Goal: Transaction & Acquisition: Purchase product/service

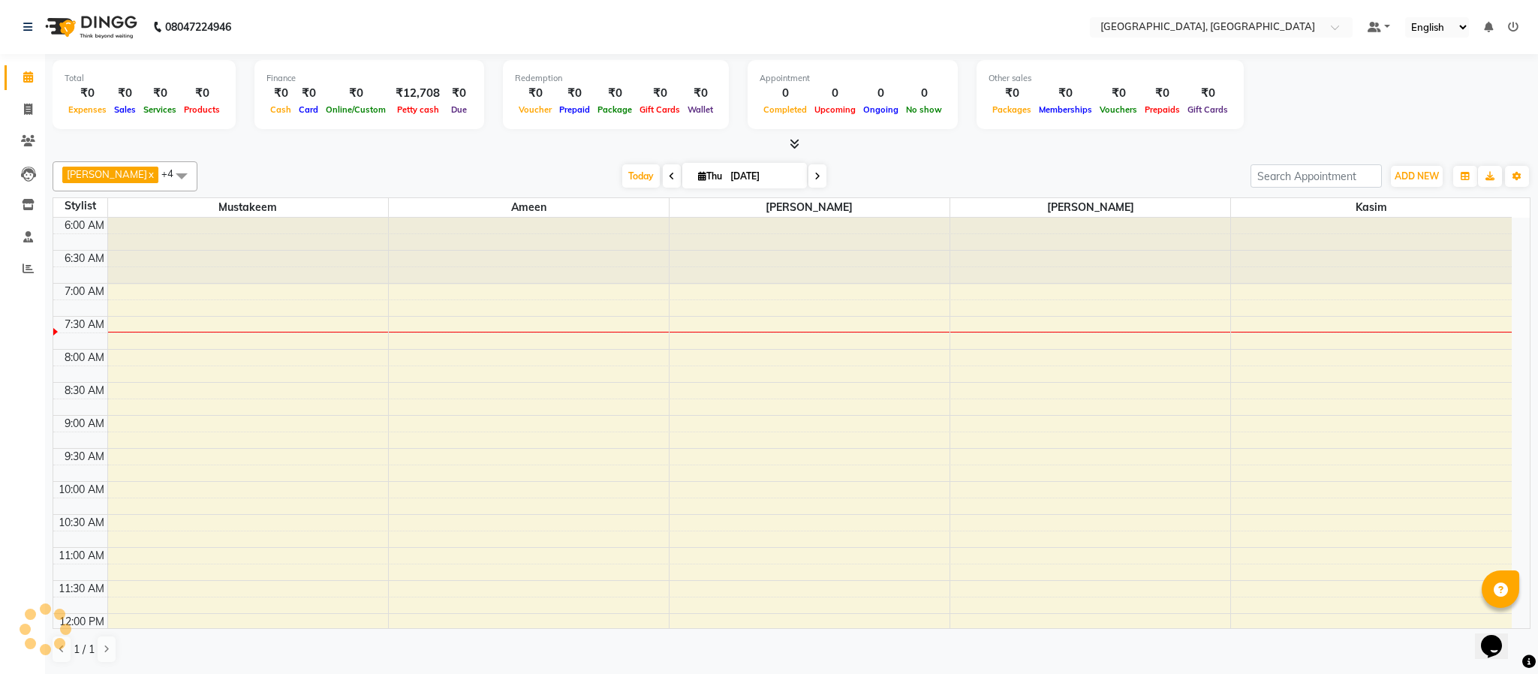
click at [794, 138] on icon at bounding box center [795, 143] width 10 height 11
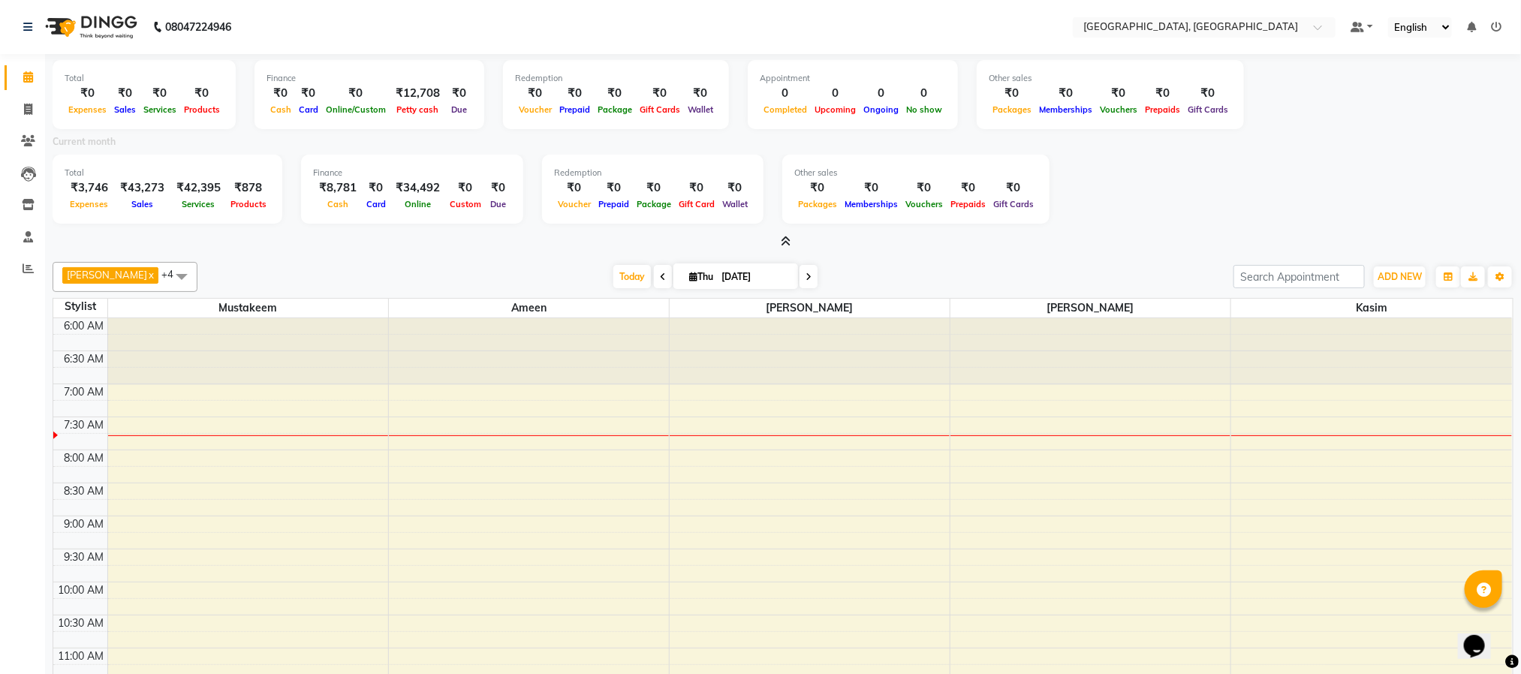
click at [786, 237] on icon at bounding box center [787, 241] width 10 height 11
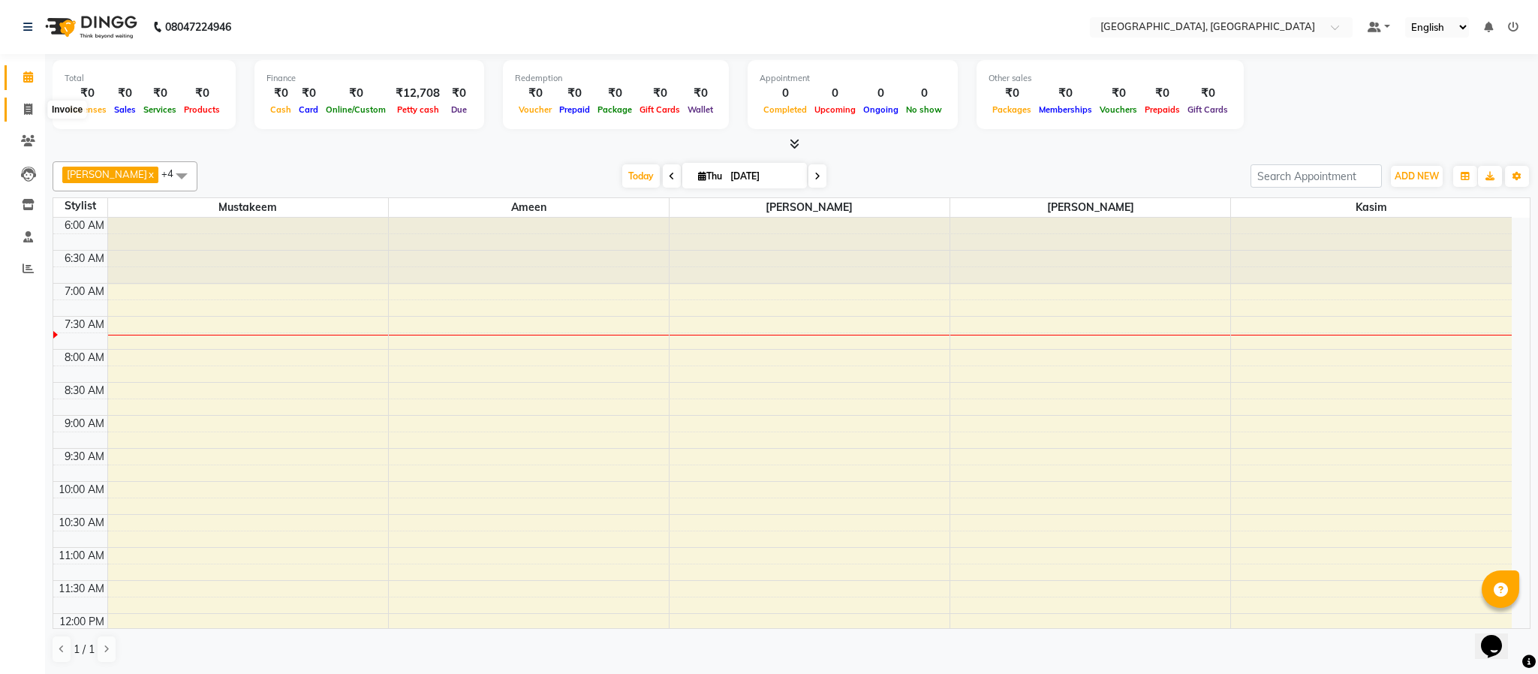
click at [20, 109] on span at bounding box center [28, 109] width 26 height 17
select select "service"
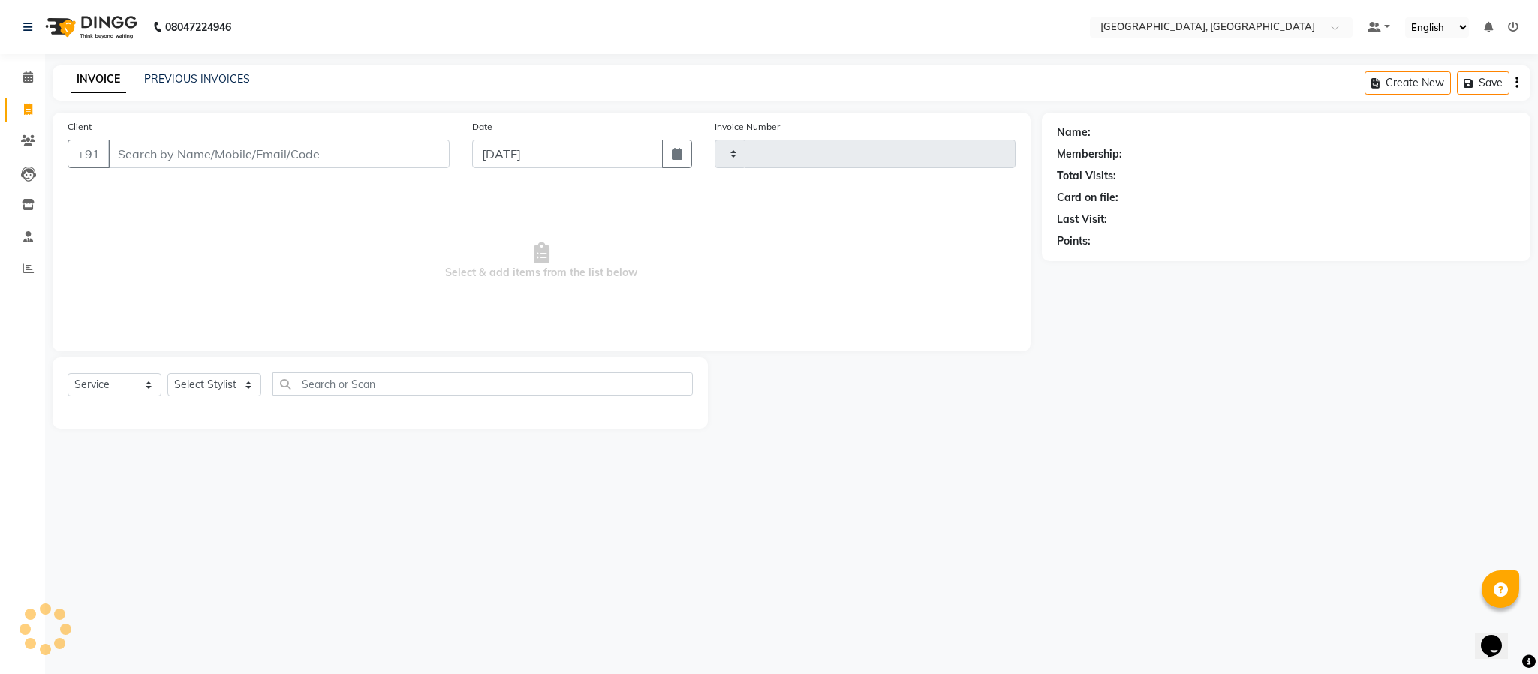
type input "5660"
select select "4977"
click at [214, 388] on select "Select Stylist Ameen House Keeping [PERSON_NAME] [PERSON_NAME] Prathiswar [PERS…" at bounding box center [214, 384] width 94 height 23
select select "85156"
click at [167, 374] on select "Select Stylist Ameen House Keeping [PERSON_NAME] [PERSON_NAME] Prathiswar [PERS…" at bounding box center [214, 384] width 94 height 23
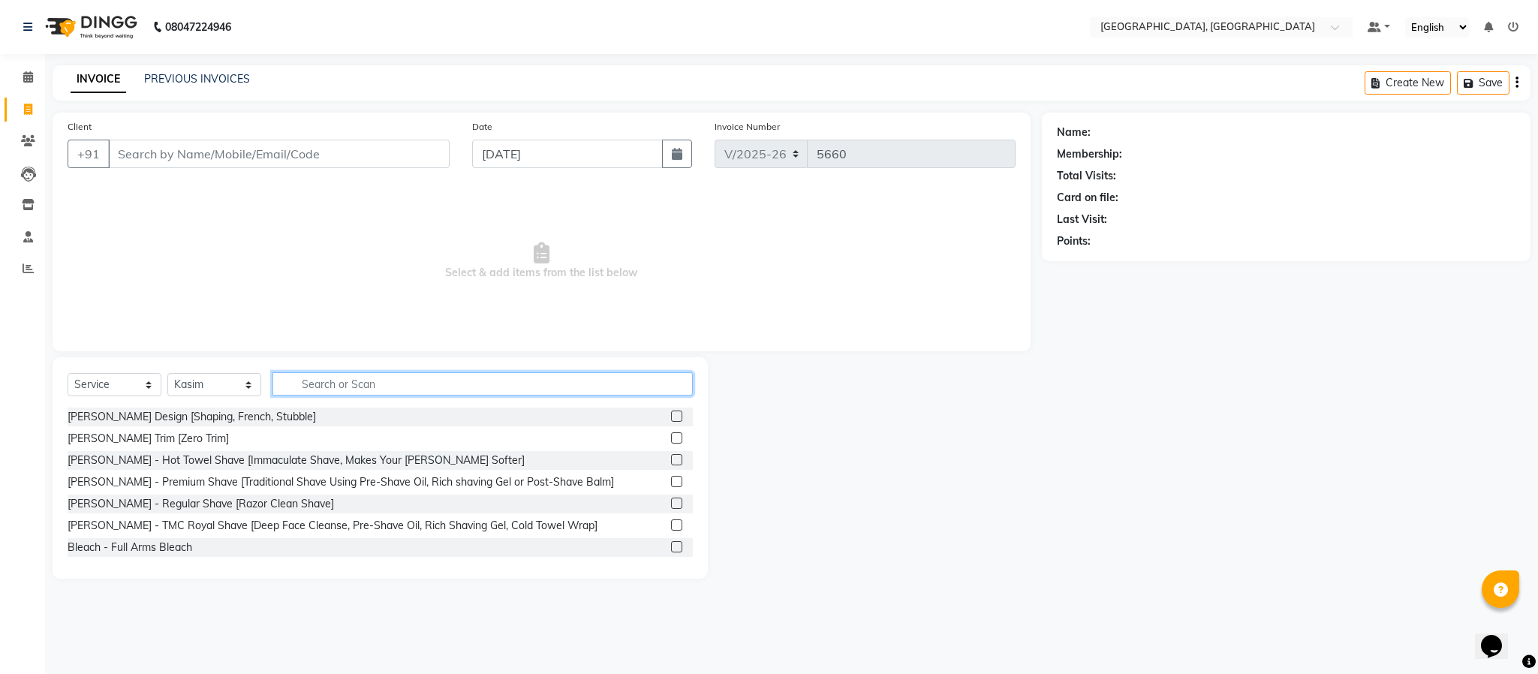
click at [360, 388] on input "text" at bounding box center [483, 383] width 420 height 23
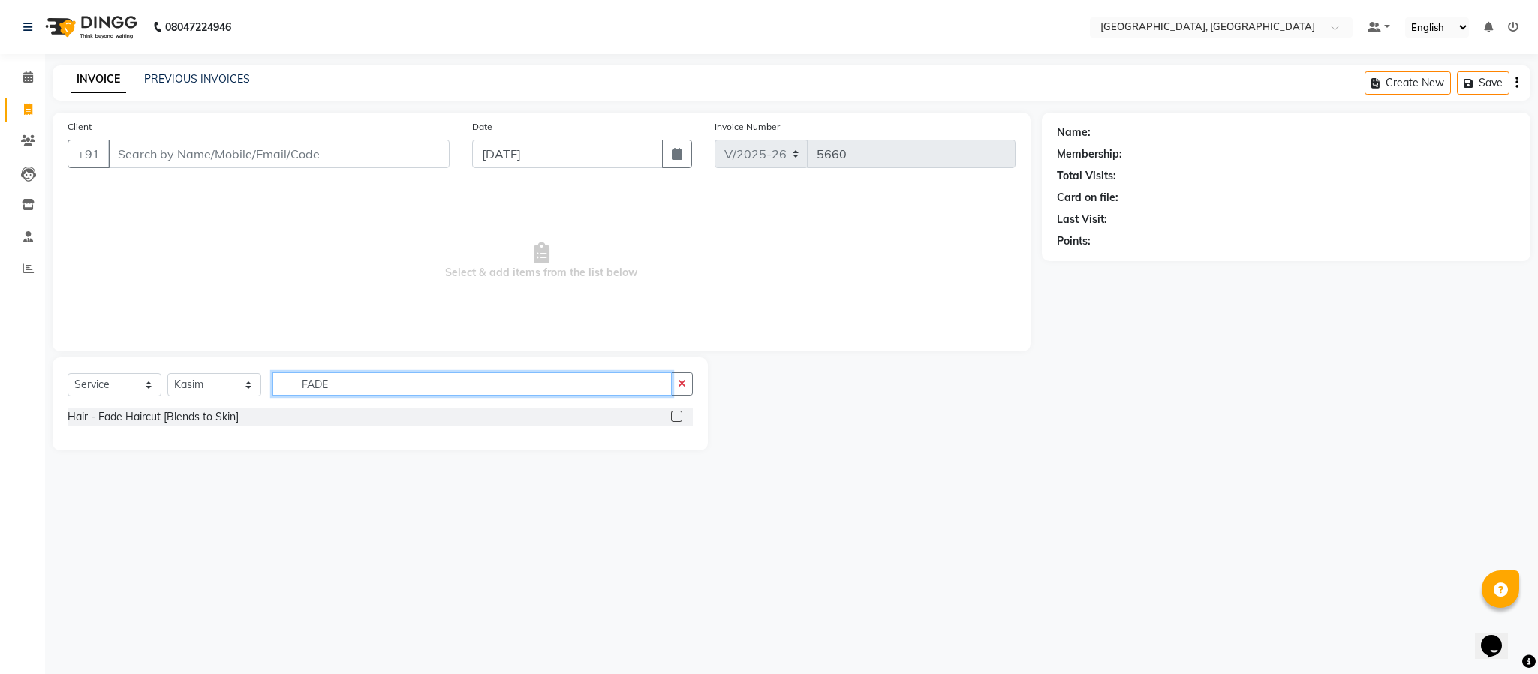
type input "FADE"
click at [678, 417] on label at bounding box center [676, 416] width 11 height 11
click at [678, 417] on input "checkbox" at bounding box center [676, 417] width 10 height 10
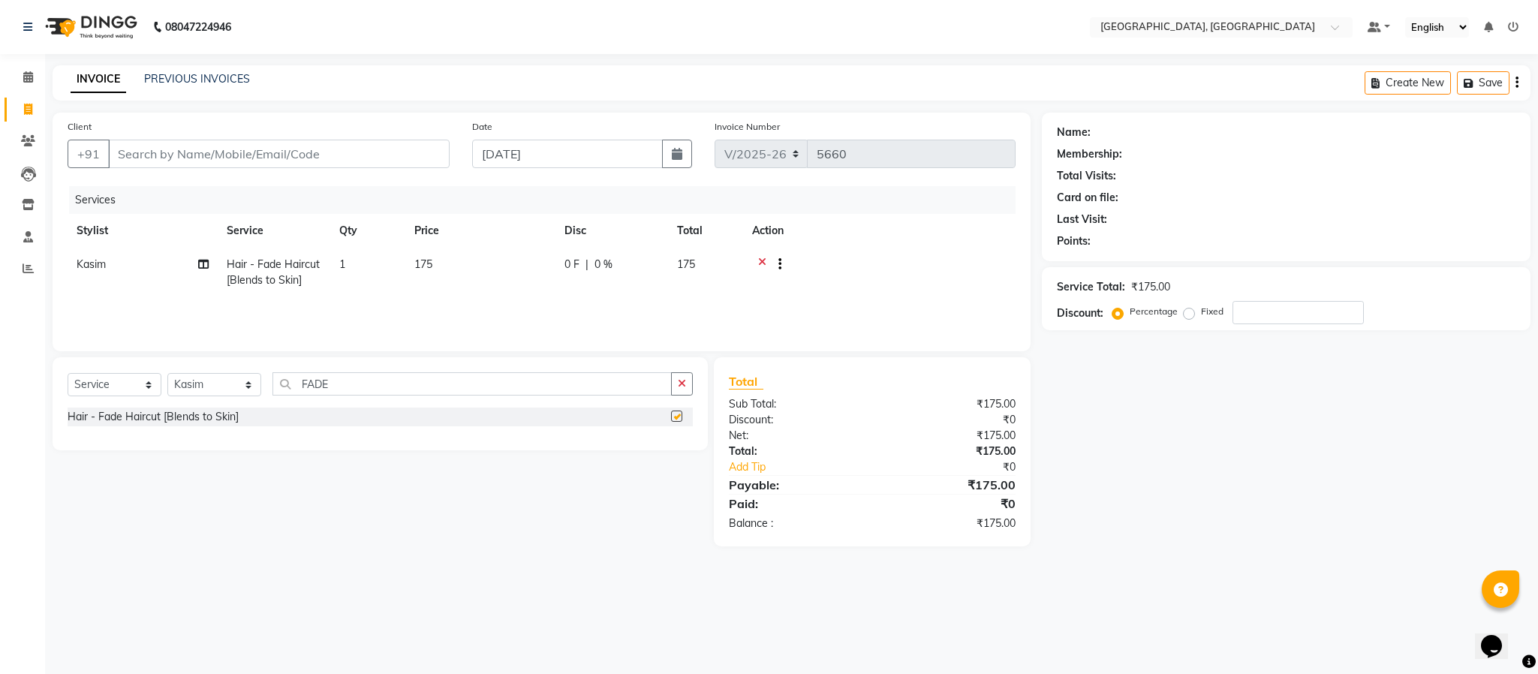
checkbox input "false"
click at [681, 387] on icon "button" at bounding box center [682, 383] width 8 height 11
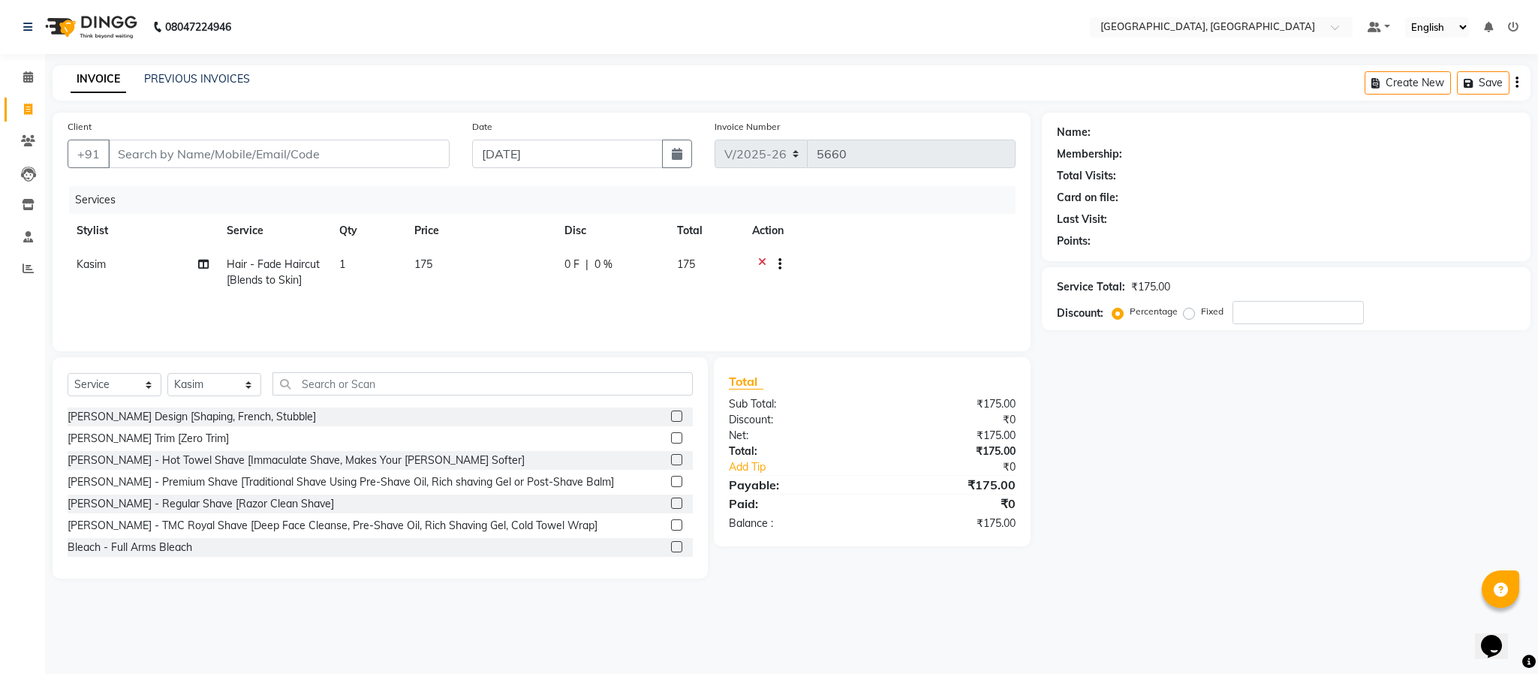
click at [671, 413] on label at bounding box center [676, 416] width 11 height 11
click at [671, 413] on input "checkbox" at bounding box center [676, 417] width 10 height 10
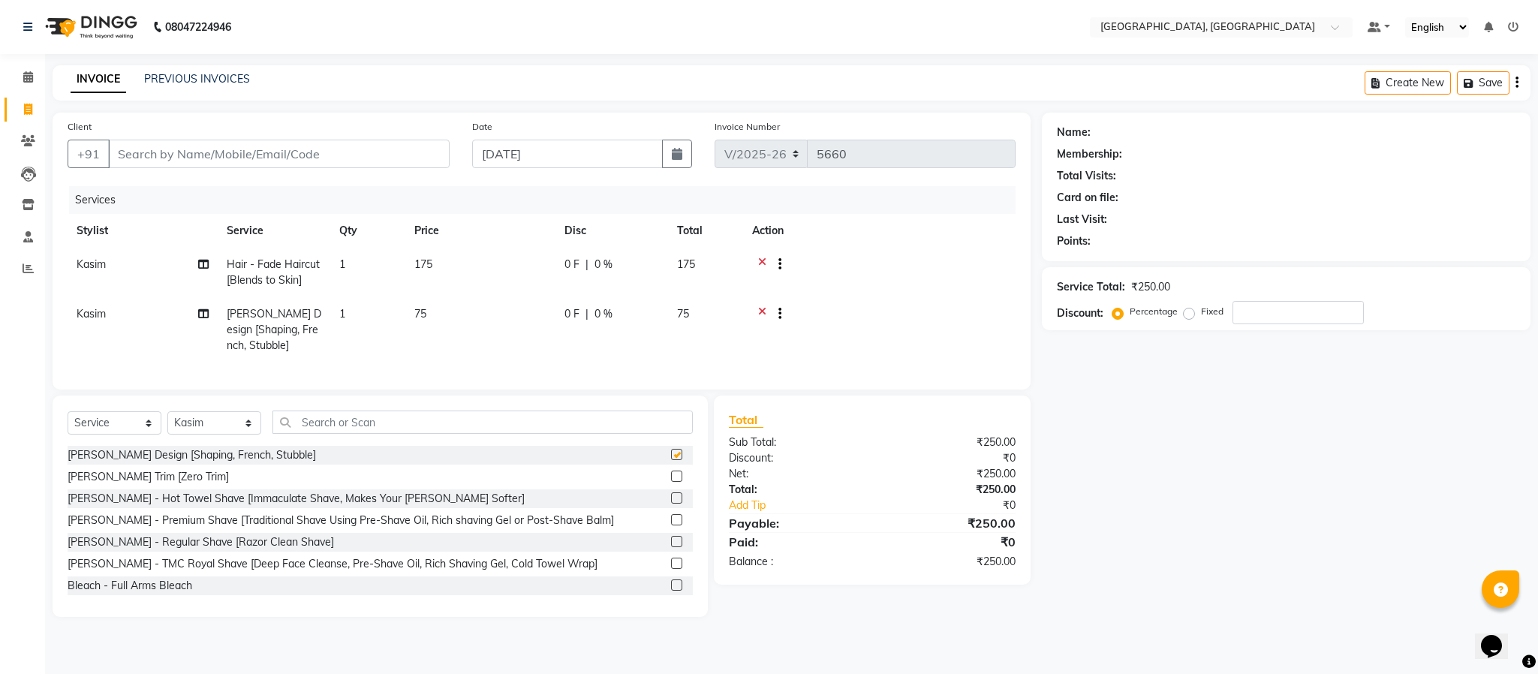
checkbox input "false"
click at [278, 160] on input "Client" at bounding box center [279, 154] width 342 height 29
type input "9"
type input "0"
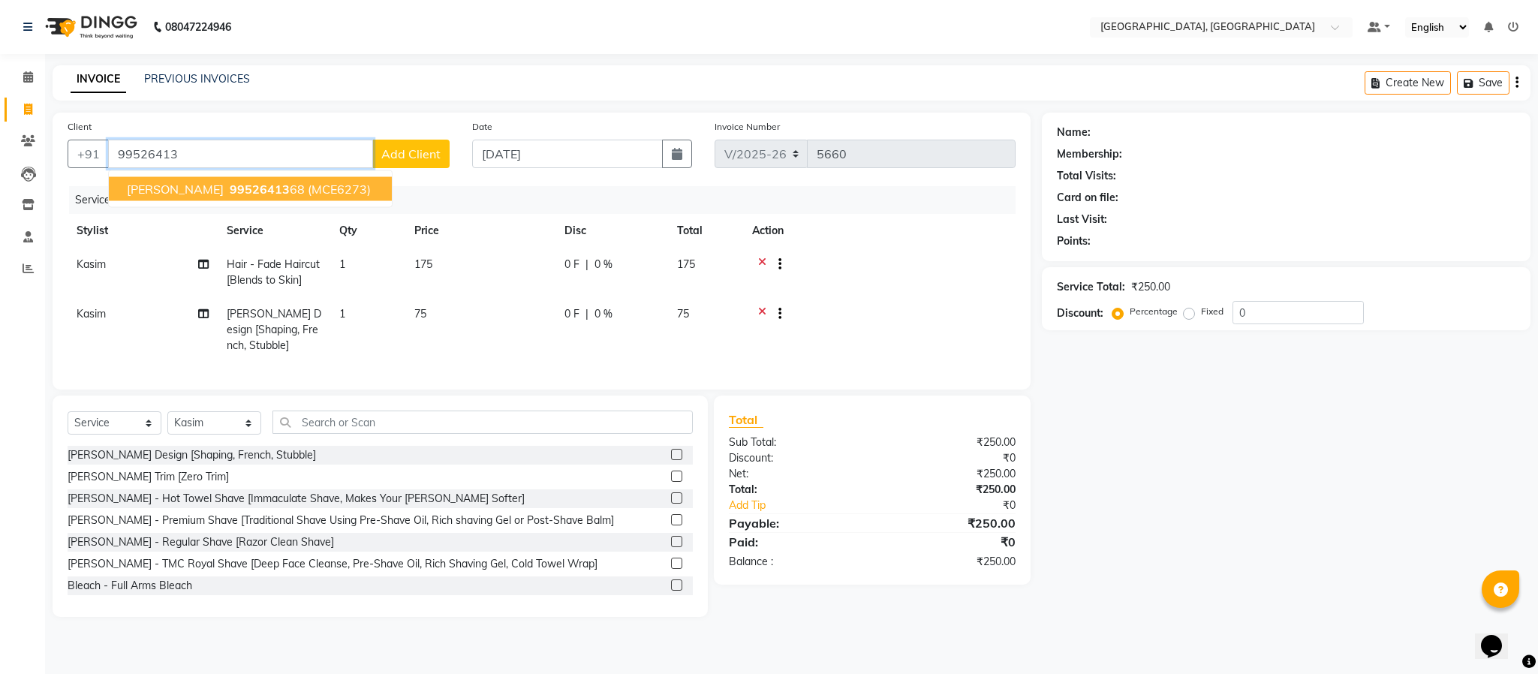
click at [308, 189] on span "(MCE6273)" at bounding box center [339, 189] width 63 height 15
type input "9952641368"
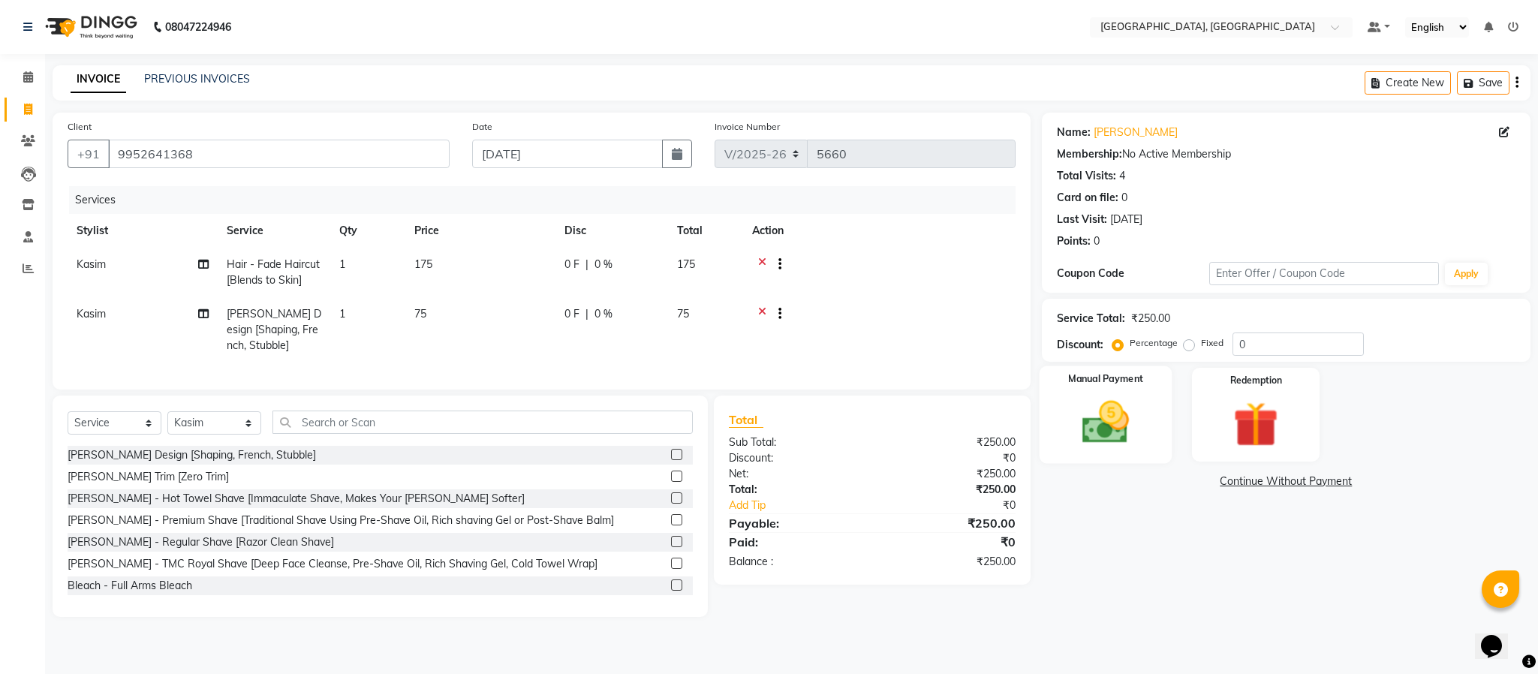
click at [1124, 428] on img at bounding box center [1106, 423] width 77 height 54
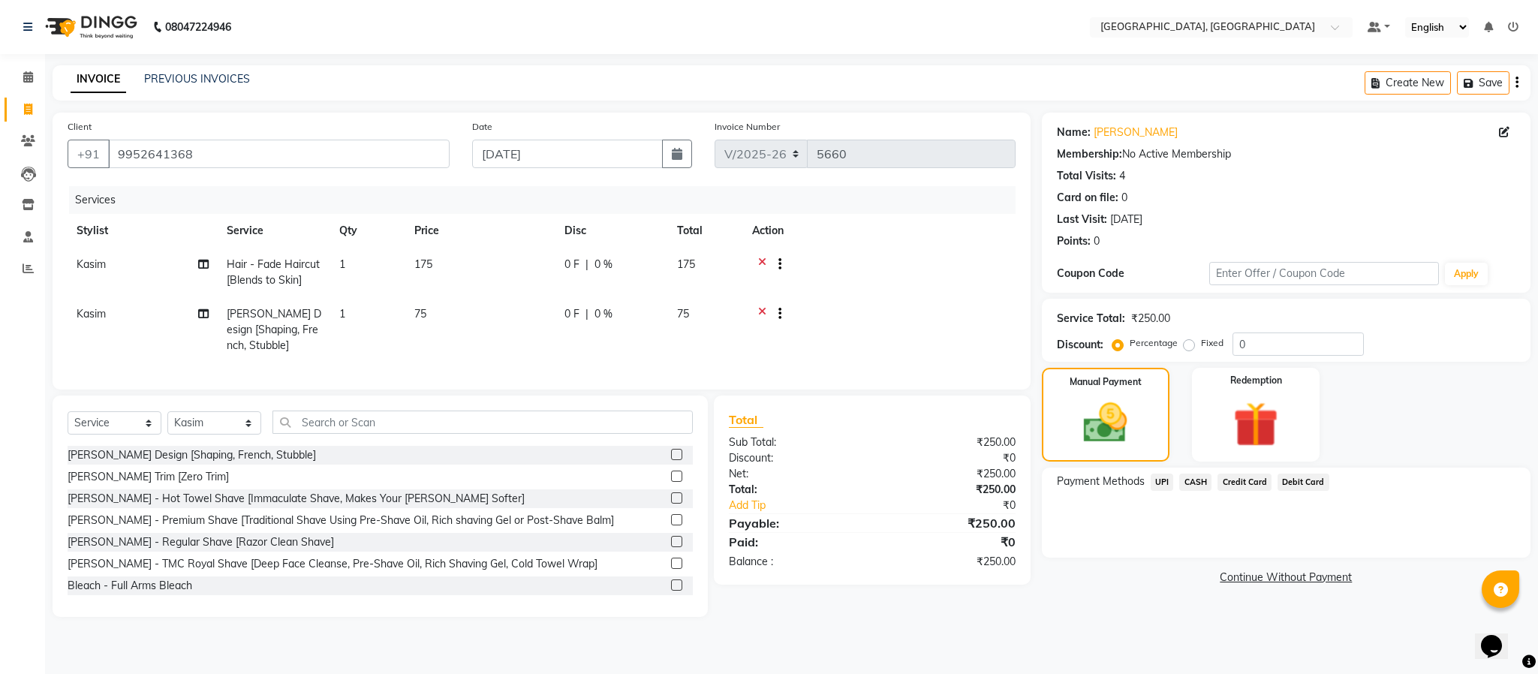
click at [1158, 480] on span "UPI" at bounding box center [1162, 482] width 23 height 17
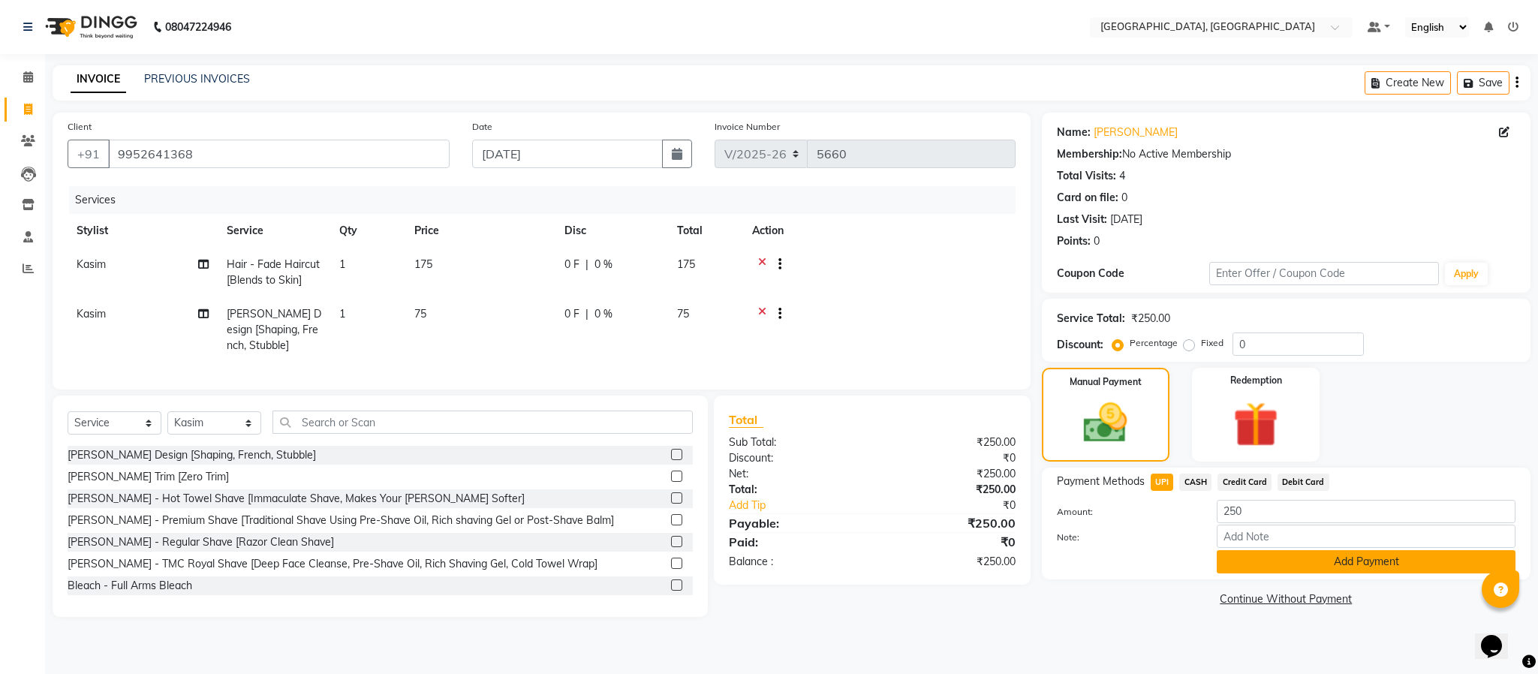
click at [1383, 559] on button "Add Payment" at bounding box center [1366, 561] width 299 height 23
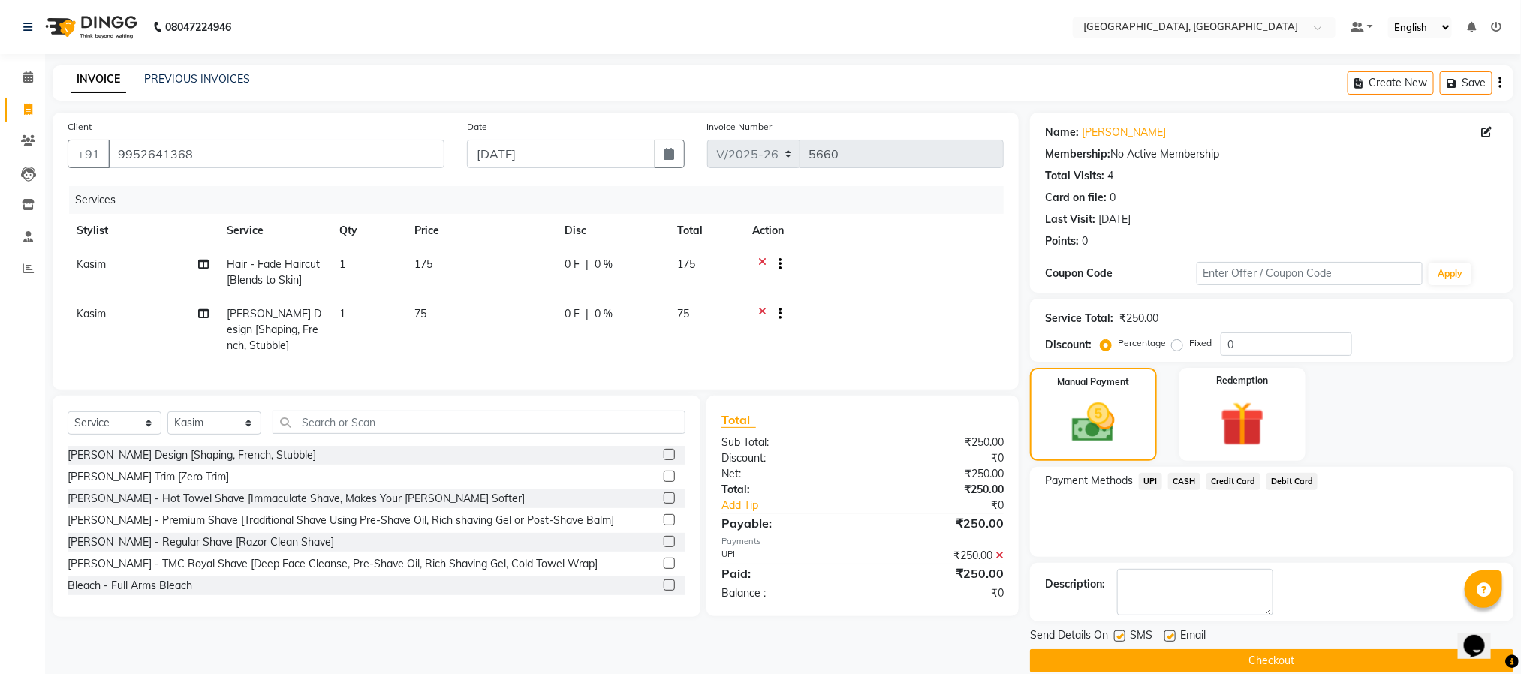
scroll to position [23, 0]
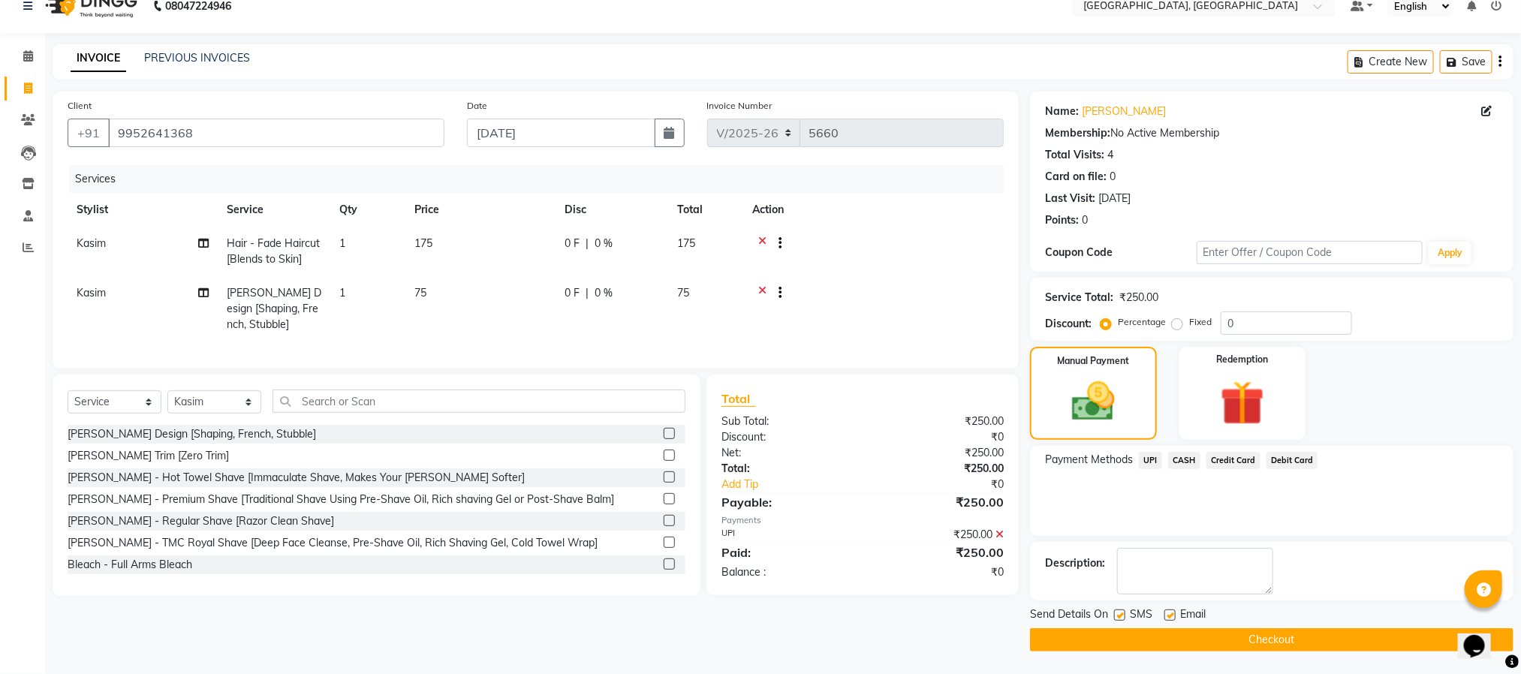
click at [1358, 634] on button "Checkout" at bounding box center [1271, 639] width 483 height 23
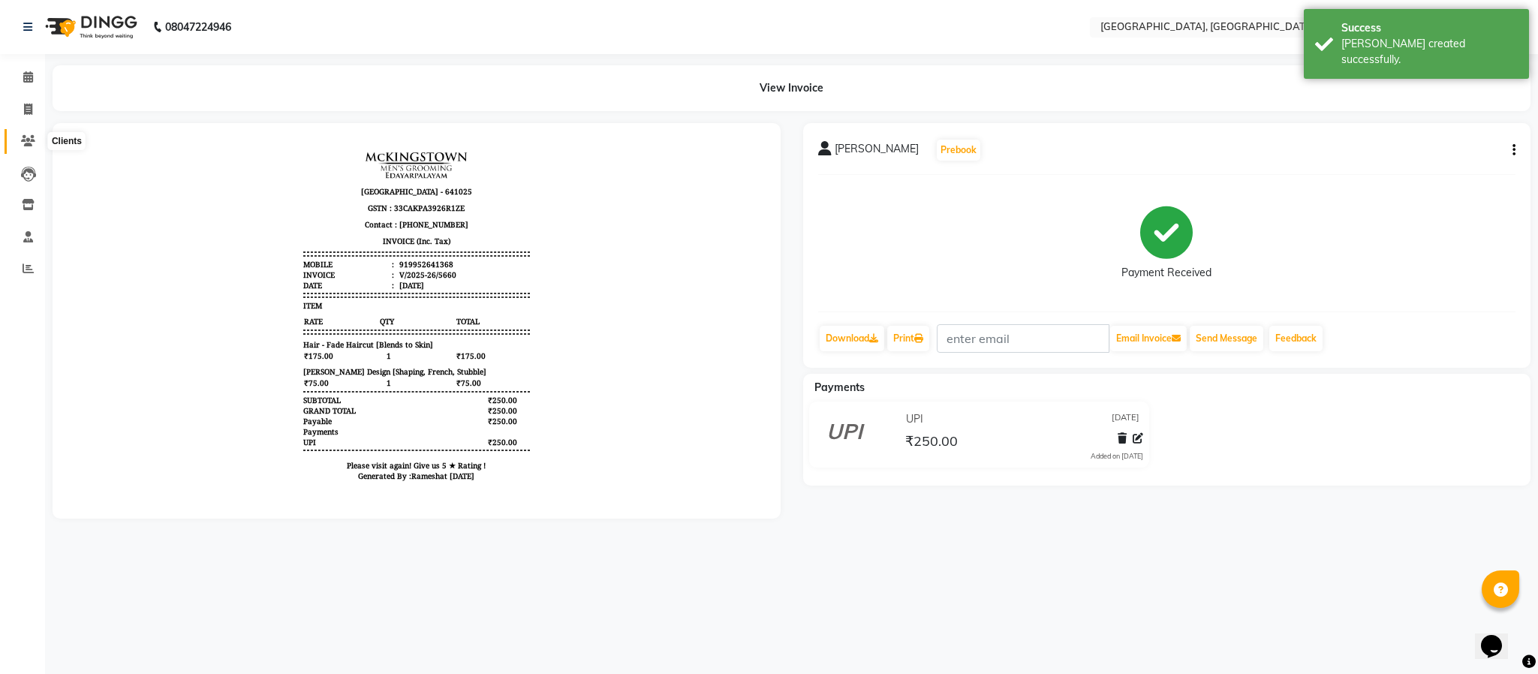
click at [23, 144] on icon at bounding box center [28, 140] width 14 height 11
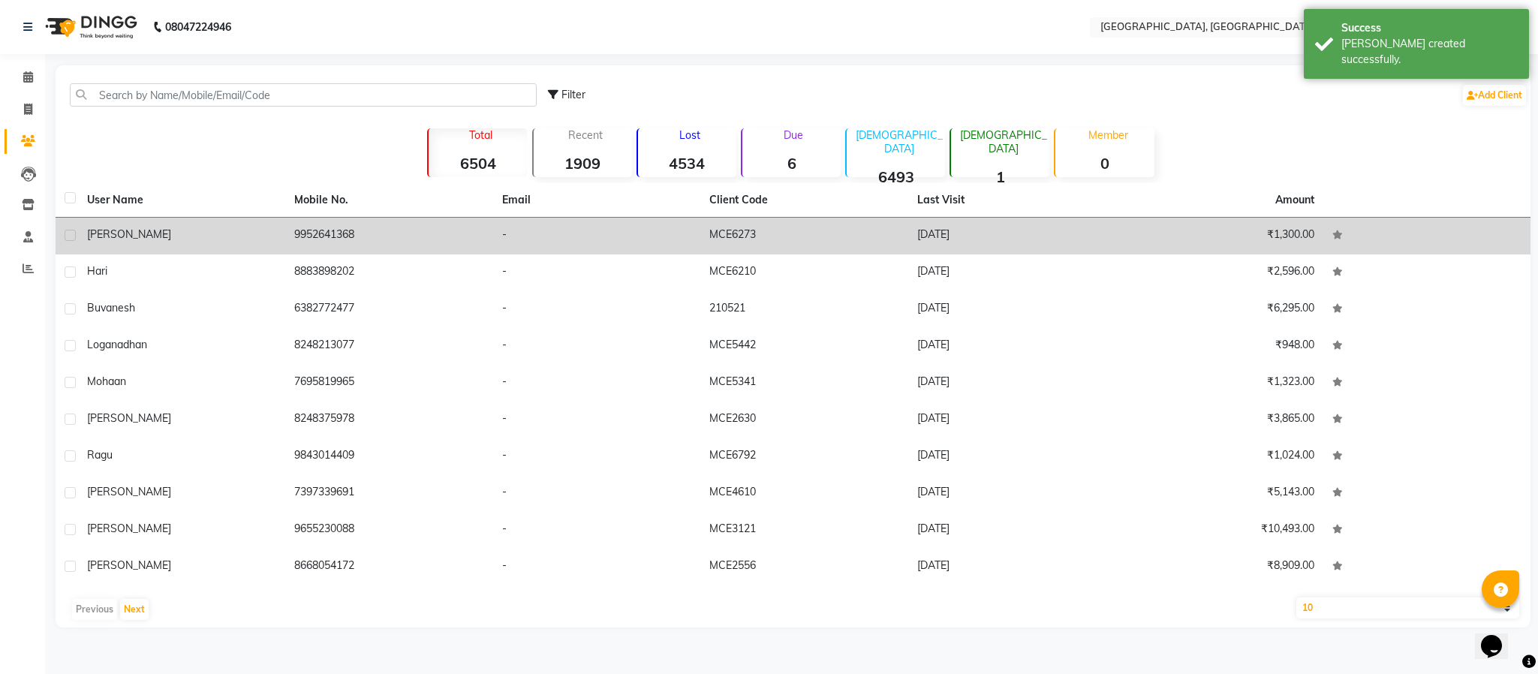
click at [327, 233] on td "9952641368" at bounding box center [388, 236] width 207 height 37
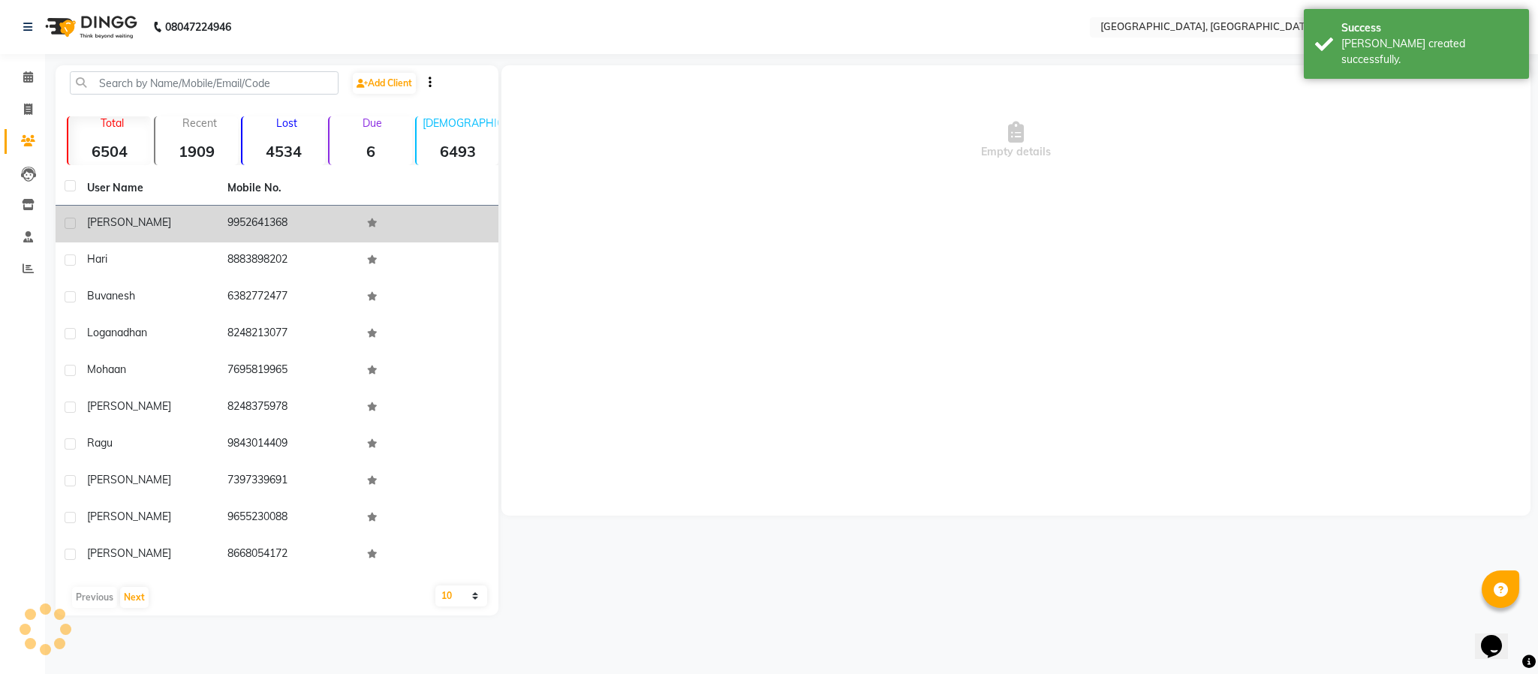
click at [327, 233] on td "9952641368" at bounding box center [288, 224] width 140 height 37
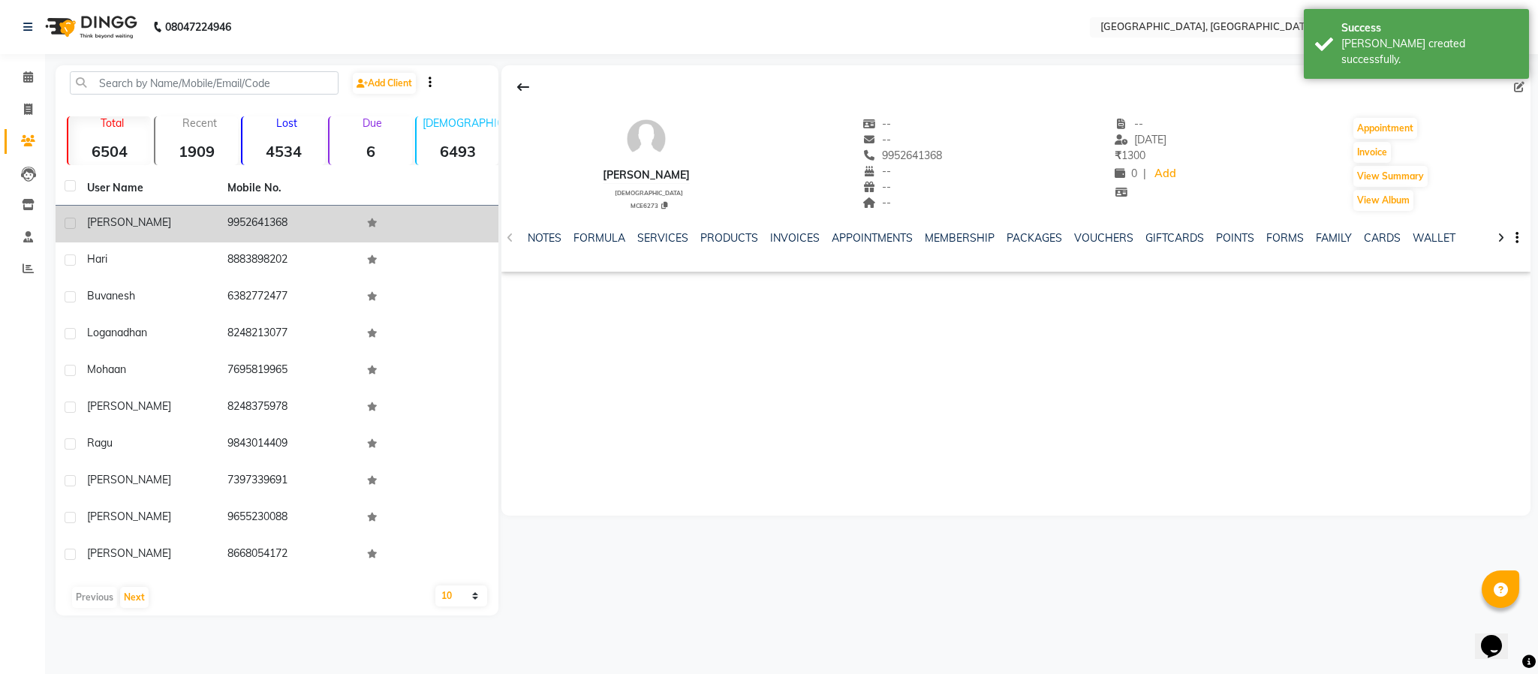
click at [230, 226] on td "9952641368" at bounding box center [288, 224] width 140 height 37
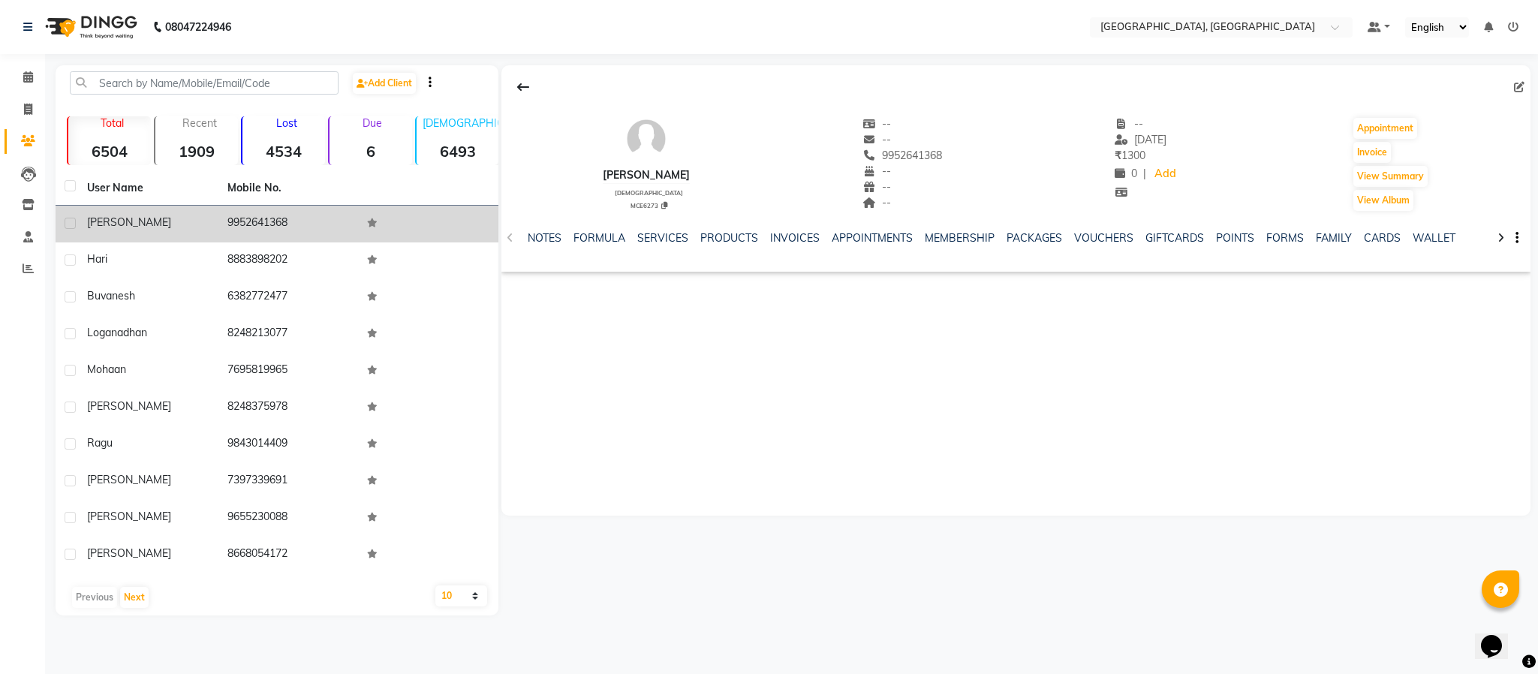
copy td "9952641368"
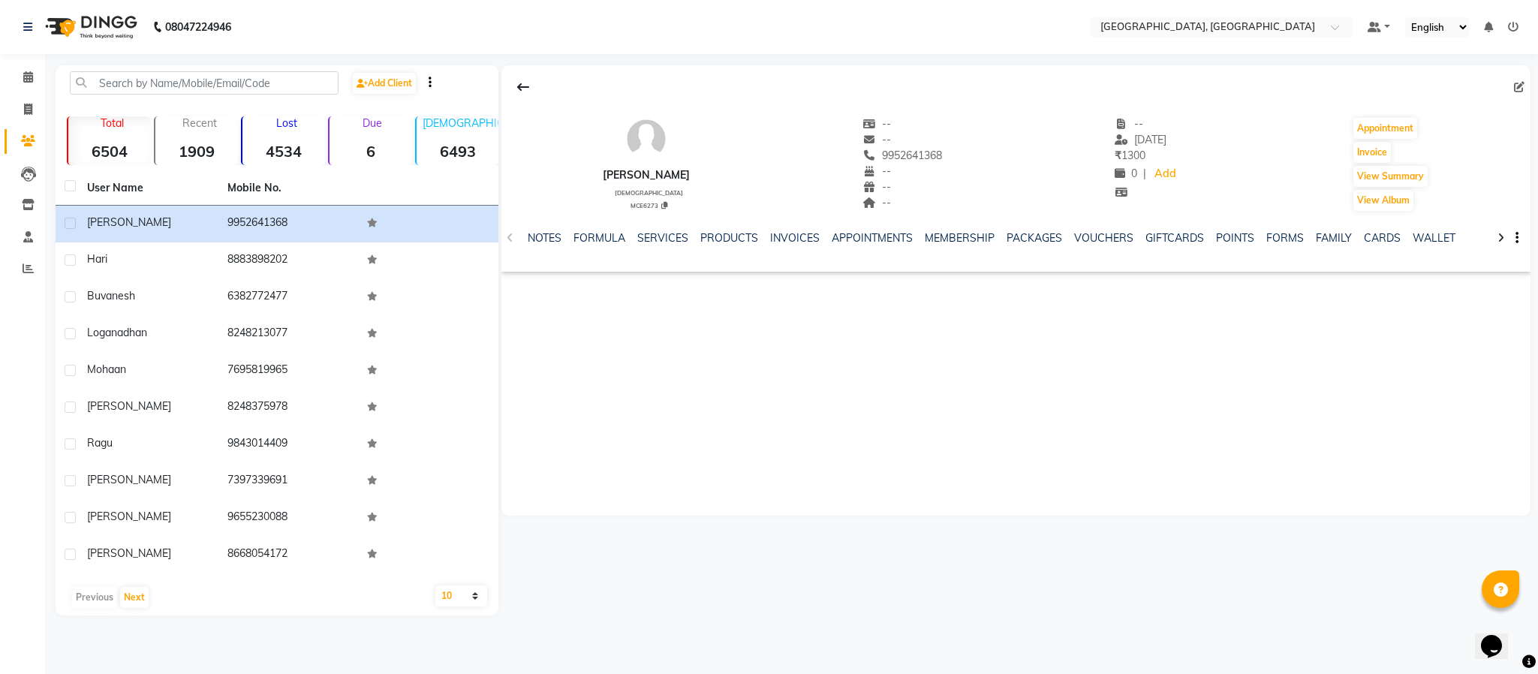
click at [770, 296] on div "[PERSON_NAME] [DEMOGRAPHIC_DATA] MCE6273 -- -- 9952641368 -- -- -- -- [DATE] ₹ …" at bounding box center [1017, 290] width 1030 height 450
click at [577, 296] on div "[PERSON_NAME] [DEMOGRAPHIC_DATA] MCE6273 -- -- 9952641368 -- -- -- -- [DATE] ₹ …" at bounding box center [1017, 290] width 1030 height 450
drag, startPoint x: 523, startPoint y: 21, endPoint x: 577, endPoint y: 296, distance: 280.0
click at [577, 296] on div "[PERSON_NAME] [DEMOGRAPHIC_DATA] MCE6273 -- -- 9952641368 -- -- -- -- [DATE] ₹ …" at bounding box center [1017, 290] width 1030 height 450
click at [18, 111] on span at bounding box center [28, 109] width 26 height 17
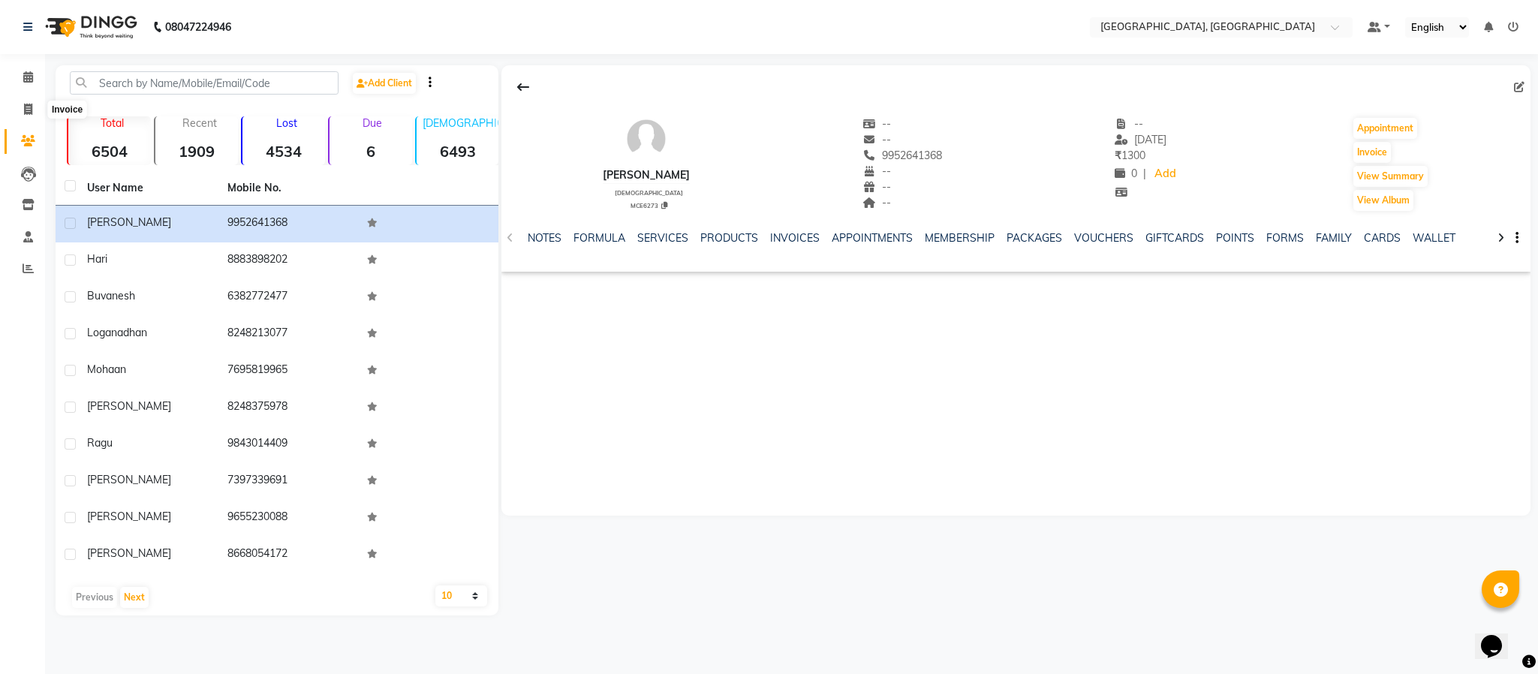
select select "4977"
select select "service"
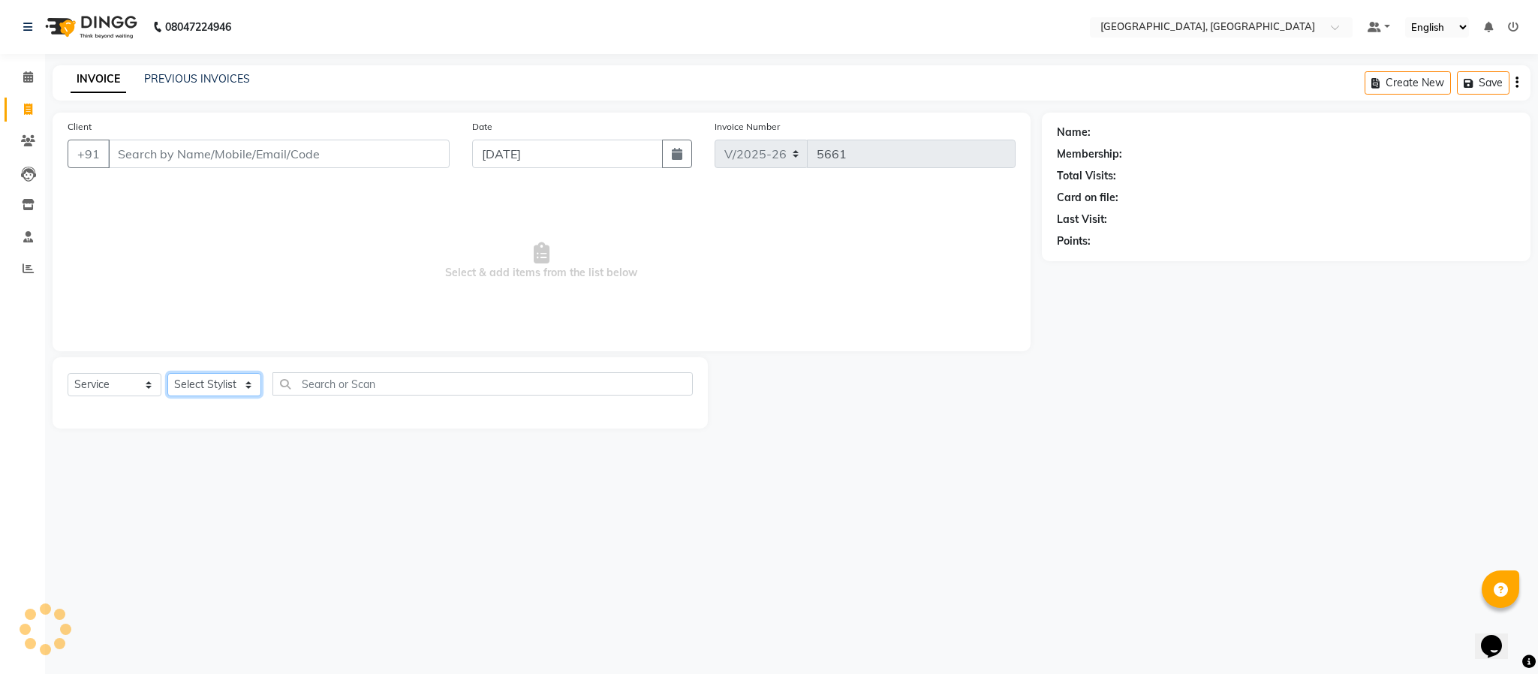
click at [203, 395] on select "Select Stylist" at bounding box center [214, 384] width 94 height 23
select select "85156"
click at [167, 374] on select "Select Stylist Ameen House Keeping [PERSON_NAME] [PERSON_NAME] Prathiswar [PERS…" at bounding box center [214, 384] width 94 height 23
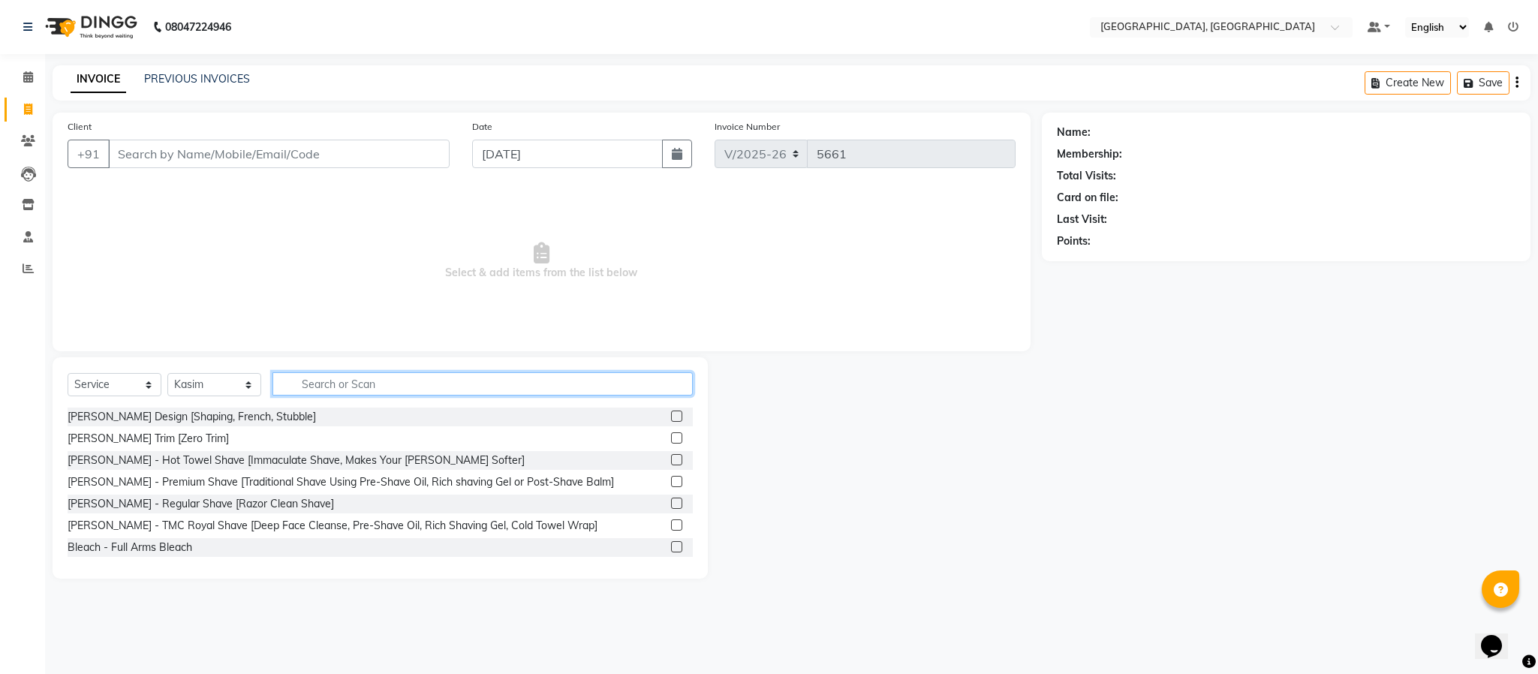
click at [383, 386] on input "text" at bounding box center [483, 383] width 420 height 23
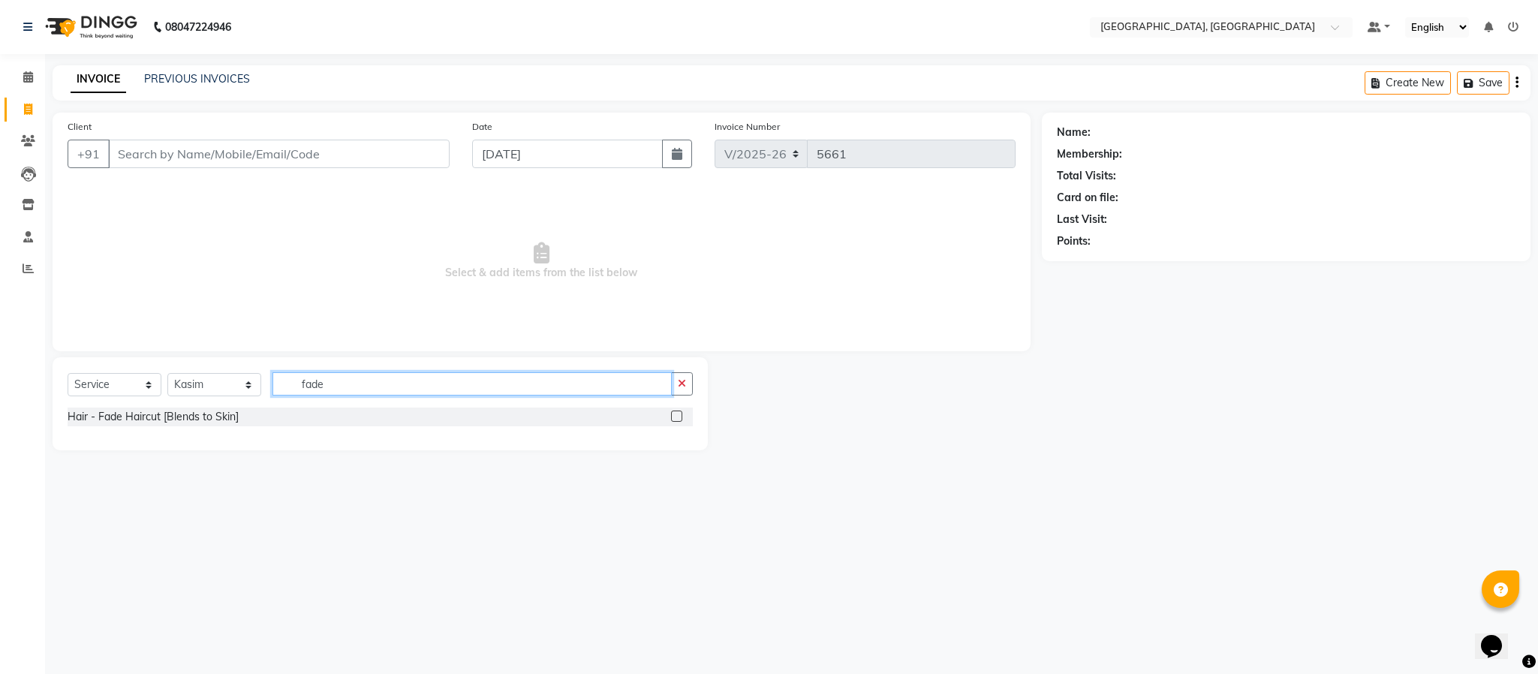
type input "fade"
click at [676, 421] on label at bounding box center [676, 416] width 11 height 11
click at [676, 421] on input "checkbox" at bounding box center [676, 417] width 10 height 10
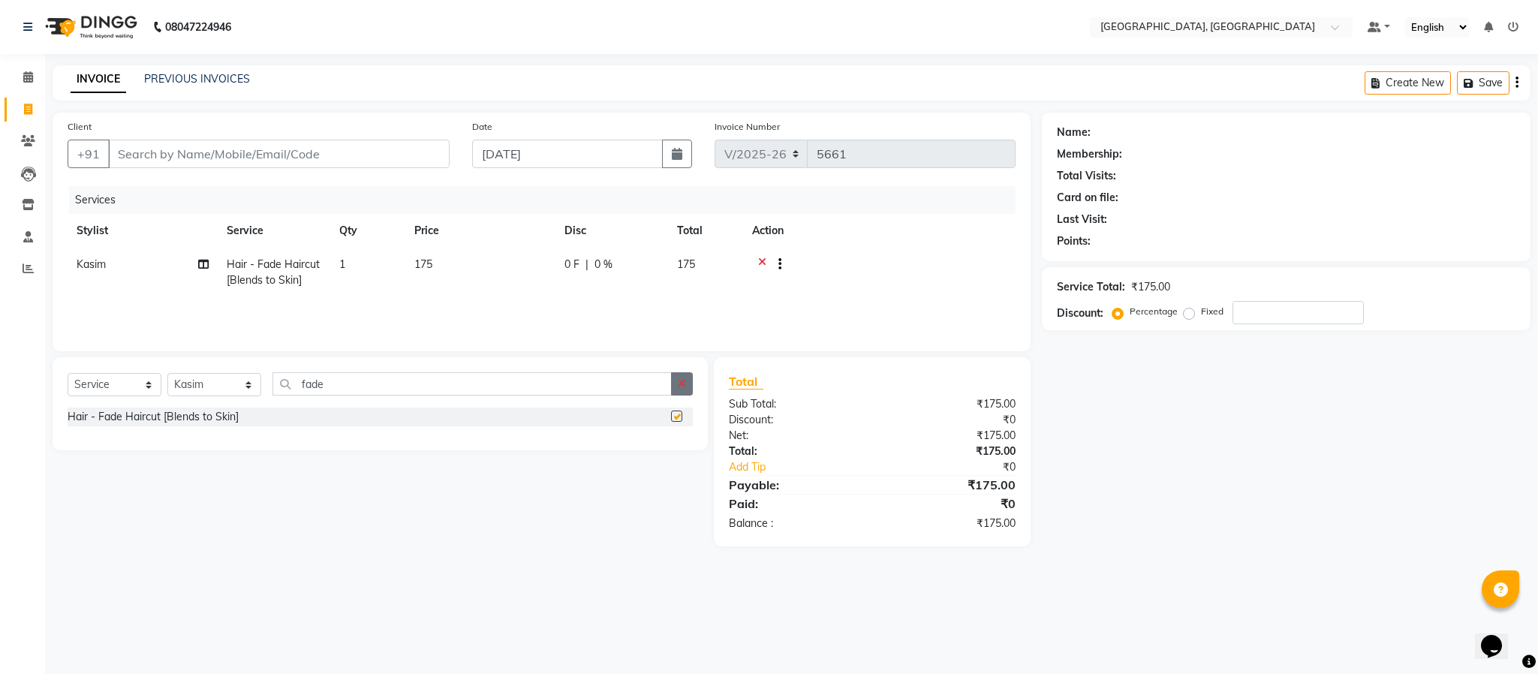
checkbox input "false"
click at [682, 390] on button "button" at bounding box center [682, 383] width 22 height 23
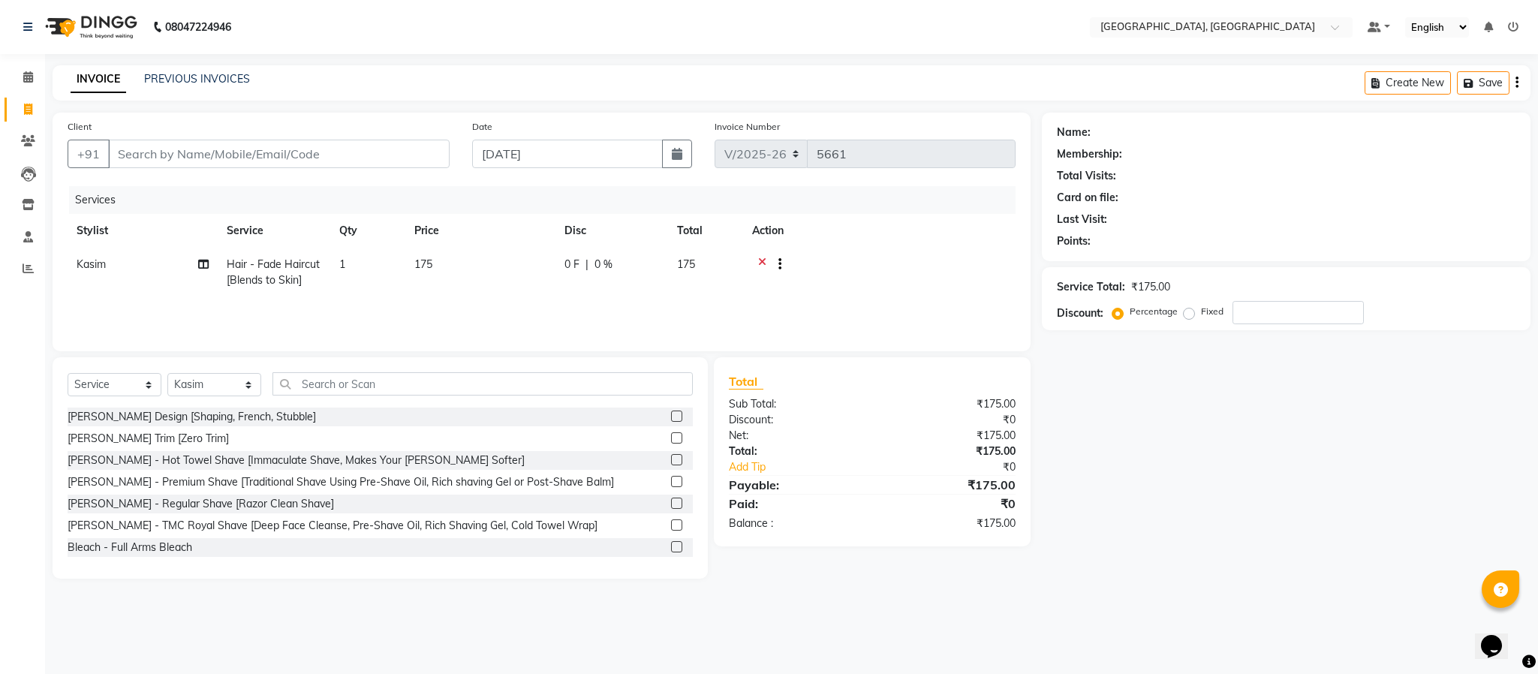
click at [671, 412] on label at bounding box center [676, 416] width 11 height 11
click at [671, 412] on input "checkbox" at bounding box center [676, 417] width 10 height 10
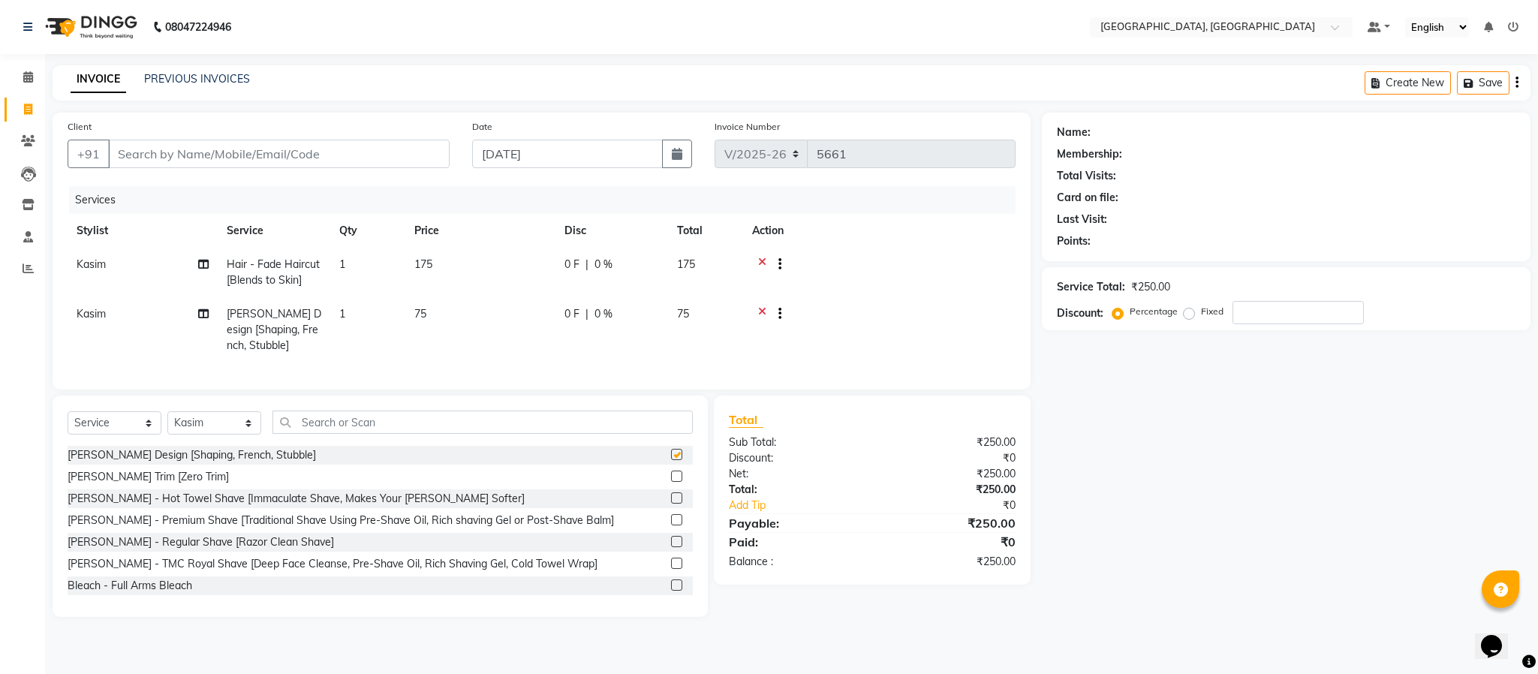
checkbox input "false"
click at [354, 153] on input "Client" at bounding box center [279, 154] width 342 height 29
type input "9"
type input "0"
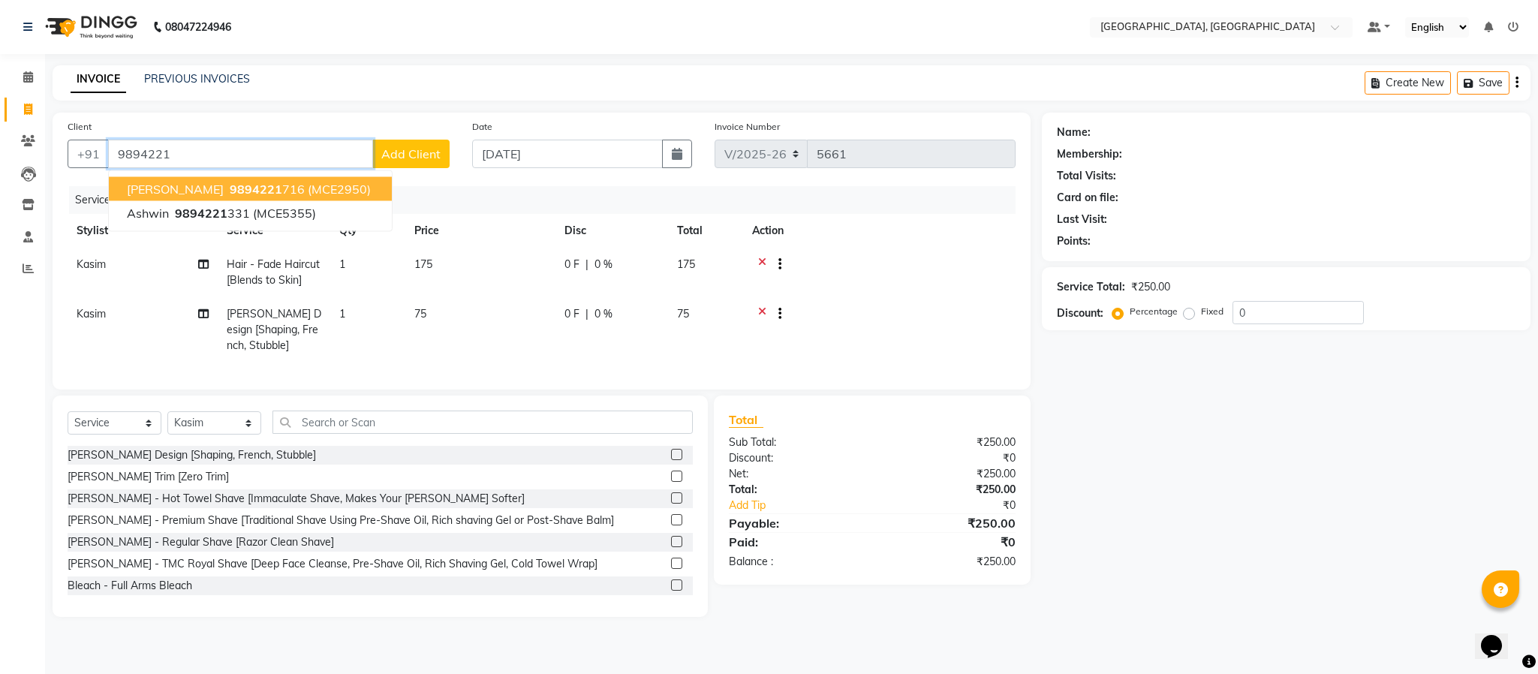
click at [309, 183] on button "[PERSON_NAME] 9894221 716 (MCE2950)" at bounding box center [250, 189] width 283 height 24
type input "9894221716"
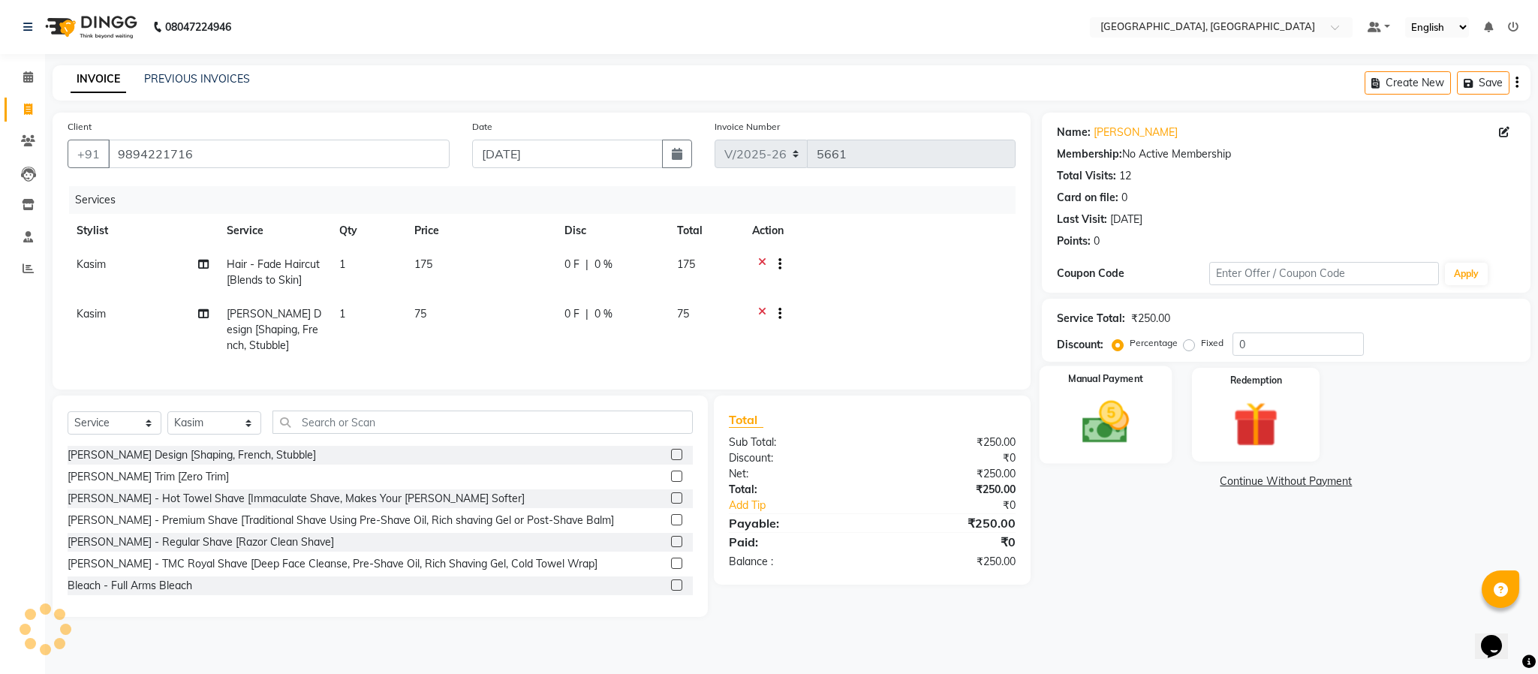
click at [1122, 408] on img at bounding box center [1106, 423] width 77 height 54
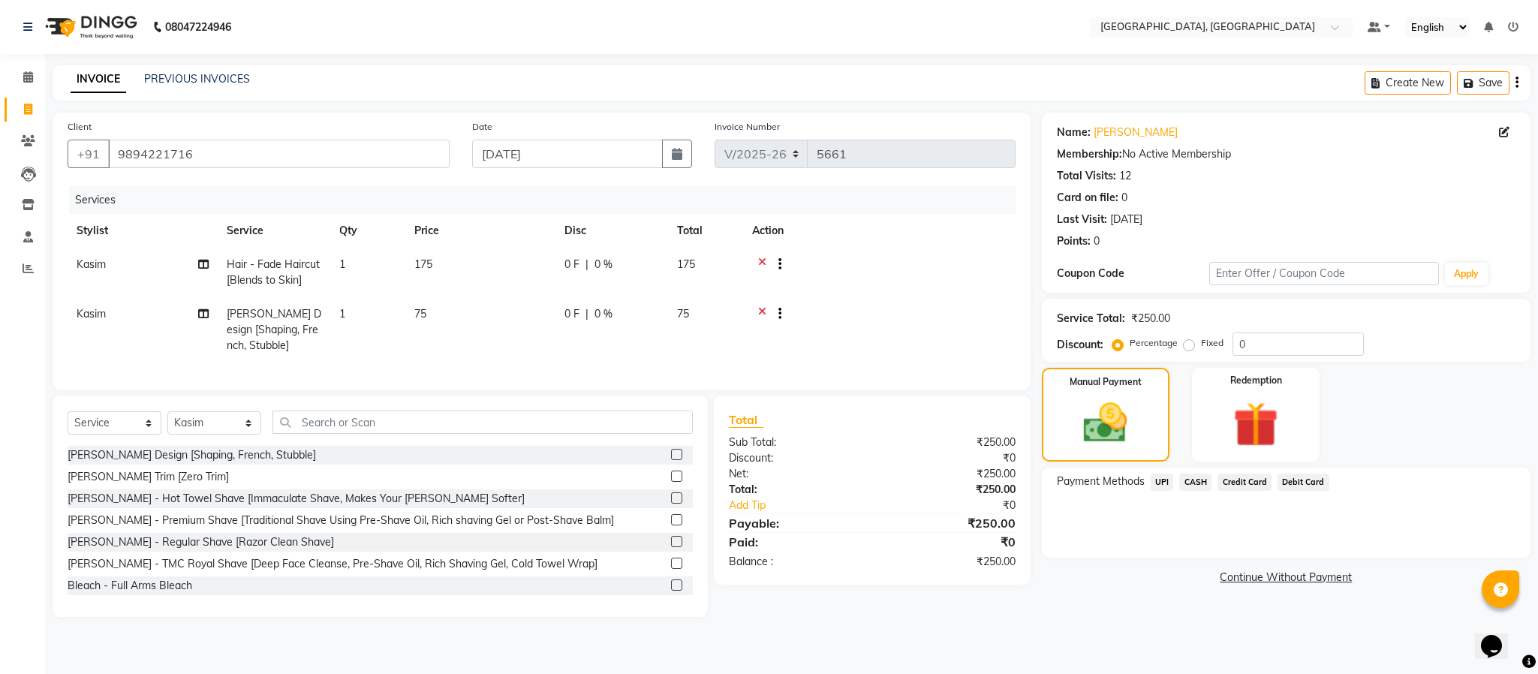
click at [1167, 485] on span "UPI" at bounding box center [1162, 482] width 23 height 17
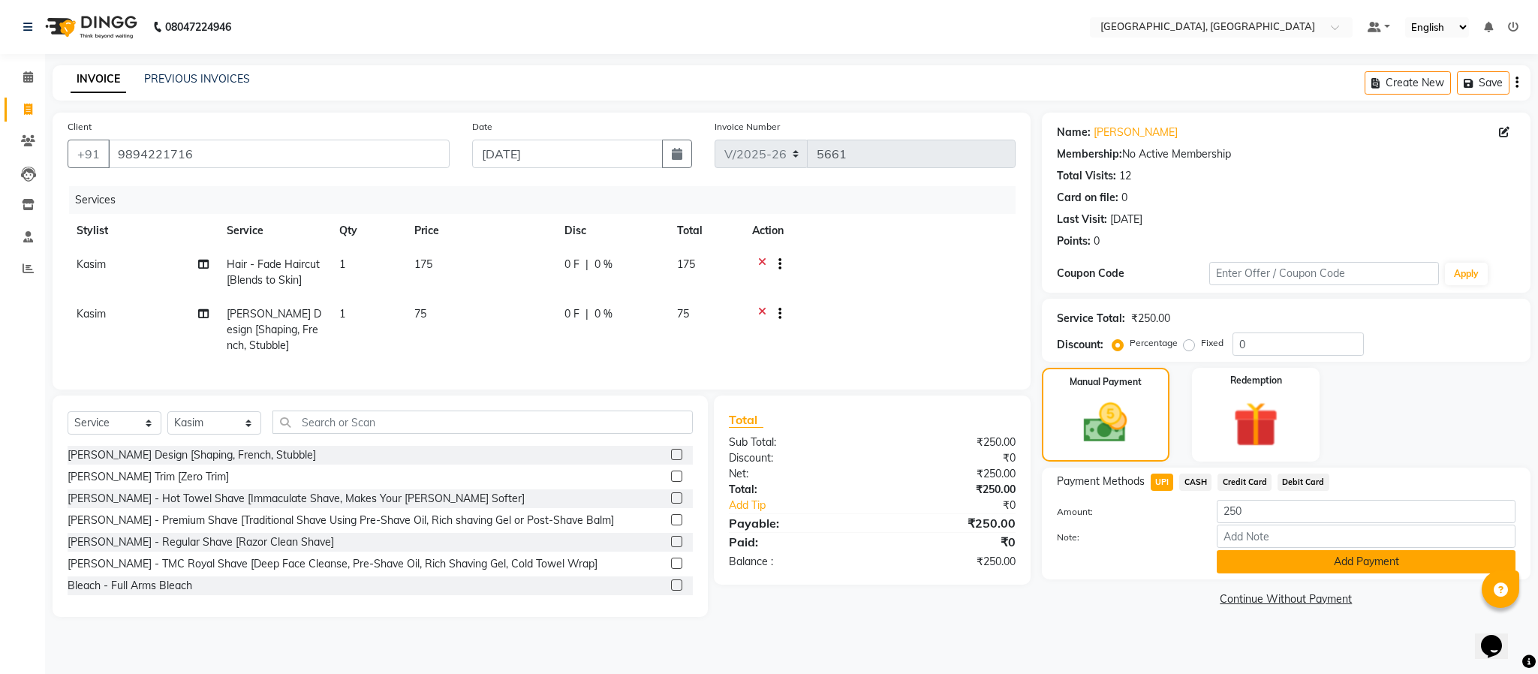
click at [1330, 556] on button "Add Payment" at bounding box center [1366, 561] width 299 height 23
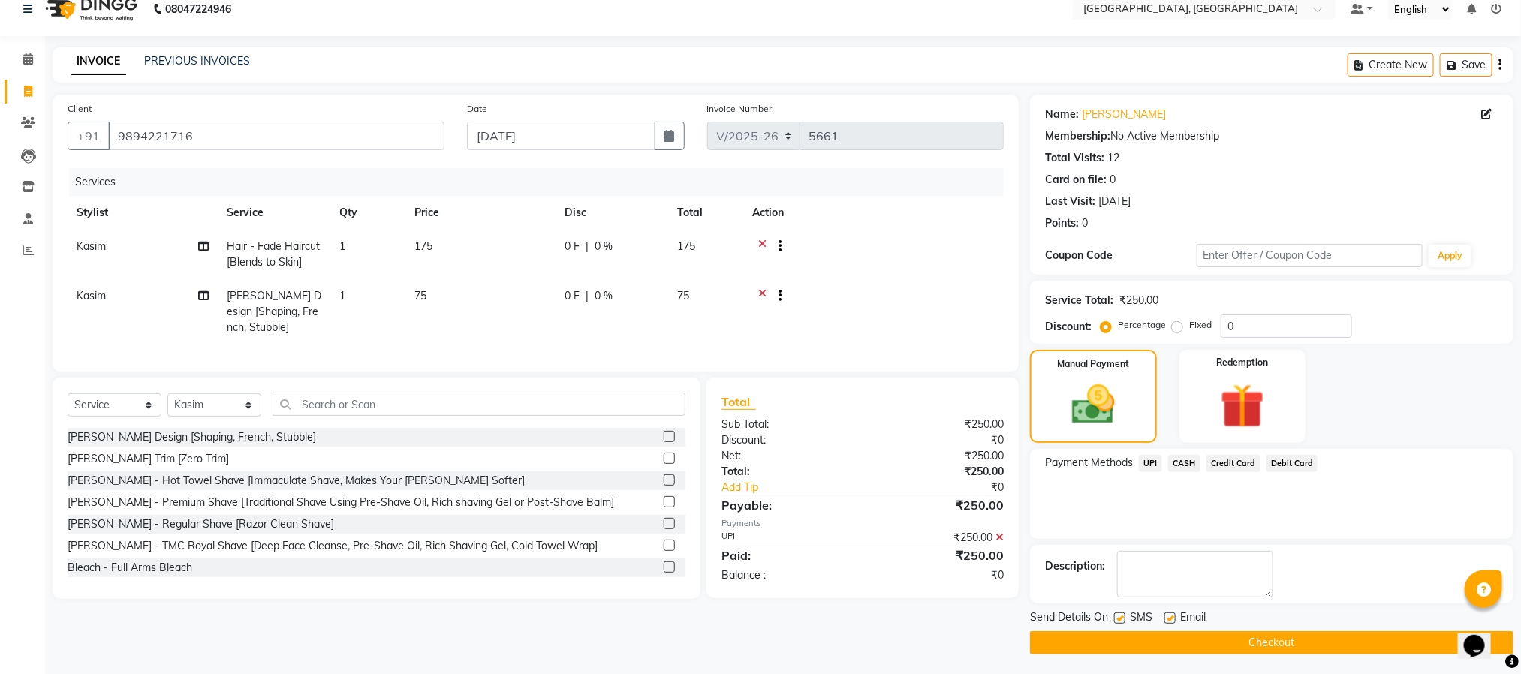
scroll to position [23, 0]
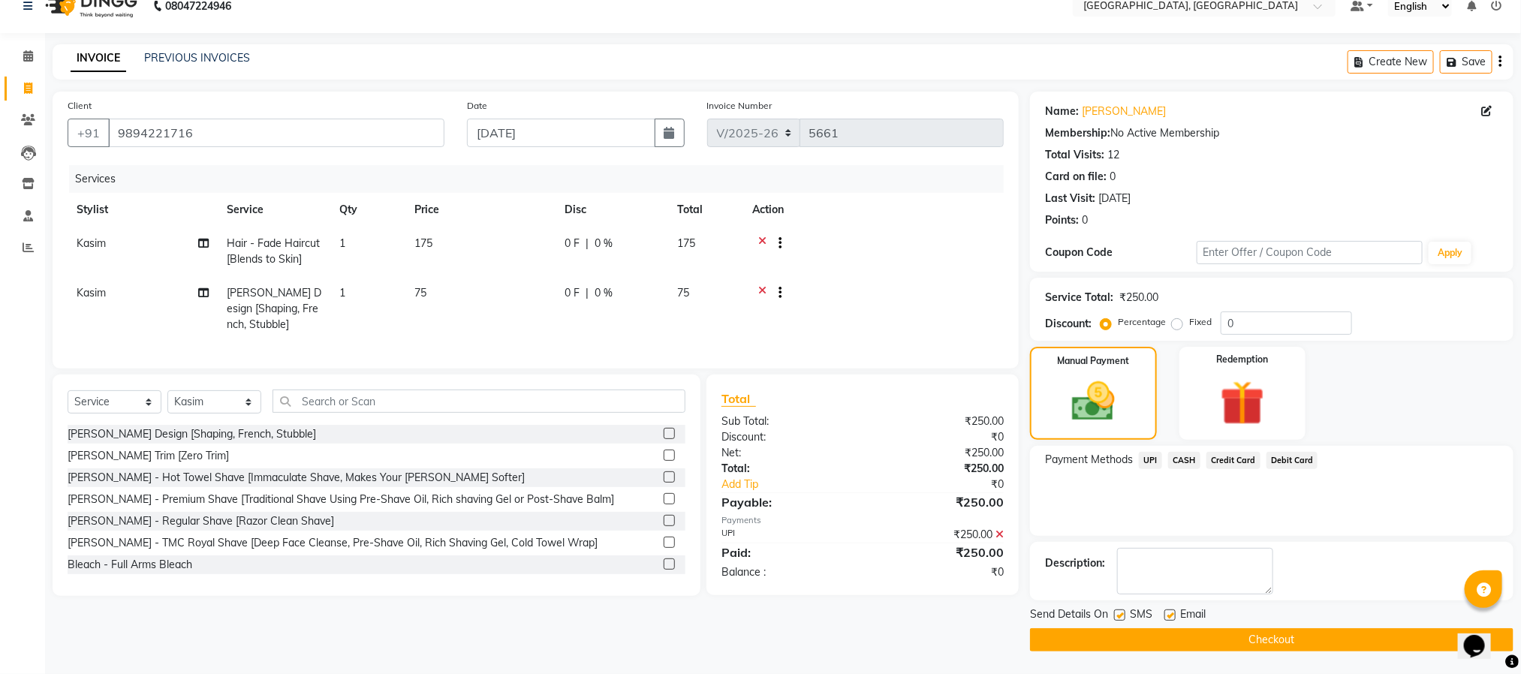
click at [1312, 634] on button "Checkout" at bounding box center [1271, 639] width 483 height 23
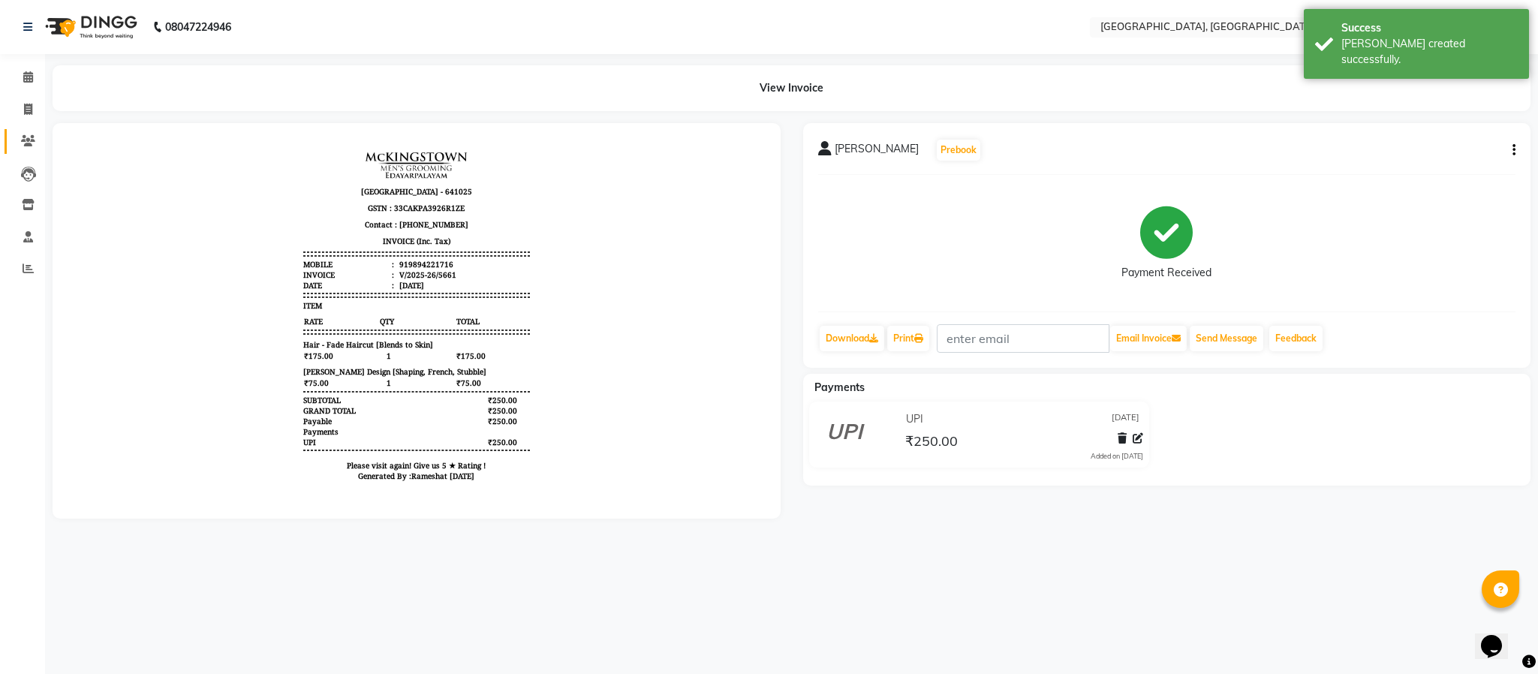
drag, startPoint x: 34, startPoint y: 126, endPoint x: 34, endPoint y: 149, distance: 22.5
click at [34, 149] on li "Clients" at bounding box center [22, 141] width 45 height 32
click at [34, 149] on span at bounding box center [28, 141] width 26 height 17
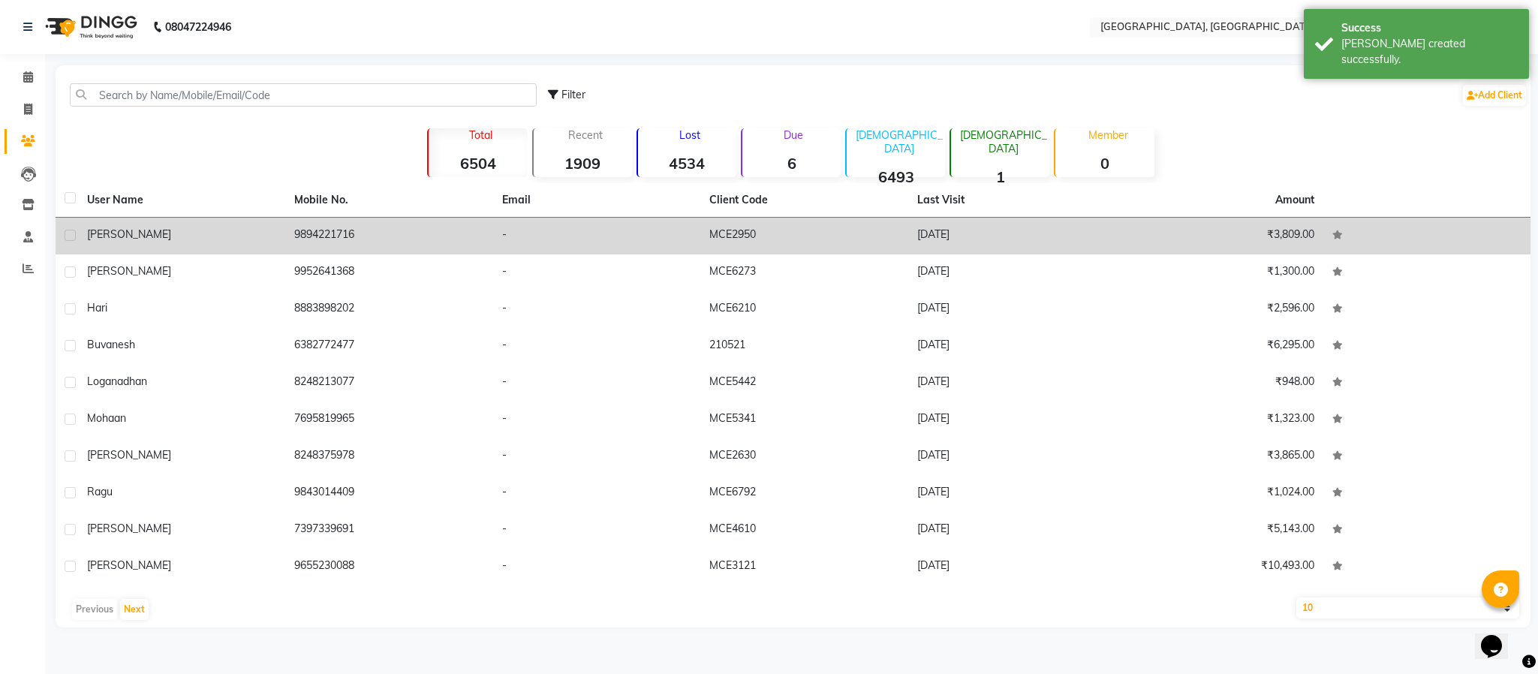
click at [330, 230] on td "9894221716" at bounding box center [388, 236] width 207 height 37
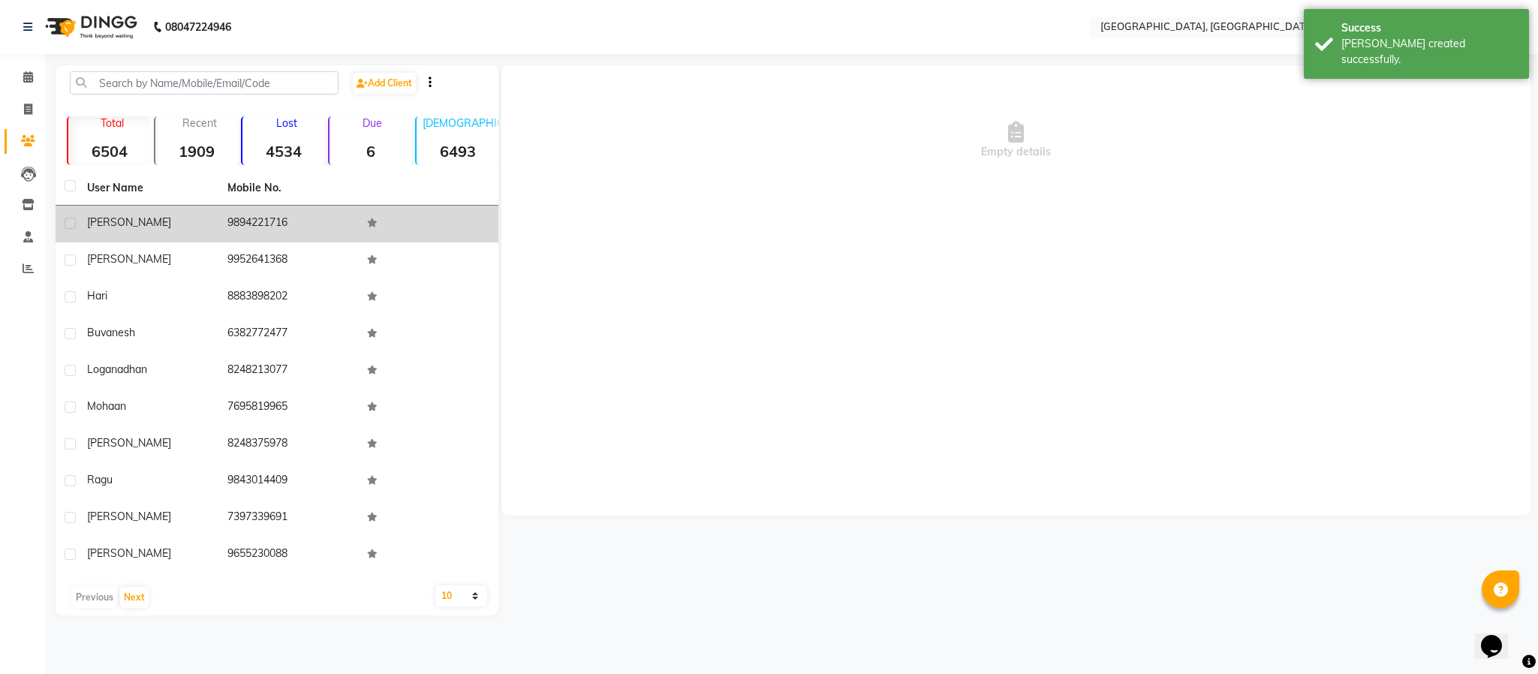
click at [330, 230] on td "9894221716" at bounding box center [288, 224] width 140 height 37
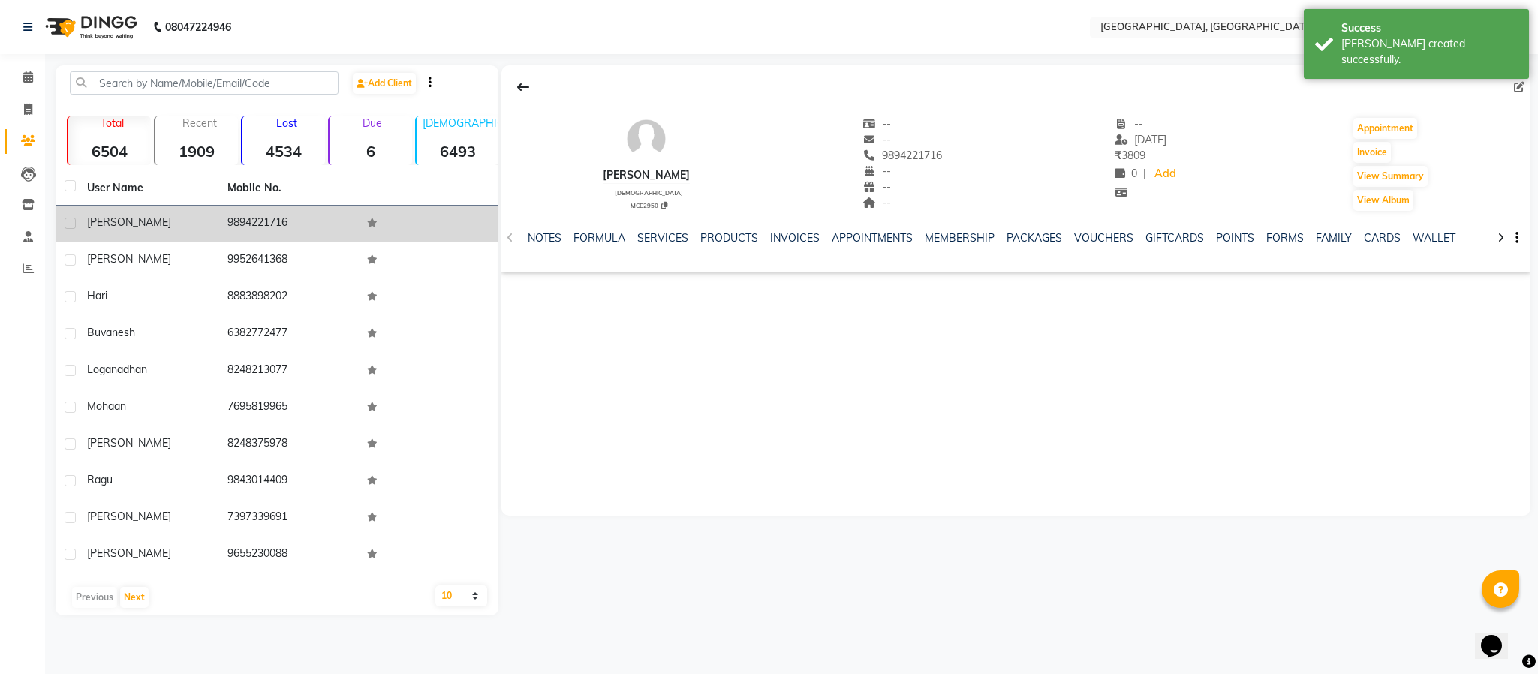
click at [268, 219] on td "9894221716" at bounding box center [288, 224] width 140 height 37
copy td "9894221716"
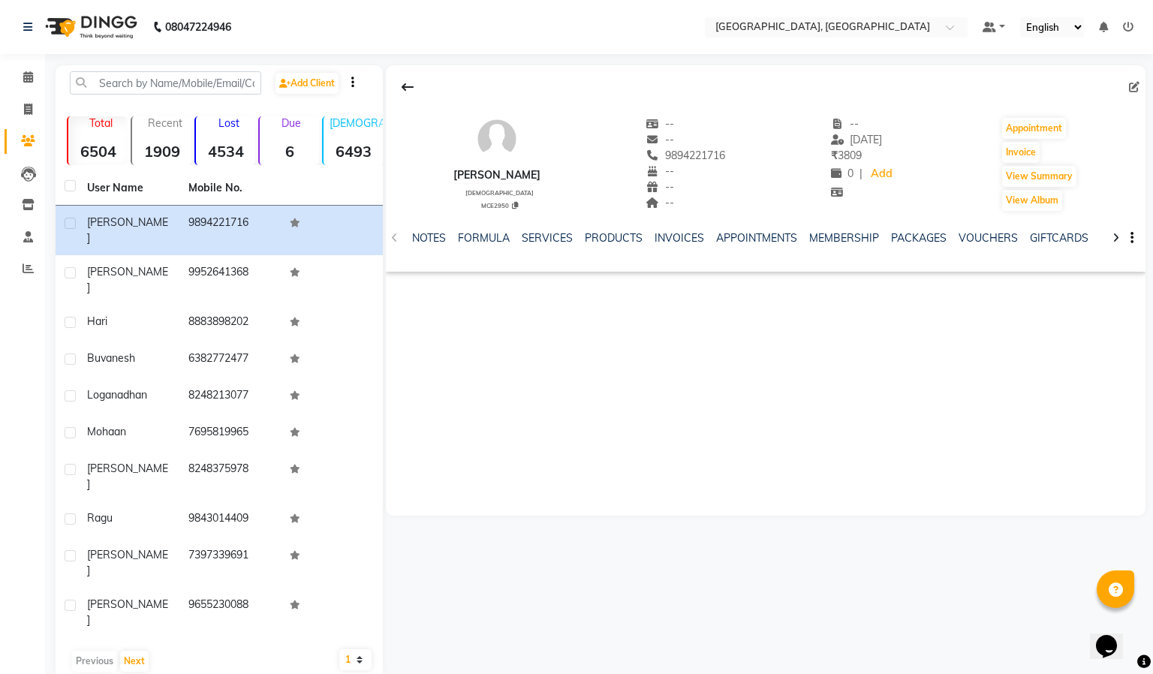
click at [769, 296] on div "[PERSON_NAME] [DEMOGRAPHIC_DATA] MCE2950 -- -- 9894221716 -- -- -- -- [DATE] ₹ …" at bounding box center [766, 290] width 760 height 450
click at [28, 261] on span at bounding box center [28, 269] width 26 height 17
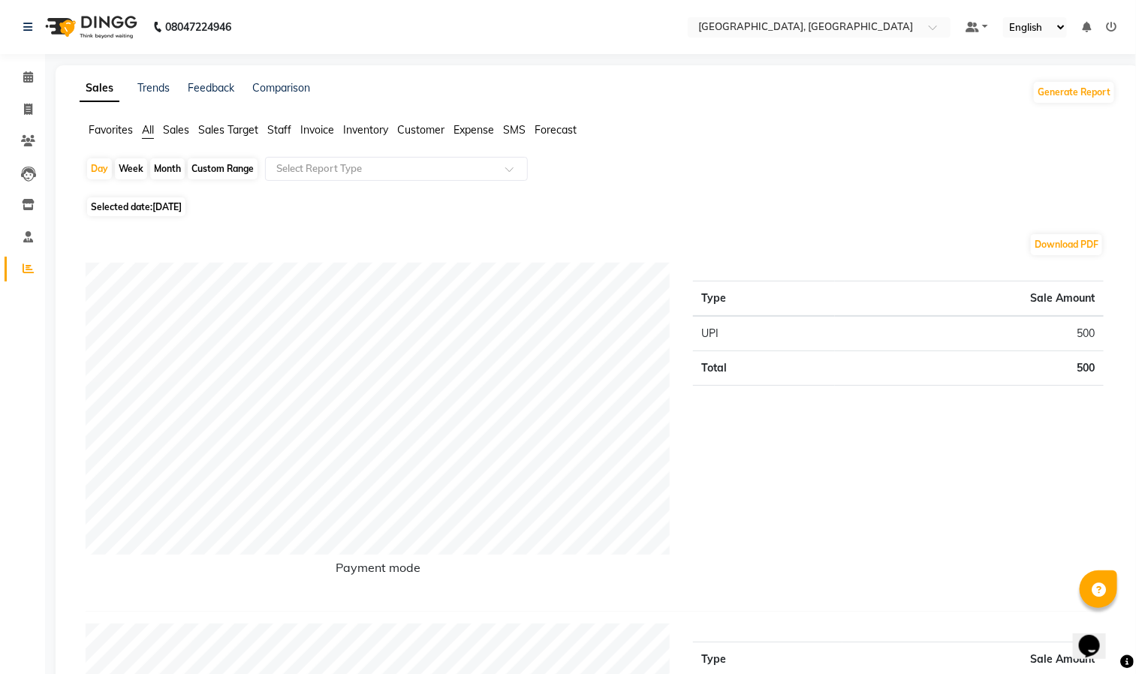
click at [270, 131] on span "Staff" at bounding box center [279, 130] width 24 height 14
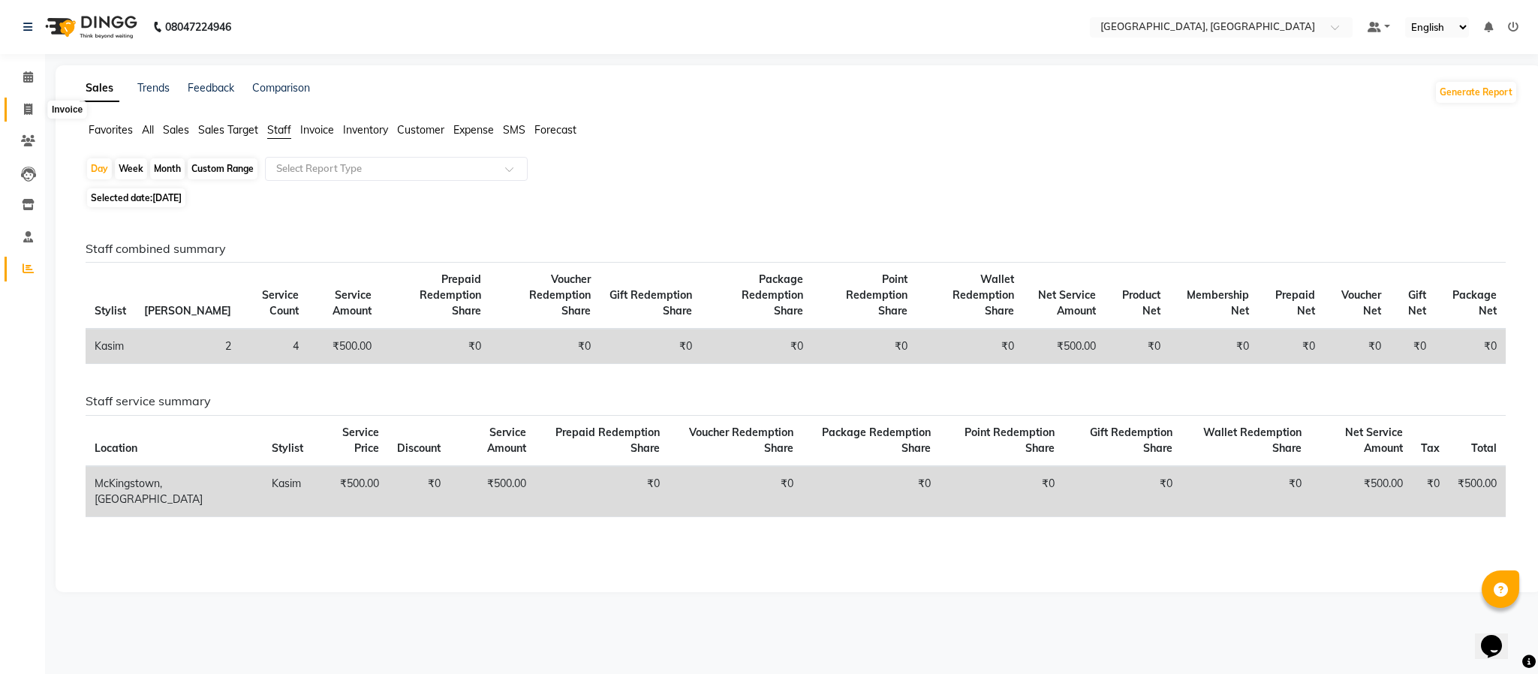
click at [25, 101] on span at bounding box center [28, 109] width 26 height 17
select select "service"
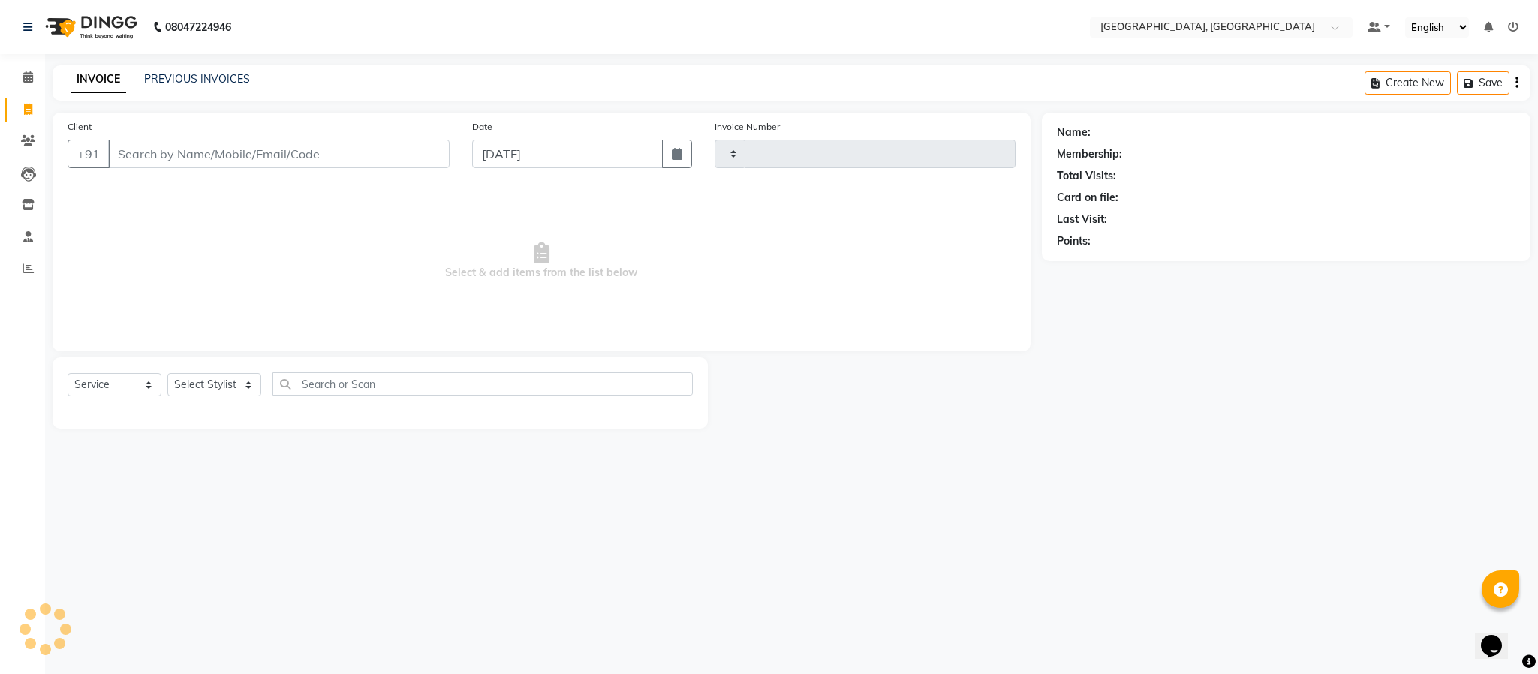
type input "5662"
select select "4977"
click at [14, 68] on link "Calendar" at bounding box center [23, 77] width 36 height 25
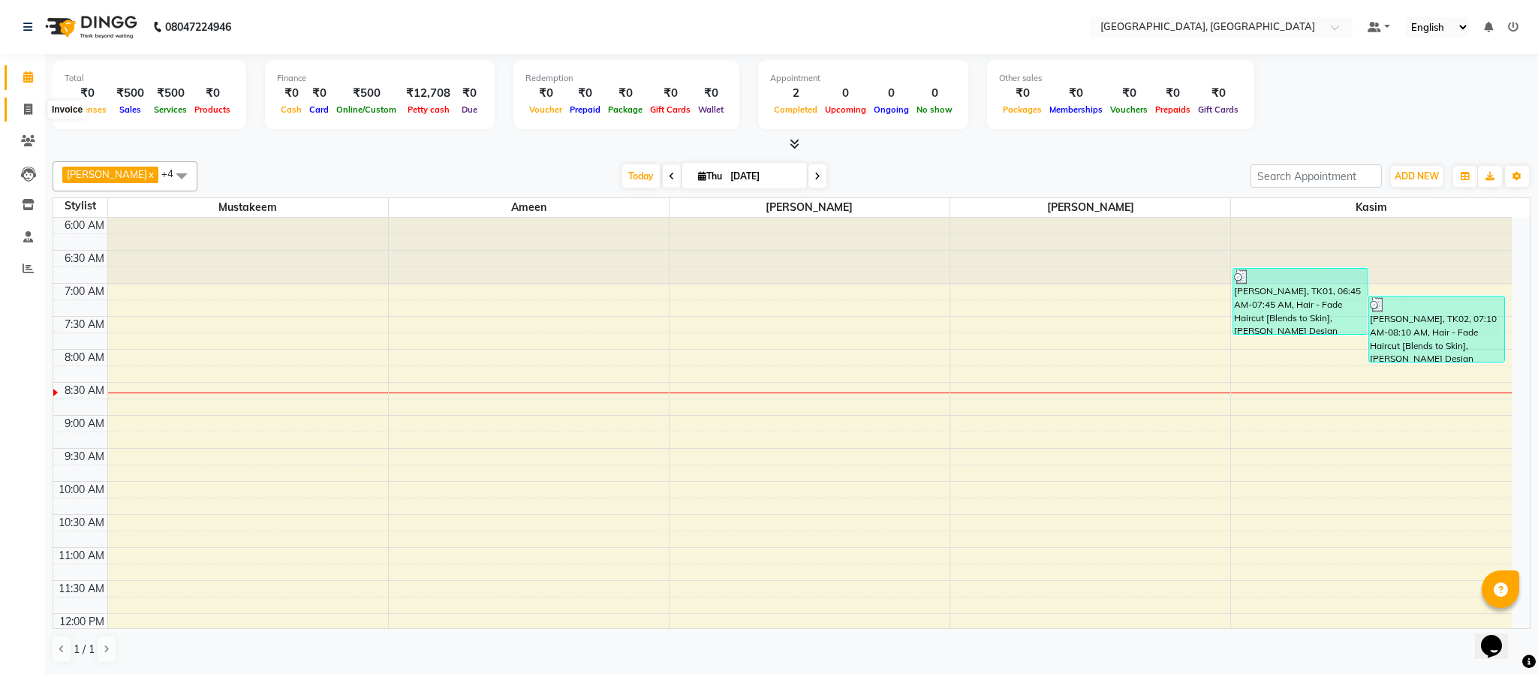
click at [32, 113] on icon at bounding box center [28, 109] width 8 height 11
select select "4977"
select select "service"
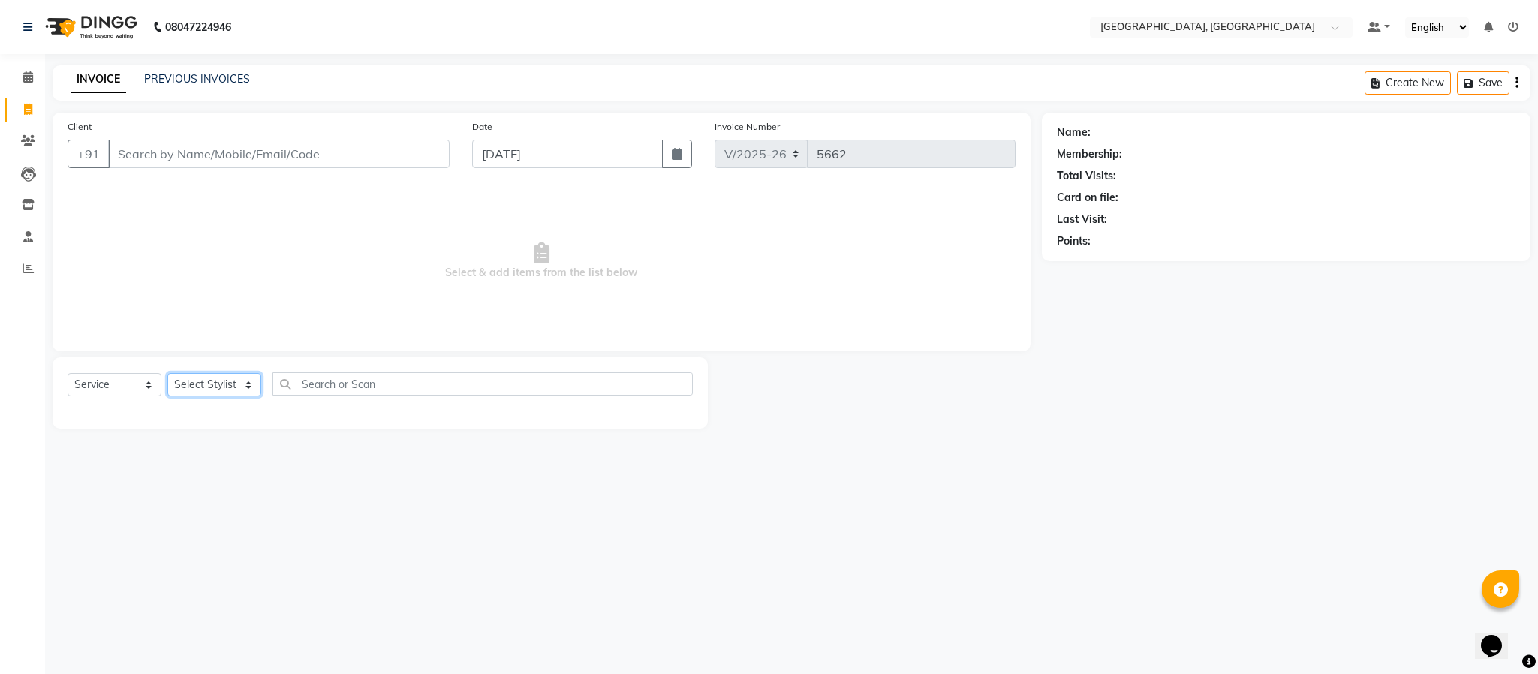
click at [187, 390] on select "Select Stylist Ameen House Keeping [PERSON_NAME] [PERSON_NAME] Prathiswar [PERS…" at bounding box center [214, 384] width 94 height 23
select select "59056"
click at [167, 374] on select "Select Stylist Ameen House Keeping [PERSON_NAME] [PERSON_NAME] Prathiswar [PERS…" at bounding box center [214, 384] width 94 height 23
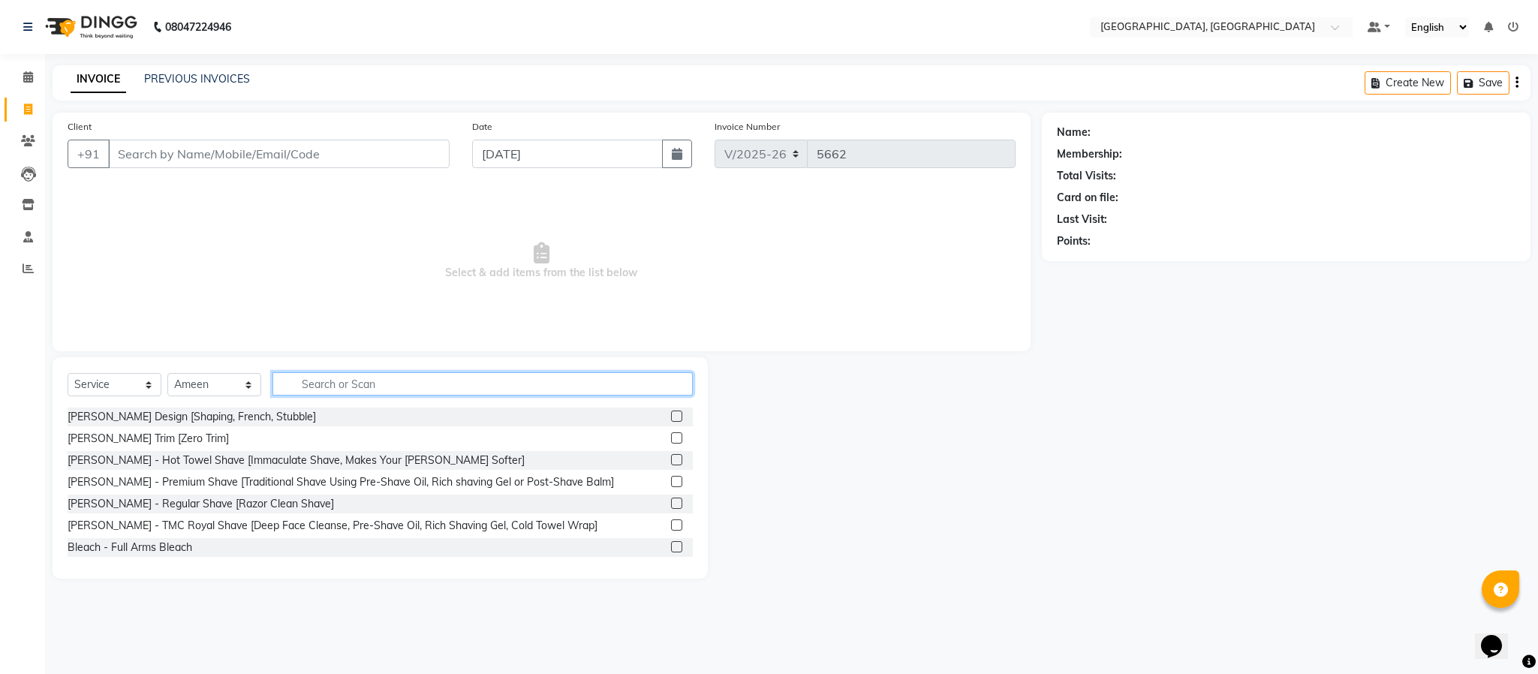
click at [322, 383] on input "text" at bounding box center [483, 383] width 420 height 23
click at [671, 412] on label at bounding box center [676, 416] width 11 height 11
click at [671, 412] on input "checkbox" at bounding box center [676, 417] width 10 height 10
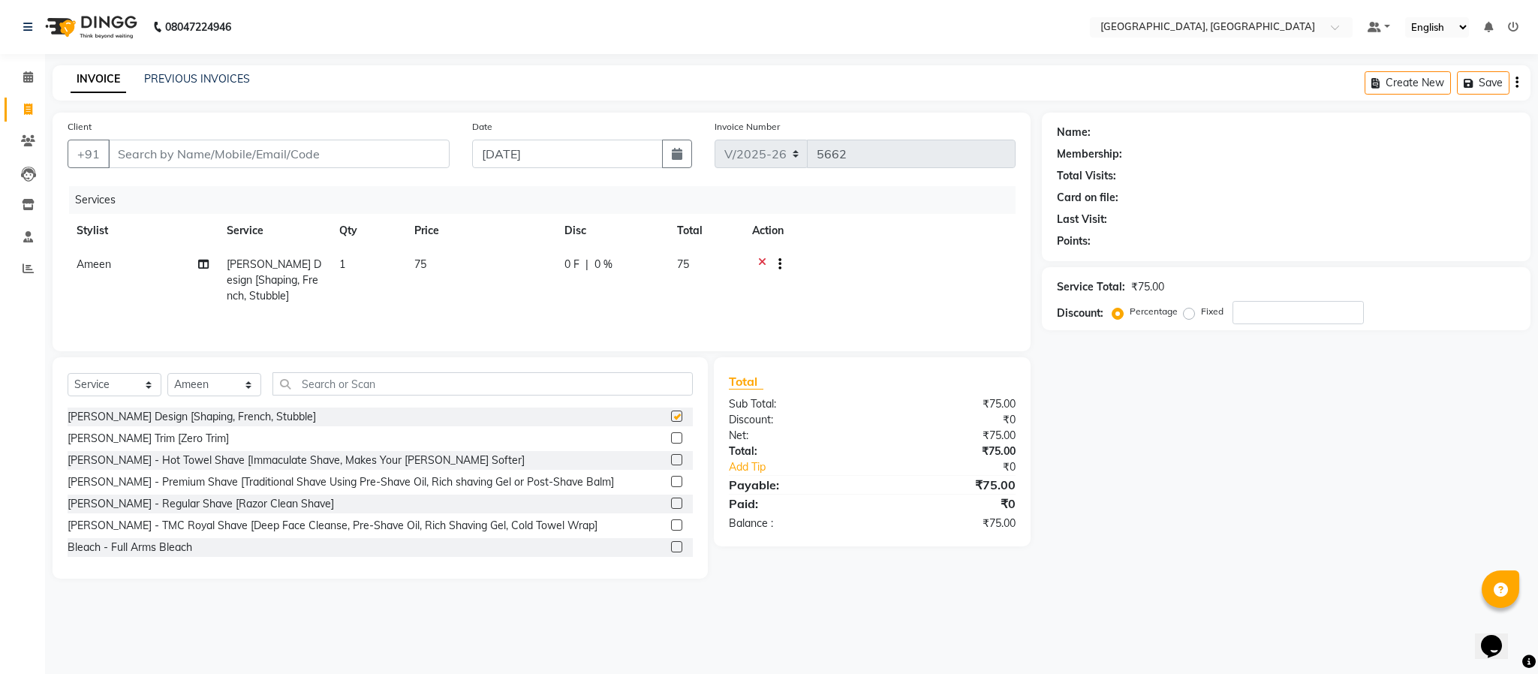
checkbox input "false"
click at [658, 393] on input "text" at bounding box center [483, 383] width 420 height 23
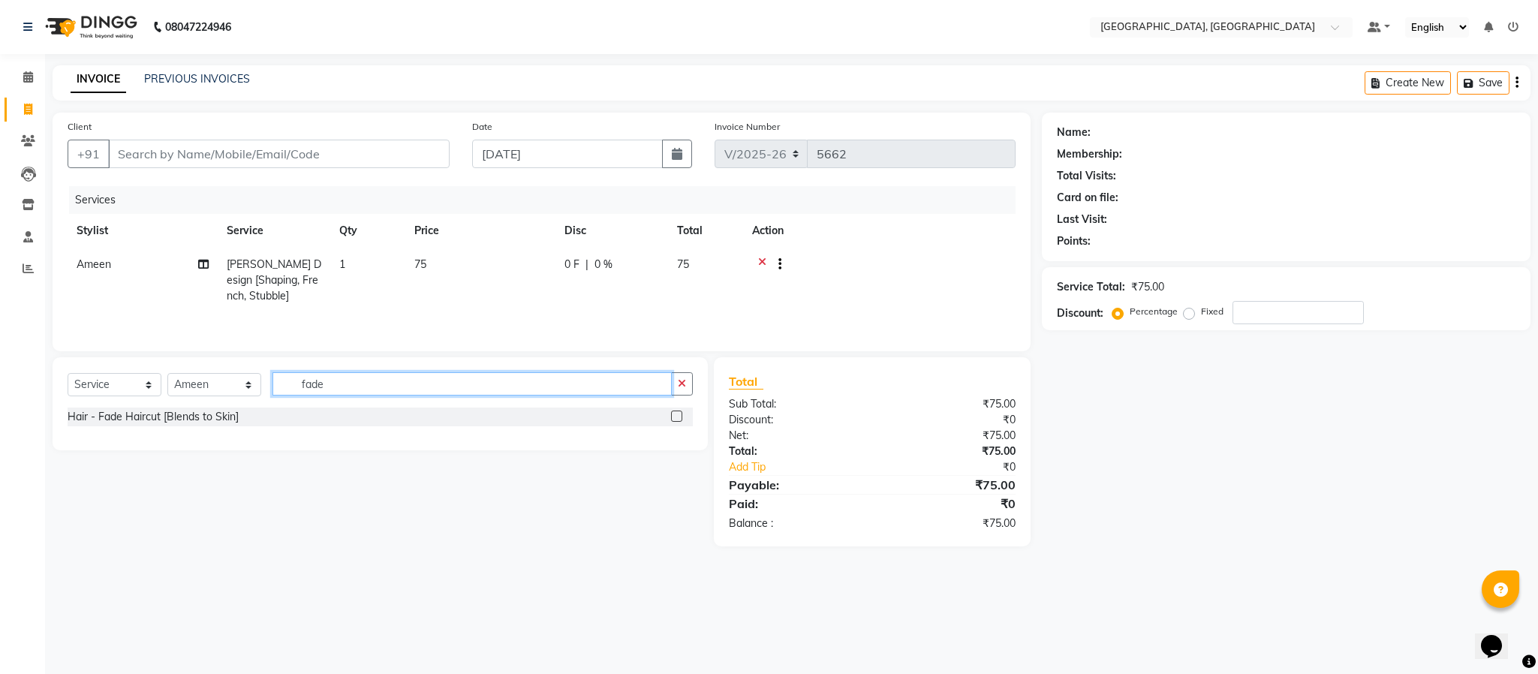
type input "fade"
click at [670, 419] on div "Hair - Fade Haircut [Blends to Skin]" at bounding box center [380, 417] width 625 height 19
click at [674, 419] on label at bounding box center [676, 416] width 11 height 11
click at [674, 419] on input "checkbox" at bounding box center [676, 417] width 10 height 10
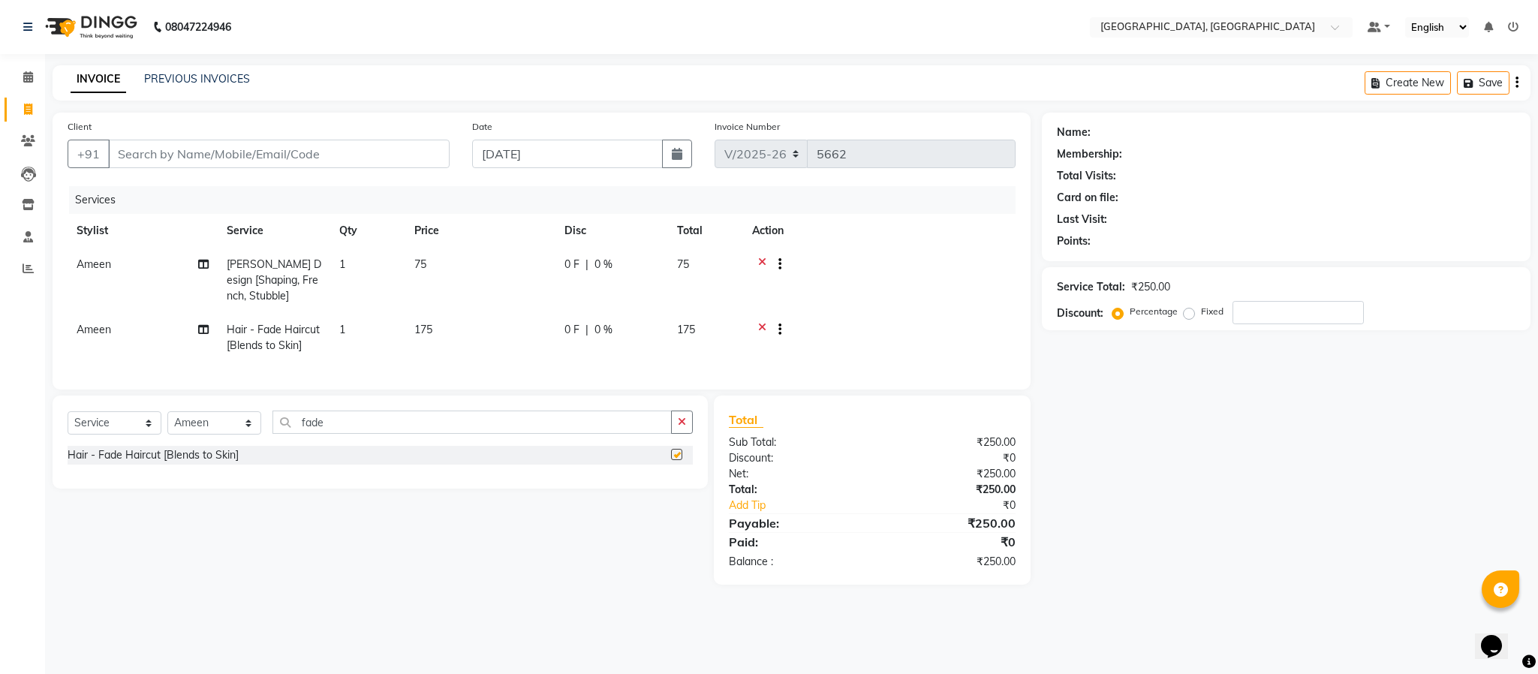
checkbox input "false"
click at [300, 151] on input "Client" at bounding box center [279, 154] width 342 height 29
type input "9"
type input "0"
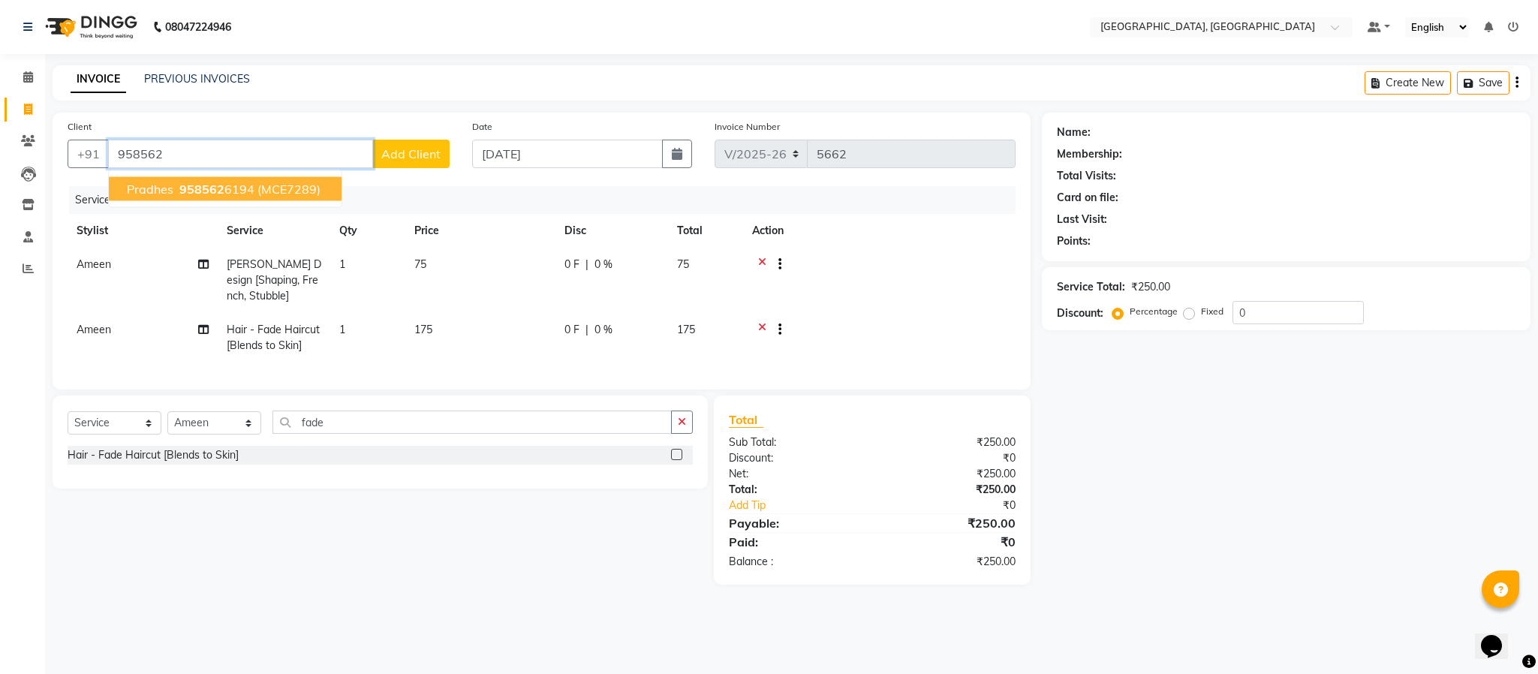
click at [167, 178] on button "pradhes 958562 6194 (MCE7289)" at bounding box center [225, 189] width 233 height 24
type input "9585626194"
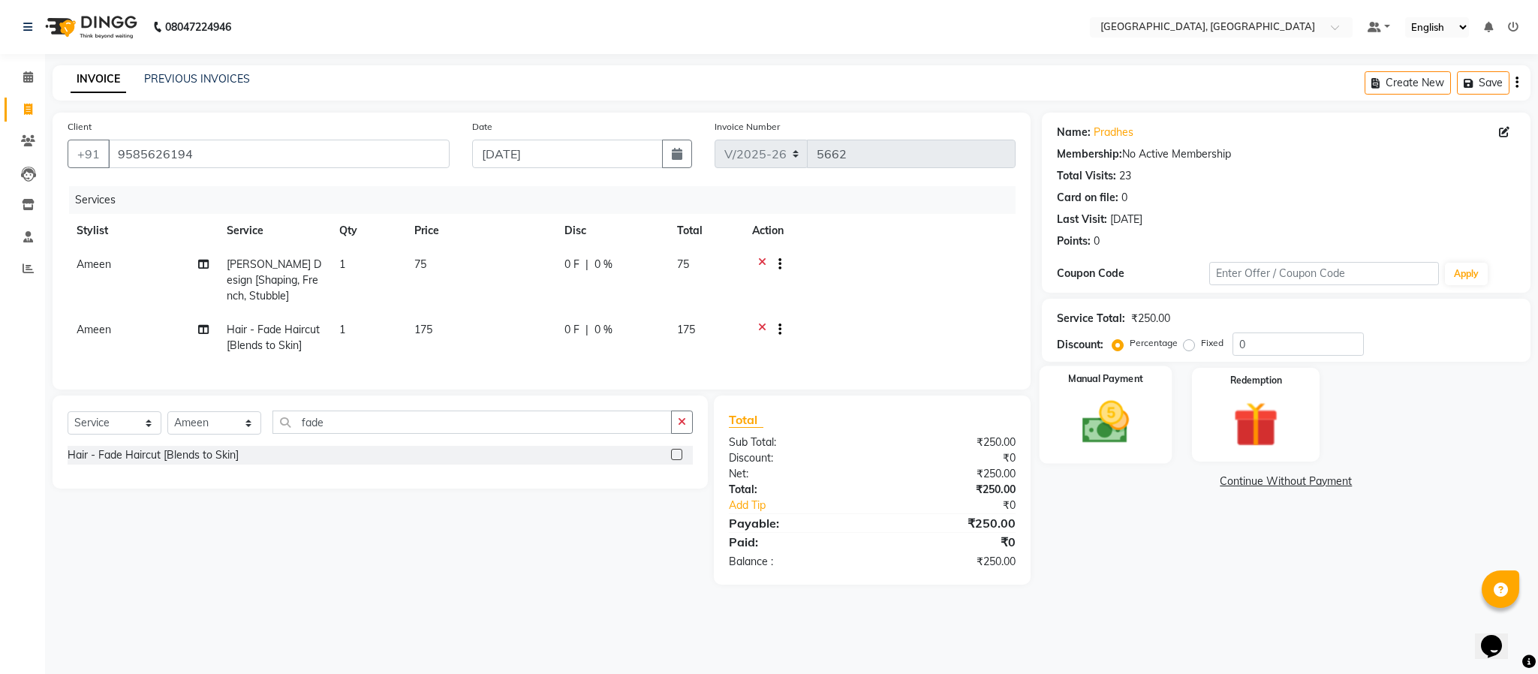
click at [1138, 444] on img at bounding box center [1106, 423] width 77 height 54
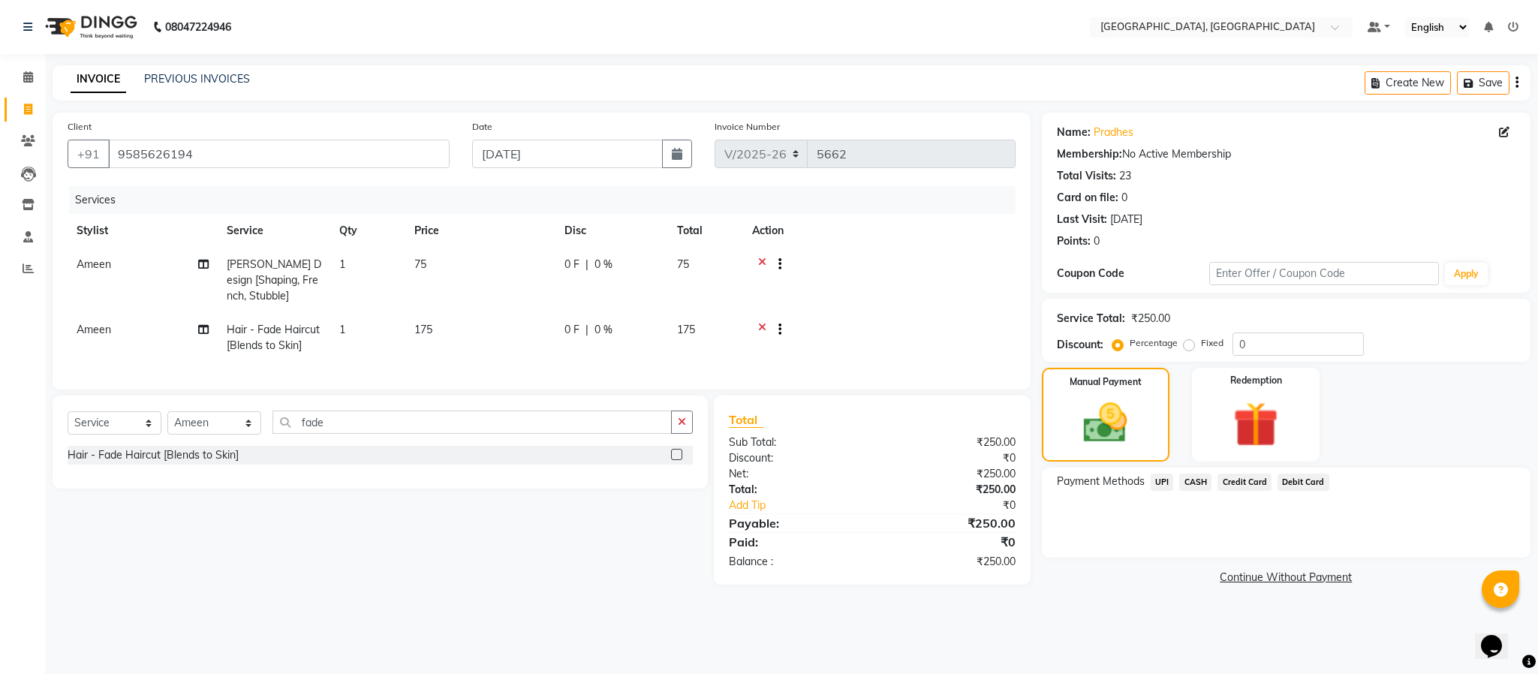
click at [1165, 480] on span "UPI" at bounding box center [1162, 482] width 23 height 17
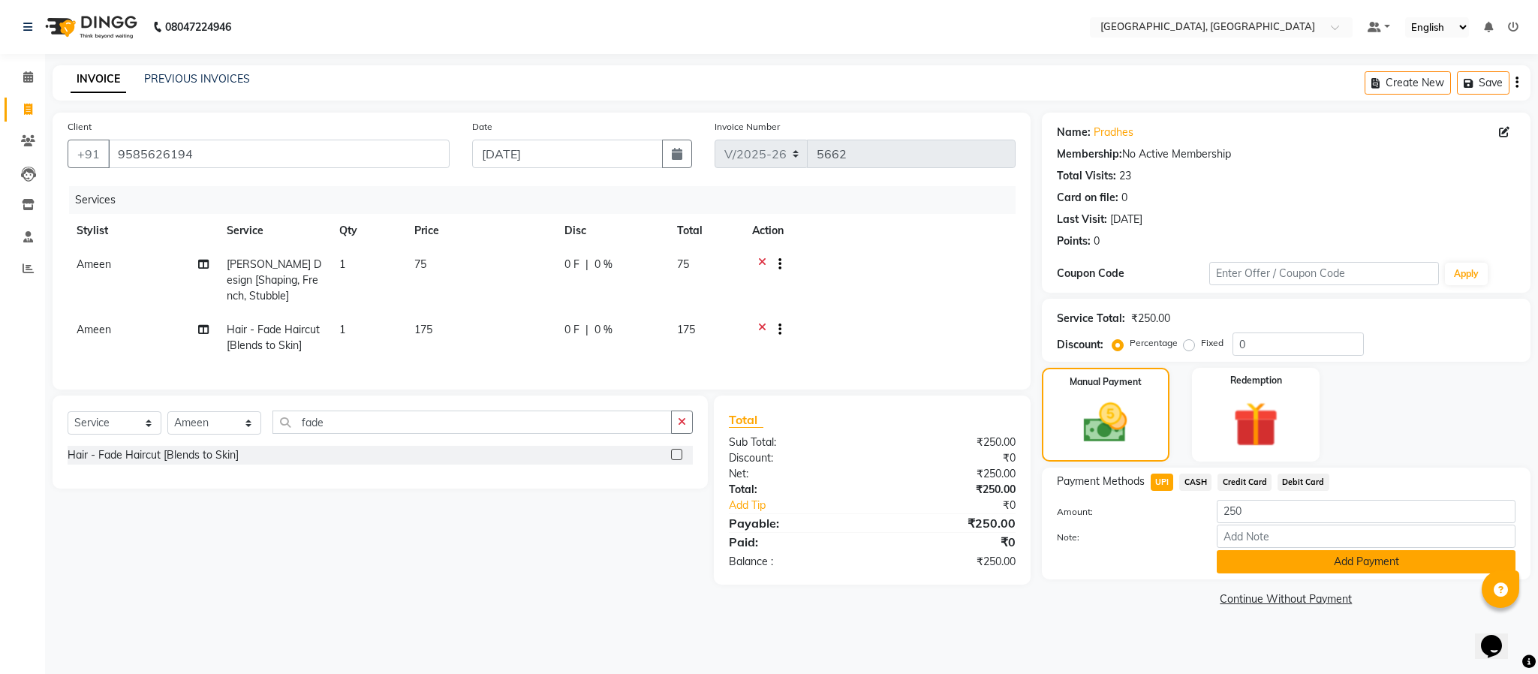
click at [1294, 563] on button "Add Payment" at bounding box center [1366, 561] width 299 height 23
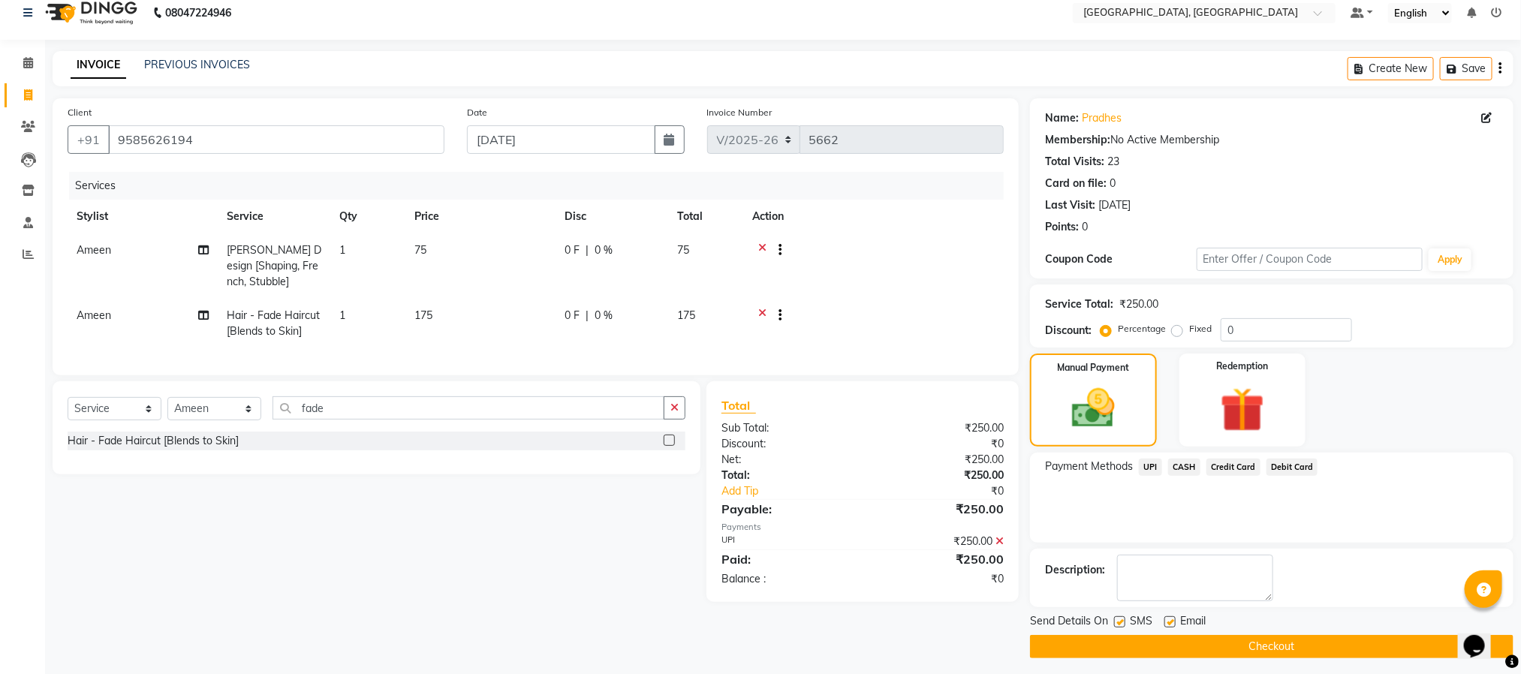
scroll to position [23, 0]
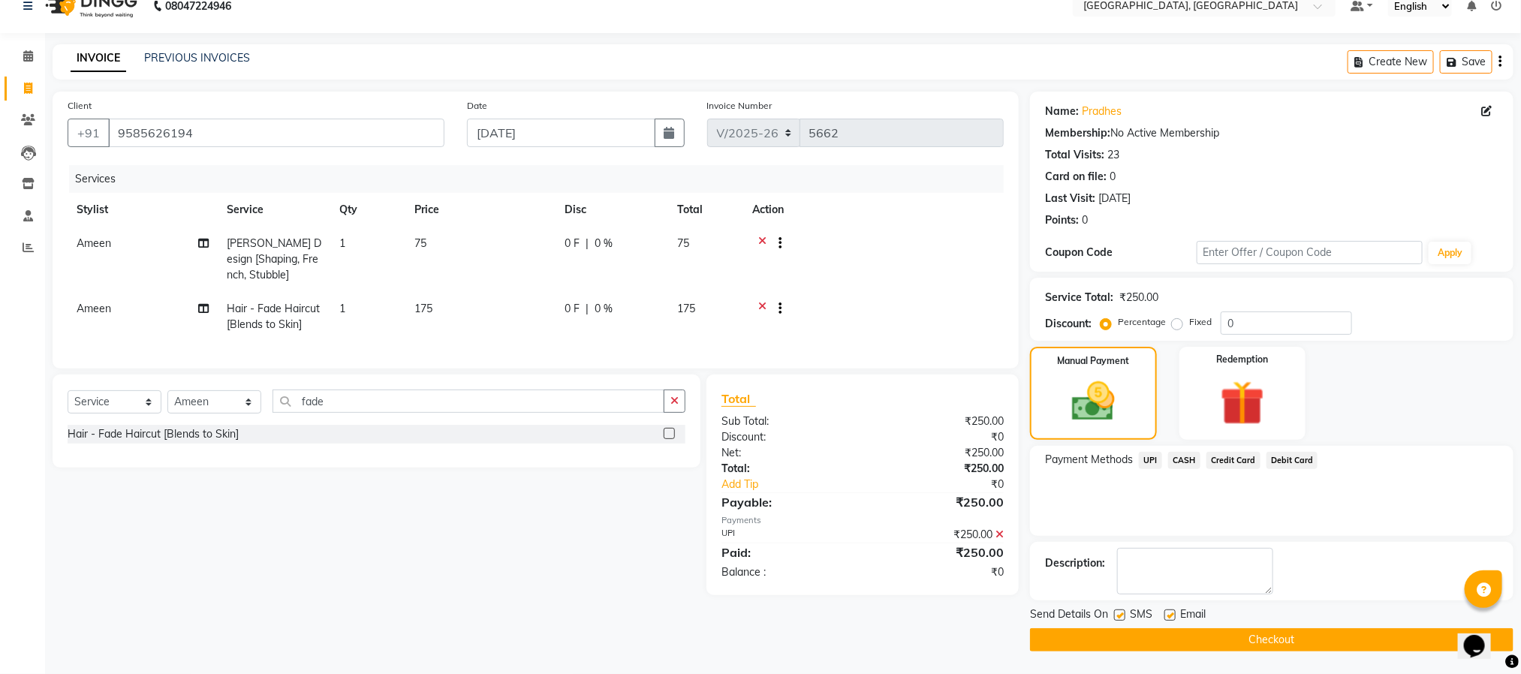
click at [1403, 637] on button "Checkout" at bounding box center [1271, 639] width 483 height 23
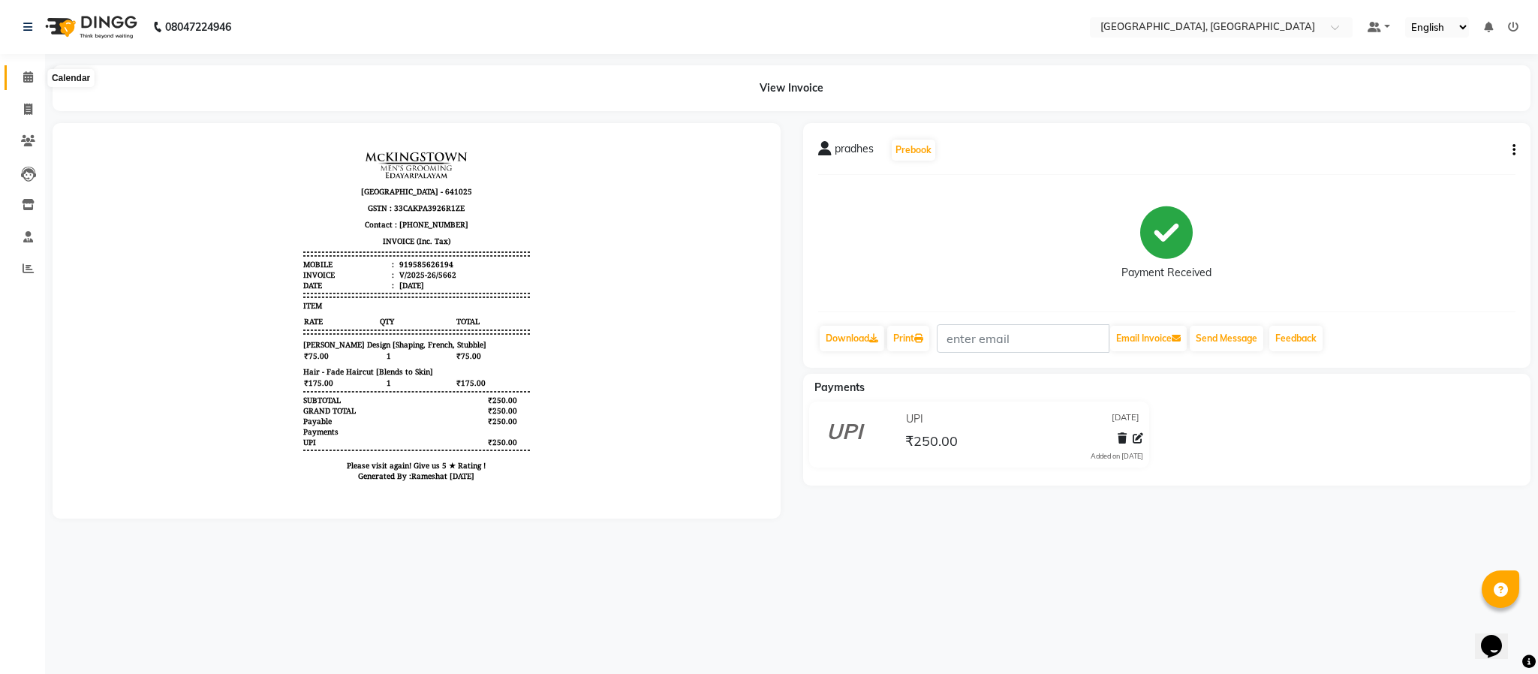
click at [23, 83] on span at bounding box center [28, 77] width 26 height 17
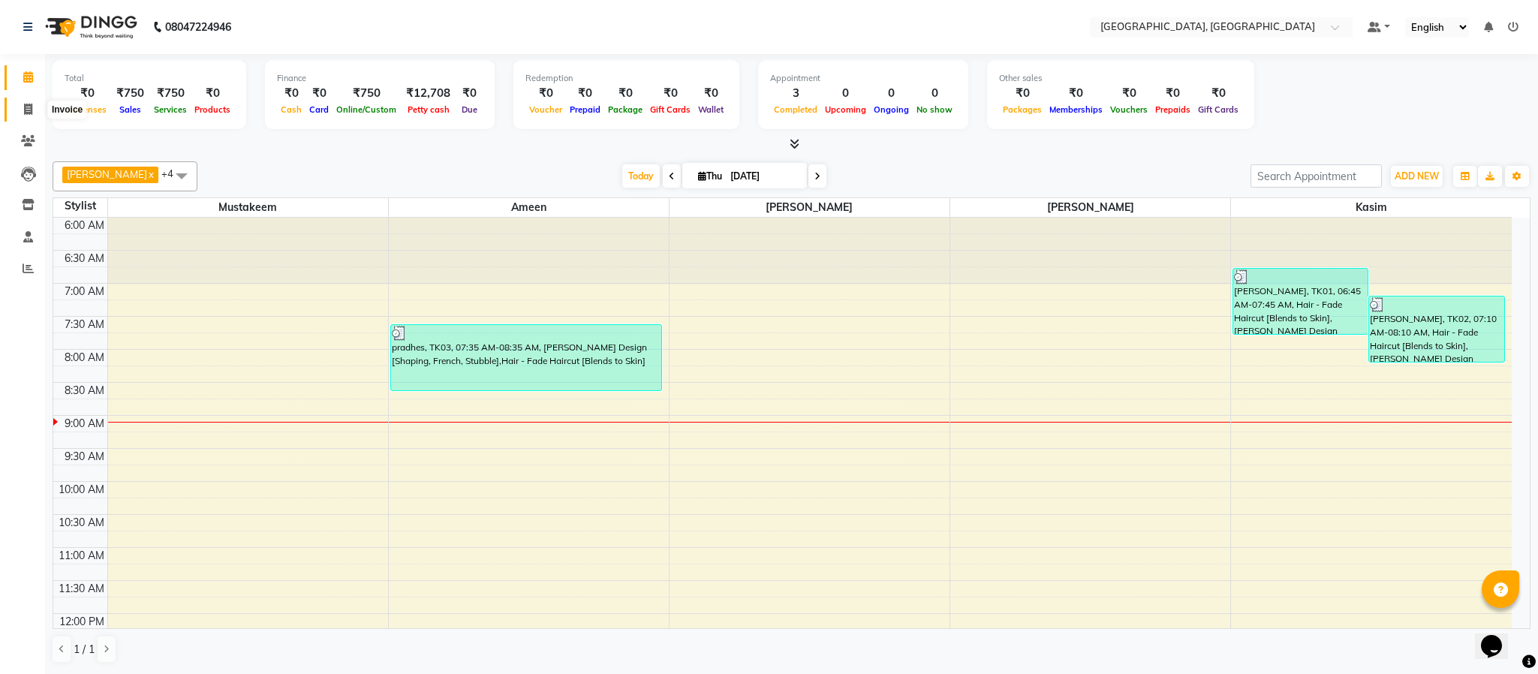
click at [23, 101] on span at bounding box center [28, 109] width 26 height 17
select select "4977"
select select "service"
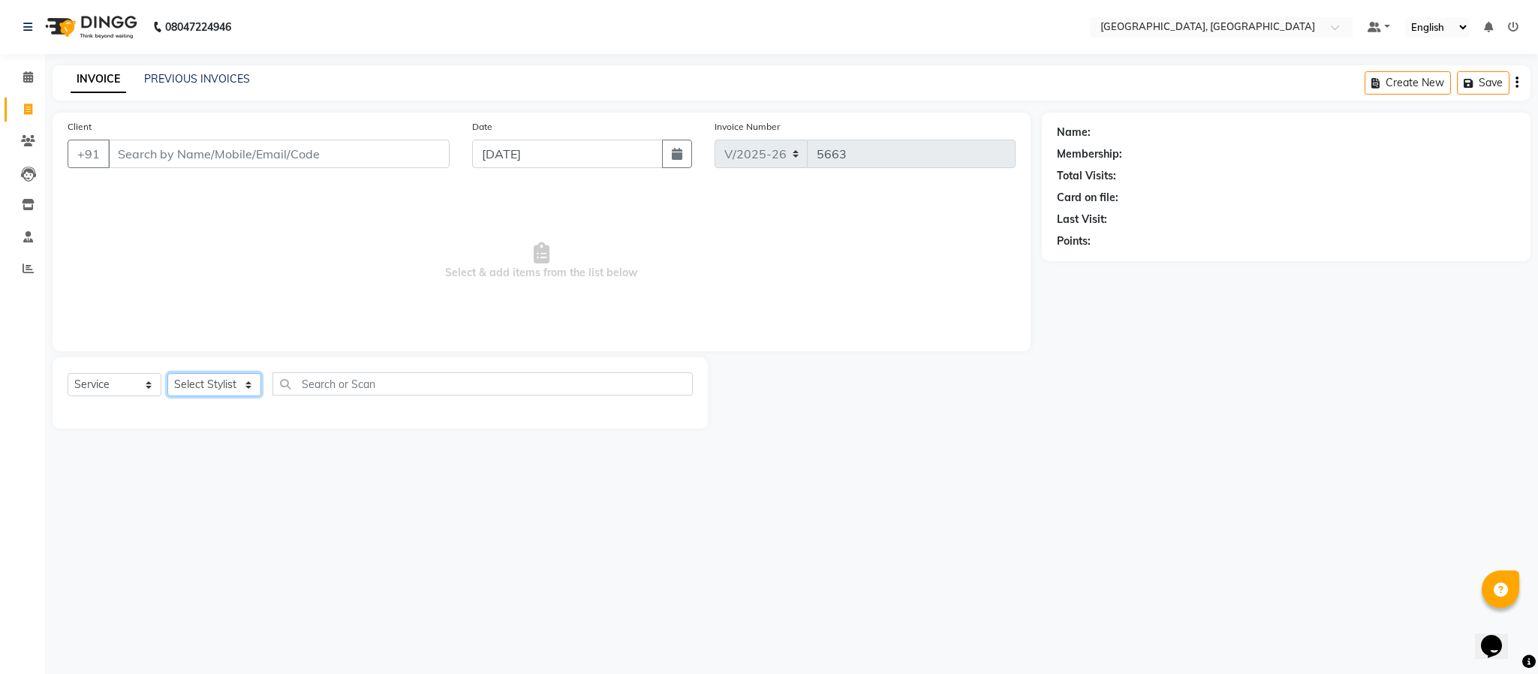
click at [221, 384] on select "Select Stylist Ameen House Keeping [PERSON_NAME] [PERSON_NAME] Prathiswar [PERS…" at bounding box center [214, 384] width 94 height 23
select select "85156"
click at [167, 374] on select "Select Stylist Ameen House Keeping [PERSON_NAME] [PERSON_NAME] Prathiswar [PERS…" at bounding box center [214, 384] width 94 height 23
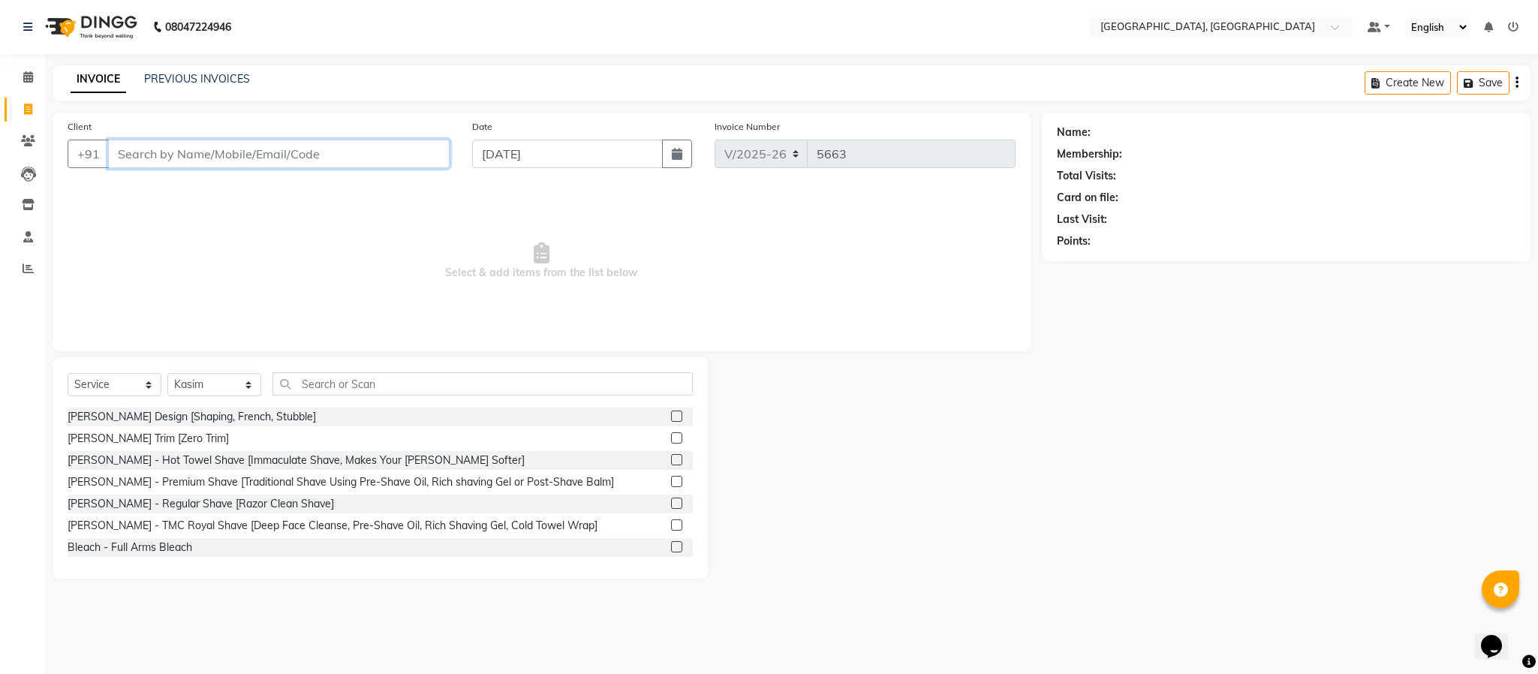
click at [268, 146] on input "Client" at bounding box center [279, 154] width 342 height 29
click at [358, 383] on input "text" at bounding box center [483, 383] width 420 height 23
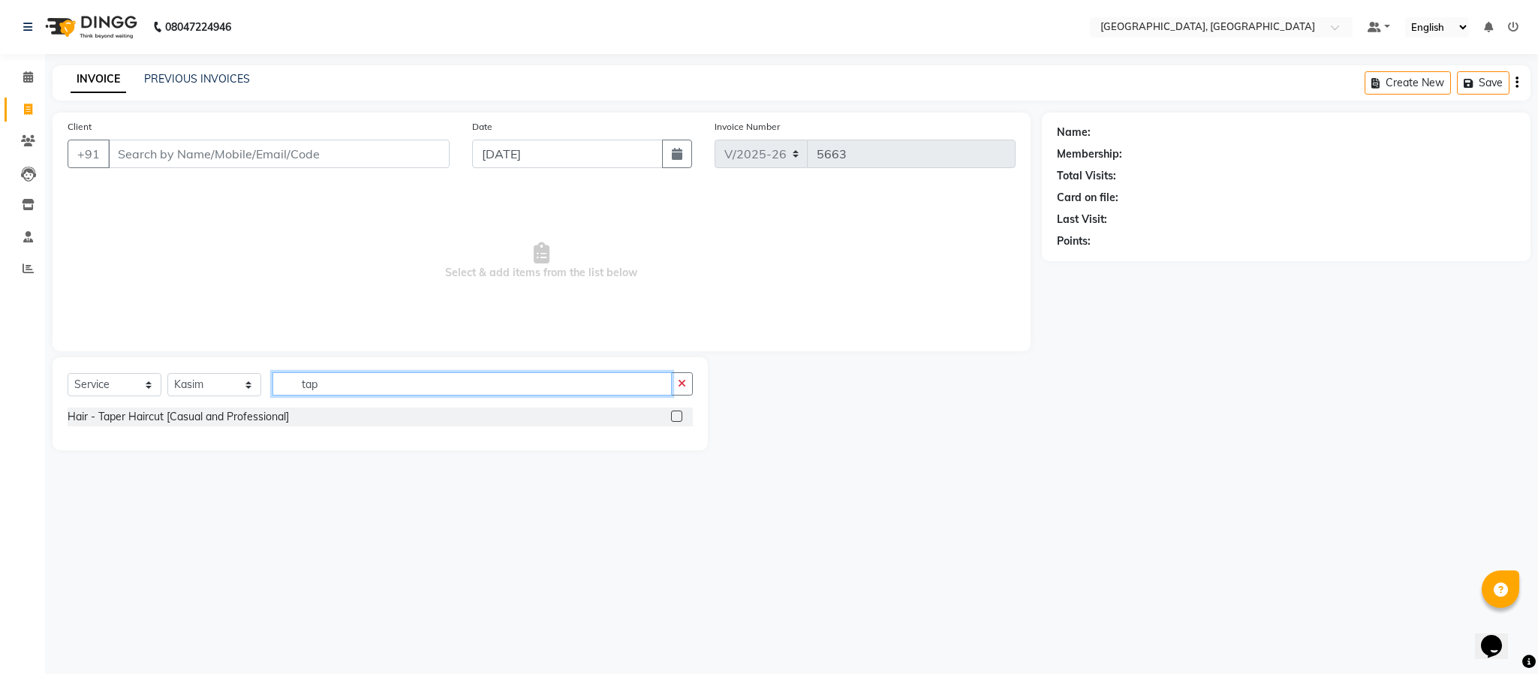
type input "tap"
click at [682, 419] on label at bounding box center [676, 416] width 11 height 11
click at [681, 419] on input "checkbox" at bounding box center [676, 417] width 10 height 10
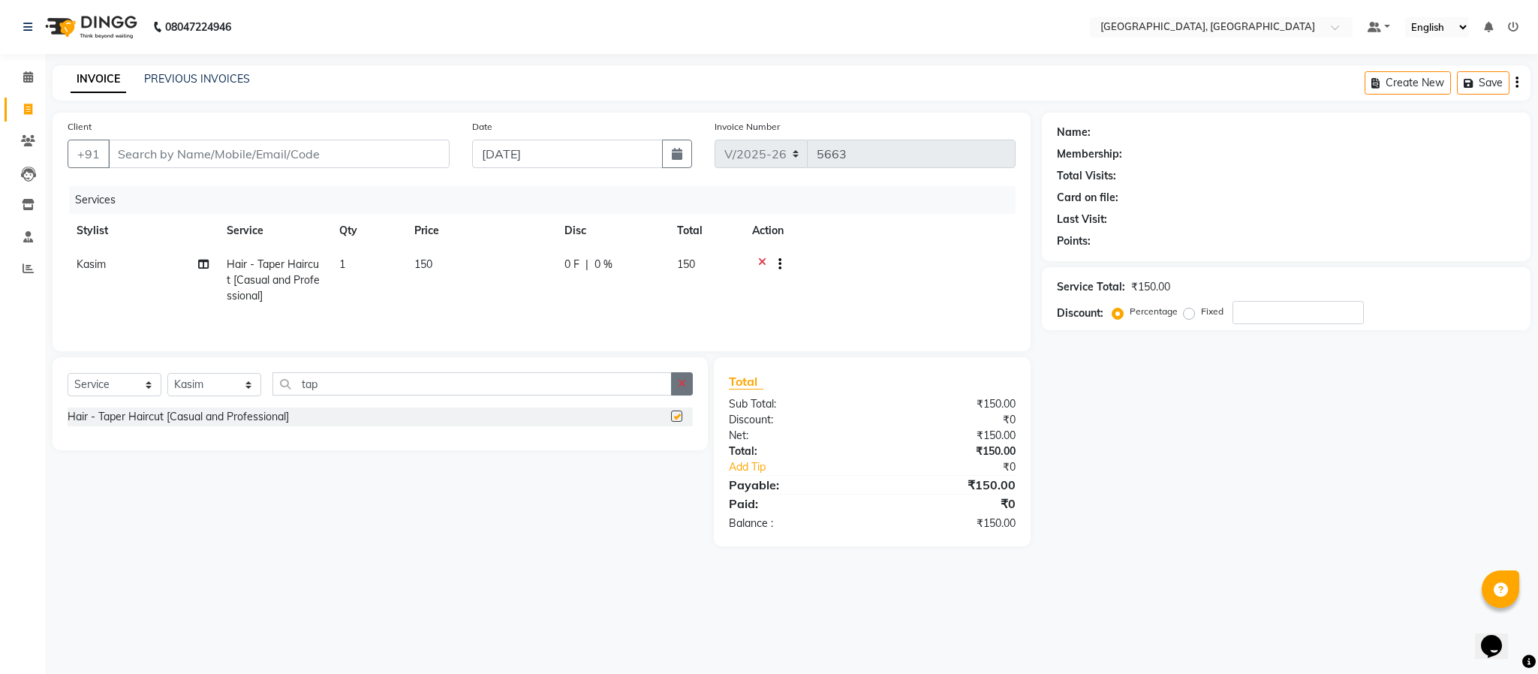
checkbox input "false"
click at [680, 389] on icon "button" at bounding box center [682, 383] width 8 height 11
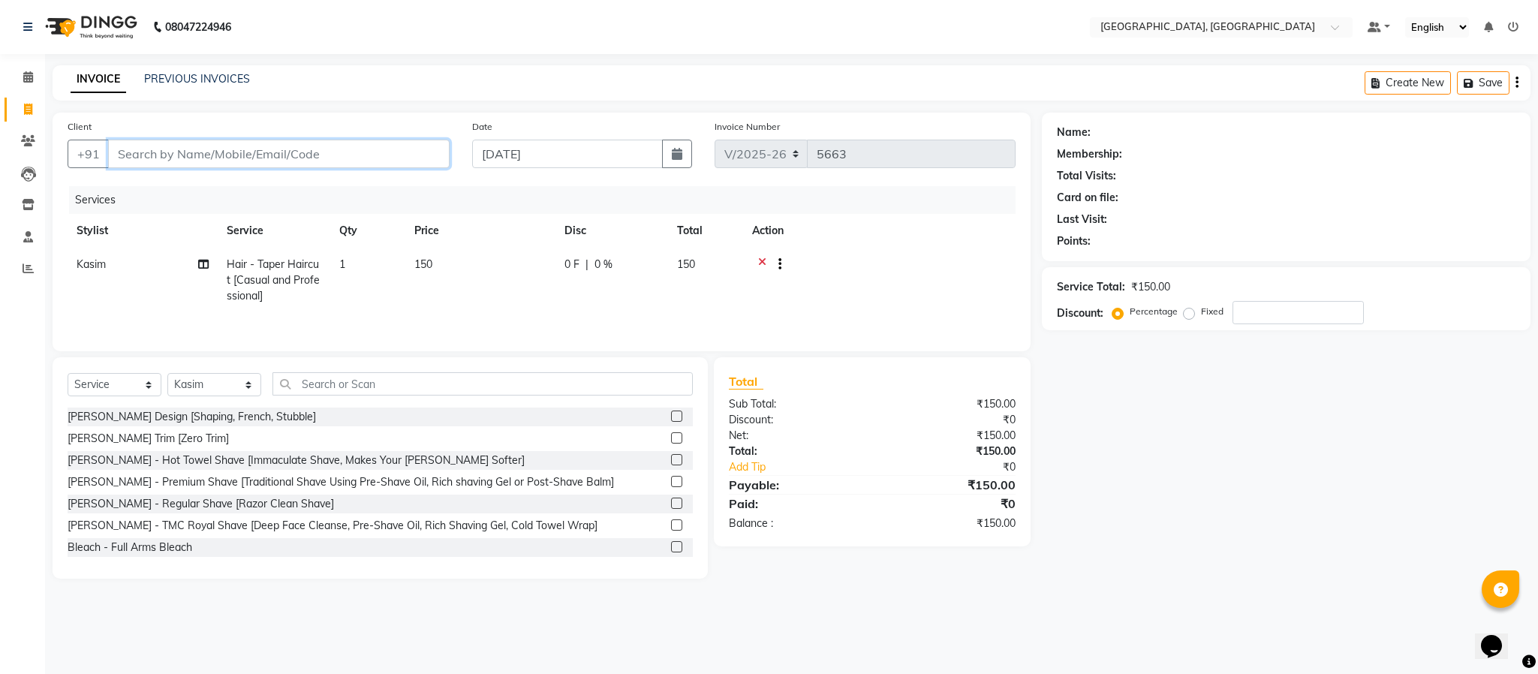
click at [286, 158] on input "Client" at bounding box center [279, 154] width 342 height 29
type input "8"
type input "0"
type input "8477045112"
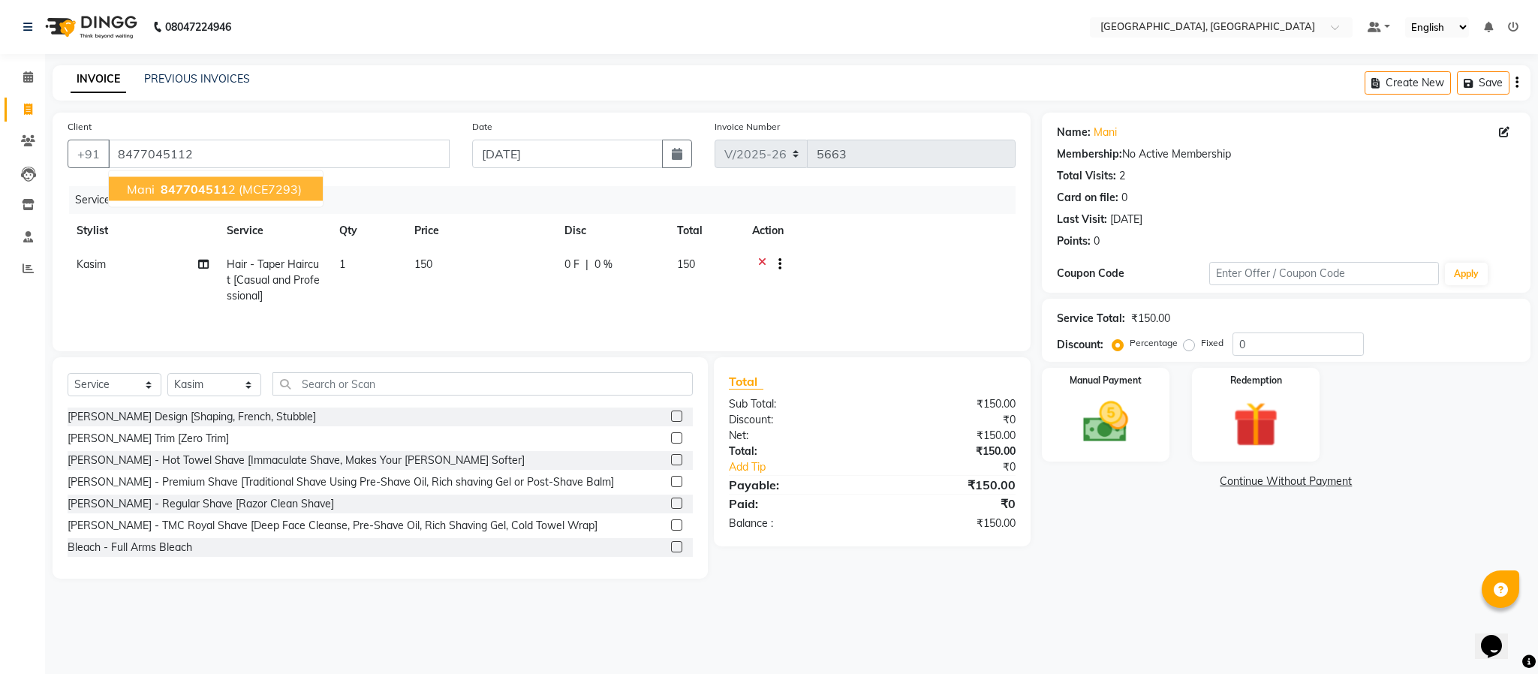
click at [300, 187] on button "mani 847704511 2 (MCE7293)" at bounding box center [216, 189] width 214 height 24
click at [1079, 449] on img at bounding box center [1106, 423] width 77 height 54
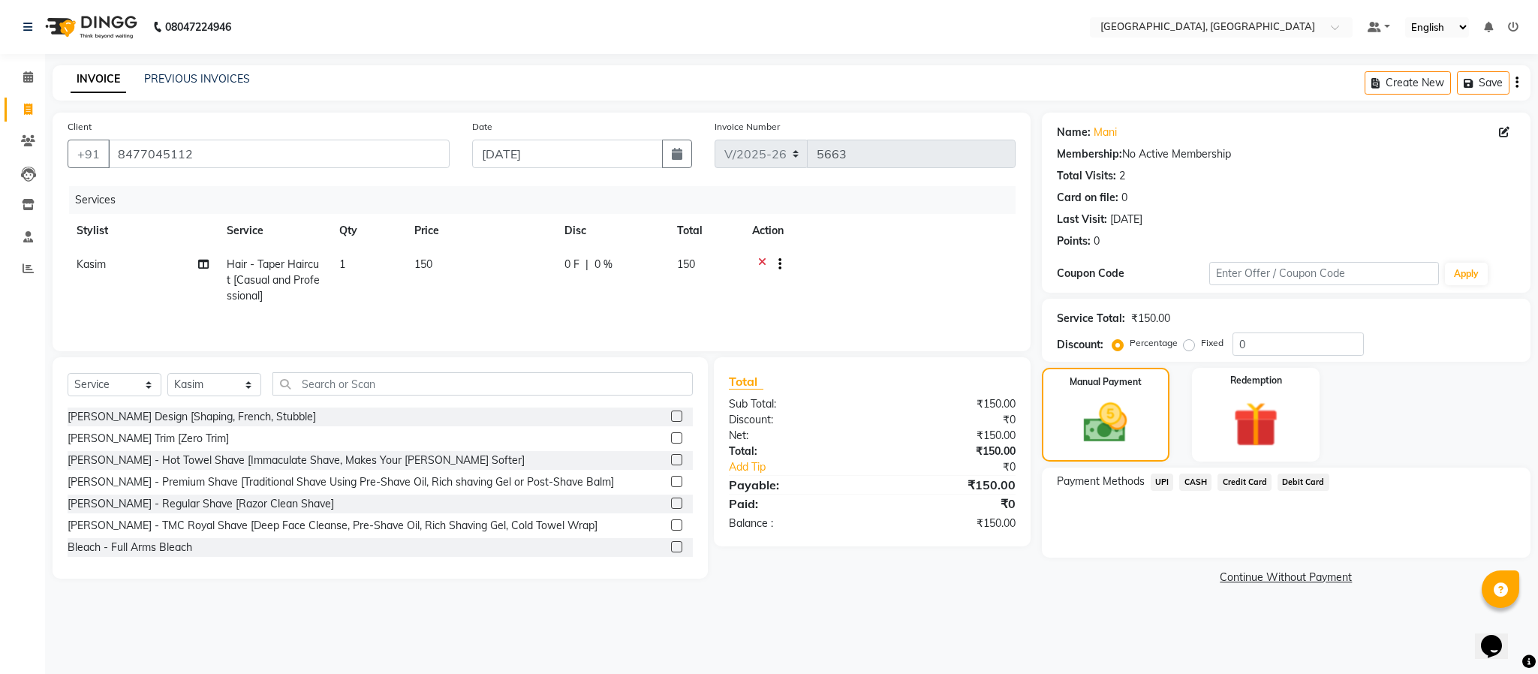
click at [1163, 482] on span "UPI" at bounding box center [1162, 482] width 23 height 17
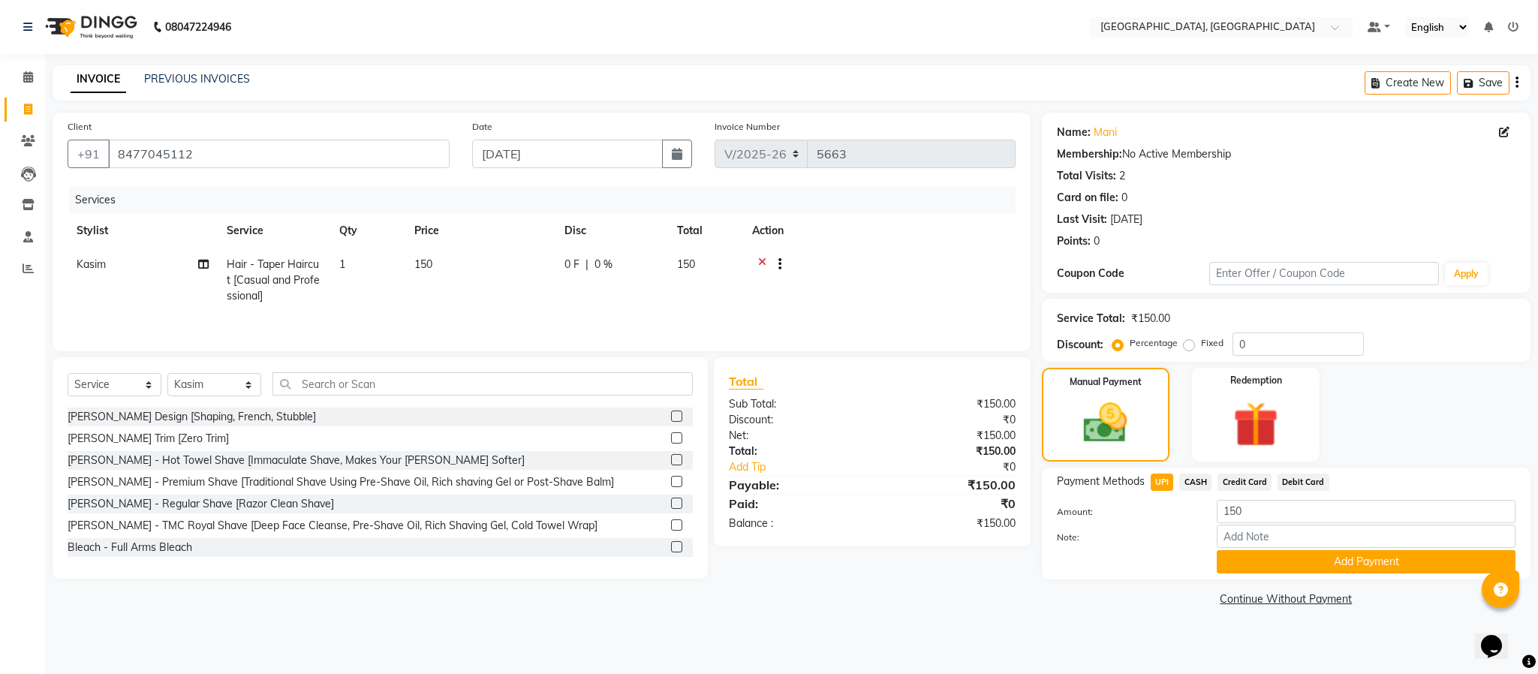
click at [1197, 496] on div "Payment Methods UPI CASH Credit Card Debit Card Amount: 150 Note: Add Payment" at bounding box center [1286, 524] width 459 height 100
click at [1197, 486] on span "CASH" at bounding box center [1195, 482] width 32 height 17
drag, startPoint x: 1260, startPoint y: 575, endPoint x: 1260, endPoint y: 565, distance: 9.8
click at [1260, 565] on div "Payment Methods UPI CASH Credit Card Debit Card Amount: 150 Note: Add Payment" at bounding box center [1286, 524] width 489 height 112
click at [1259, 561] on button "Add Payment" at bounding box center [1366, 561] width 299 height 23
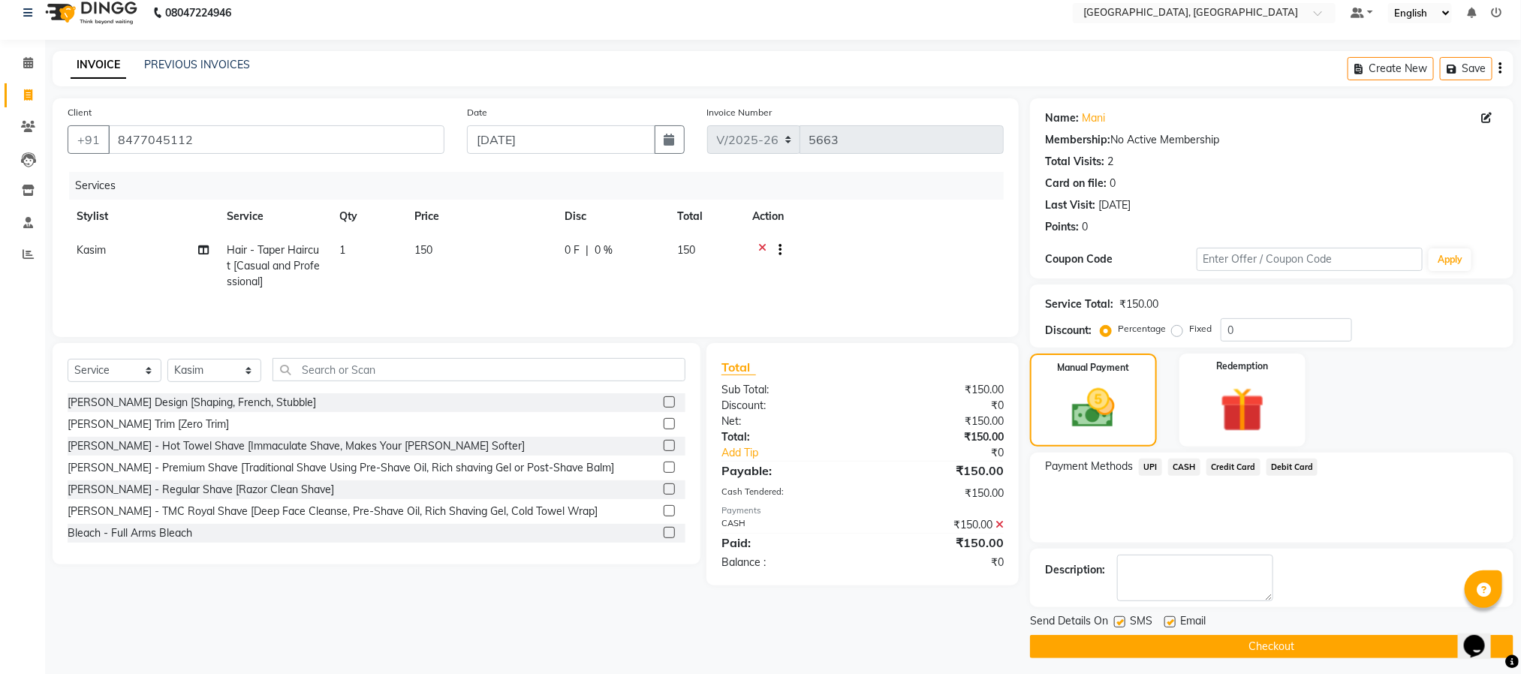
scroll to position [23, 0]
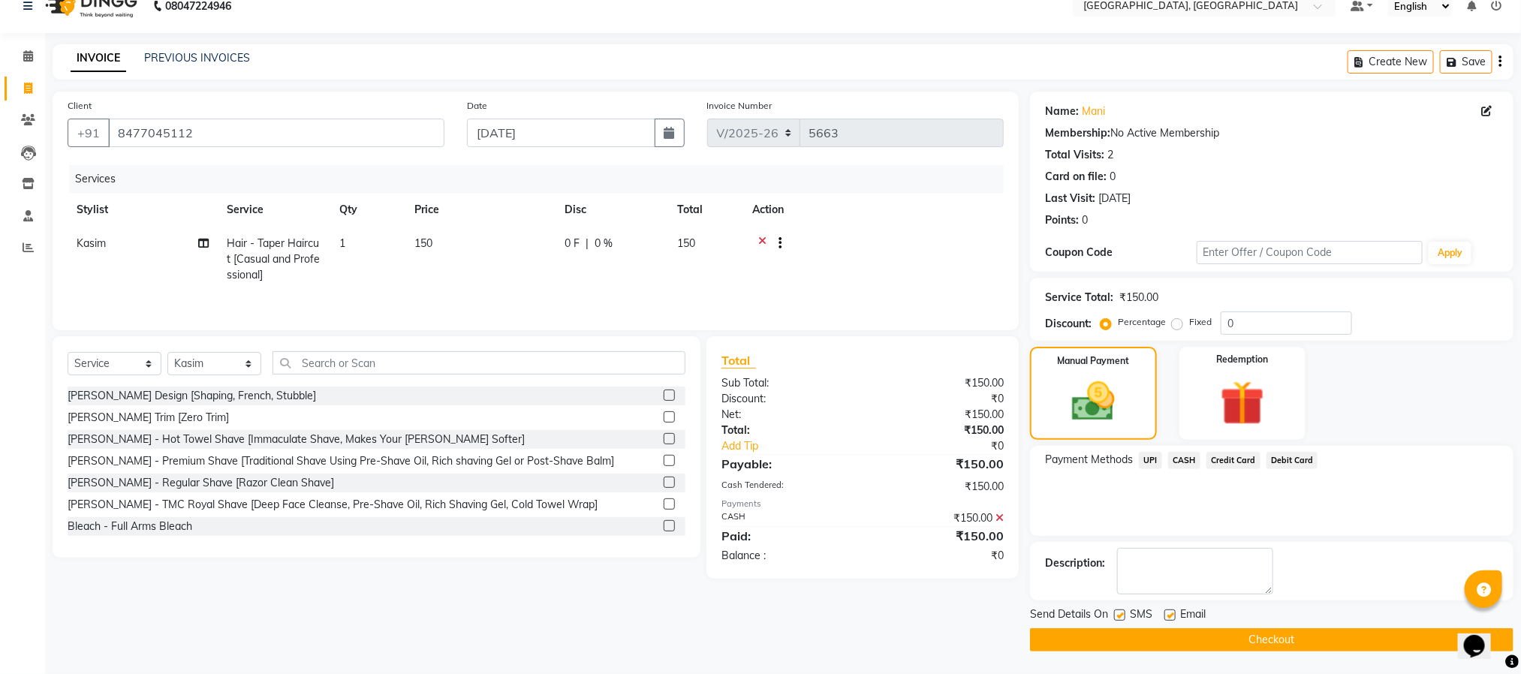
click at [1294, 642] on button "Checkout" at bounding box center [1271, 639] width 483 height 23
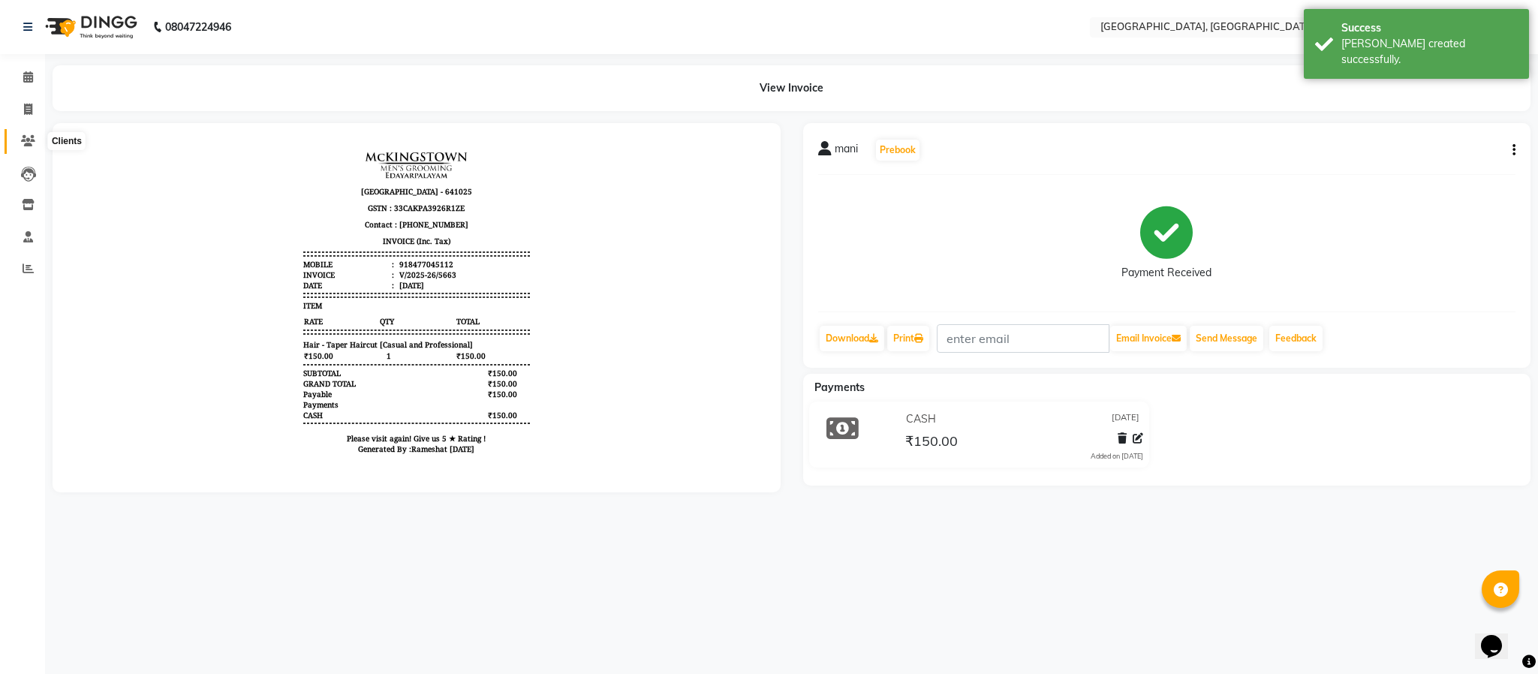
click at [23, 142] on icon at bounding box center [28, 140] width 14 height 11
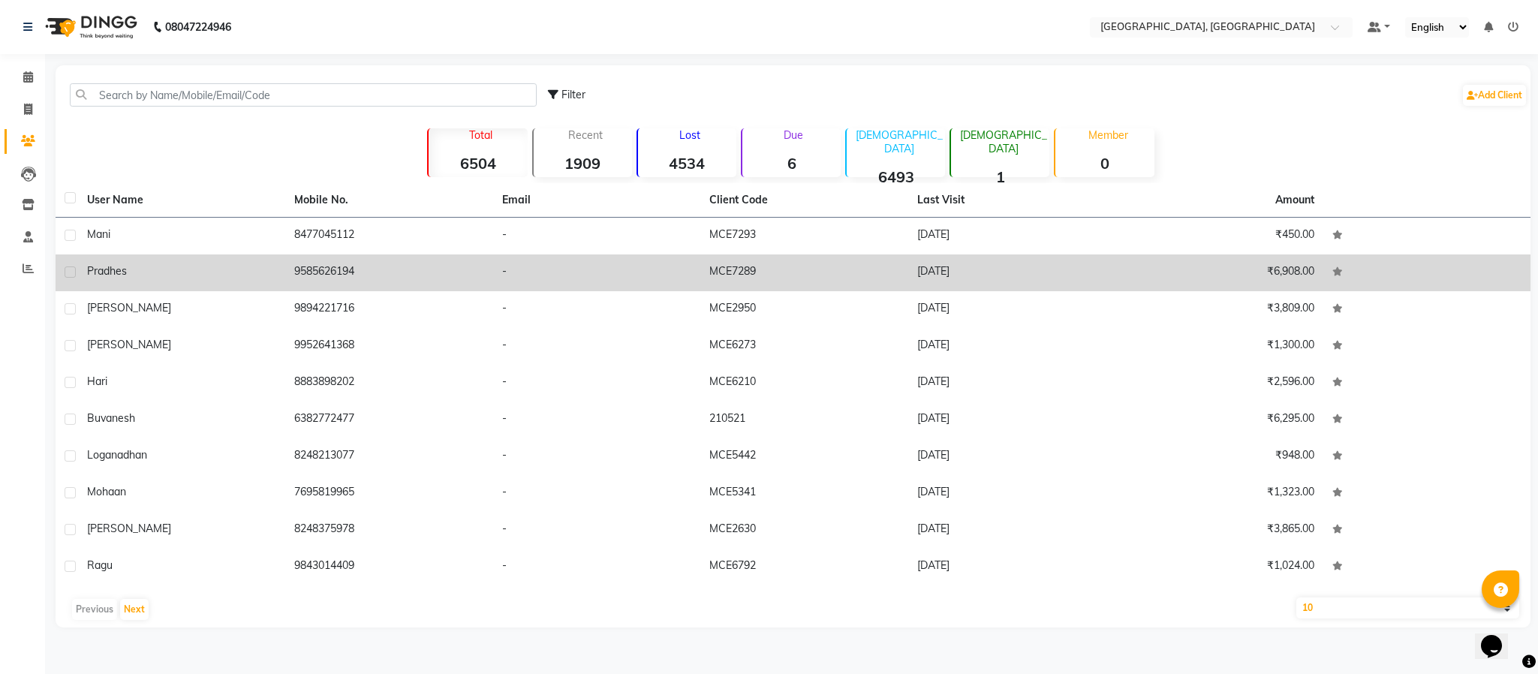
click at [333, 261] on td "9585626194" at bounding box center [388, 273] width 207 height 37
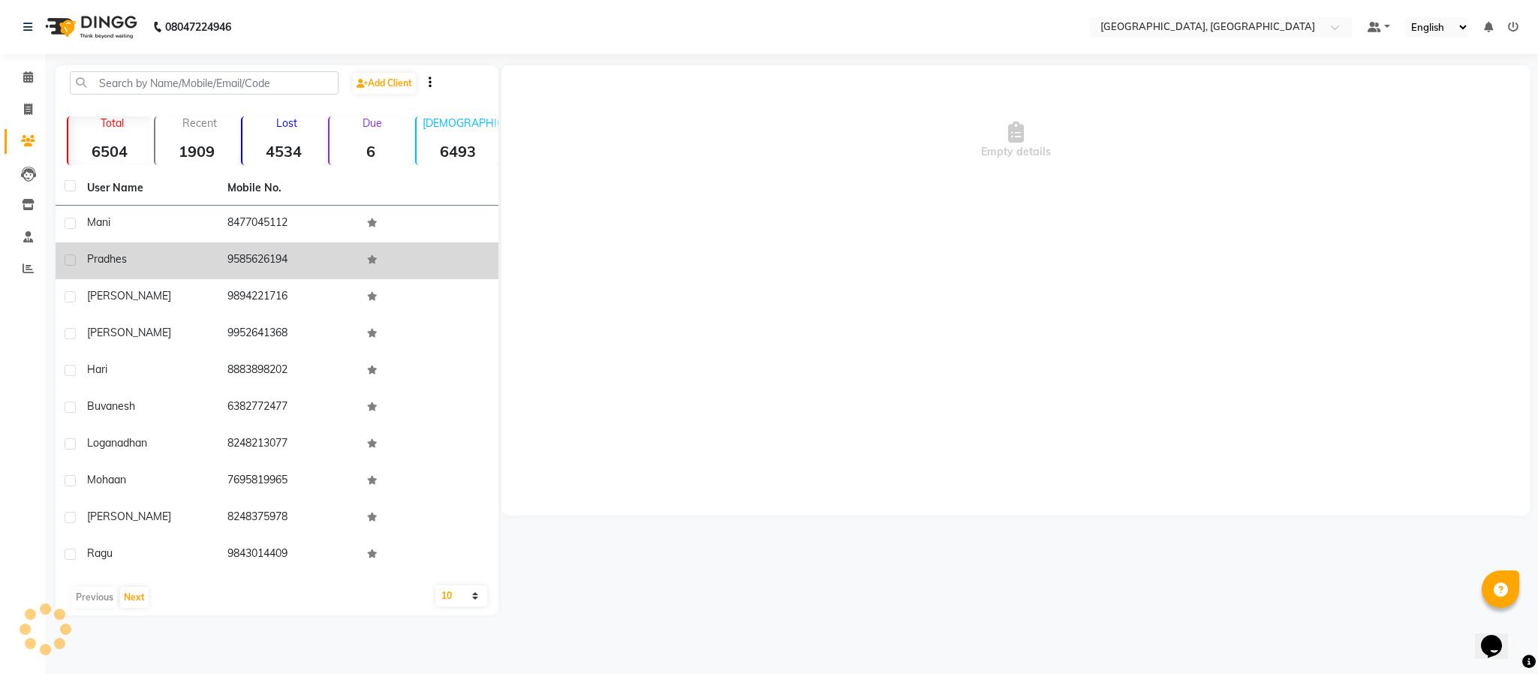
click at [333, 261] on td "9585626194" at bounding box center [288, 260] width 140 height 37
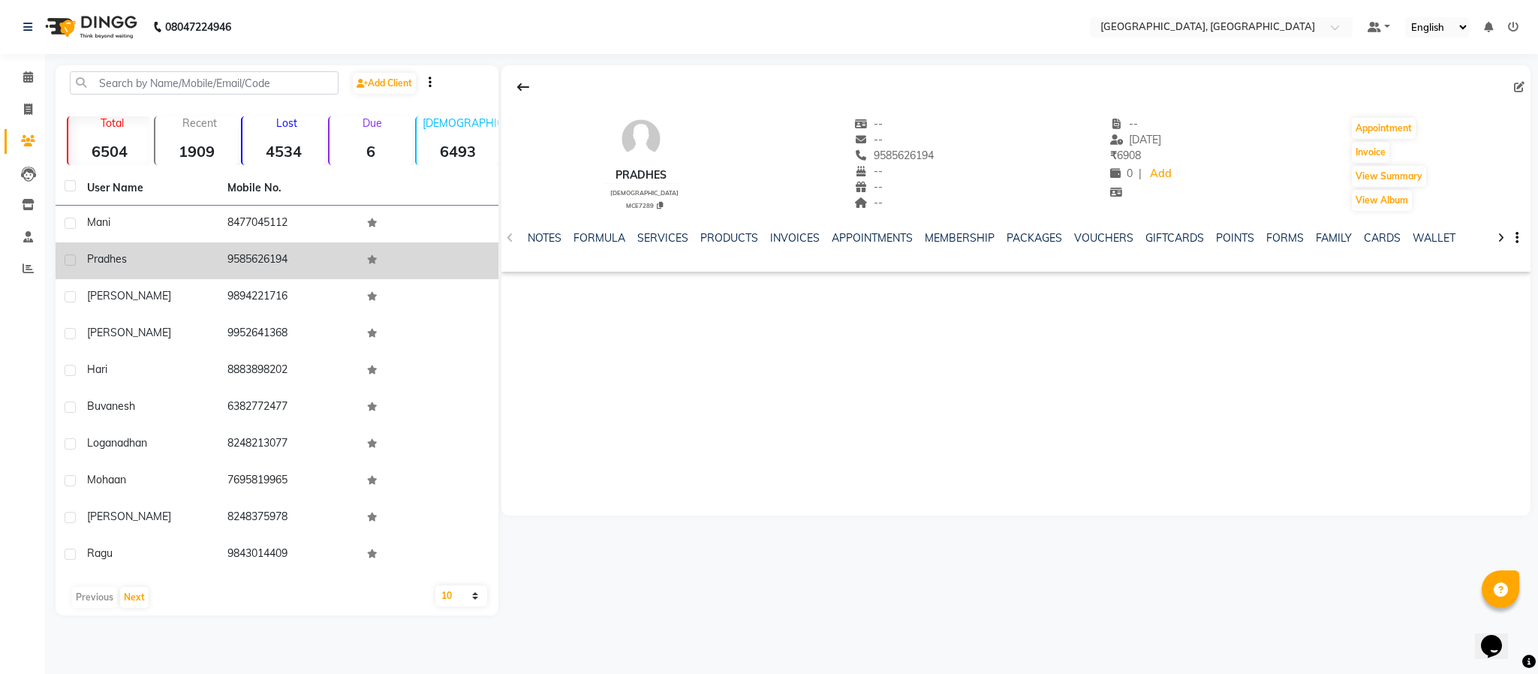
click at [270, 246] on td "9585626194" at bounding box center [288, 260] width 140 height 37
copy td "9585626194"
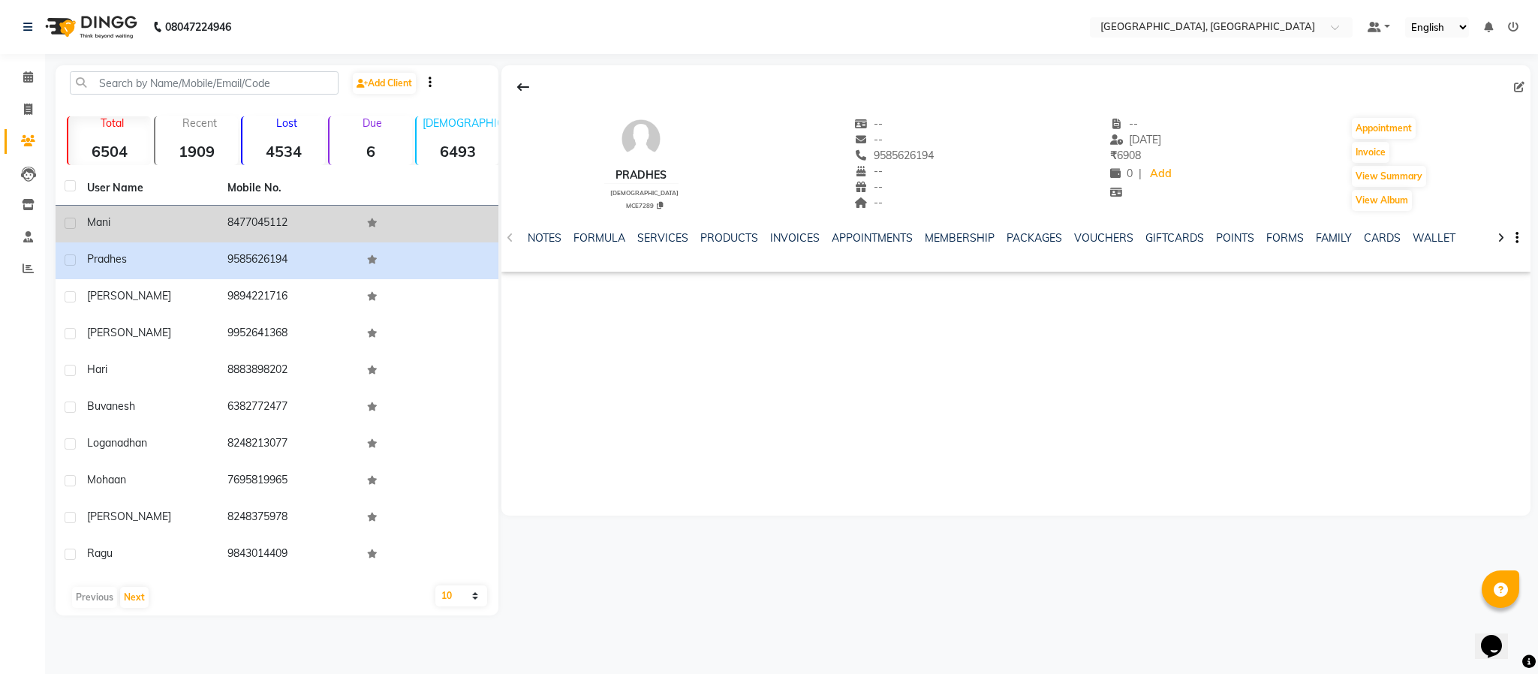
click at [237, 224] on td "8477045112" at bounding box center [288, 224] width 140 height 37
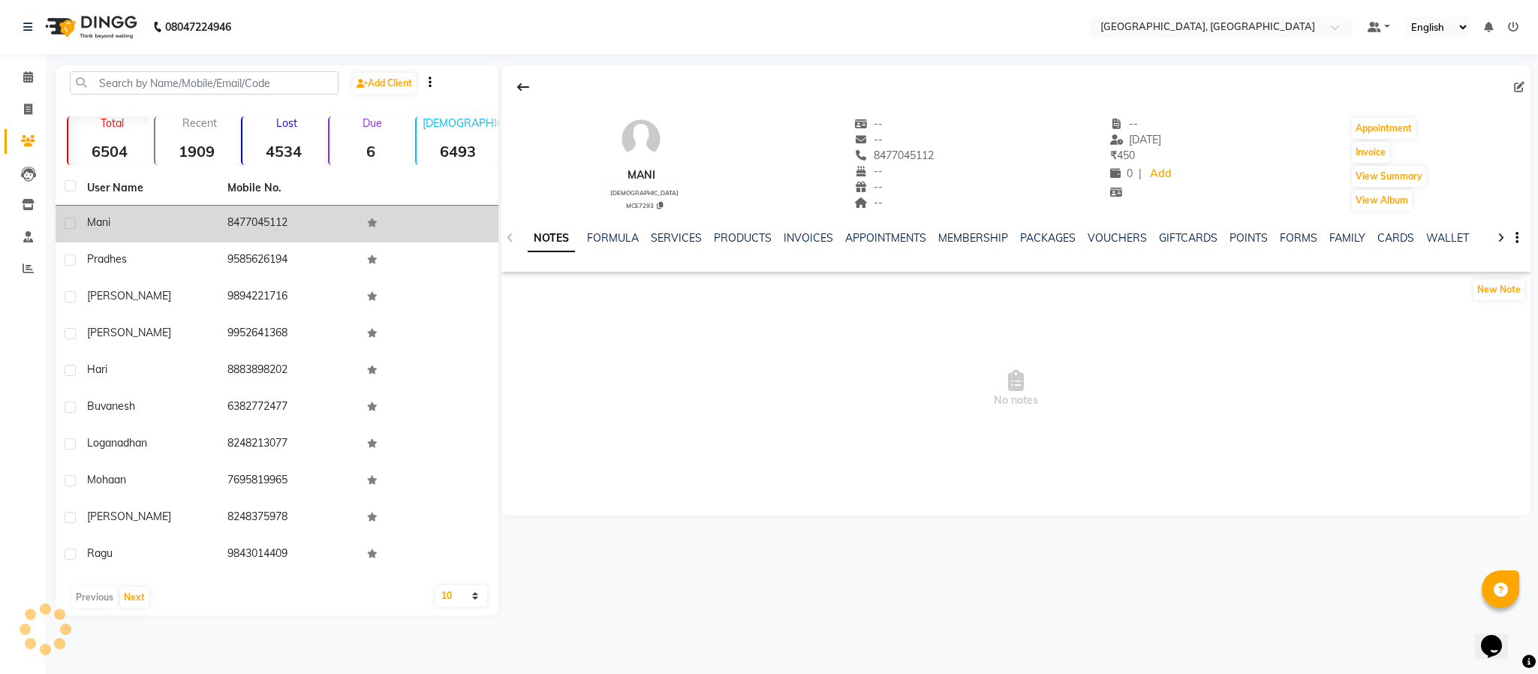
click at [237, 224] on td "8477045112" at bounding box center [288, 224] width 140 height 37
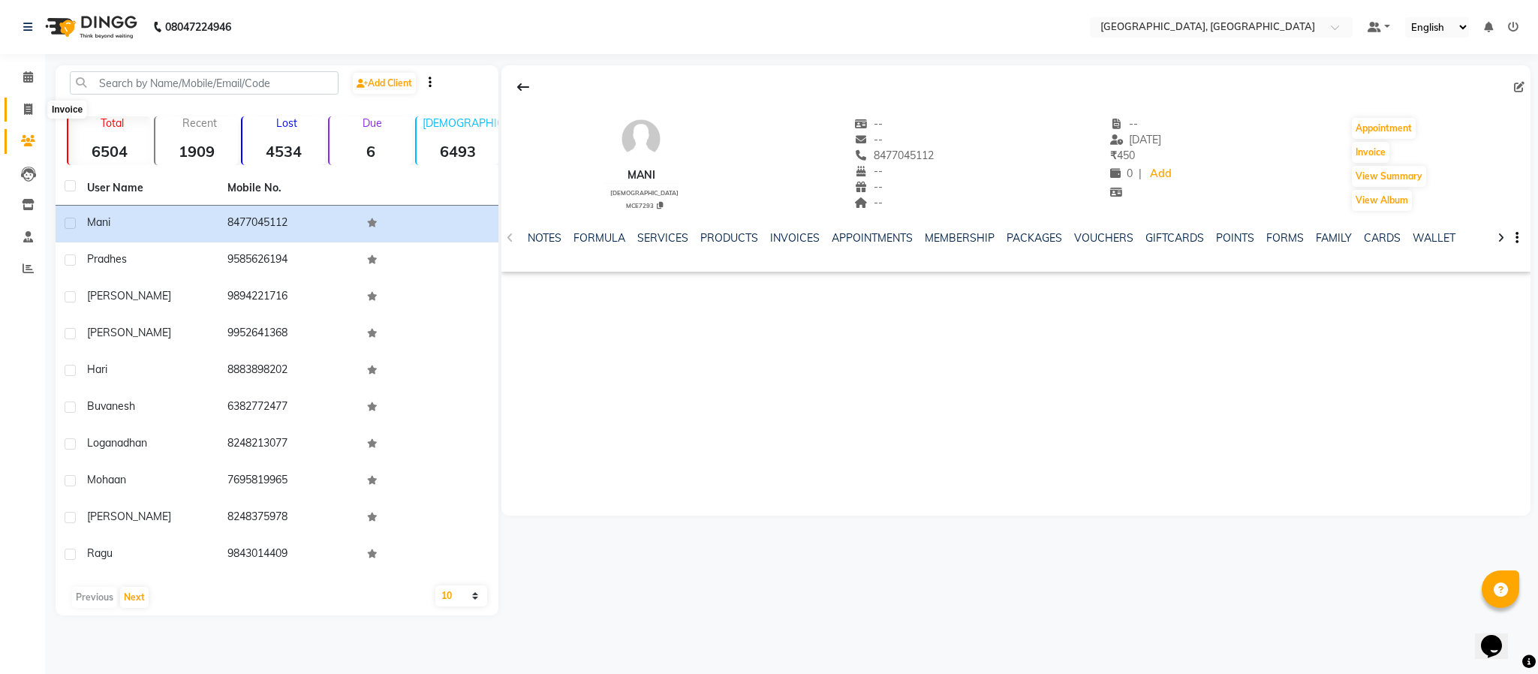
click at [20, 108] on span at bounding box center [28, 109] width 26 height 17
select select "service"
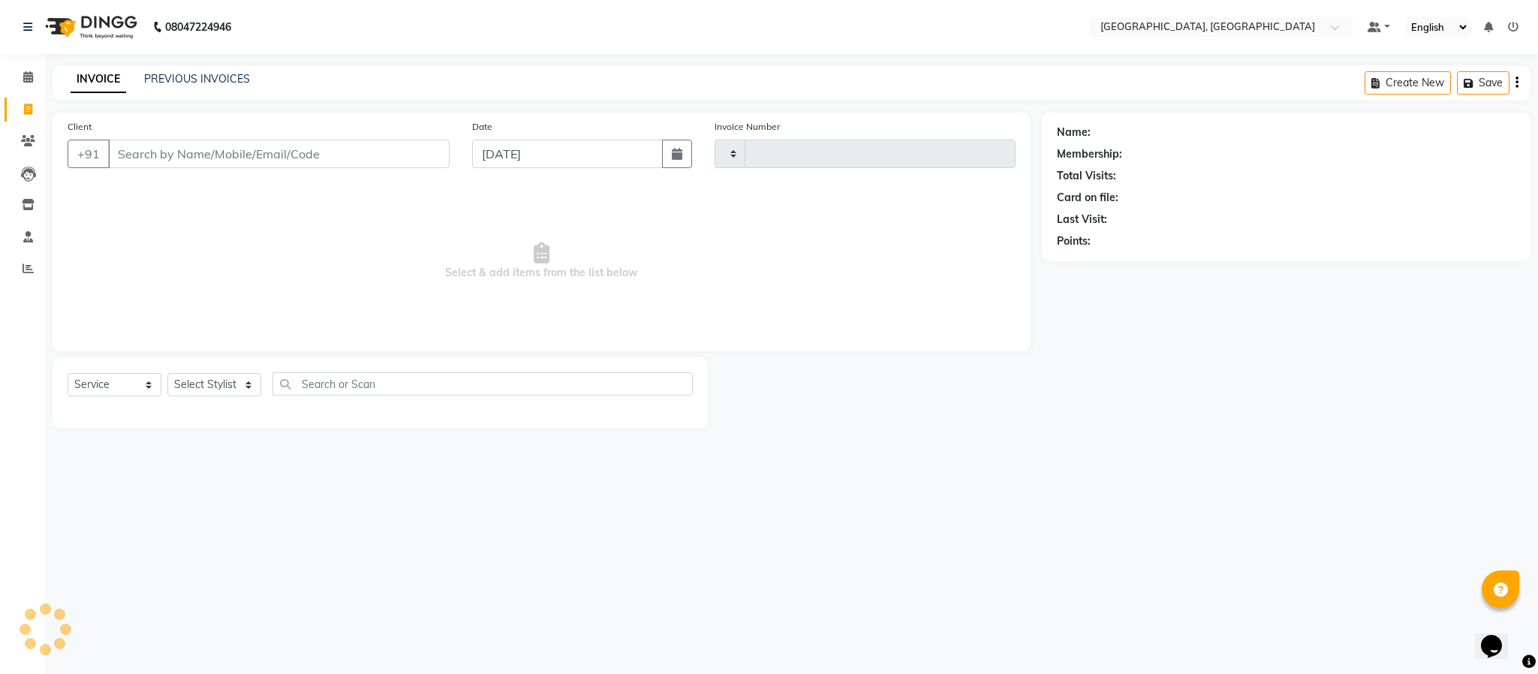
type input "5664"
select select "4977"
click at [235, 381] on select "Select Stylist Ameen House Keeping [PERSON_NAME] [PERSON_NAME] Prathiswar [PERS…" at bounding box center [214, 384] width 94 height 23
select select "59056"
click at [167, 374] on select "Select Stylist Ameen House Keeping [PERSON_NAME] [PERSON_NAME] Prathiswar [PERS…" at bounding box center [214, 384] width 94 height 23
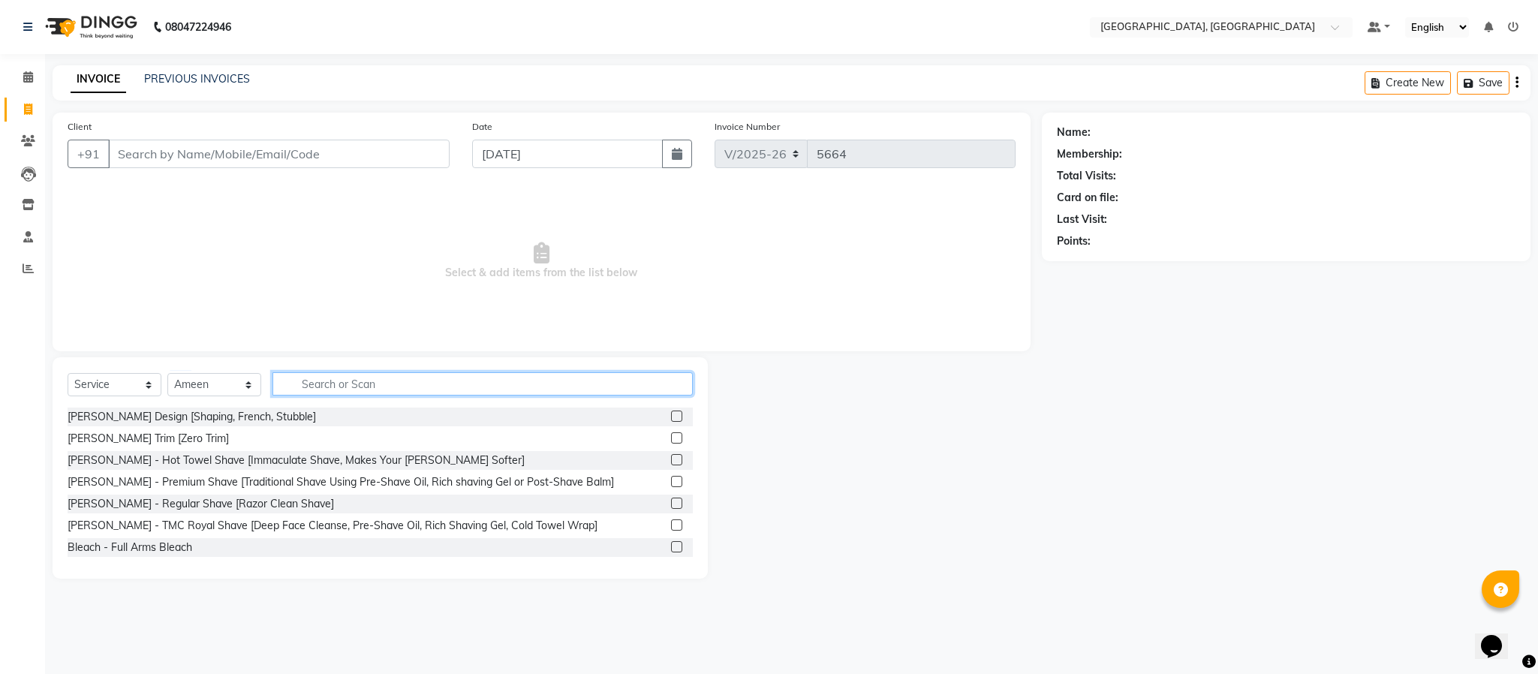
click at [392, 378] on input "text" at bounding box center [483, 383] width 420 height 23
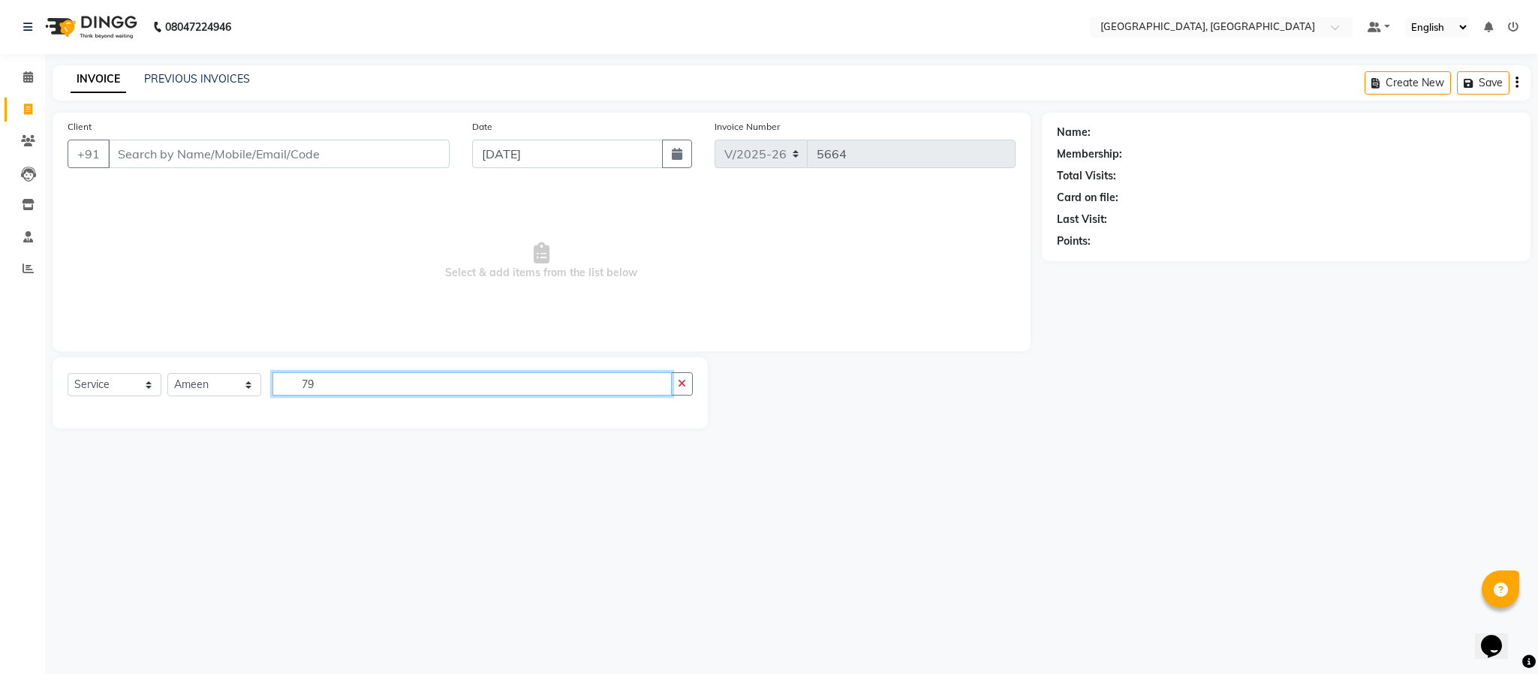
type input "7"
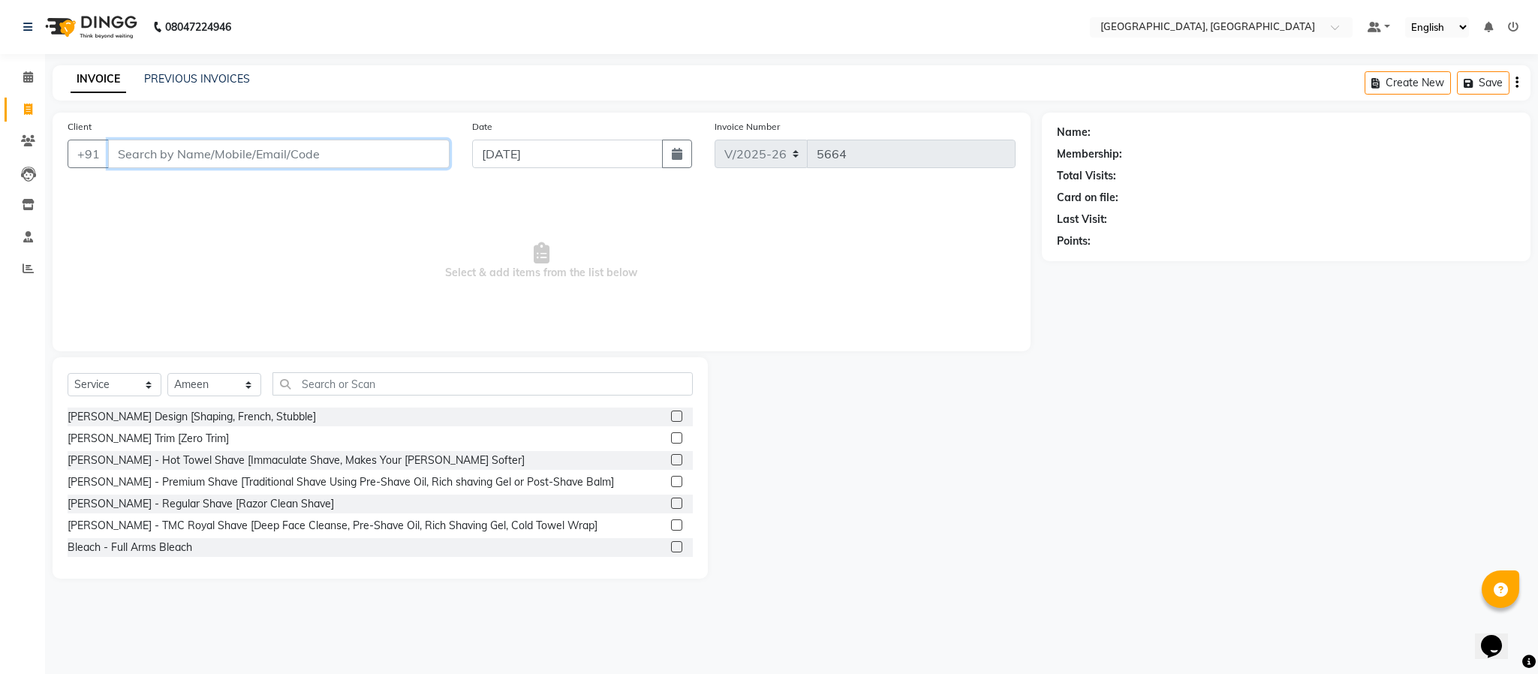
click at [291, 147] on input "Client" at bounding box center [279, 154] width 342 height 29
type input "7604176057"
click at [426, 160] on span "Add Client" at bounding box center [410, 153] width 59 height 15
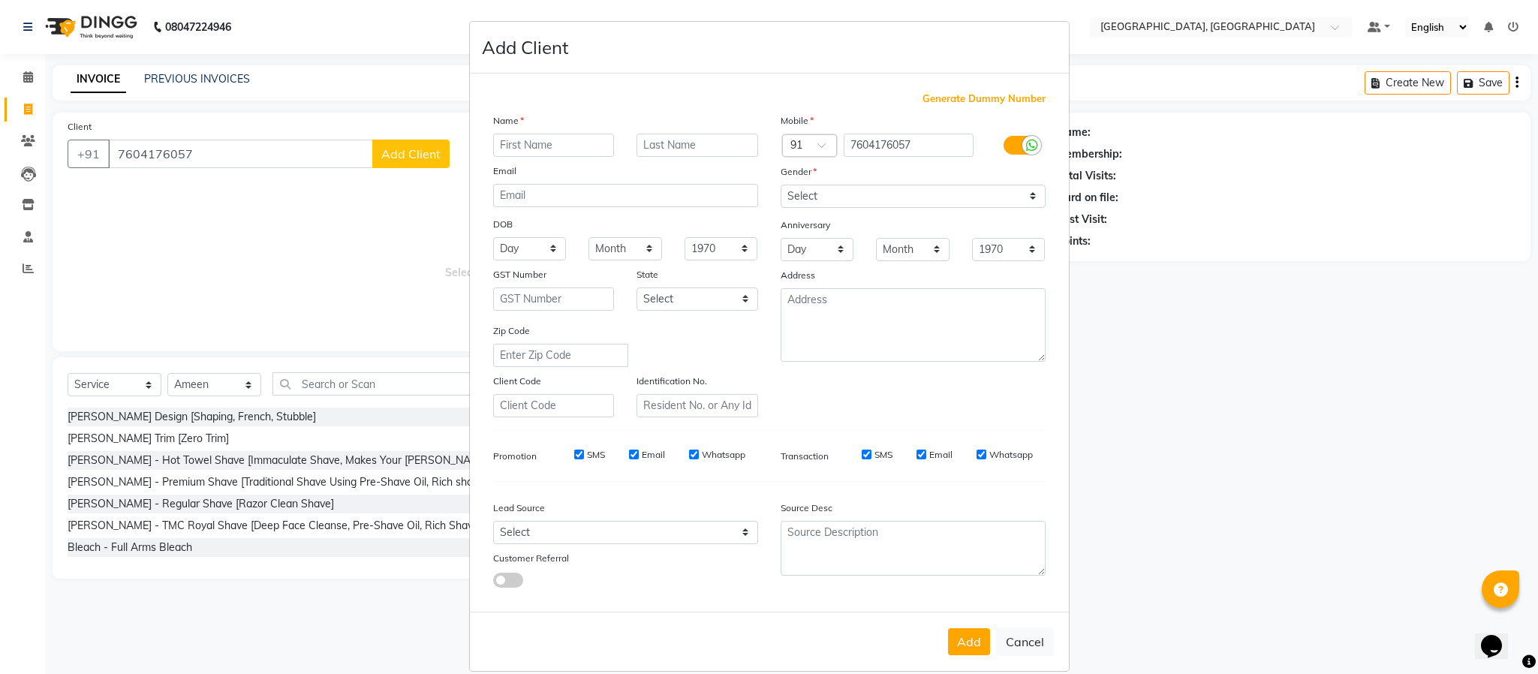
click at [532, 127] on div "Name" at bounding box center [626, 123] width 288 height 21
click at [538, 144] on input "text" at bounding box center [554, 145] width 122 height 23
type input "varun"
drag, startPoint x: 776, startPoint y: 206, endPoint x: 793, endPoint y: 205, distance: 17.3
click at [782, 205] on select "Select [DEMOGRAPHIC_DATA] [DEMOGRAPHIC_DATA] Other Prefer Not To Say" at bounding box center [913, 196] width 265 height 23
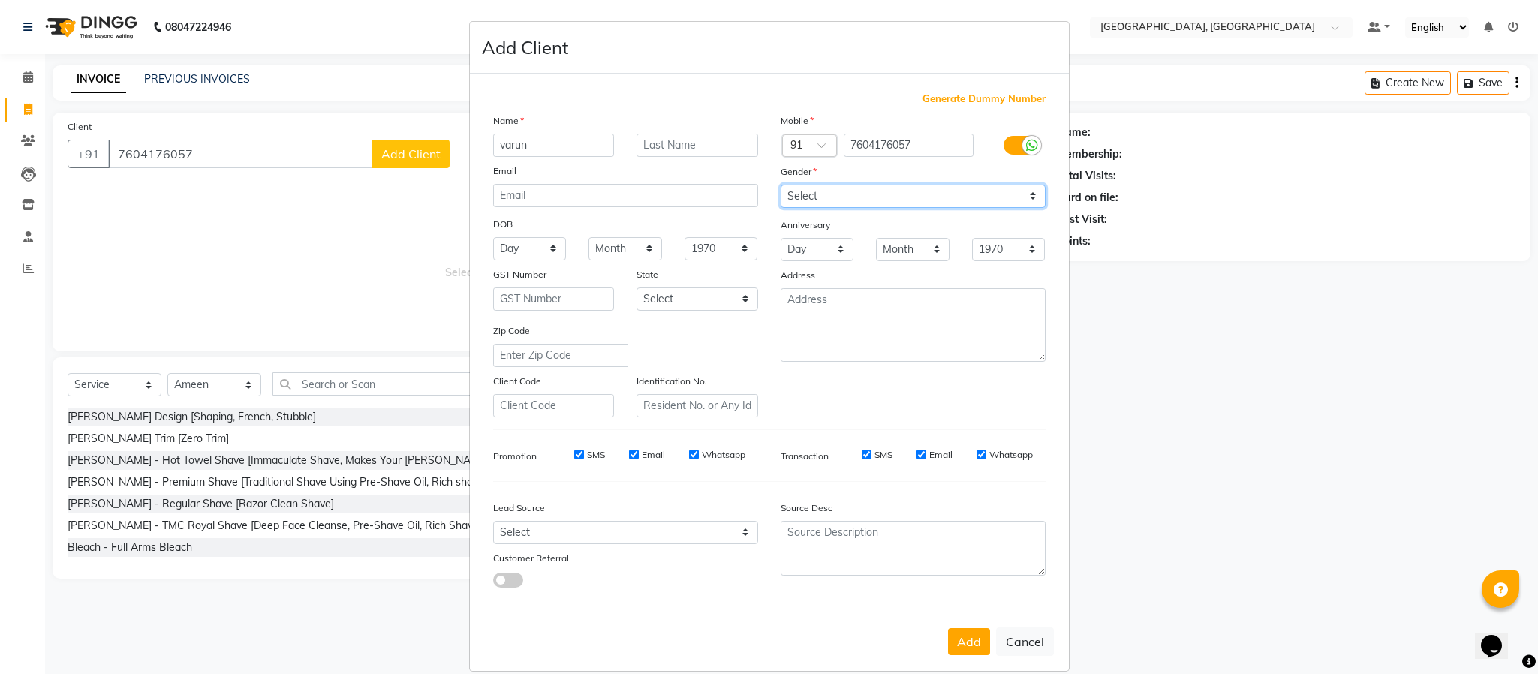
select select "[DEMOGRAPHIC_DATA]"
click at [781, 185] on select "Select [DEMOGRAPHIC_DATA] [DEMOGRAPHIC_DATA] Other Prefer Not To Say" at bounding box center [913, 196] width 265 height 23
click at [971, 628] on button "Add" at bounding box center [969, 641] width 42 height 27
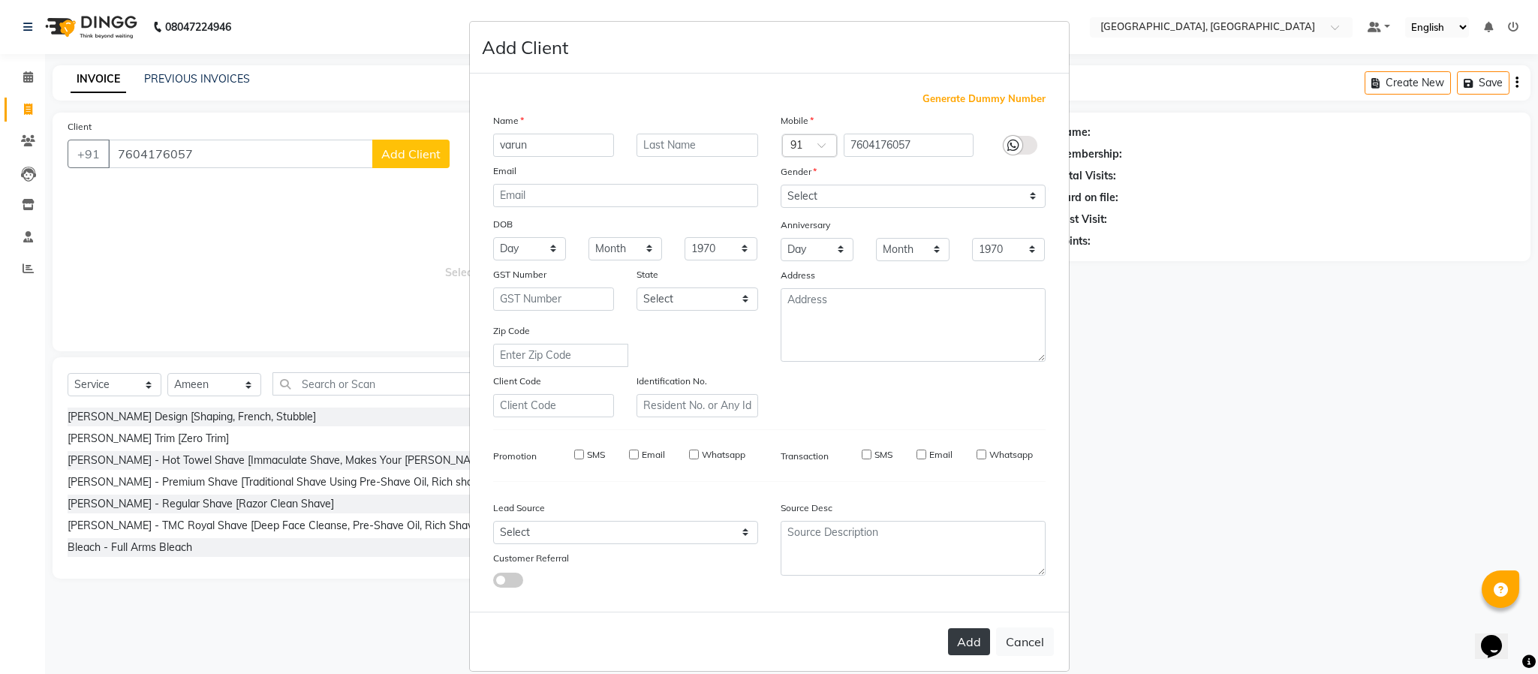
select select
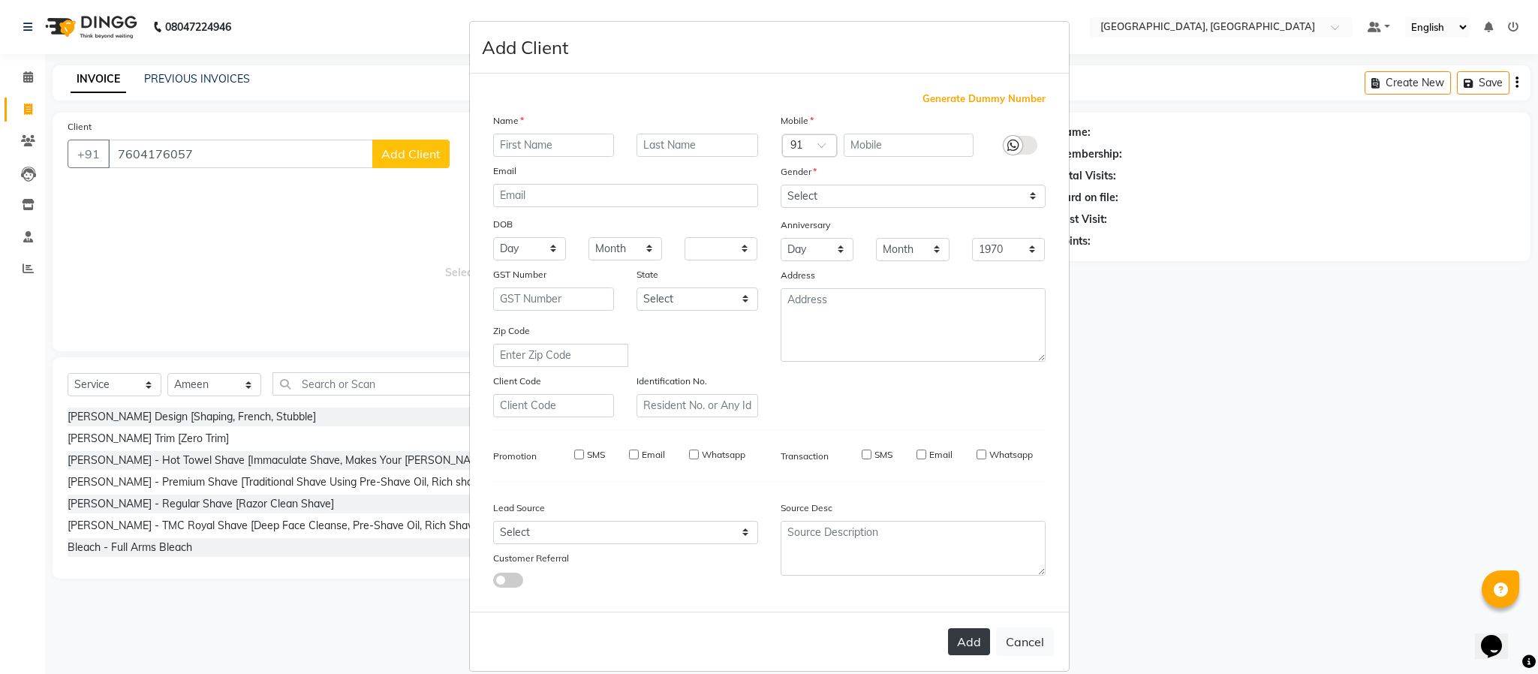
select select
checkbox input "false"
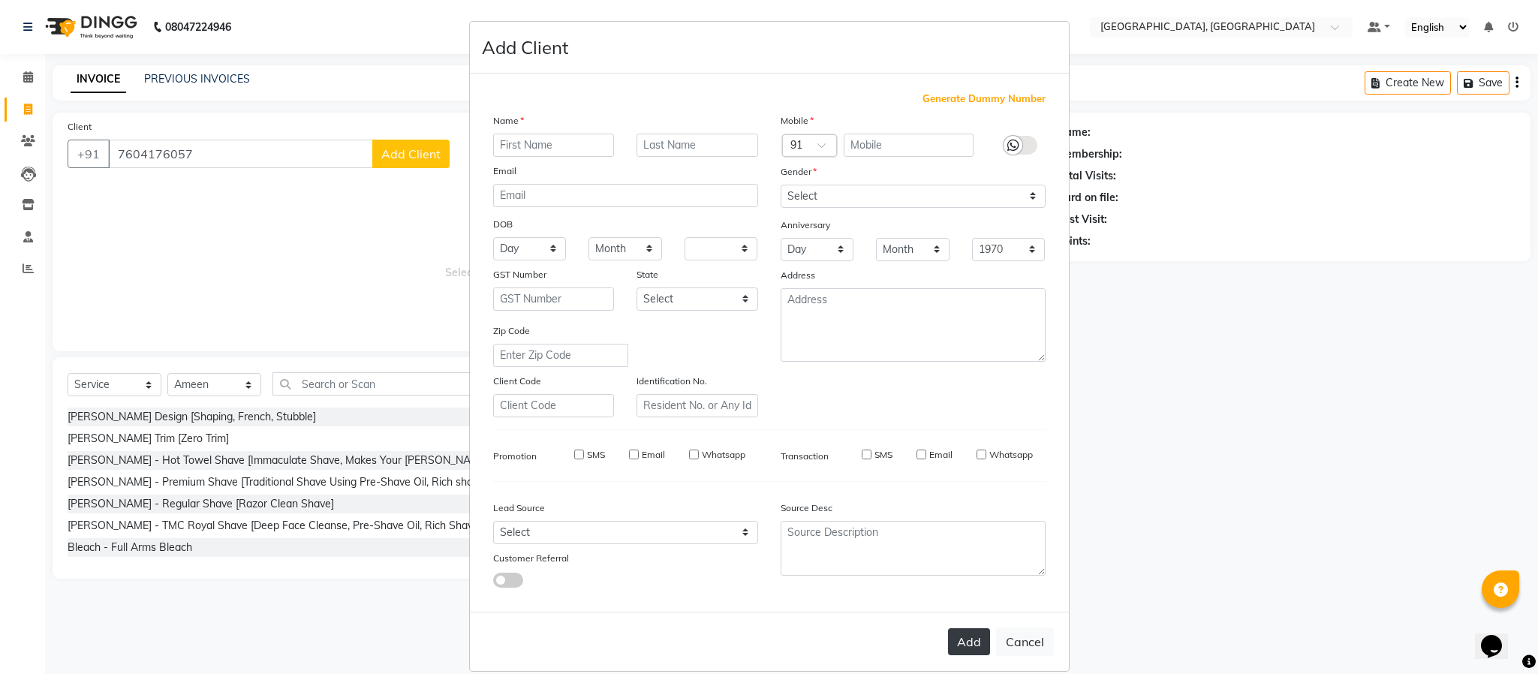
checkbox input "false"
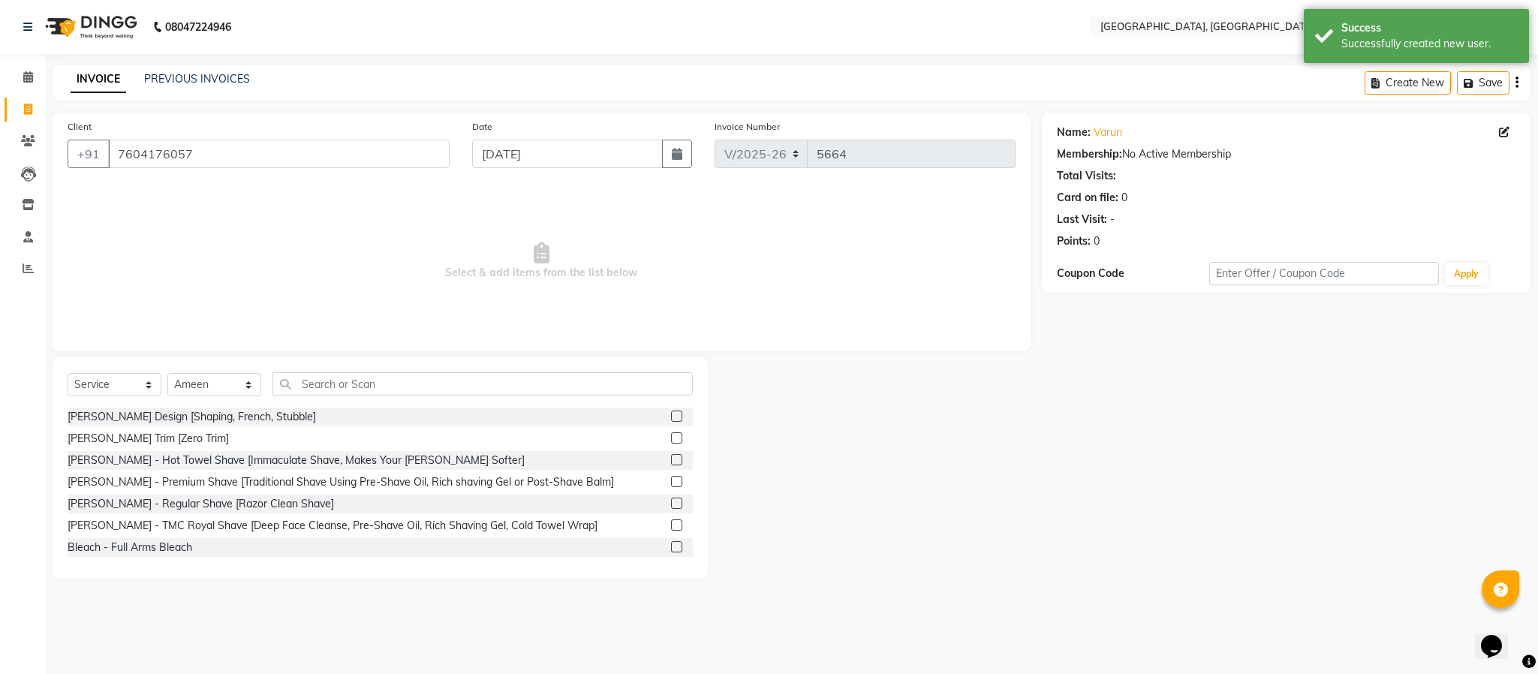
click at [671, 419] on label at bounding box center [676, 416] width 11 height 11
click at [671, 419] on input "checkbox" at bounding box center [676, 417] width 10 height 10
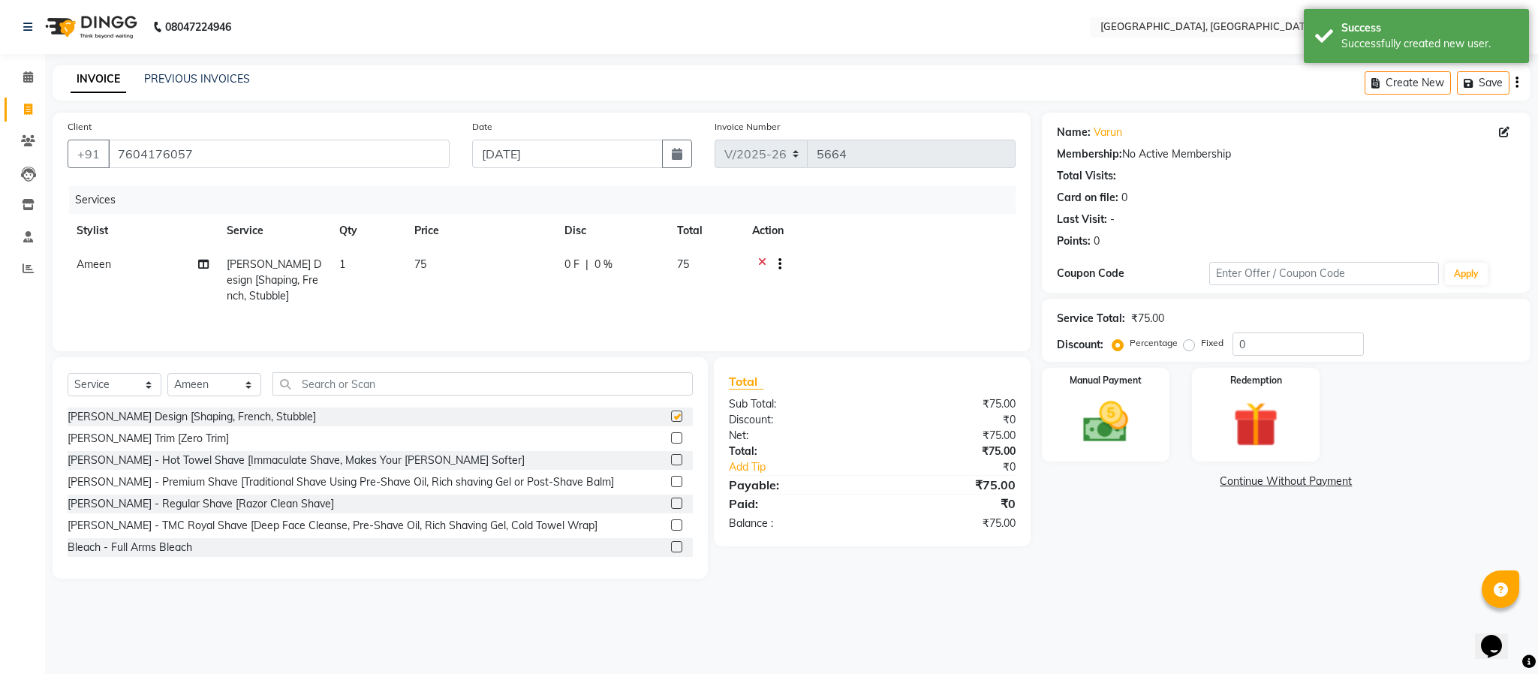
checkbox input "false"
click at [1127, 441] on img at bounding box center [1106, 423] width 77 height 54
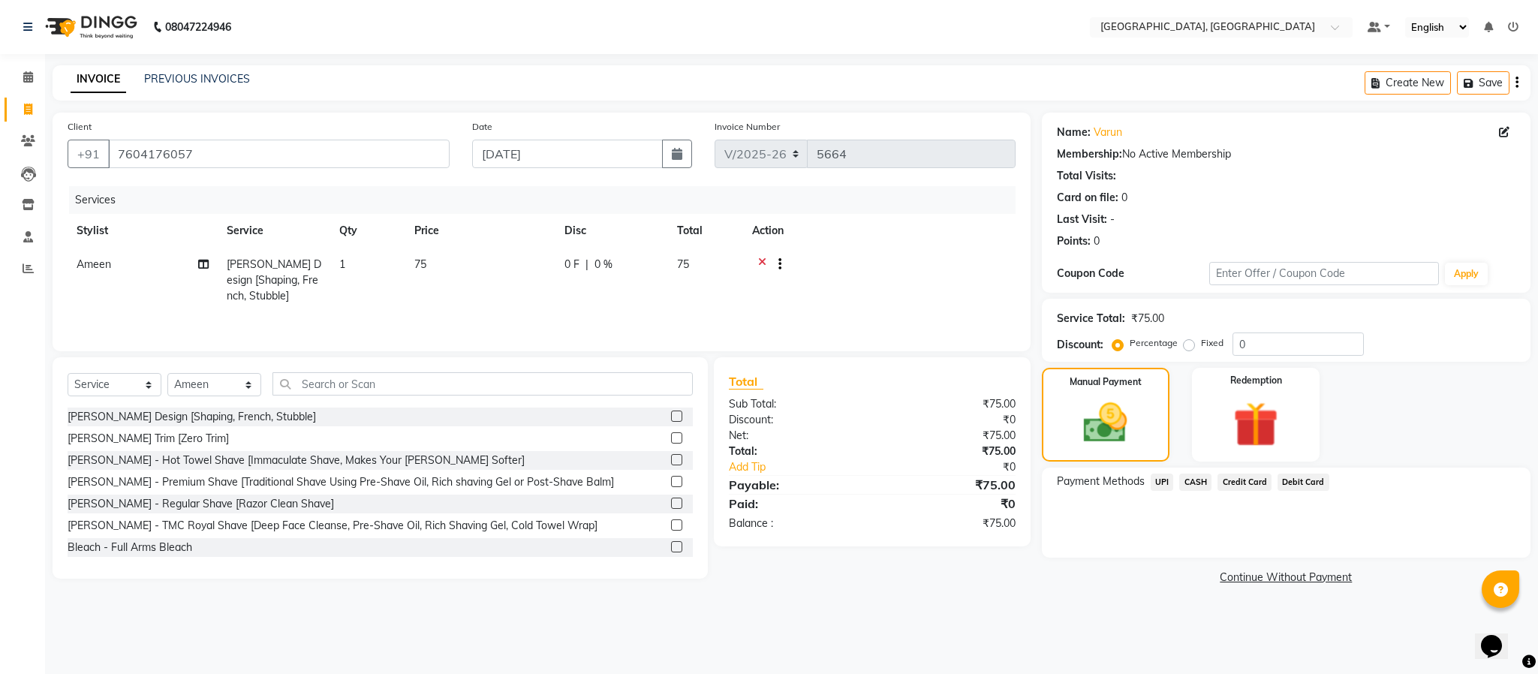
click at [1192, 480] on span "CASH" at bounding box center [1195, 482] width 32 height 17
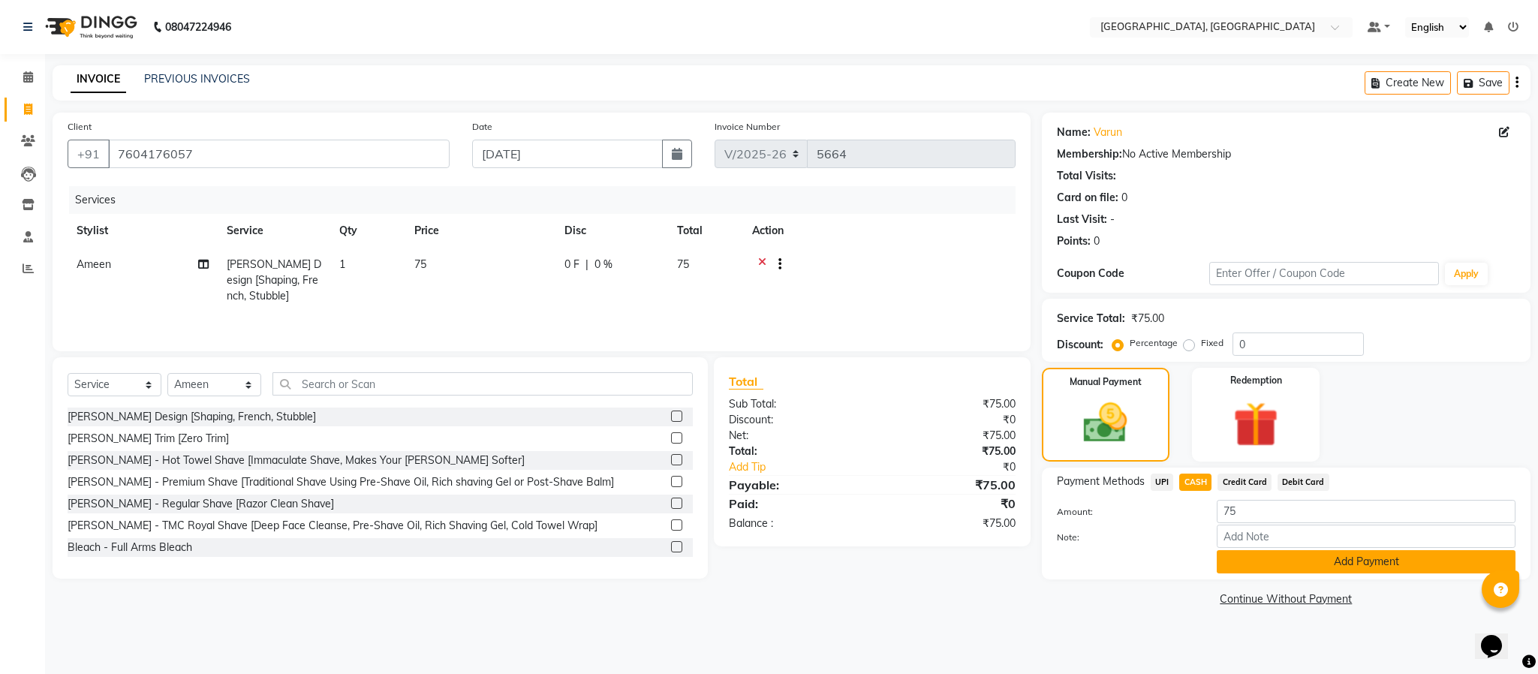
click at [1266, 564] on button "Add Payment" at bounding box center [1366, 561] width 299 height 23
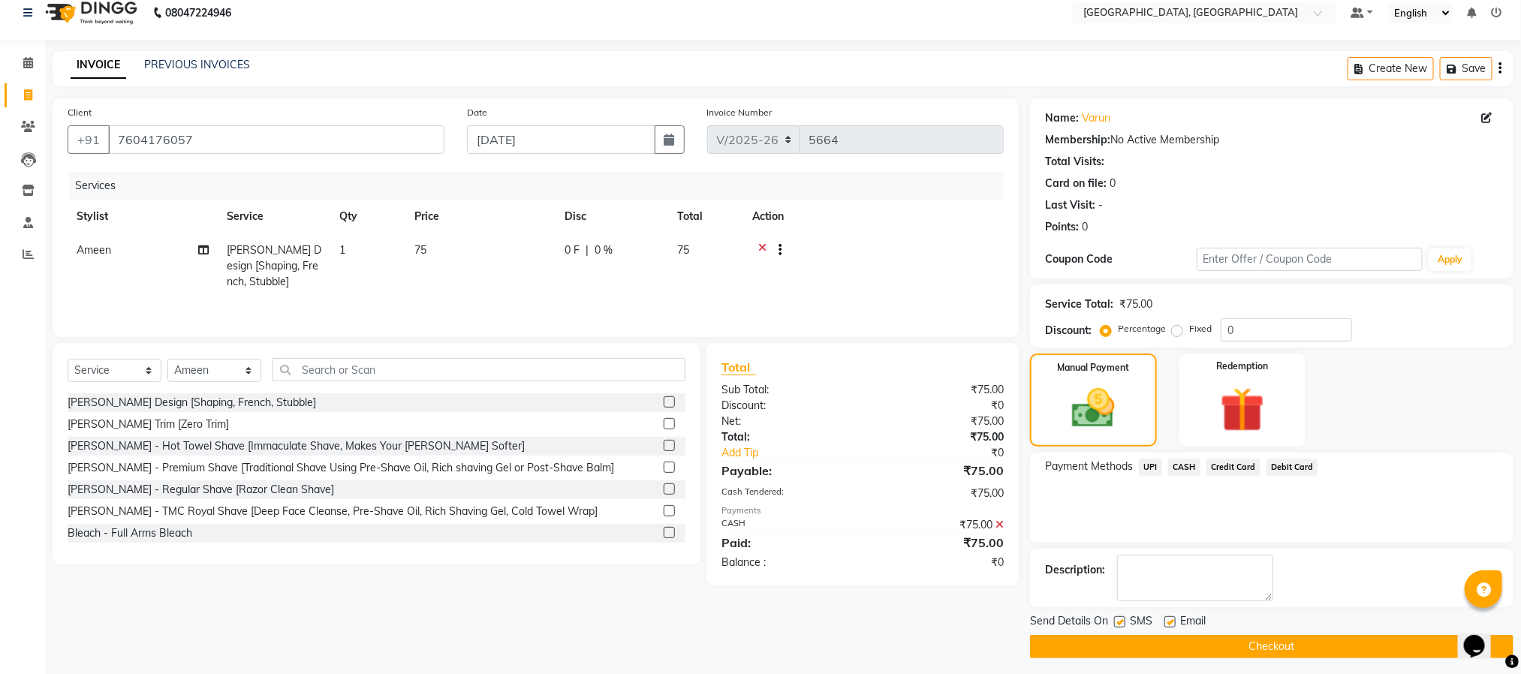
scroll to position [23, 0]
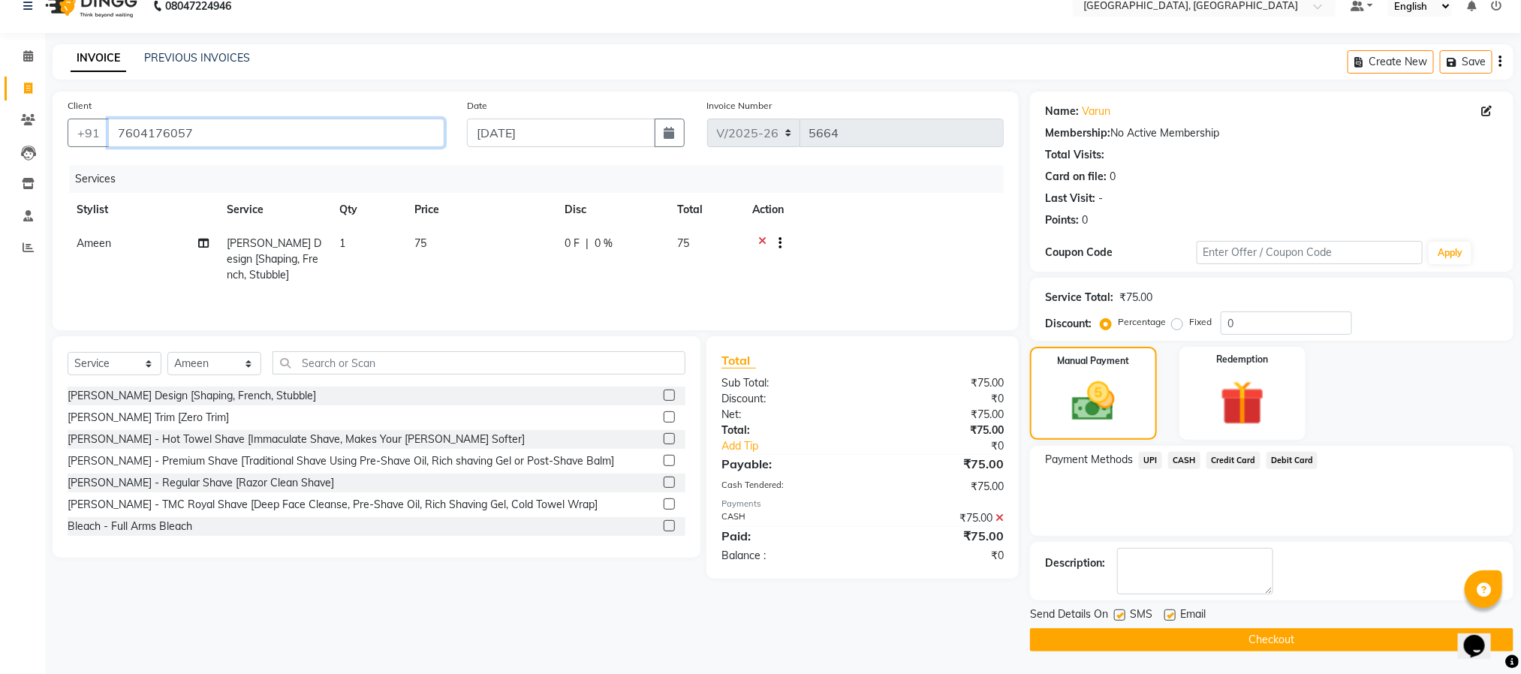
click at [146, 129] on input "7604176057" at bounding box center [276, 133] width 336 height 29
click at [1194, 644] on button "Checkout" at bounding box center [1271, 639] width 483 height 23
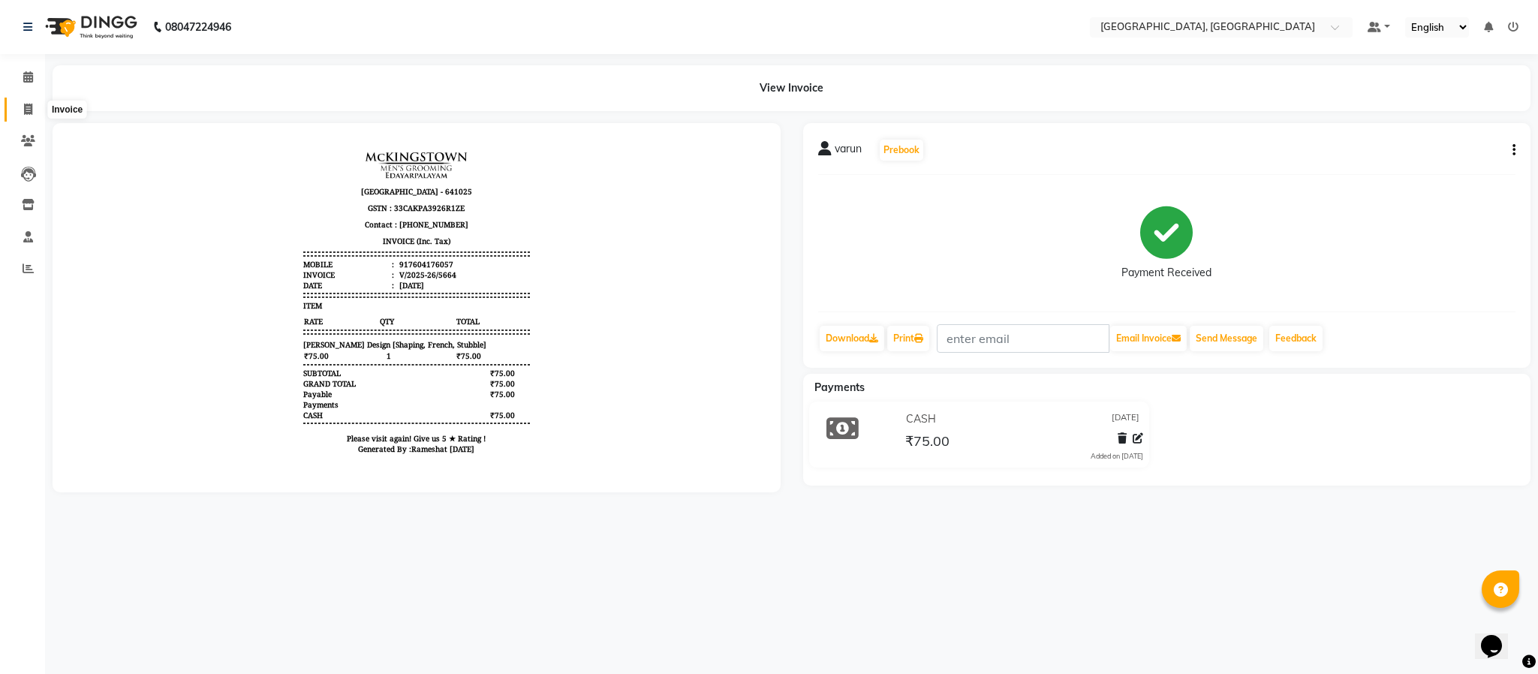
click at [27, 107] on icon at bounding box center [28, 109] width 8 height 11
select select "4977"
select select "service"
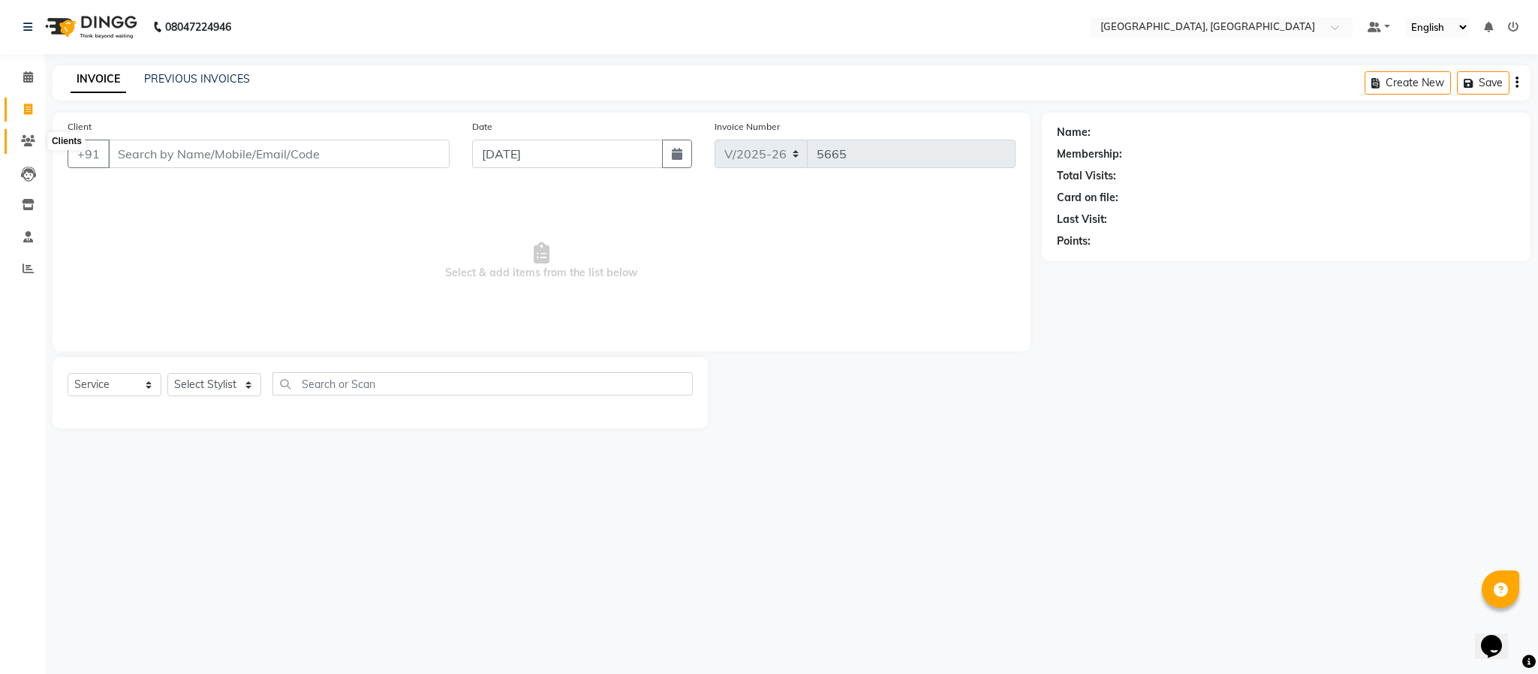
click at [21, 140] on icon at bounding box center [28, 140] width 14 height 11
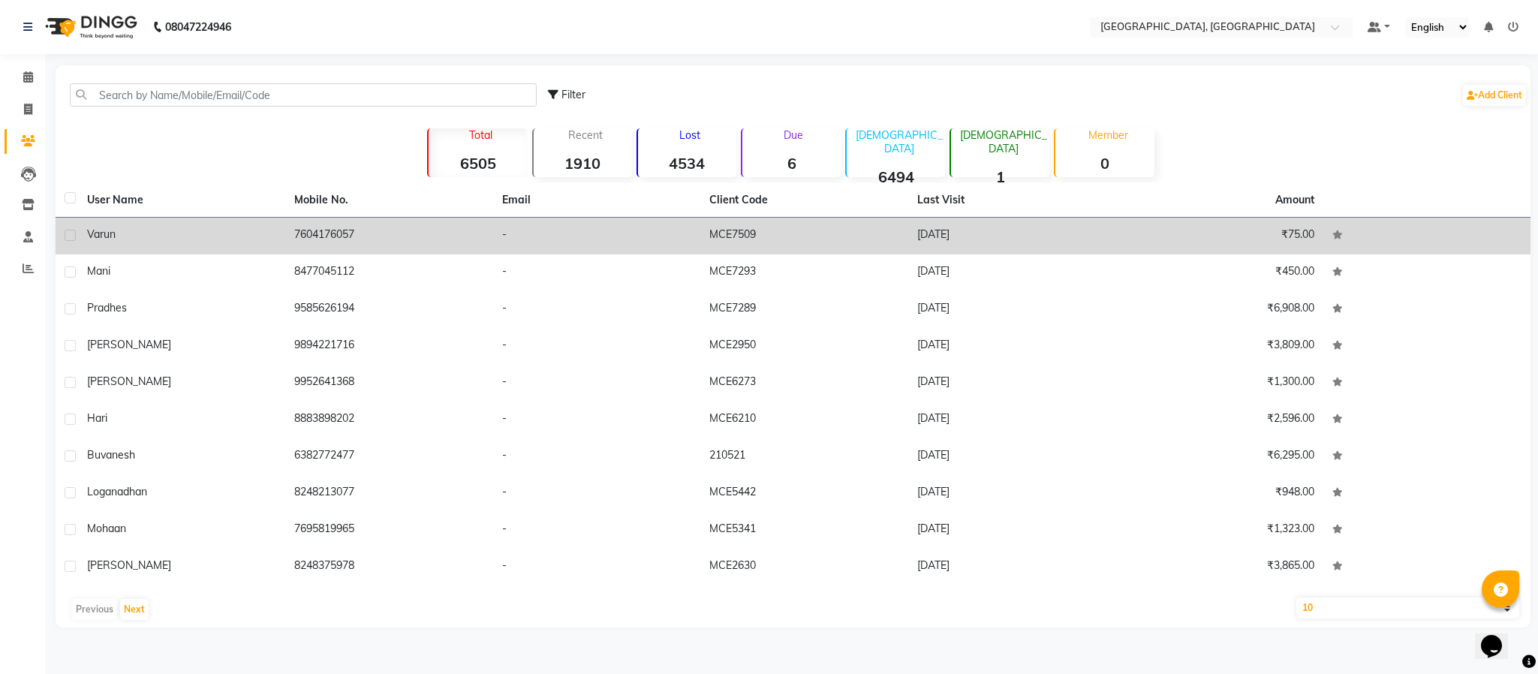
click at [327, 242] on td "7604176057" at bounding box center [388, 236] width 207 height 37
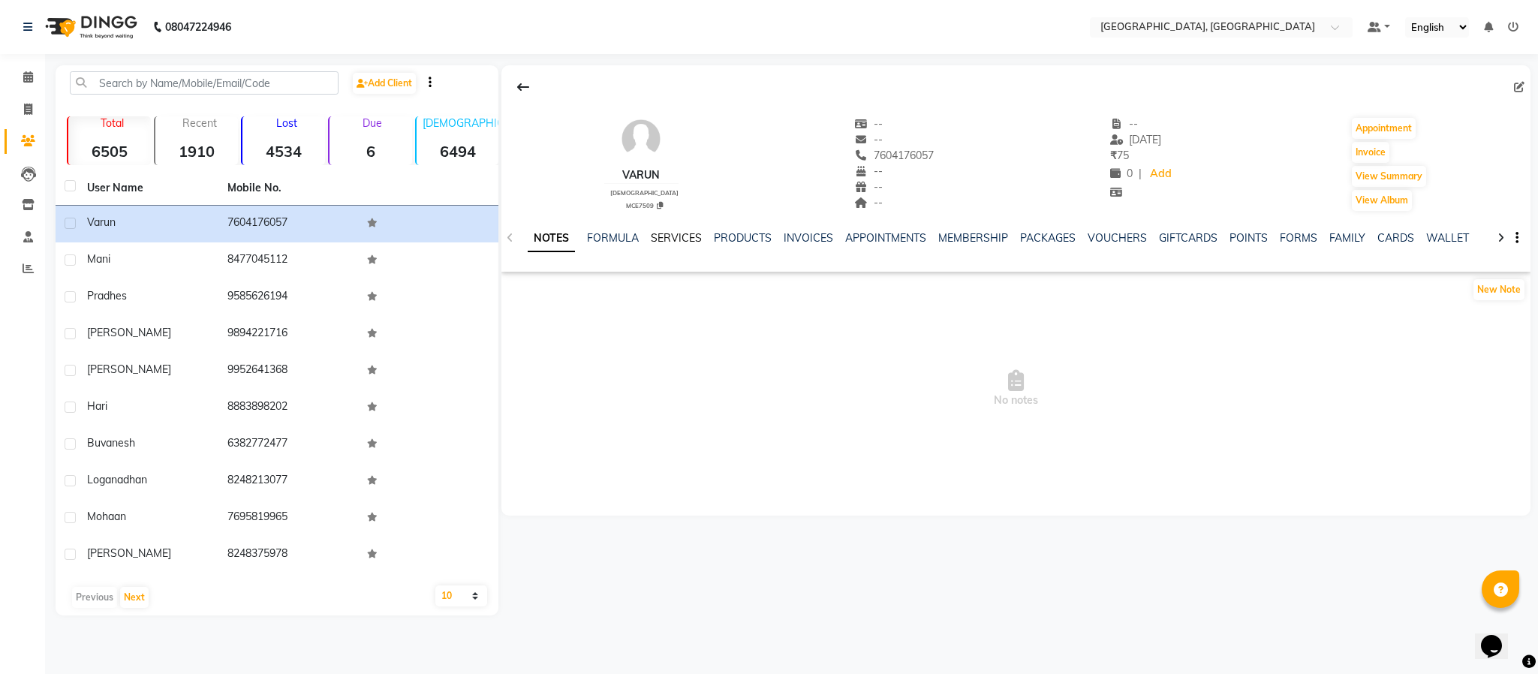
click at [680, 235] on link "SERVICES" at bounding box center [676, 238] width 51 height 14
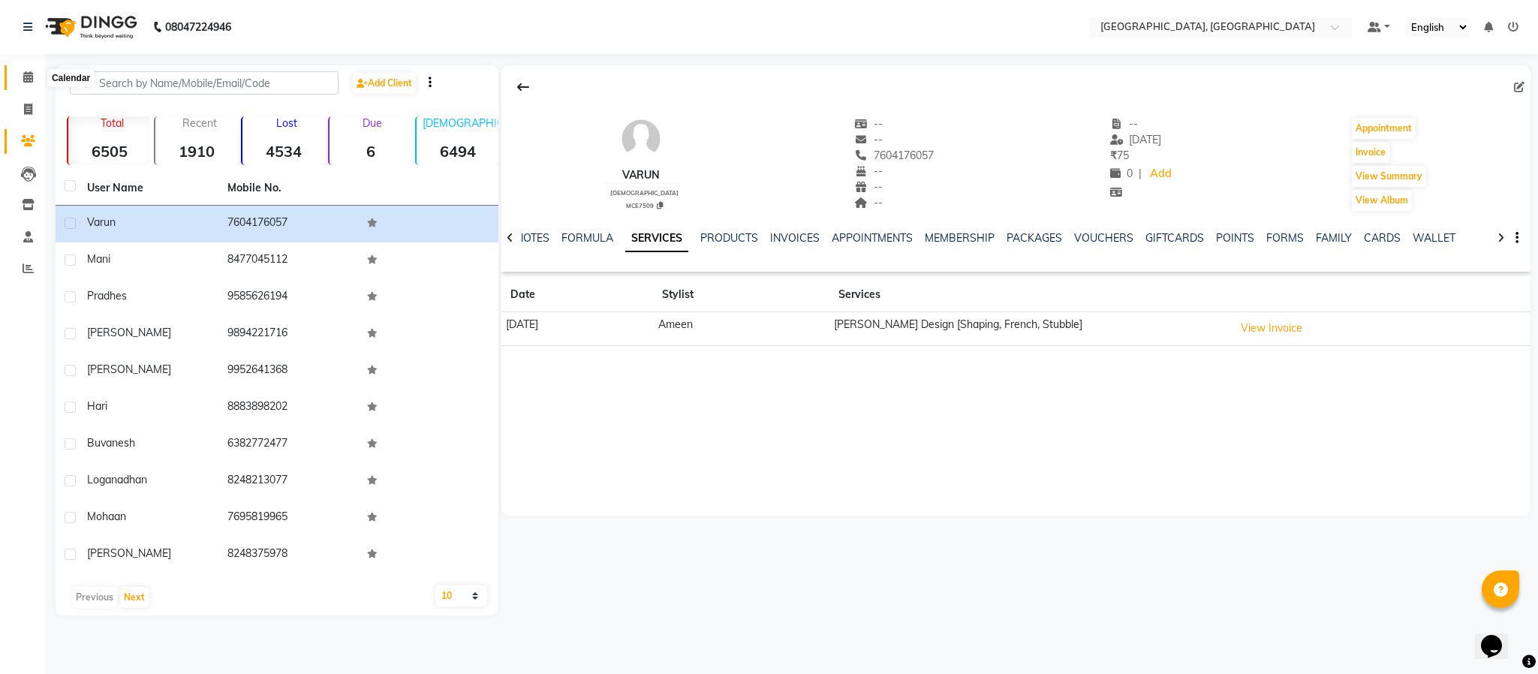
click at [28, 72] on icon at bounding box center [28, 76] width 10 height 11
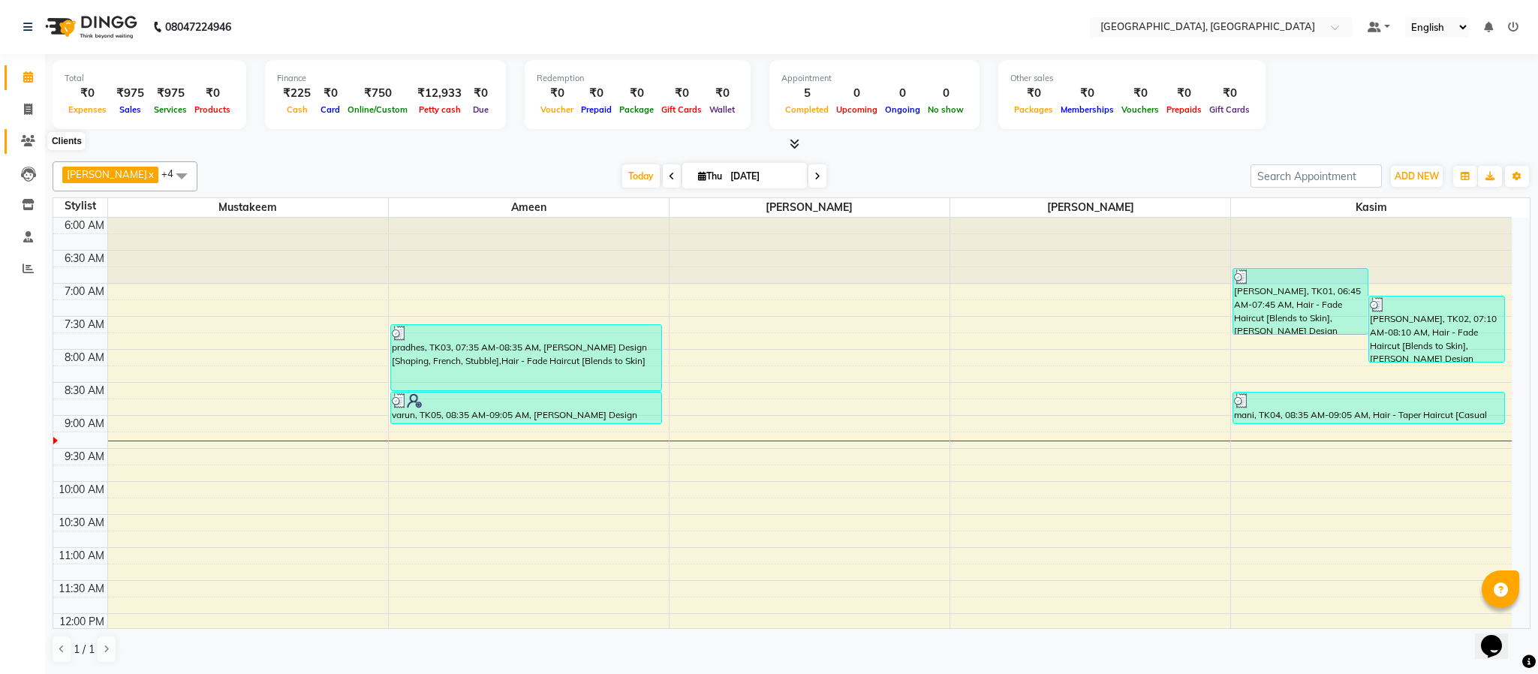
click at [37, 144] on span at bounding box center [28, 141] width 26 height 17
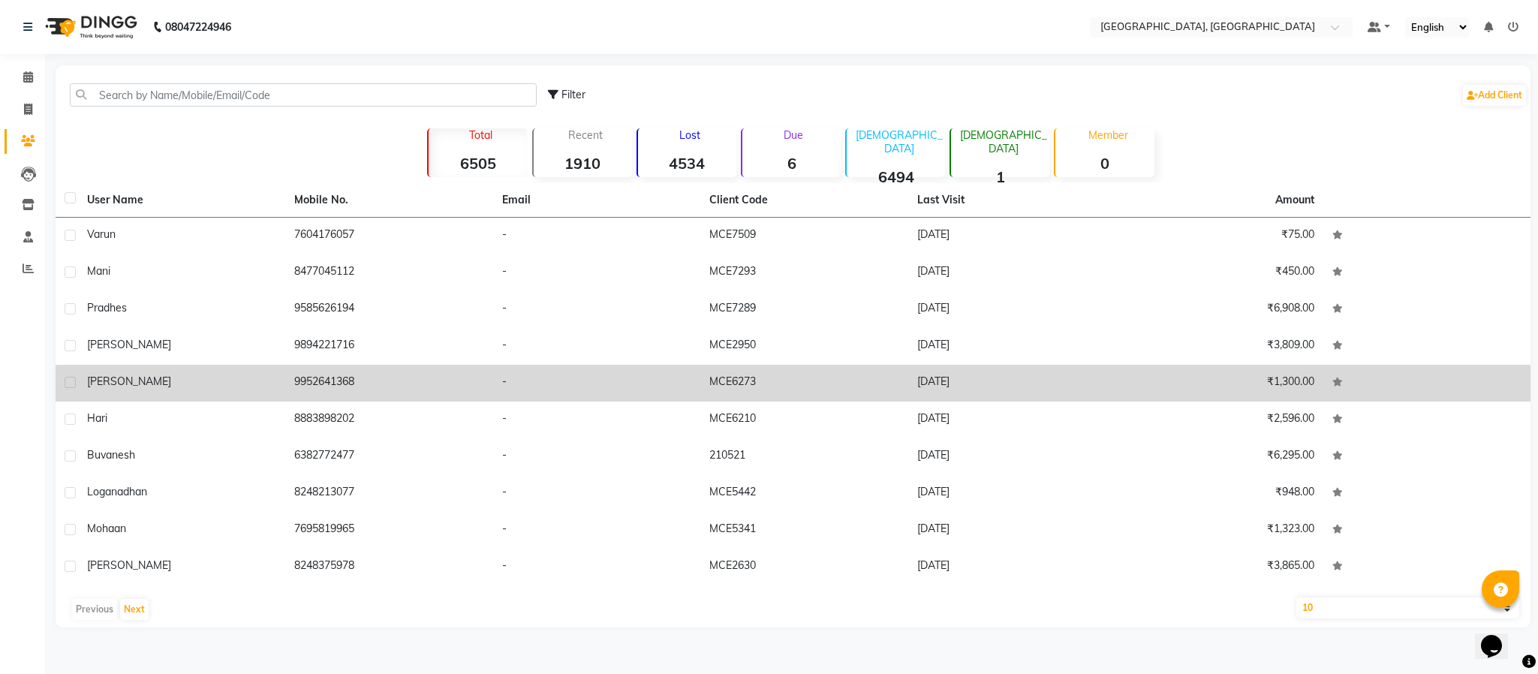
click at [313, 376] on td "9952641368" at bounding box center [388, 383] width 207 height 37
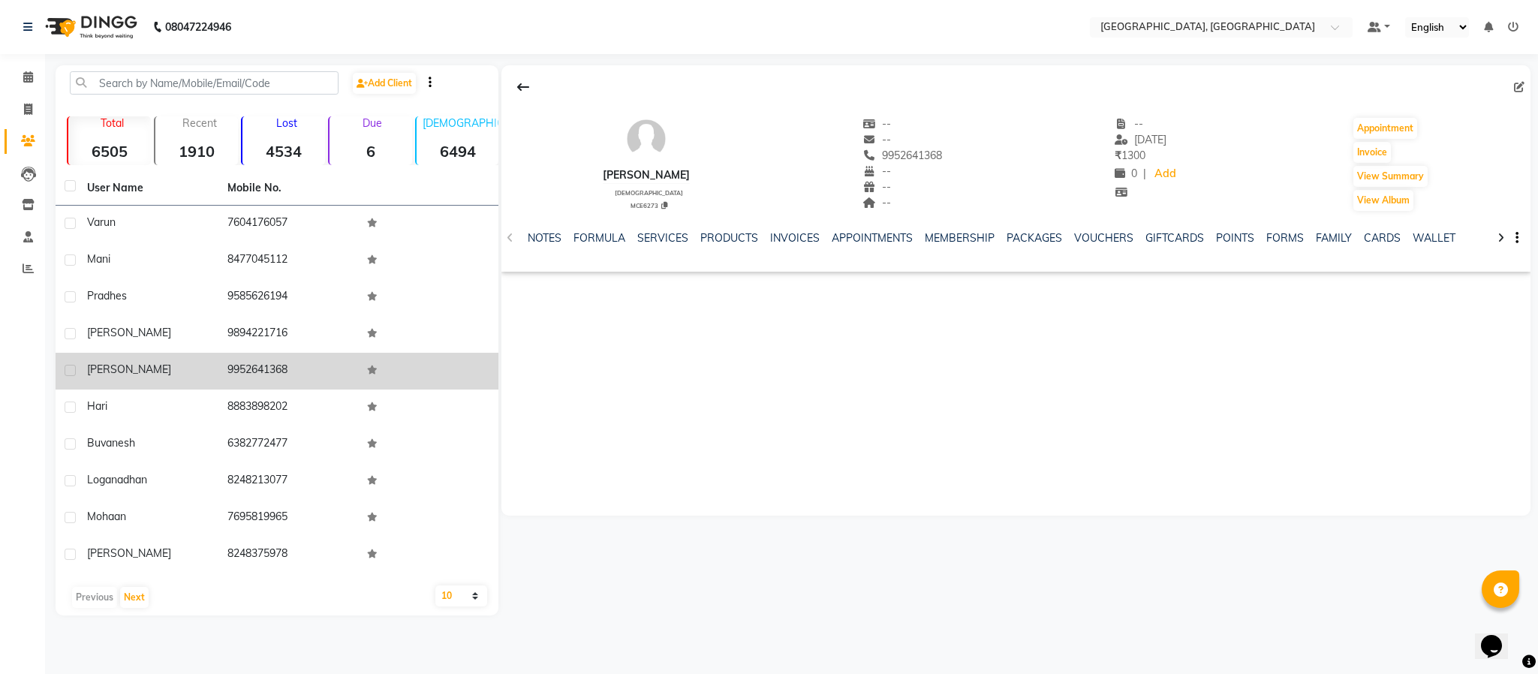
click at [252, 361] on td "9952641368" at bounding box center [288, 371] width 140 height 37
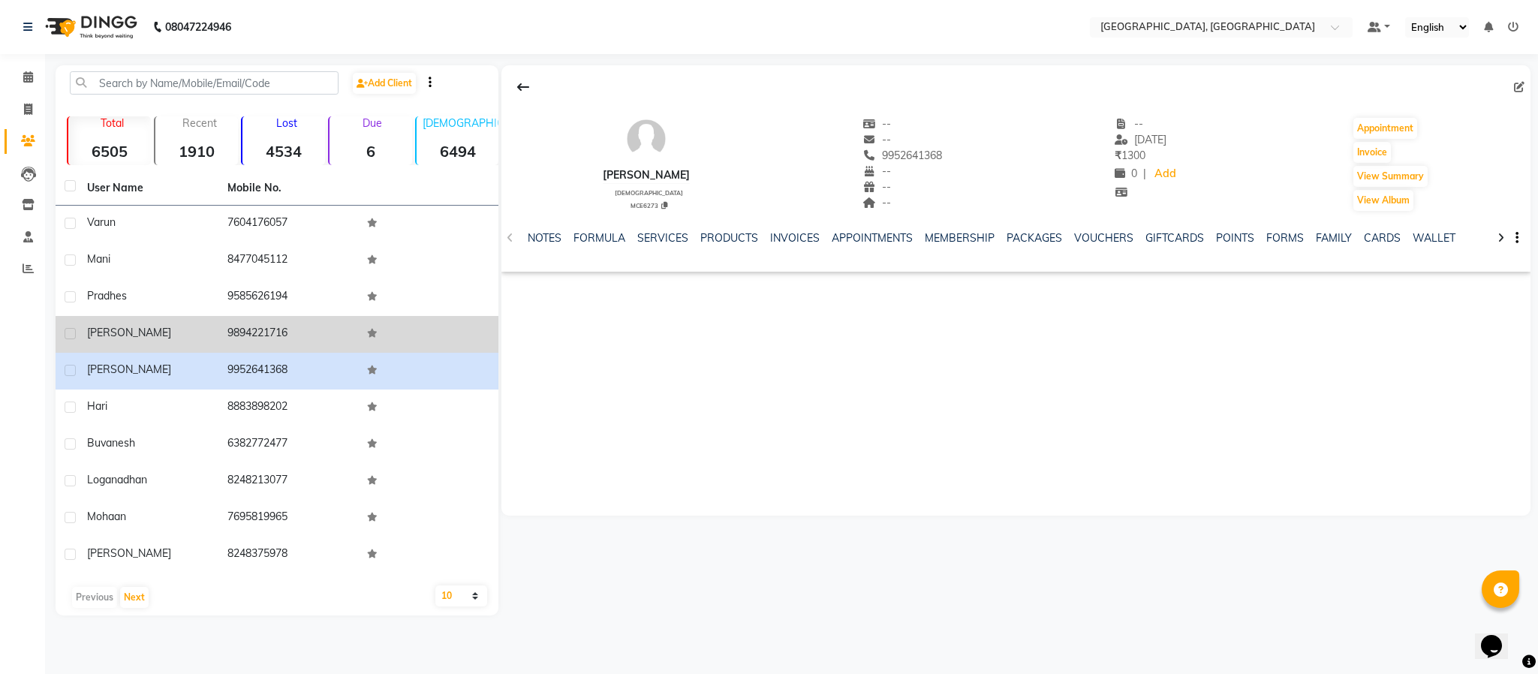
copy td "9952641368"
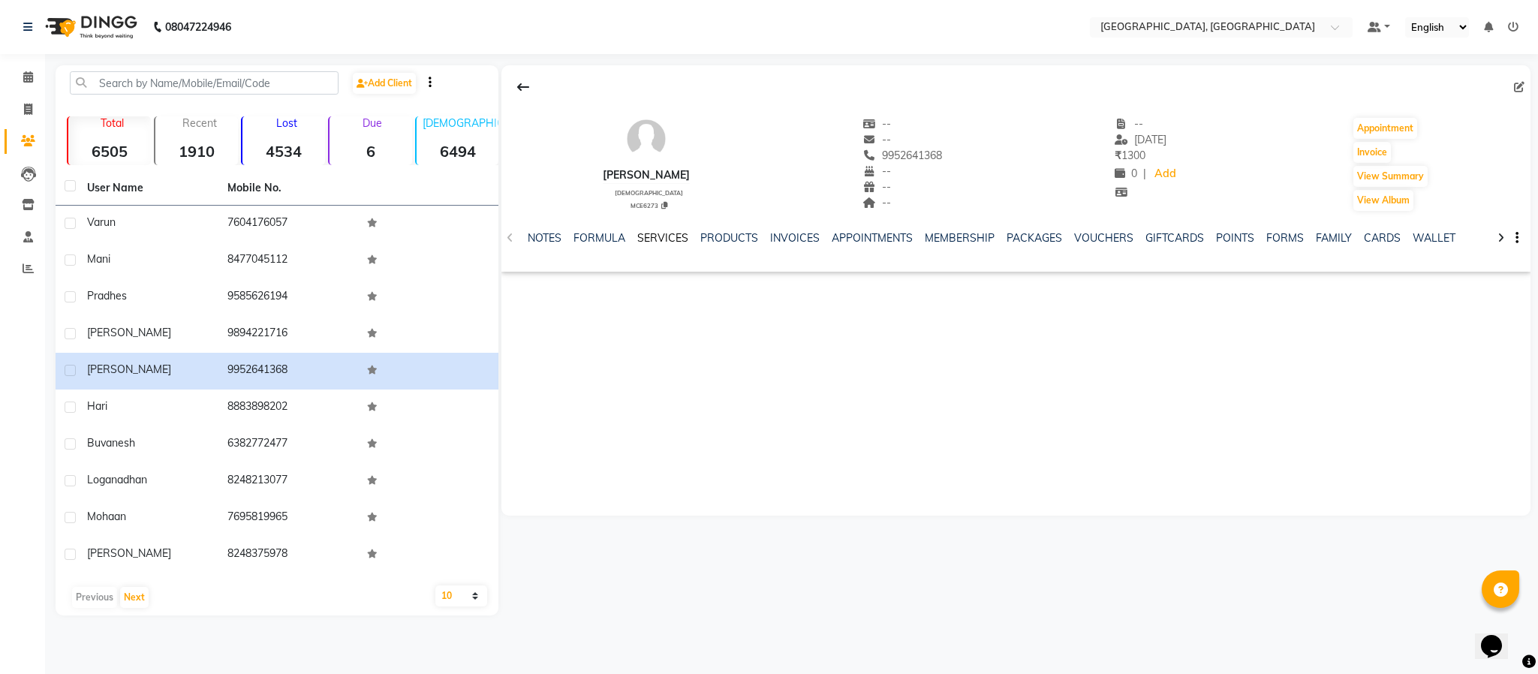
click at [678, 235] on link "SERVICES" at bounding box center [662, 238] width 51 height 14
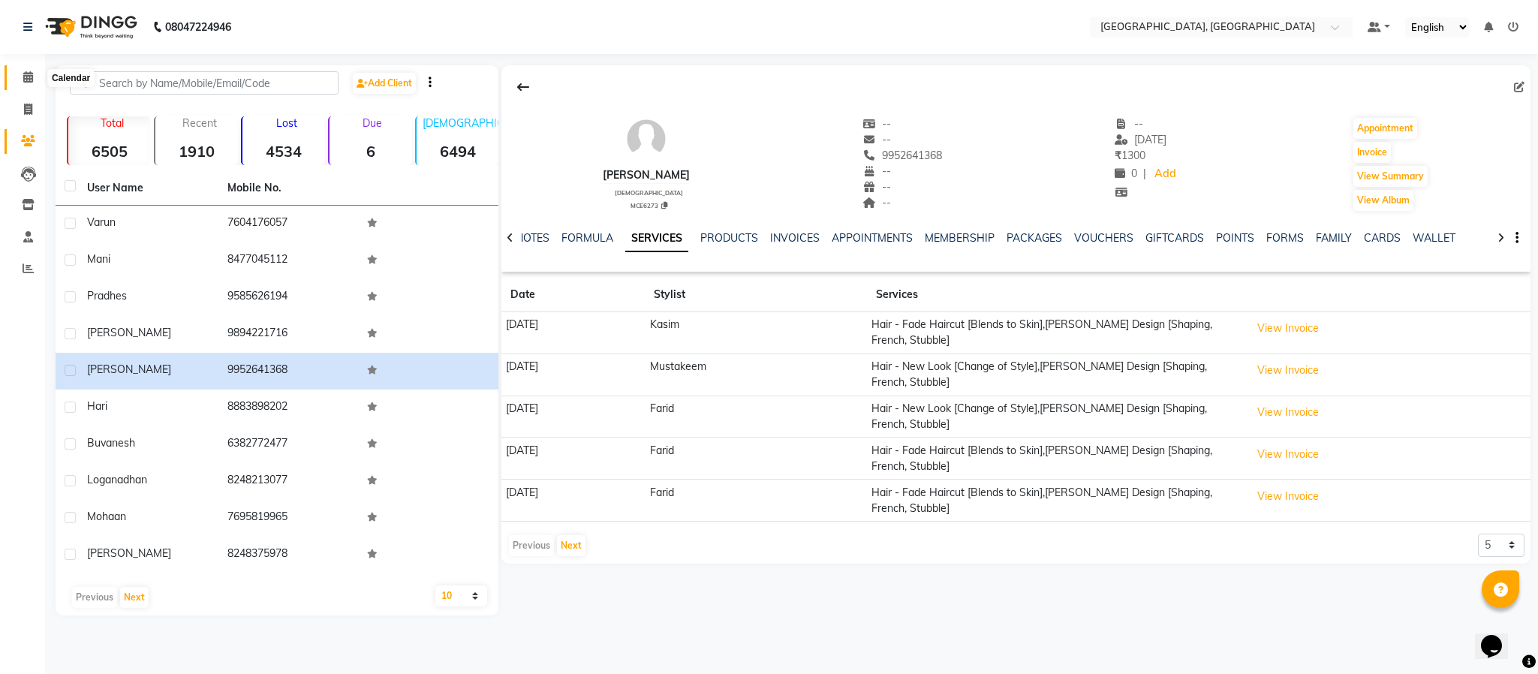
click at [27, 74] on icon at bounding box center [28, 76] width 10 height 11
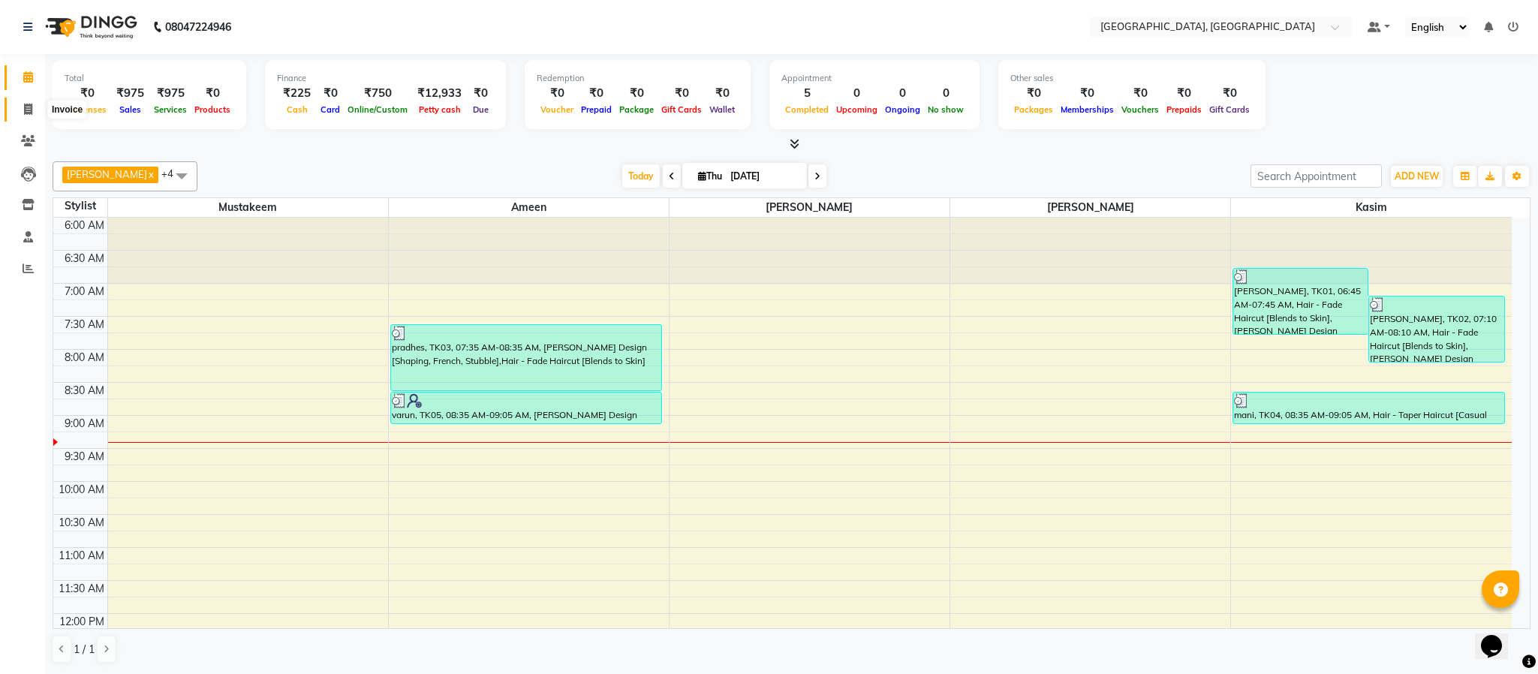
click at [26, 115] on span at bounding box center [28, 109] width 26 height 17
select select "service"
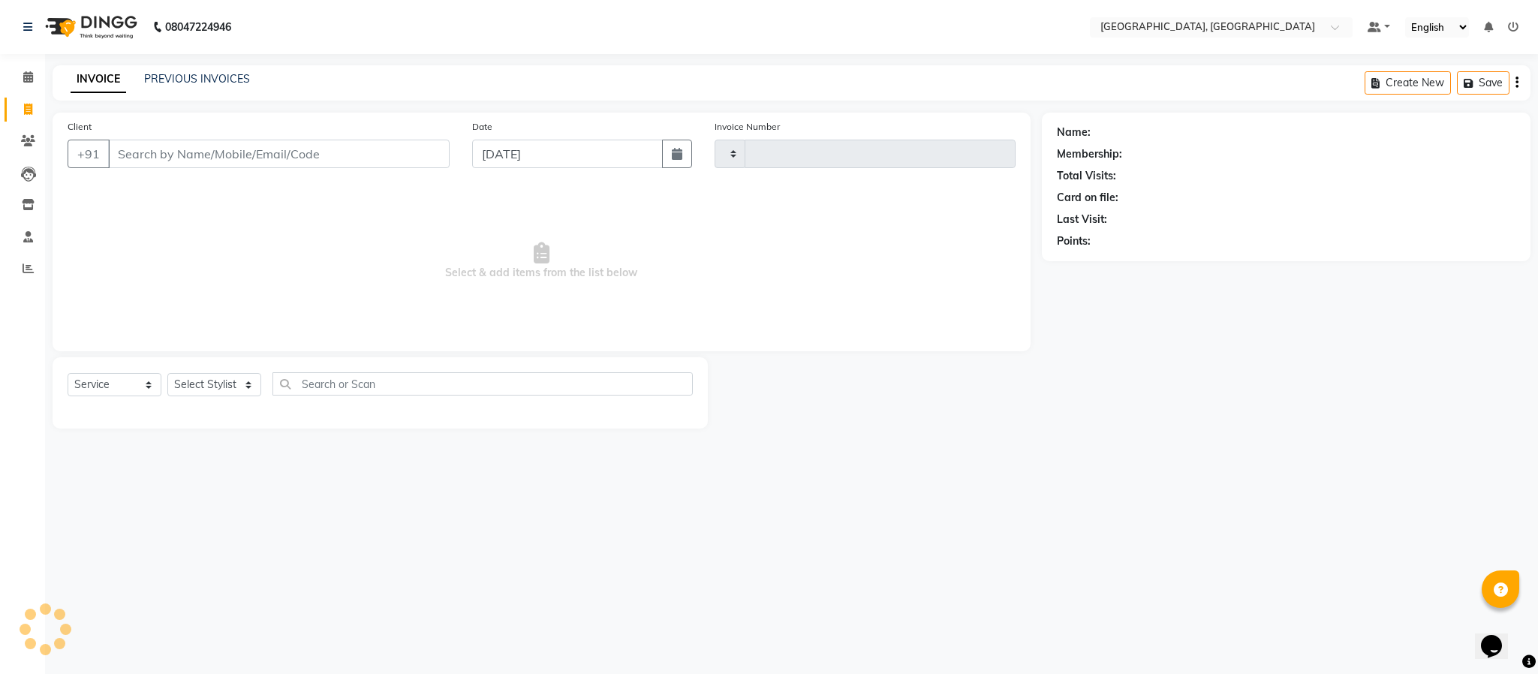
type input "5665"
select select "4977"
click at [226, 394] on select "Select Stylist Ameen House Keeping [PERSON_NAME] [PERSON_NAME] Prathiswar [PERS…" at bounding box center [214, 384] width 94 height 23
select select "85156"
click at [167, 374] on select "Select Stylist Ameen House Keeping [PERSON_NAME] [PERSON_NAME] Prathiswar [PERS…" at bounding box center [214, 384] width 94 height 23
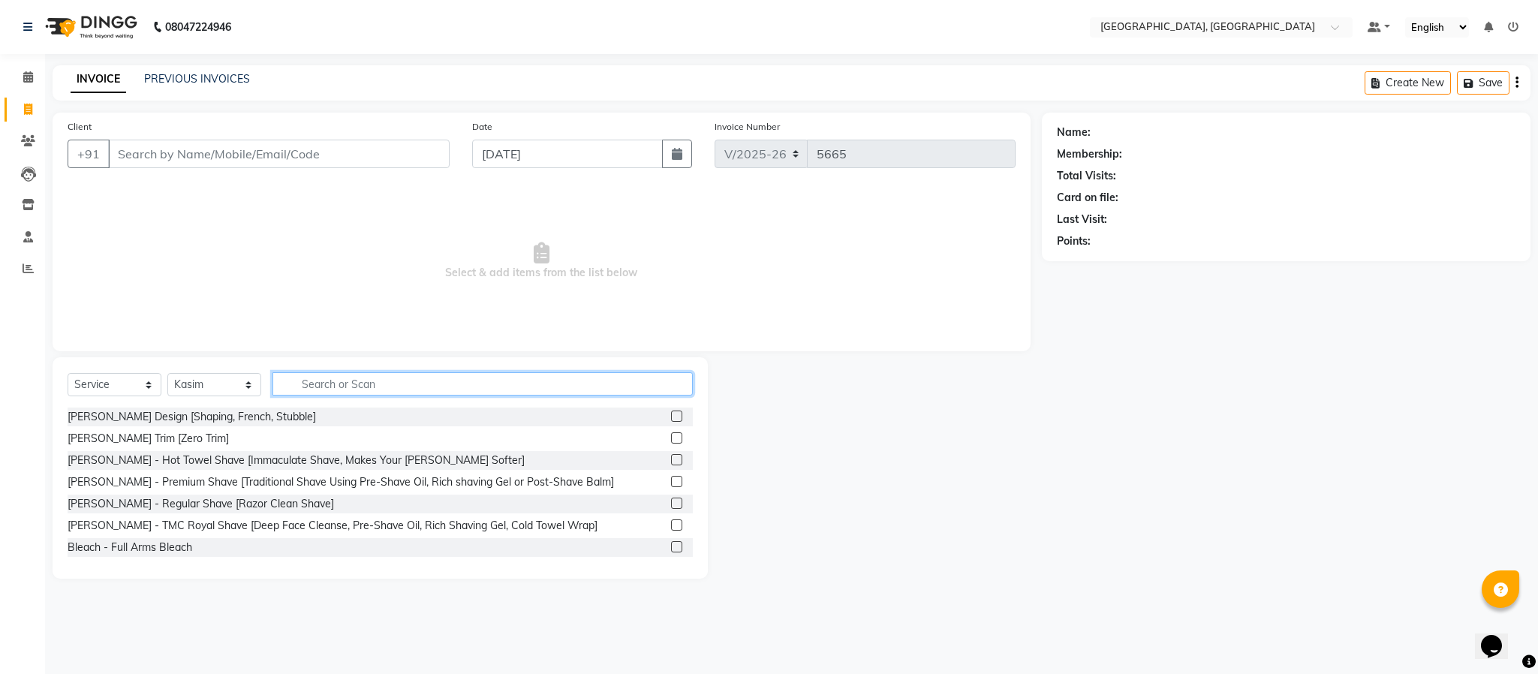
click at [385, 384] on input "text" at bounding box center [483, 383] width 420 height 23
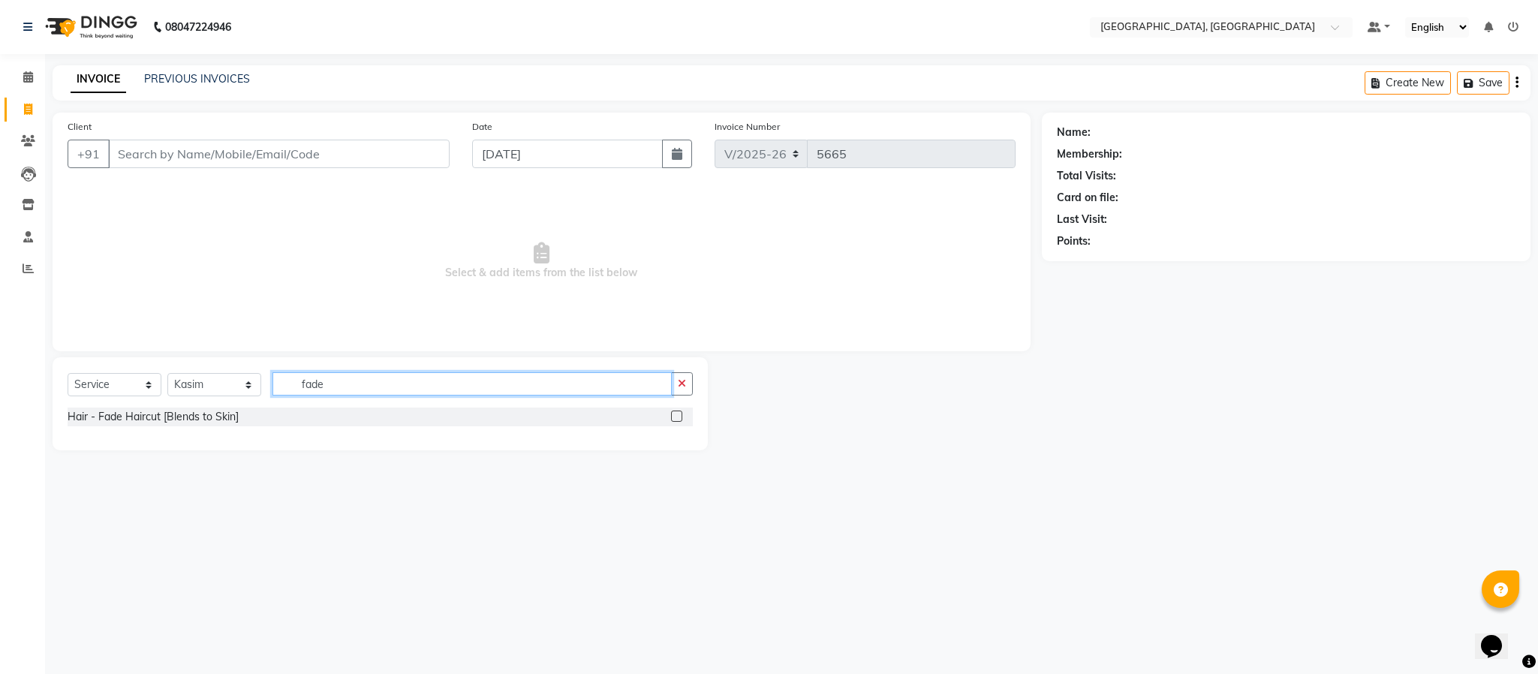
type input "fade"
click at [679, 419] on label at bounding box center [676, 416] width 11 height 11
click at [679, 419] on input "checkbox" at bounding box center [676, 417] width 10 height 10
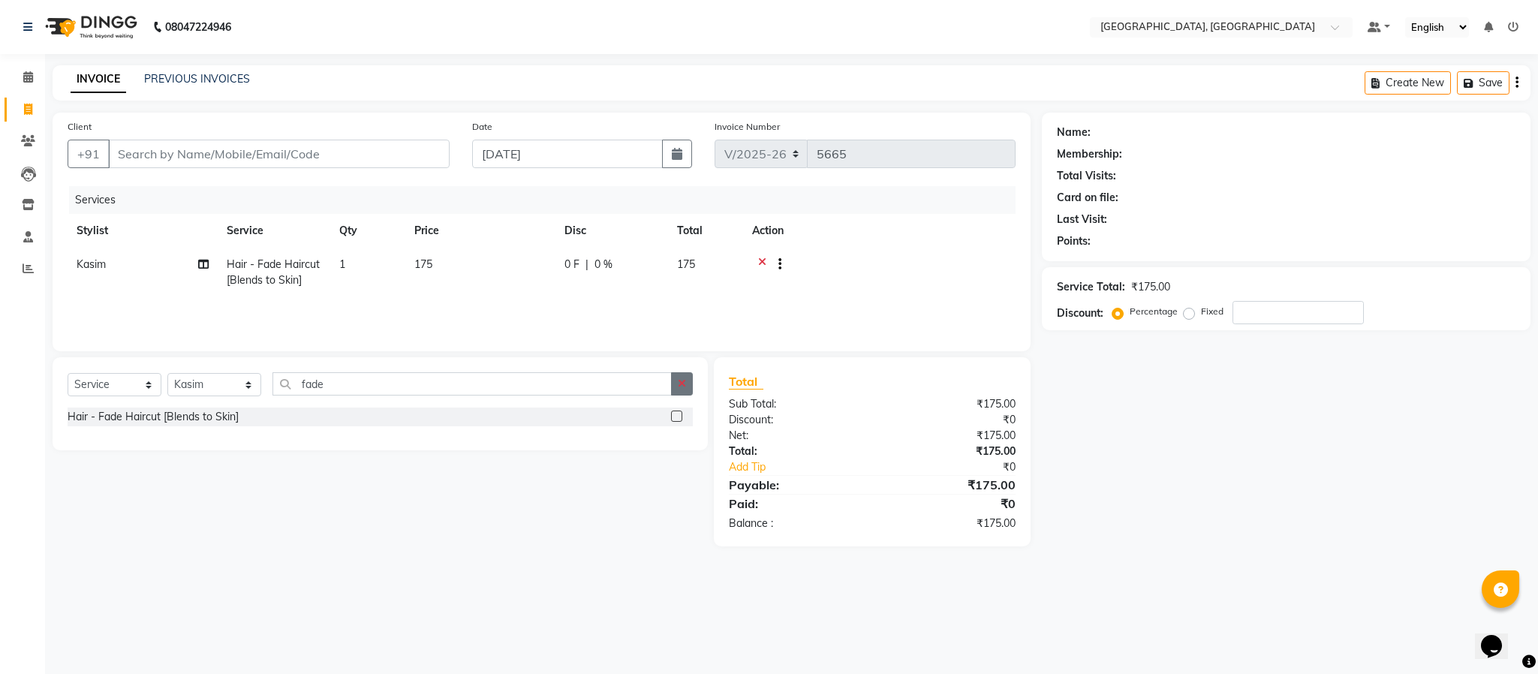
checkbox input "false"
click at [679, 385] on icon "button" at bounding box center [682, 383] width 8 height 11
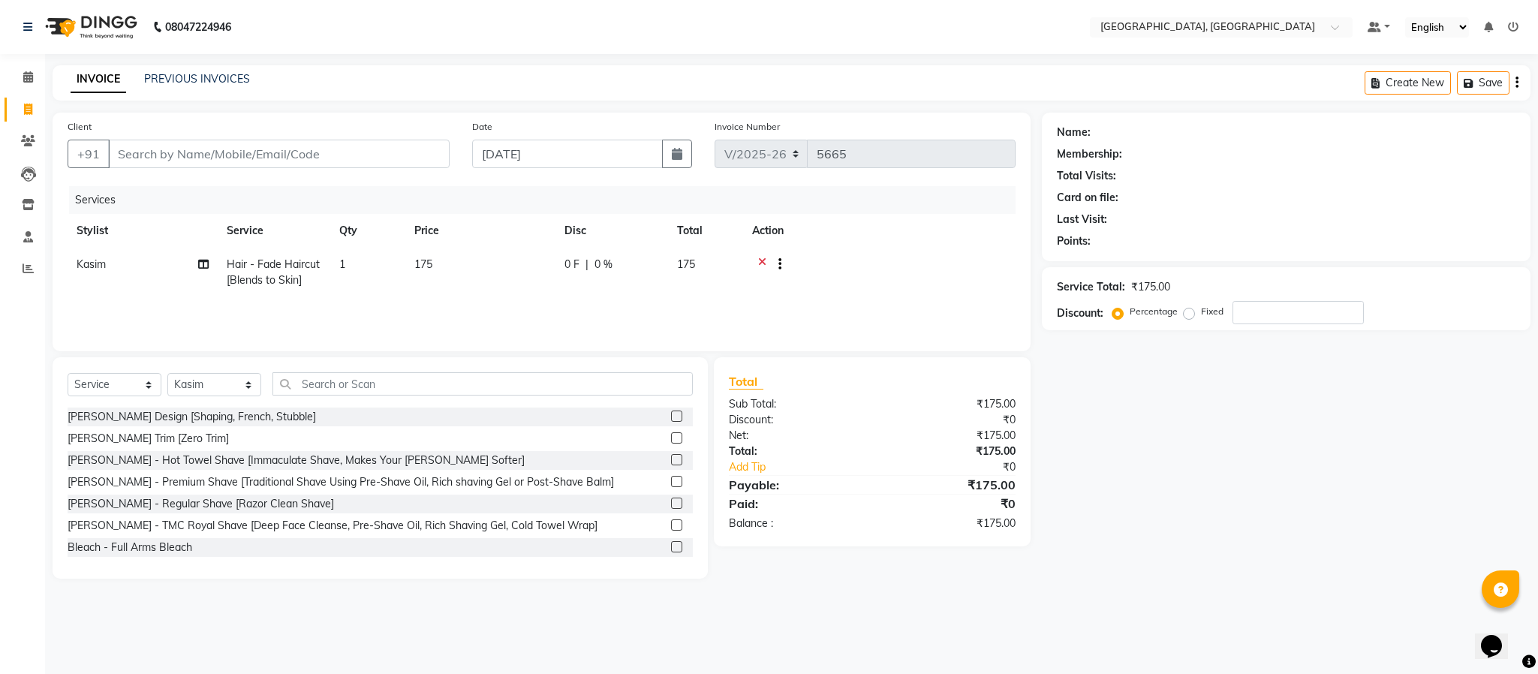
click at [671, 414] on label at bounding box center [676, 416] width 11 height 11
click at [671, 414] on input "checkbox" at bounding box center [676, 417] width 10 height 10
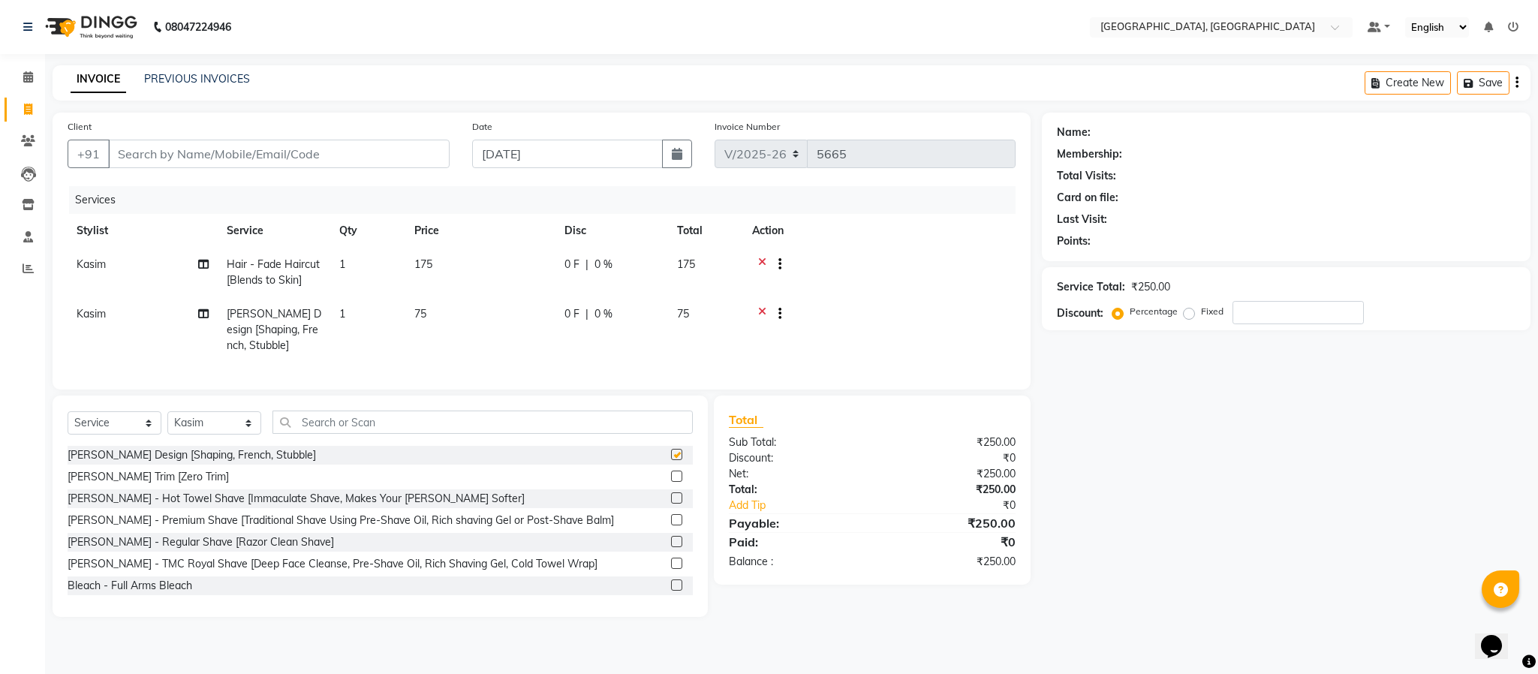
checkbox input "false"
click at [190, 156] on input "Client" at bounding box center [279, 154] width 342 height 29
type input "8"
type input "0"
type input "8013439506"
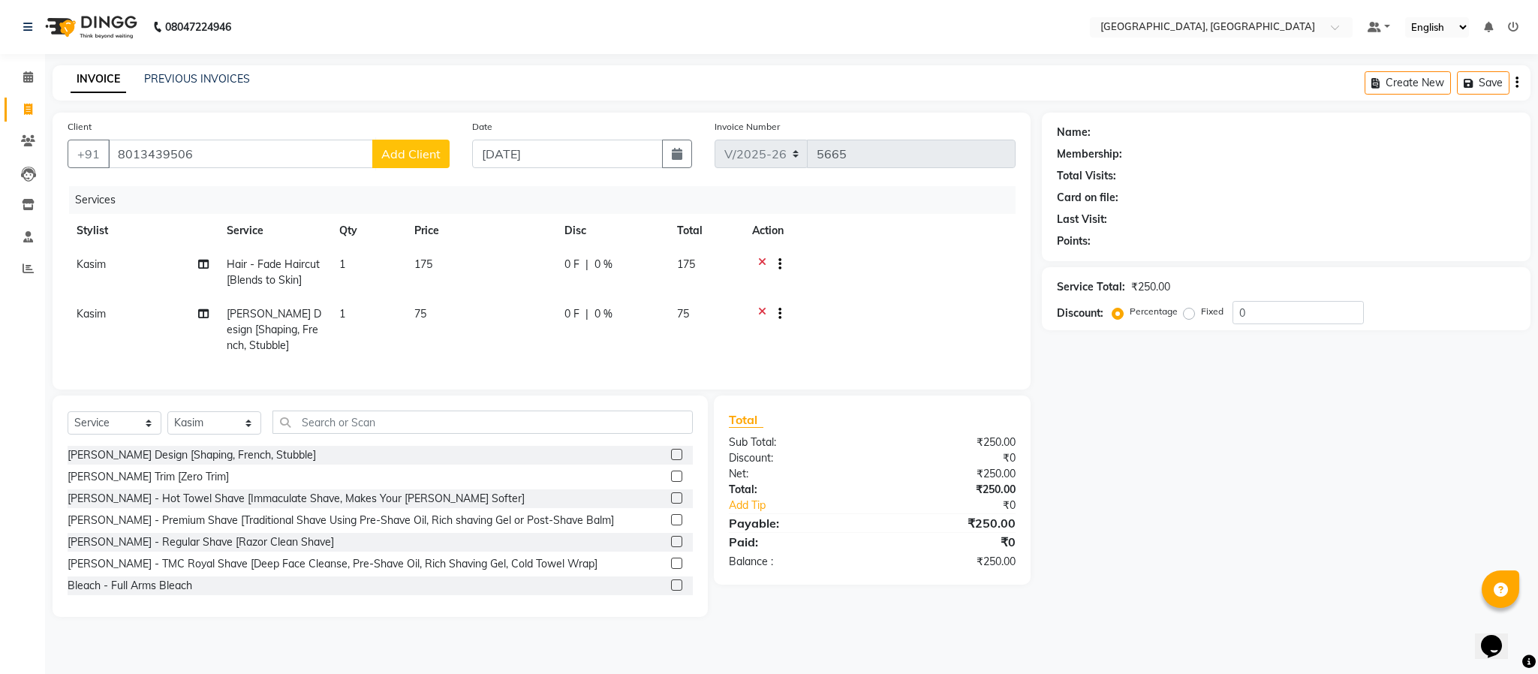
click at [419, 158] on span "Add Client" at bounding box center [410, 153] width 59 height 15
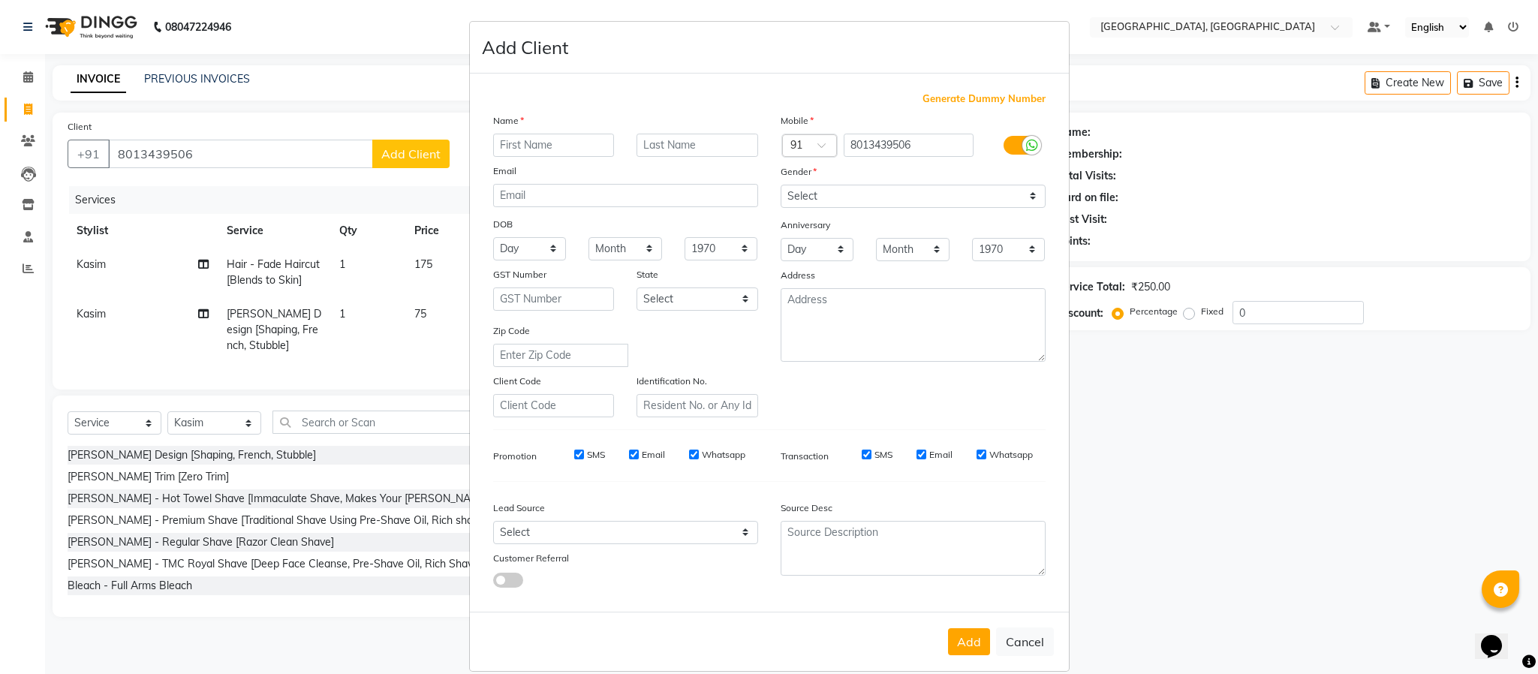
click at [521, 153] on input "text" at bounding box center [554, 145] width 122 height 23
type input "antr"
click at [823, 199] on select "Select [DEMOGRAPHIC_DATA] [DEMOGRAPHIC_DATA] Other Prefer Not To Say" at bounding box center [913, 196] width 265 height 23
select select "[DEMOGRAPHIC_DATA]"
click at [781, 185] on select "Select [DEMOGRAPHIC_DATA] [DEMOGRAPHIC_DATA] Other Prefer Not To Say" at bounding box center [913, 196] width 265 height 23
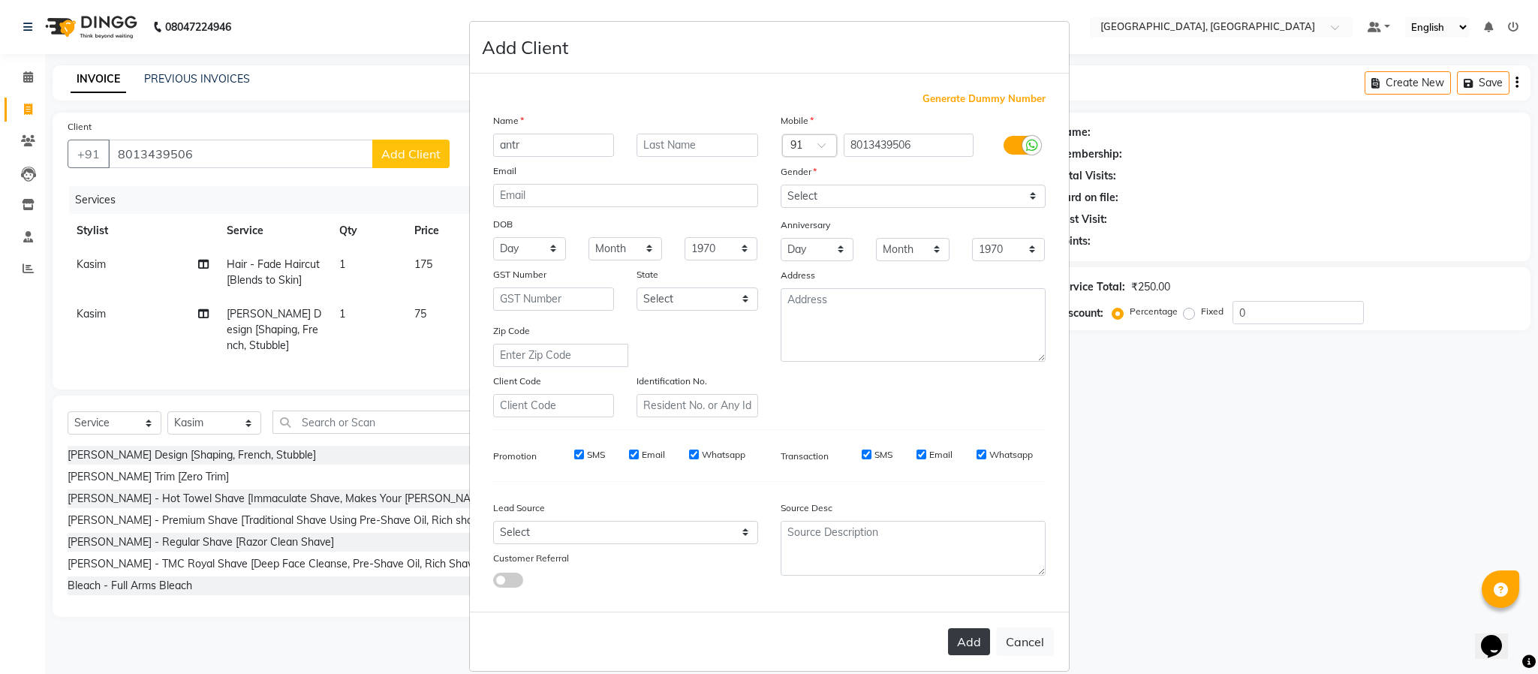
click at [974, 649] on button "Add" at bounding box center [969, 641] width 42 height 27
select select
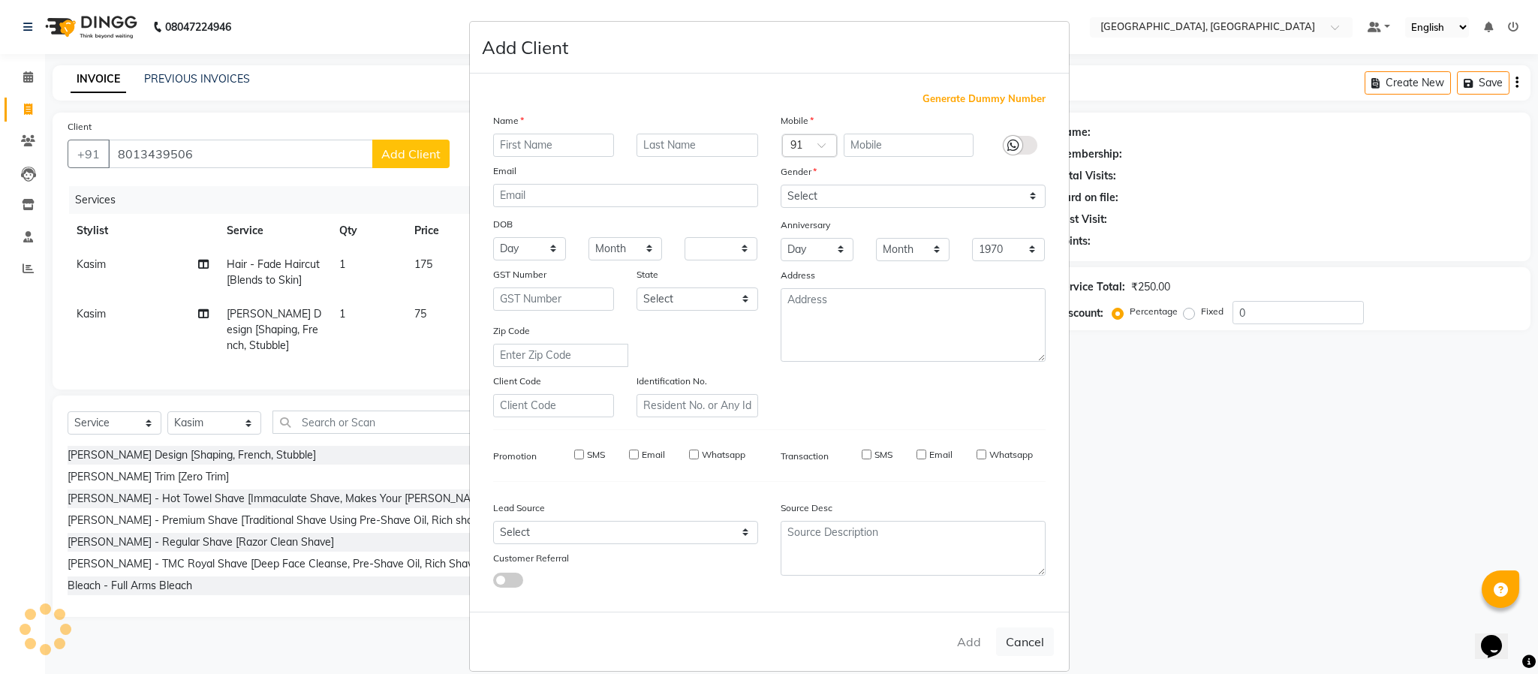
select select
checkbox input "false"
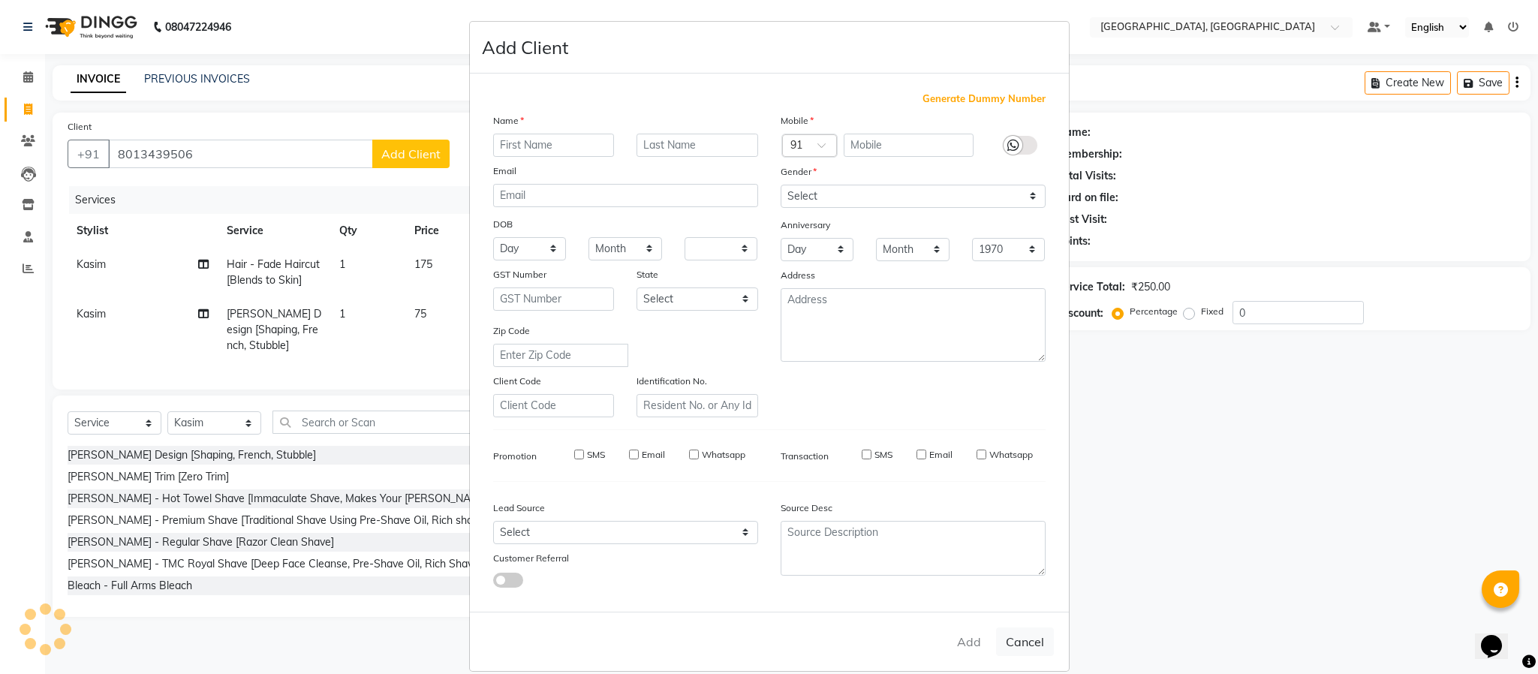
checkbox input "false"
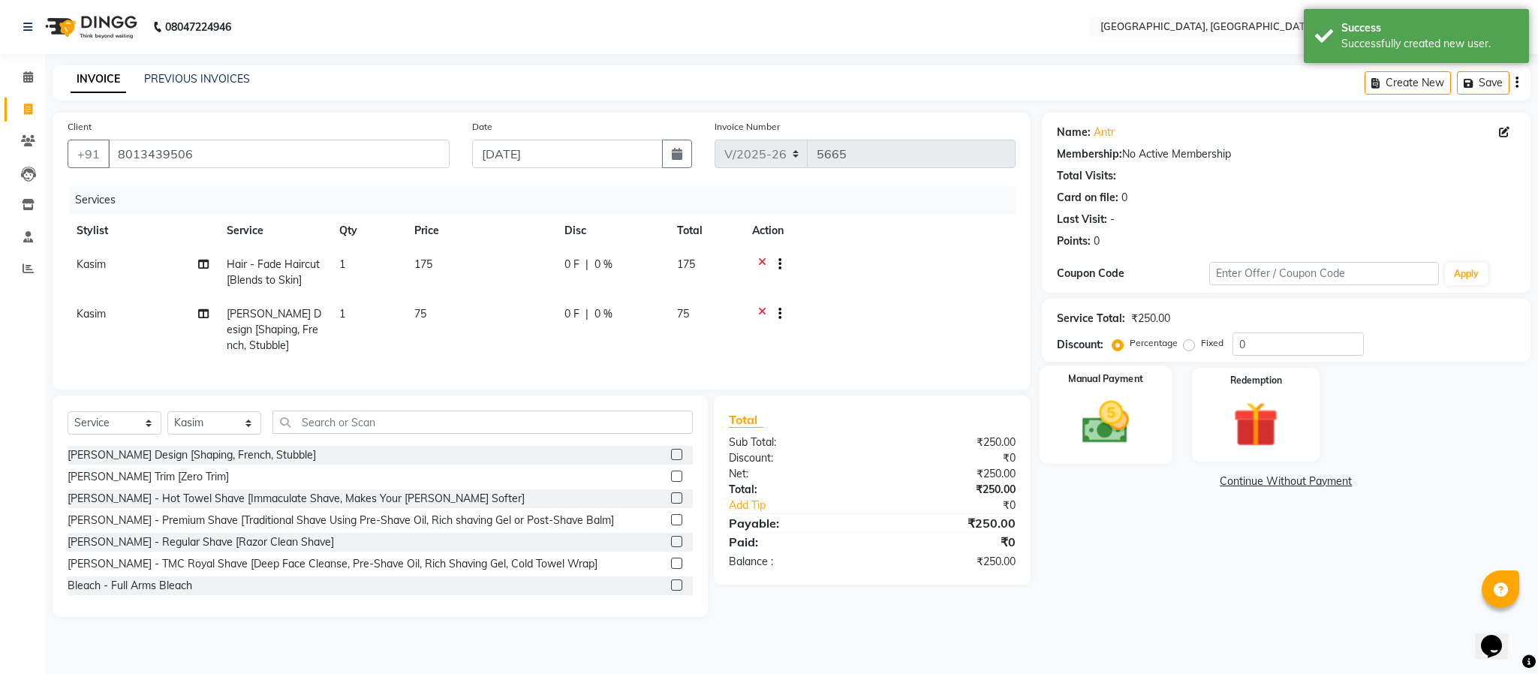
click at [1081, 408] on img at bounding box center [1106, 423] width 77 height 54
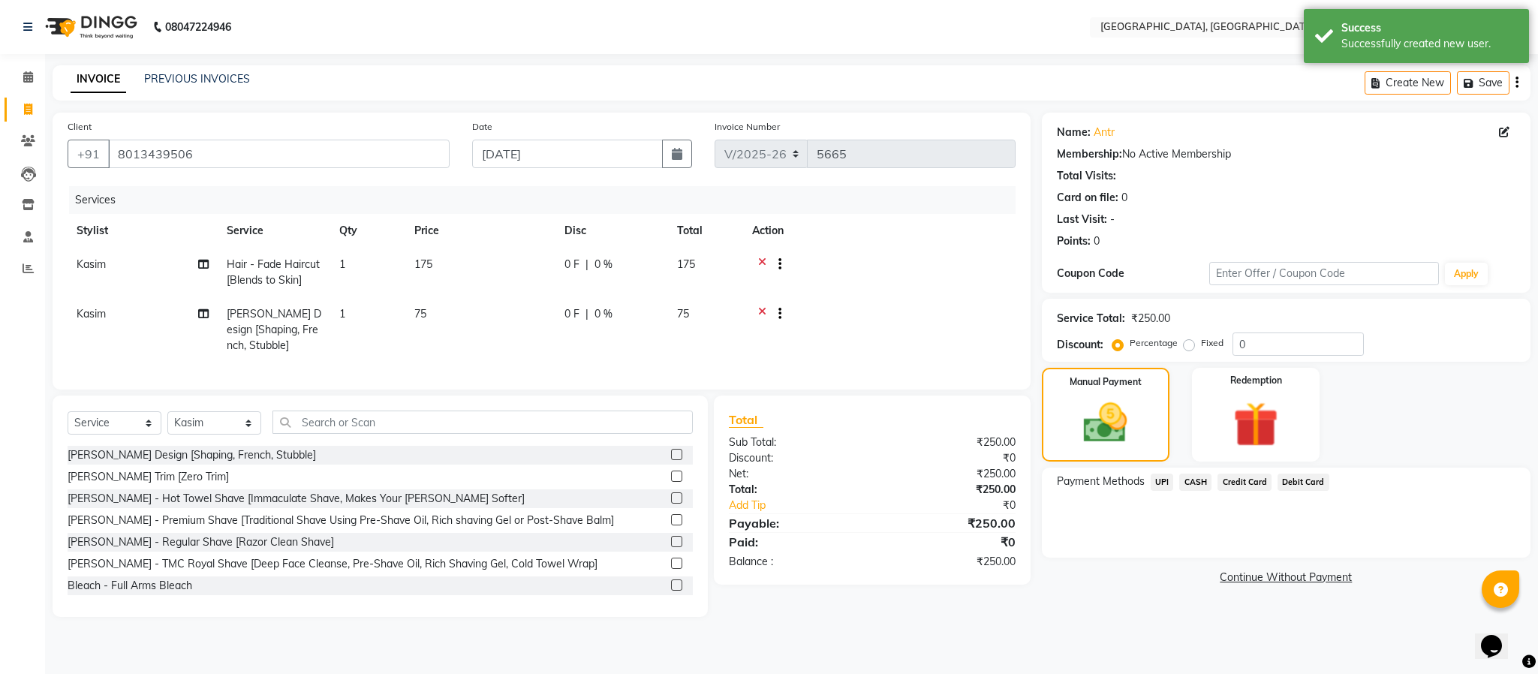
click at [1171, 484] on span "UPI" at bounding box center [1162, 482] width 23 height 17
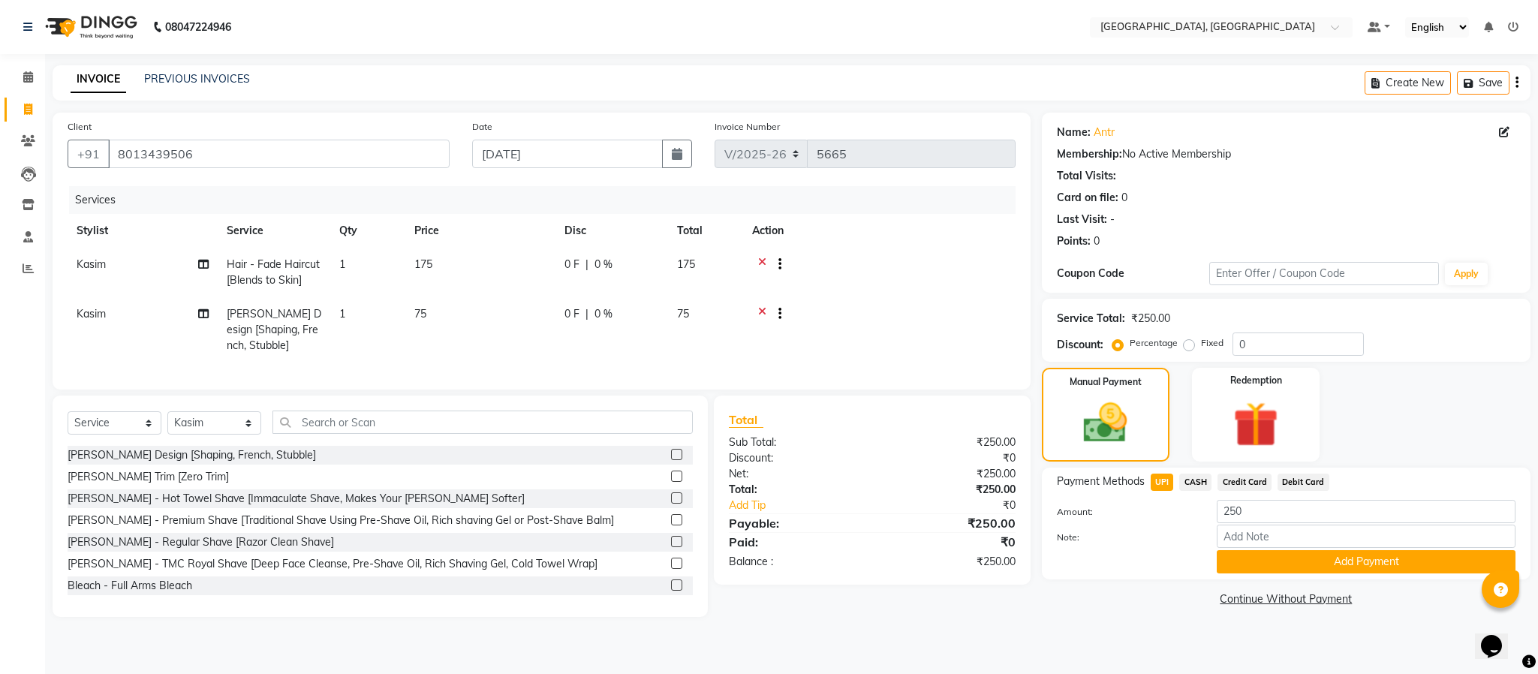
drag, startPoint x: 1279, startPoint y: 550, endPoint x: 1288, endPoint y: 550, distance: 9.0
click at [1282, 552] on button "Add Payment" at bounding box center [1366, 561] width 299 height 23
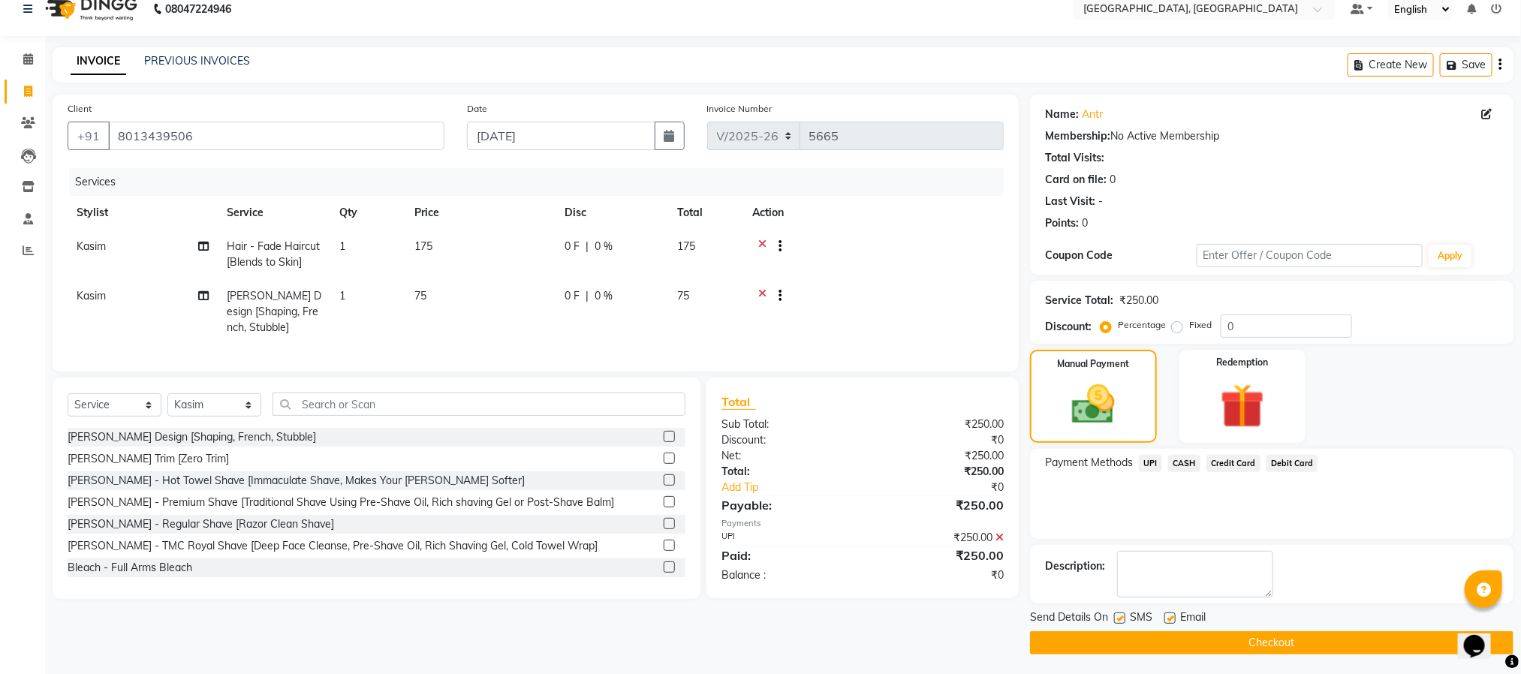
scroll to position [23, 0]
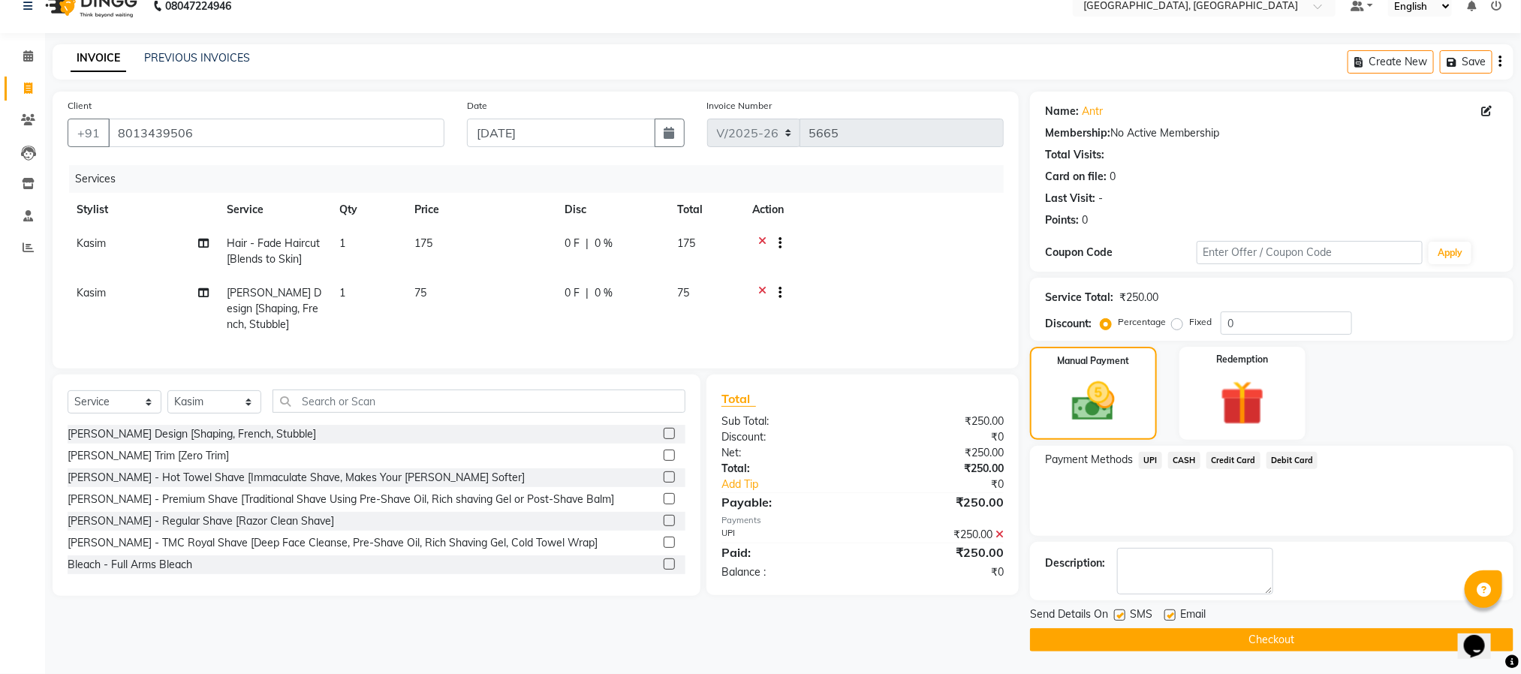
click at [1289, 638] on button "Checkout" at bounding box center [1271, 639] width 483 height 23
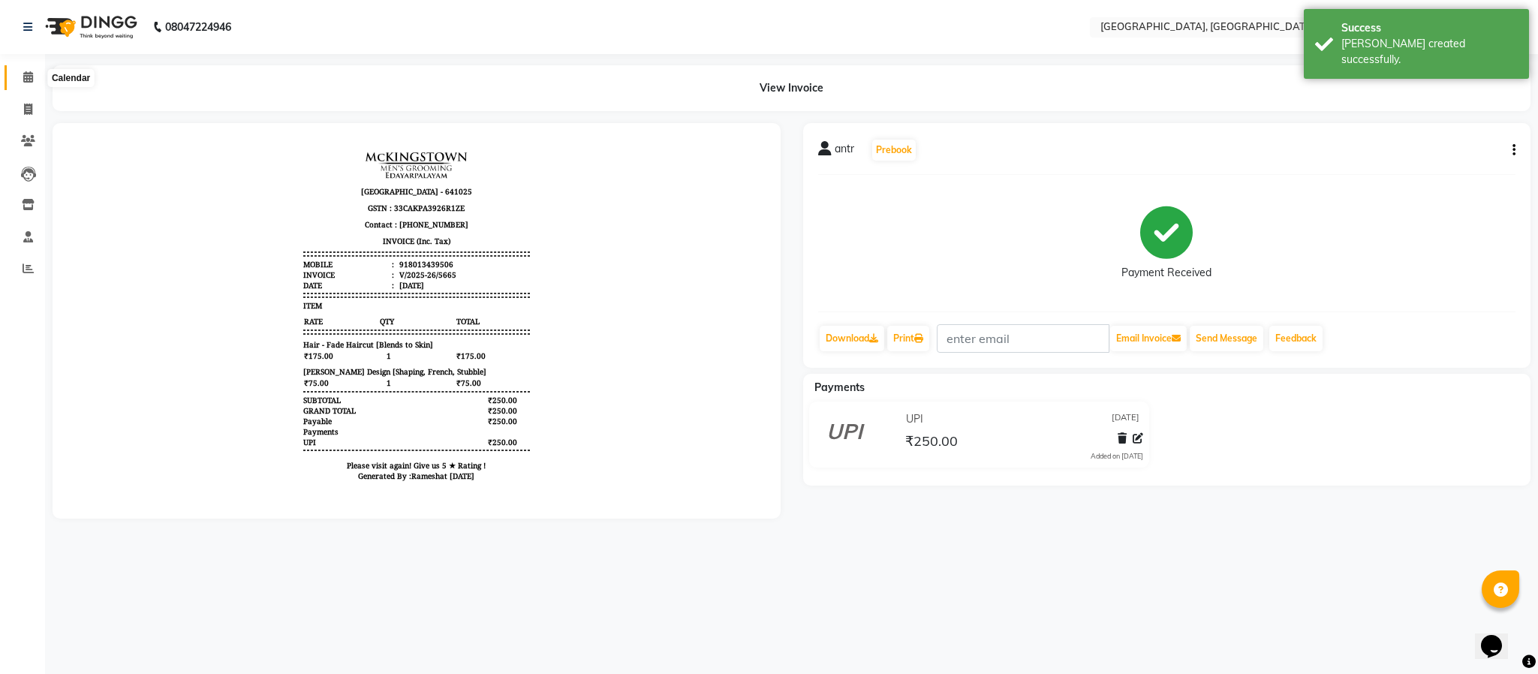
drag, startPoint x: 32, startPoint y: 70, endPoint x: 79, endPoint y: 7, distance: 78.4
click at [32, 70] on span at bounding box center [28, 77] width 26 height 17
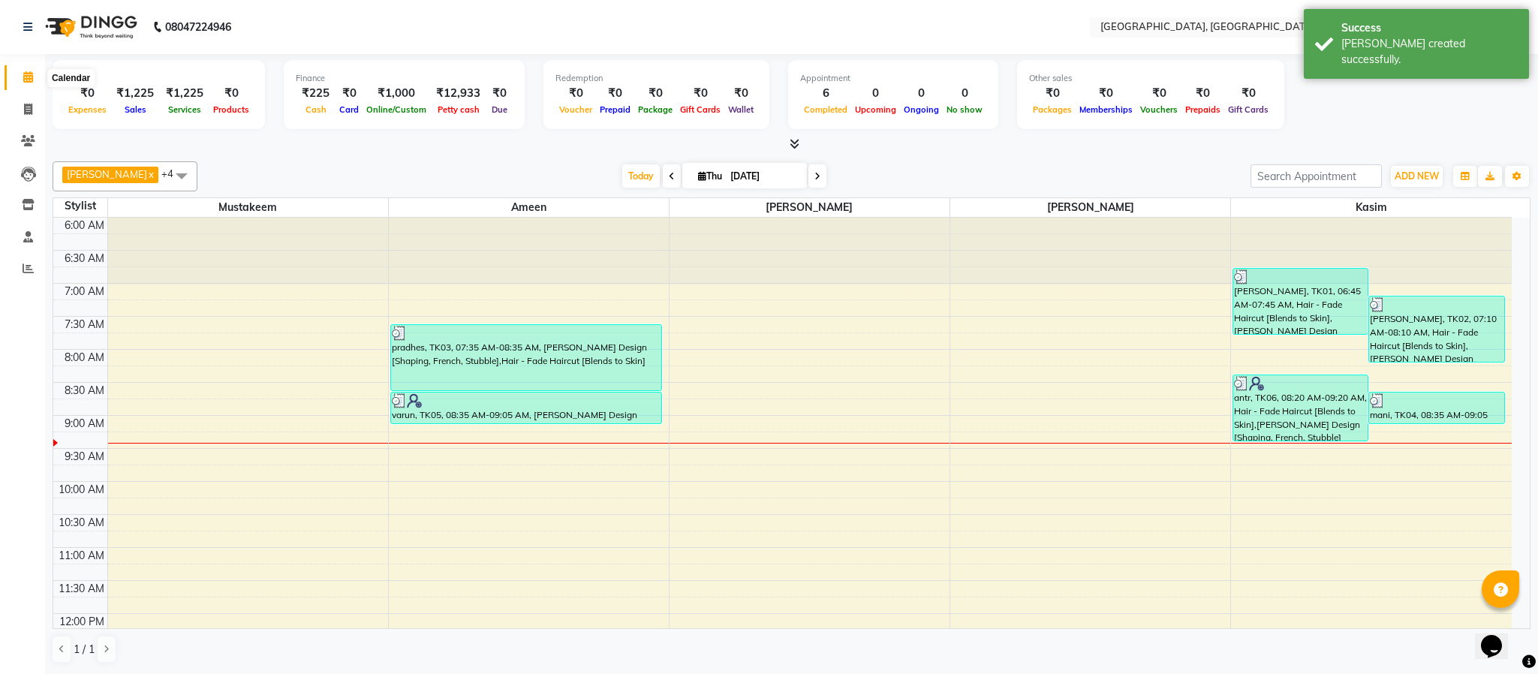
drag, startPoint x: 32, startPoint y: 80, endPoint x: 86, endPoint y: 0, distance: 95.8
click at [32, 79] on icon at bounding box center [28, 76] width 10 height 11
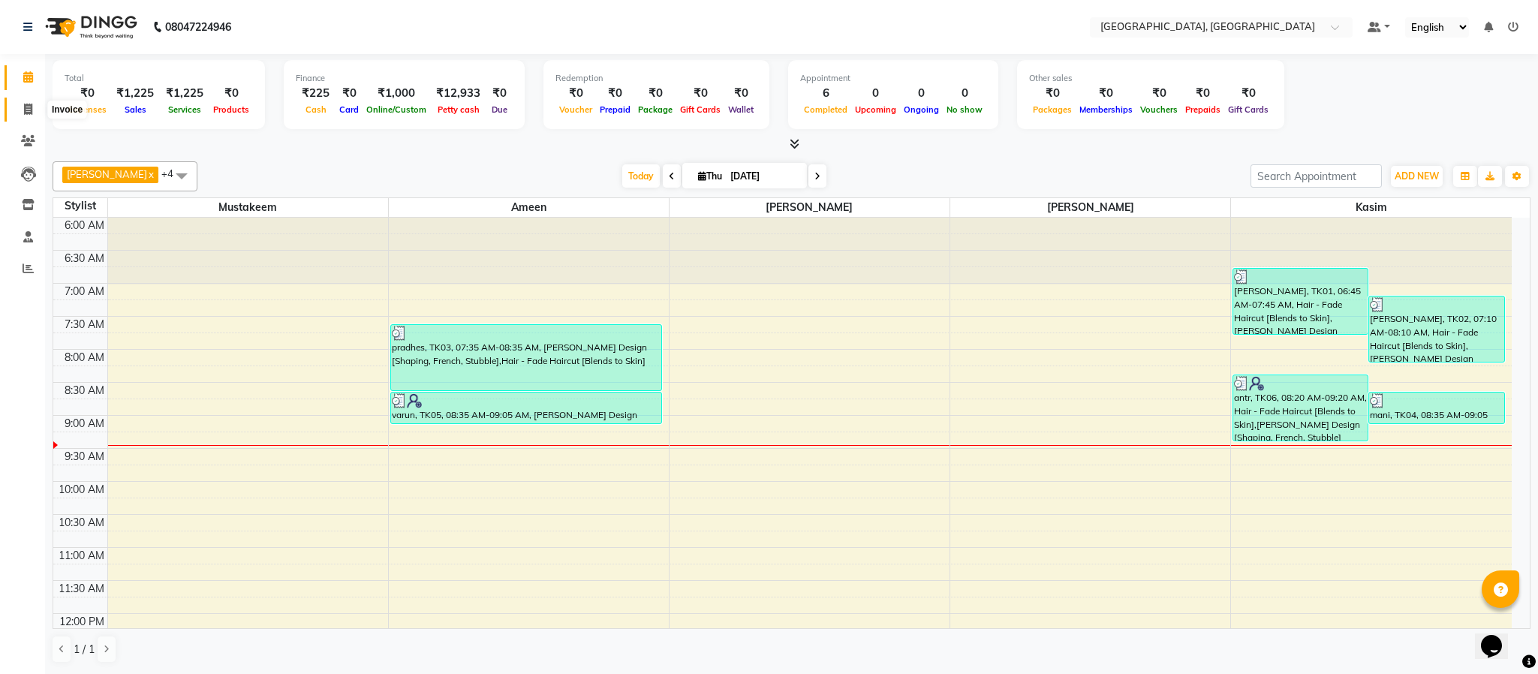
click at [32, 113] on icon at bounding box center [28, 109] width 8 height 11
select select "4977"
select select "service"
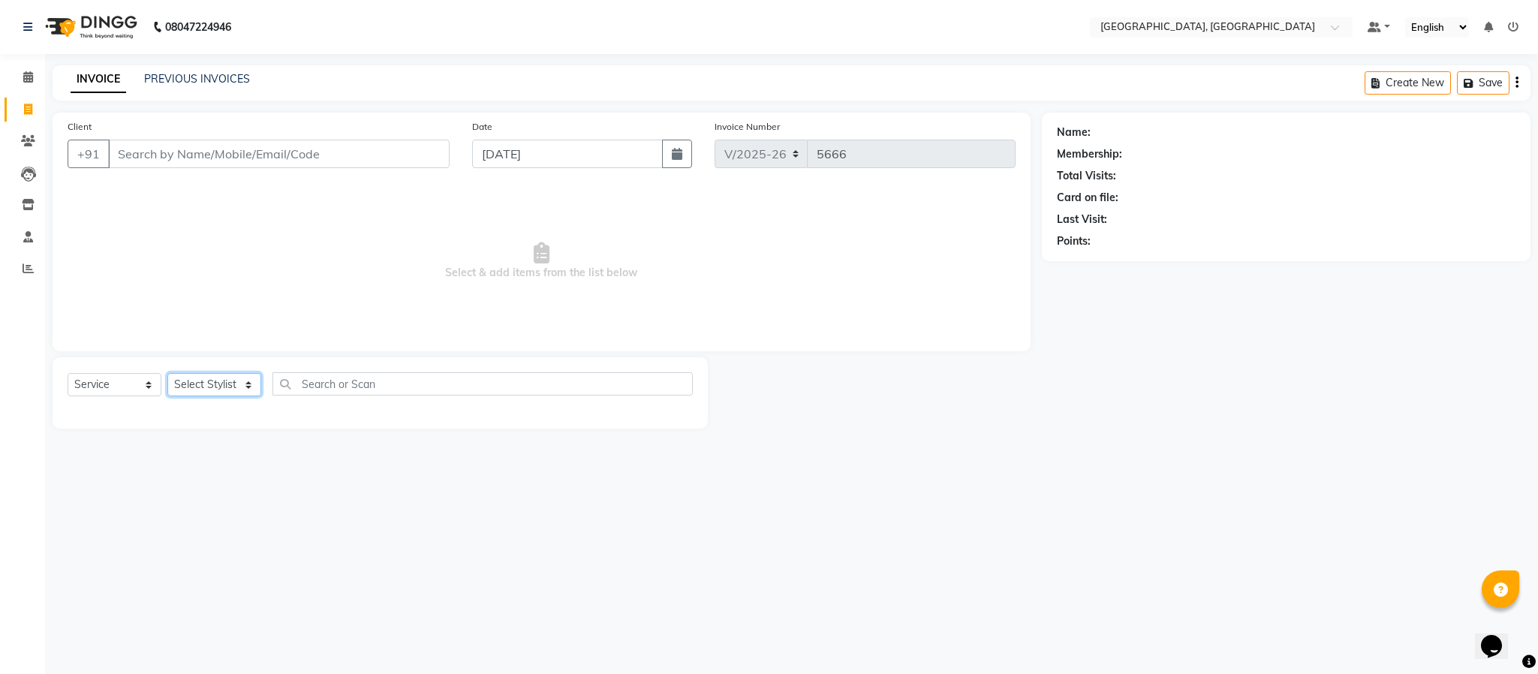
click at [171, 374] on select "Select Stylist Ameen House Keeping [PERSON_NAME] [PERSON_NAME] Prathiswar [PERS…" at bounding box center [214, 384] width 94 height 23
select select "59056"
click at [167, 374] on select "Select Stylist Ameen House Keeping [PERSON_NAME] [PERSON_NAME] Prathiswar [PERS…" at bounding box center [214, 384] width 94 height 23
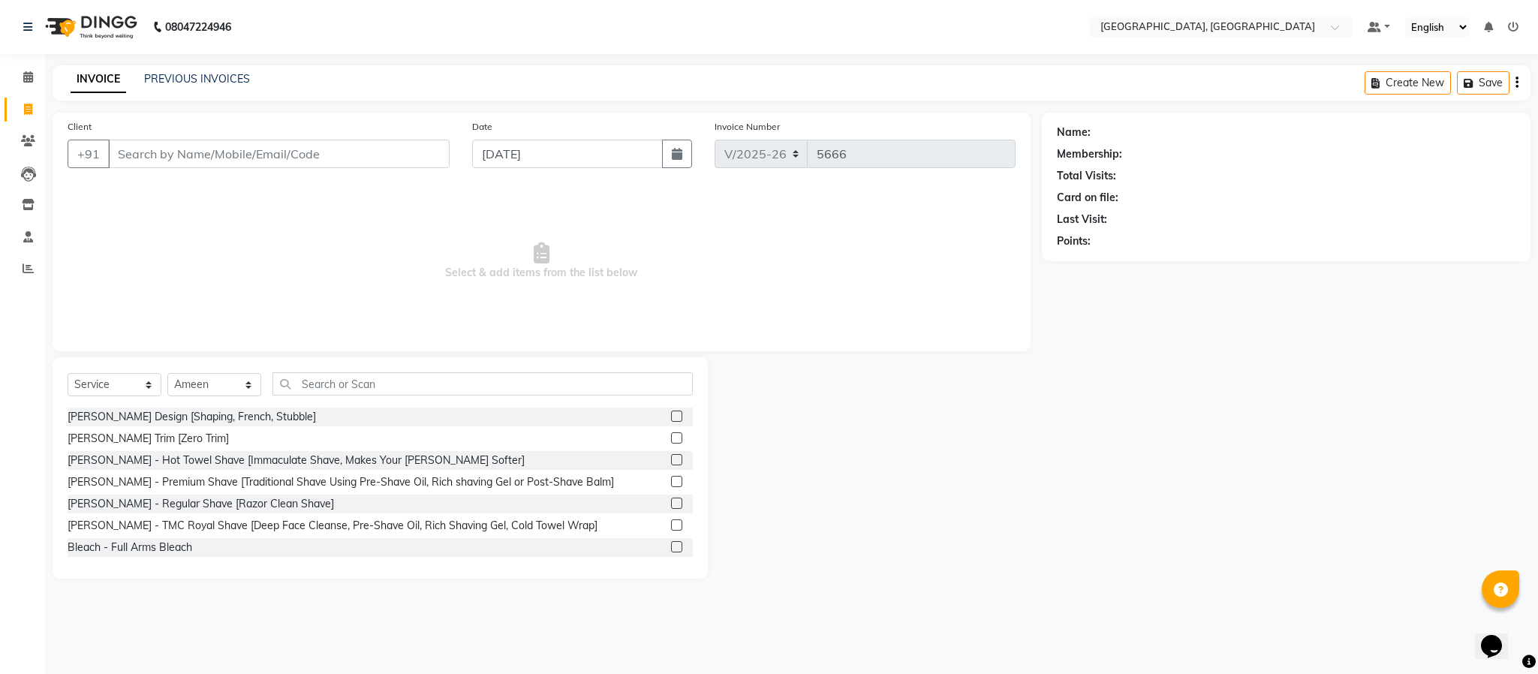
click at [671, 505] on label at bounding box center [676, 503] width 11 height 11
click at [671, 505] on input "checkbox" at bounding box center [676, 504] width 10 height 10
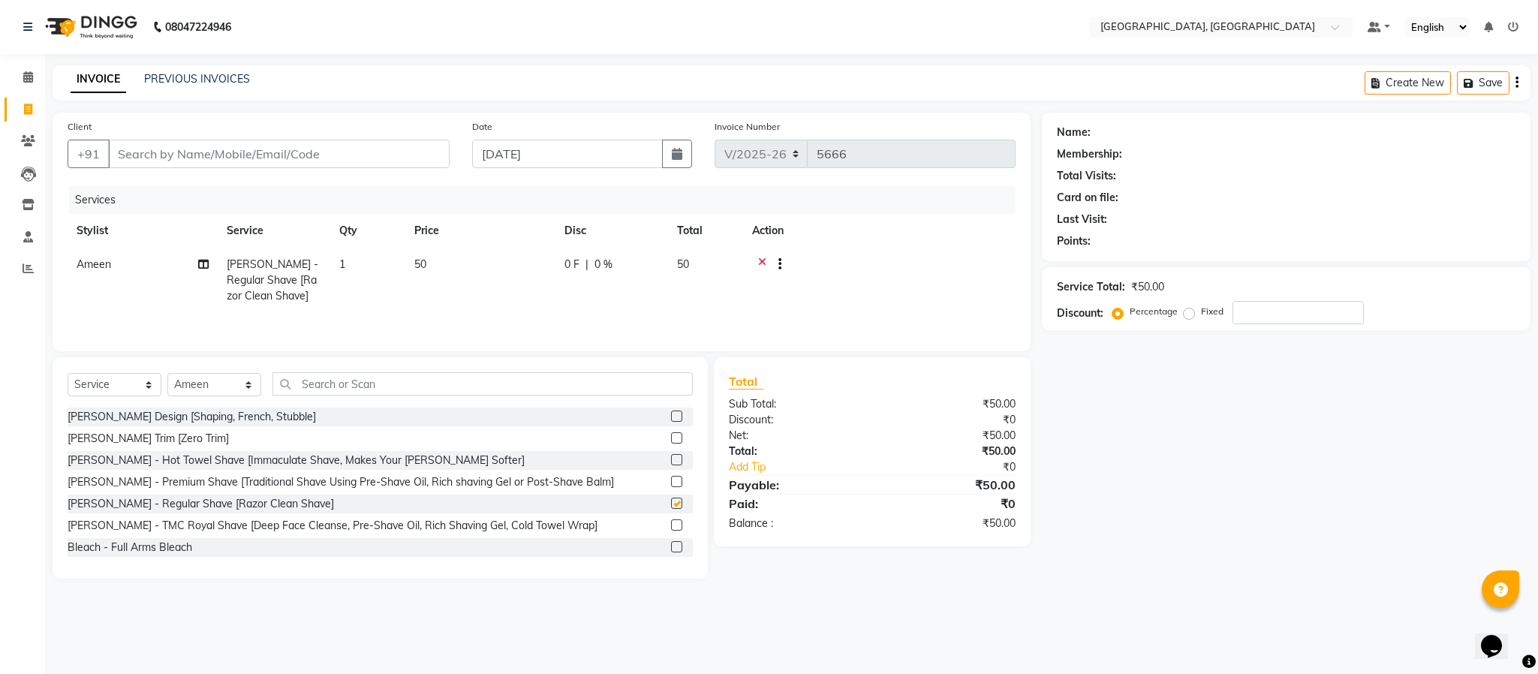
checkbox input "false"
click at [349, 149] on input "Client" at bounding box center [279, 154] width 342 height 29
type input "8"
type input "0"
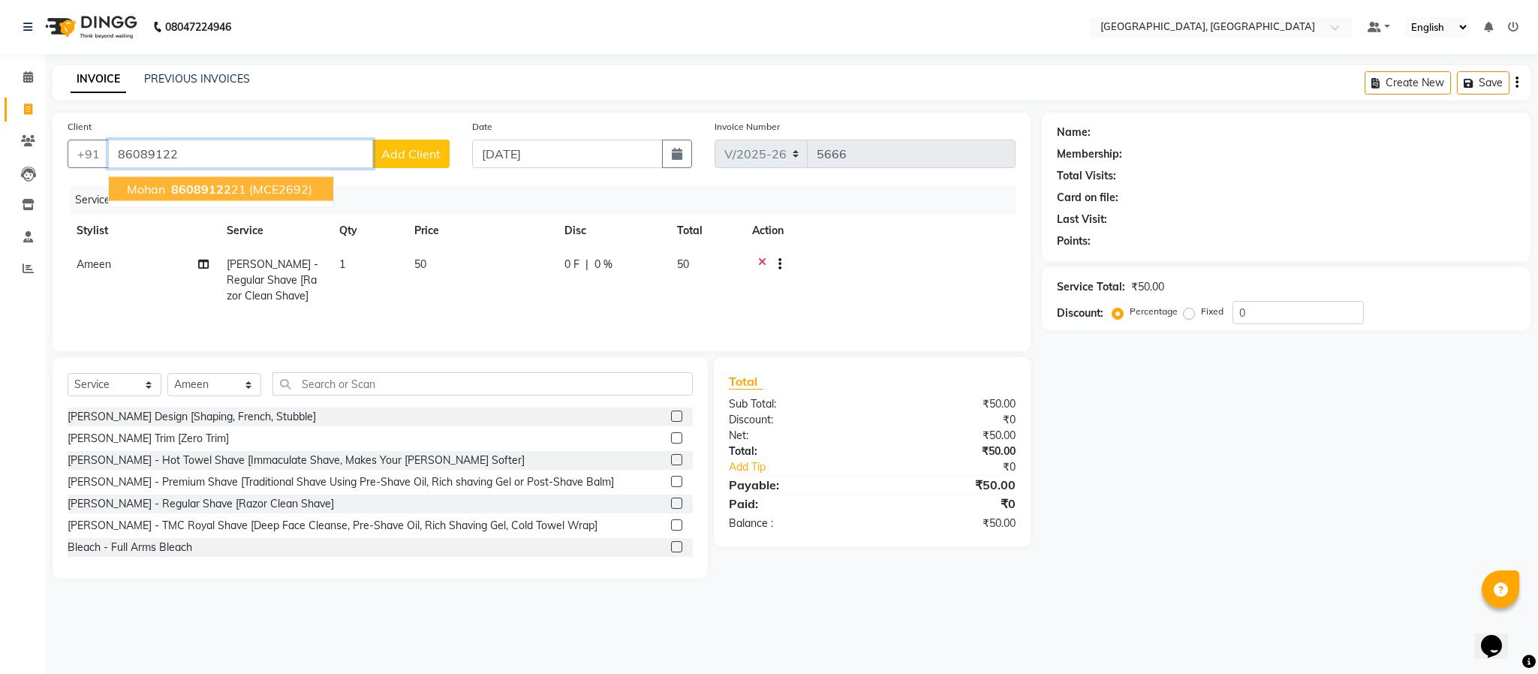
click at [269, 183] on span "(MCE2692)" at bounding box center [280, 189] width 63 height 15
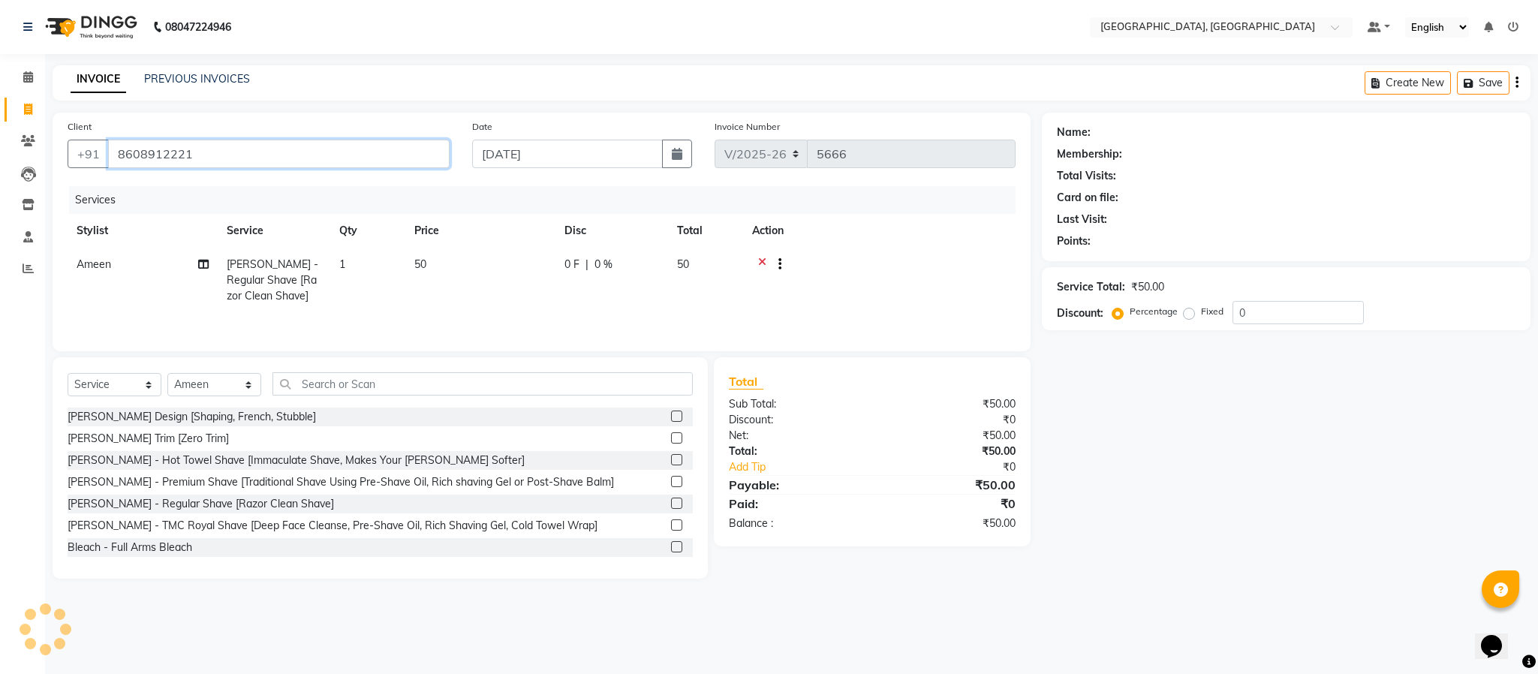
type input "8608912221"
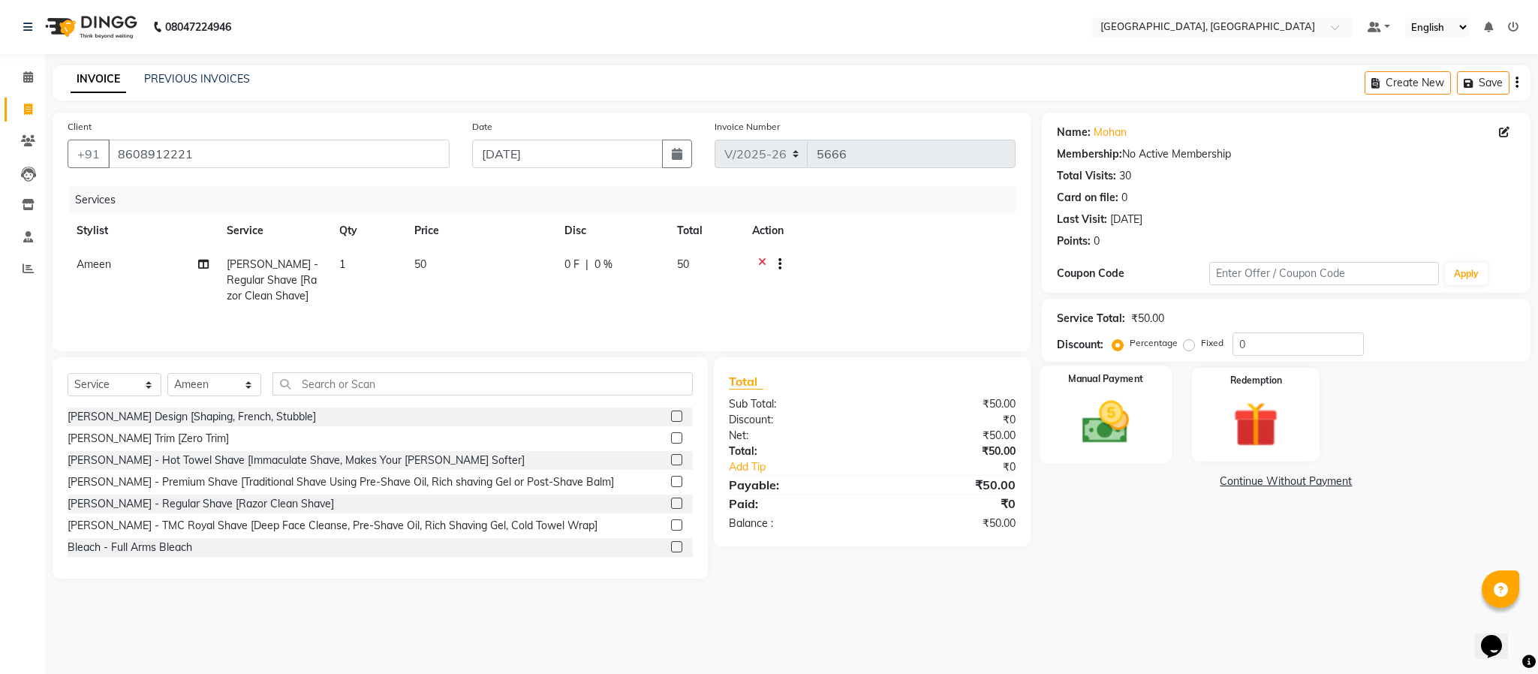
click at [1124, 426] on img at bounding box center [1106, 423] width 77 height 54
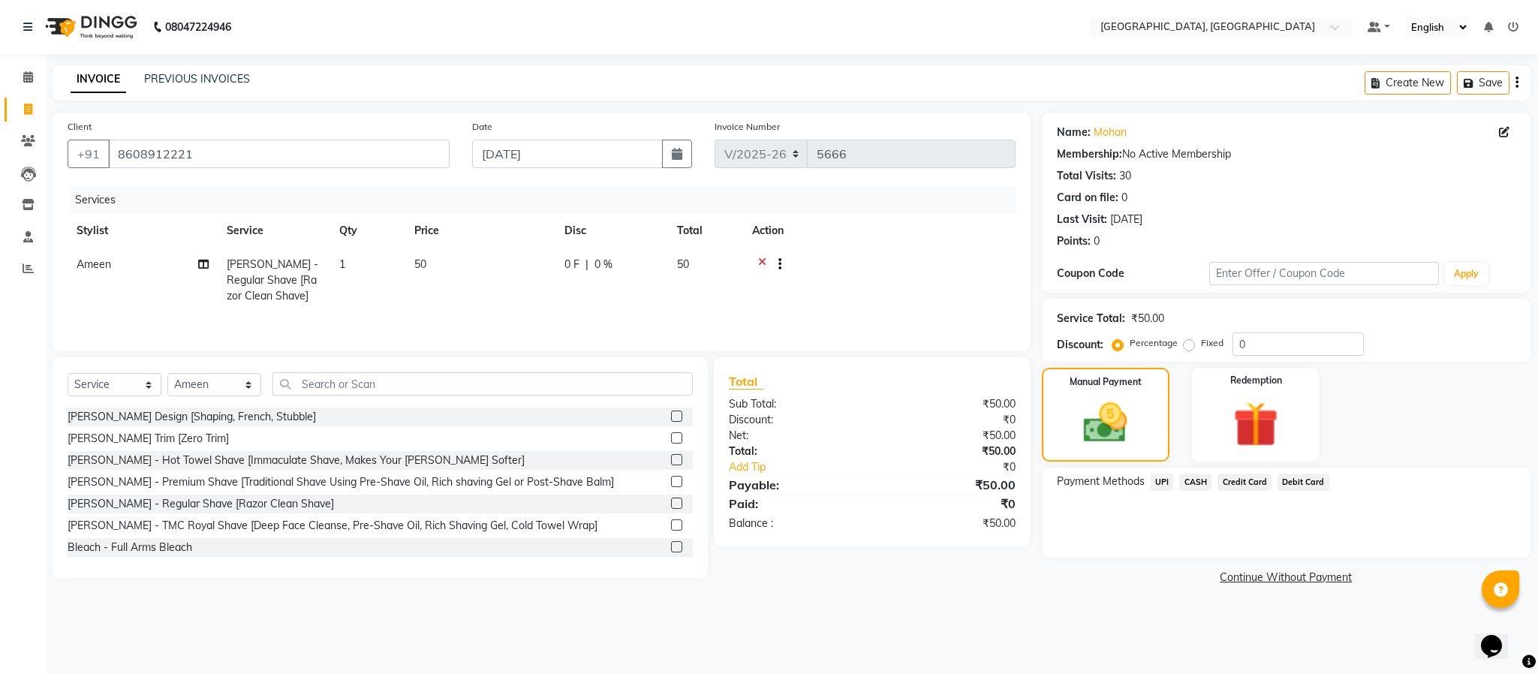
click at [1174, 480] on div "CASH" at bounding box center [1192, 484] width 38 height 20
click at [1167, 483] on span "UPI" at bounding box center [1162, 482] width 23 height 17
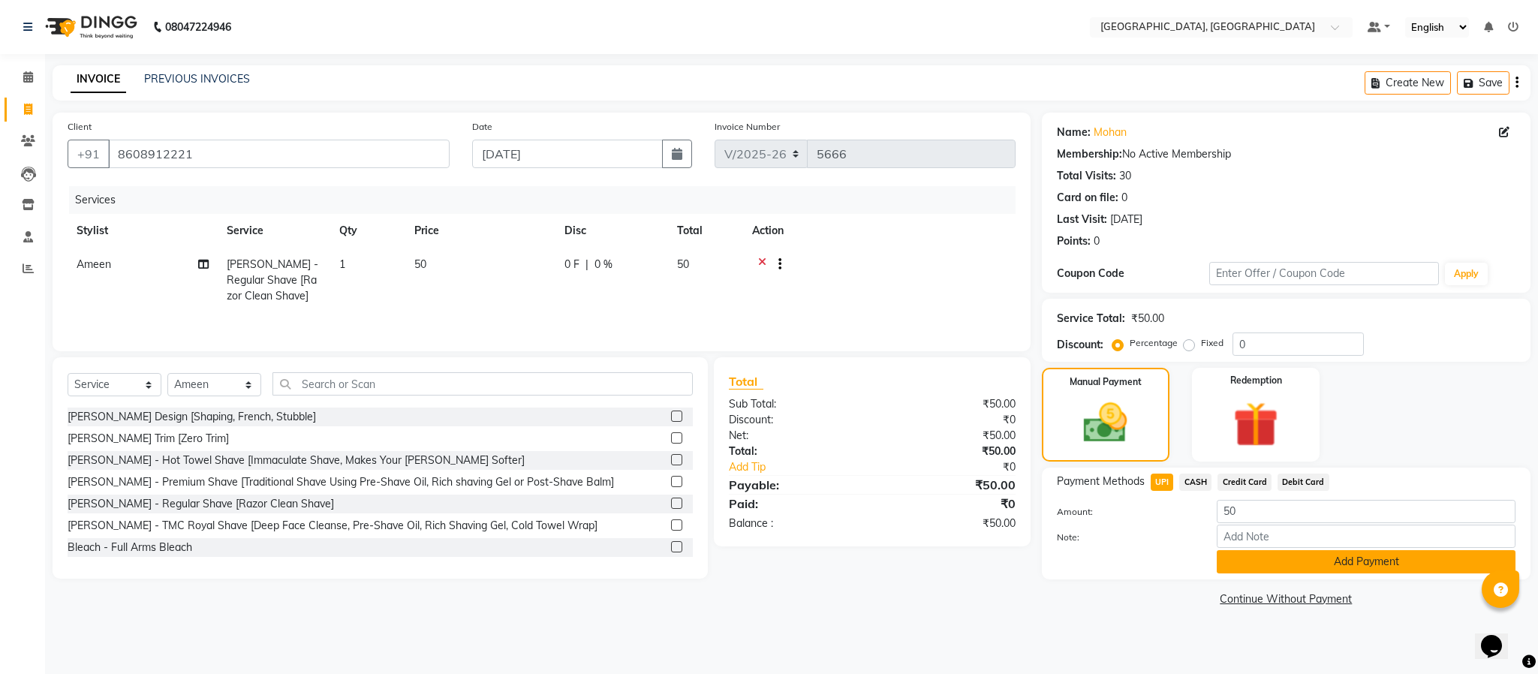
click at [1286, 554] on button "Add Payment" at bounding box center [1366, 561] width 299 height 23
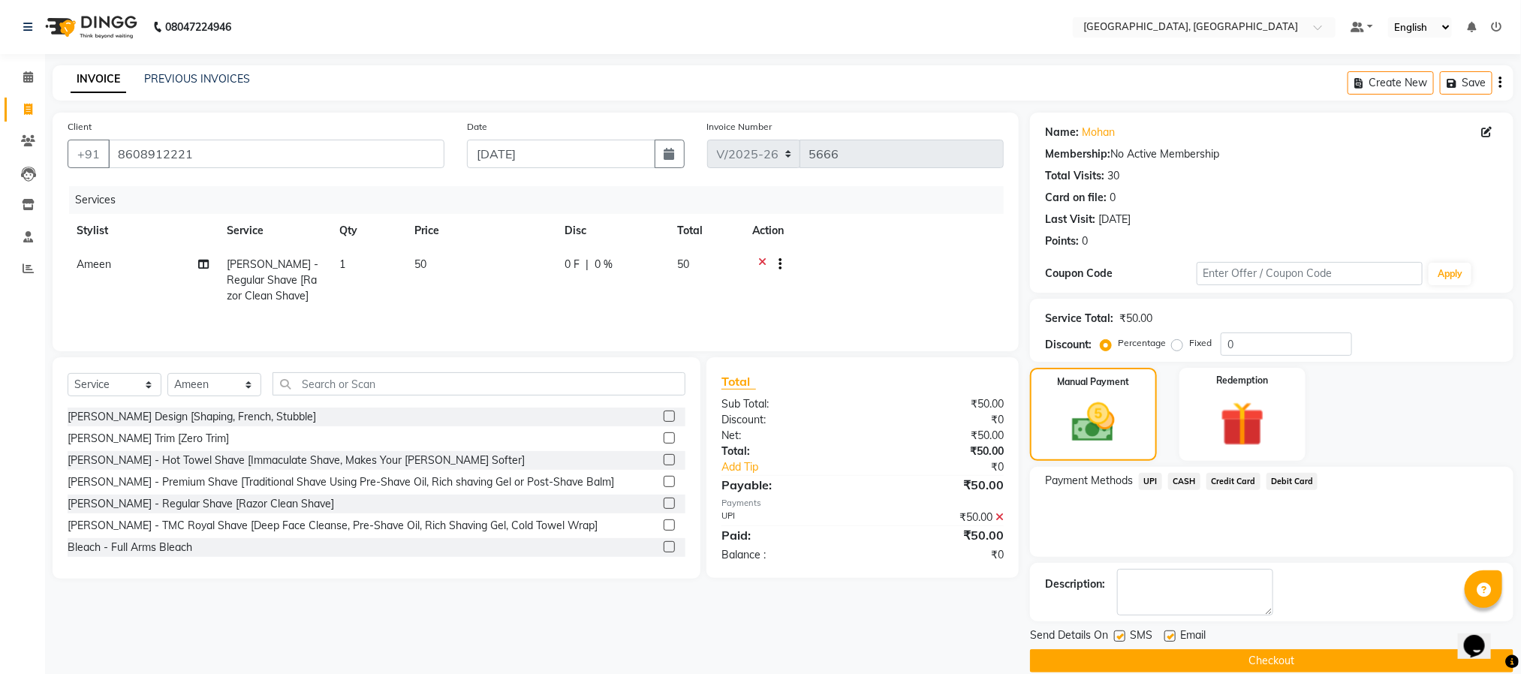
scroll to position [23, 0]
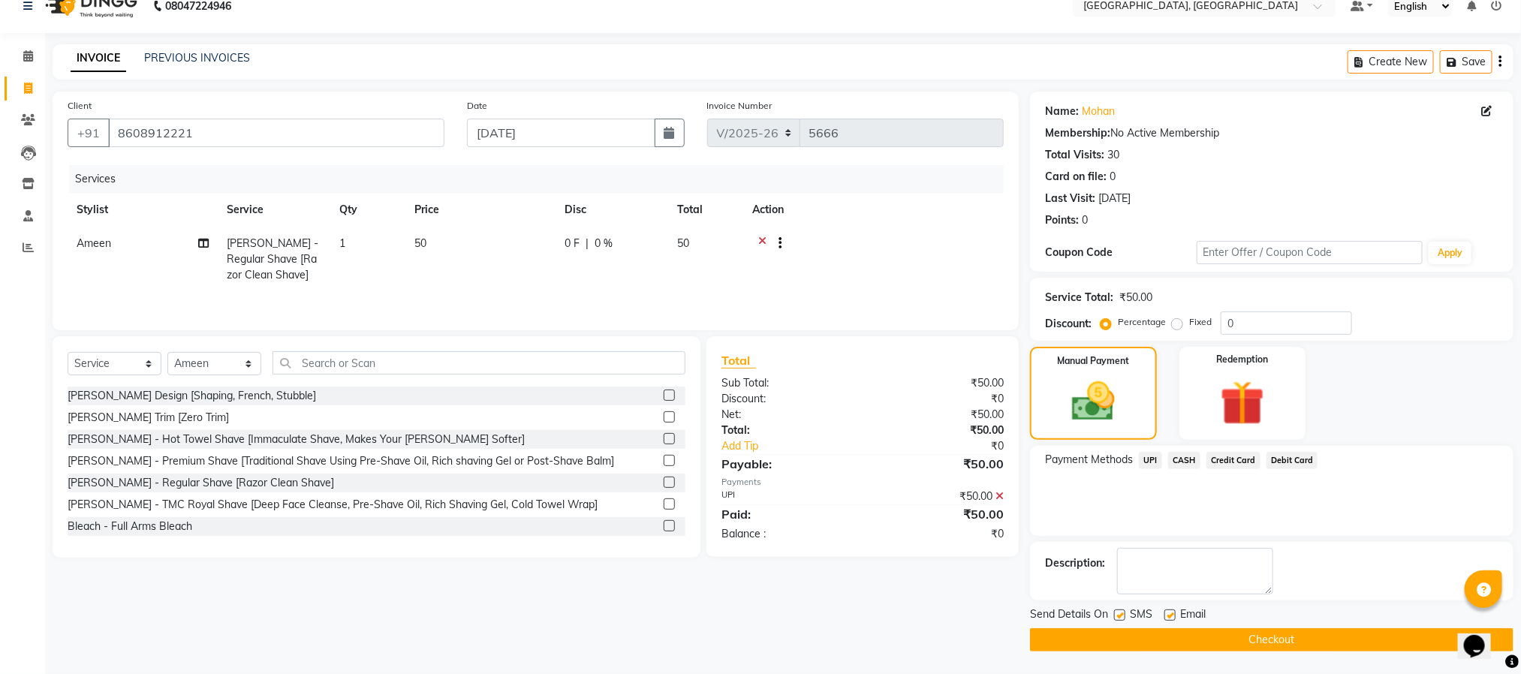
click at [1289, 646] on button "Checkout" at bounding box center [1271, 639] width 483 height 23
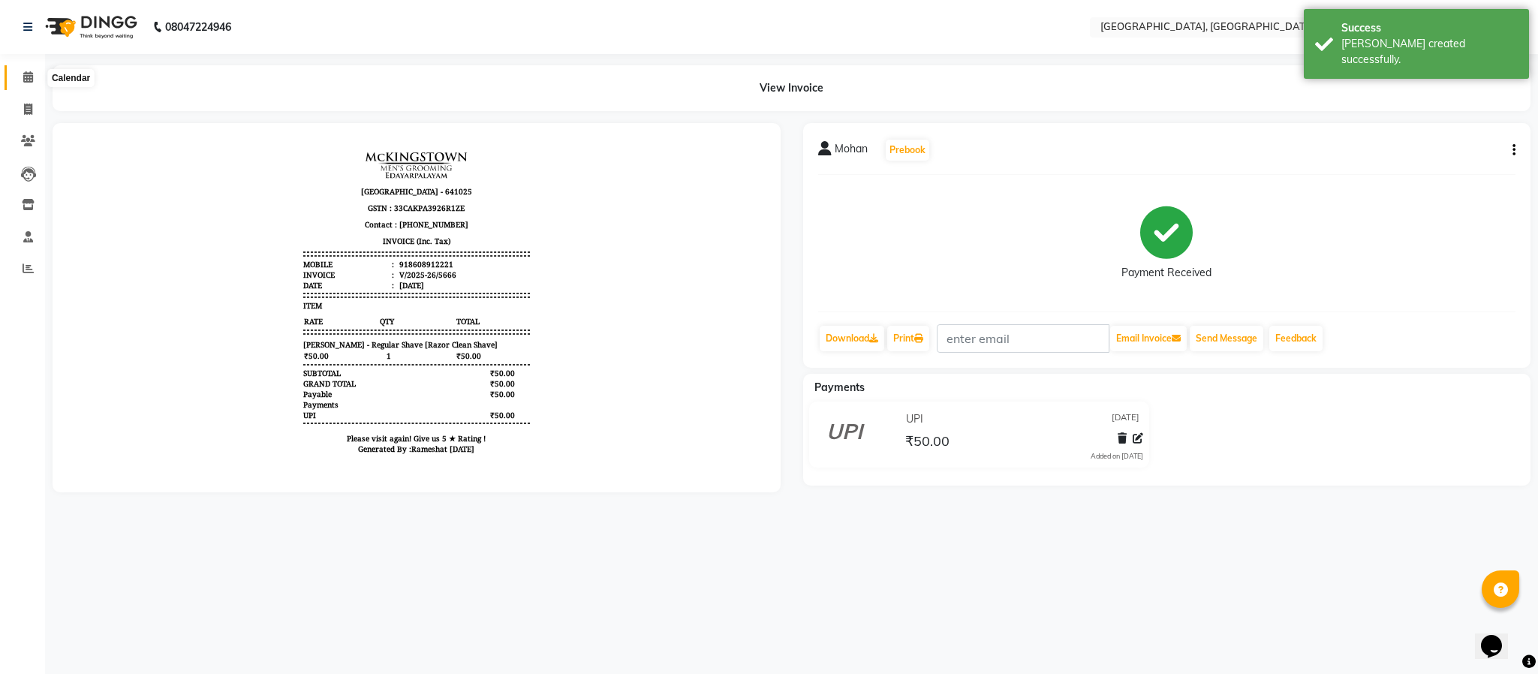
drag, startPoint x: 28, startPoint y: 80, endPoint x: 37, endPoint y: 88, distance: 12.2
click at [28, 80] on icon at bounding box center [28, 76] width 10 height 11
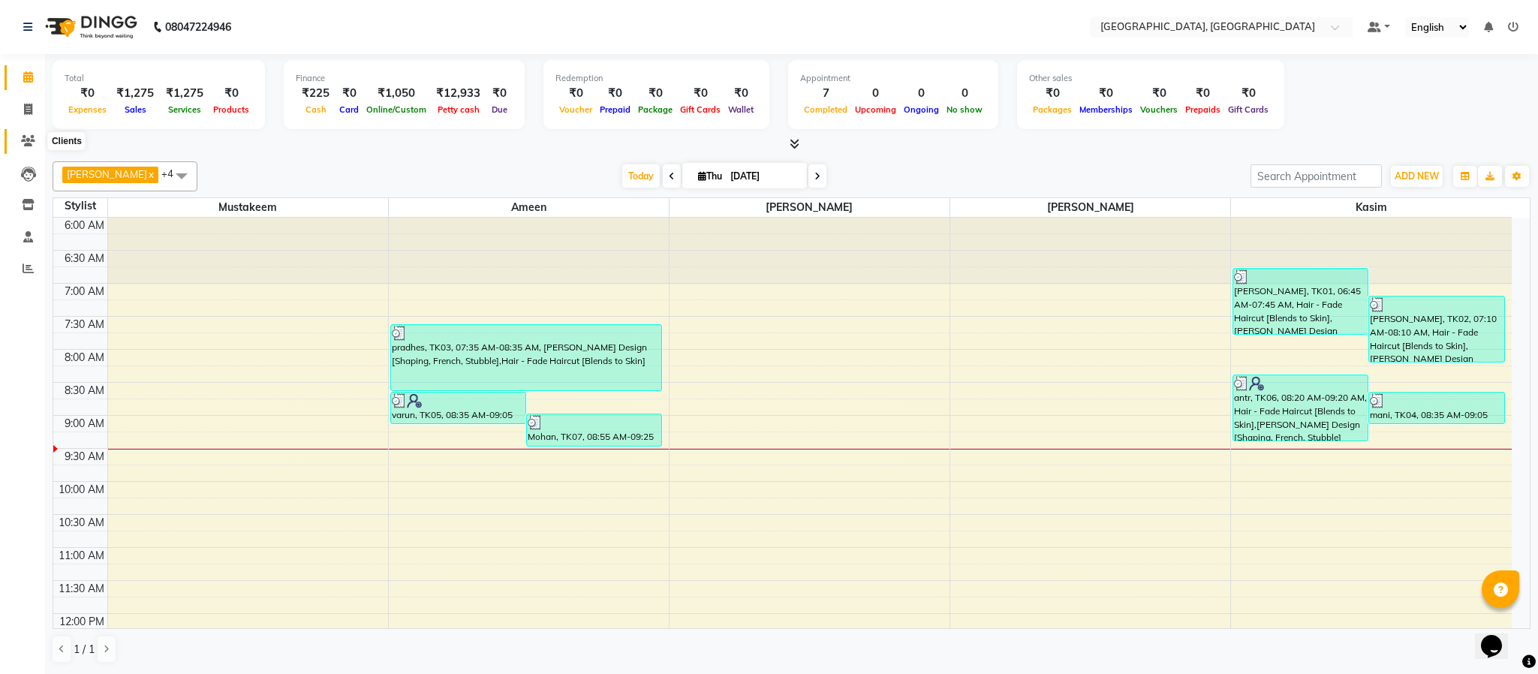
click at [23, 135] on icon at bounding box center [28, 140] width 14 height 11
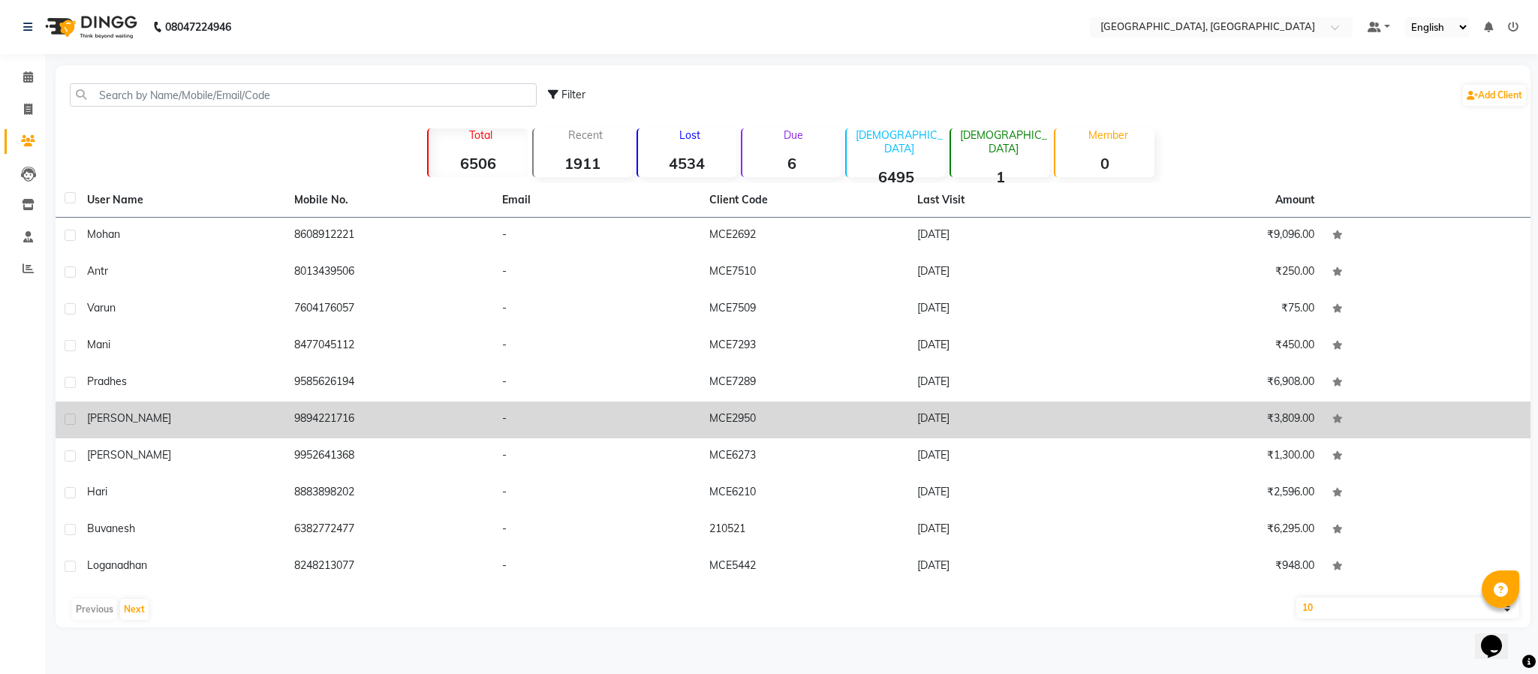
click at [327, 417] on td "9894221716" at bounding box center [388, 420] width 207 height 37
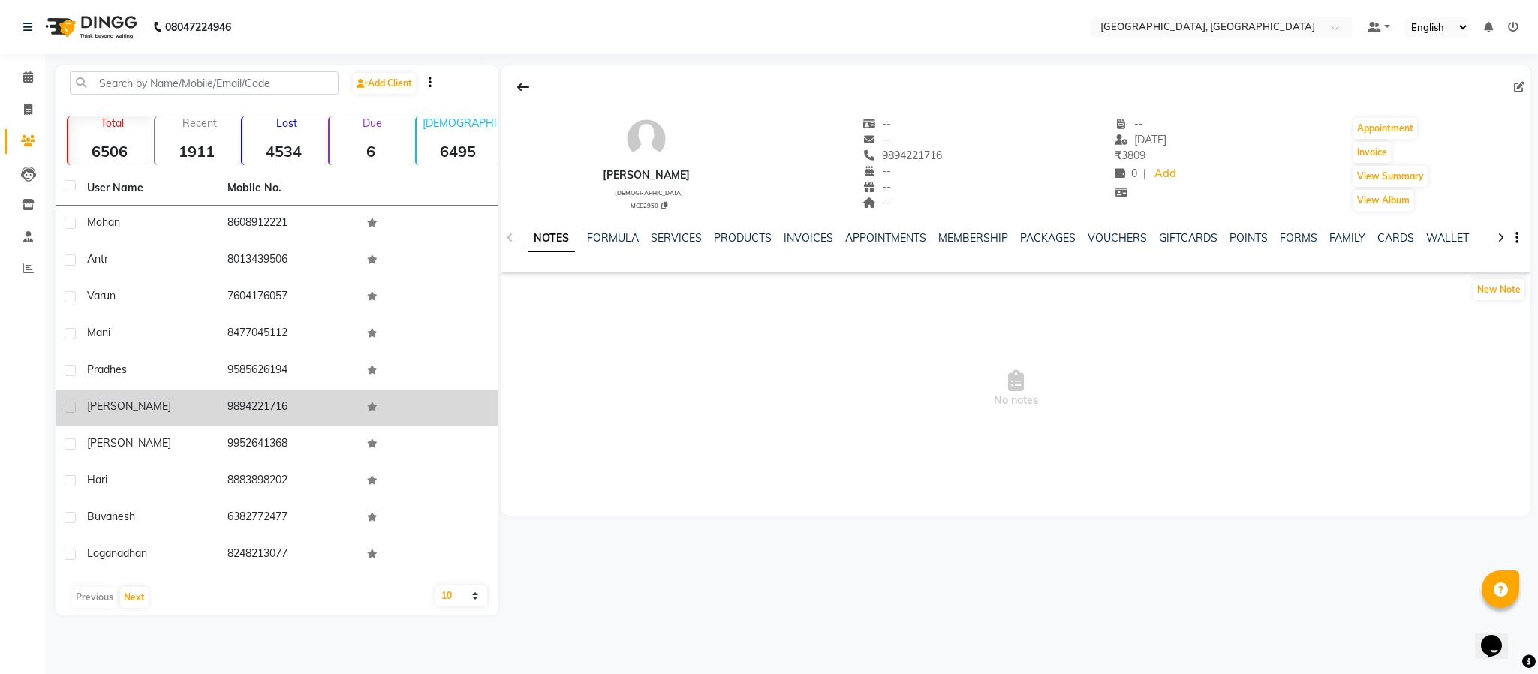
click at [250, 399] on td "9894221716" at bounding box center [288, 408] width 140 height 37
click at [246, 399] on td "9894221716" at bounding box center [288, 408] width 140 height 37
copy td "9894221716"
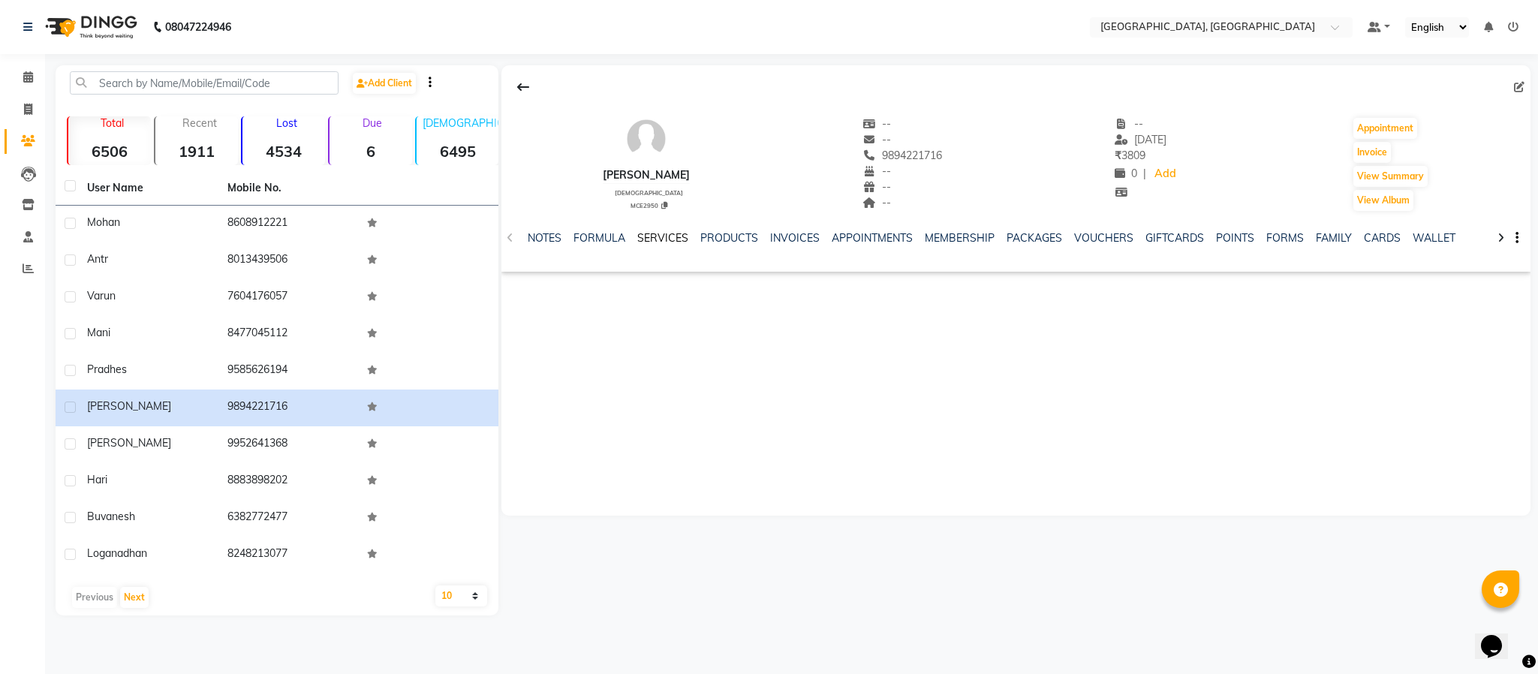
click at [674, 242] on link "SERVICES" at bounding box center [662, 238] width 51 height 14
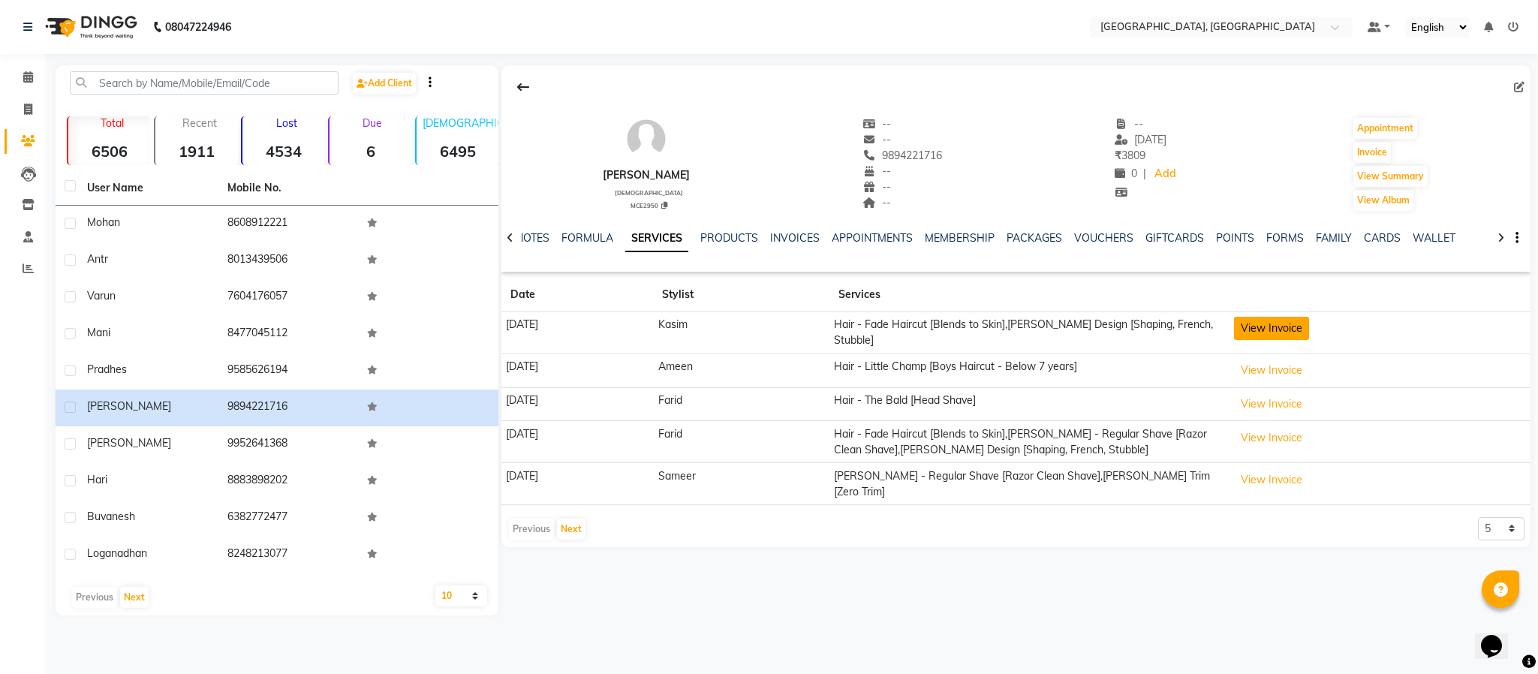
click at [1288, 323] on button "View Invoice" at bounding box center [1271, 328] width 75 height 23
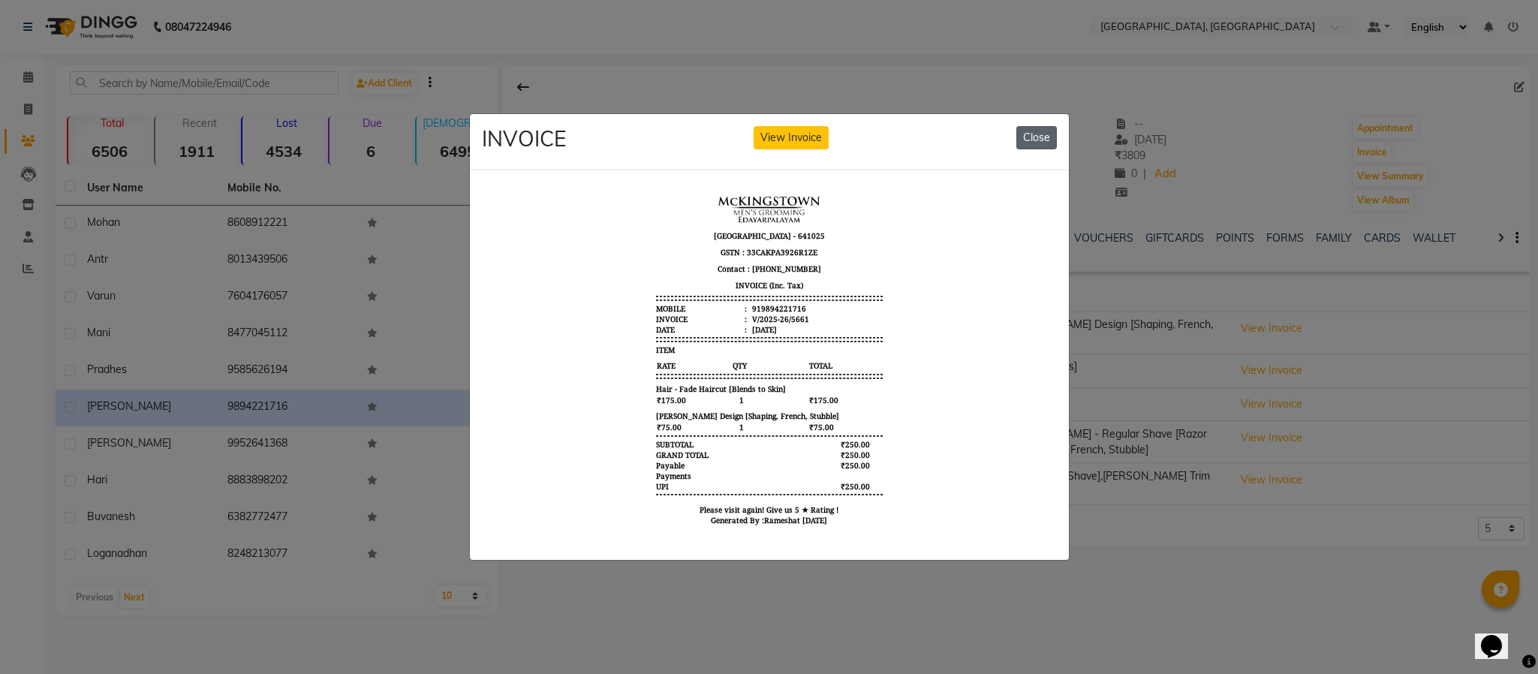
click at [1036, 131] on button "Close" at bounding box center [1037, 137] width 41 height 23
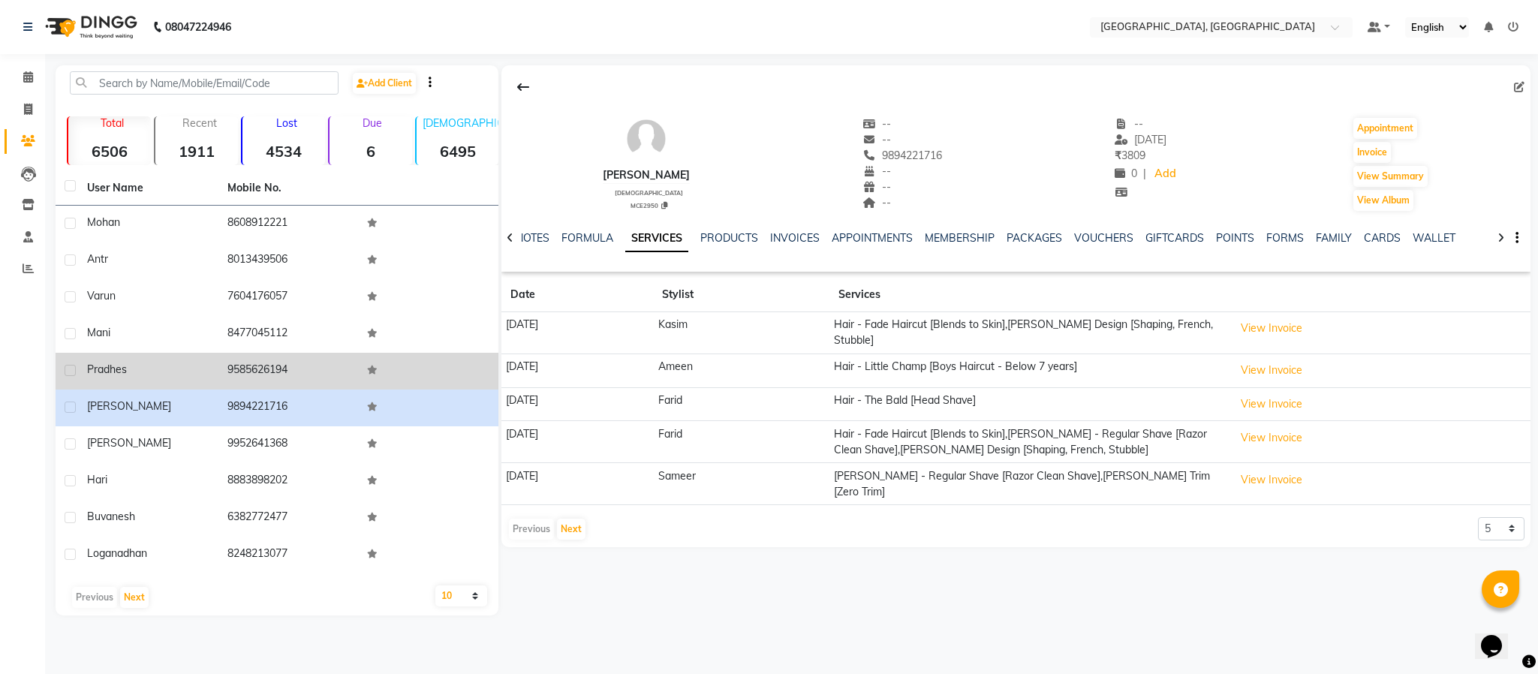
click at [270, 374] on td "9585626194" at bounding box center [288, 371] width 140 height 37
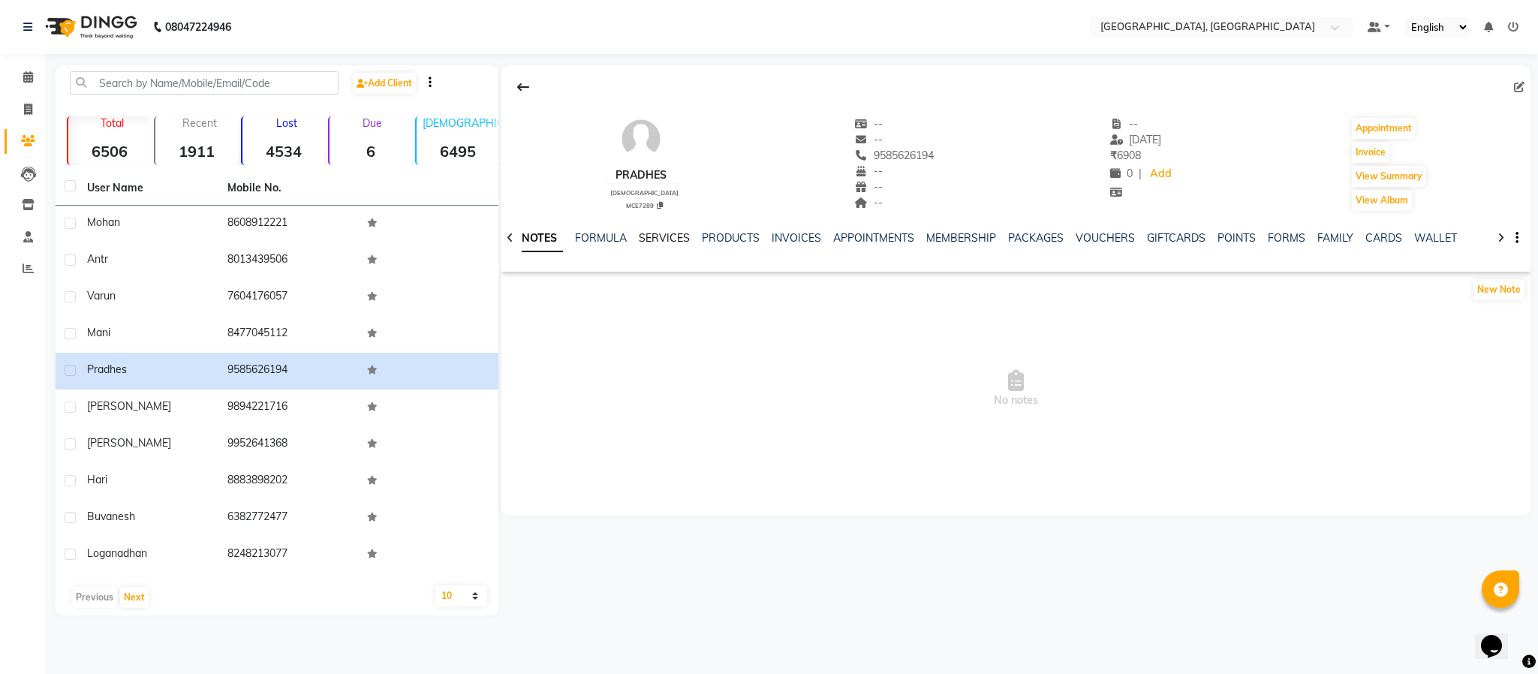
click at [664, 232] on link "SERVICES" at bounding box center [664, 238] width 51 height 14
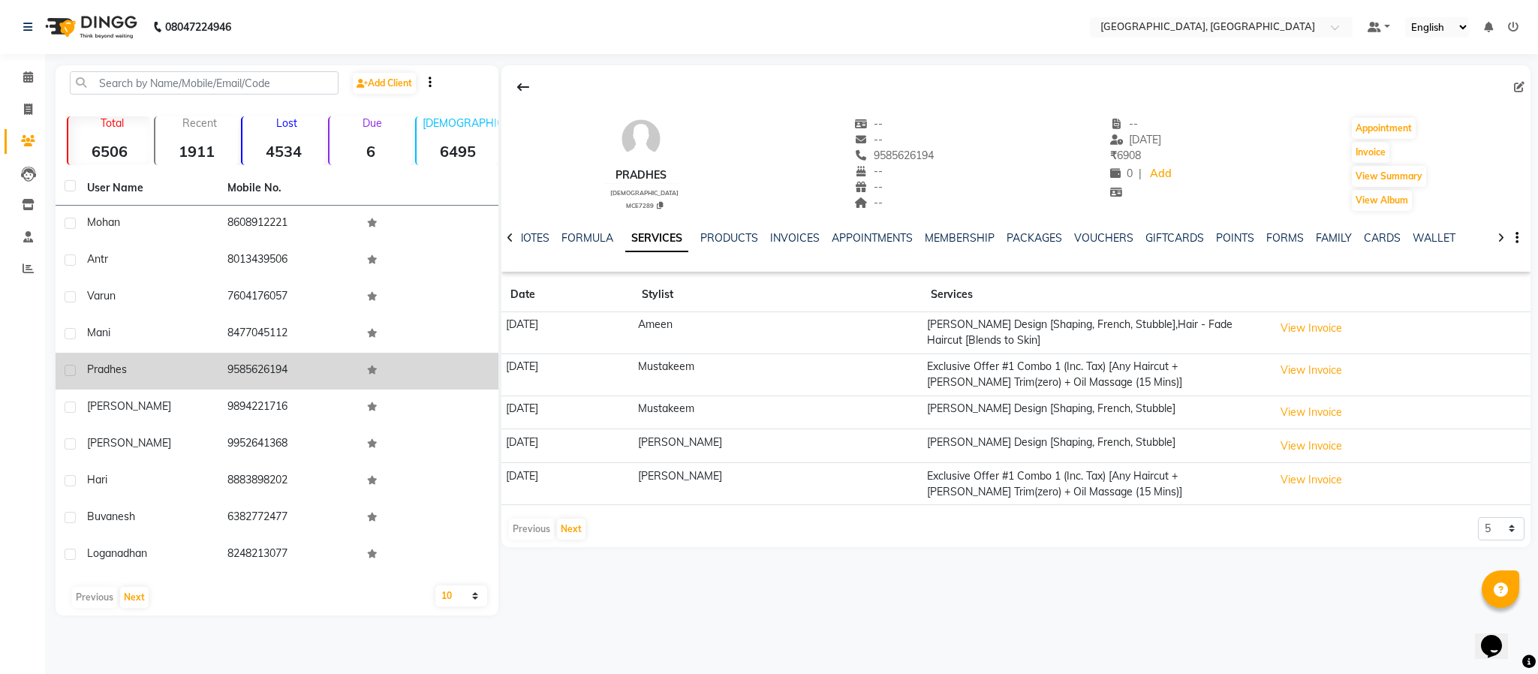
click at [271, 366] on td "9585626194" at bounding box center [288, 371] width 140 height 37
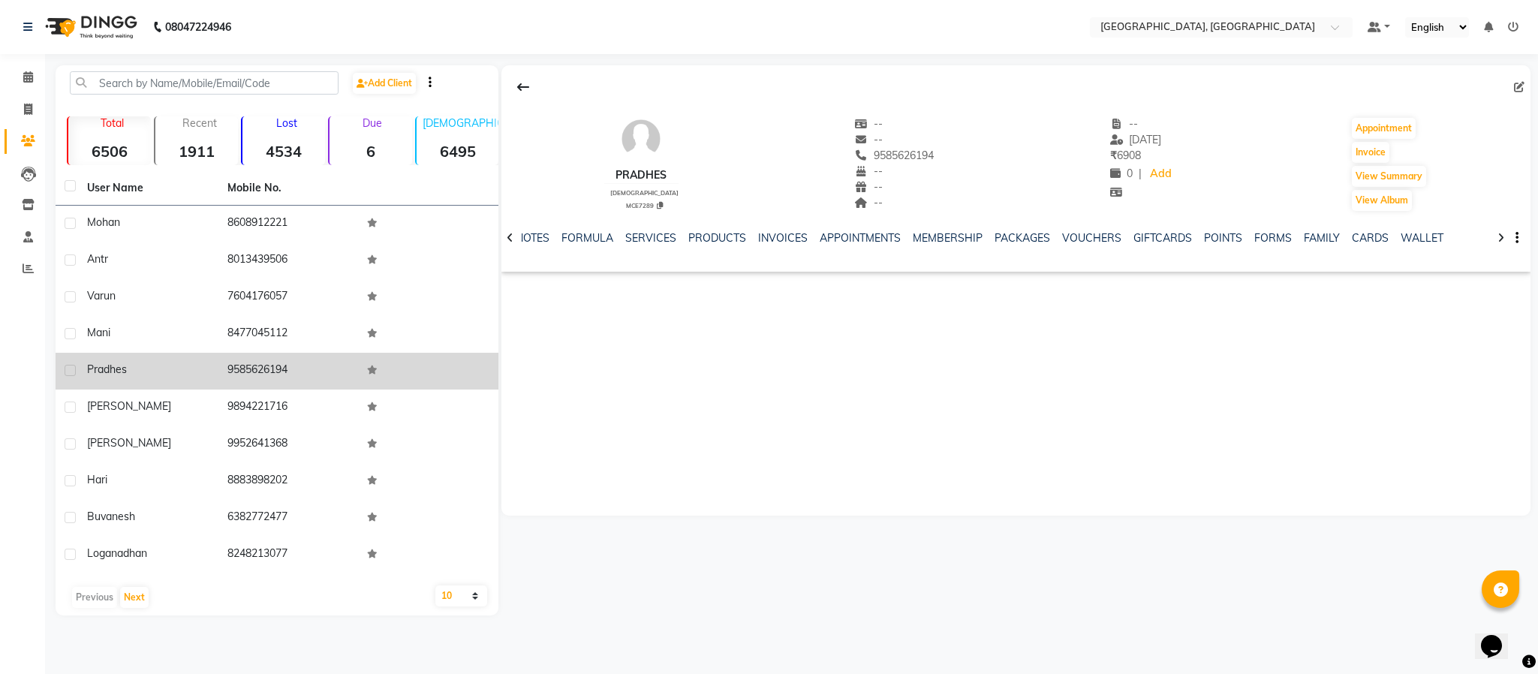
click at [264, 361] on td "9585626194" at bounding box center [288, 371] width 140 height 37
copy td "9585626194"
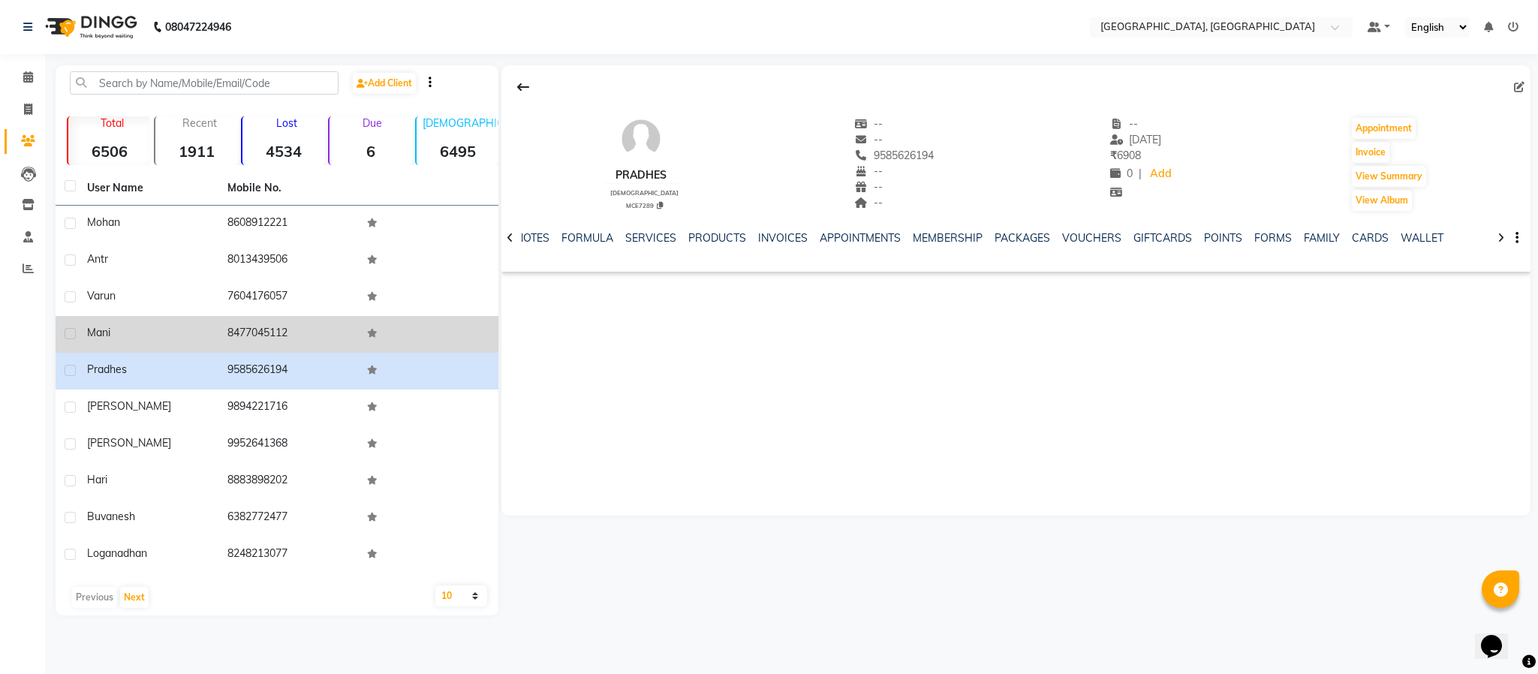
click at [251, 322] on td "8477045112" at bounding box center [288, 334] width 140 height 37
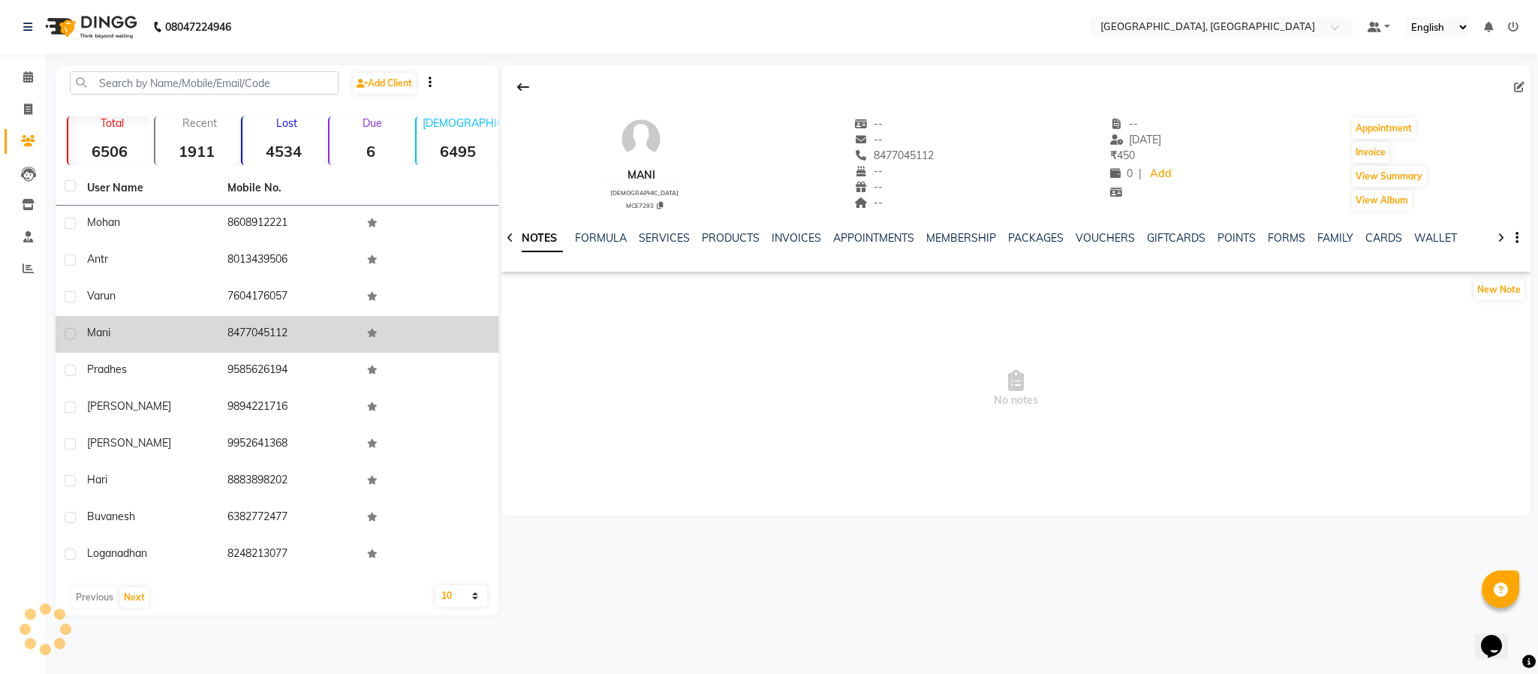
click at [251, 322] on td "8477045112" at bounding box center [288, 334] width 140 height 37
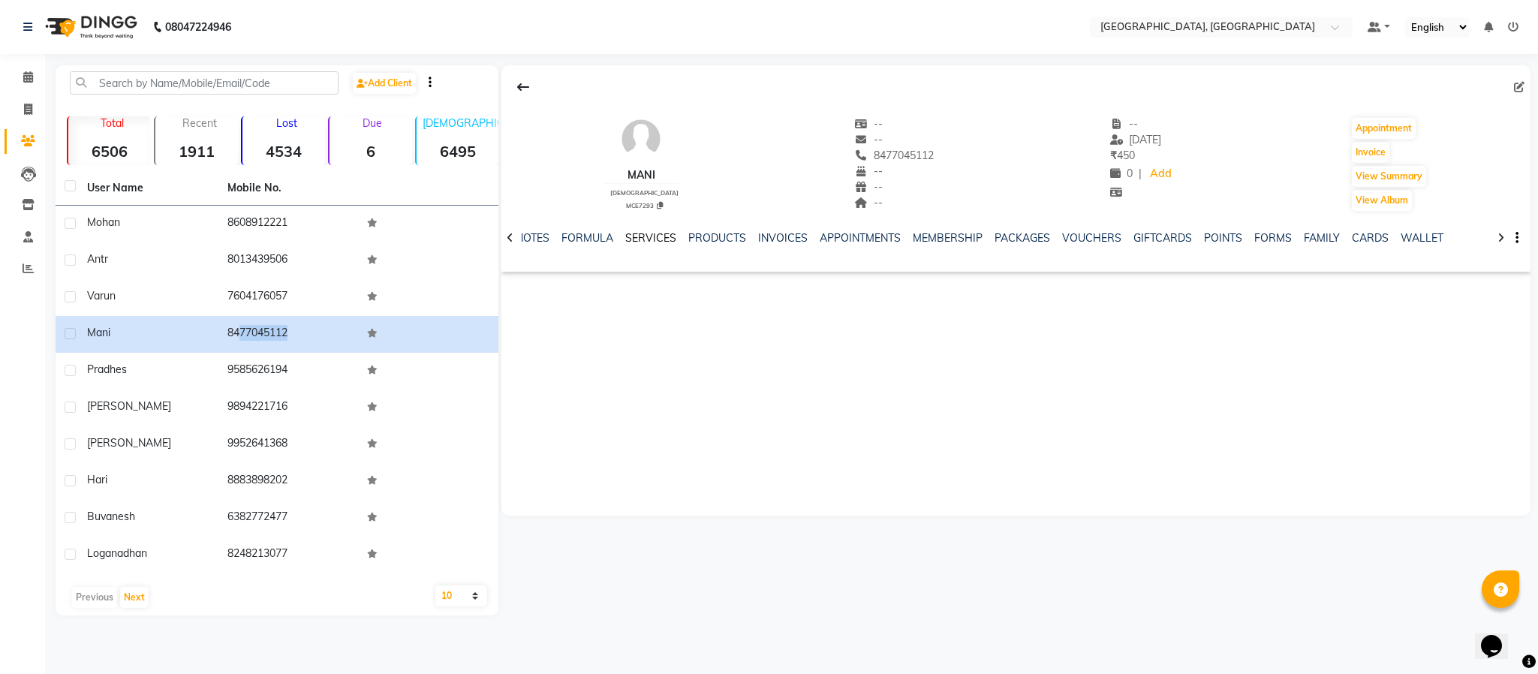
click at [655, 243] on link "SERVICES" at bounding box center [650, 238] width 51 height 14
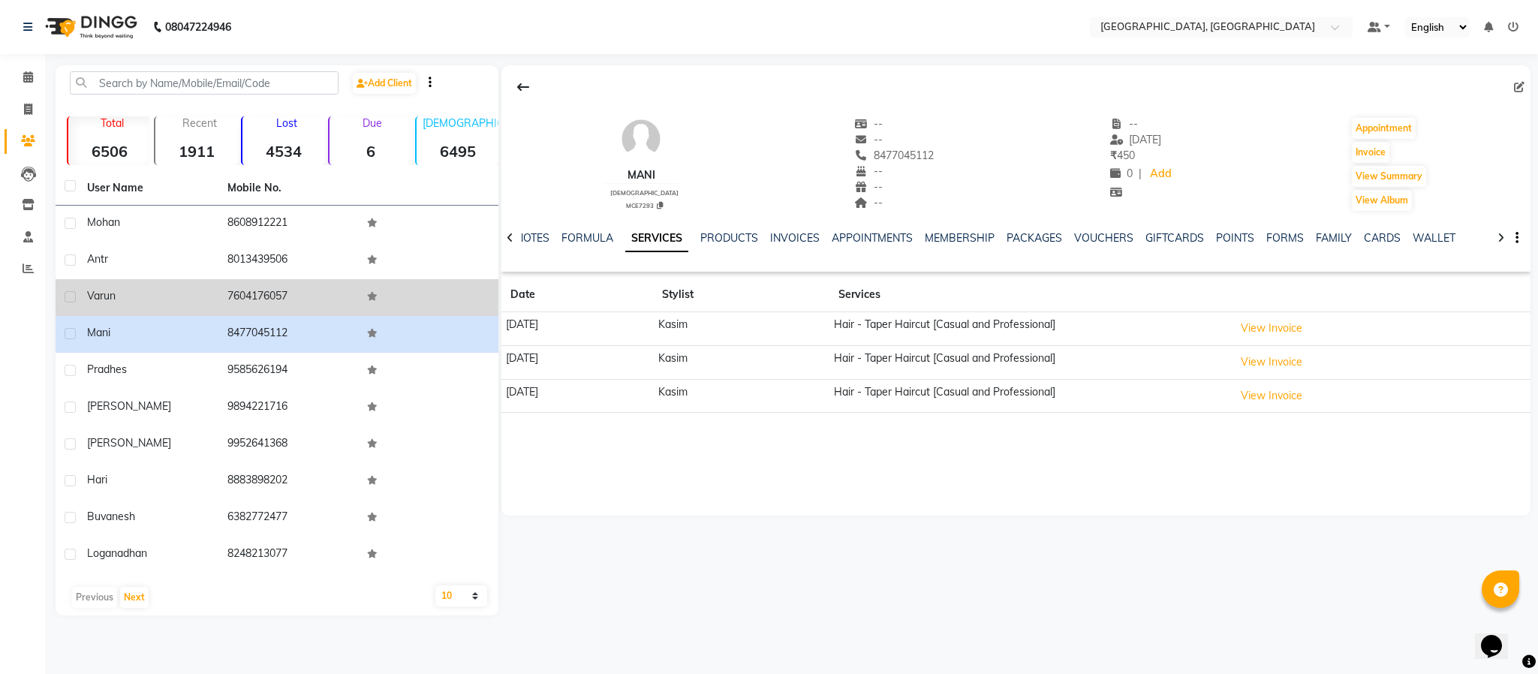
click at [255, 291] on td "7604176057" at bounding box center [288, 297] width 140 height 37
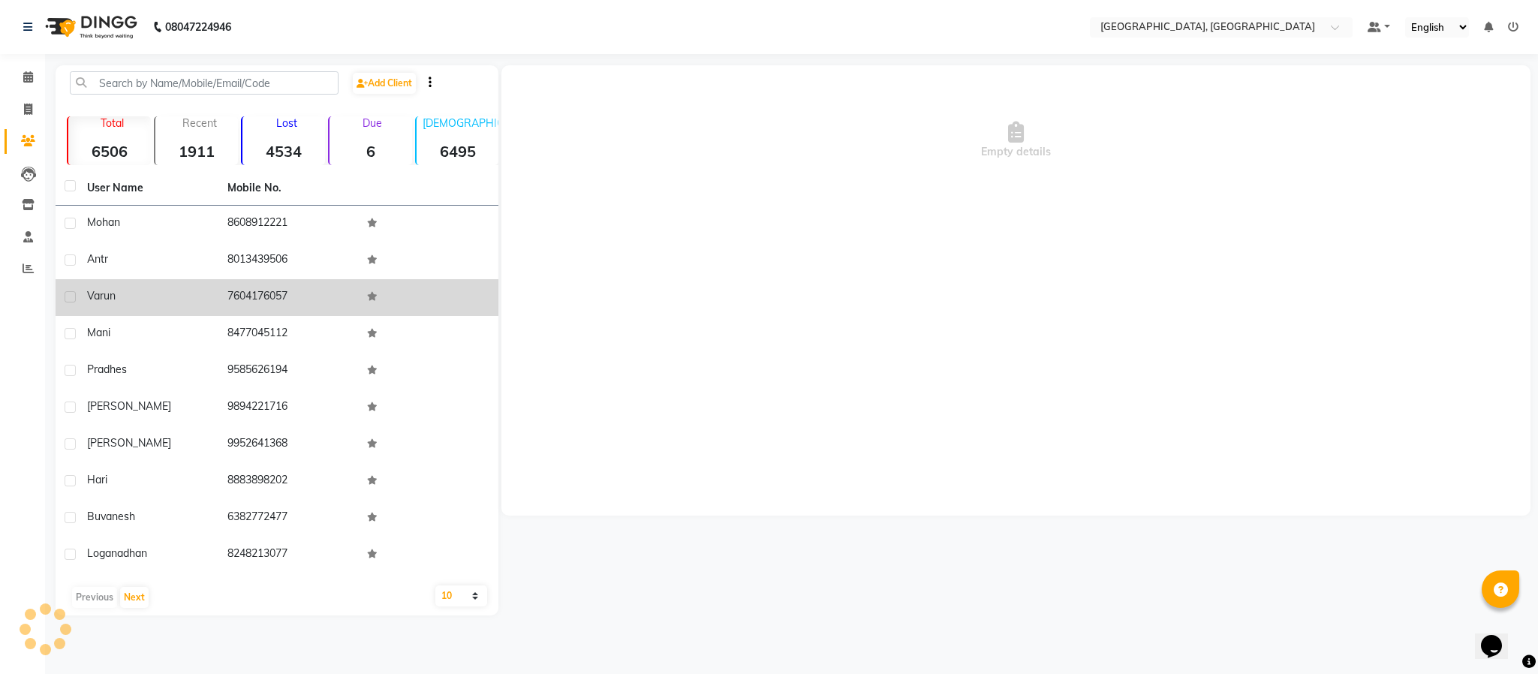
click at [255, 291] on td "7604176057" at bounding box center [288, 297] width 140 height 37
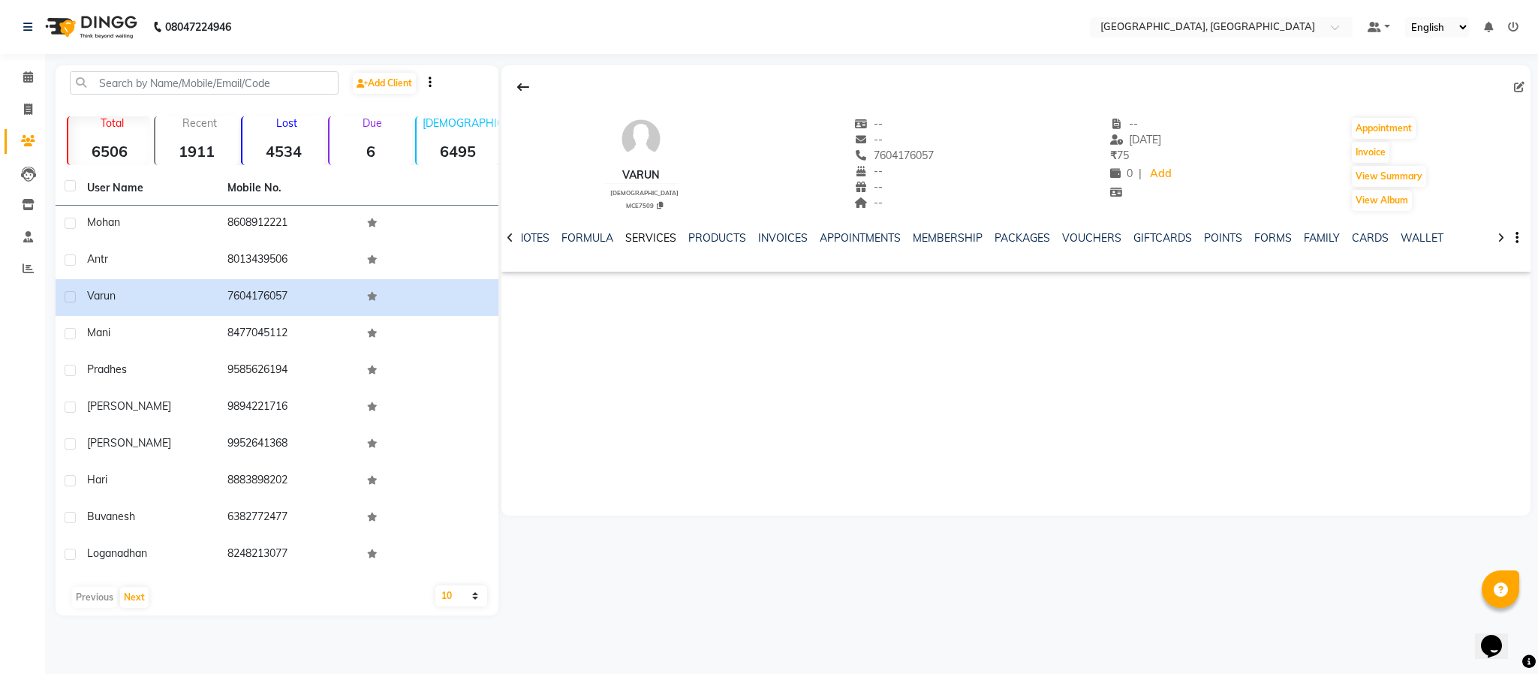
click at [640, 237] on link "SERVICES" at bounding box center [650, 238] width 51 height 14
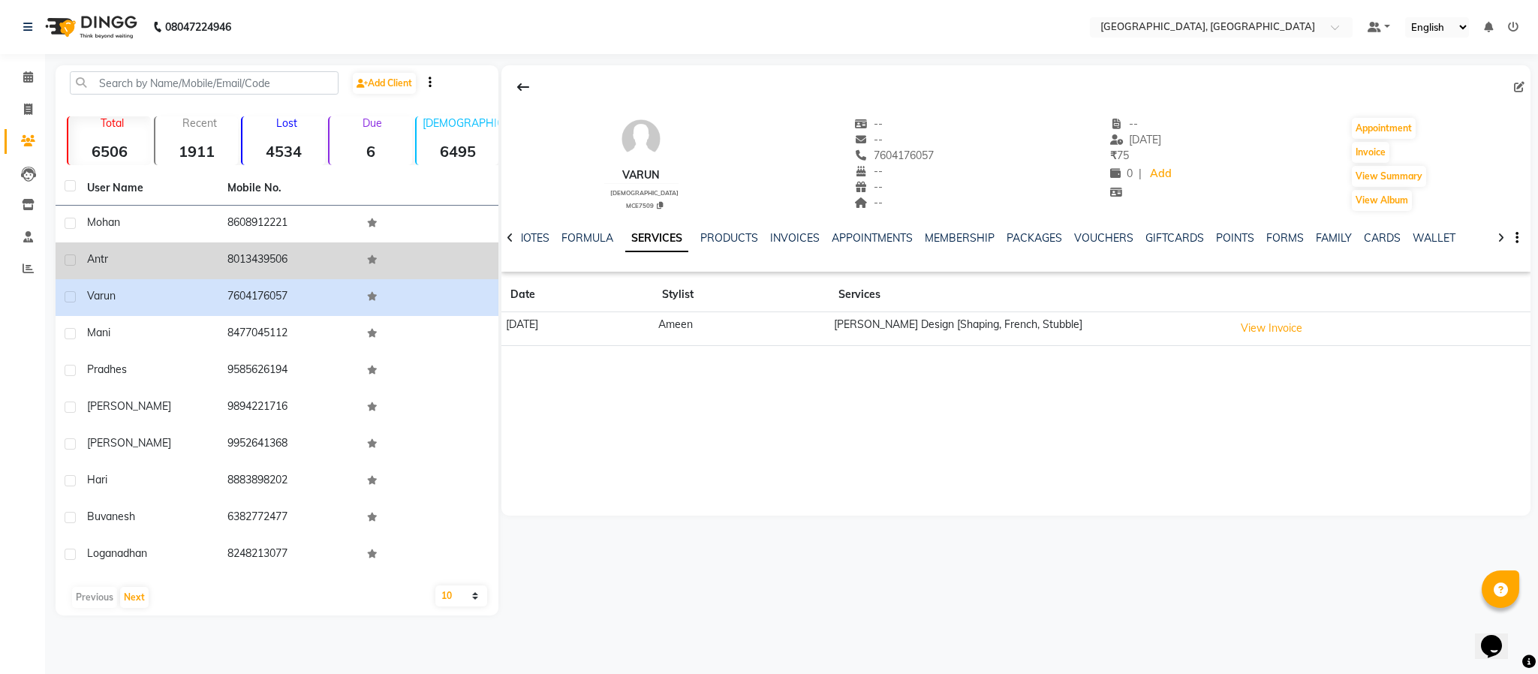
click at [275, 246] on td "8013439506" at bounding box center [288, 260] width 140 height 37
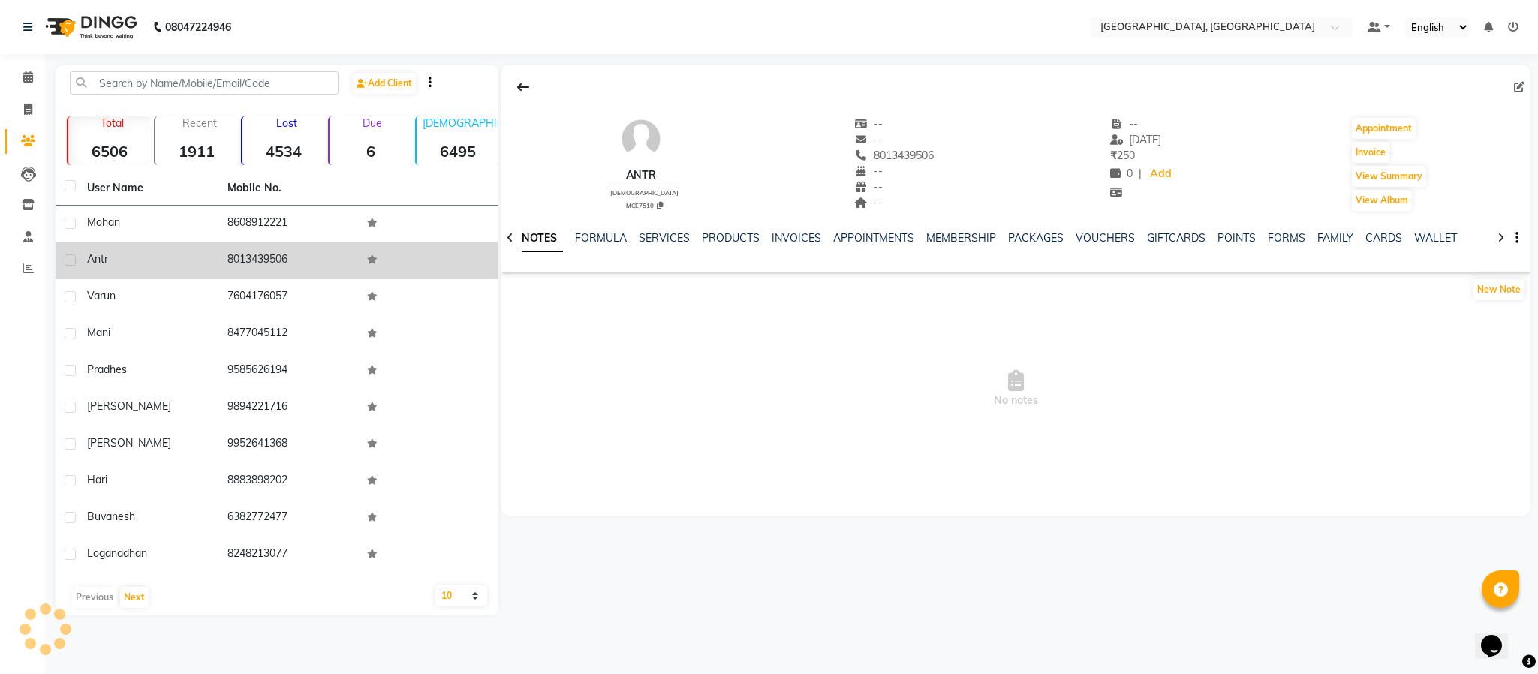
click at [267, 253] on td "8013439506" at bounding box center [288, 260] width 140 height 37
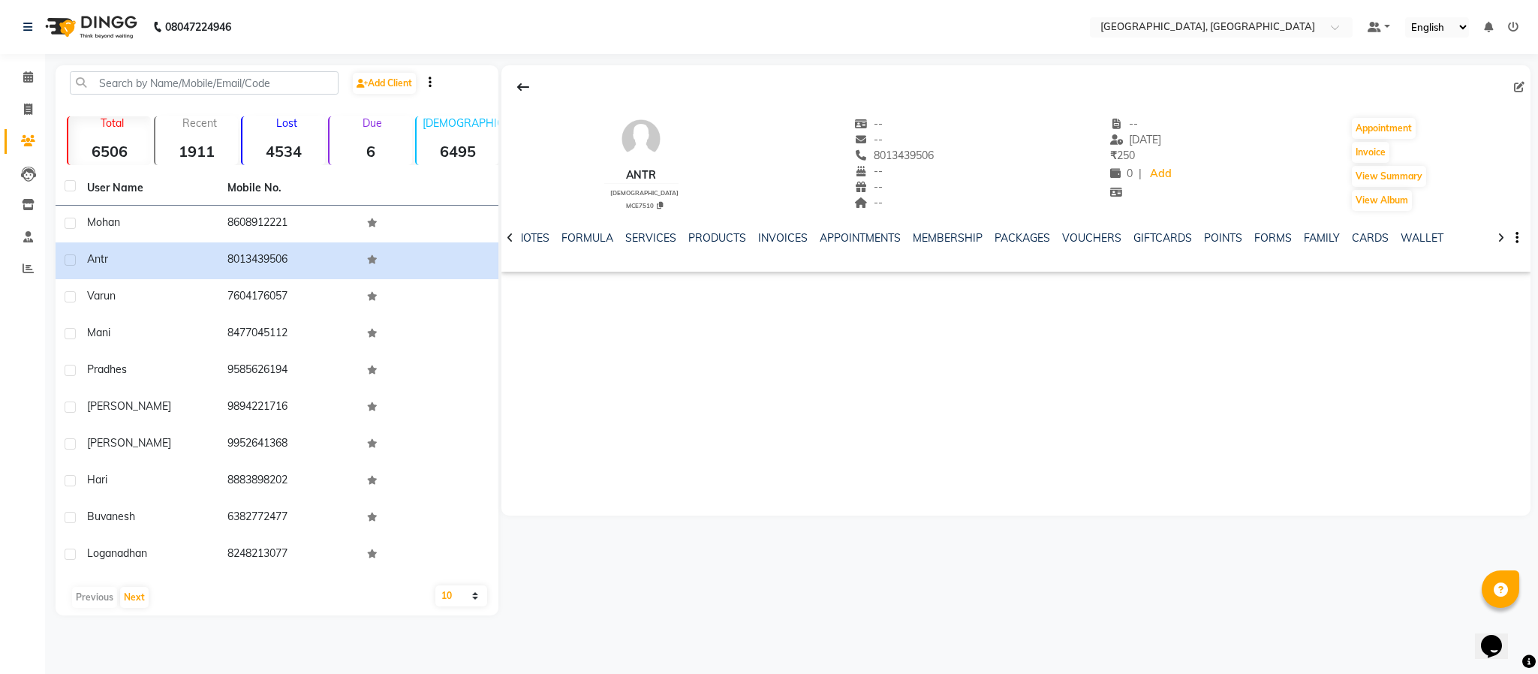
click at [653, 251] on div "NOTES FORMULA SERVICES PRODUCTS INVOICES APPOINTMENTS MEMBERSHIP PACKAGES VOUCH…" at bounding box center [998, 244] width 941 height 28
click at [652, 239] on link "SERVICES" at bounding box center [650, 238] width 51 height 14
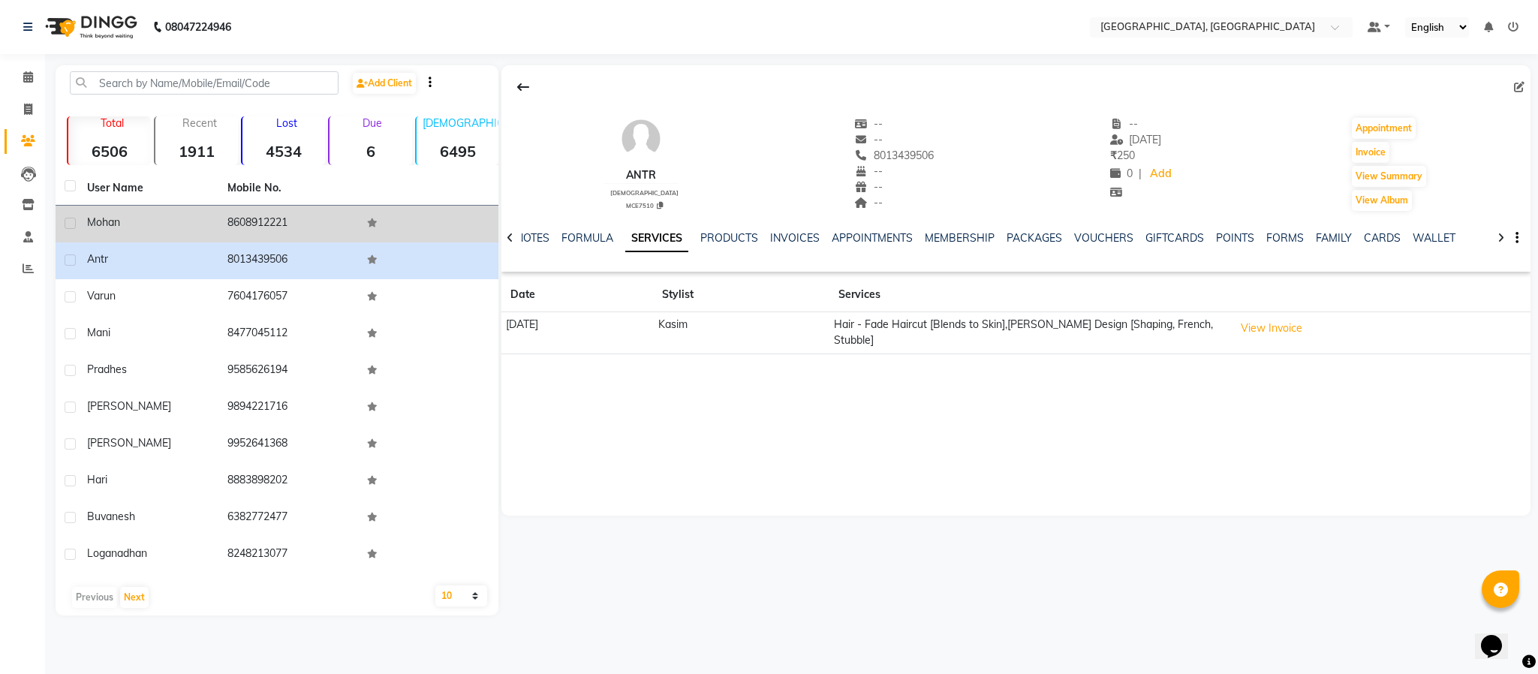
click at [259, 221] on td "8608912221" at bounding box center [288, 224] width 140 height 37
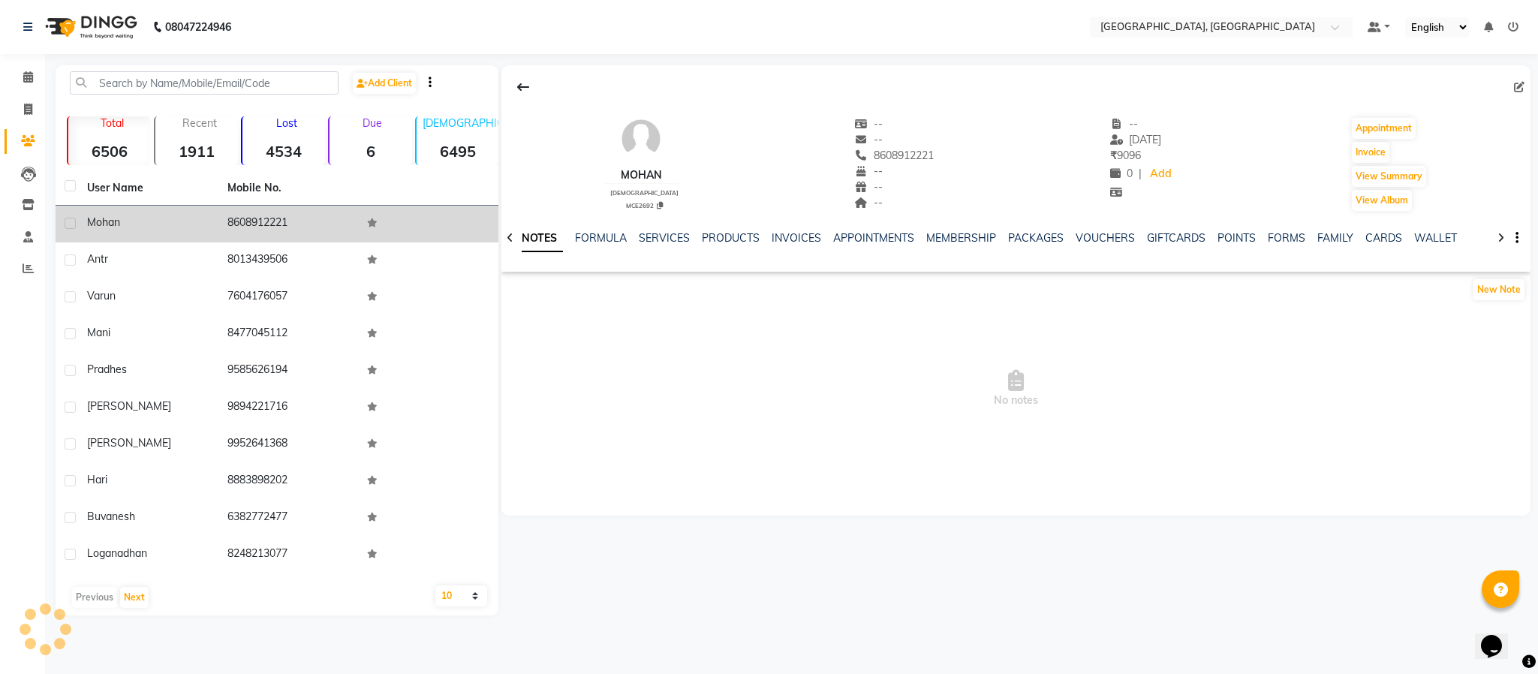
click at [259, 221] on td "8608912221" at bounding box center [288, 224] width 140 height 37
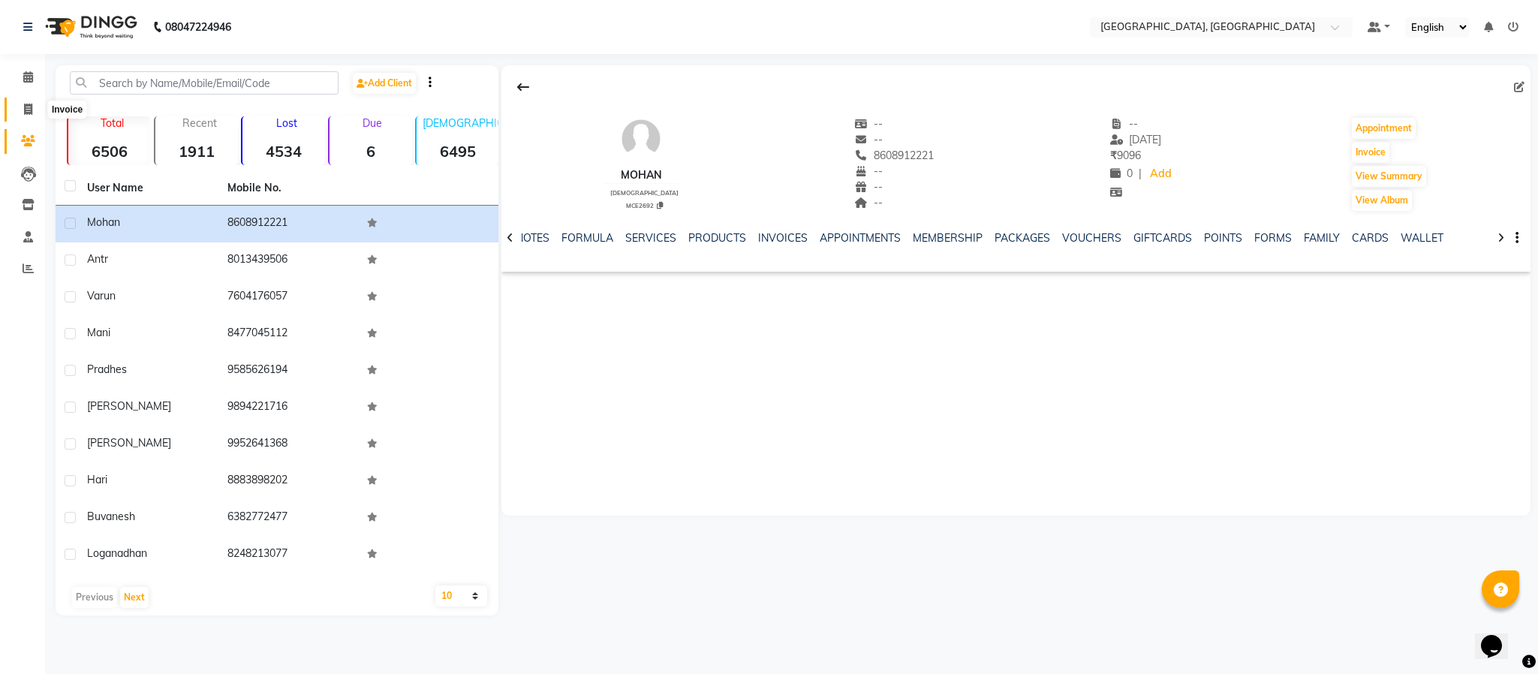
click at [32, 104] on span at bounding box center [28, 109] width 26 height 17
select select "service"
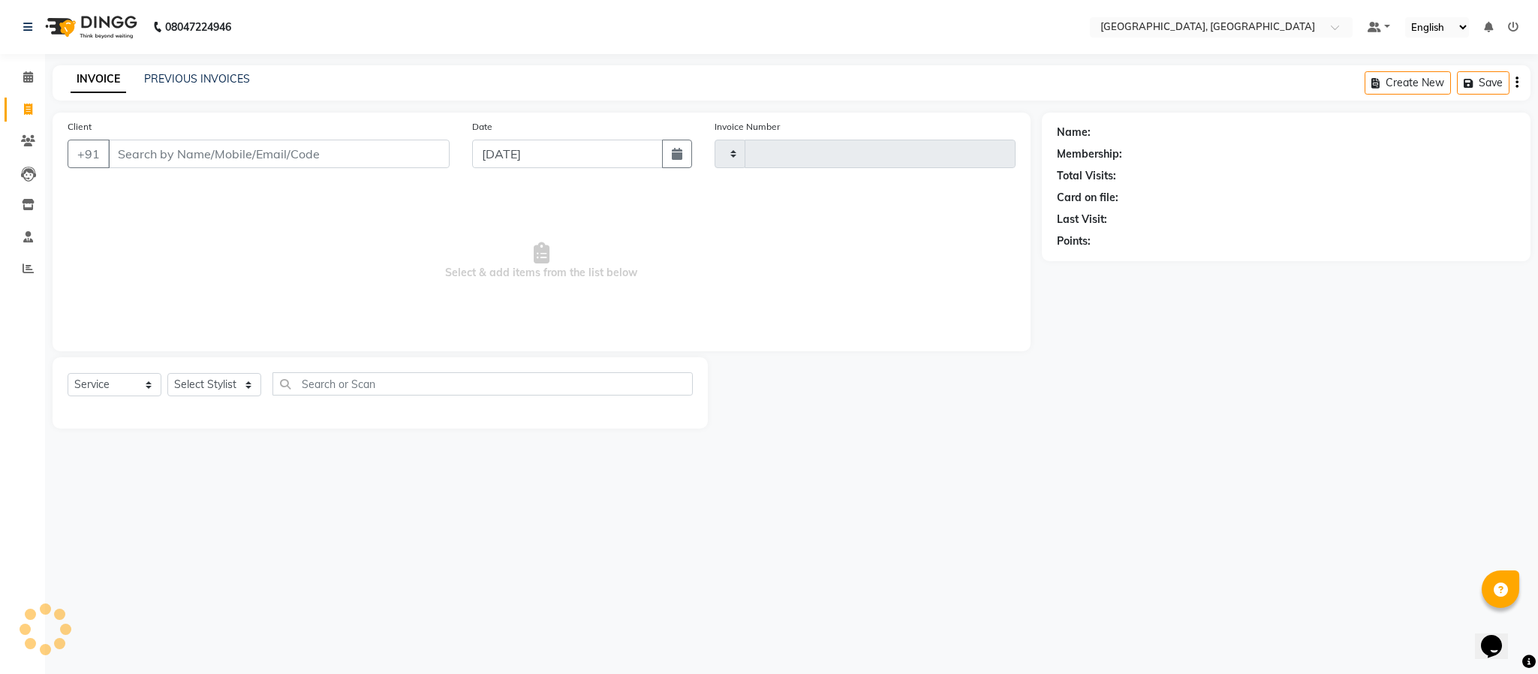
type input "5667"
select select "4977"
click at [214, 393] on select "Select Stylist Ameen House Keeping [PERSON_NAME] [PERSON_NAME] Prathiswar [PERS…" at bounding box center [214, 384] width 94 height 23
select select "85156"
click at [167, 374] on select "Select Stylist Ameen House Keeping [PERSON_NAME] [PERSON_NAME] Prathiswar [PERS…" at bounding box center [214, 384] width 94 height 23
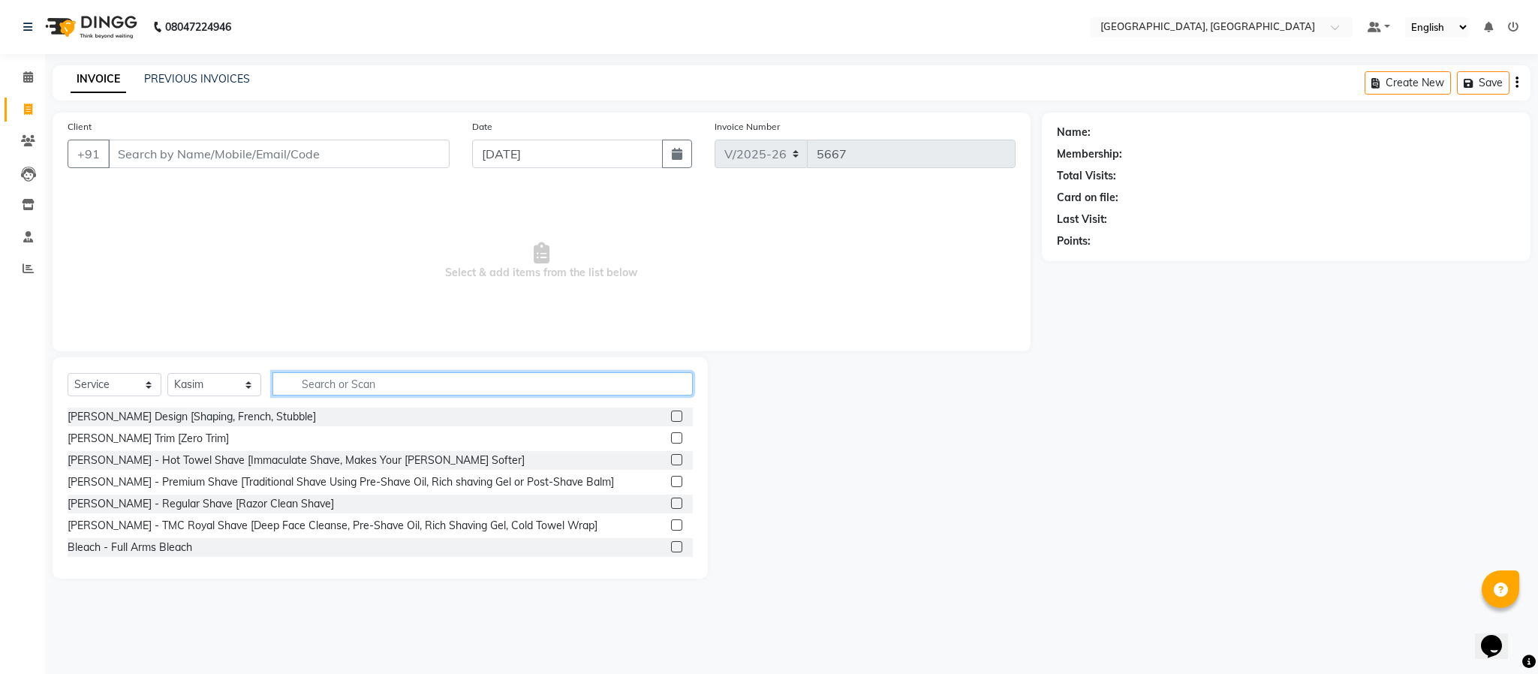
click at [331, 378] on input "text" at bounding box center [483, 383] width 420 height 23
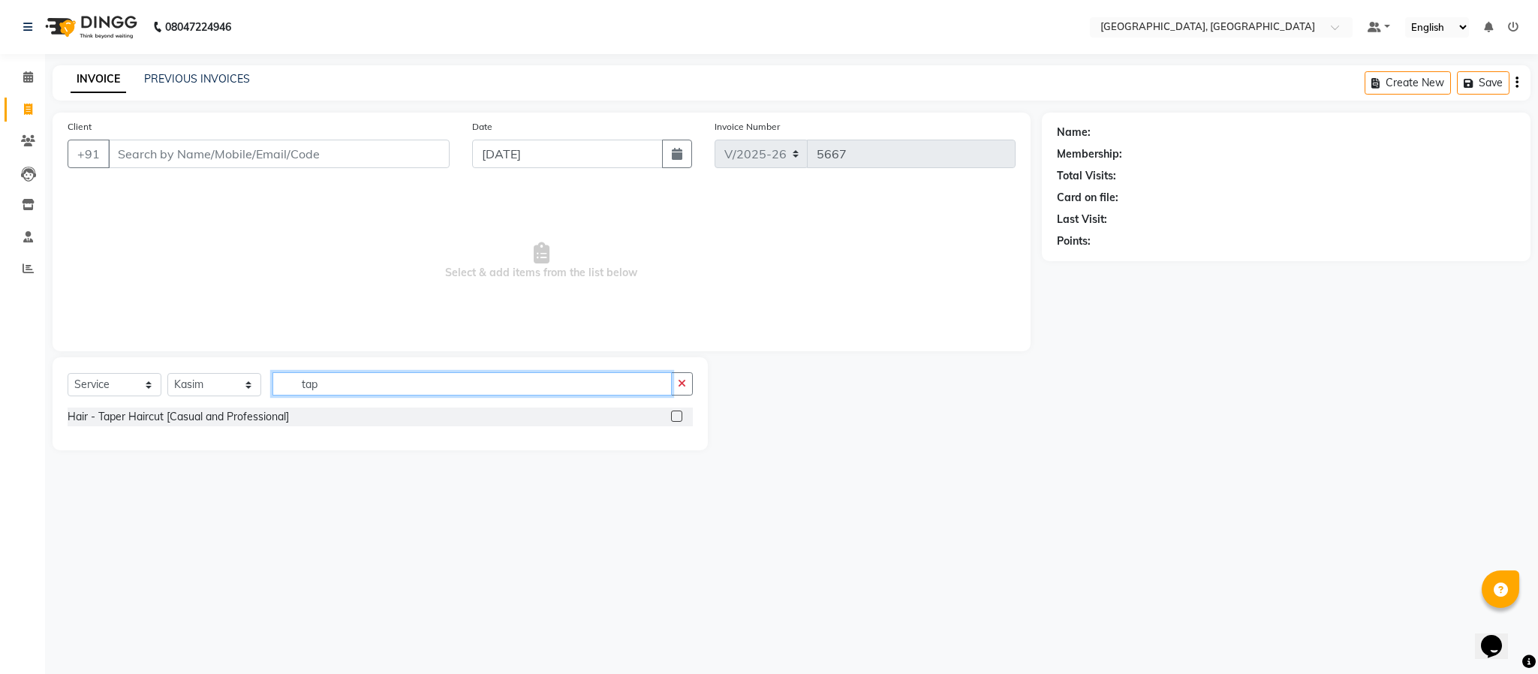
type input "tap"
click at [679, 417] on label at bounding box center [676, 416] width 11 height 11
click at [679, 417] on input "checkbox" at bounding box center [676, 417] width 10 height 10
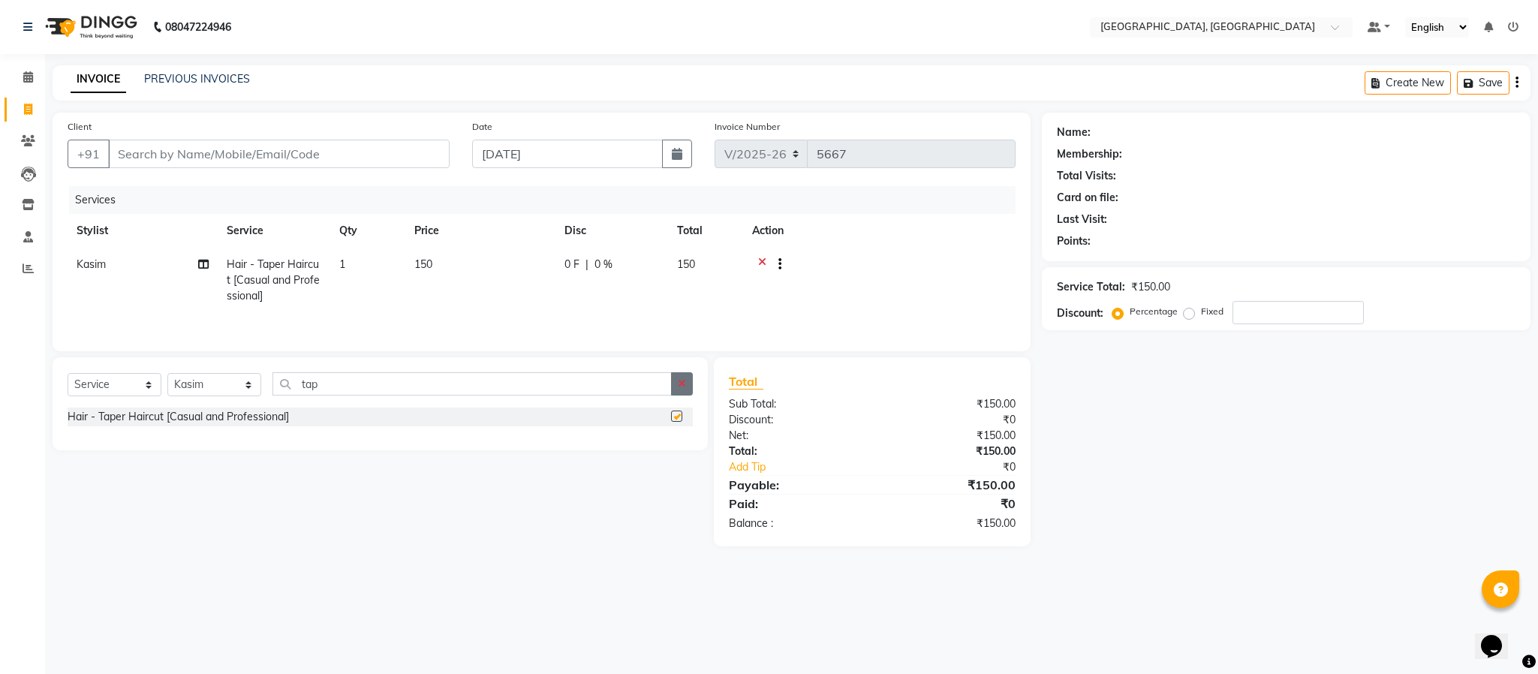
checkbox input "false"
click at [688, 396] on button "button" at bounding box center [682, 383] width 22 height 23
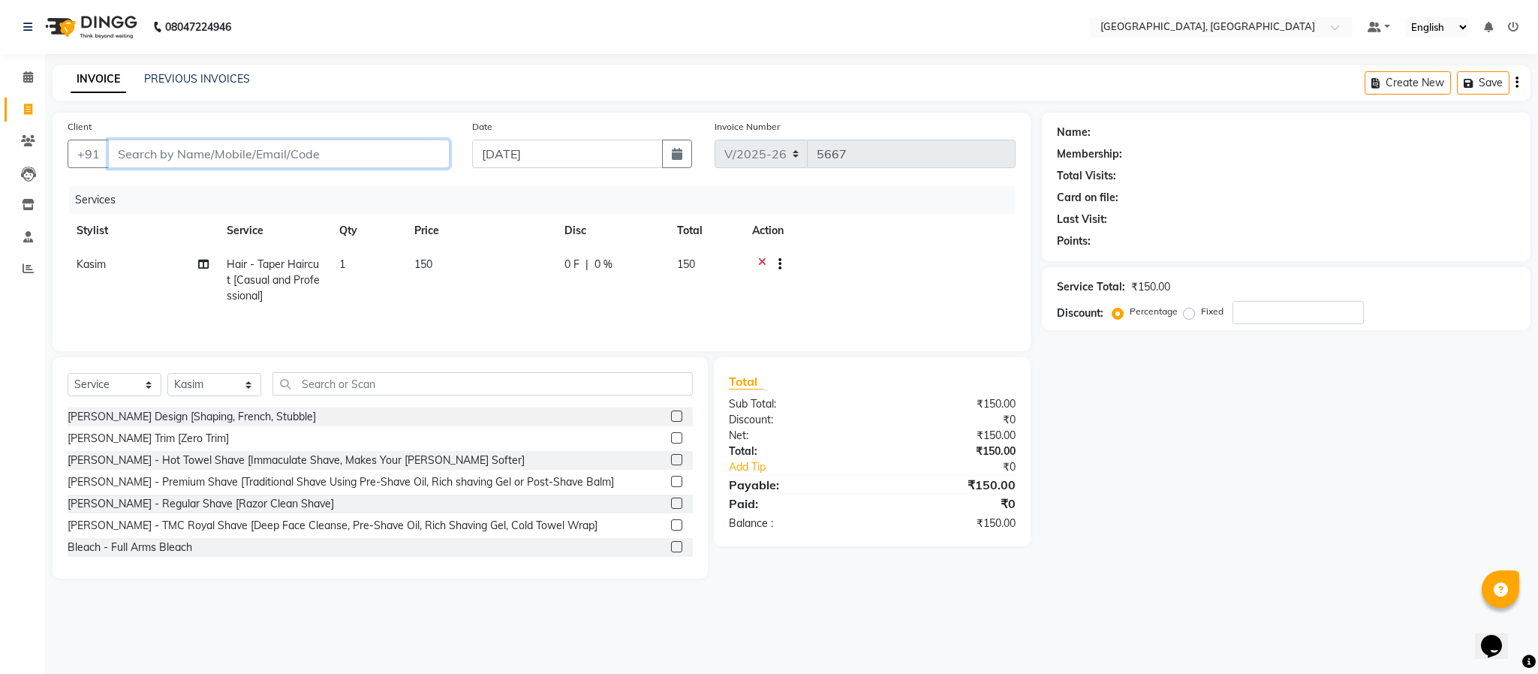
click at [209, 152] on input "Client" at bounding box center [279, 154] width 342 height 29
type input "9"
type input "0"
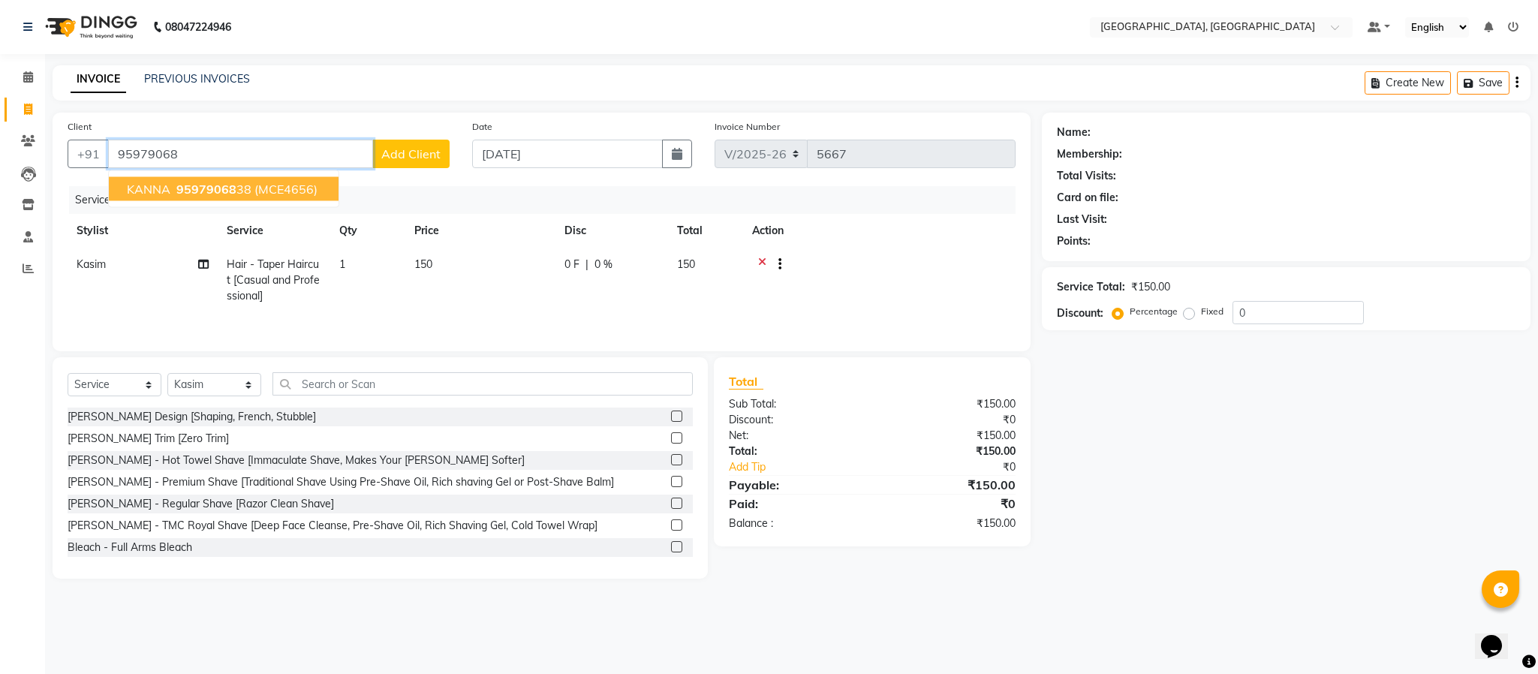
click at [239, 188] on ngb-highlight "95979068 38" at bounding box center [212, 189] width 78 height 15
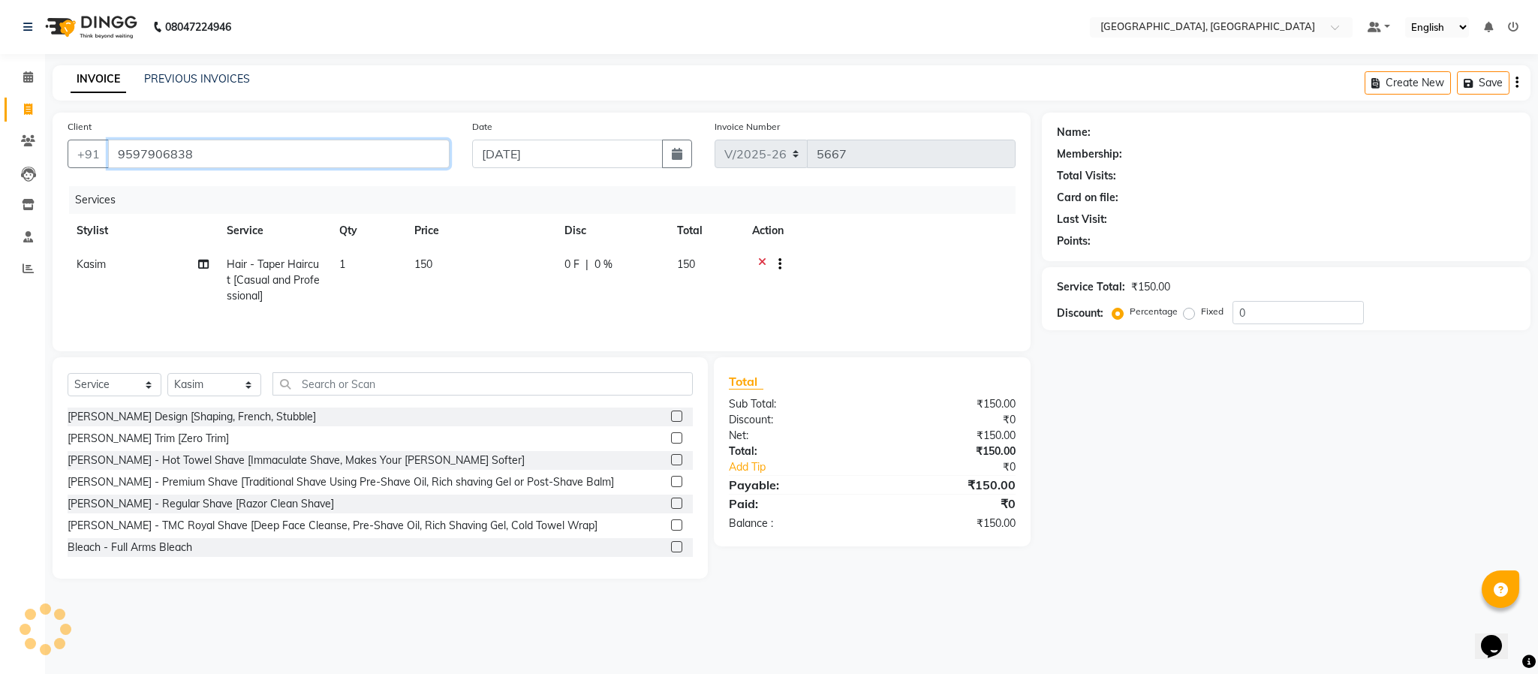
type input "9597906838"
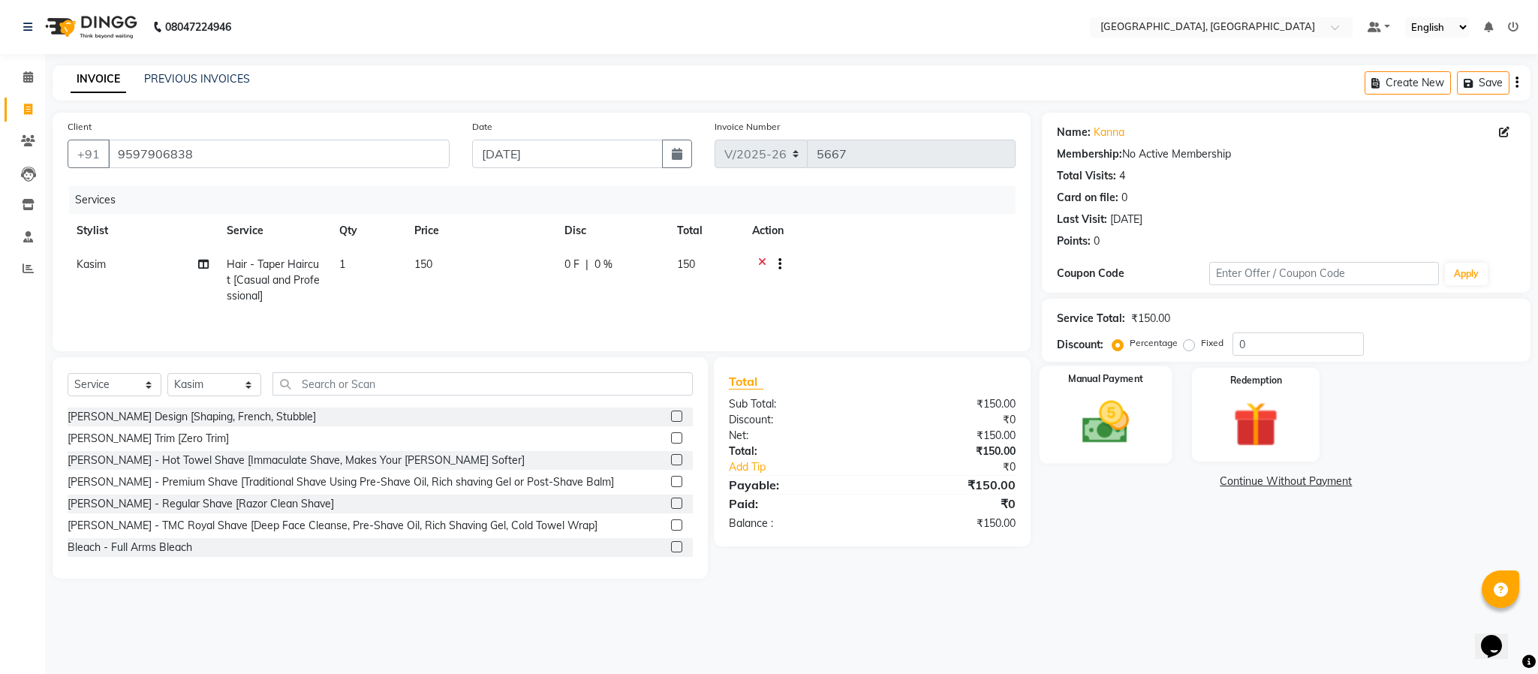
click at [1111, 442] on img at bounding box center [1106, 423] width 77 height 54
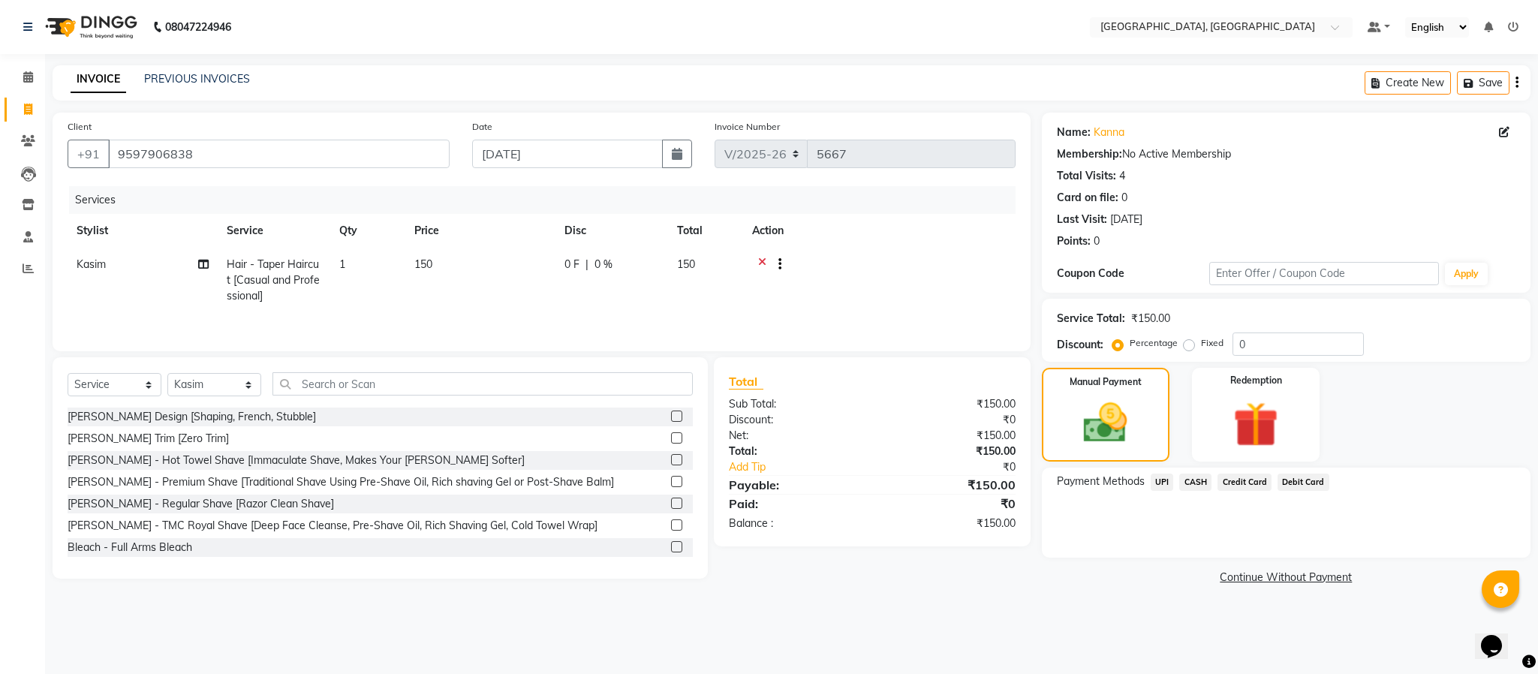
click at [1167, 483] on span "UPI" at bounding box center [1162, 482] width 23 height 17
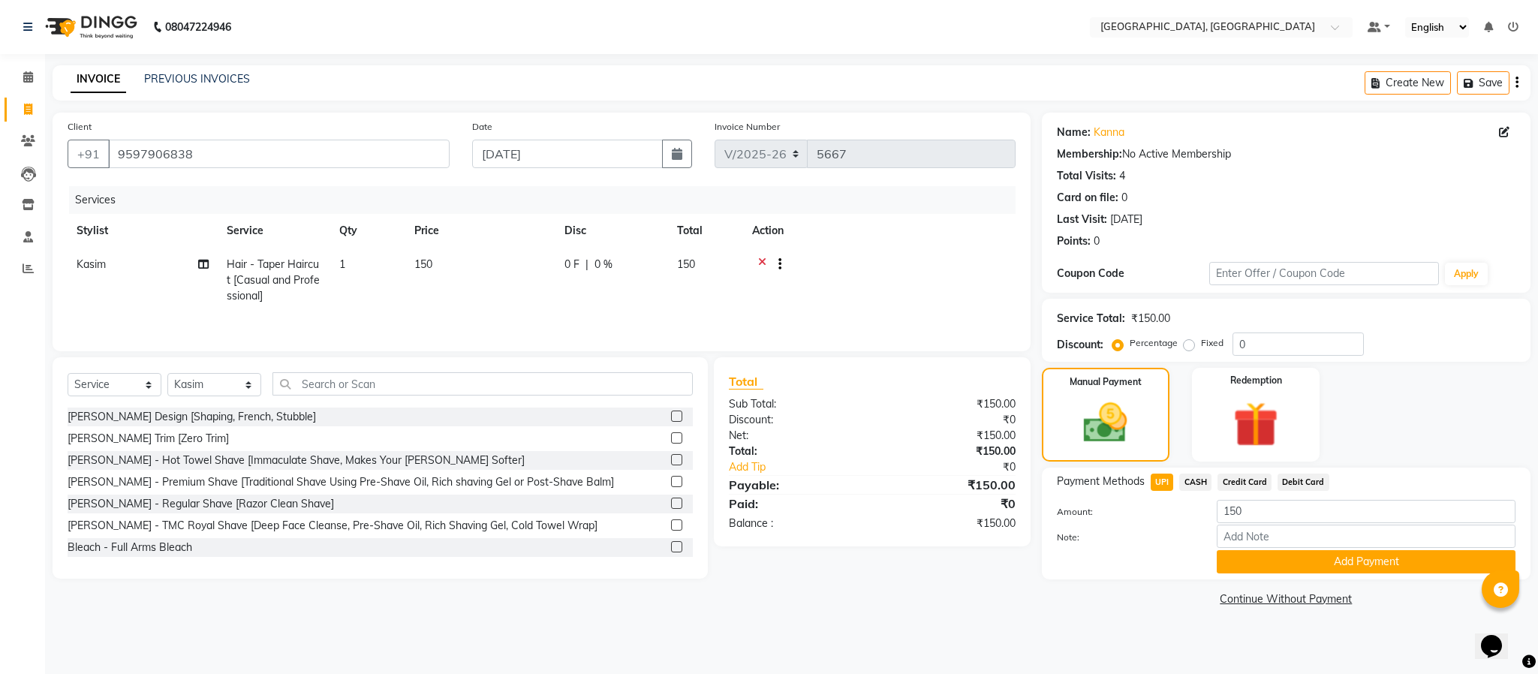
click at [1167, 483] on span "UPI" at bounding box center [1162, 482] width 23 height 17
click at [1315, 566] on button "Add Payment" at bounding box center [1366, 561] width 299 height 23
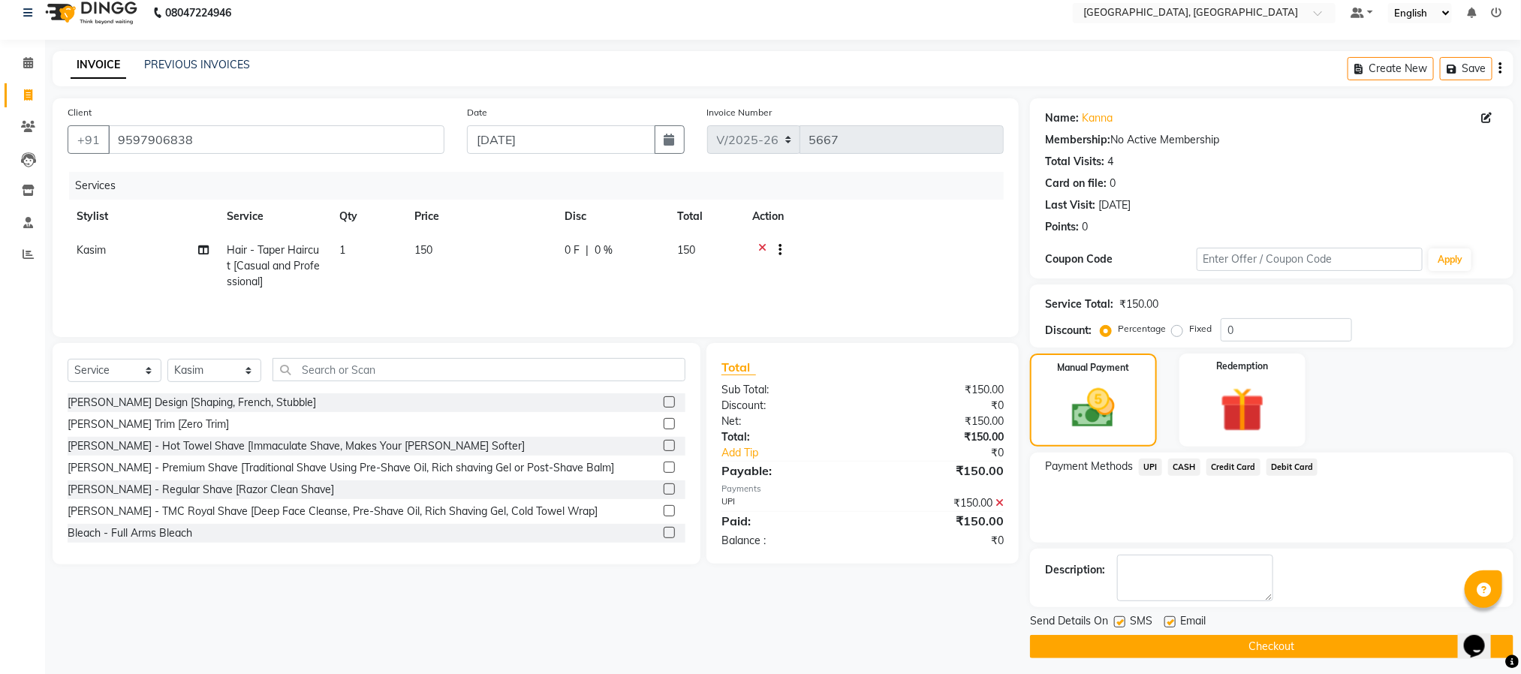
scroll to position [23, 0]
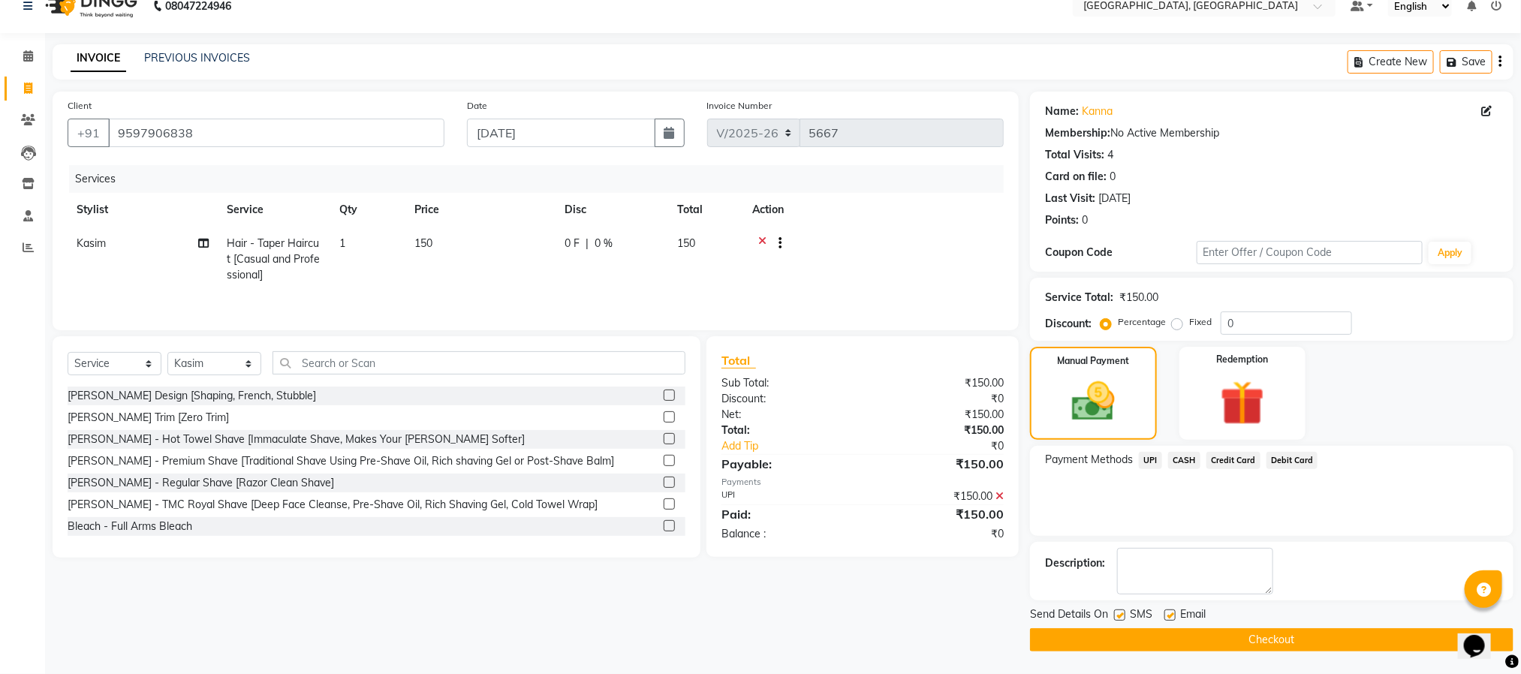
click at [1302, 628] on button "Checkout" at bounding box center [1271, 639] width 483 height 23
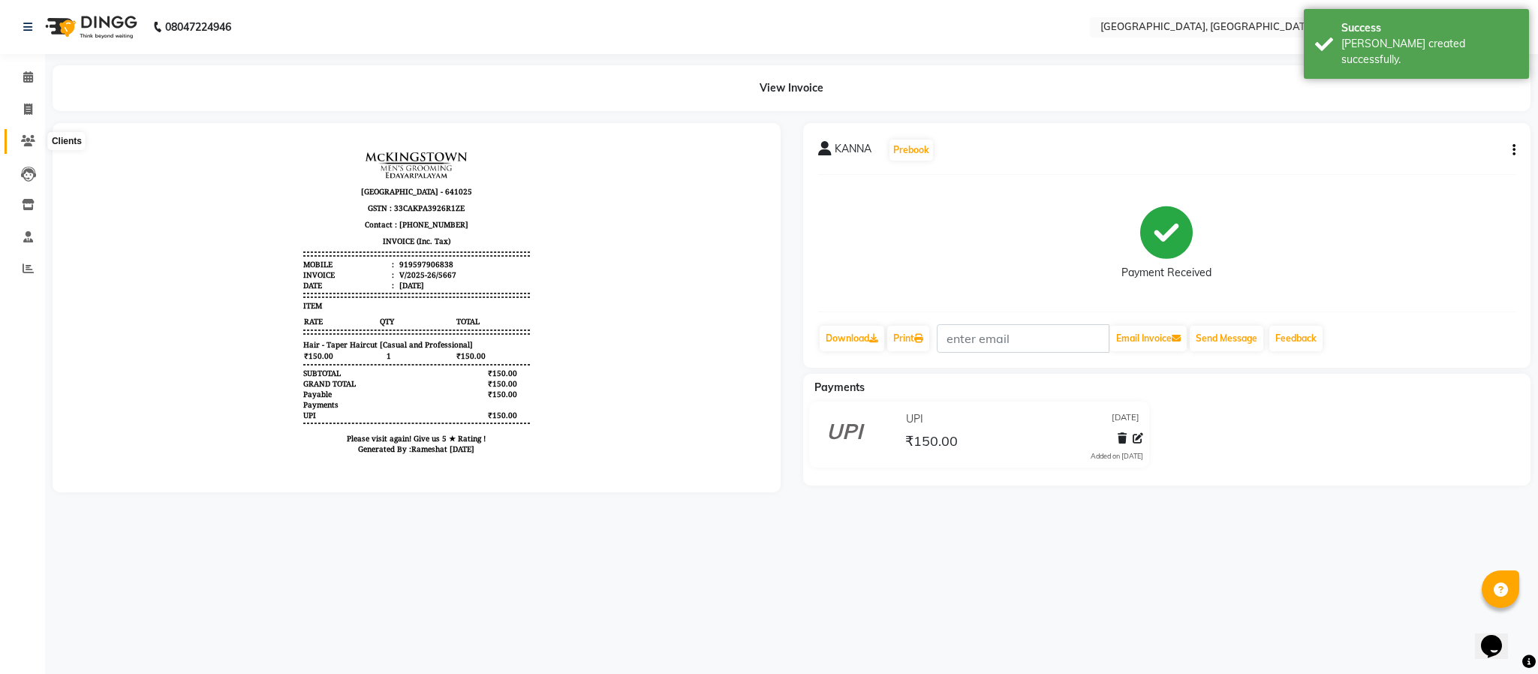
click at [30, 140] on icon at bounding box center [28, 140] width 14 height 11
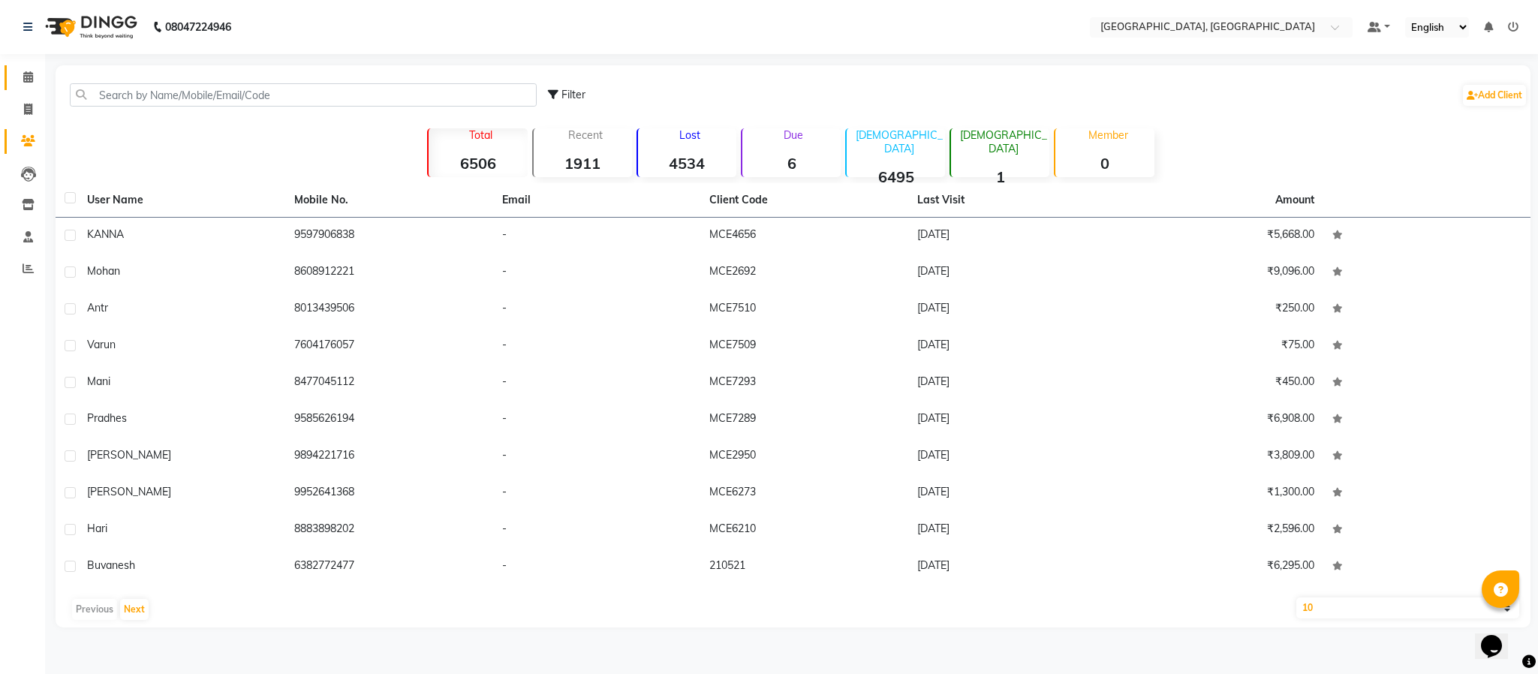
click at [32, 66] on link "Calendar" at bounding box center [23, 77] width 36 height 25
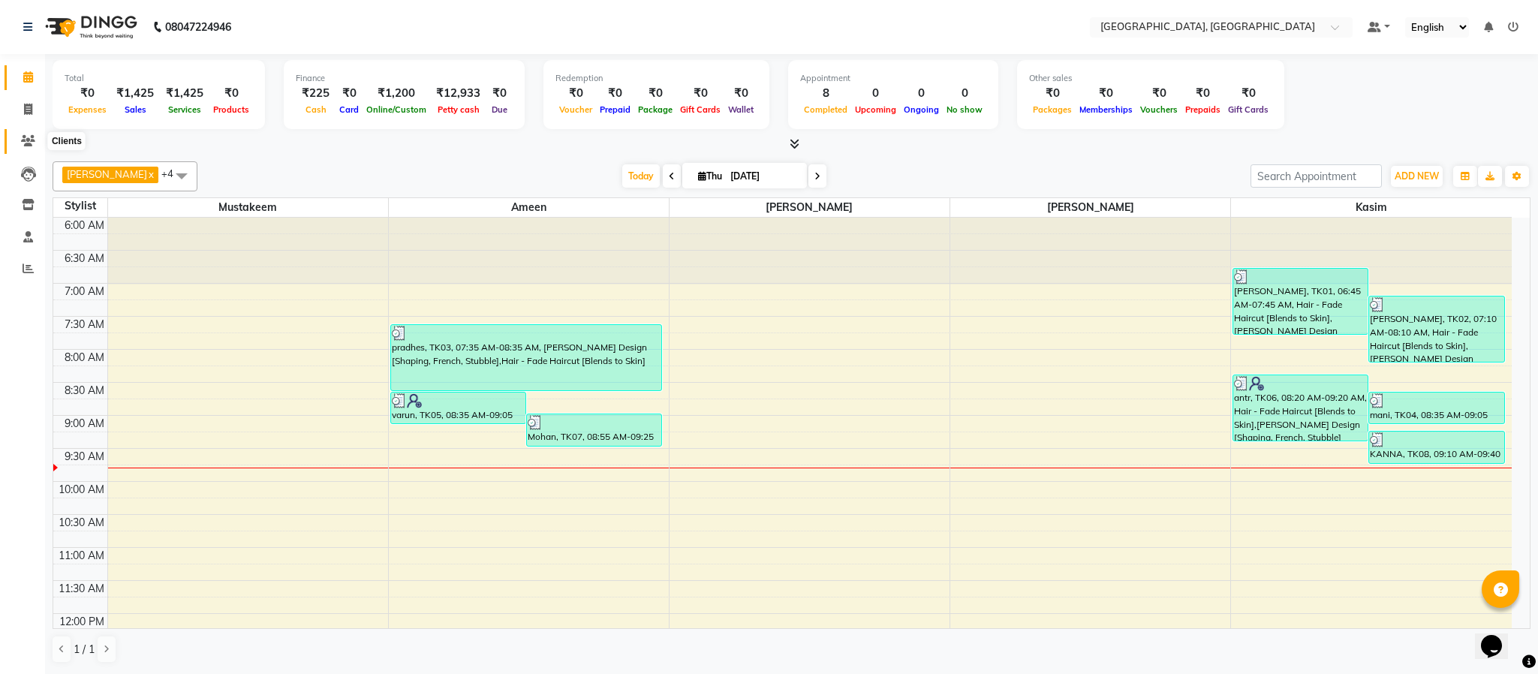
click at [25, 138] on icon at bounding box center [28, 140] width 14 height 11
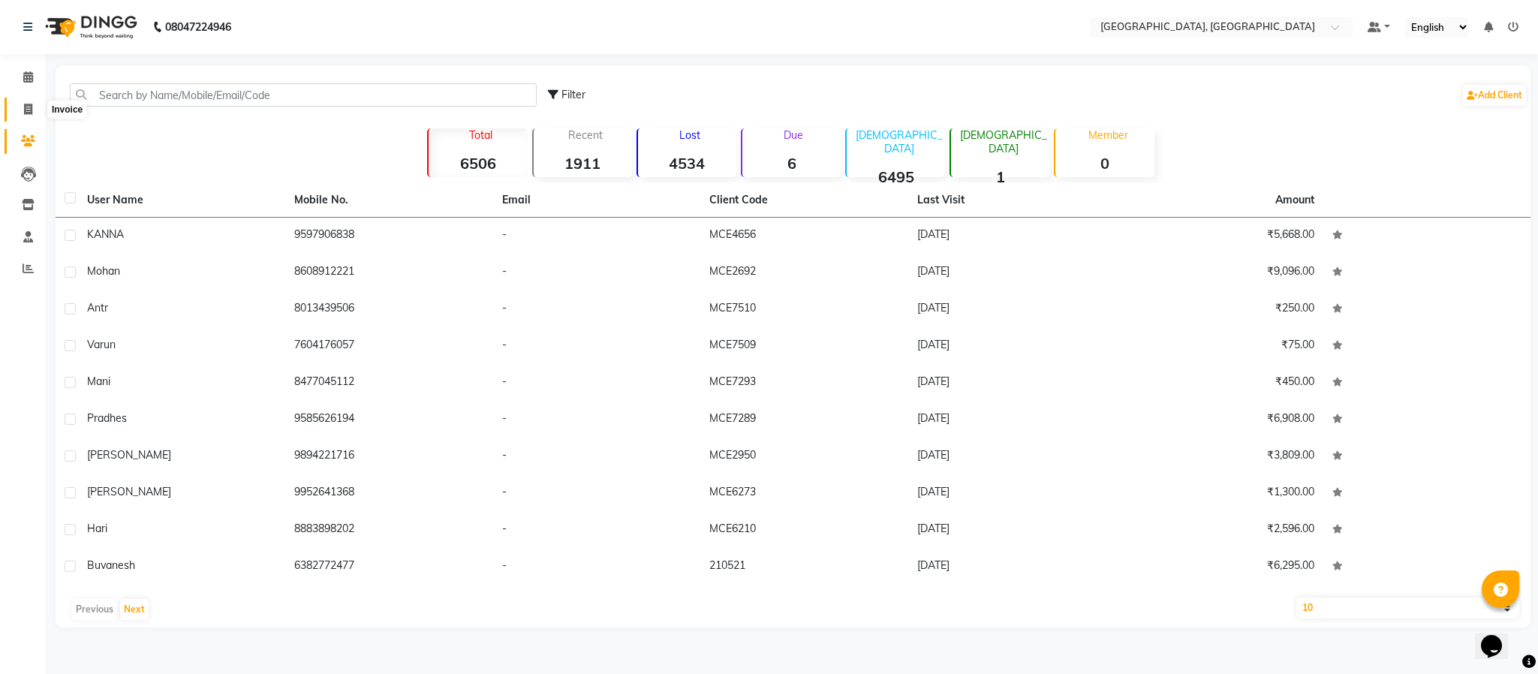
click at [27, 108] on icon at bounding box center [28, 109] width 8 height 11
select select "service"
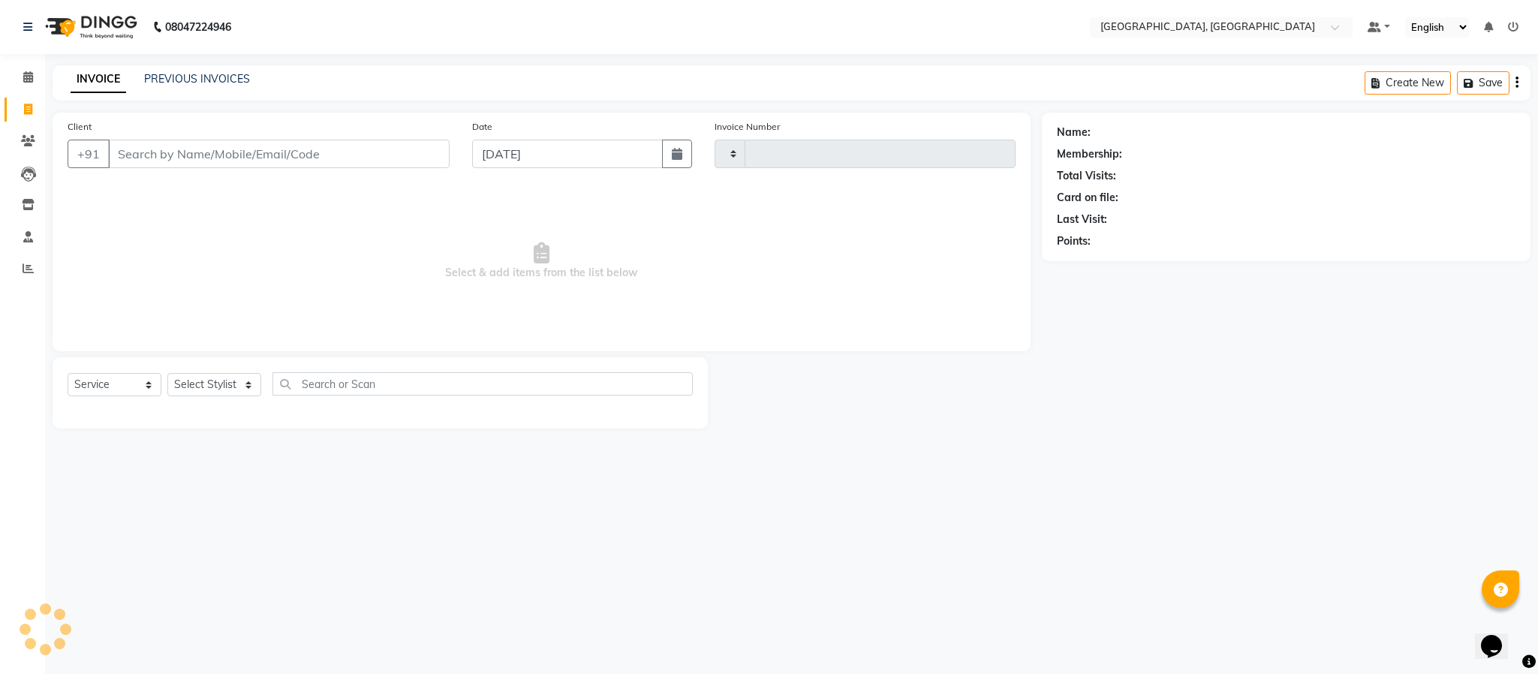
type input "5668"
select select "4977"
click at [228, 376] on select "Select Stylist Ameen House Keeping [PERSON_NAME] [PERSON_NAME] Prathiswar [PERS…" at bounding box center [214, 384] width 94 height 23
select select "59056"
click at [167, 374] on select "Select Stylist Ameen House Keeping [PERSON_NAME] [PERSON_NAME] Prathiswar [PERS…" at bounding box center [214, 384] width 94 height 23
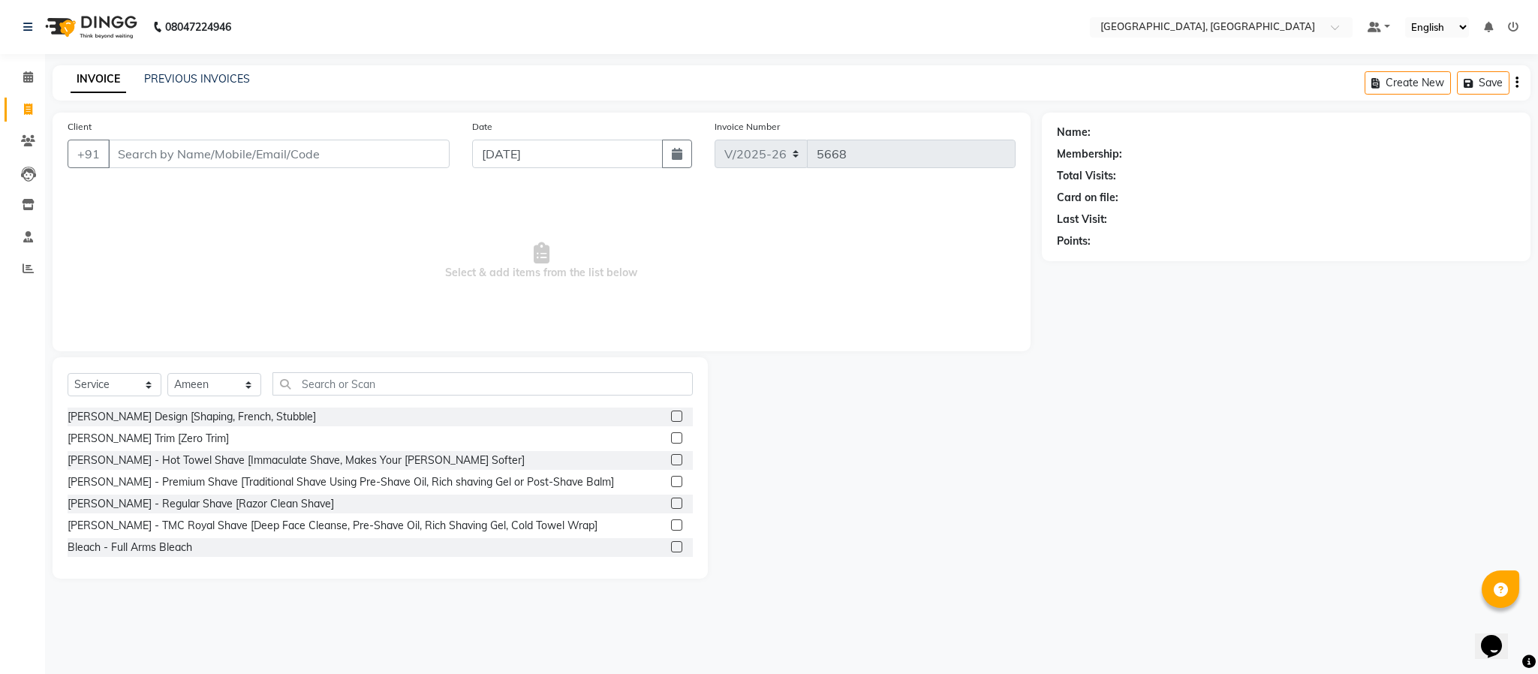
click at [671, 417] on label at bounding box center [676, 416] width 11 height 11
click at [671, 417] on input "checkbox" at bounding box center [676, 417] width 10 height 10
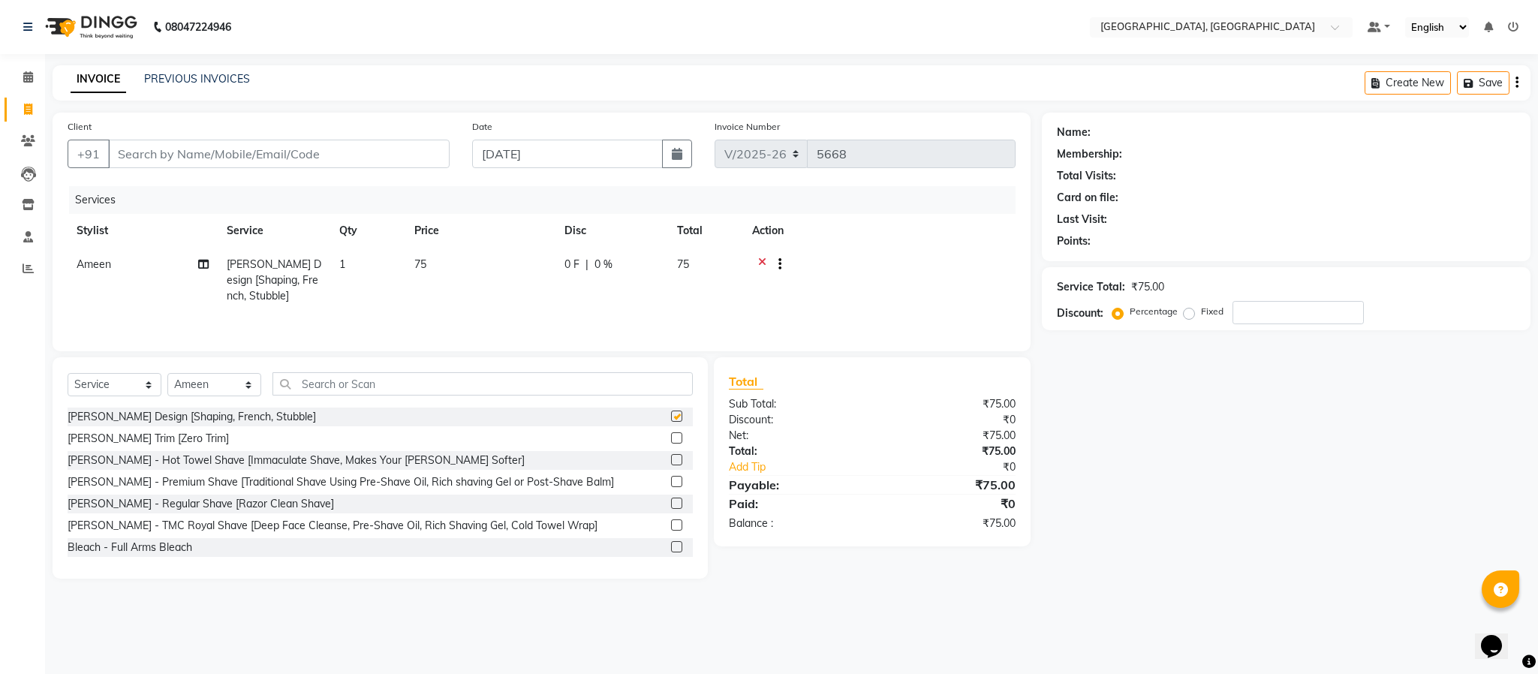
checkbox input "false"
click at [255, 151] on input "Client" at bounding box center [279, 154] width 342 height 29
type input "9"
type input "0"
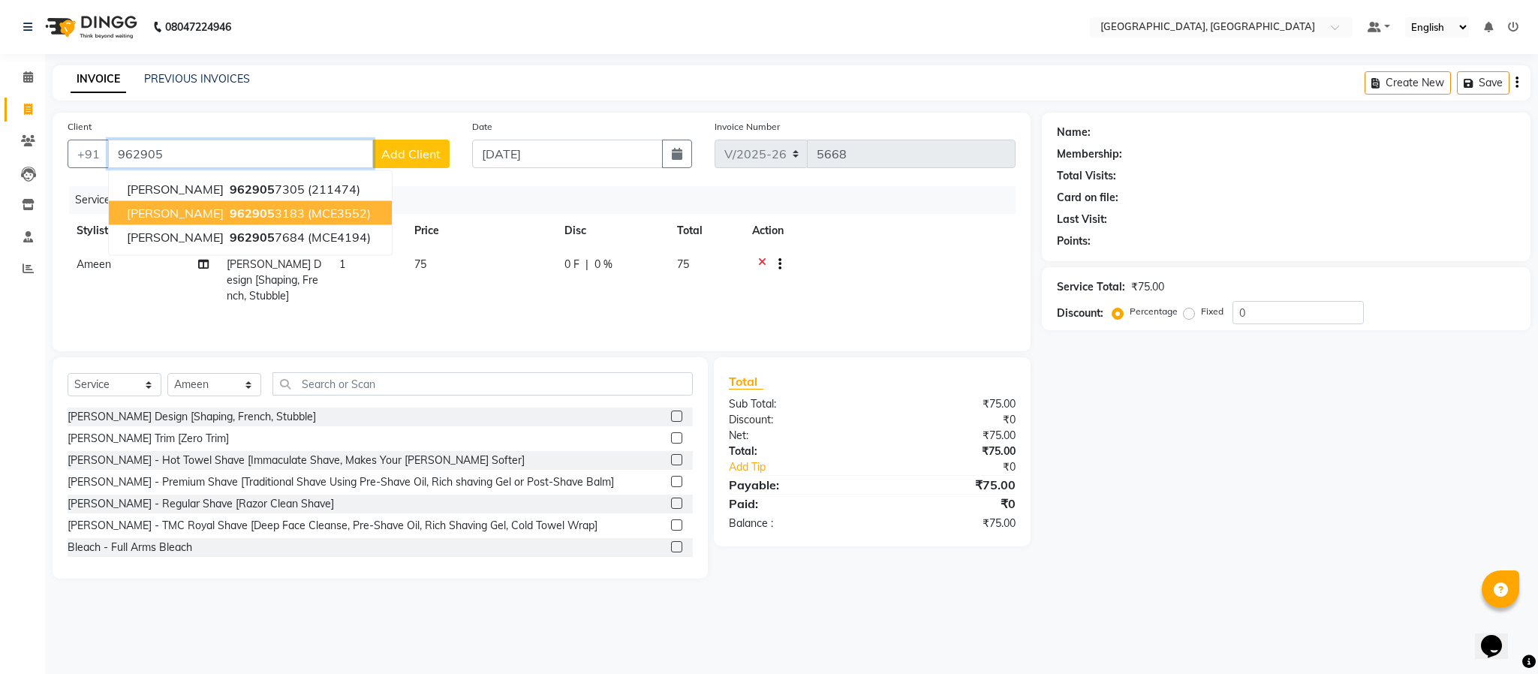
click at [308, 212] on span "(MCE3552)" at bounding box center [339, 213] width 63 height 15
type input "9629053183"
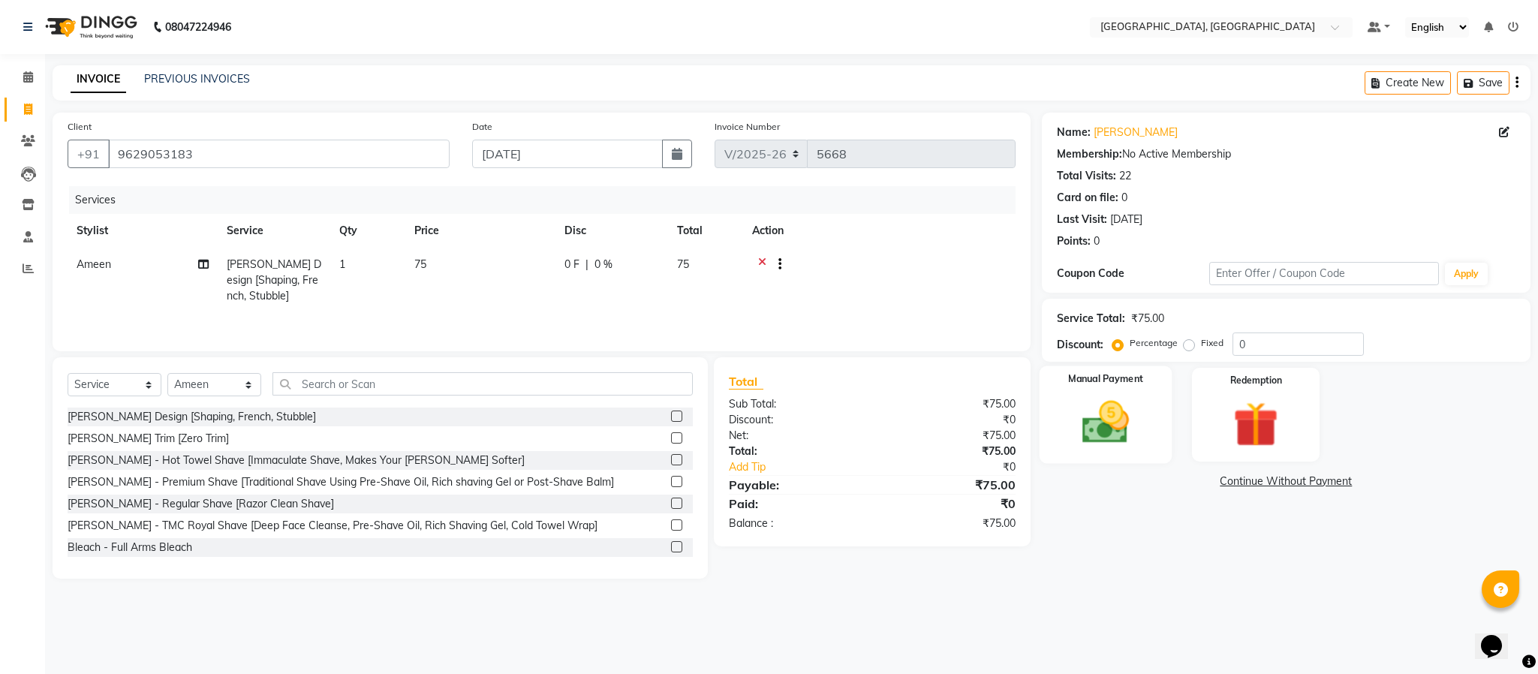
click at [1095, 426] on img at bounding box center [1106, 423] width 77 height 54
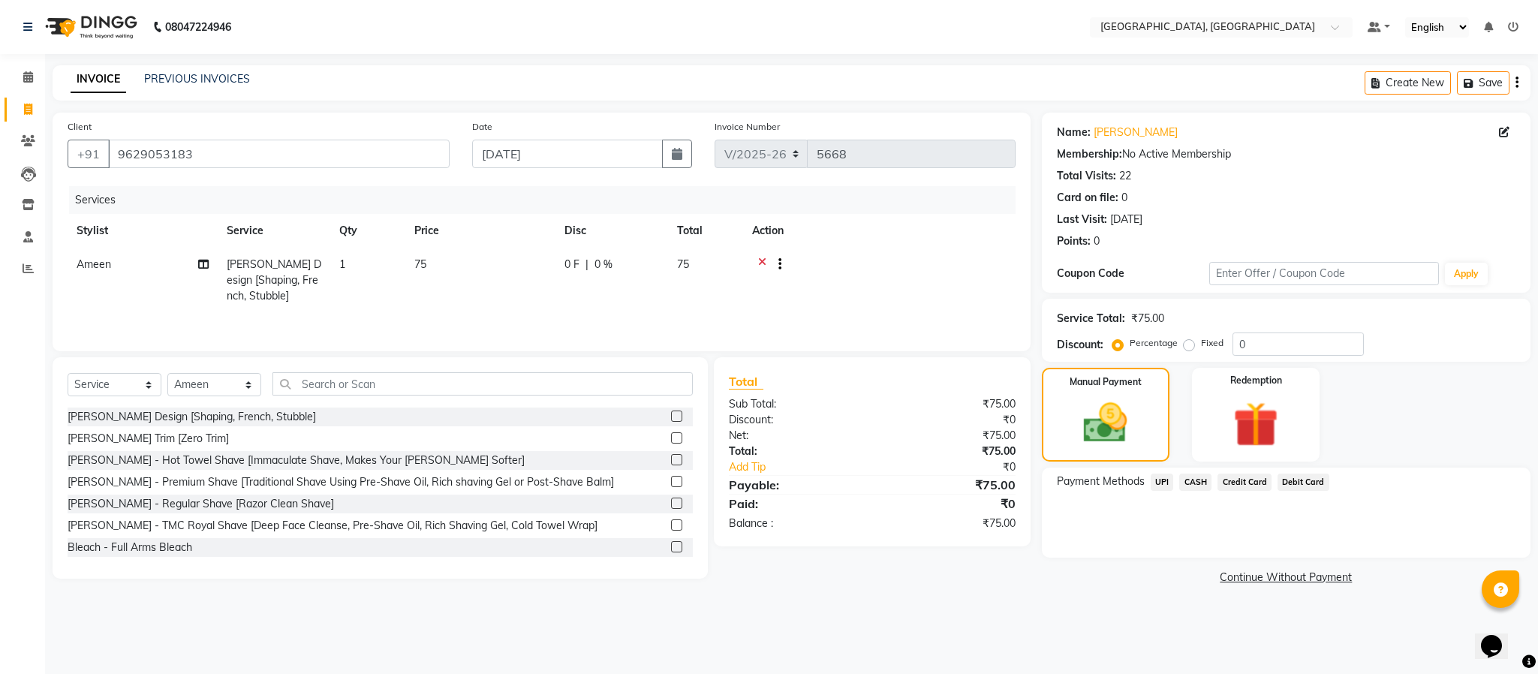
click at [1165, 486] on span "UPI" at bounding box center [1162, 482] width 23 height 17
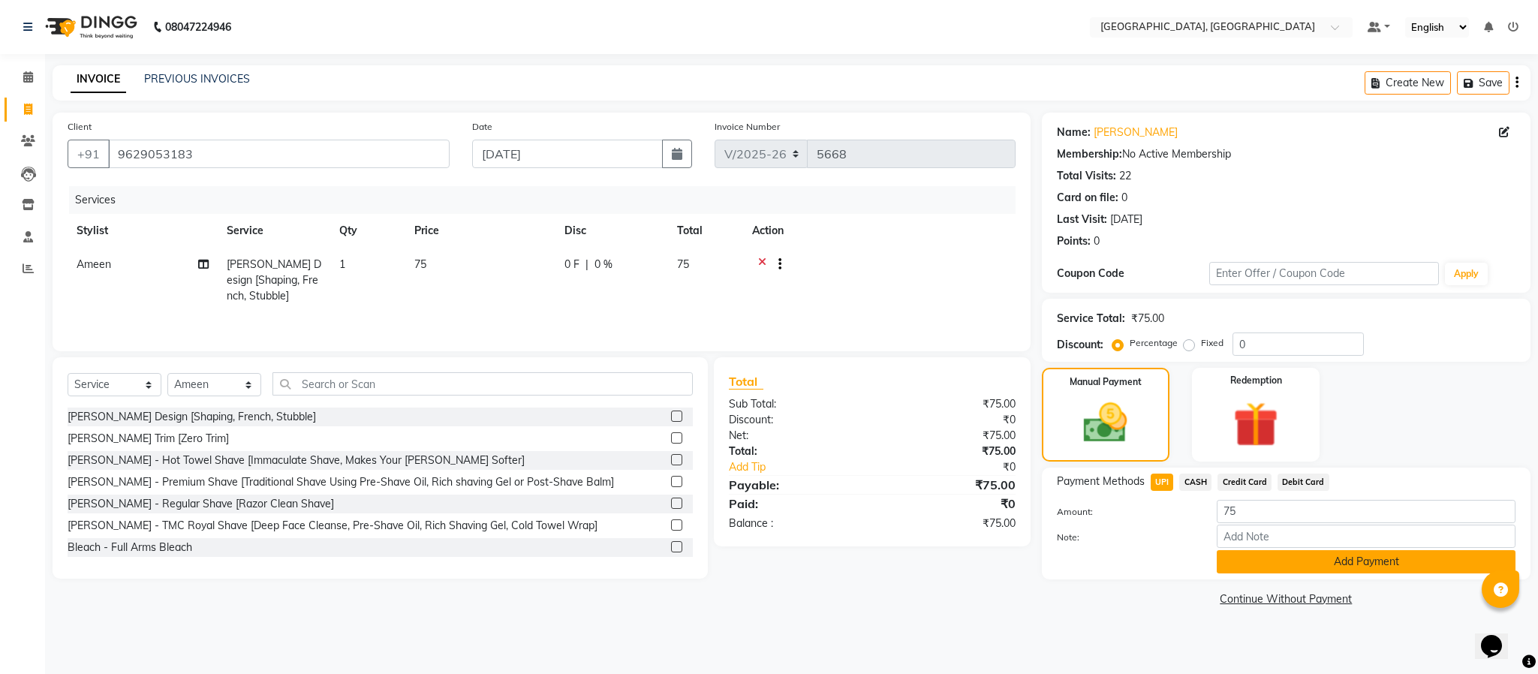
click at [1306, 562] on button "Add Payment" at bounding box center [1366, 561] width 299 height 23
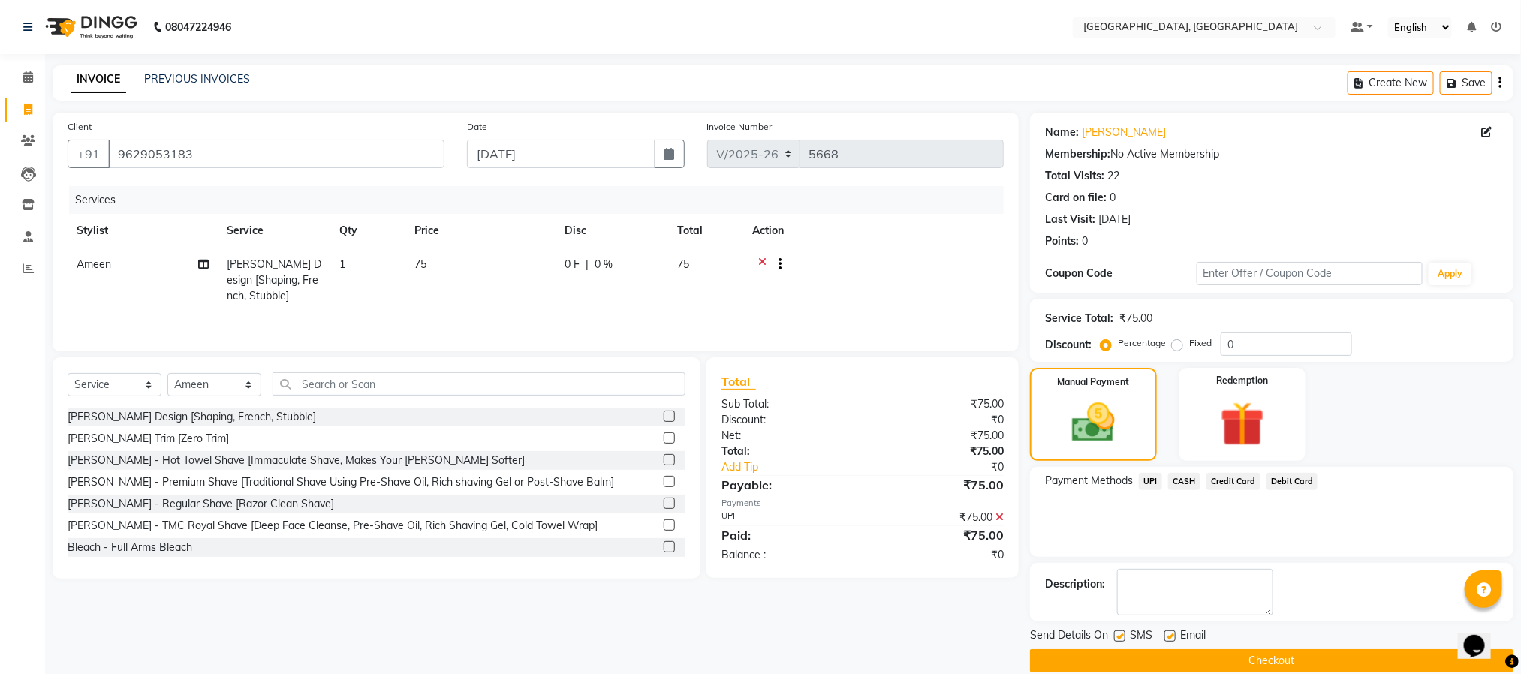
scroll to position [23, 0]
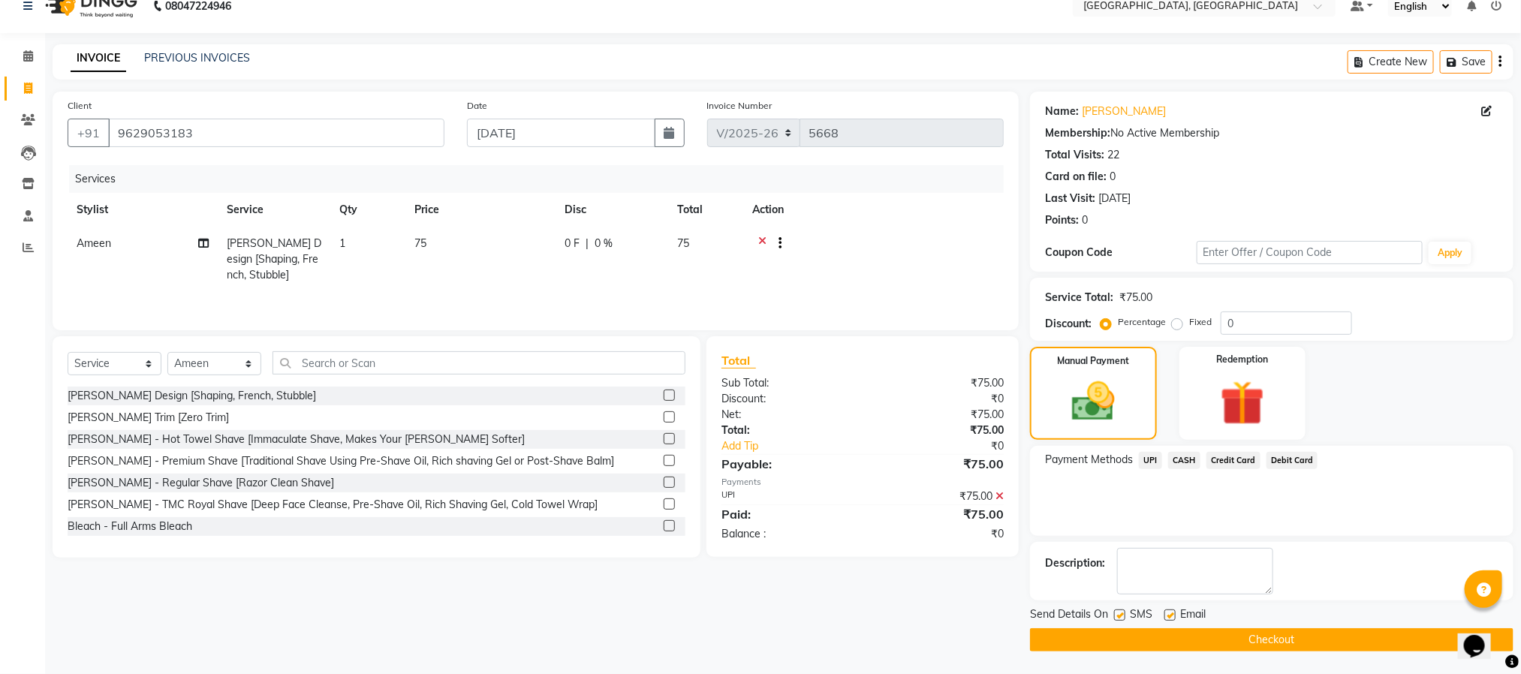
click at [1212, 638] on button "Checkout" at bounding box center [1271, 639] width 483 height 23
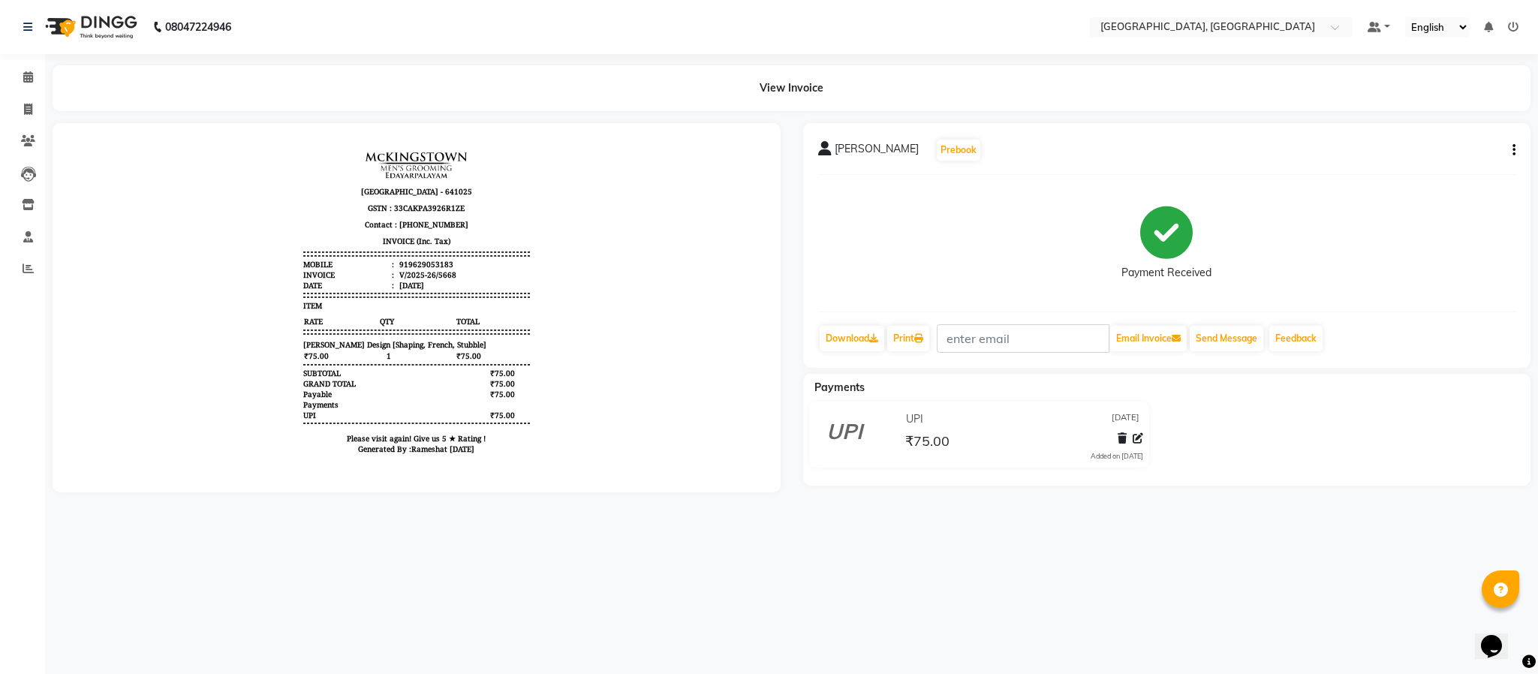
click at [27, 255] on li "Reports" at bounding box center [22, 269] width 45 height 32
click at [27, 261] on span at bounding box center [28, 269] width 26 height 17
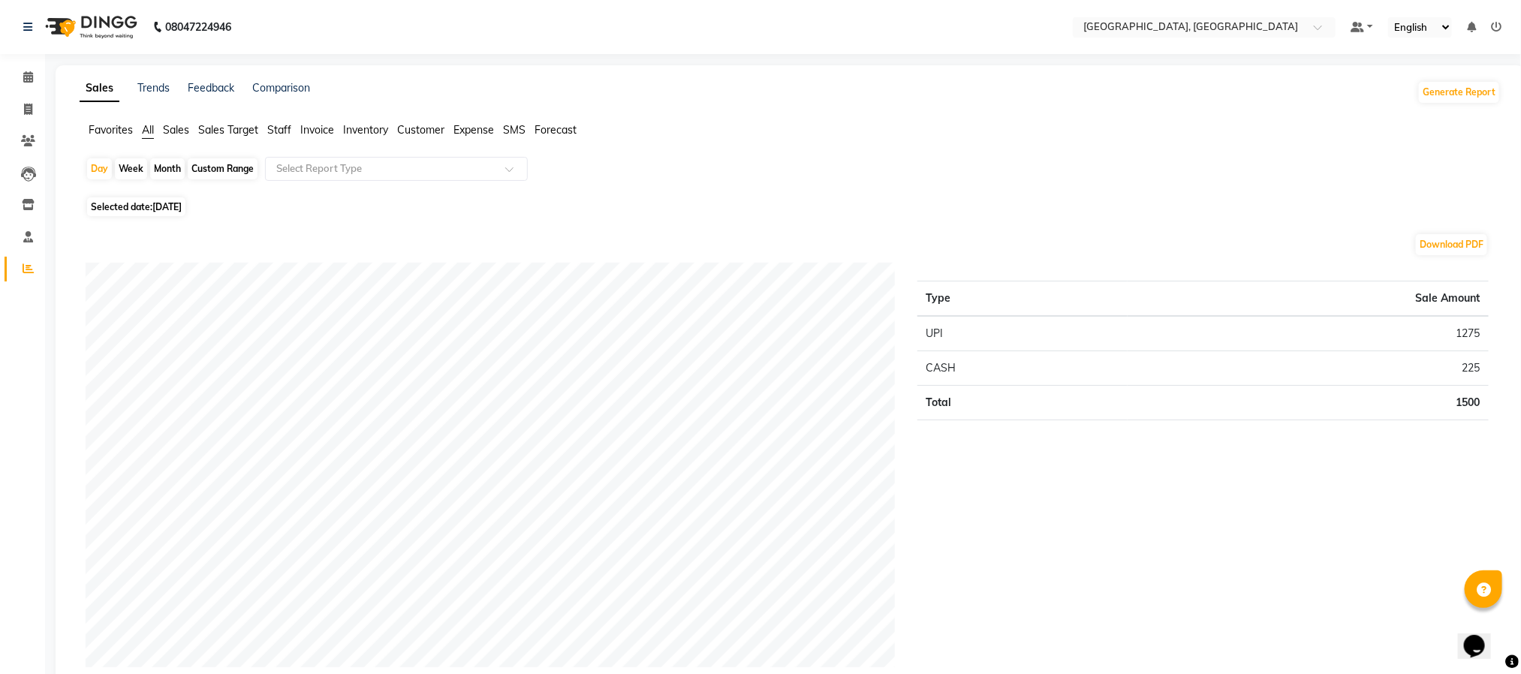
click at [277, 126] on span "Staff" at bounding box center [279, 130] width 24 height 14
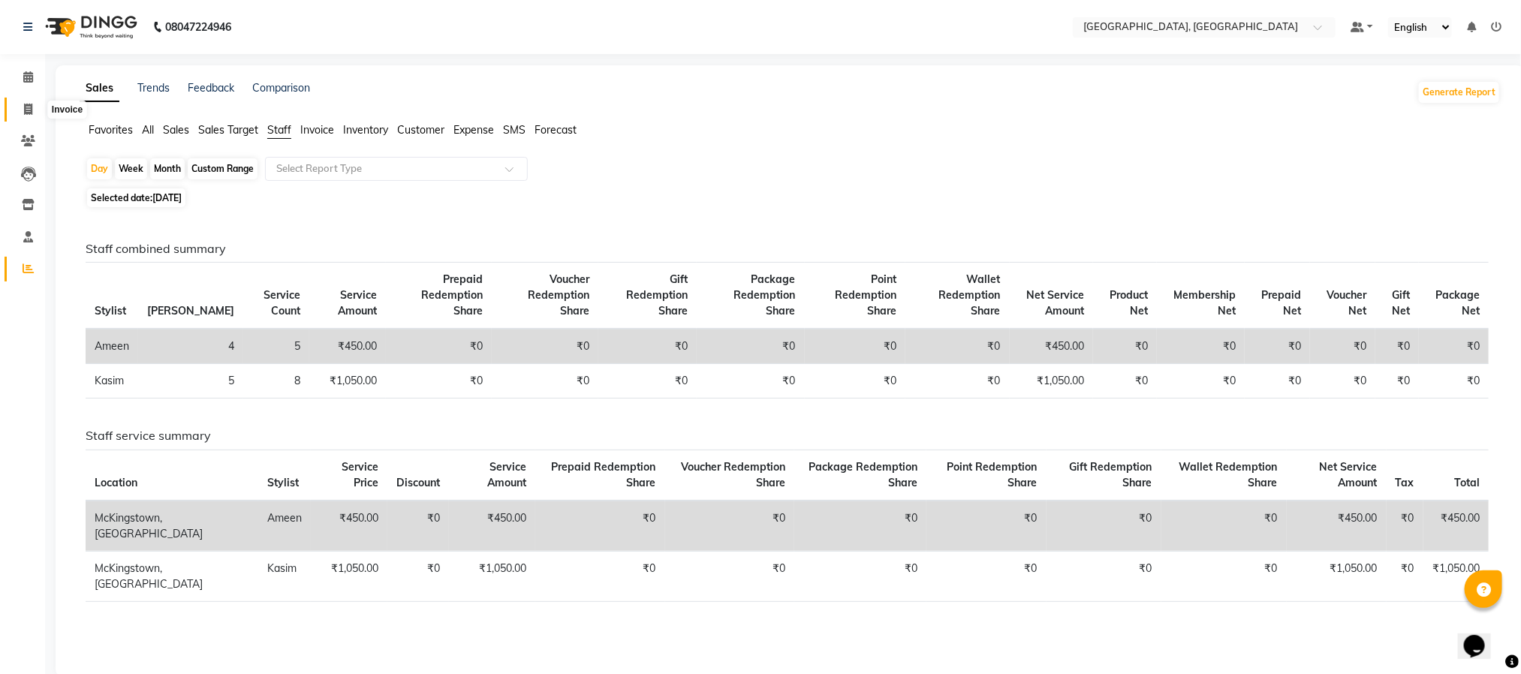
drag, startPoint x: 27, startPoint y: 117, endPoint x: 44, endPoint y: 107, distance: 19.6
click at [27, 115] on span at bounding box center [28, 109] width 26 height 17
select select "service"
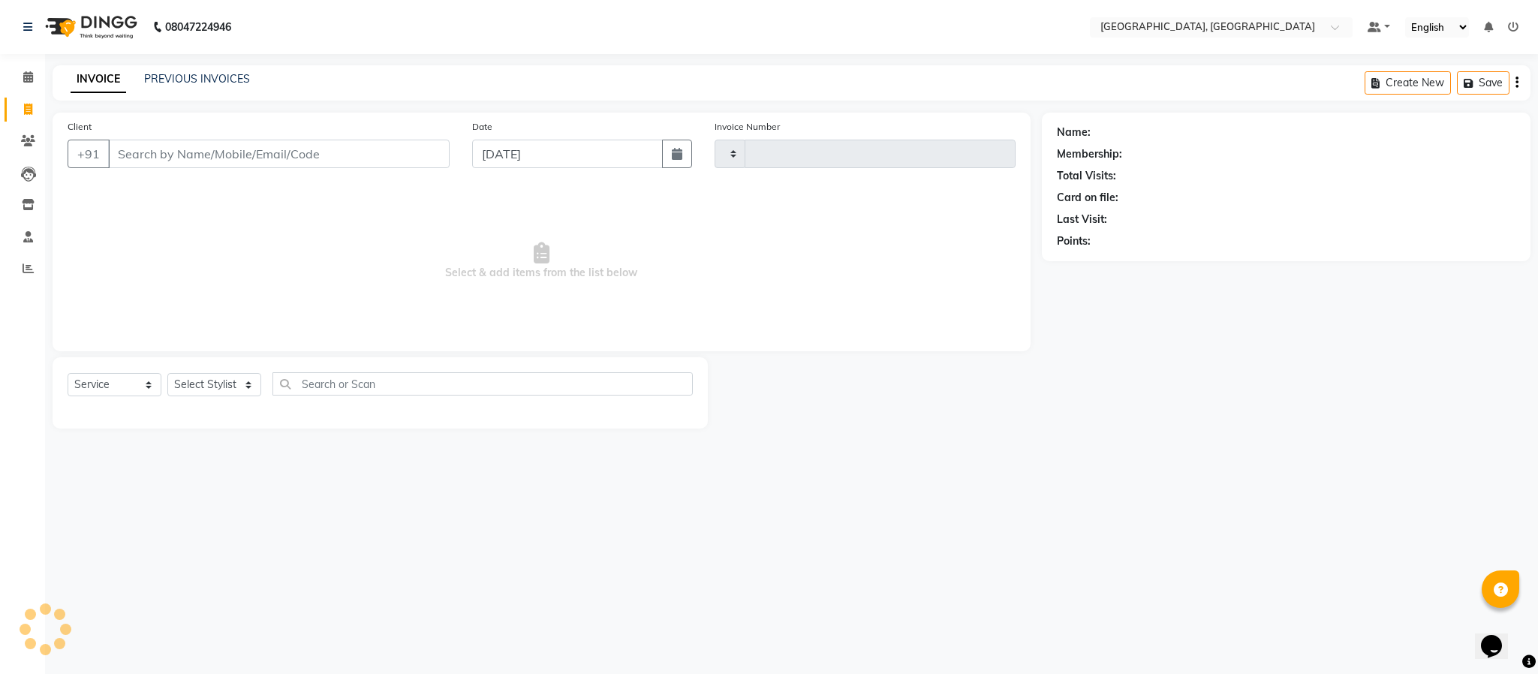
type input "5669"
select select "4977"
click at [242, 377] on select "Select Stylist Ameen House Keeping [PERSON_NAME] [PERSON_NAME] Prathiswar [PERS…" at bounding box center [214, 384] width 94 height 23
select select "59056"
click at [167, 374] on select "Select Stylist Ameen House Keeping [PERSON_NAME] [PERSON_NAME] Prathiswar [PERS…" at bounding box center [214, 384] width 94 height 23
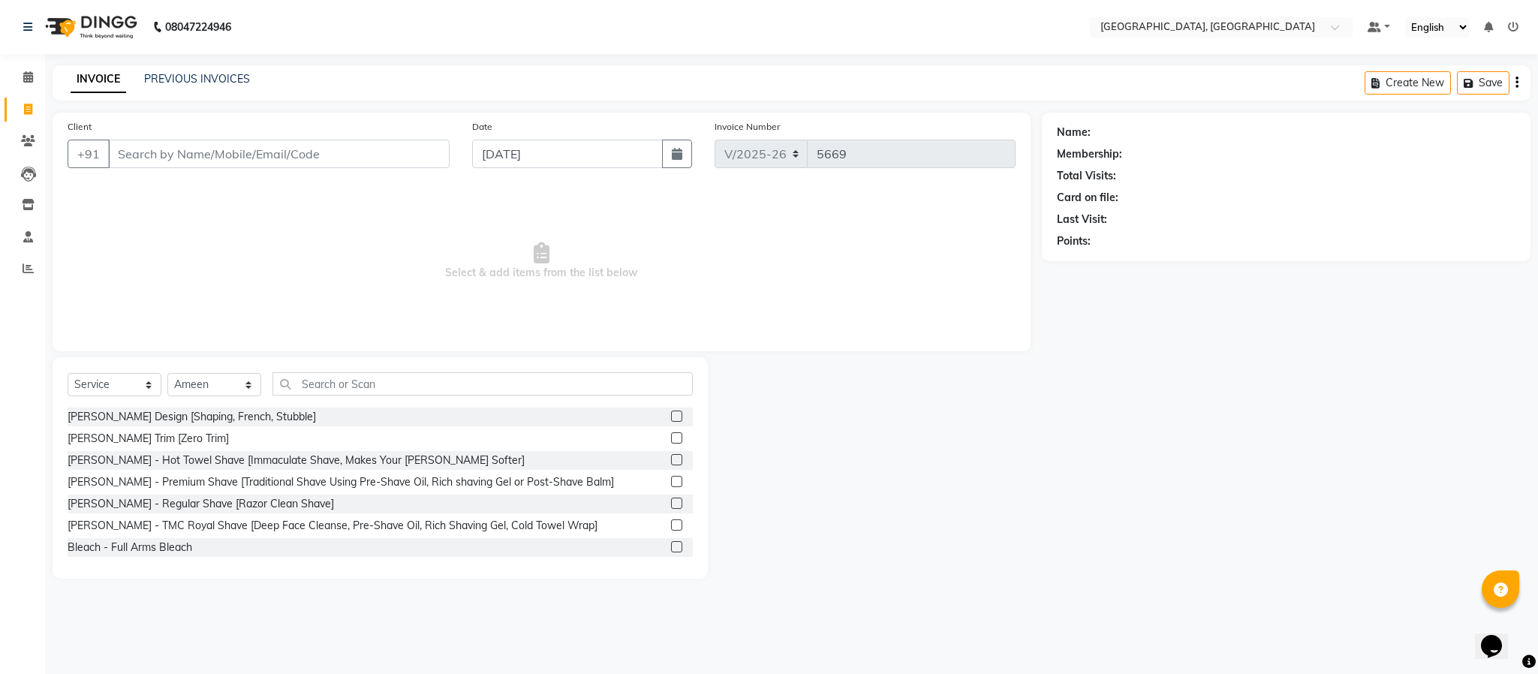
click at [541, 119] on div "Date [DATE]" at bounding box center [582, 150] width 242 height 62
click at [564, 388] on input "text" at bounding box center [483, 383] width 420 height 23
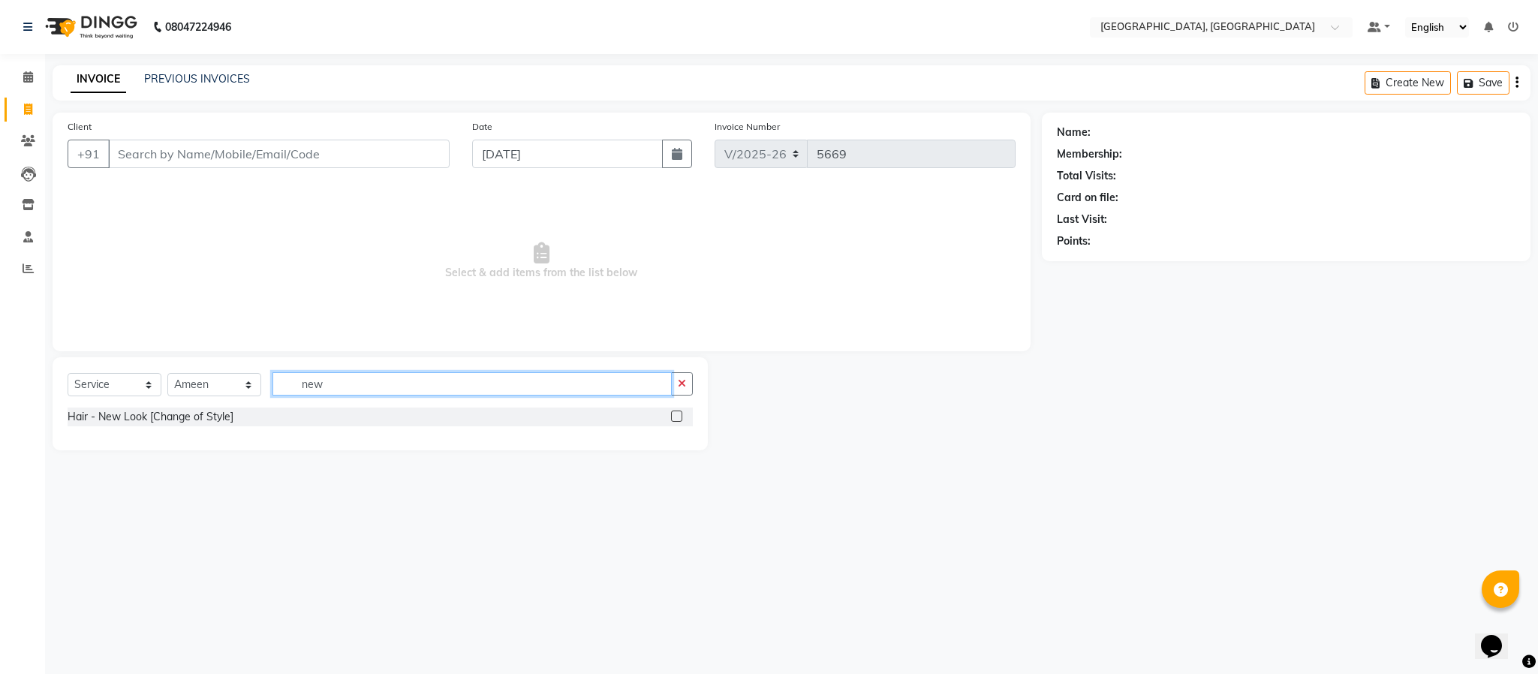
type input "new"
click at [678, 411] on label at bounding box center [676, 416] width 11 height 11
click at [678, 412] on input "checkbox" at bounding box center [676, 417] width 10 height 10
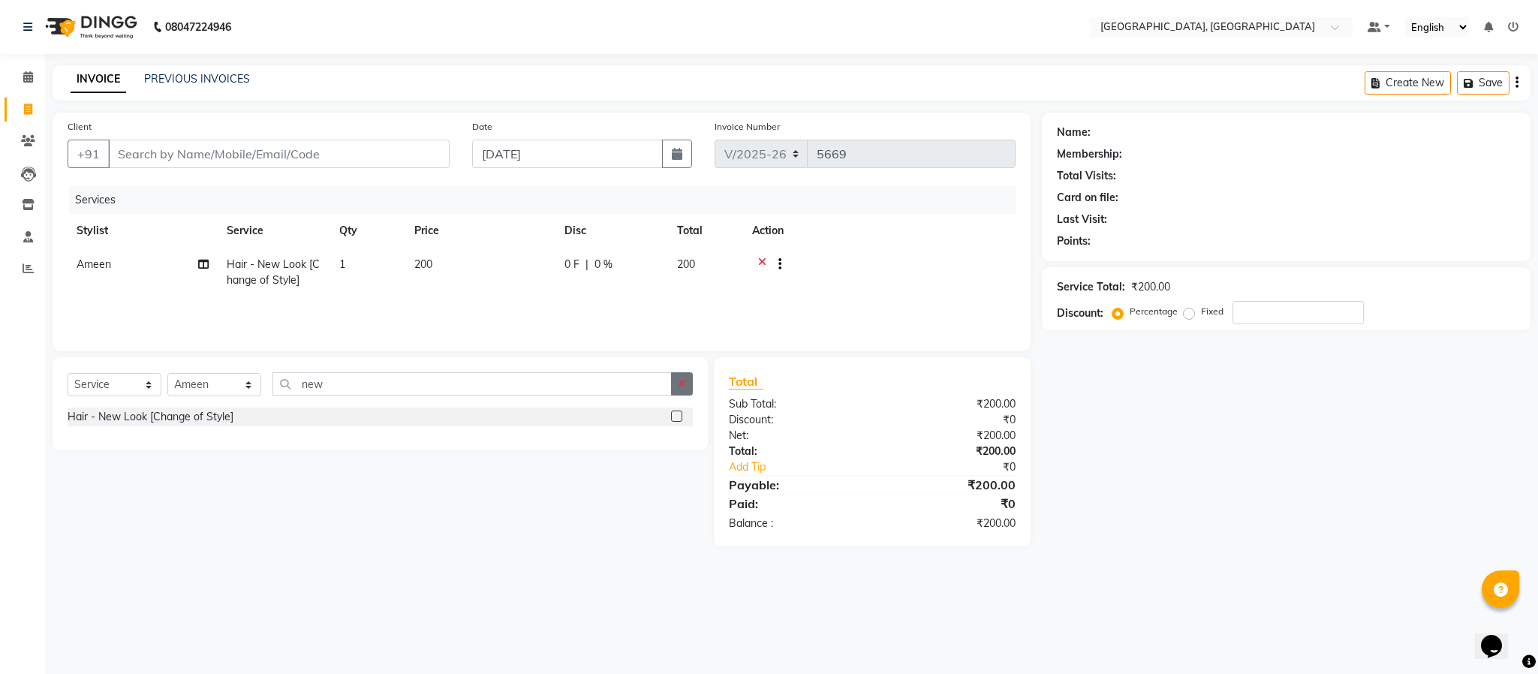
checkbox input "false"
click at [680, 384] on icon "button" at bounding box center [682, 383] width 8 height 11
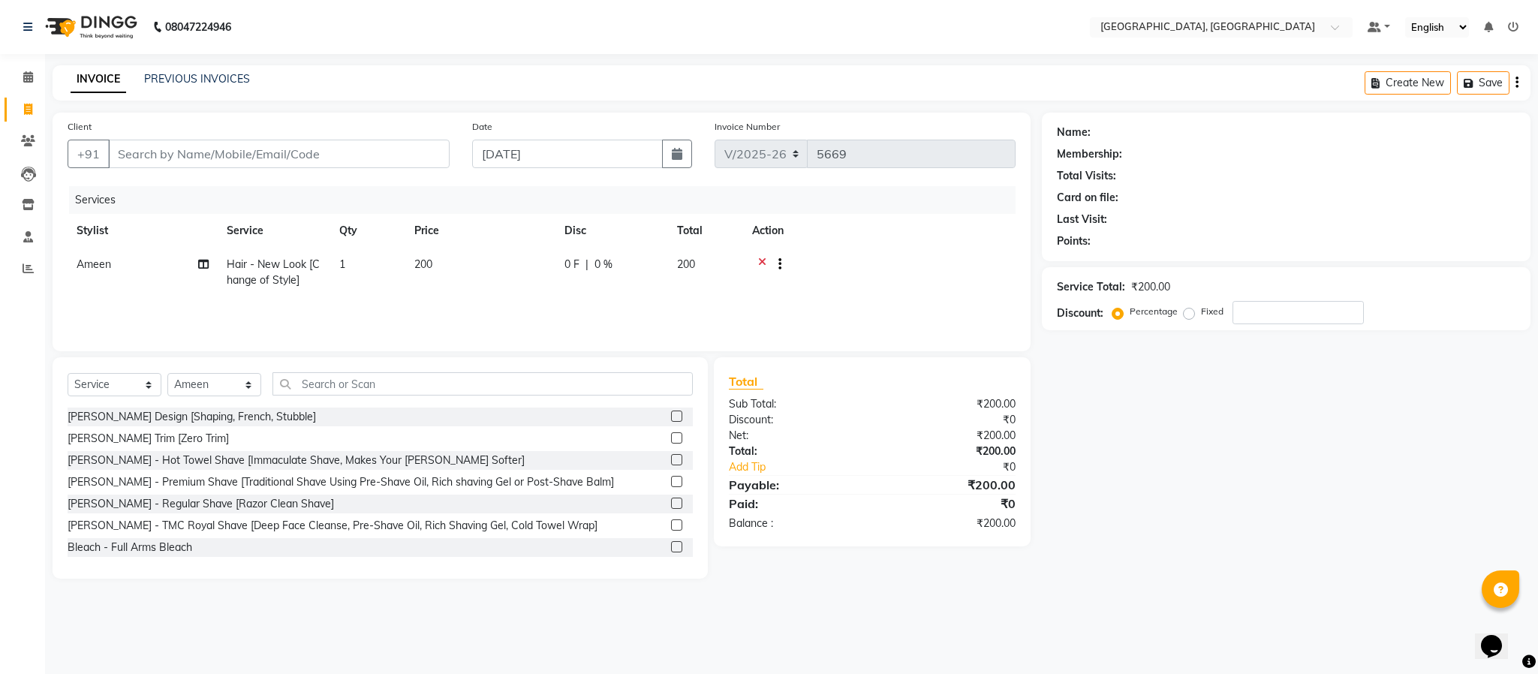
click at [653, 421] on div "[PERSON_NAME] Design [Shaping, French, Stubble]" at bounding box center [380, 417] width 625 height 19
click at [671, 420] on label at bounding box center [676, 416] width 11 height 11
click at [671, 420] on input "checkbox" at bounding box center [676, 417] width 10 height 10
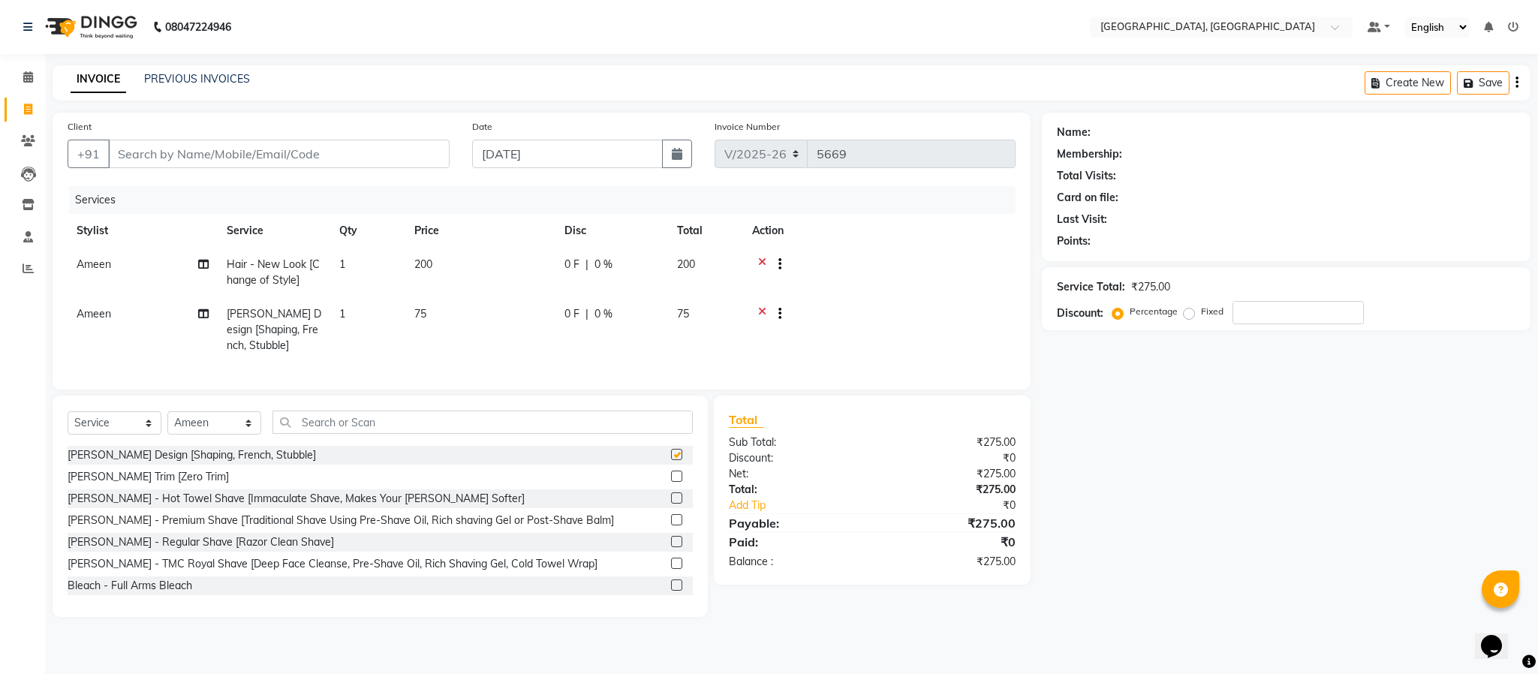
checkbox input "false"
click at [226, 145] on input "Client" at bounding box center [279, 154] width 342 height 29
type input "9"
type input "0"
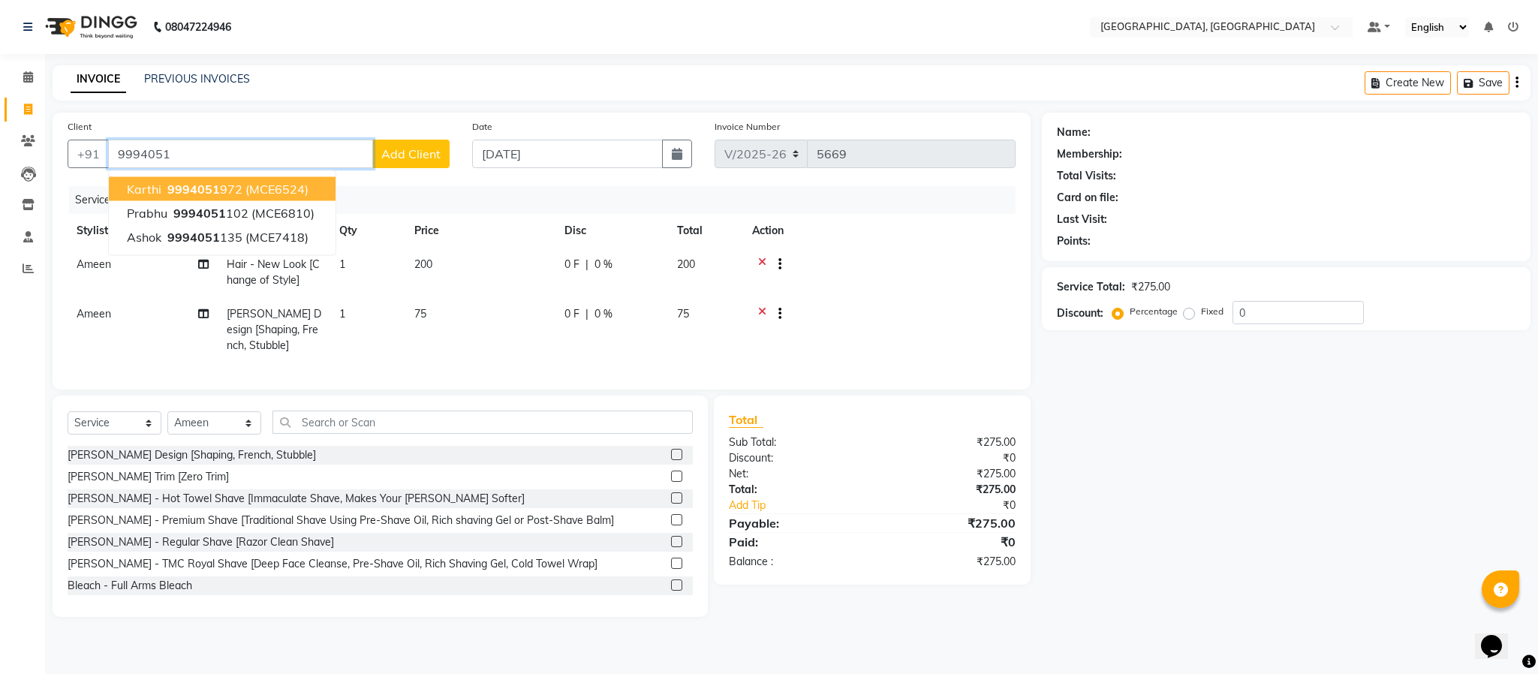
drag, startPoint x: 233, startPoint y: 192, endPoint x: 288, endPoint y: 192, distance: 55.6
click at [234, 192] on ngb-highlight "9994051 972" at bounding box center [203, 189] width 78 height 15
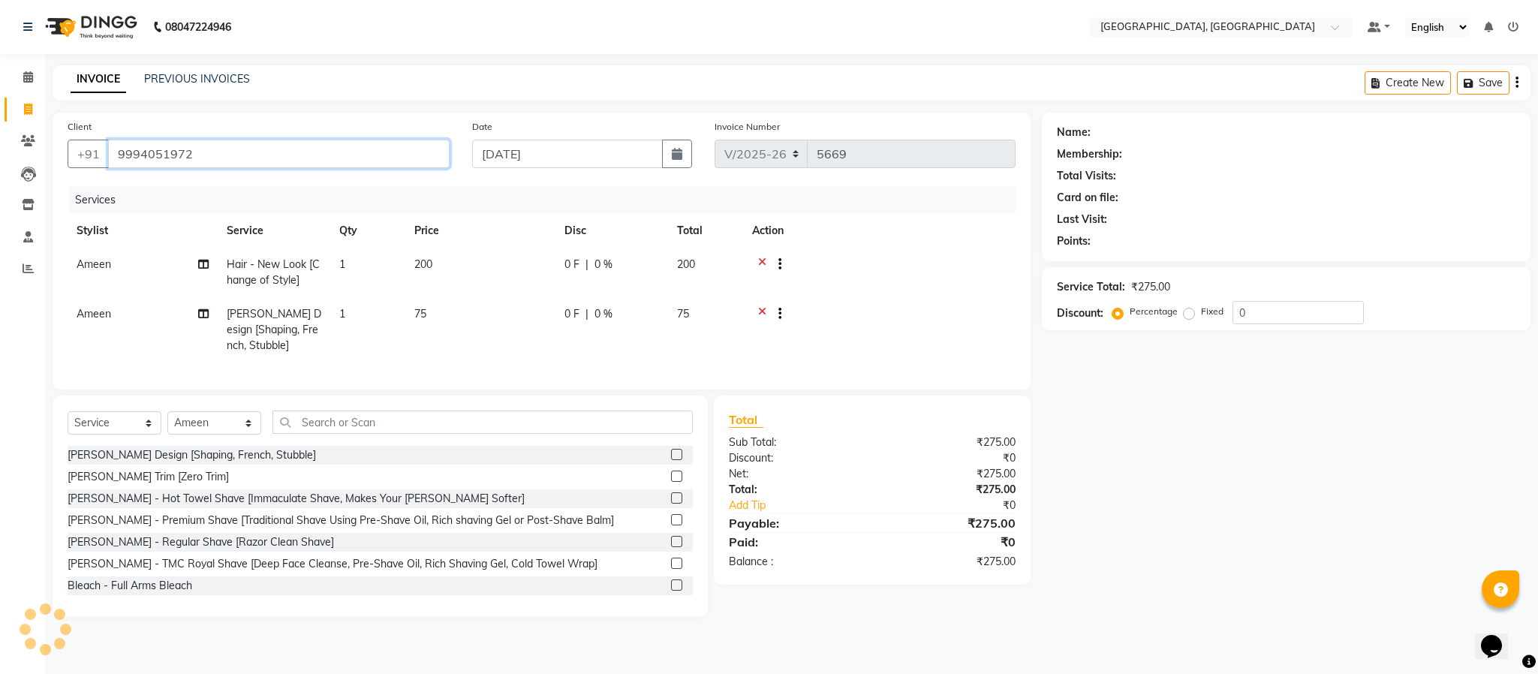
type input "9994051972"
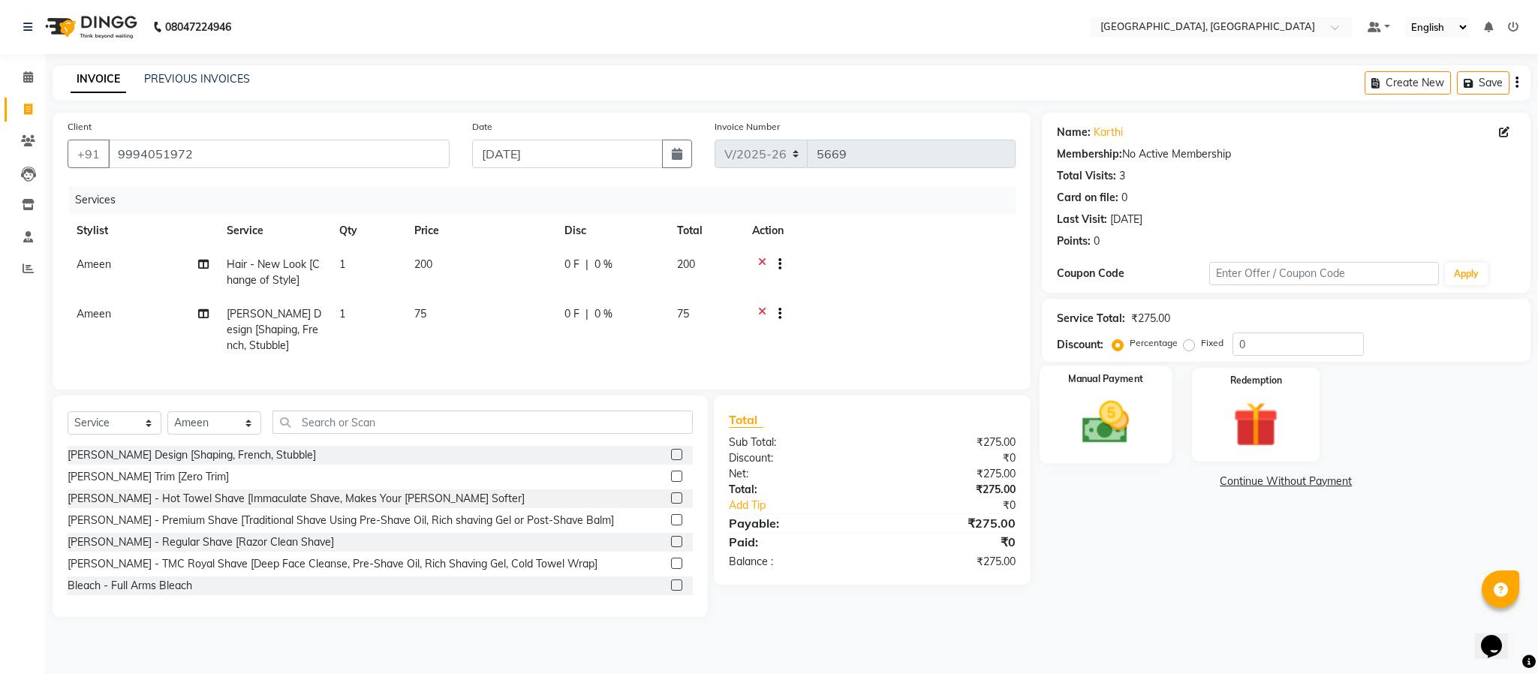
click at [1116, 406] on img at bounding box center [1106, 423] width 77 height 54
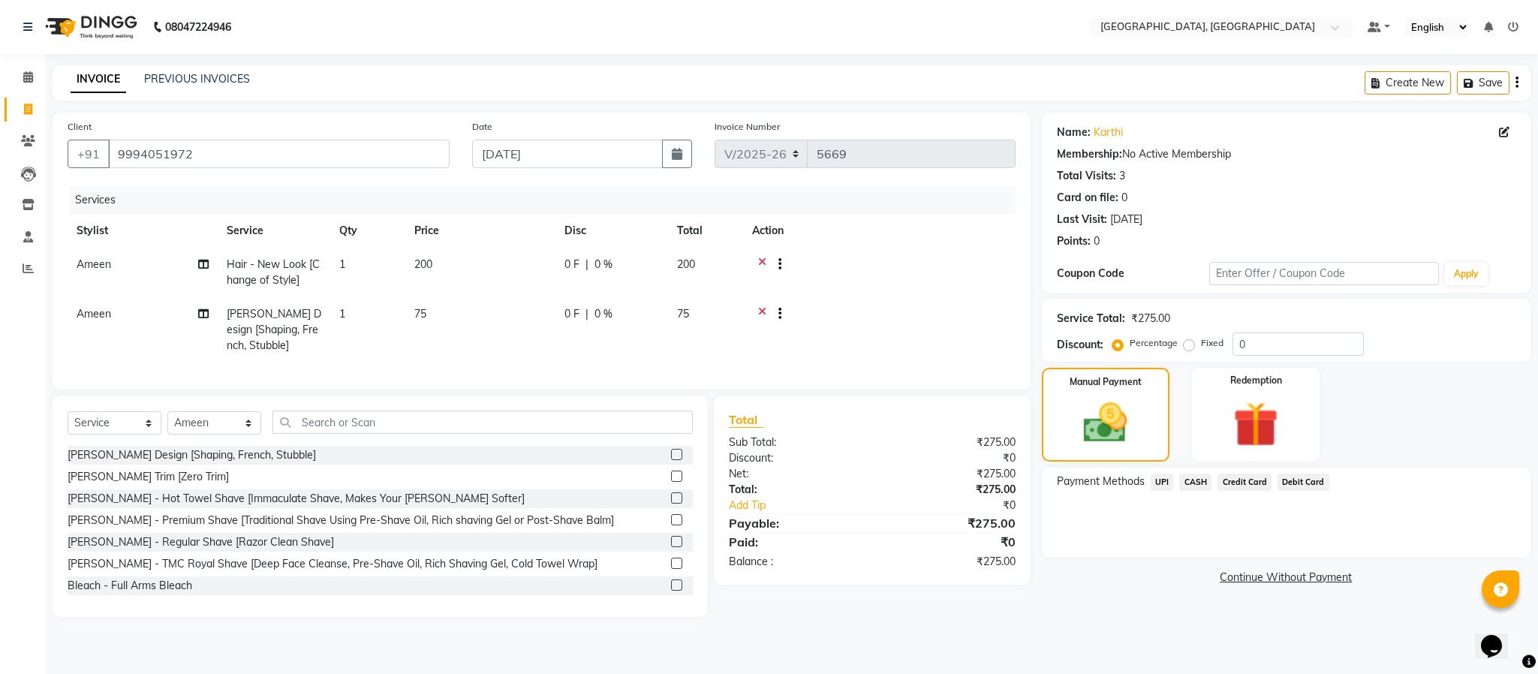
click at [1161, 486] on span "UPI" at bounding box center [1162, 482] width 23 height 17
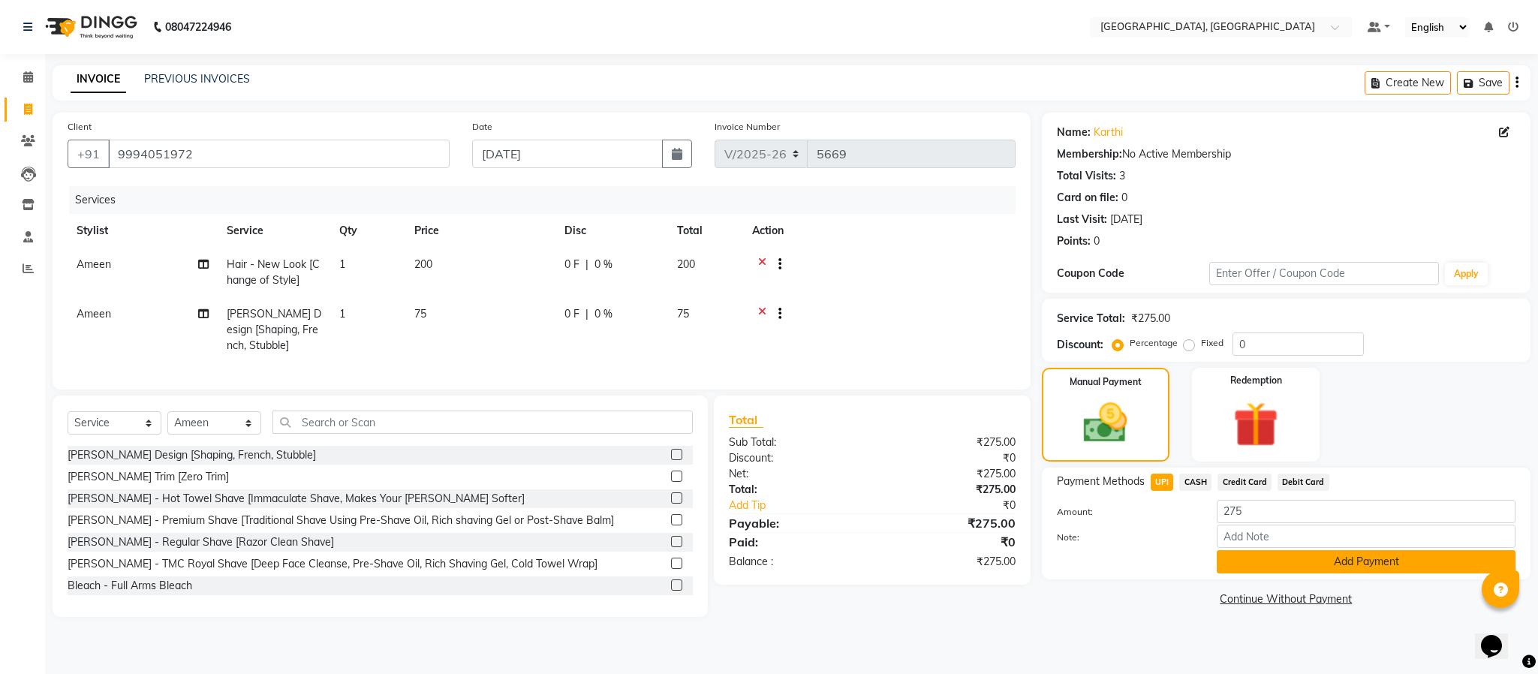
click at [1374, 561] on button "Add Payment" at bounding box center [1366, 561] width 299 height 23
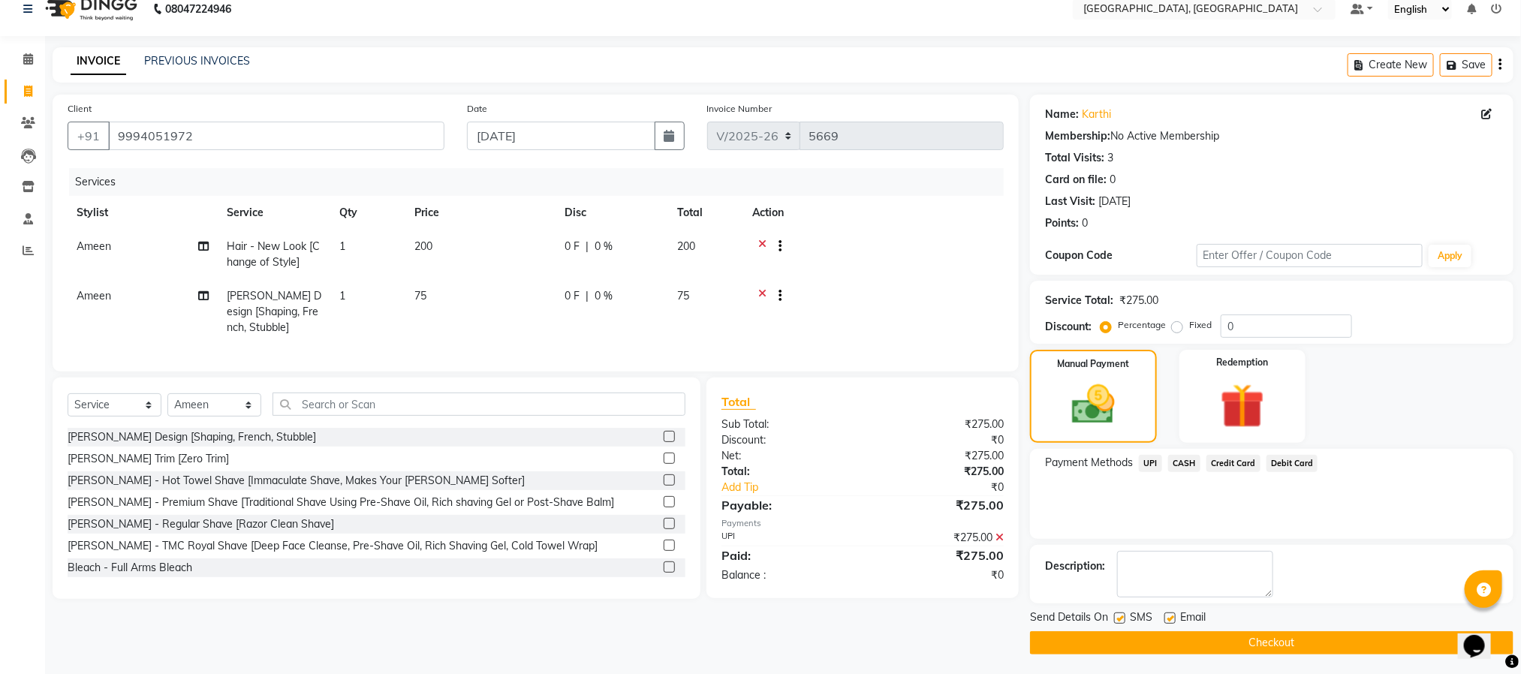
scroll to position [23, 0]
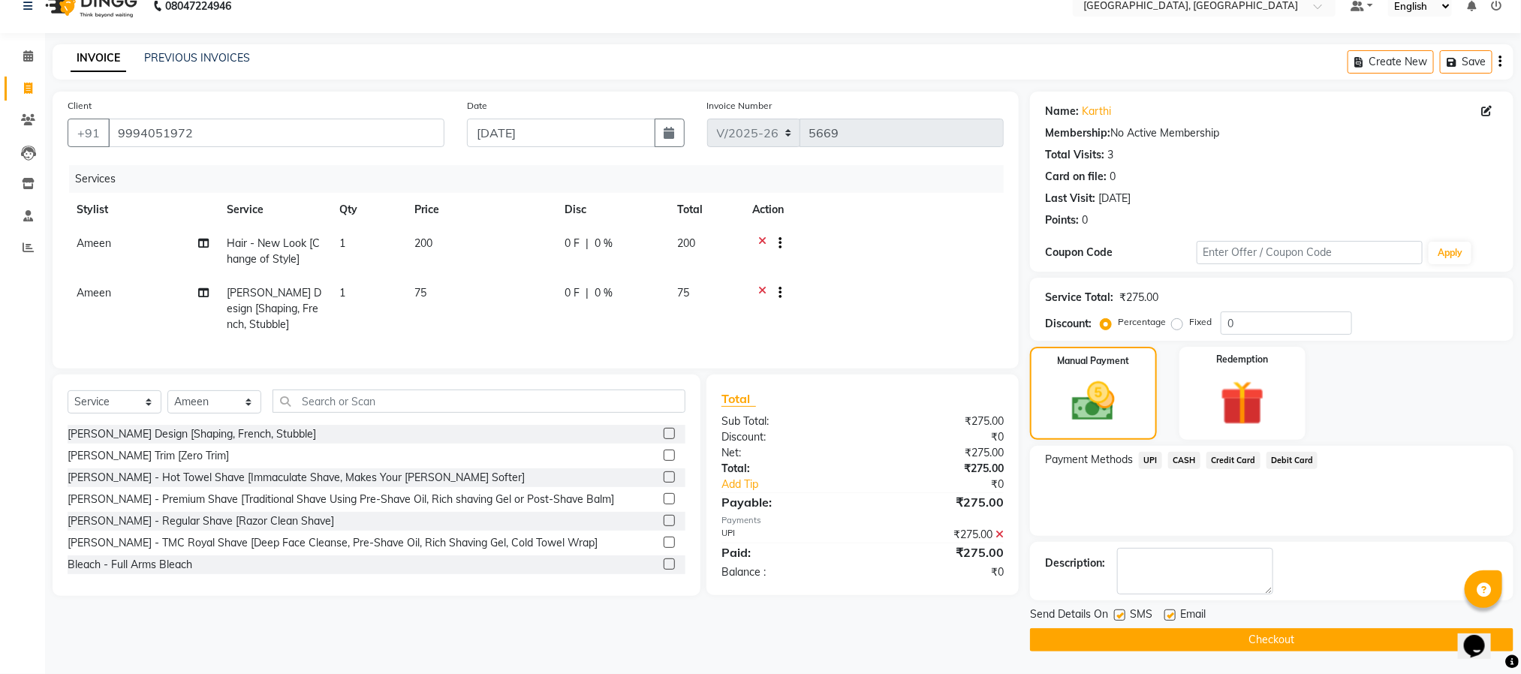
click at [1333, 642] on button "Checkout" at bounding box center [1271, 639] width 483 height 23
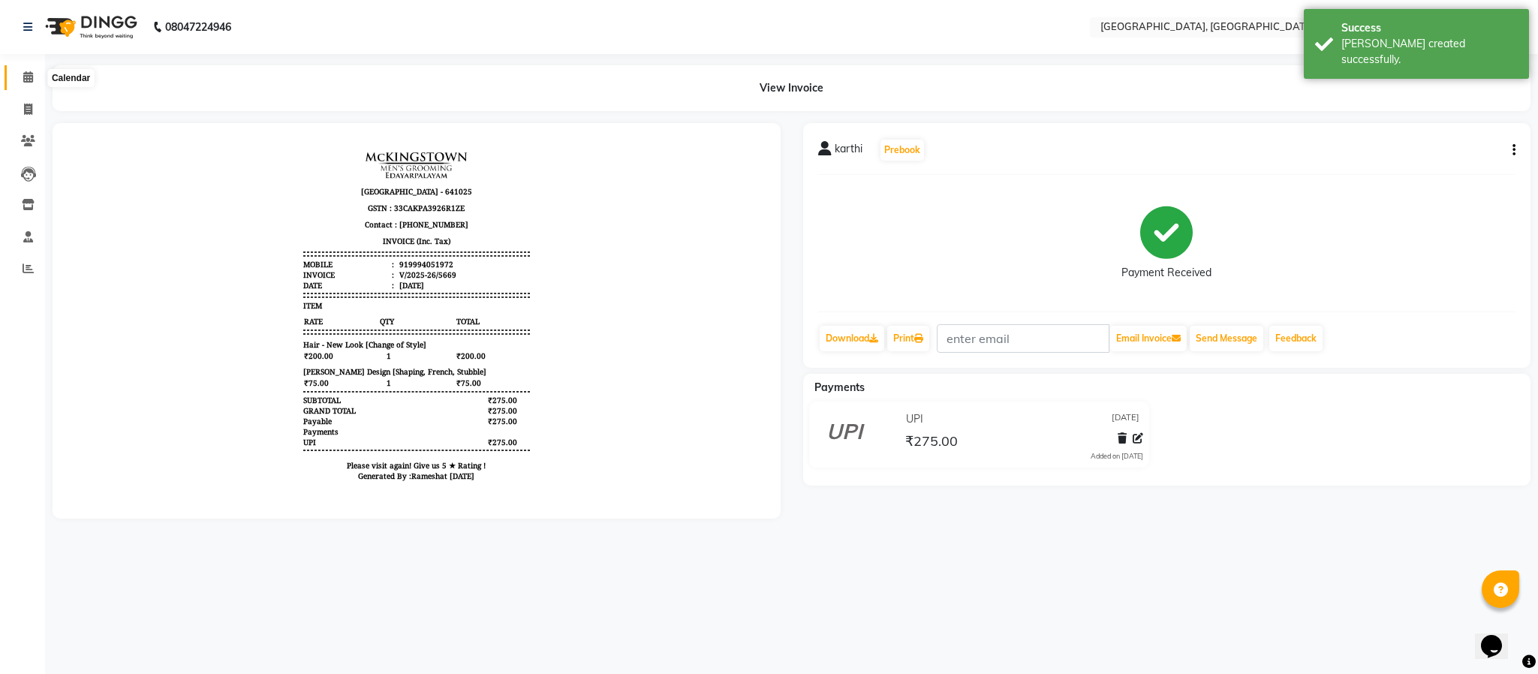
click at [23, 80] on icon at bounding box center [28, 76] width 10 height 11
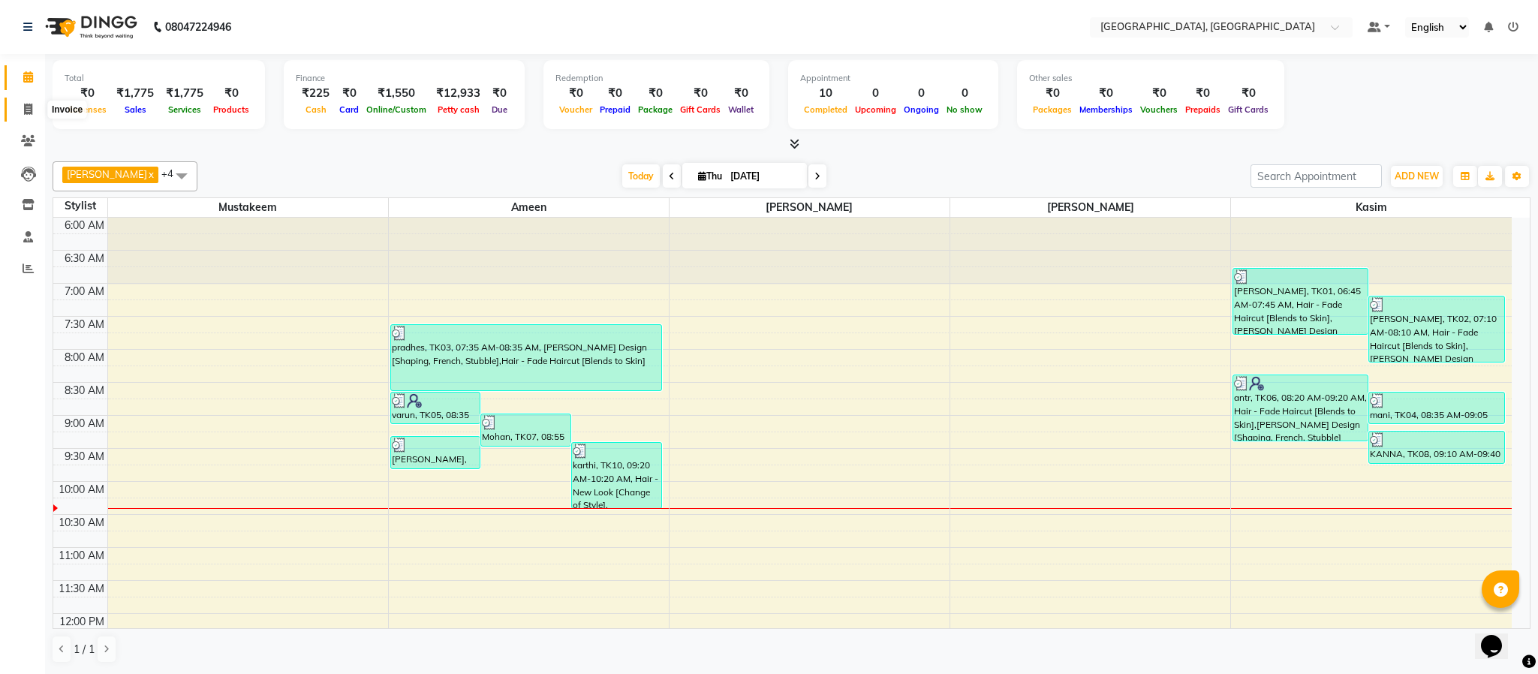
click at [26, 108] on icon at bounding box center [28, 109] width 8 height 11
select select "service"
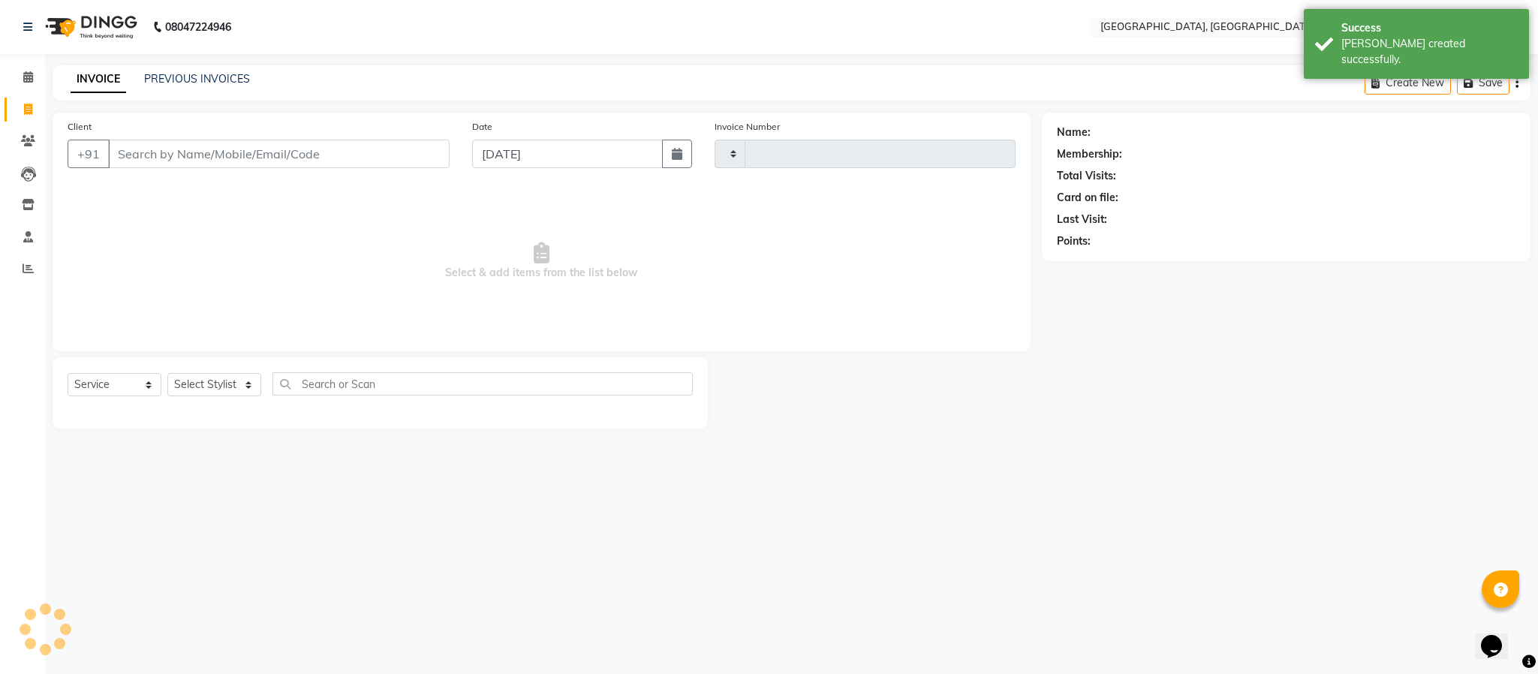
type input "5670"
select select "4977"
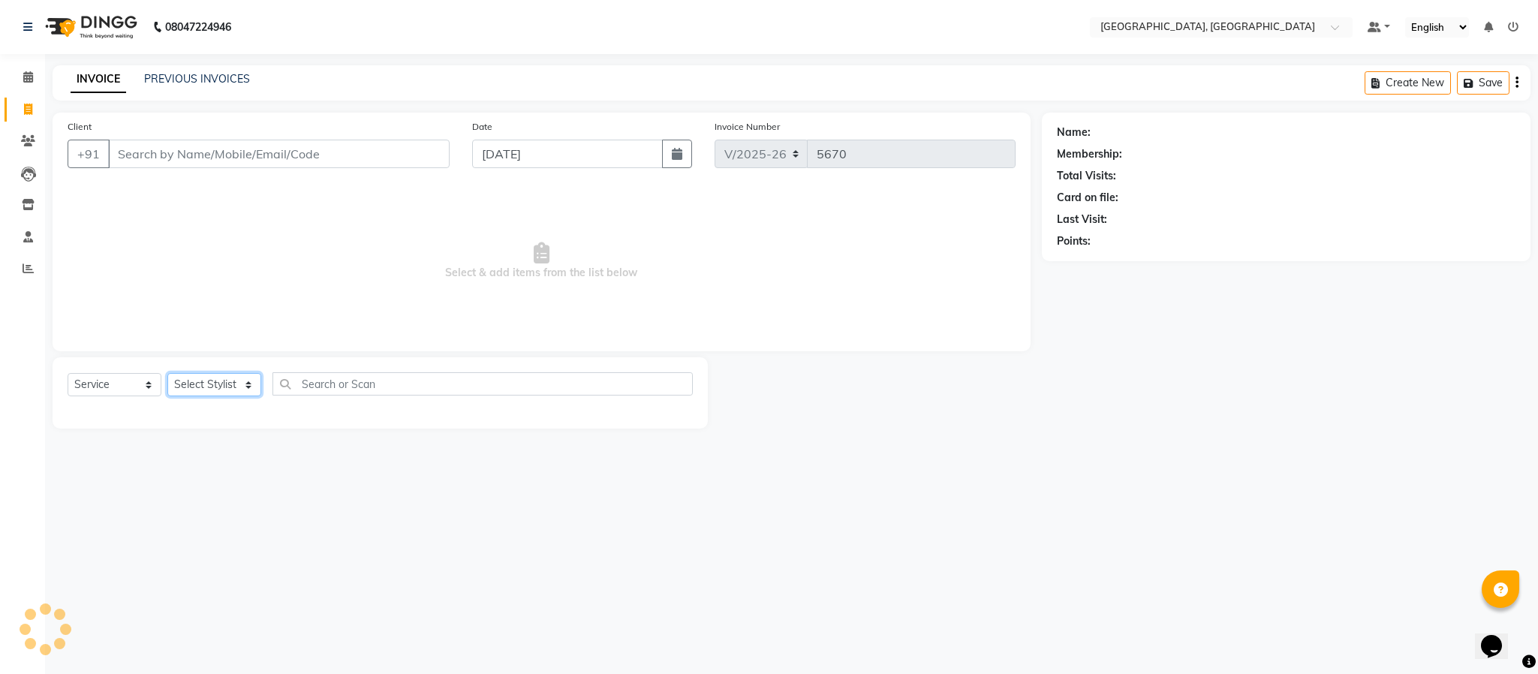
click at [174, 379] on select "Select Stylist Ameen House Keeping [PERSON_NAME] [PERSON_NAME] Prathiswar [PERS…" at bounding box center [214, 384] width 94 height 23
select select "85156"
click at [167, 374] on select "Select Stylist Ameen House Keeping [PERSON_NAME] [PERSON_NAME] Prathiswar [PERS…" at bounding box center [214, 384] width 94 height 23
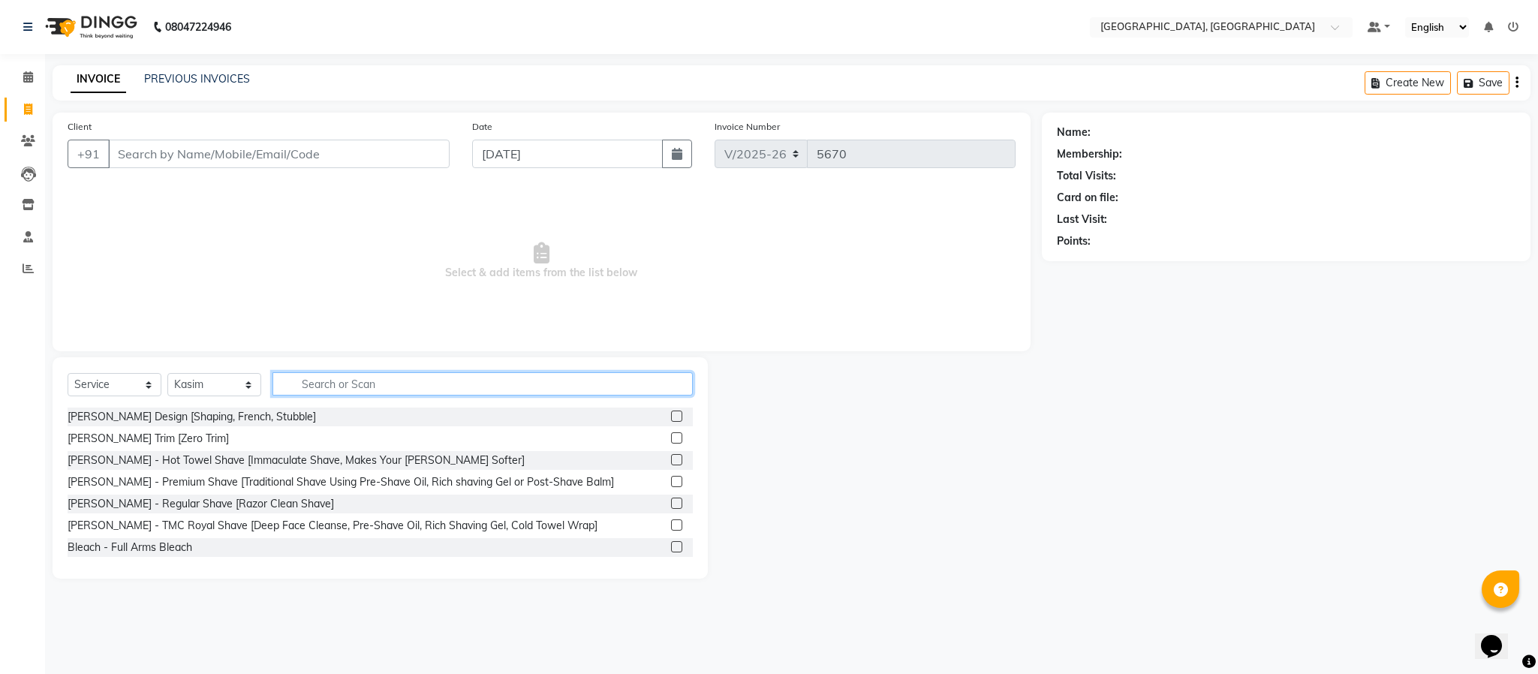
click at [356, 384] on input "text" at bounding box center [483, 383] width 420 height 23
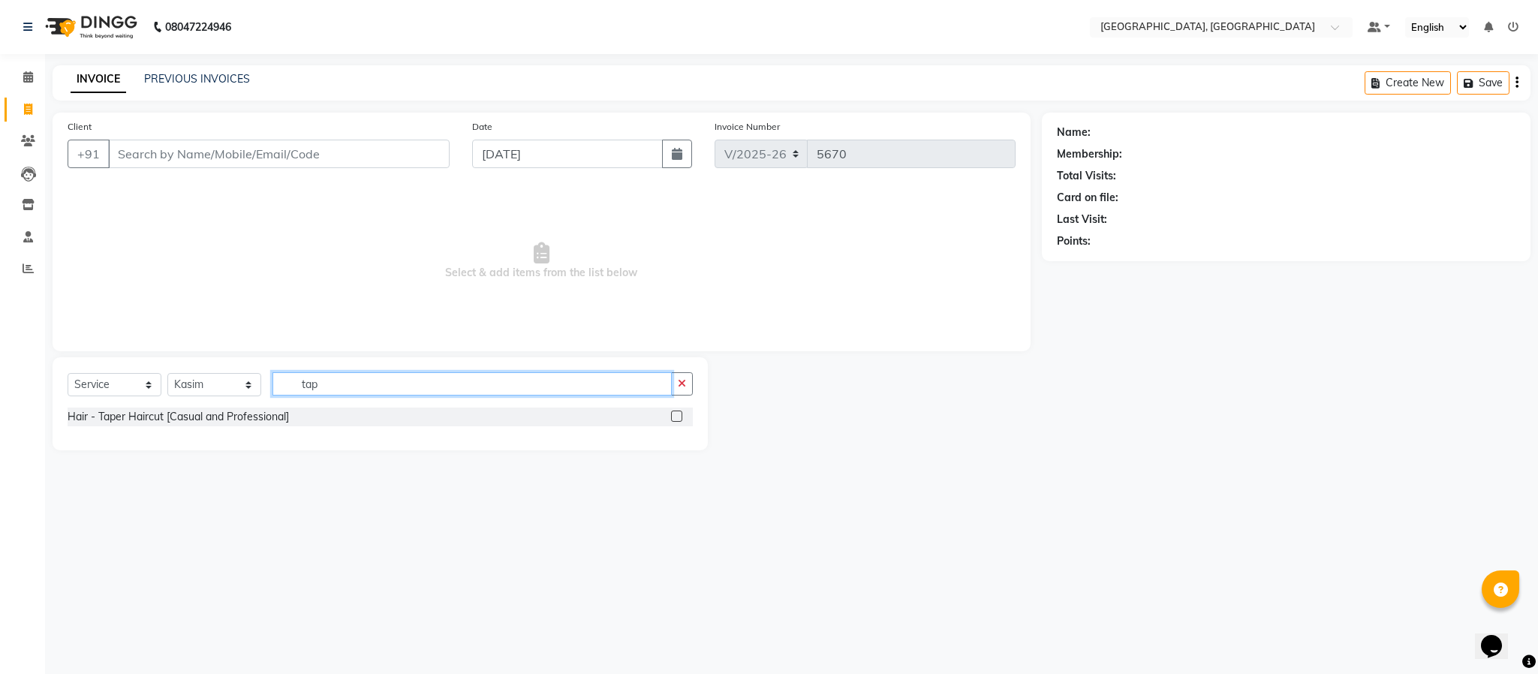
type input "tap"
click at [676, 417] on label at bounding box center [676, 416] width 11 height 11
click at [676, 417] on input "checkbox" at bounding box center [676, 417] width 10 height 10
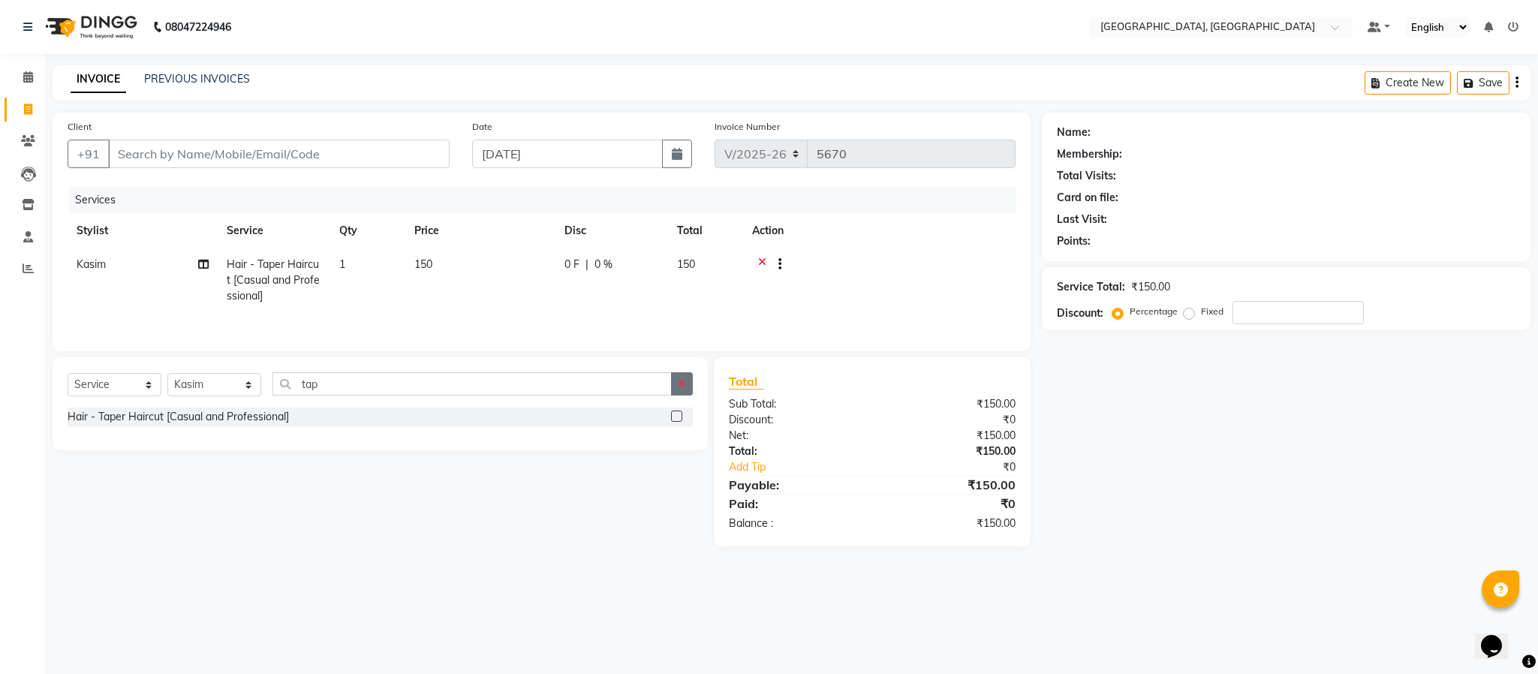
checkbox input "false"
click at [685, 389] on icon "button" at bounding box center [682, 383] width 8 height 11
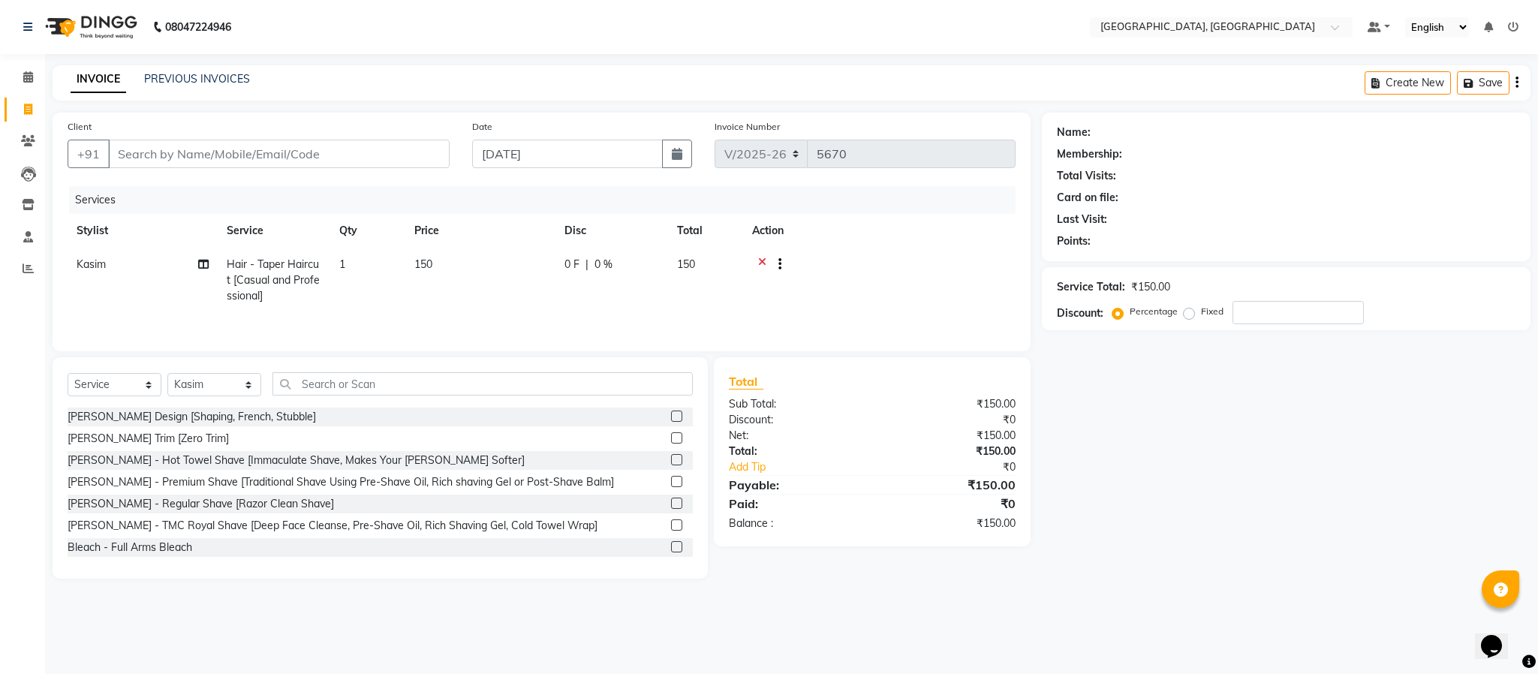
click at [671, 422] on label at bounding box center [676, 416] width 11 height 11
click at [671, 422] on input "checkbox" at bounding box center [676, 417] width 10 height 10
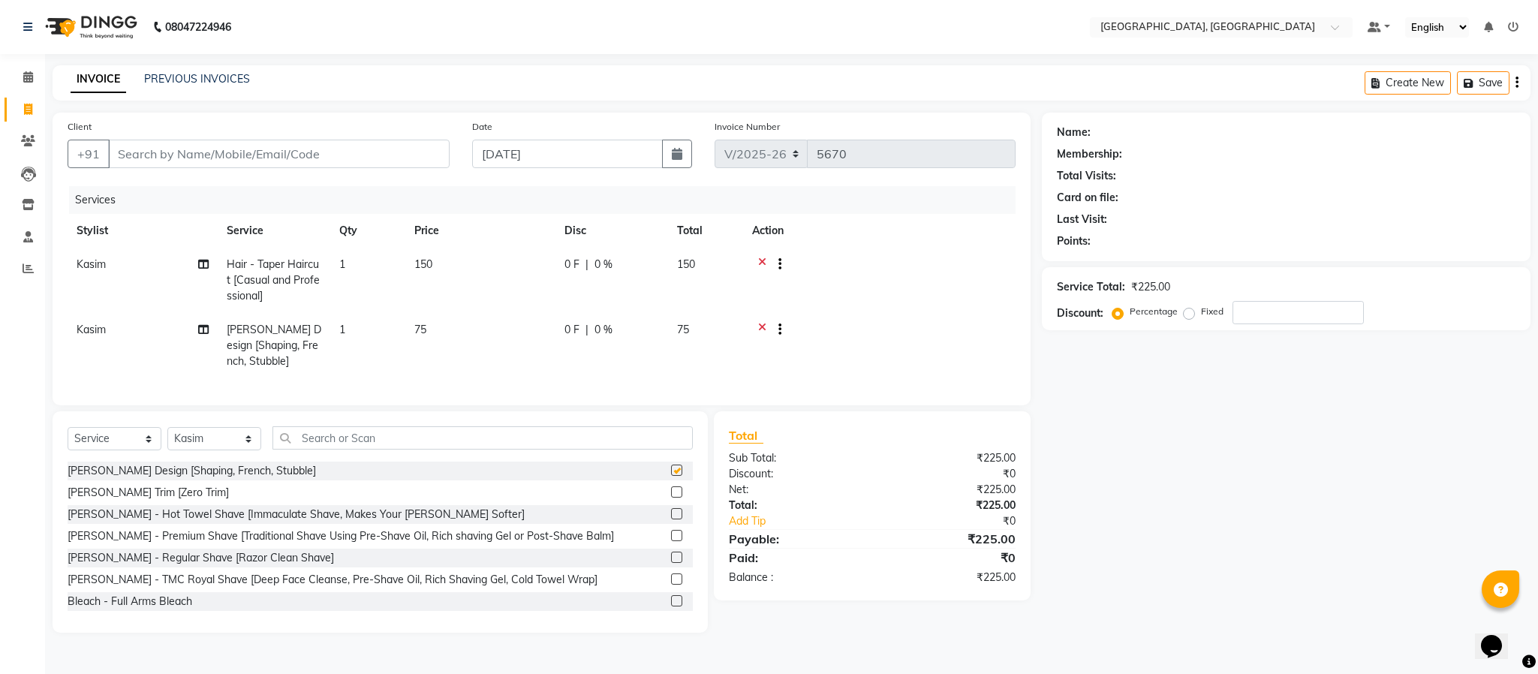
checkbox input "false"
click at [289, 149] on input "Client" at bounding box center [279, 154] width 342 height 29
type input "9"
type input "0"
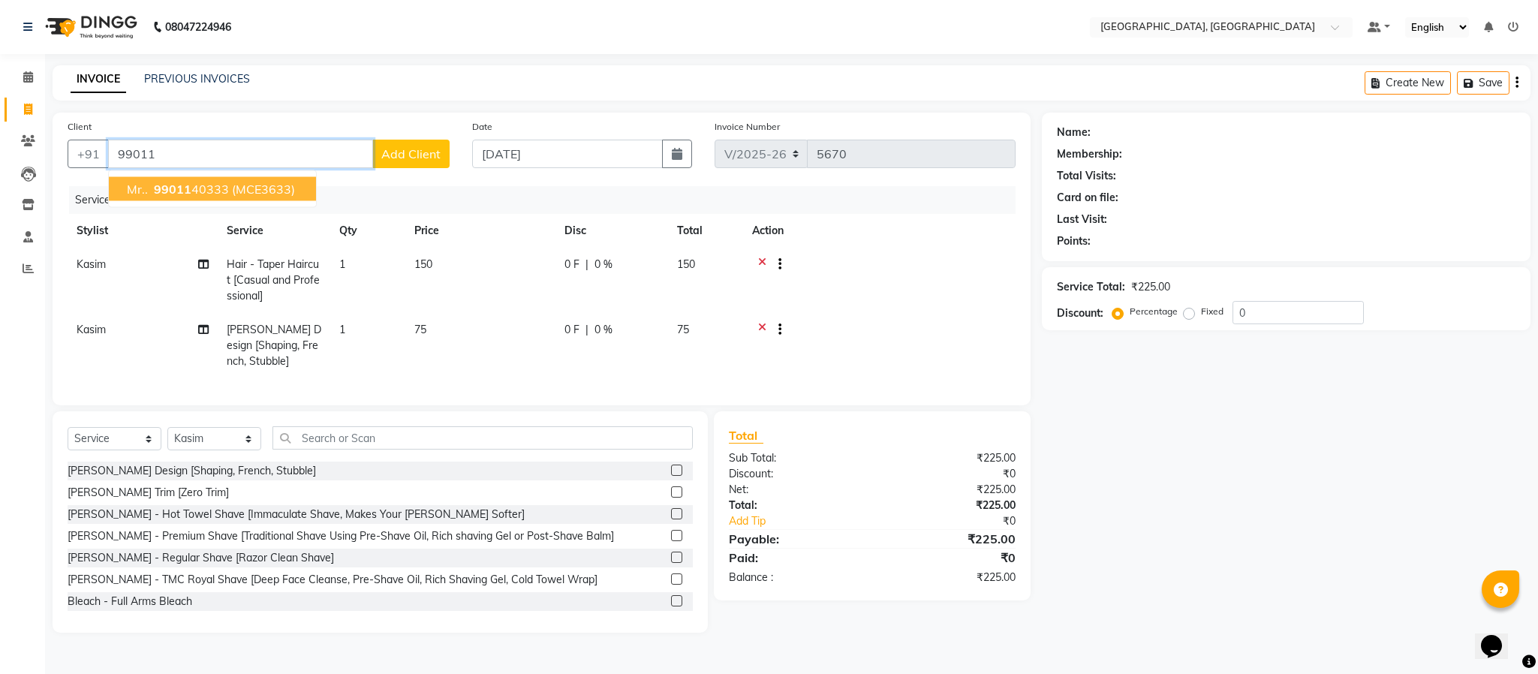
click at [267, 183] on span "(MCE3633)" at bounding box center [263, 189] width 63 height 15
type input "9901140333"
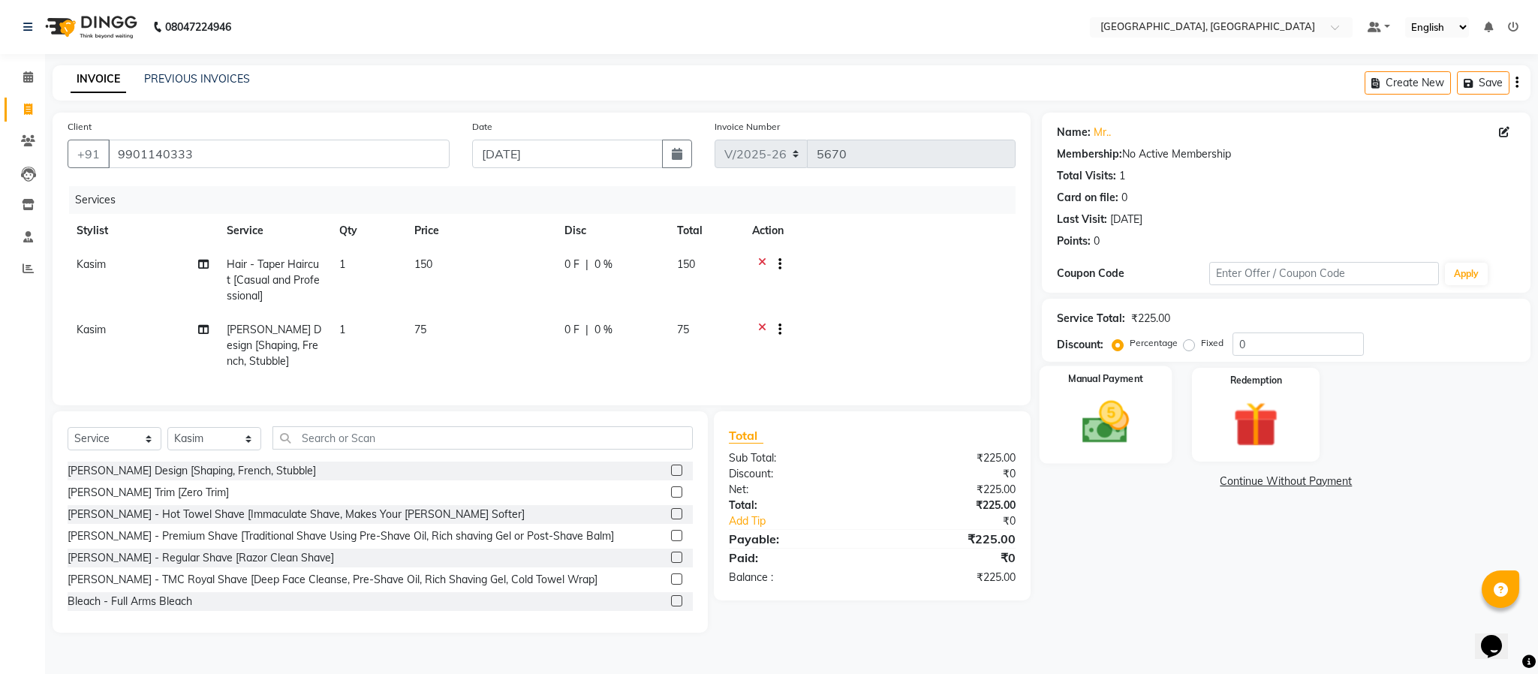
click at [1104, 442] on img at bounding box center [1106, 423] width 77 height 54
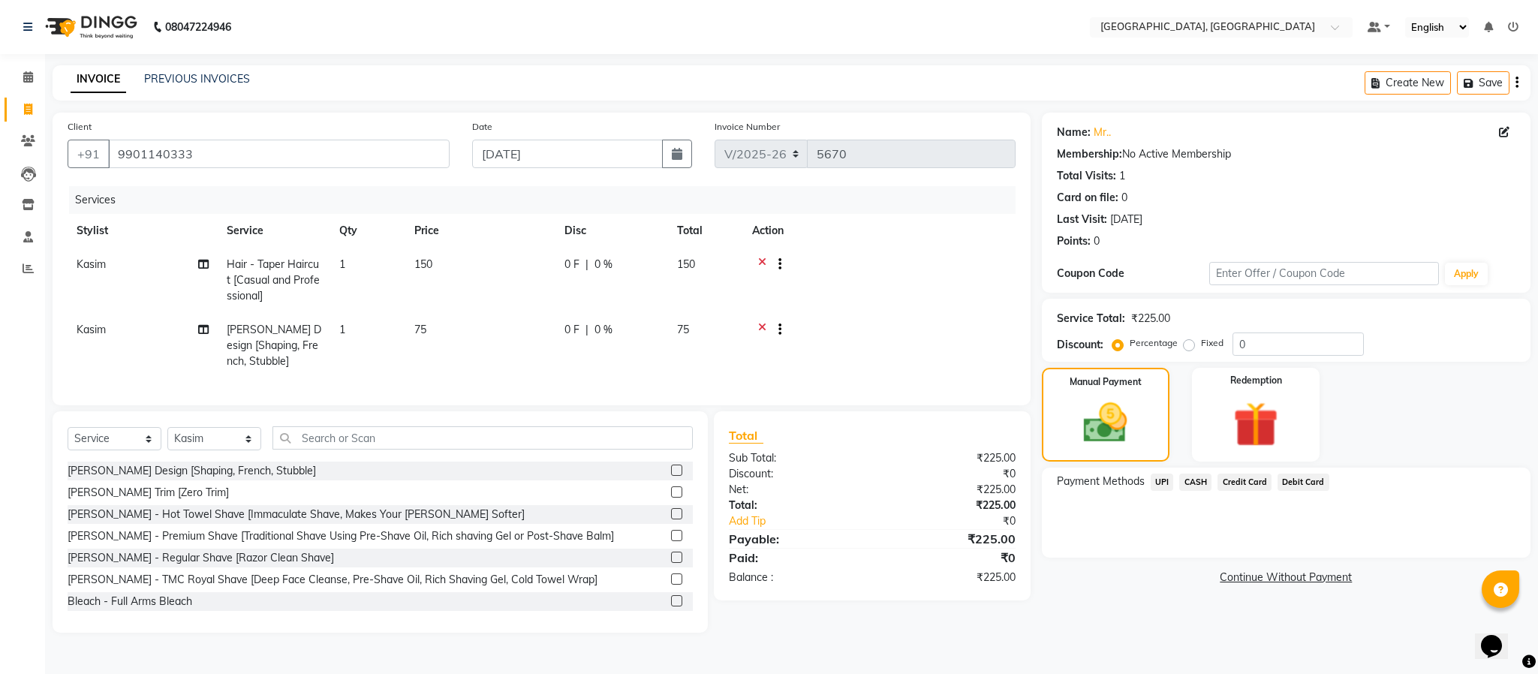
click at [1203, 483] on span "CASH" at bounding box center [1195, 482] width 32 height 17
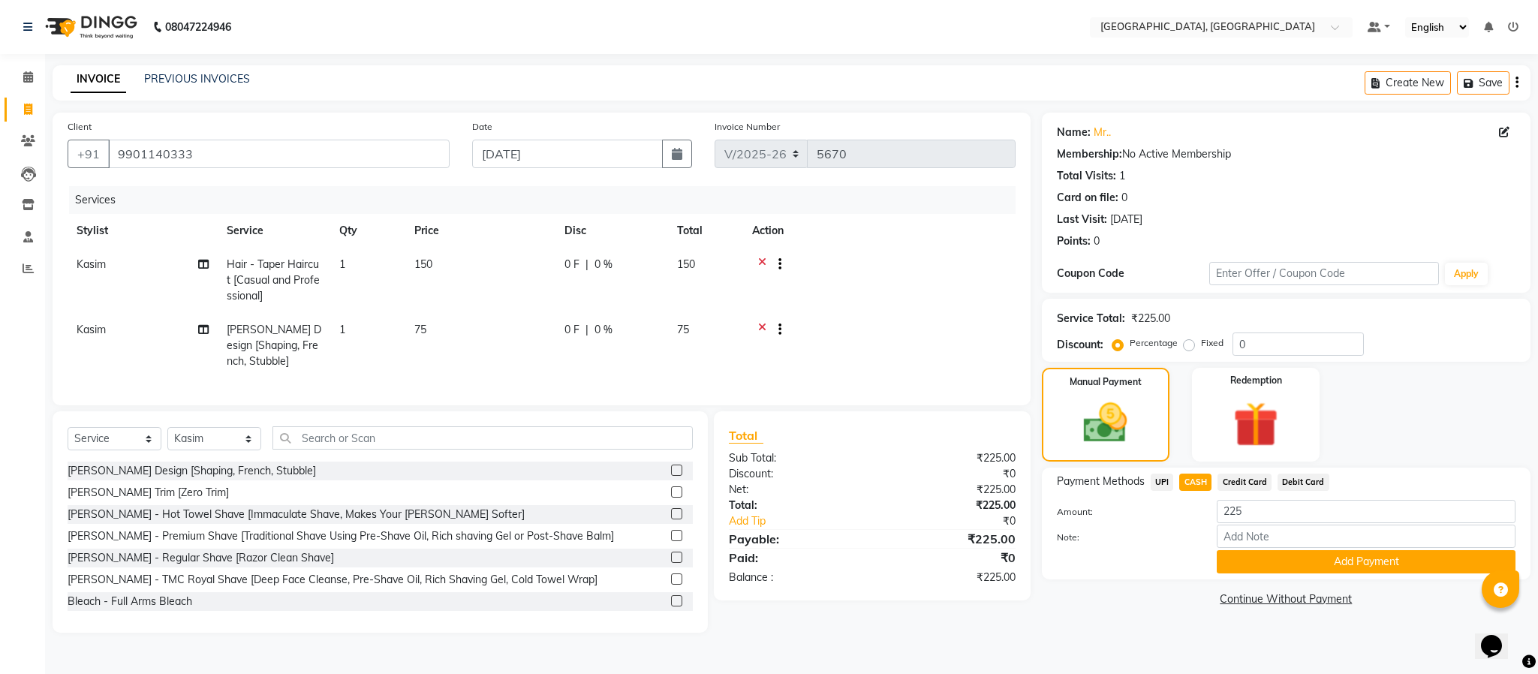
drag, startPoint x: 1161, startPoint y: 468, endPoint x: 1162, endPoint y: 485, distance: 16.6
click at [1162, 478] on div "Payment Methods UPI CASH Credit Card Debit Card Amount: 225 Note: Add Payment" at bounding box center [1286, 524] width 489 height 112
click at [1162, 485] on span "UPI" at bounding box center [1162, 482] width 23 height 17
click at [1293, 574] on div "Payment Methods UPI CASH Credit Card Debit Card Amount: 225 Note: Add Payment" at bounding box center [1286, 524] width 489 height 112
click at [1295, 568] on button "Add Payment" at bounding box center [1366, 561] width 299 height 23
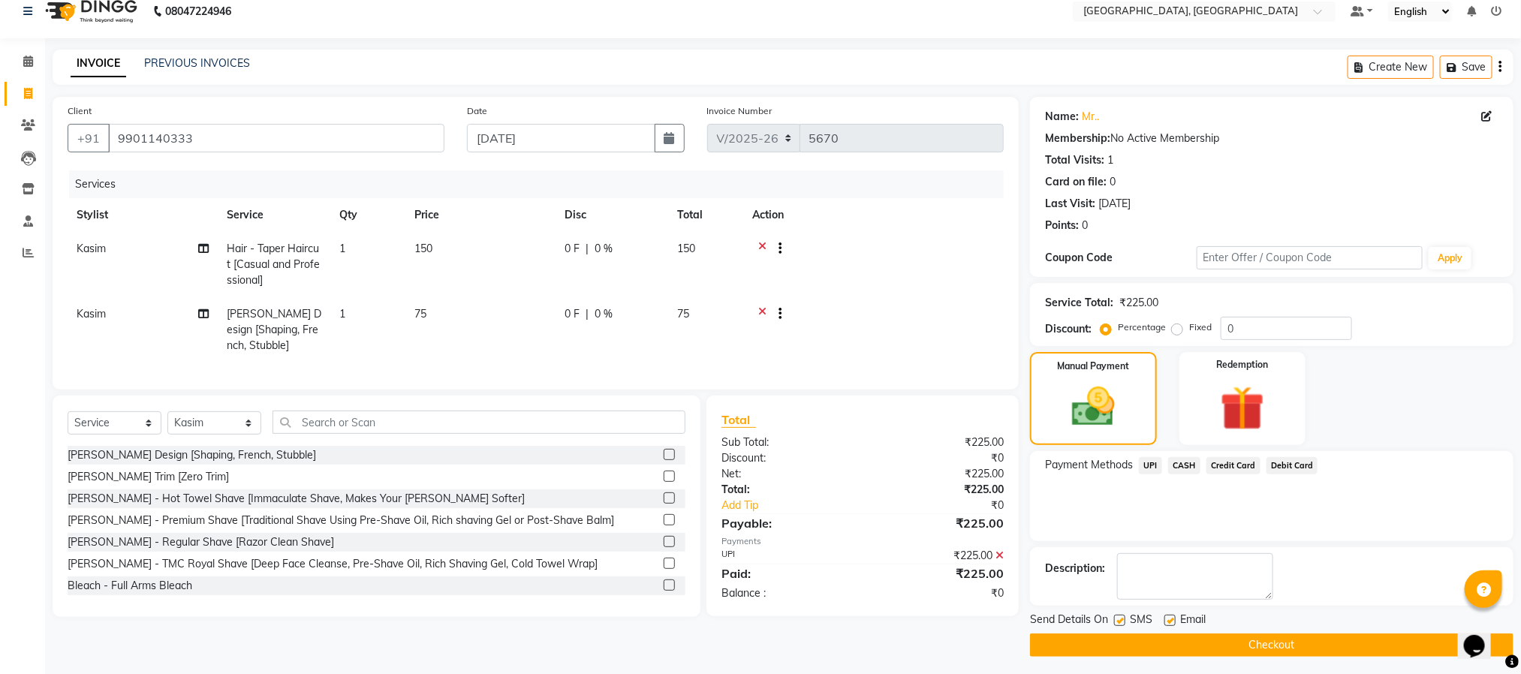
scroll to position [23, 0]
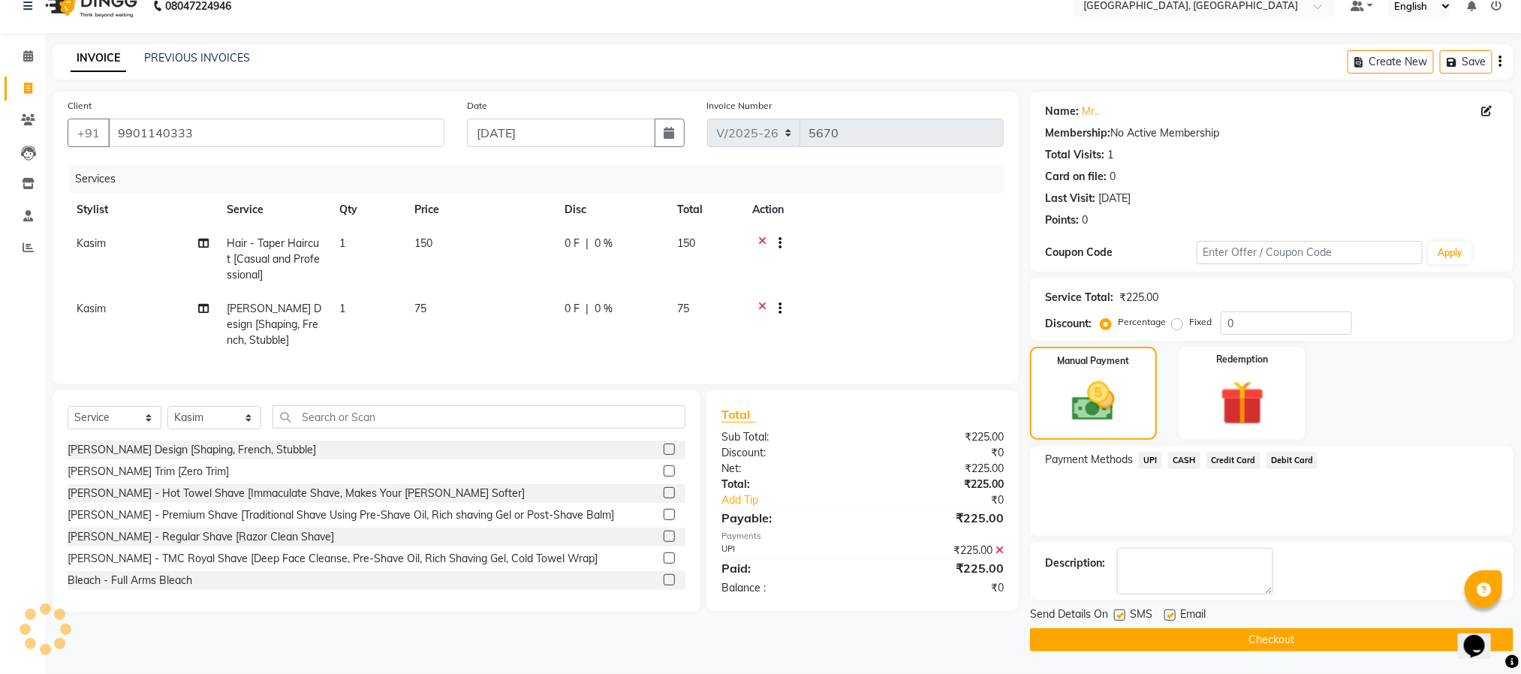
click at [1250, 649] on button "Checkout" at bounding box center [1271, 639] width 483 height 23
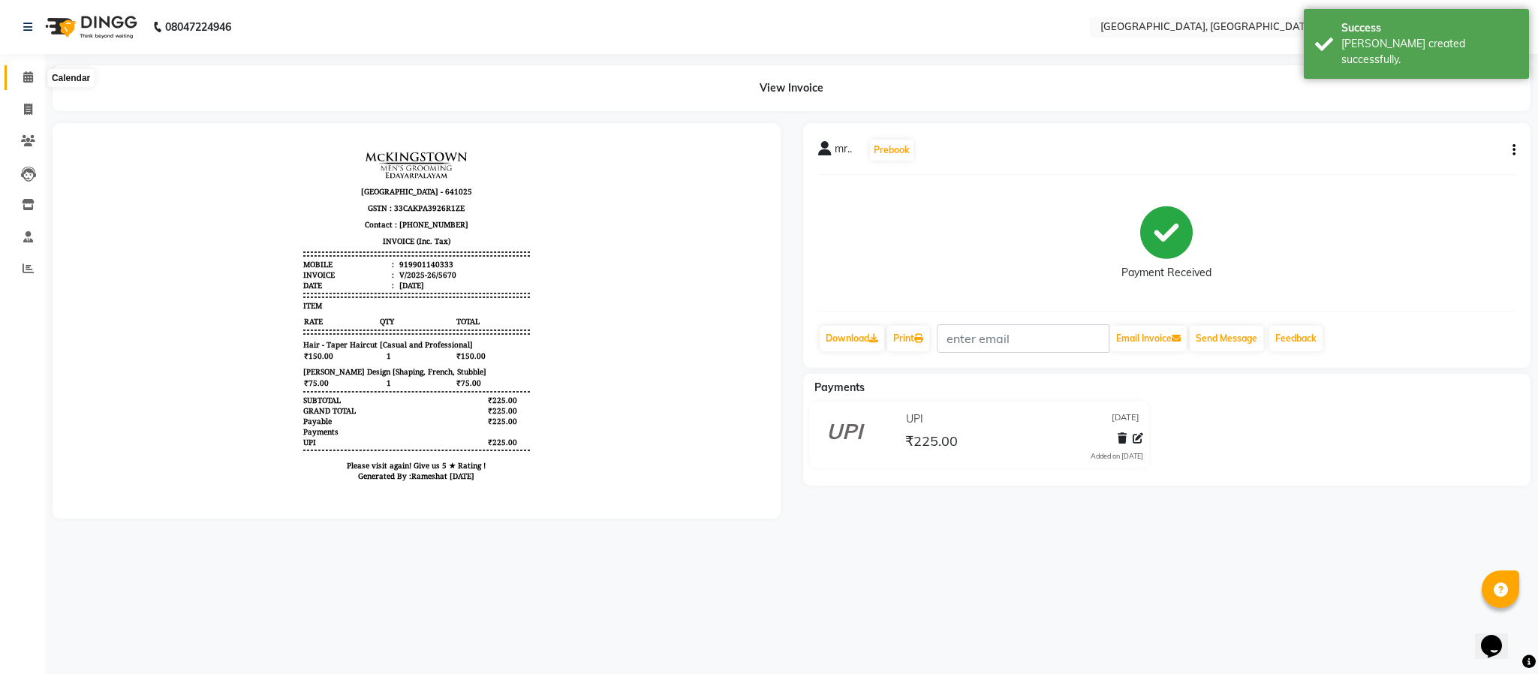
click at [25, 79] on icon at bounding box center [28, 76] width 10 height 11
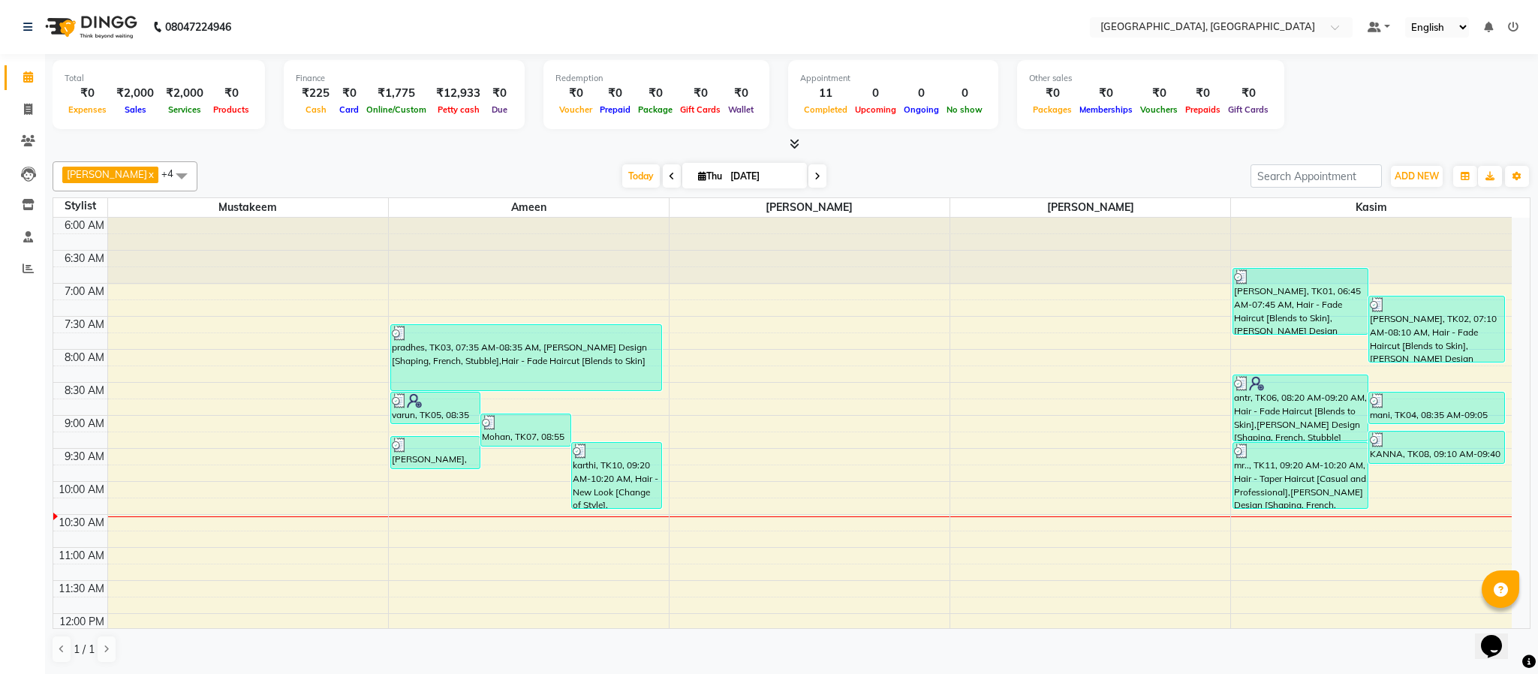
click at [796, 138] on icon at bounding box center [795, 143] width 10 height 11
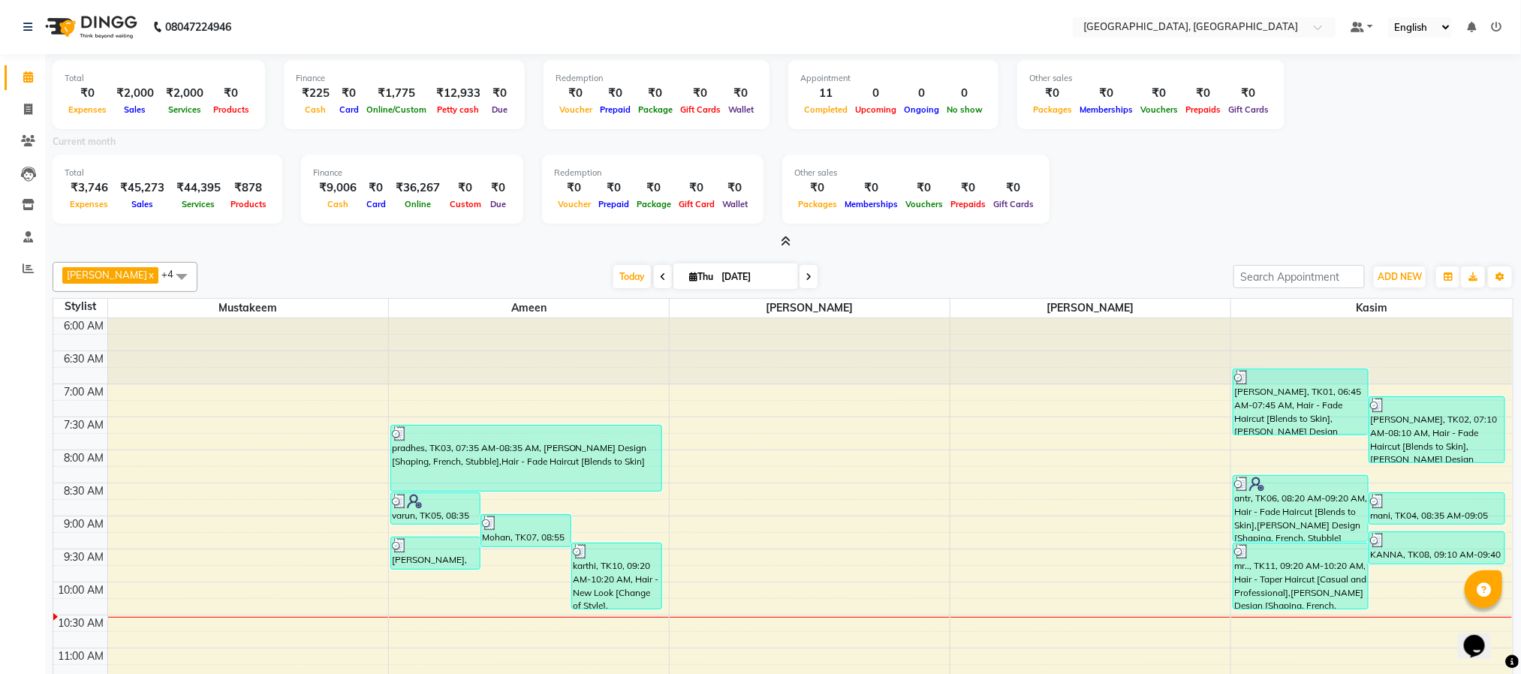
click at [786, 236] on icon at bounding box center [787, 241] width 10 height 11
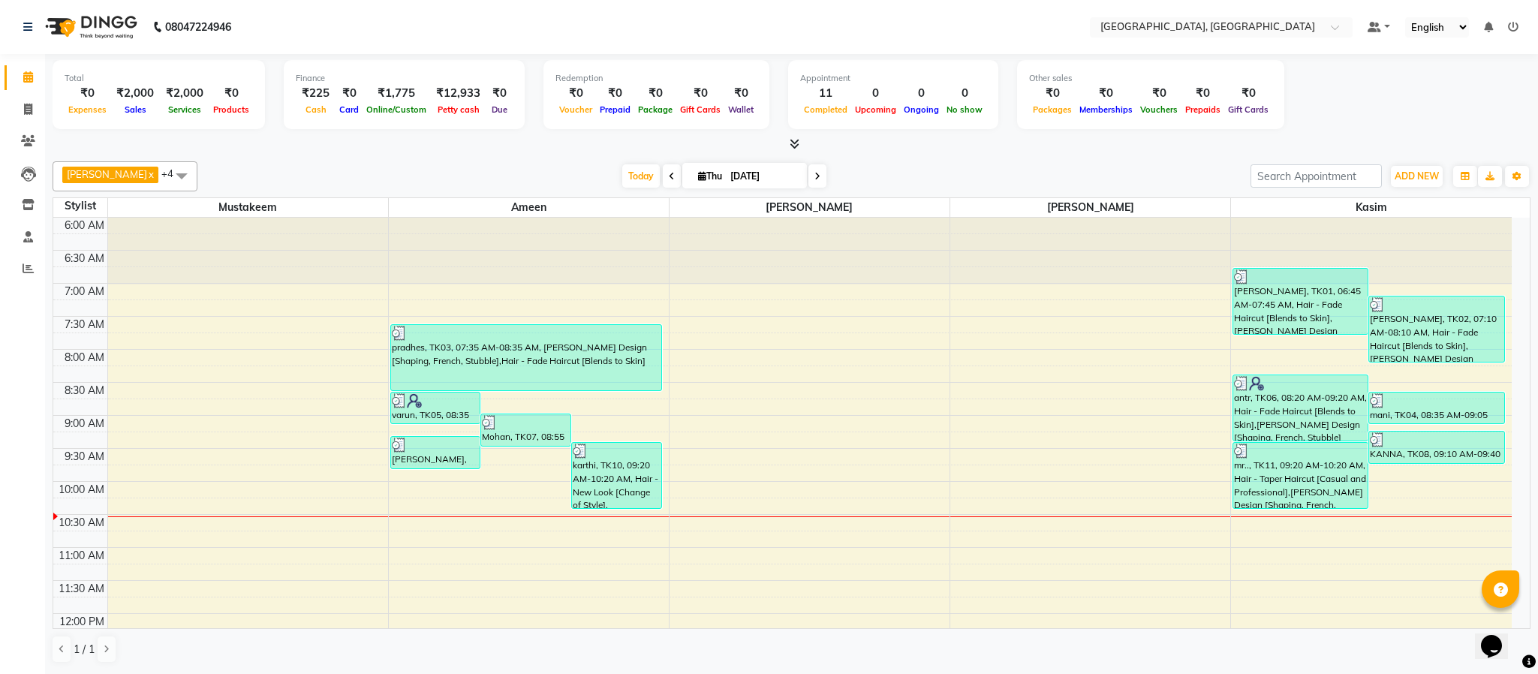
click at [795, 145] on icon at bounding box center [795, 143] width 10 height 11
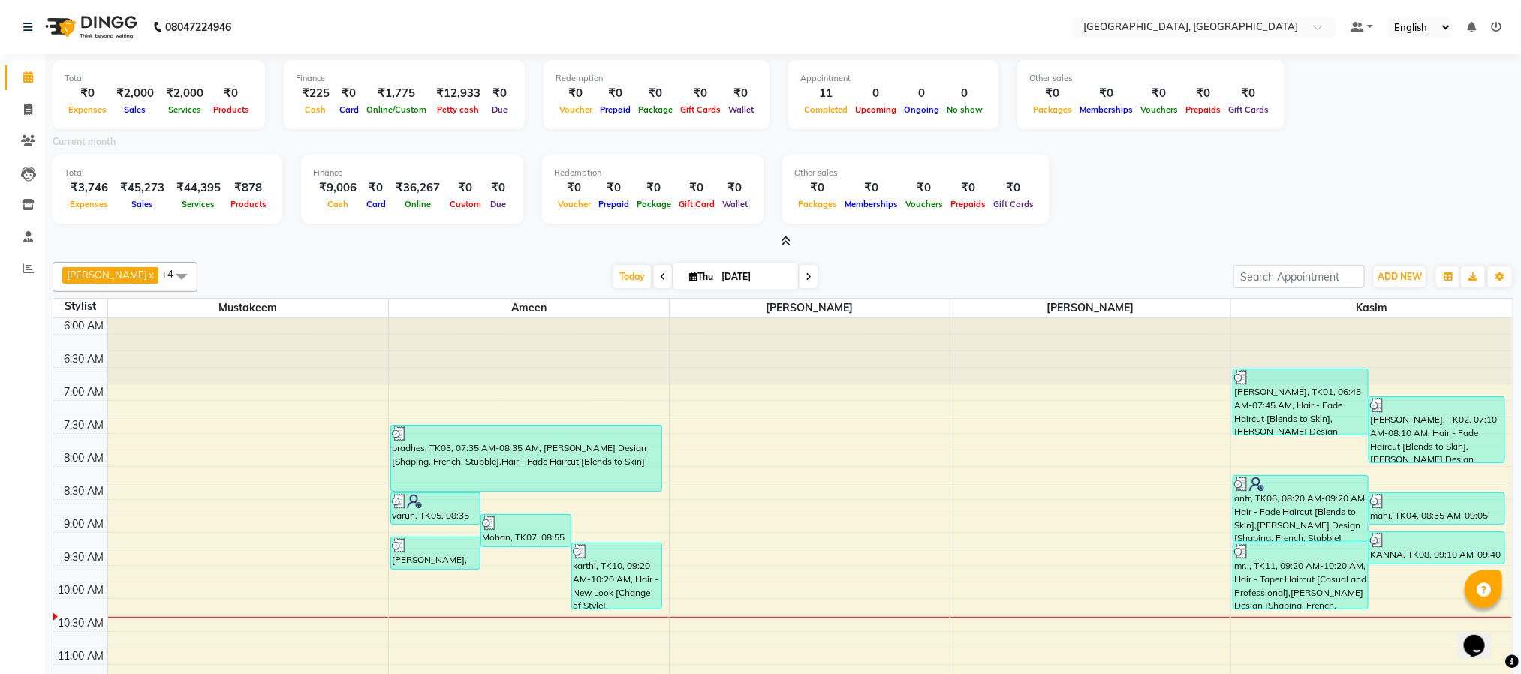
click at [787, 242] on icon at bounding box center [787, 241] width 10 height 11
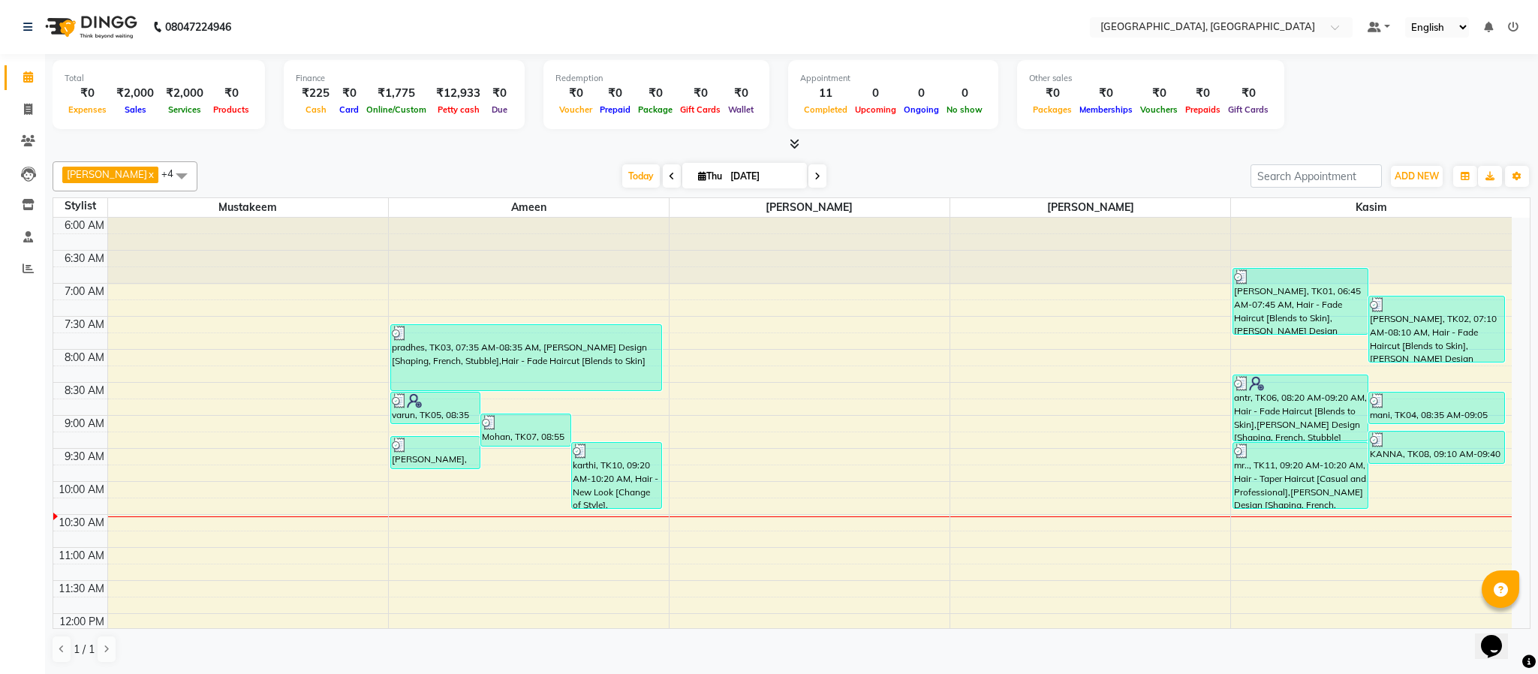
click at [791, 143] on icon at bounding box center [795, 143] width 10 height 11
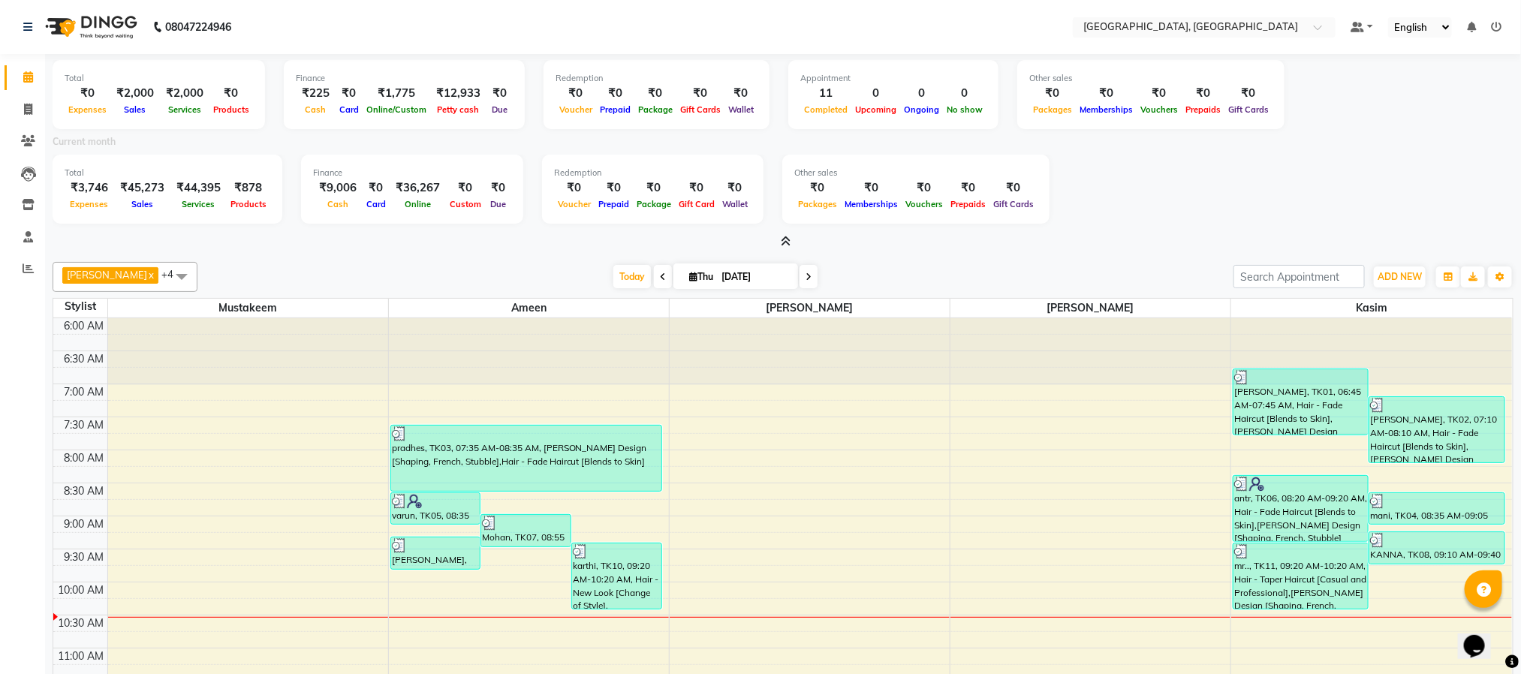
click at [787, 241] on icon at bounding box center [787, 241] width 10 height 11
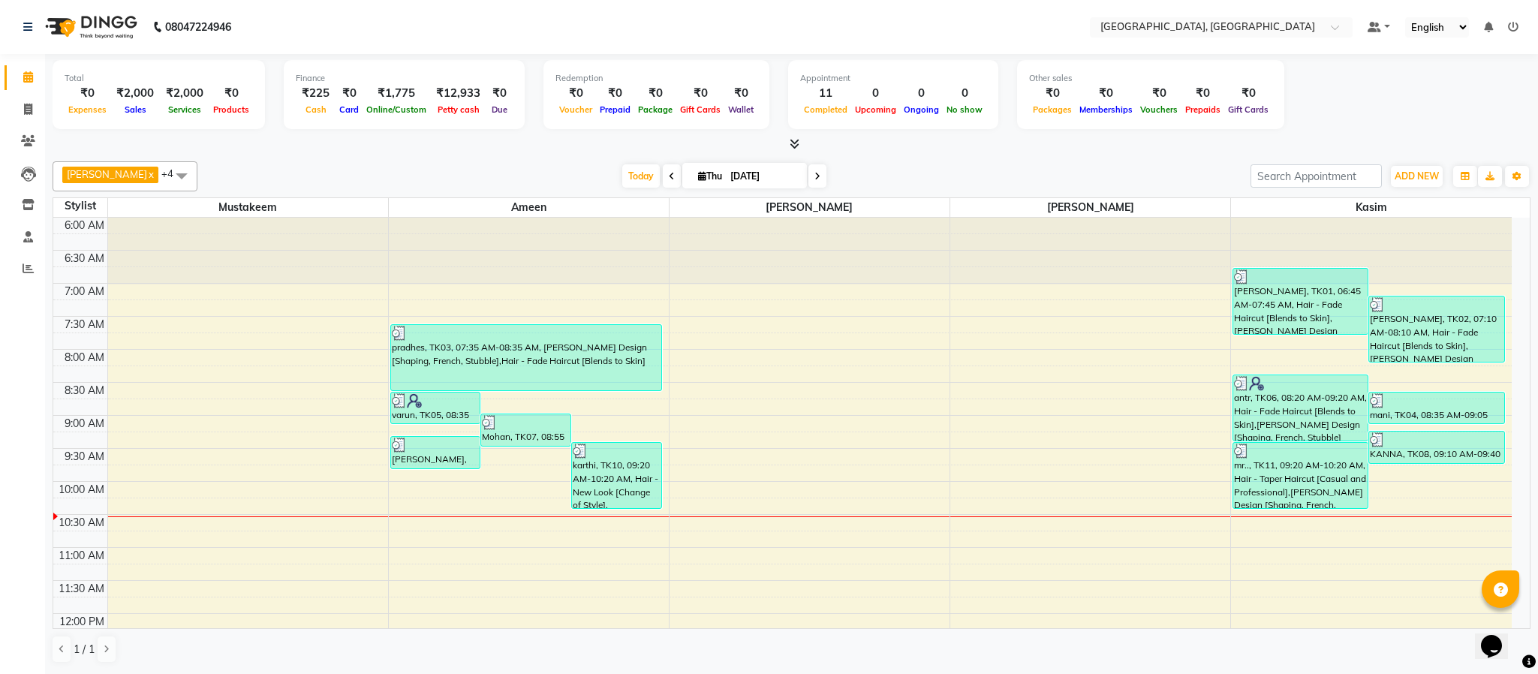
click at [791, 144] on icon at bounding box center [795, 143] width 10 height 11
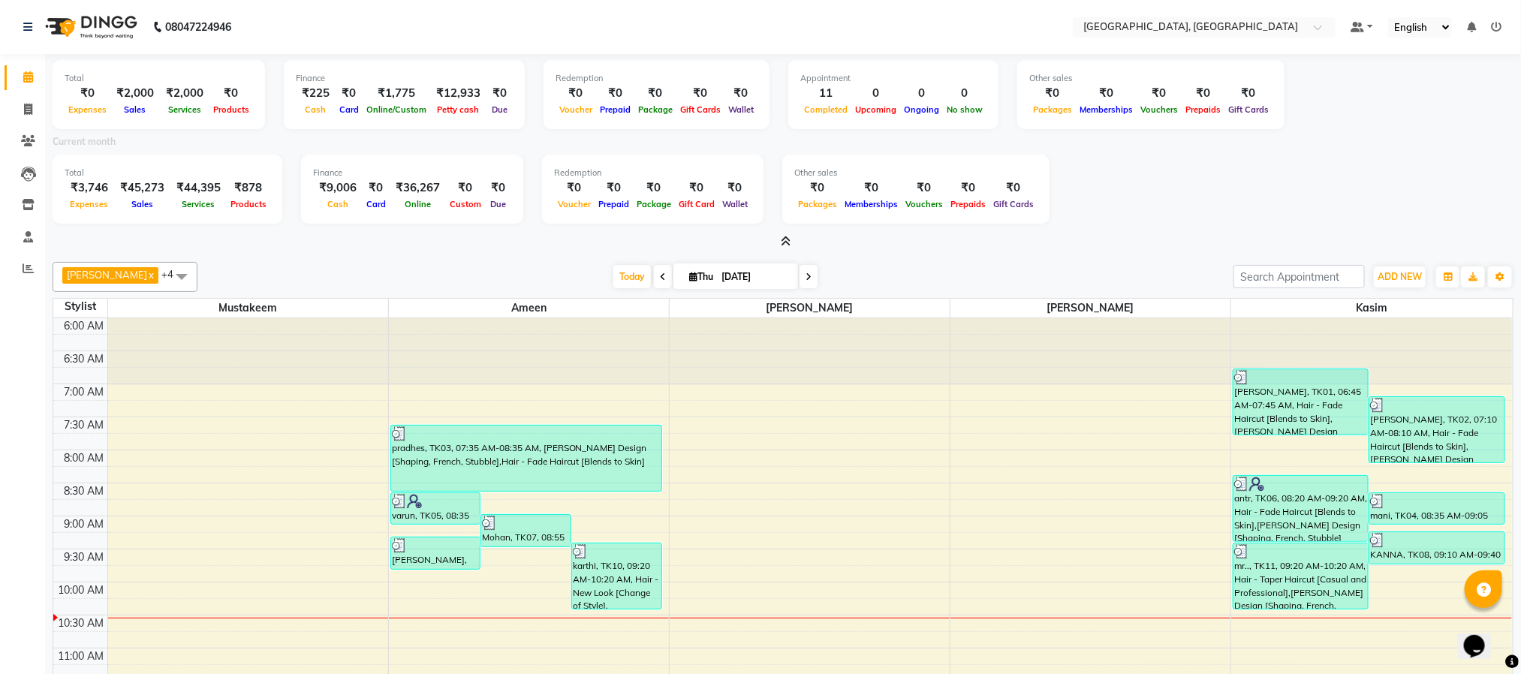
click at [787, 239] on icon at bounding box center [787, 241] width 10 height 11
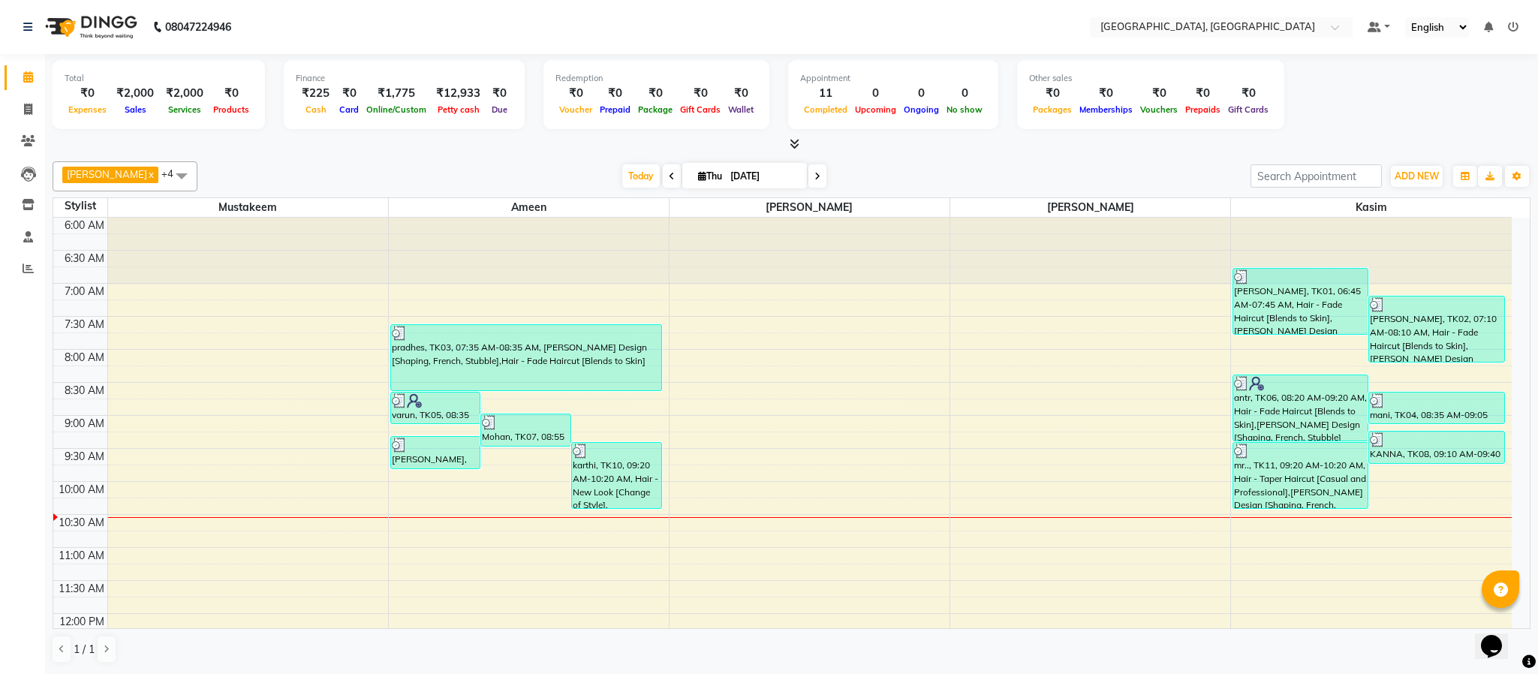
click at [796, 140] on icon at bounding box center [795, 143] width 10 height 11
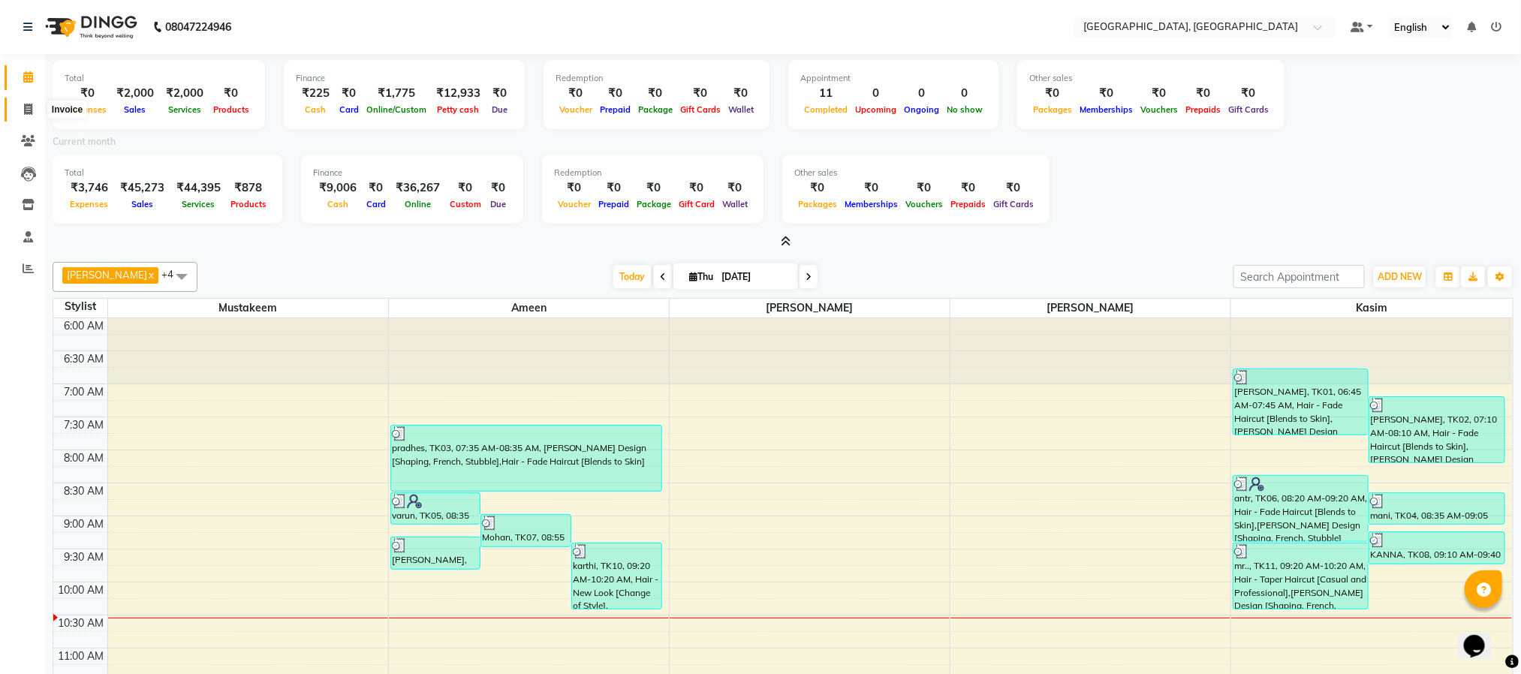
click at [26, 108] on icon at bounding box center [28, 109] width 8 height 11
select select "service"
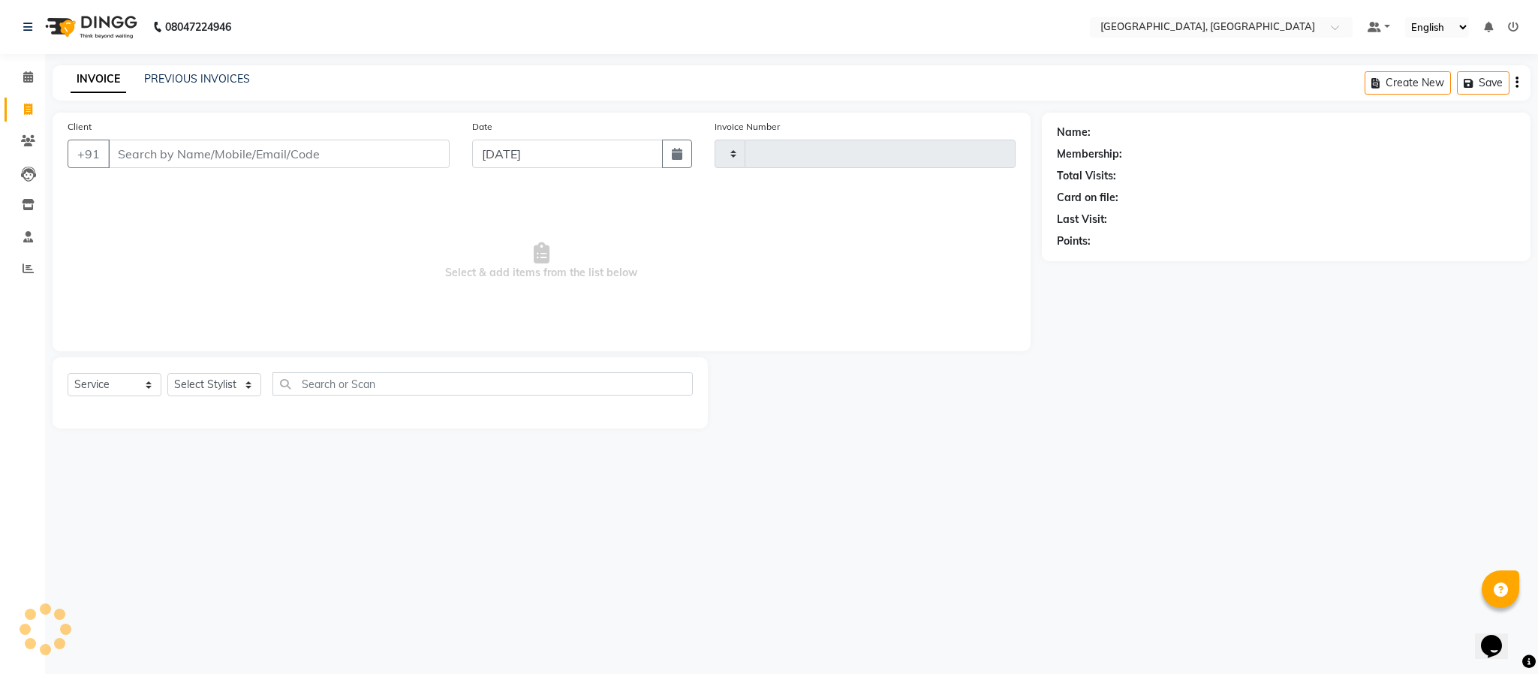
type input "5671"
select select "4977"
click at [237, 385] on select "Select Stylist Ameen House Keeping [PERSON_NAME] [PERSON_NAME] Prathiswar [PERS…" at bounding box center [214, 384] width 94 height 23
select select "85156"
click at [167, 374] on select "Select Stylist Ameen House Keeping [PERSON_NAME] [PERSON_NAME] Prathiswar [PERS…" at bounding box center [214, 384] width 94 height 23
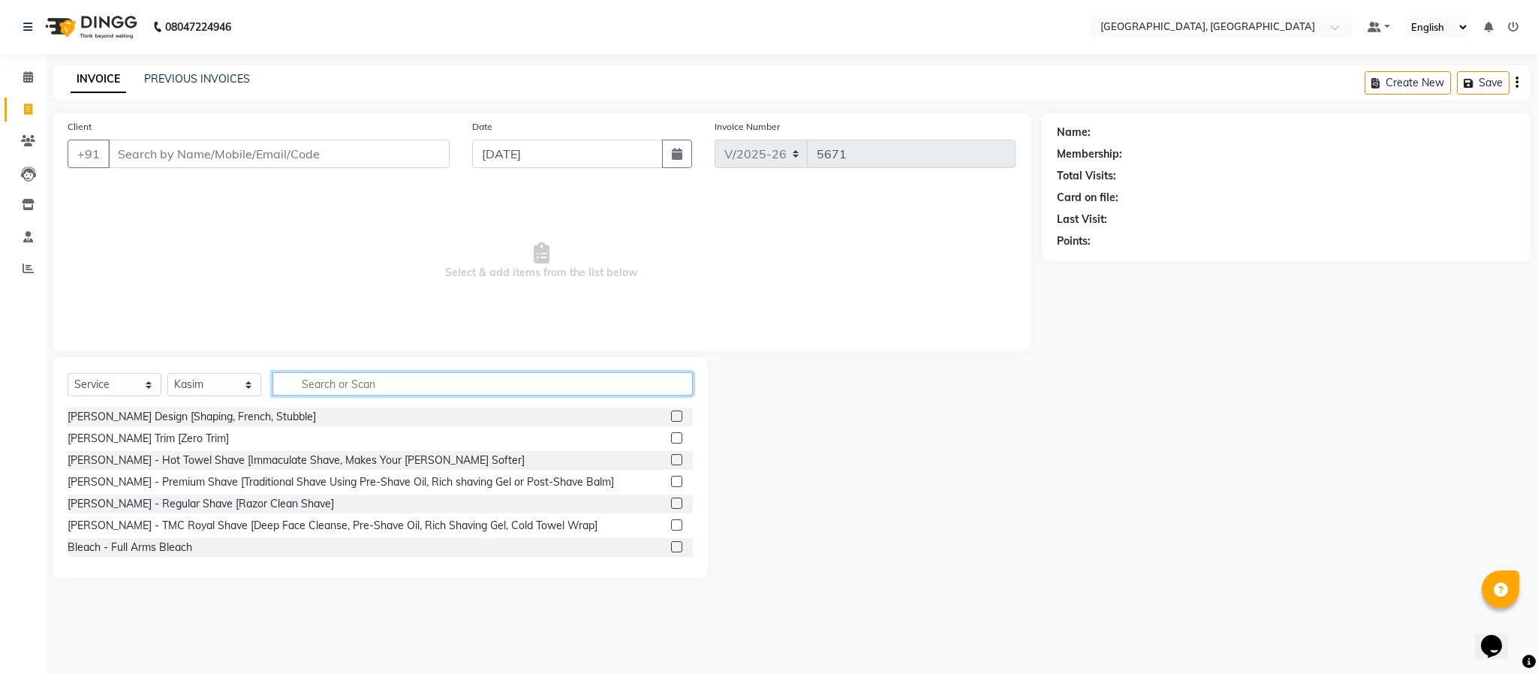
click at [312, 381] on input "text" at bounding box center [483, 383] width 420 height 23
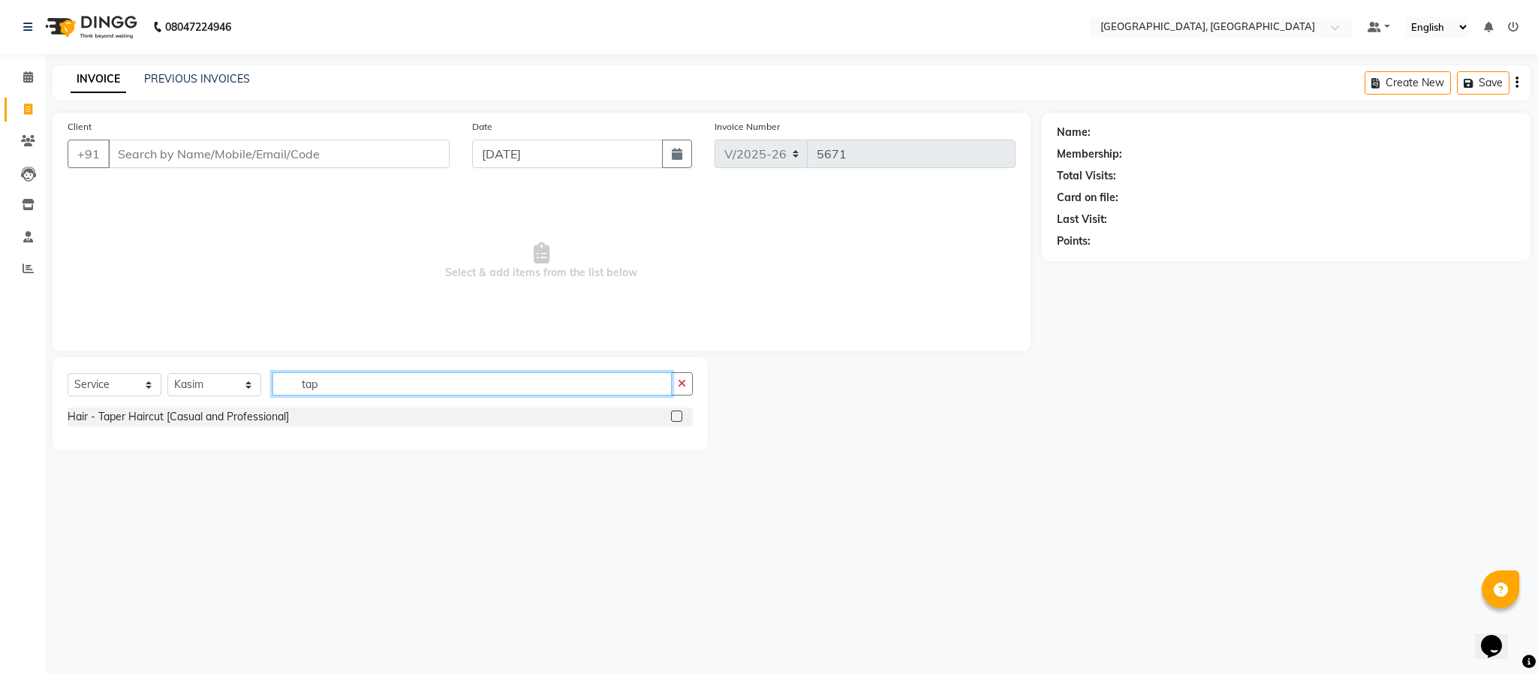
type input "tap"
drag, startPoint x: 685, startPoint y: 417, endPoint x: 676, endPoint y: 420, distance: 10.0
click at [679, 420] on div at bounding box center [682, 417] width 22 height 19
click at [676, 420] on label at bounding box center [676, 416] width 11 height 11
click at [676, 420] on input "checkbox" at bounding box center [676, 417] width 10 height 10
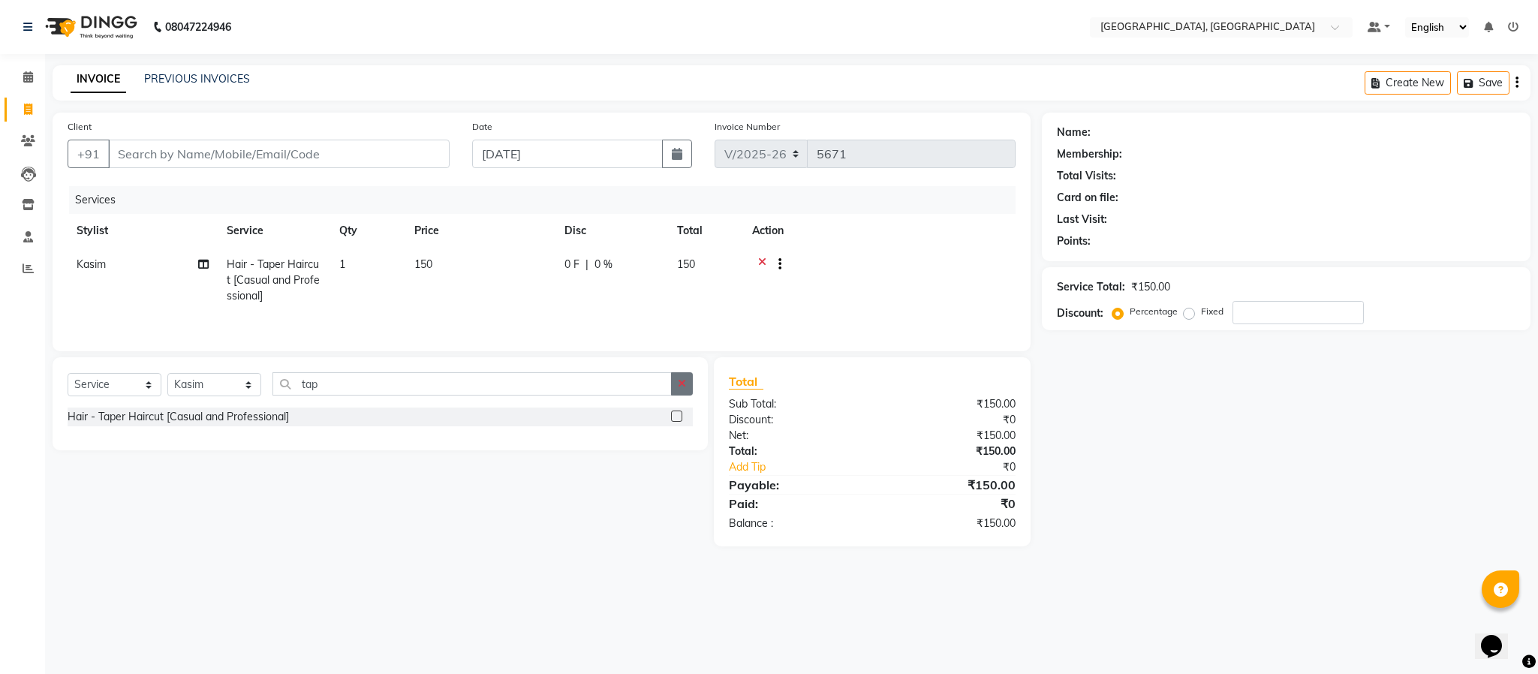
checkbox input "false"
click at [674, 393] on button "button" at bounding box center [682, 383] width 22 height 23
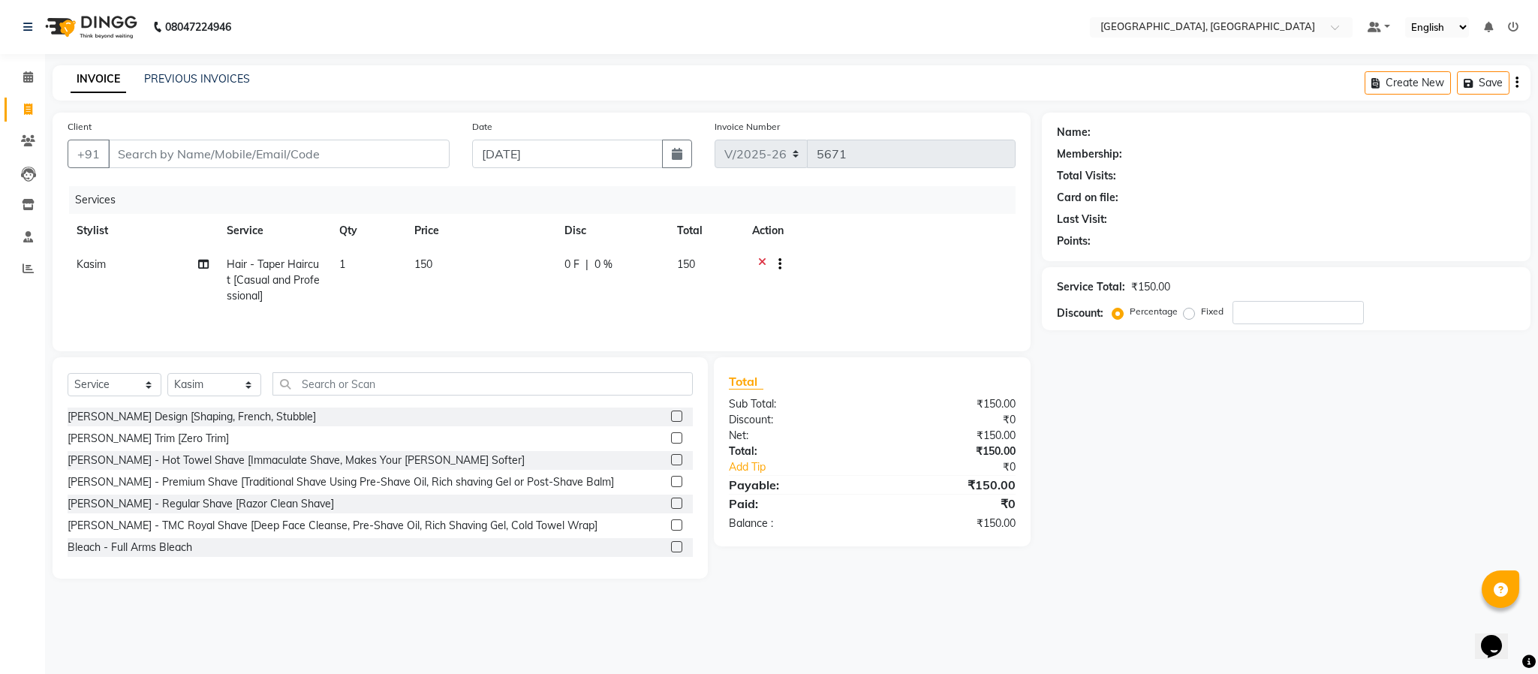
click at [671, 422] on label at bounding box center [676, 416] width 11 height 11
click at [671, 422] on input "checkbox" at bounding box center [676, 417] width 10 height 10
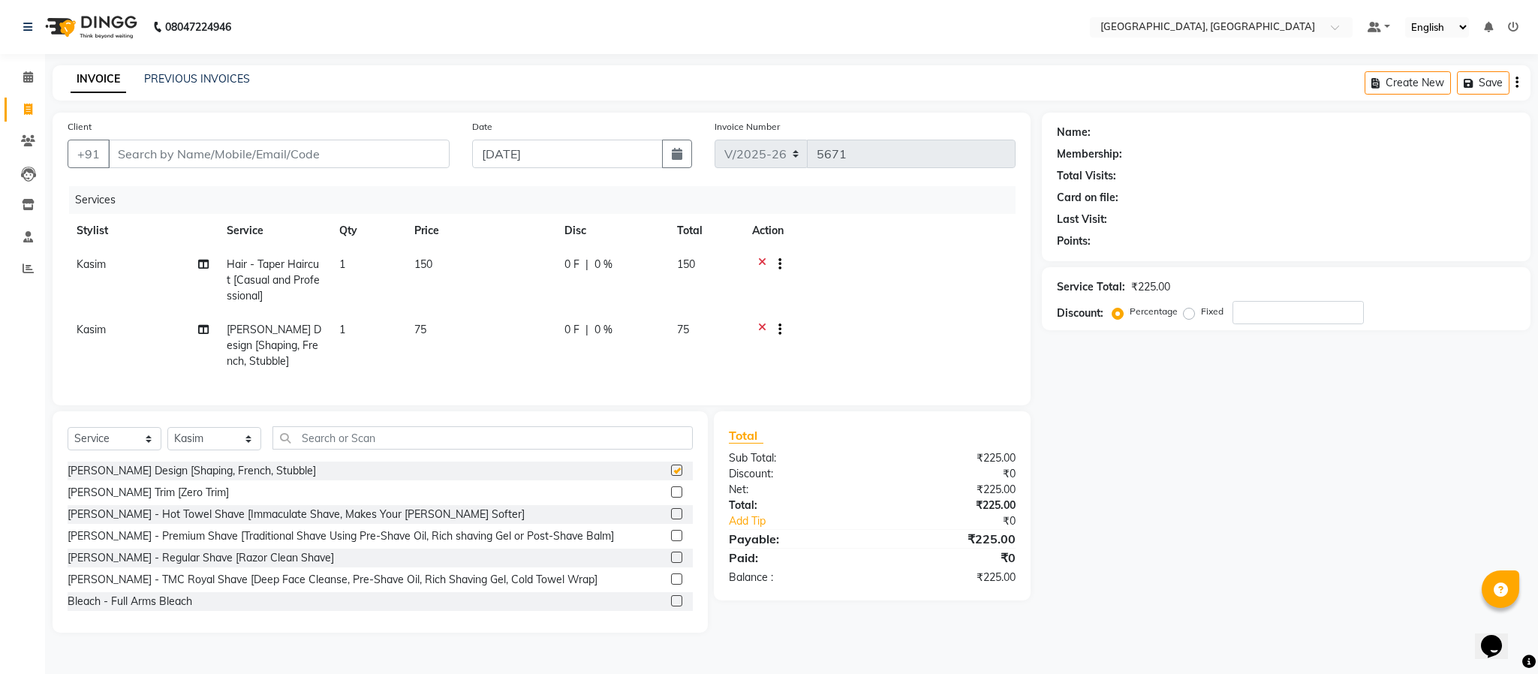
checkbox input "false"
click at [261, 156] on input "Client" at bounding box center [279, 154] width 342 height 29
type input "9"
type input "0"
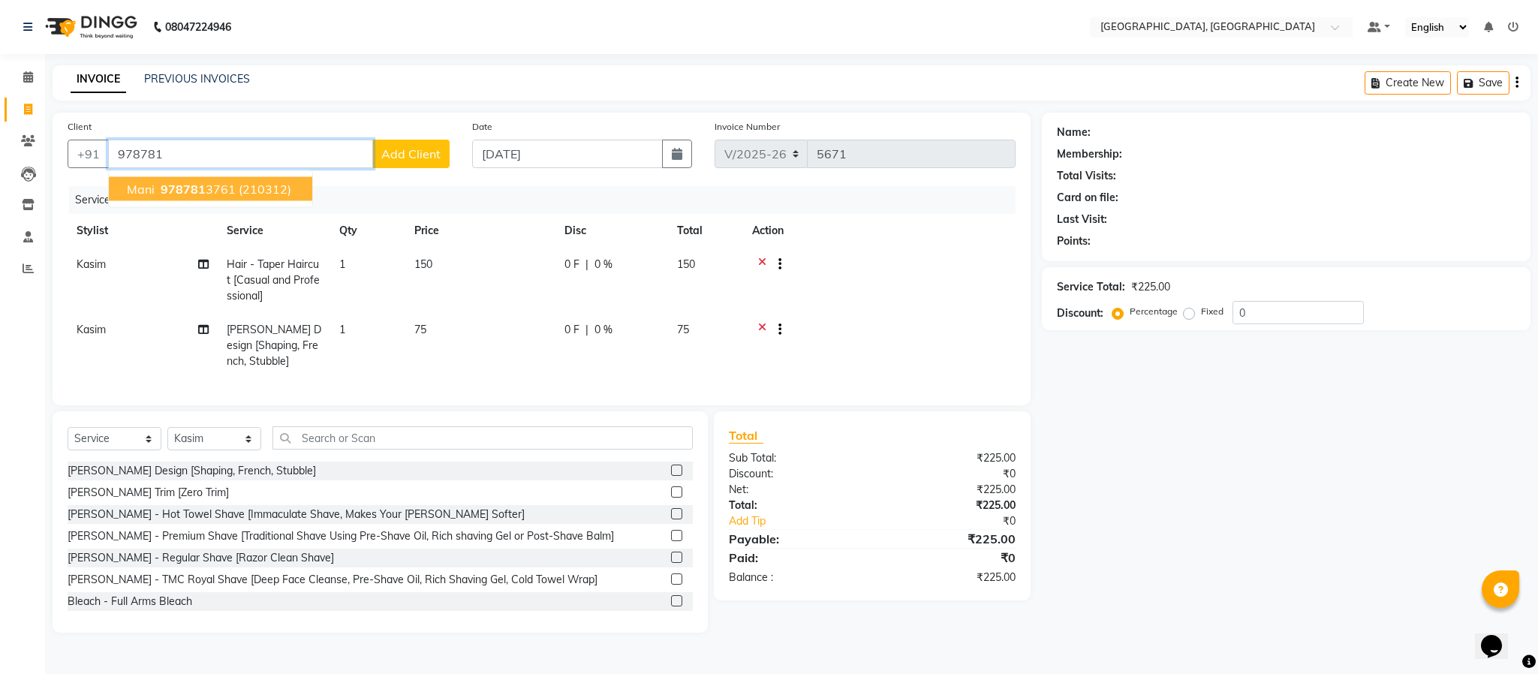
click at [252, 194] on span "(210312)" at bounding box center [265, 189] width 53 height 15
type input "9787813761"
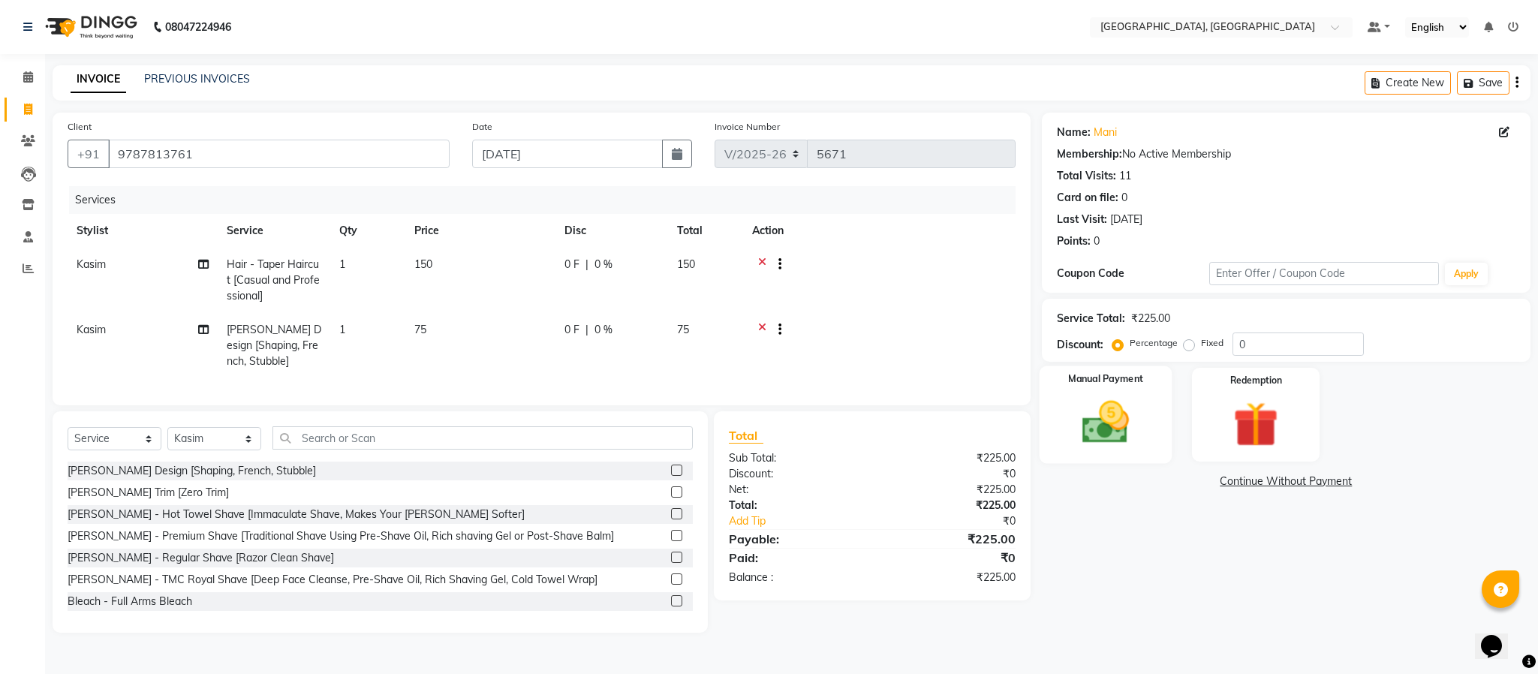
click at [1134, 383] on label "Manual Payment" at bounding box center [1105, 379] width 75 height 14
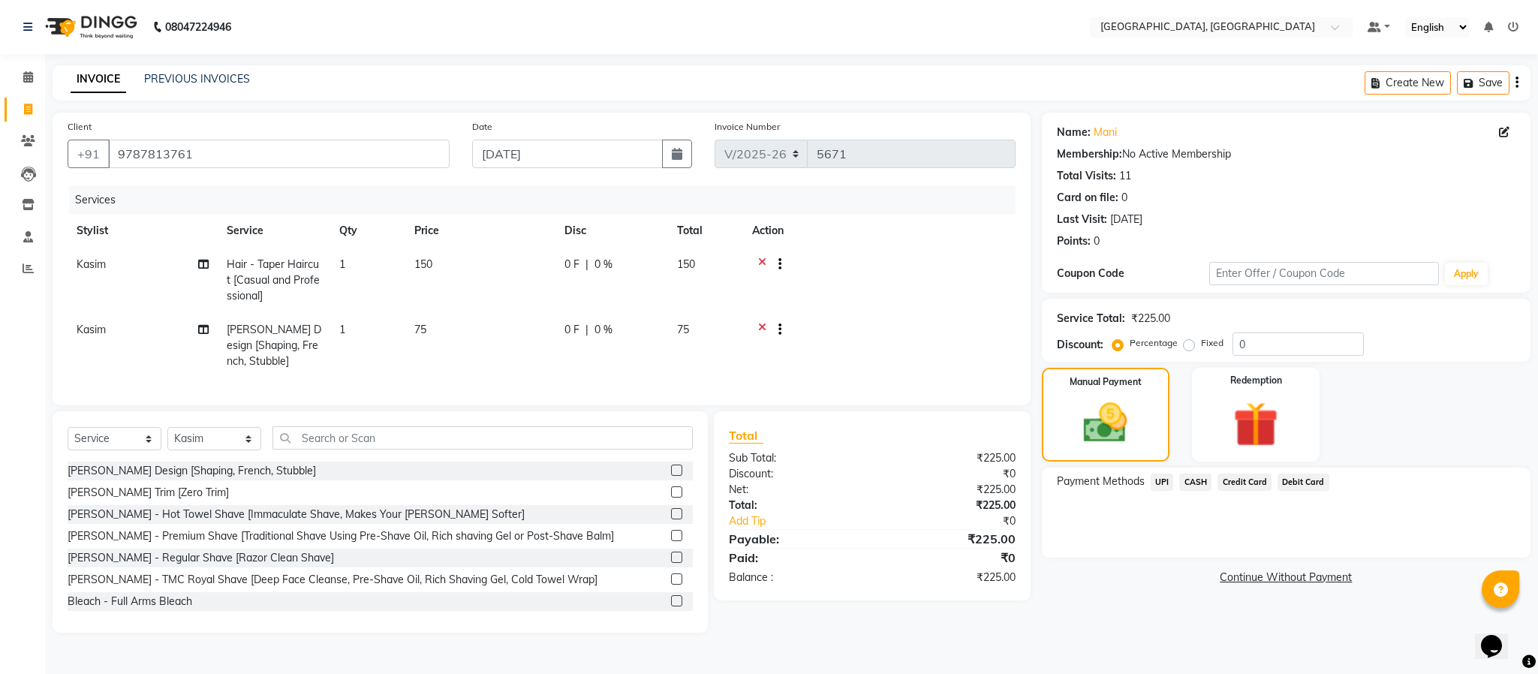
click at [1158, 477] on span "UPI" at bounding box center [1162, 482] width 23 height 17
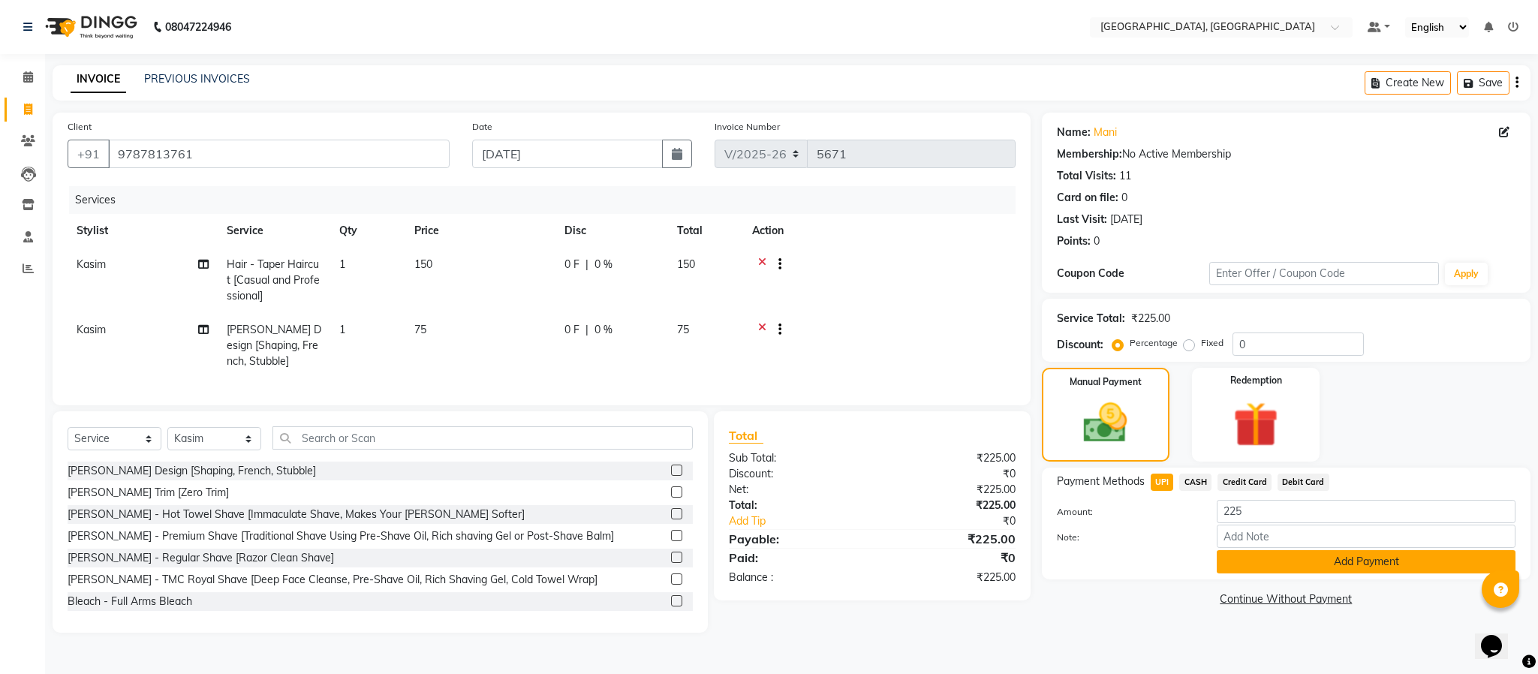
click at [1325, 555] on button "Add Payment" at bounding box center [1366, 561] width 299 height 23
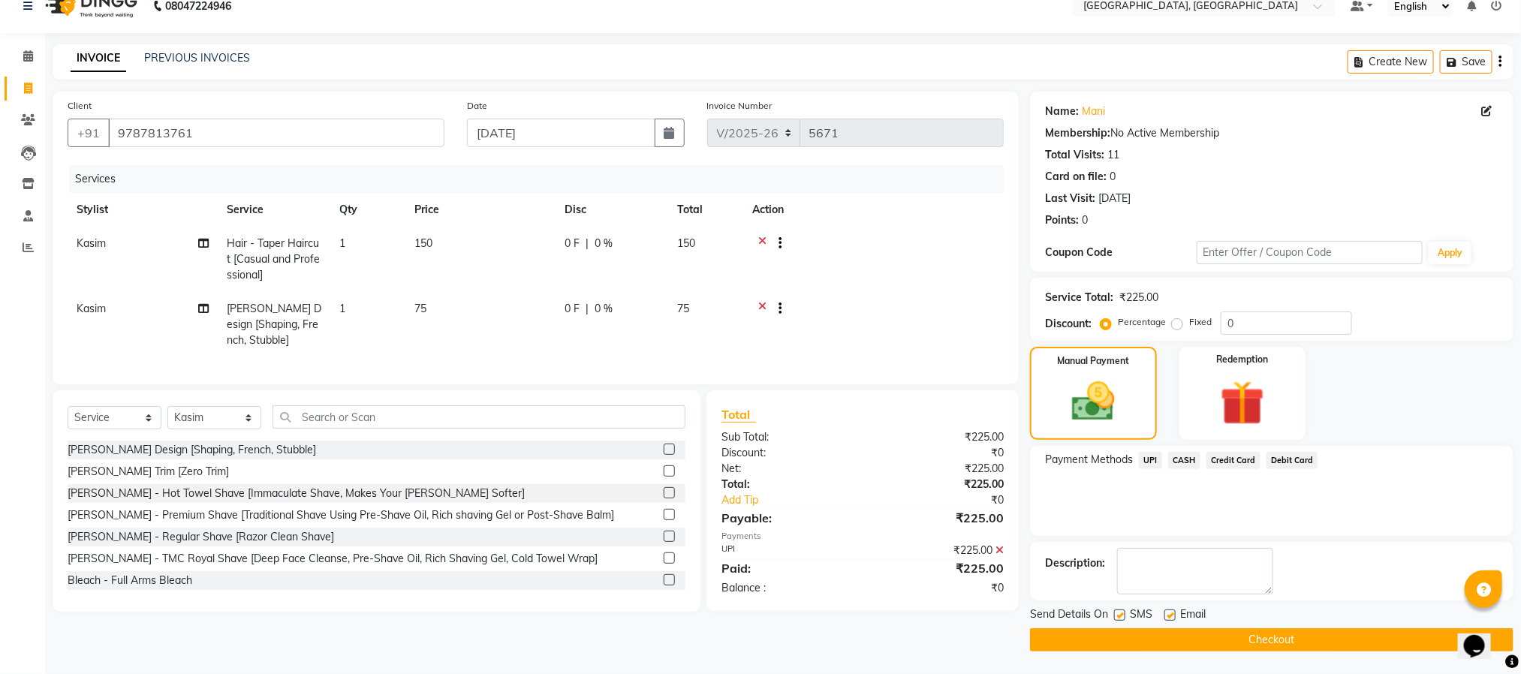
scroll to position [23, 0]
click at [1279, 645] on button "Checkout" at bounding box center [1271, 639] width 483 height 23
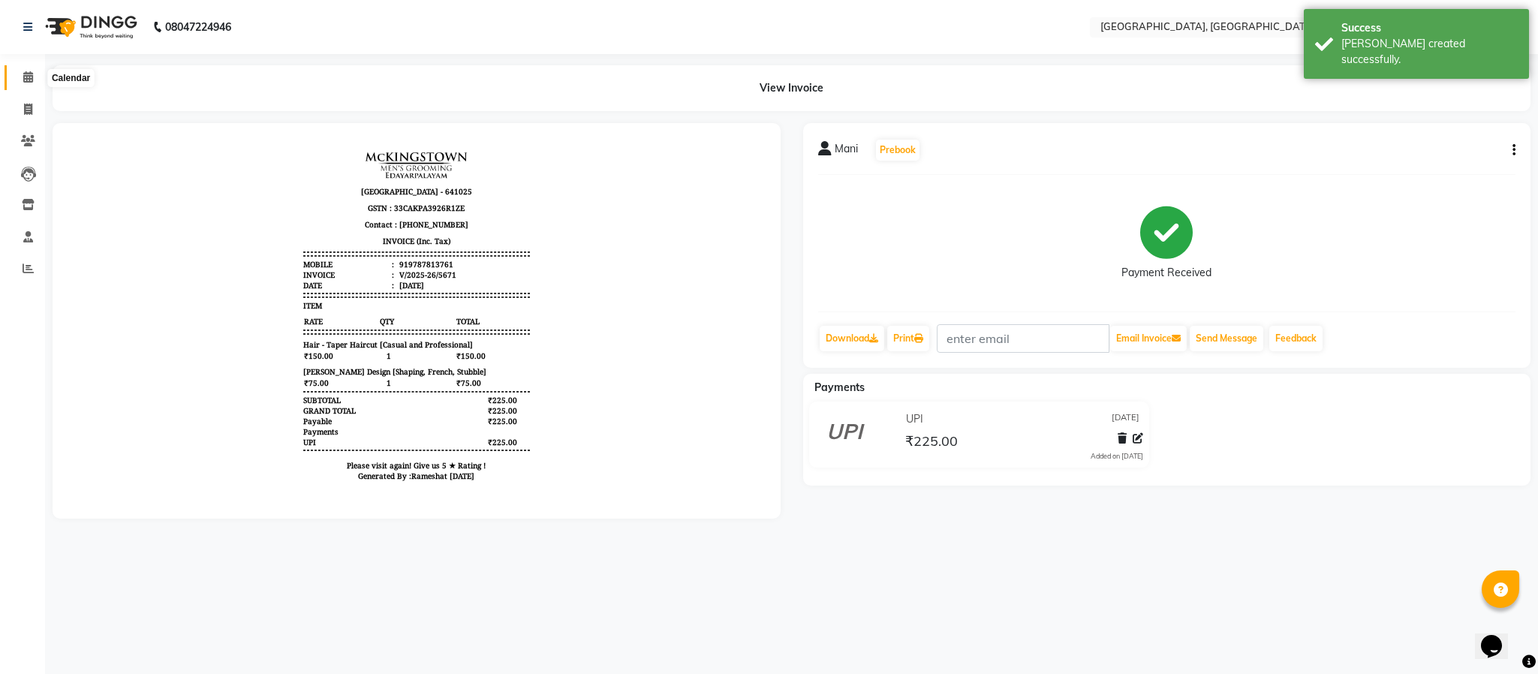
click at [21, 75] on span at bounding box center [28, 77] width 26 height 17
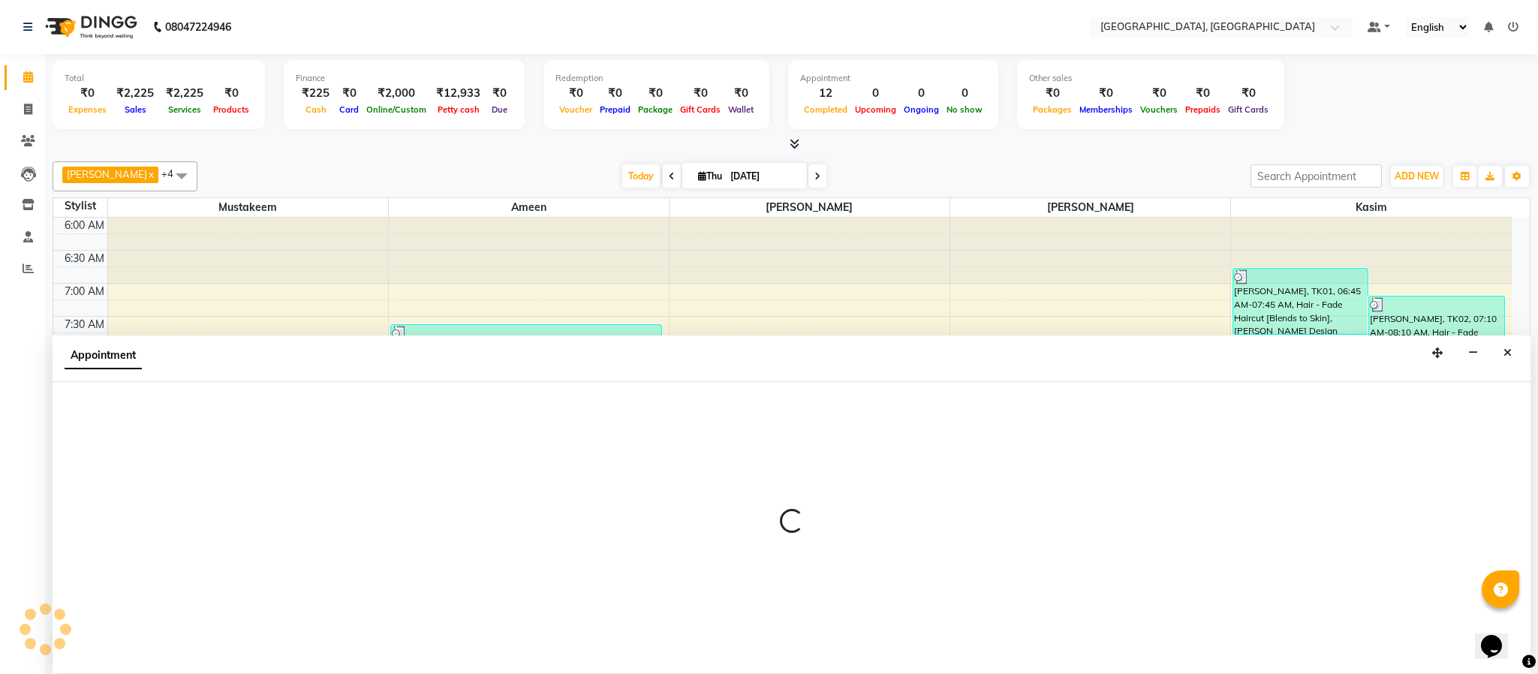
select select "66371"
select select "420"
select select "tentative"
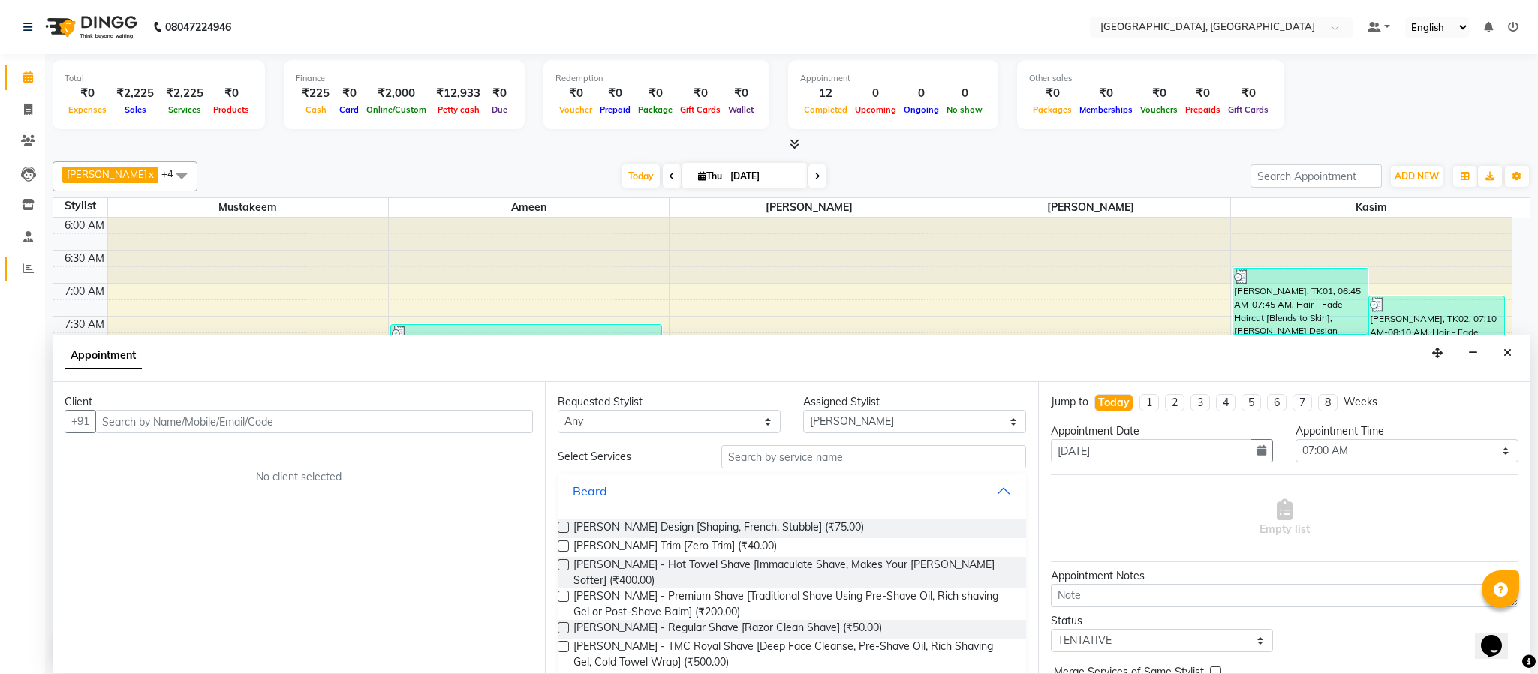
click at [28, 259] on link "Reports" at bounding box center [23, 269] width 36 height 25
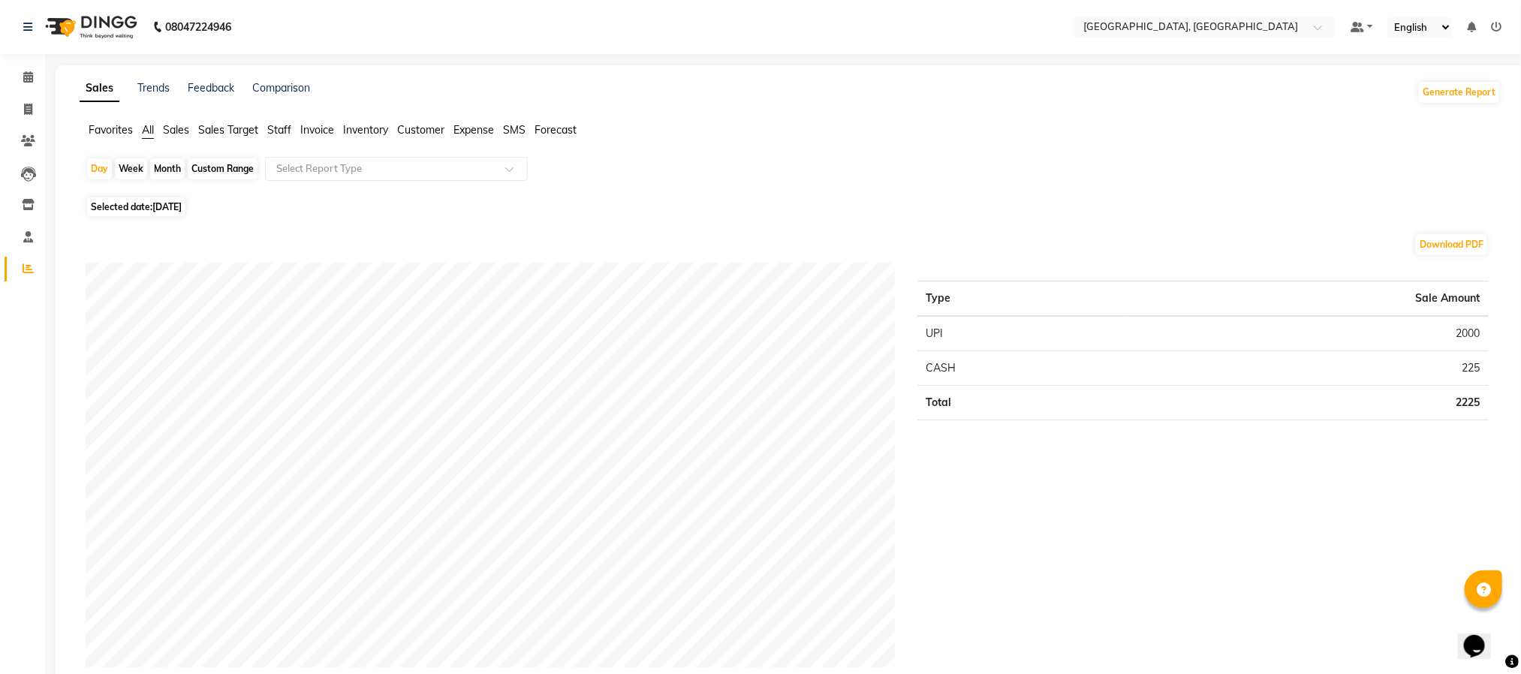
click at [286, 128] on span "Staff" at bounding box center [279, 130] width 24 height 14
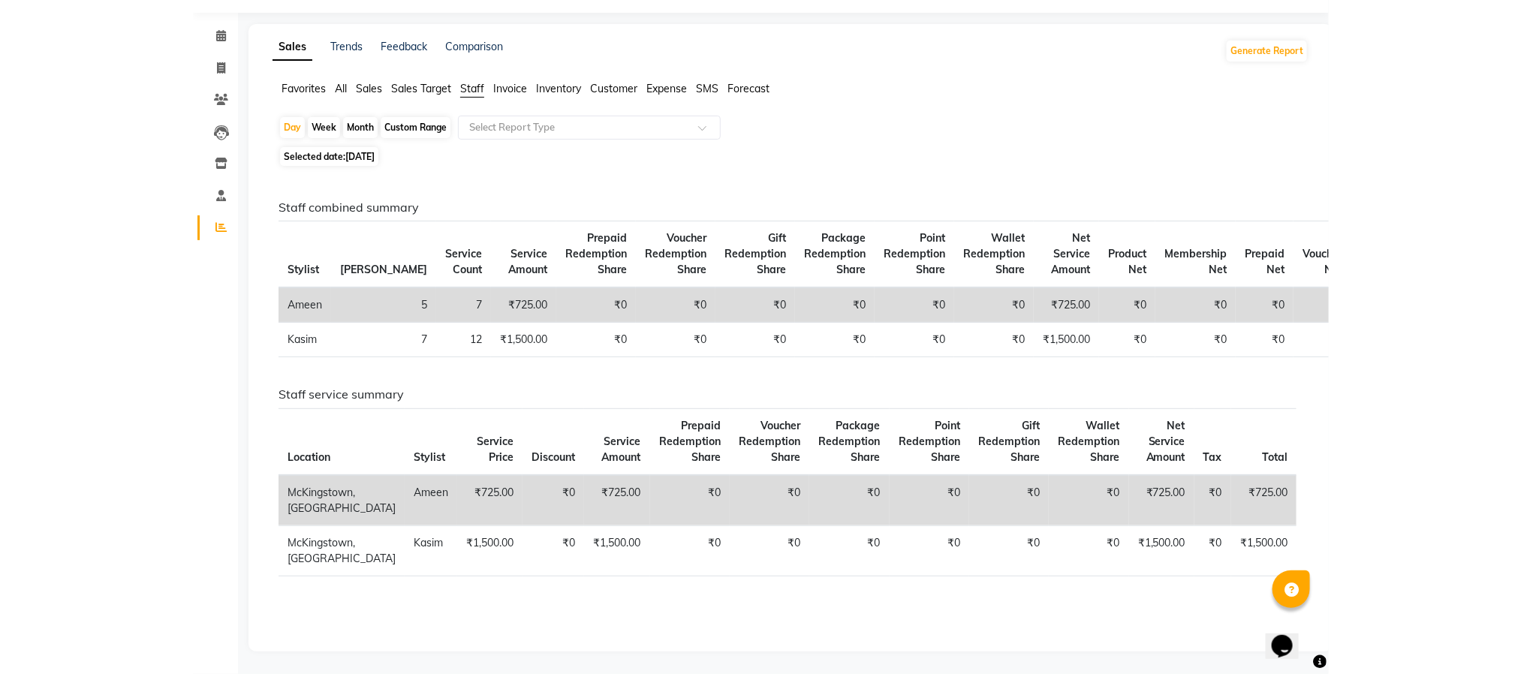
scroll to position [27, 0]
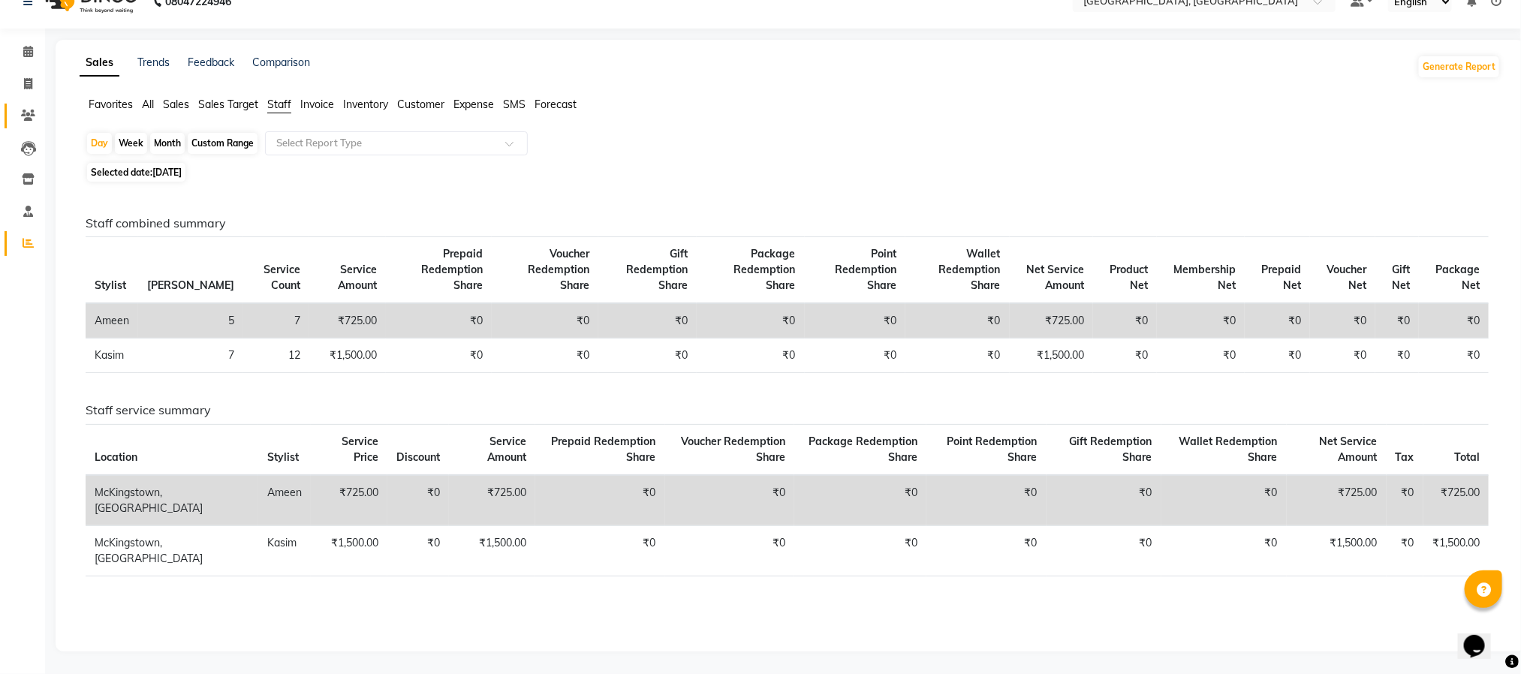
click at [36, 104] on link "Clients" at bounding box center [23, 116] width 36 height 25
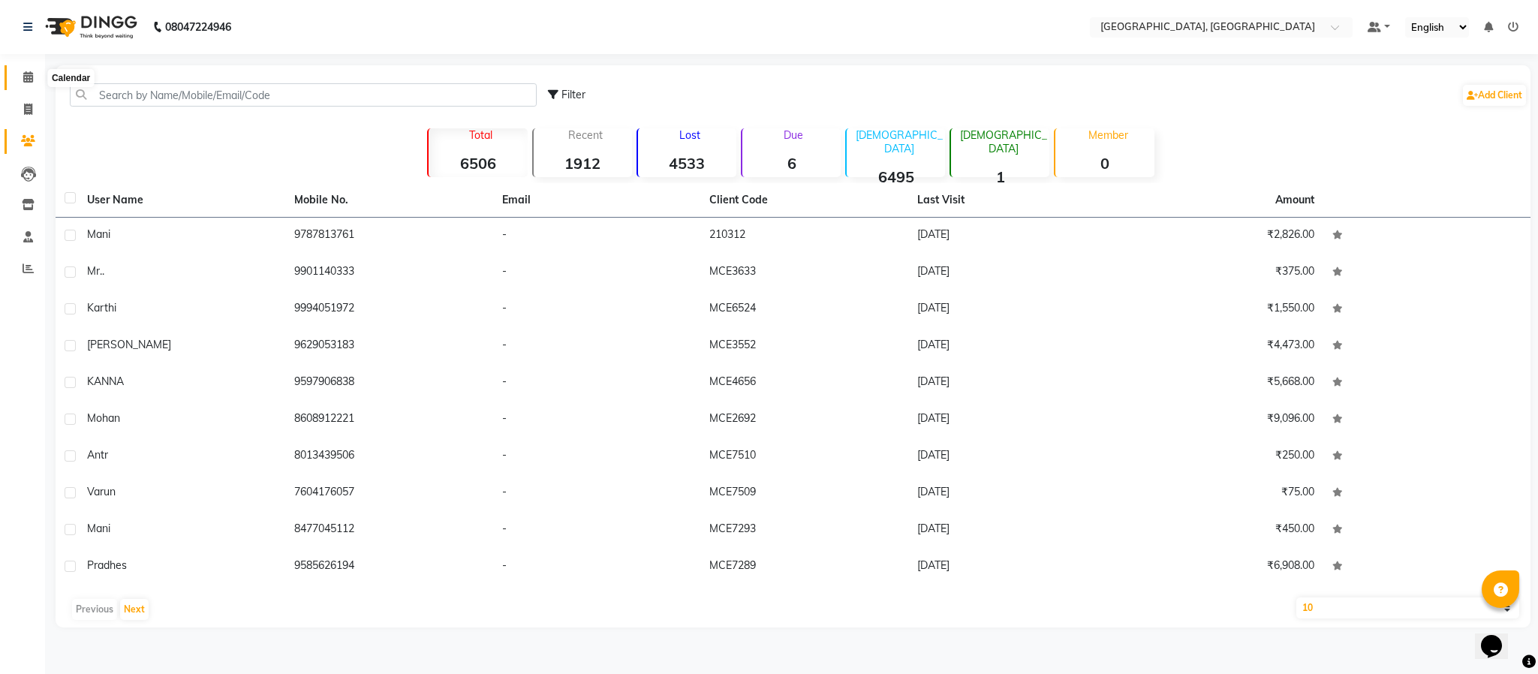
click at [26, 86] on span at bounding box center [28, 77] width 26 height 17
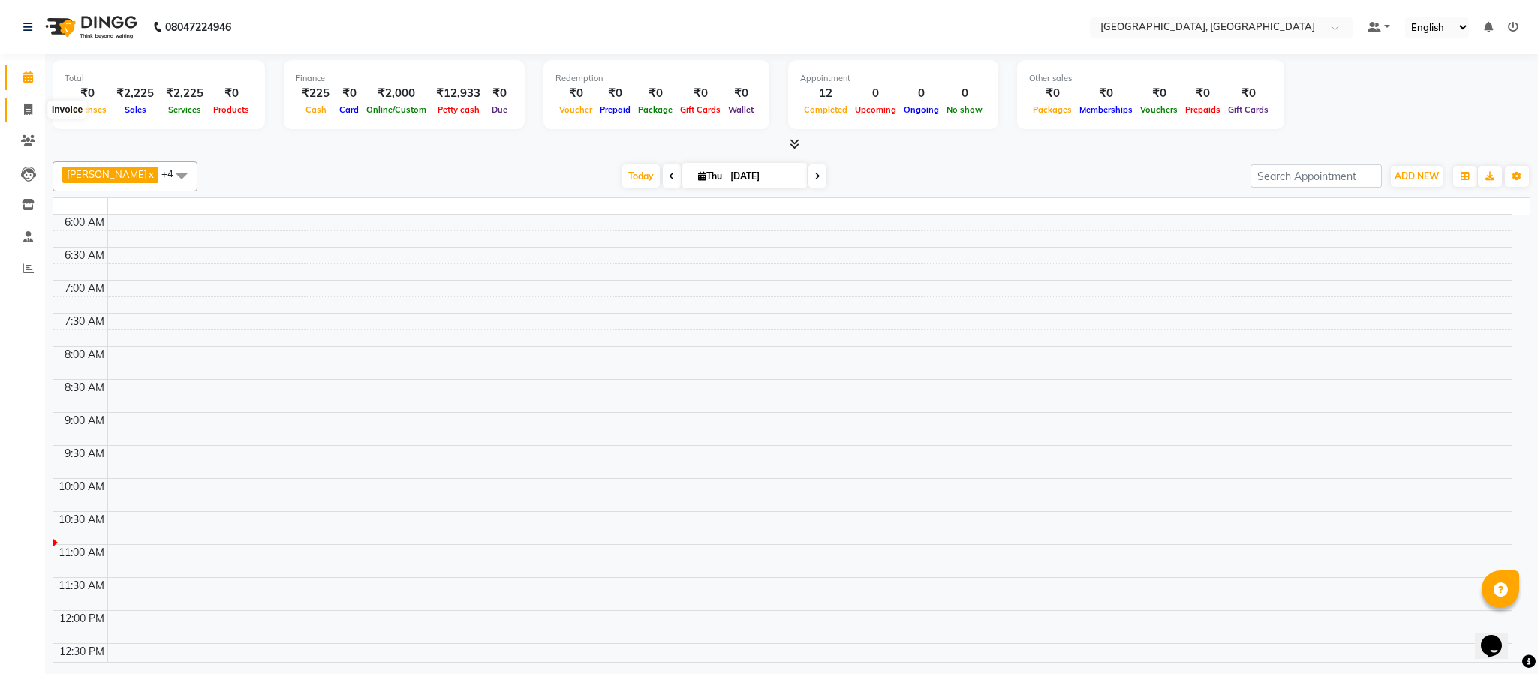
click at [25, 109] on icon at bounding box center [28, 109] width 8 height 11
select select "service"
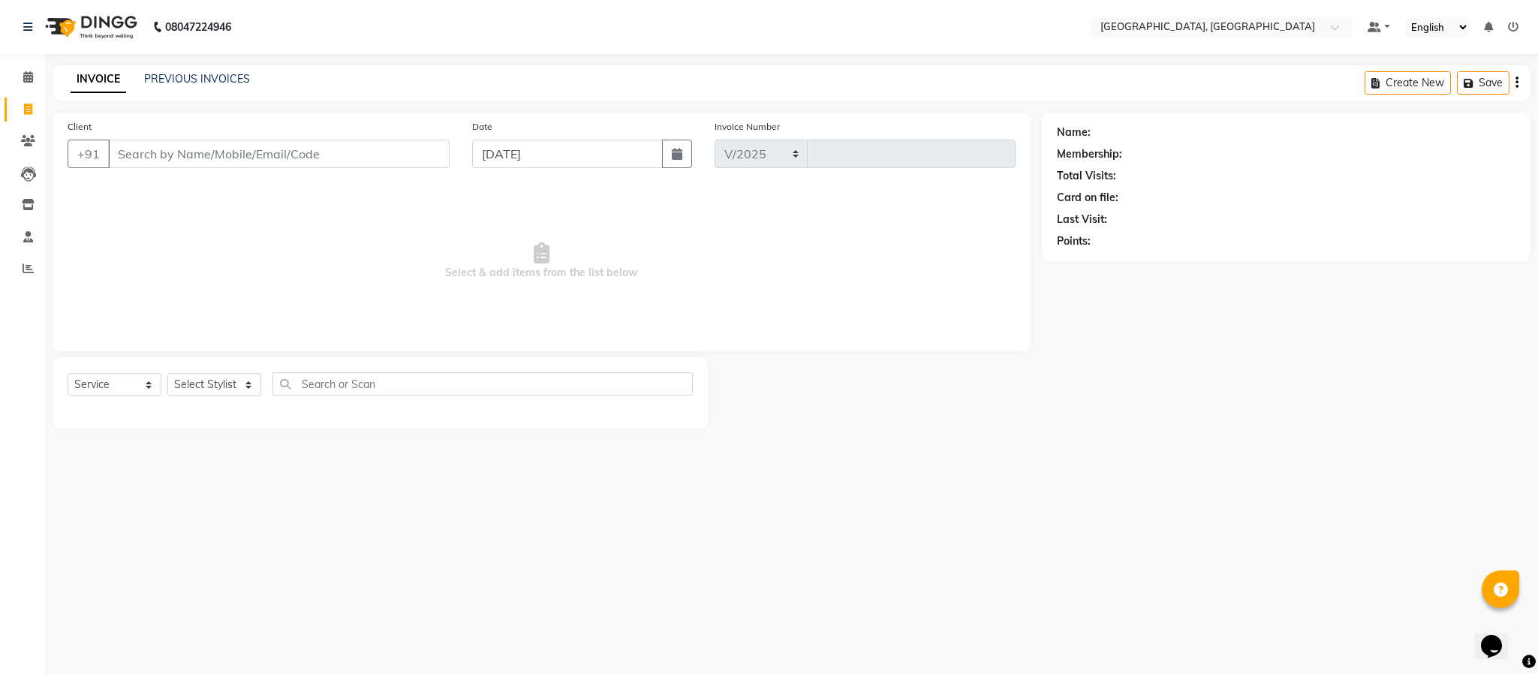
select select "4977"
type input "5672"
click at [233, 377] on select "Select Stylist Ameen House Keeping [PERSON_NAME] [PERSON_NAME] Prathiswar [PERS…" at bounding box center [214, 384] width 94 height 23
click at [167, 374] on select "Select Stylist Ameen House Keeping [PERSON_NAME] [PERSON_NAME] Prathiswar [PERS…" at bounding box center [214, 384] width 94 height 23
click at [408, 381] on input "text" at bounding box center [483, 383] width 420 height 23
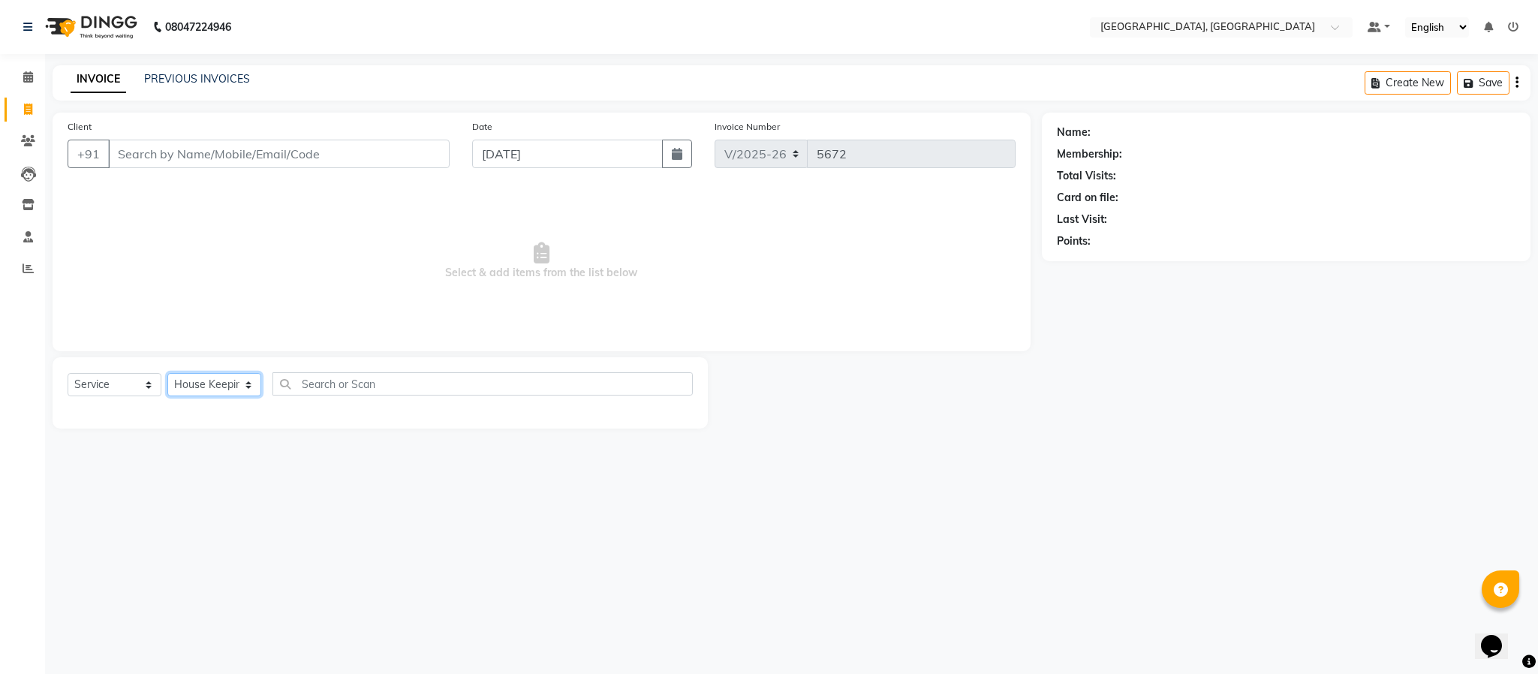
drag, startPoint x: 216, startPoint y: 381, endPoint x: 216, endPoint y: 393, distance: 11.3
click at [216, 381] on select "Select Stylist Ameen House Keeping [PERSON_NAME] [PERSON_NAME] Prathiswar [PERS…" at bounding box center [214, 384] width 94 height 23
select select "85156"
click at [167, 374] on select "Select Stylist Ameen House Keeping [PERSON_NAME] [PERSON_NAME] Prathiswar [PERS…" at bounding box center [214, 384] width 94 height 23
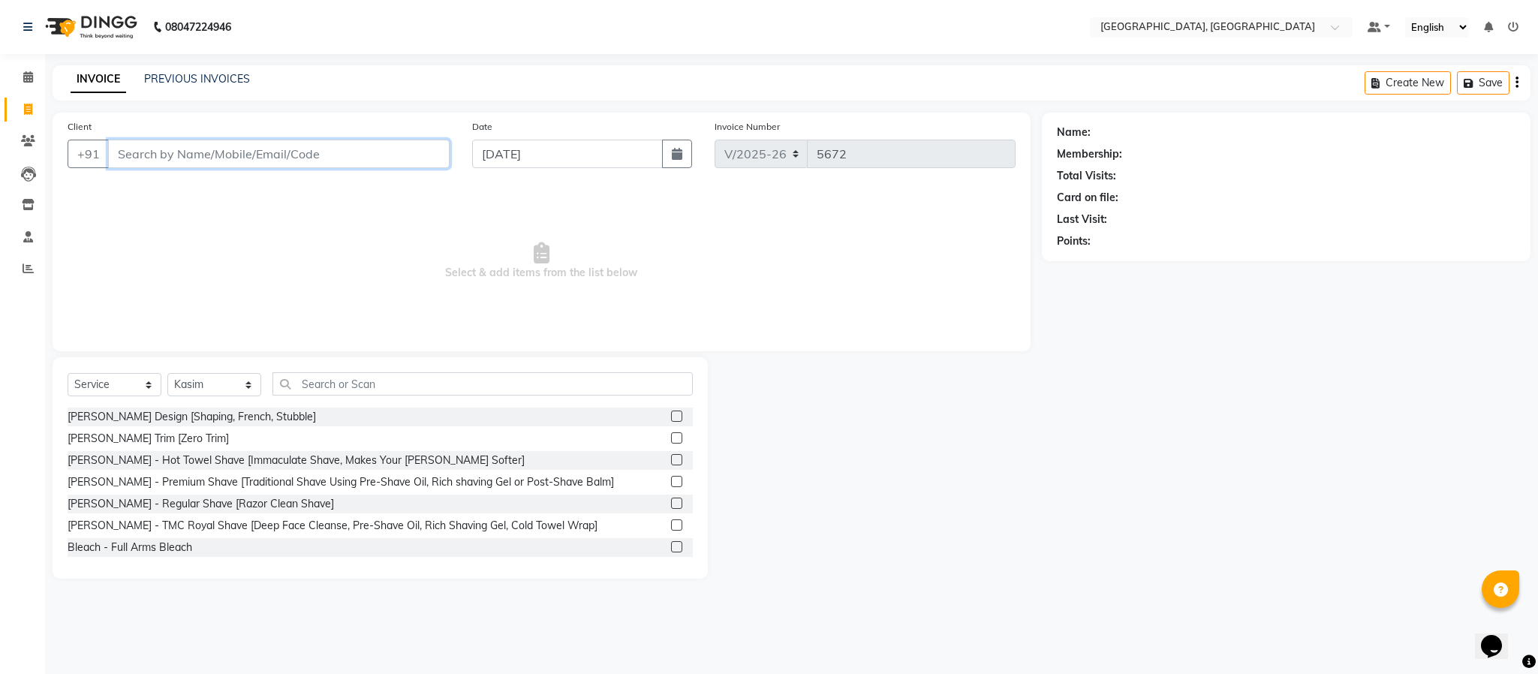
click at [275, 143] on input "Client" at bounding box center [279, 154] width 342 height 29
type input "9293244789"
click at [424, 145] on button "Add Client" at bounding box center [410, 154] width 77 height 29
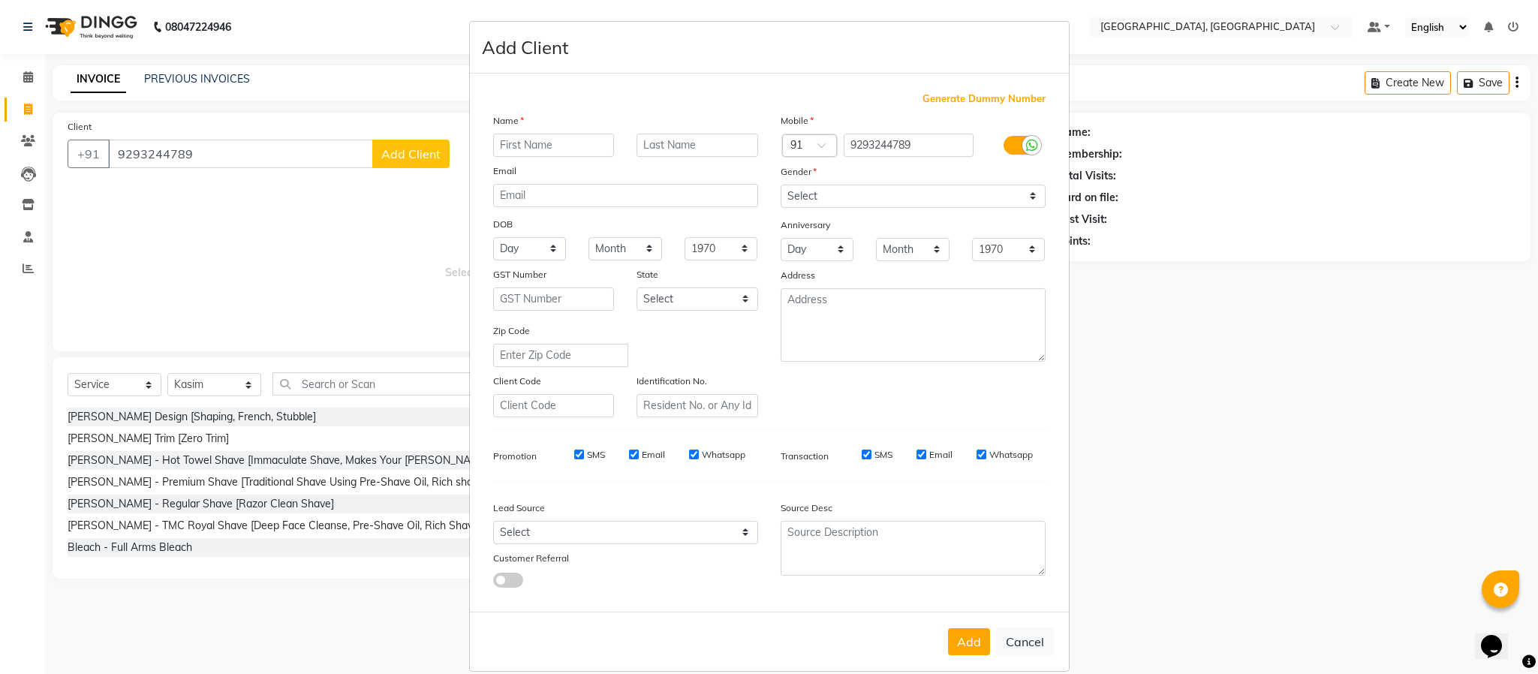
click at [579, 140] on input "text" at bounding box center [554, 145] width 122 height 23
type input "vedha"
click at [910, 196] on select "Select [DEMOGRAPHIC_DATA] [DEMOGRAPHIC_DATA] Other Prefer Not To Say" at bounding box center [913, 196] width 265 height 23
select select "[DEMOGRAPHIC_DATA]"
click at [781, 185] on select "Select [DEMOGRAPHIC_DATA] [DEMOGRAPHIC_DATA] Other Prefer Not To Say" at bounding box center [913, 196] width 265 height 23
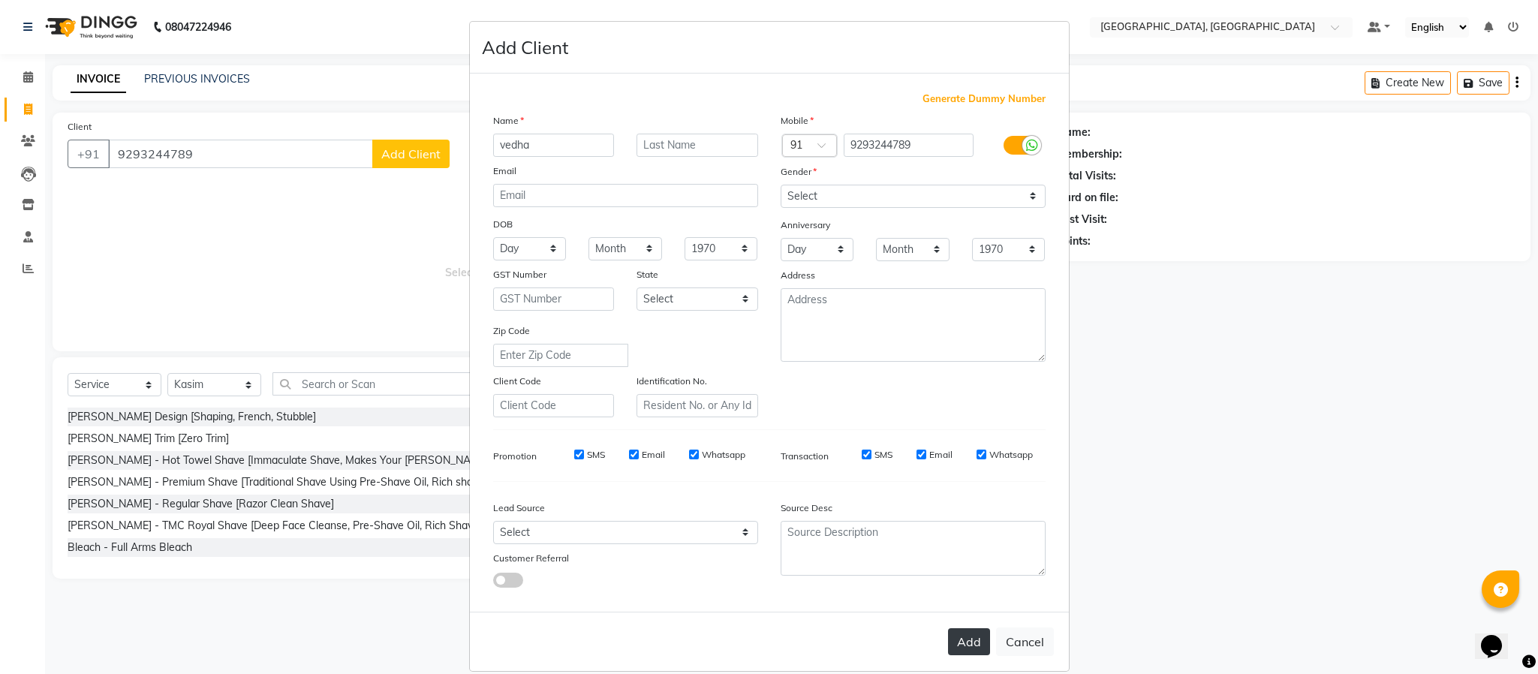
click at [968, 647] on button "Add" at bounding box center [969, 641] width 42 height 27
select select
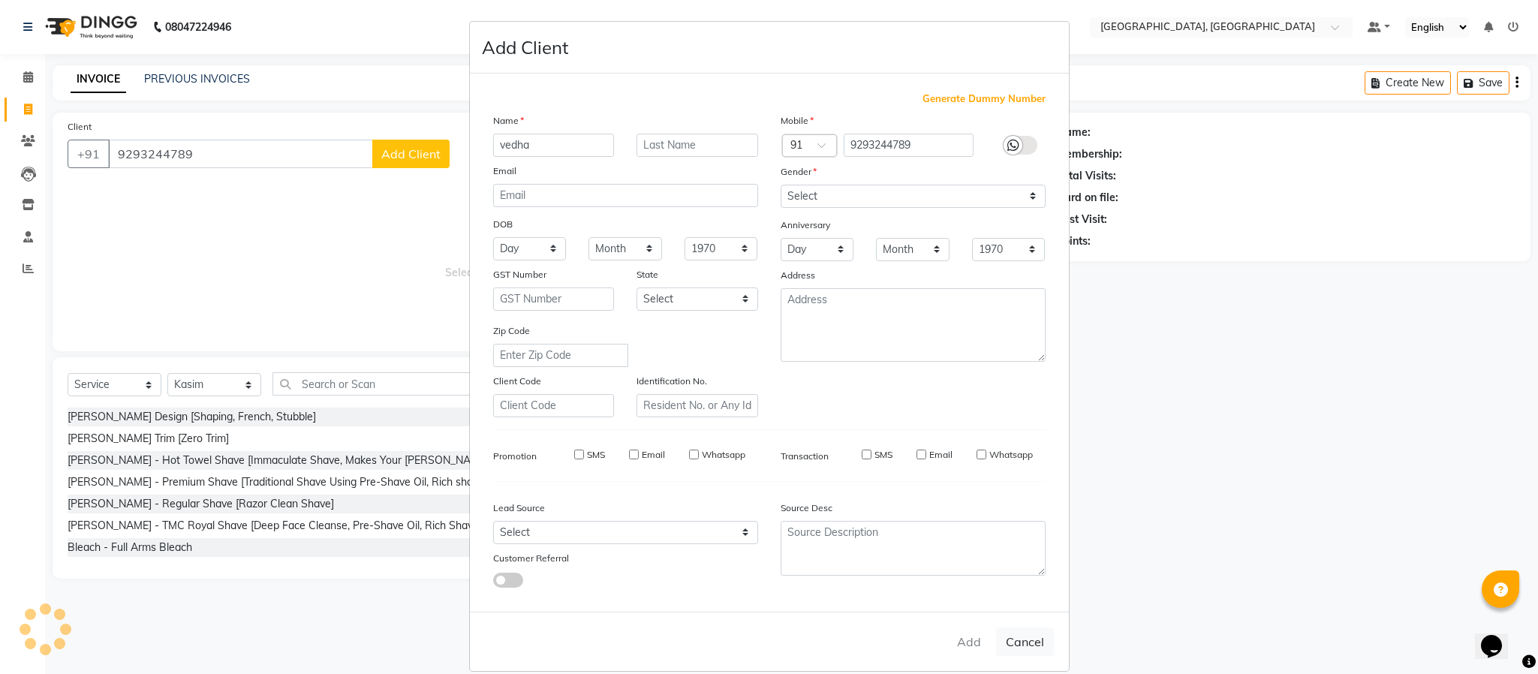
select select
checkbox input "false"
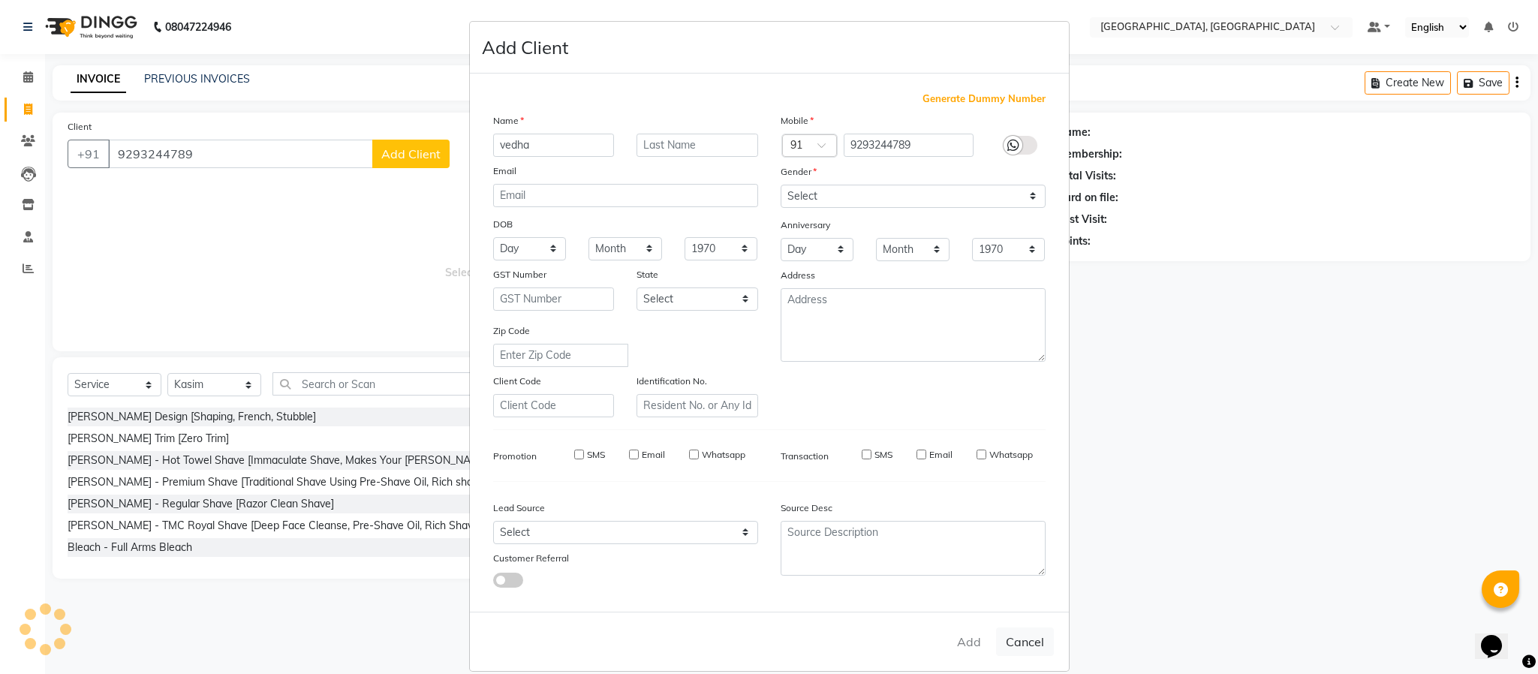
checkbox input "false"
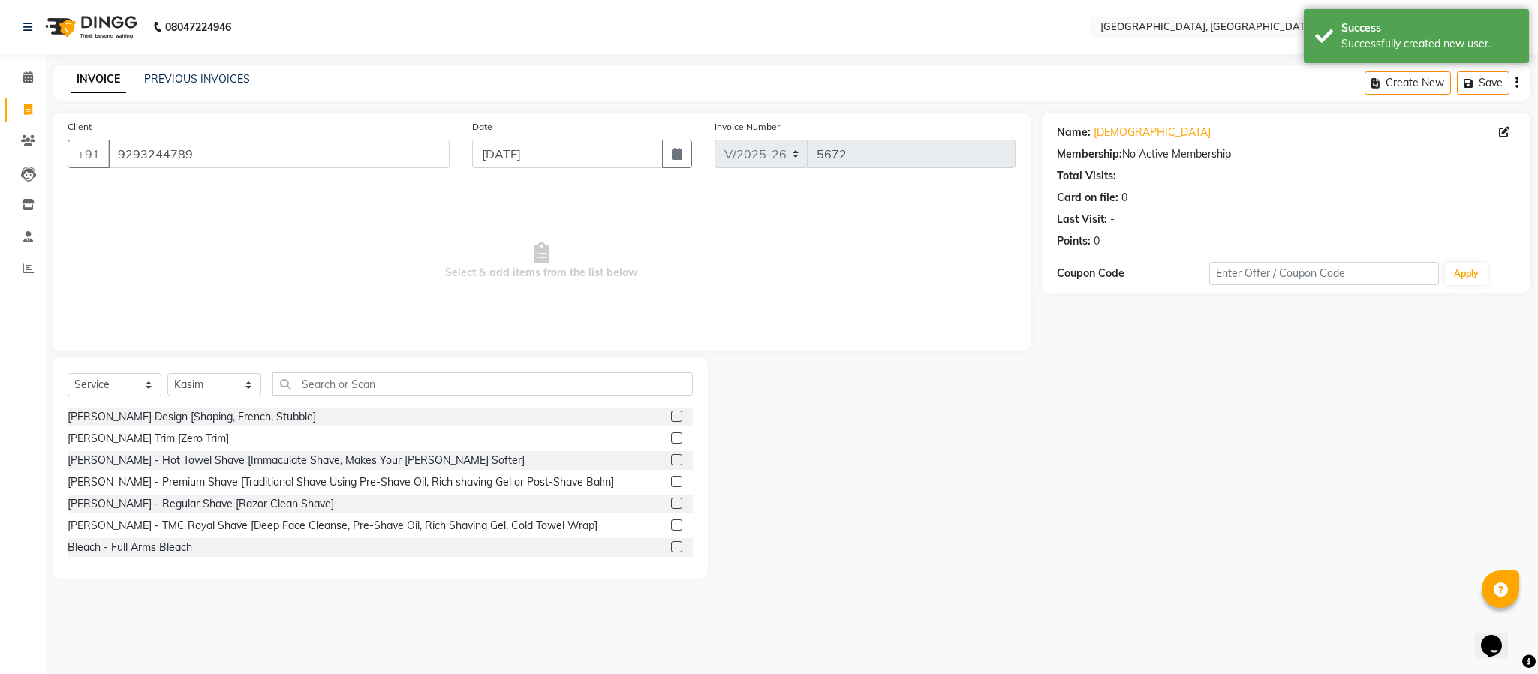
click at [671, 415] on label at bounding box center [676, 416] width 11 height 11
click at [671, 415] on input "checkbox" at bounding box center [676, 417] width 10 height 10
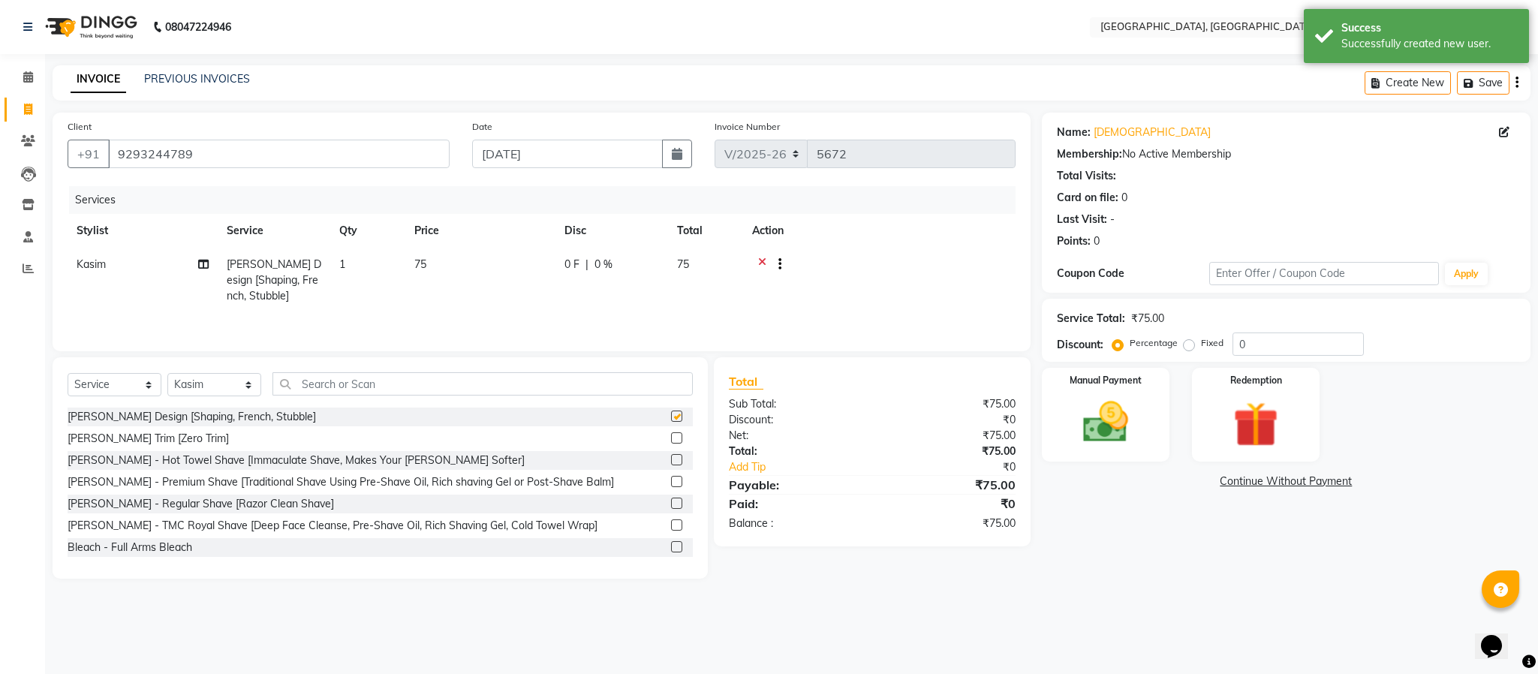
checkbox input "false"
click at [1128, 428] on img at bounding box center [1106, 423] width 77 height 54
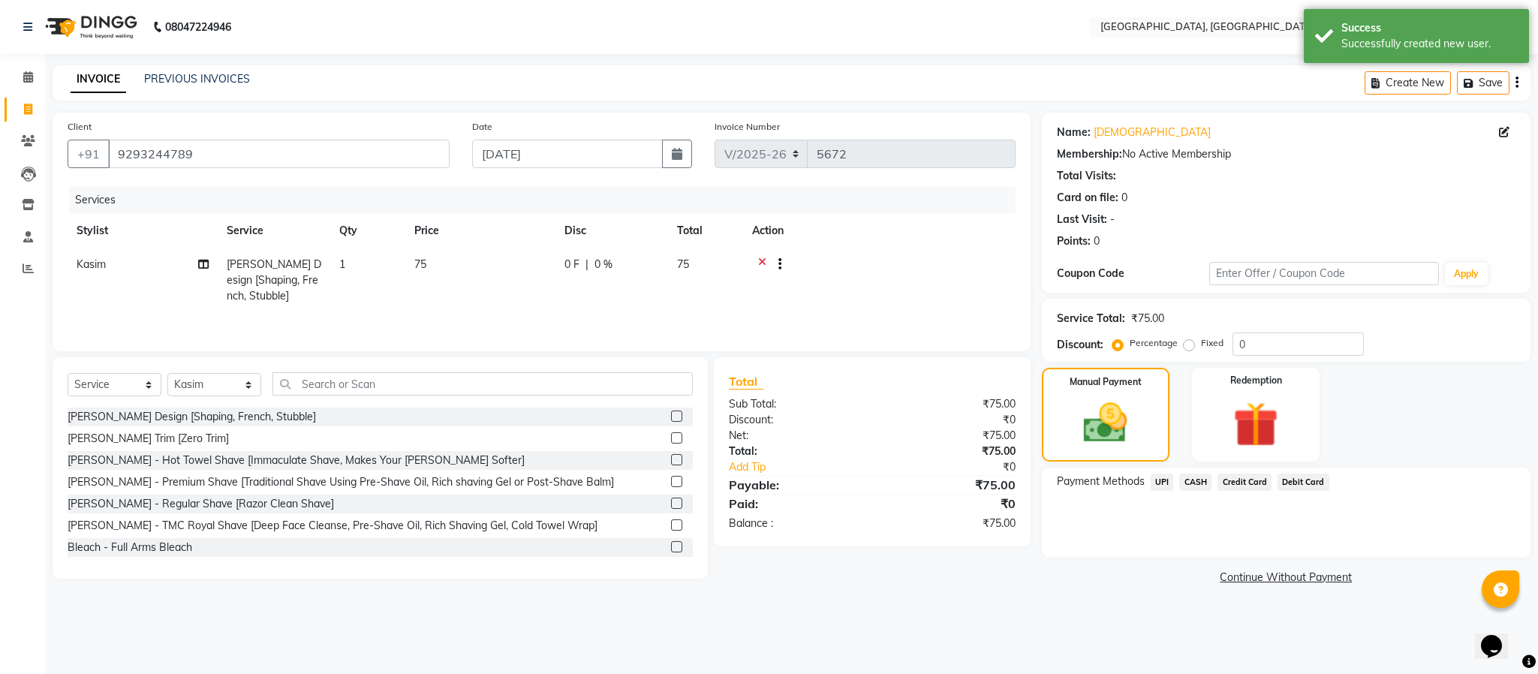
click at [1160, 474] on span "UPI" at bounding box center [1162, 482] width 23 height 17
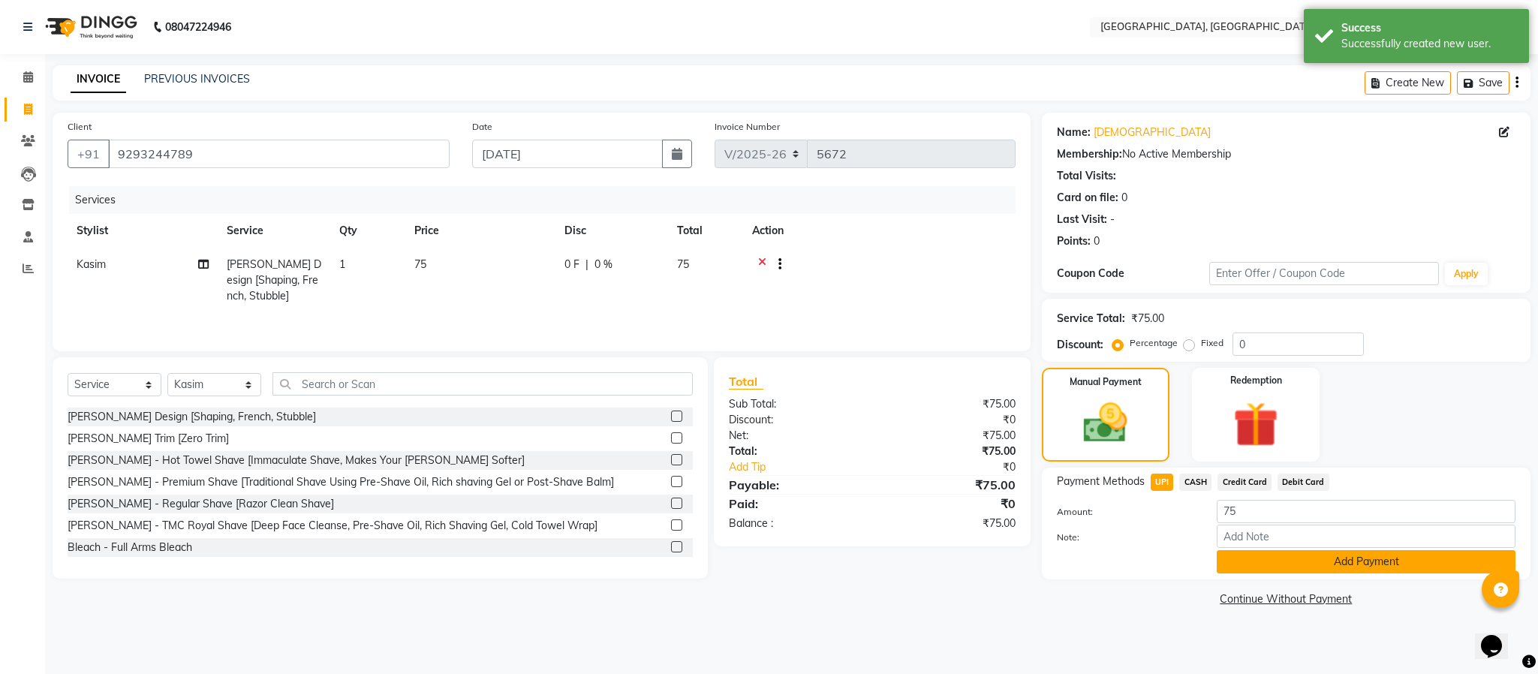
click at [1264, 556] on button "Add Payment" at bounding box center [1366, 561] width 299 height 23
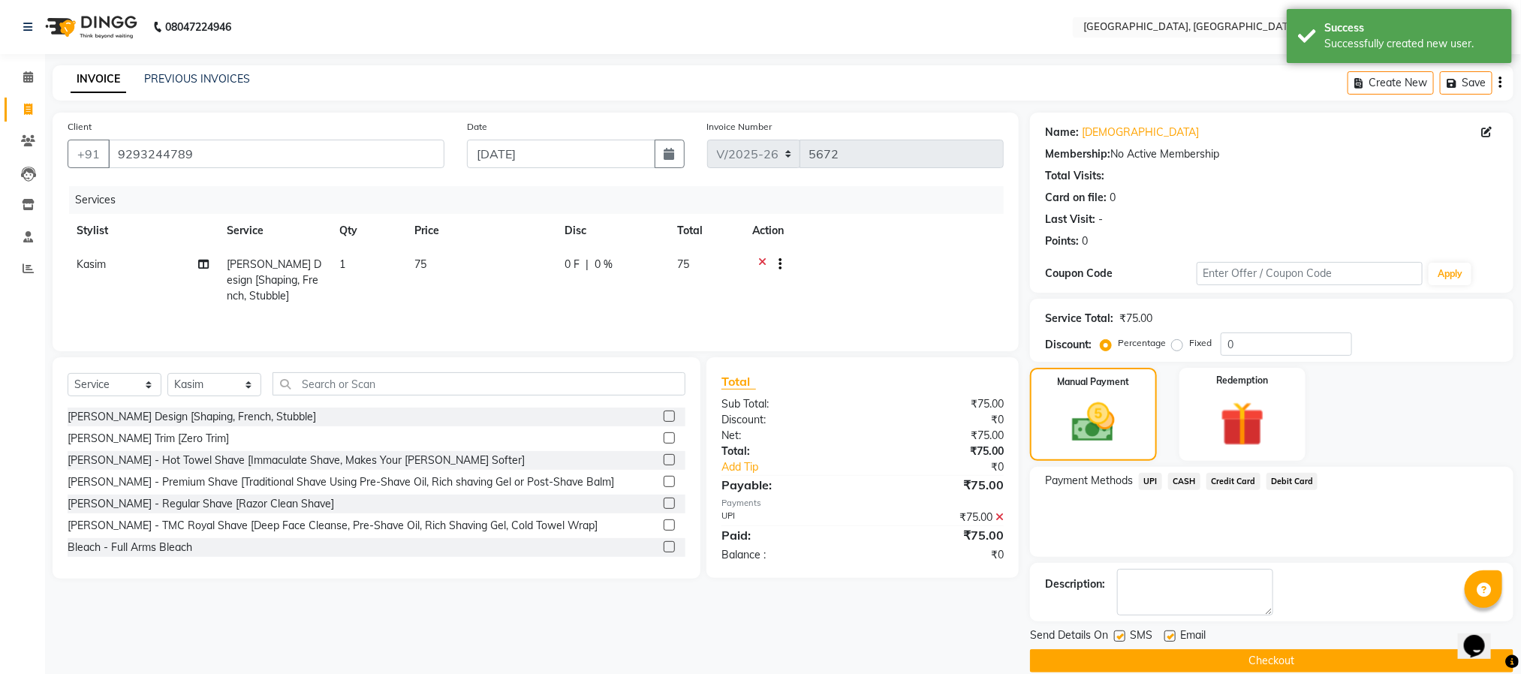
scroll to position [23, 0]
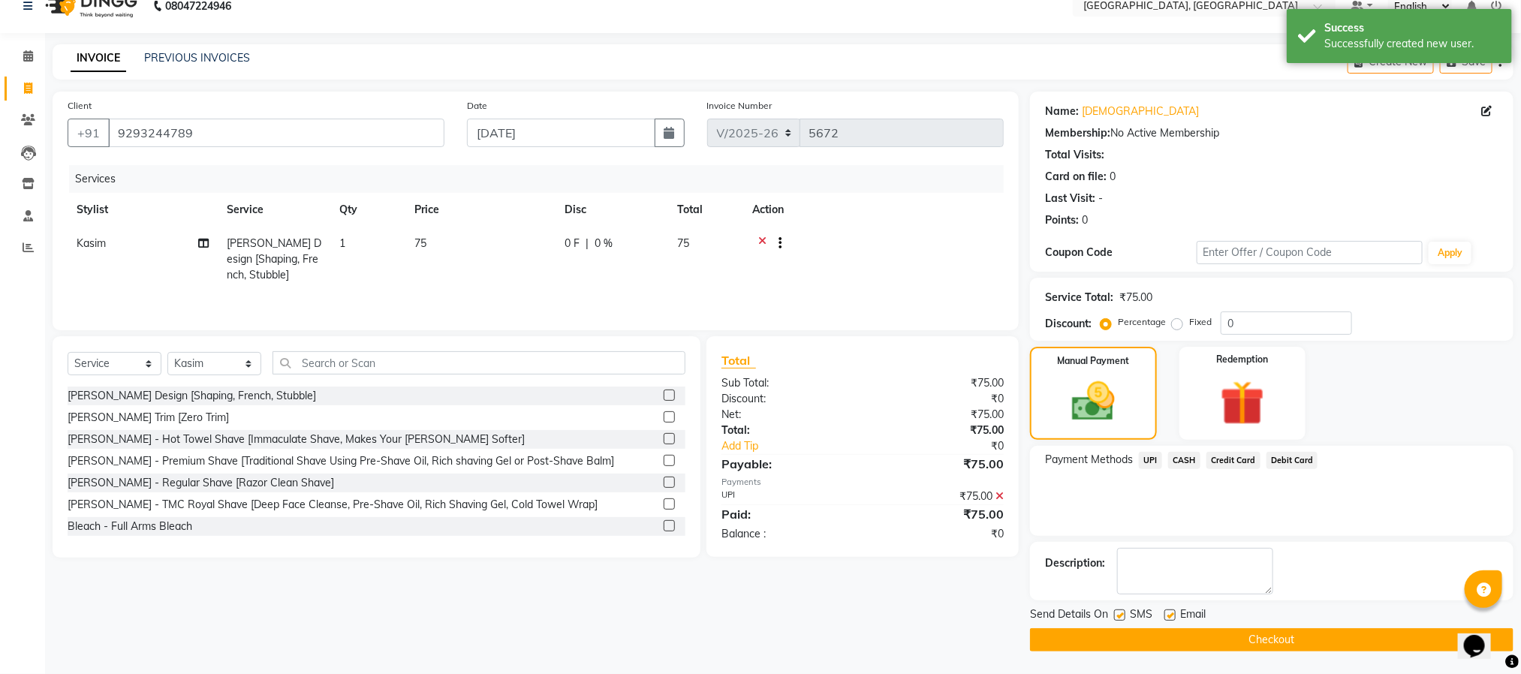
click at [1286, 640] on button "Checkout" at bounding box center [1271, 639] width 483 height 23
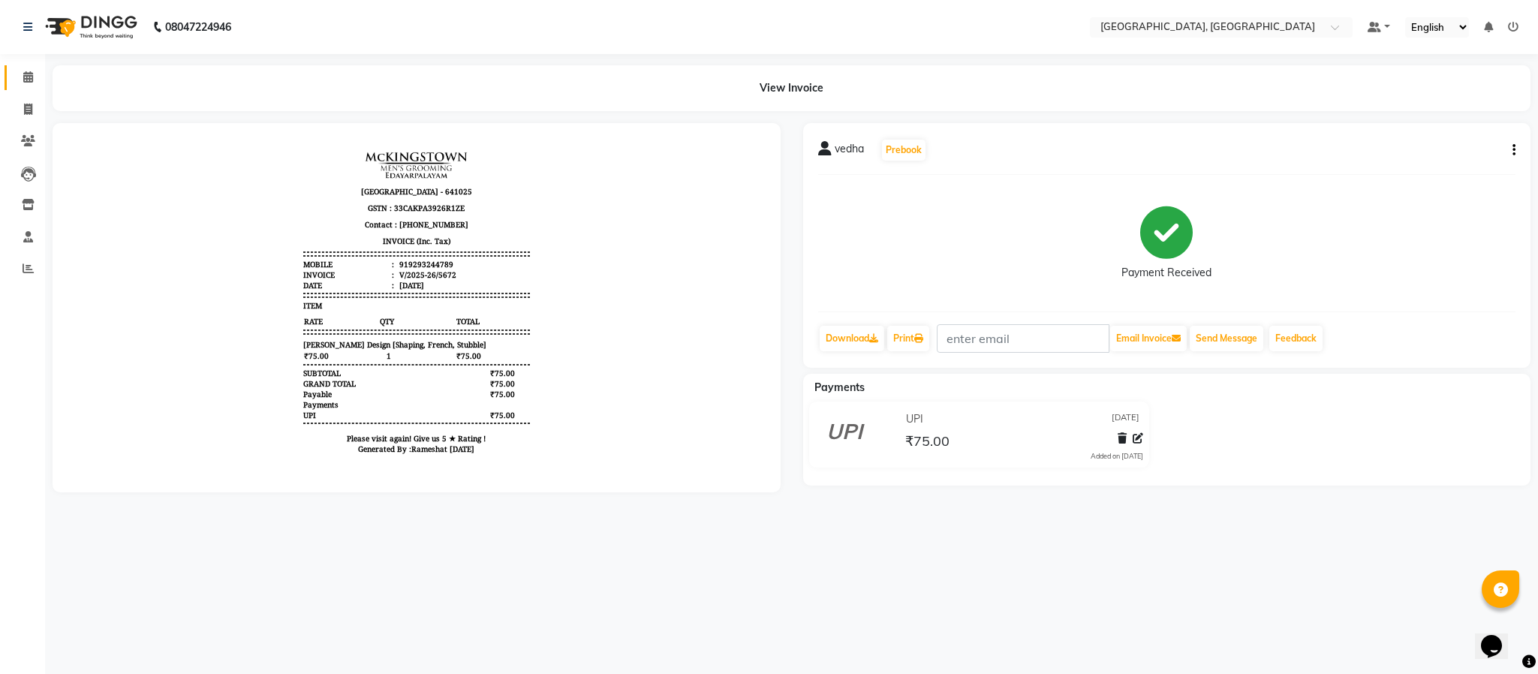
click at [26, 65] on link "Calendar" at bounding box center [23, 77] width 36 height 25
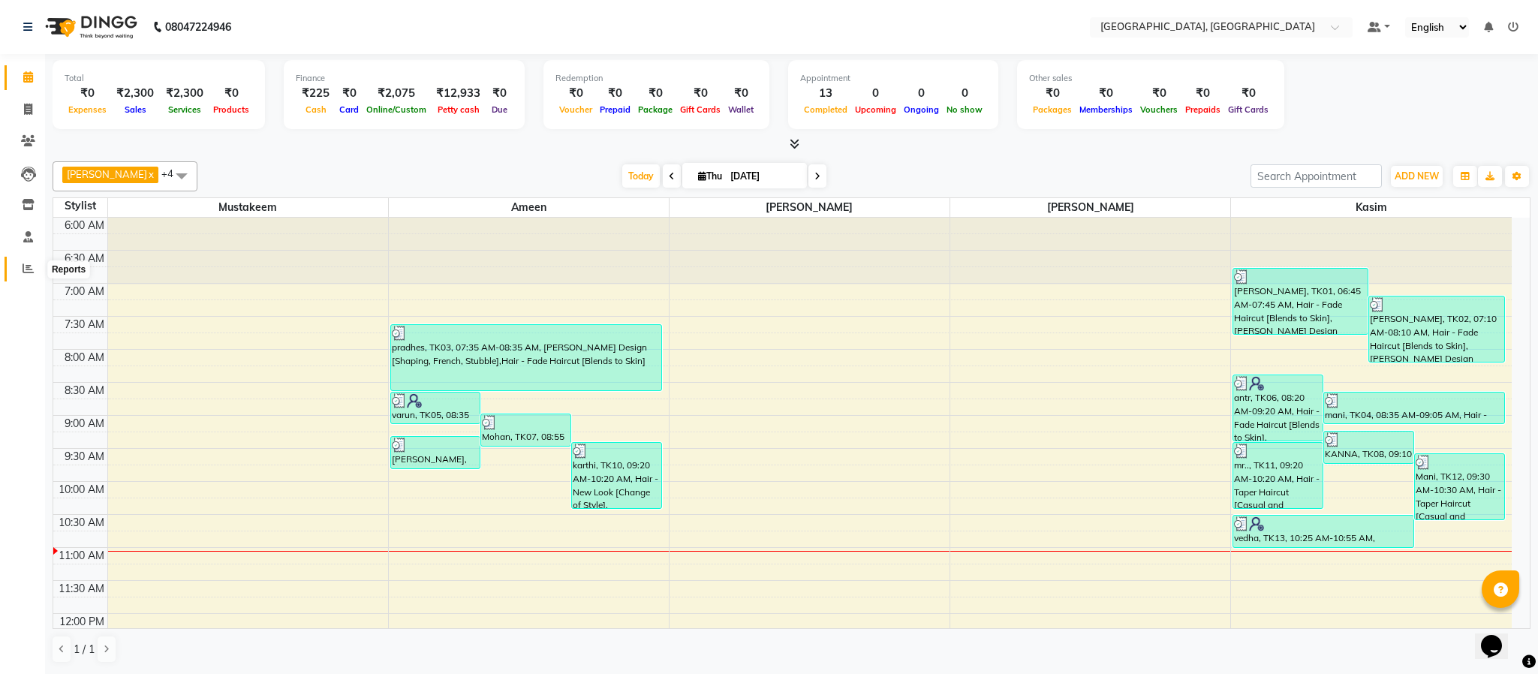
click at [17, 275] on span at bounding box center [28, 269] width 26 height 17
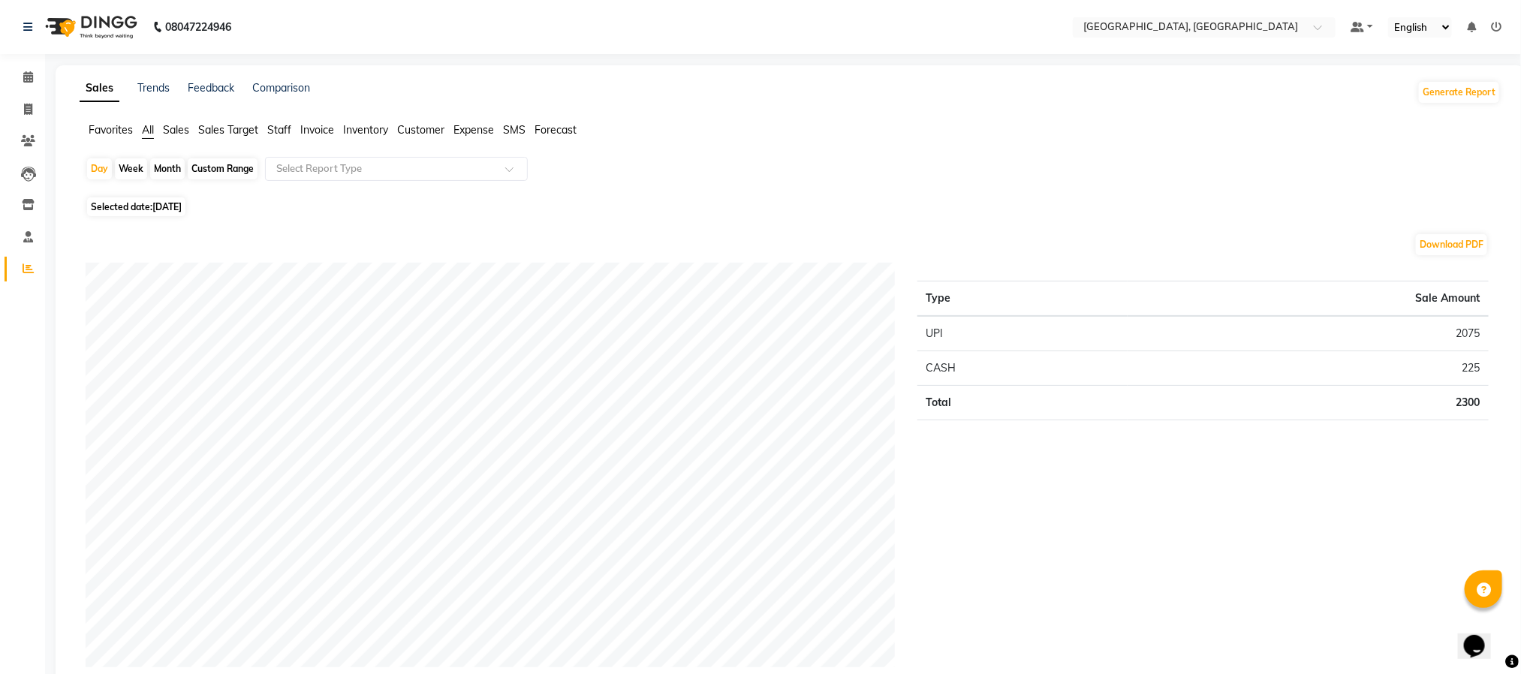
click at [266, 125] on ul "Favorites All Sales Sales Target Staff Invoice Inventory Customer Expense SMS F…" at bounding box center [790, 130] width 1421 height 17
click at [276, 129] on span "Staff" at bounding box center [279, 130] width 24 height 14
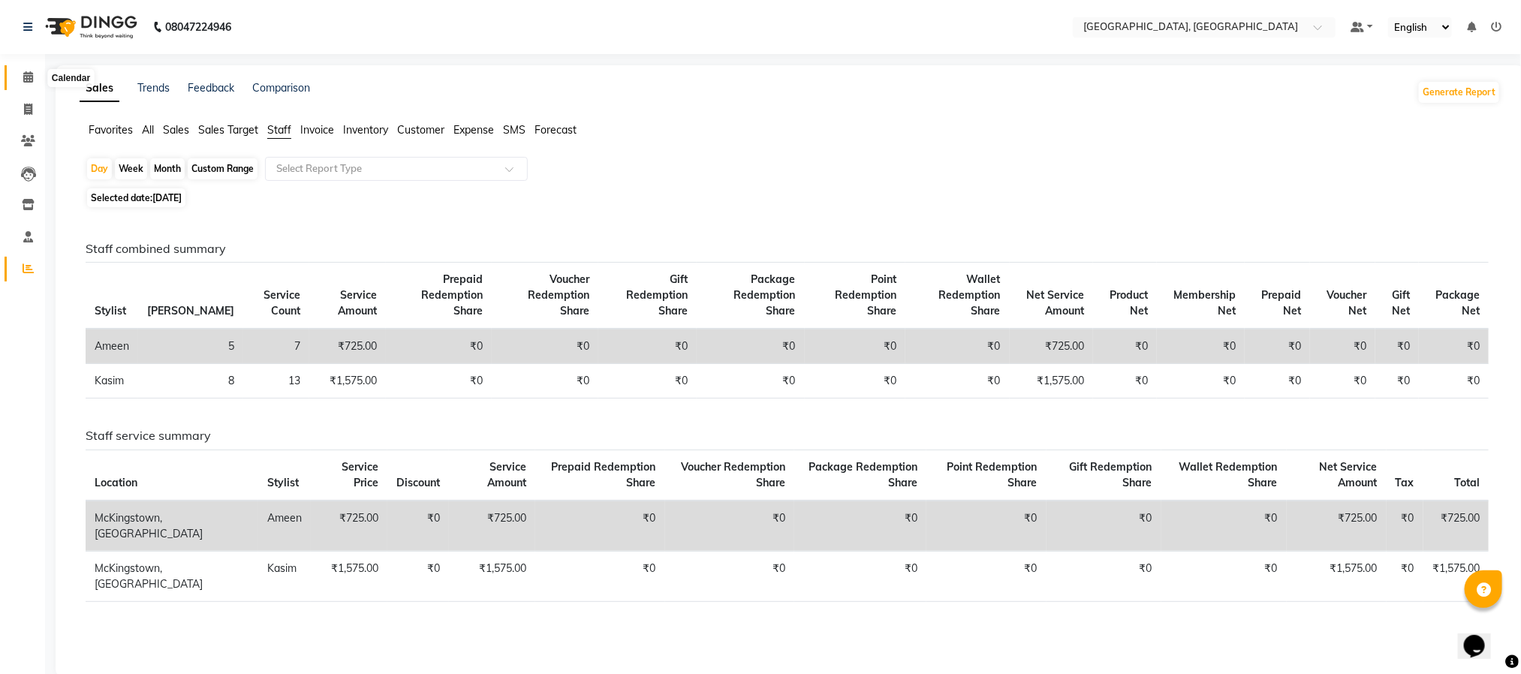
drag, startPoint x: 30, startPoint y: 77, endPoint x: 363, endPoint y: 52, distance: 333.5
click at [30, 77] on icon at bounding box center [28, 76] width 10 height 11
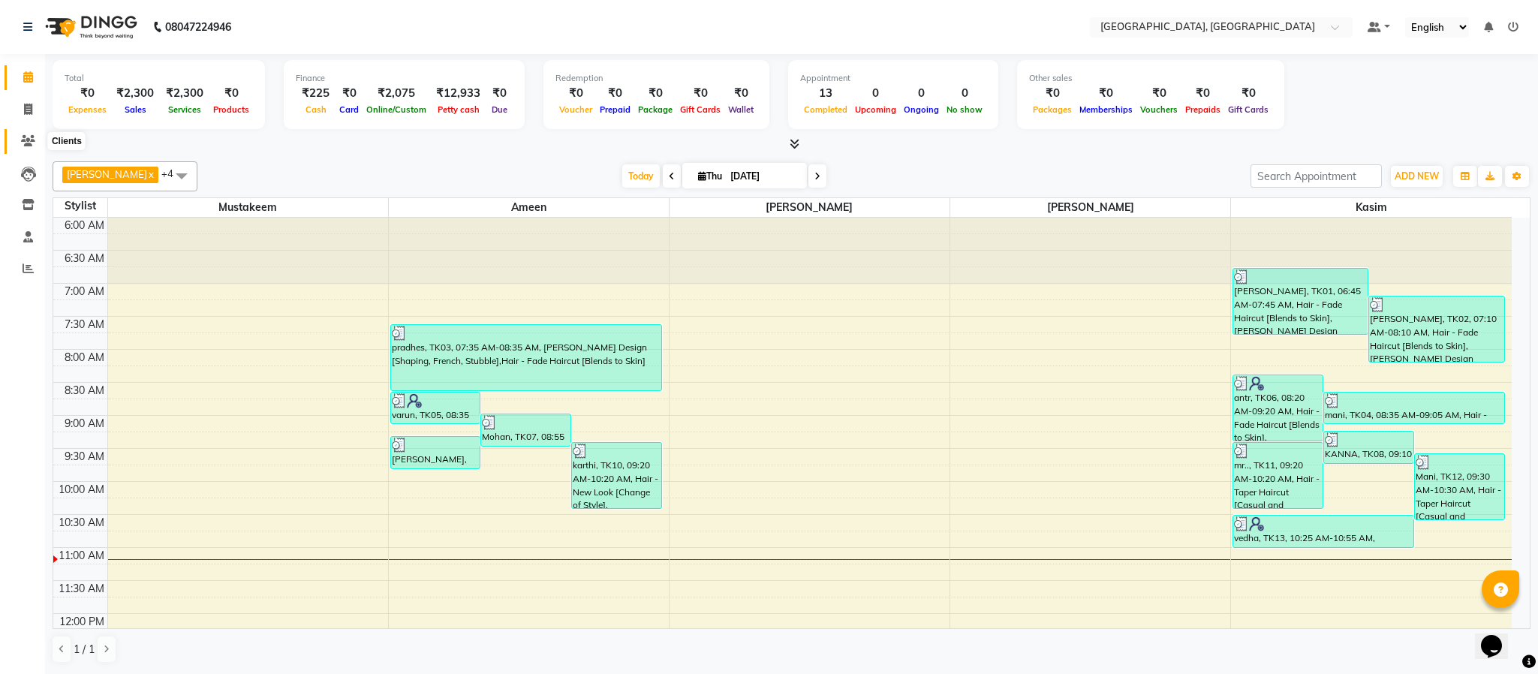
click at [25, 140] on icon at bounding box center [28, 140] width 14 height 11
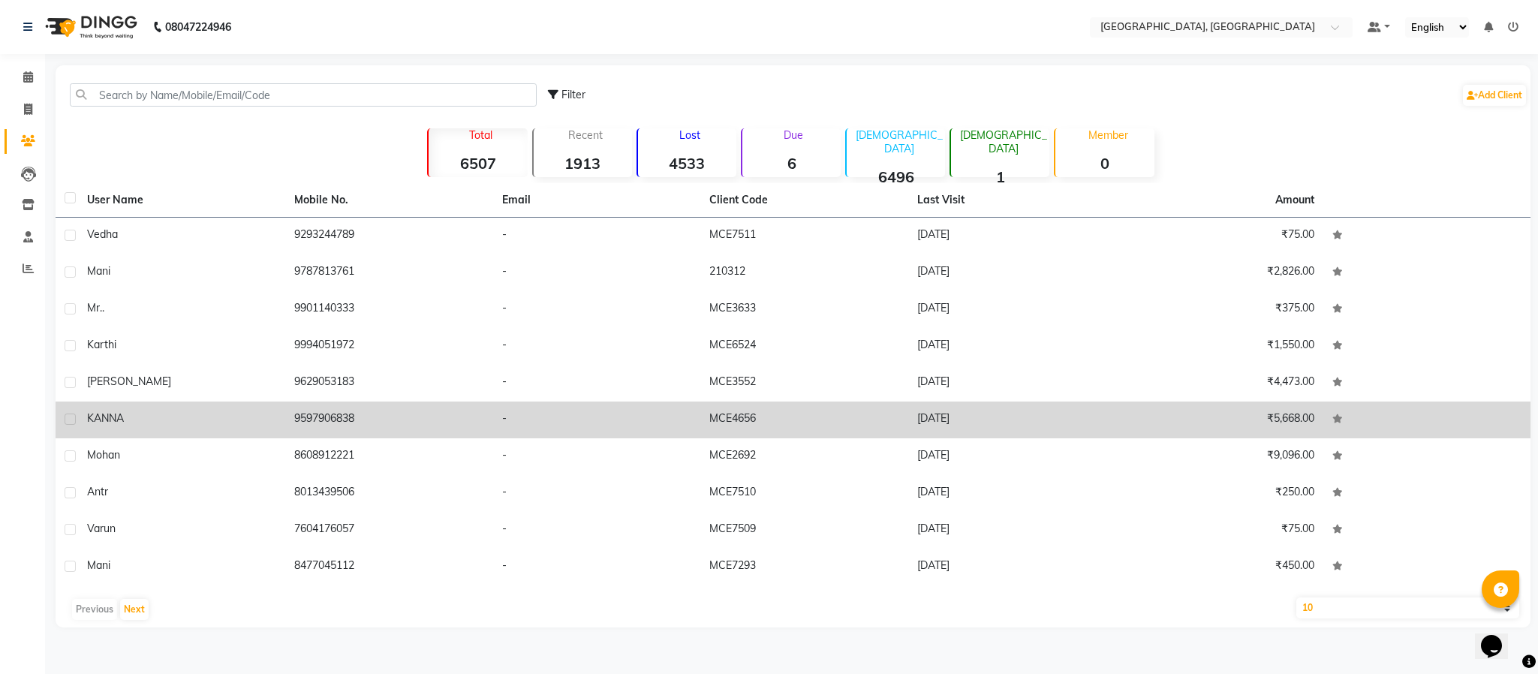
click at [336, 413] on td "9597906838" at bounding box center [388, 420] width 207 height 37
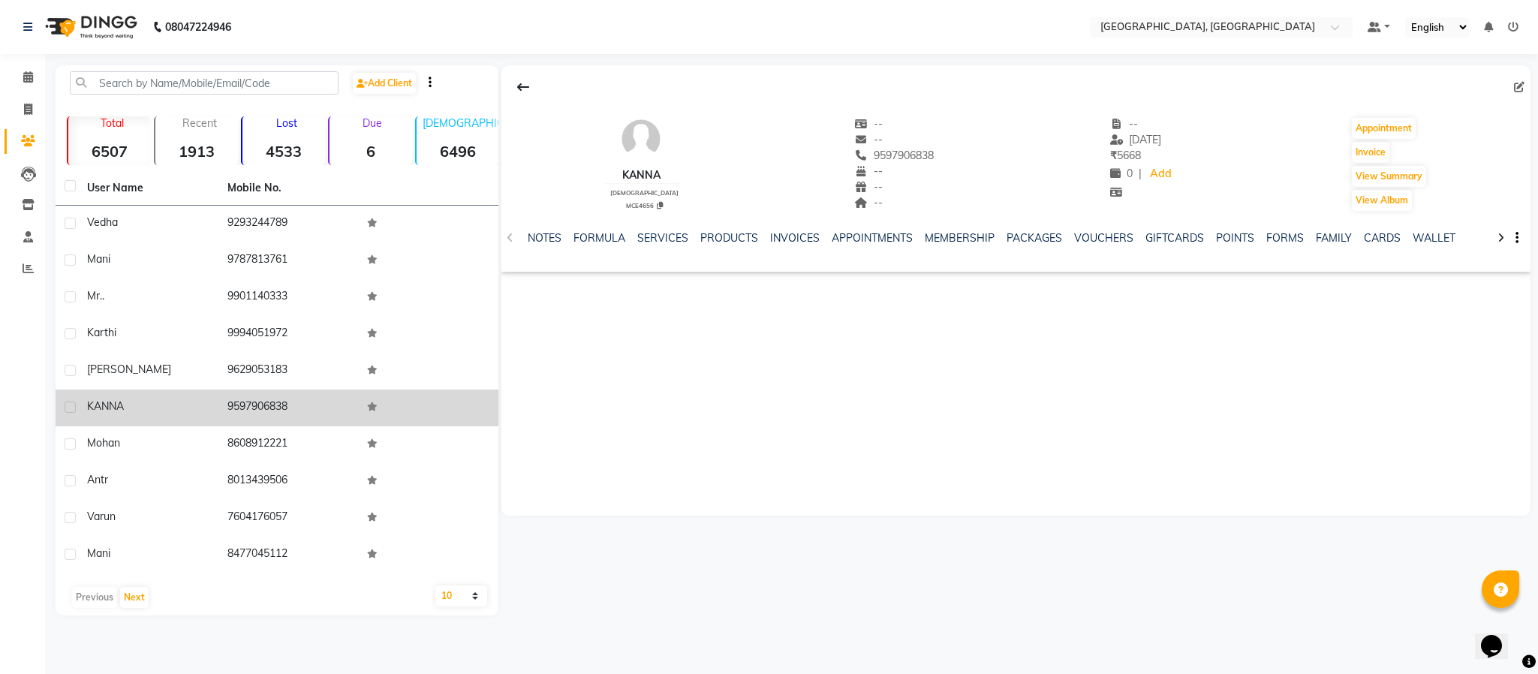
click at [262, 403] on td "9597906838" at bounding box center [288, 408] width 140 height 37
copy td "9597906838"
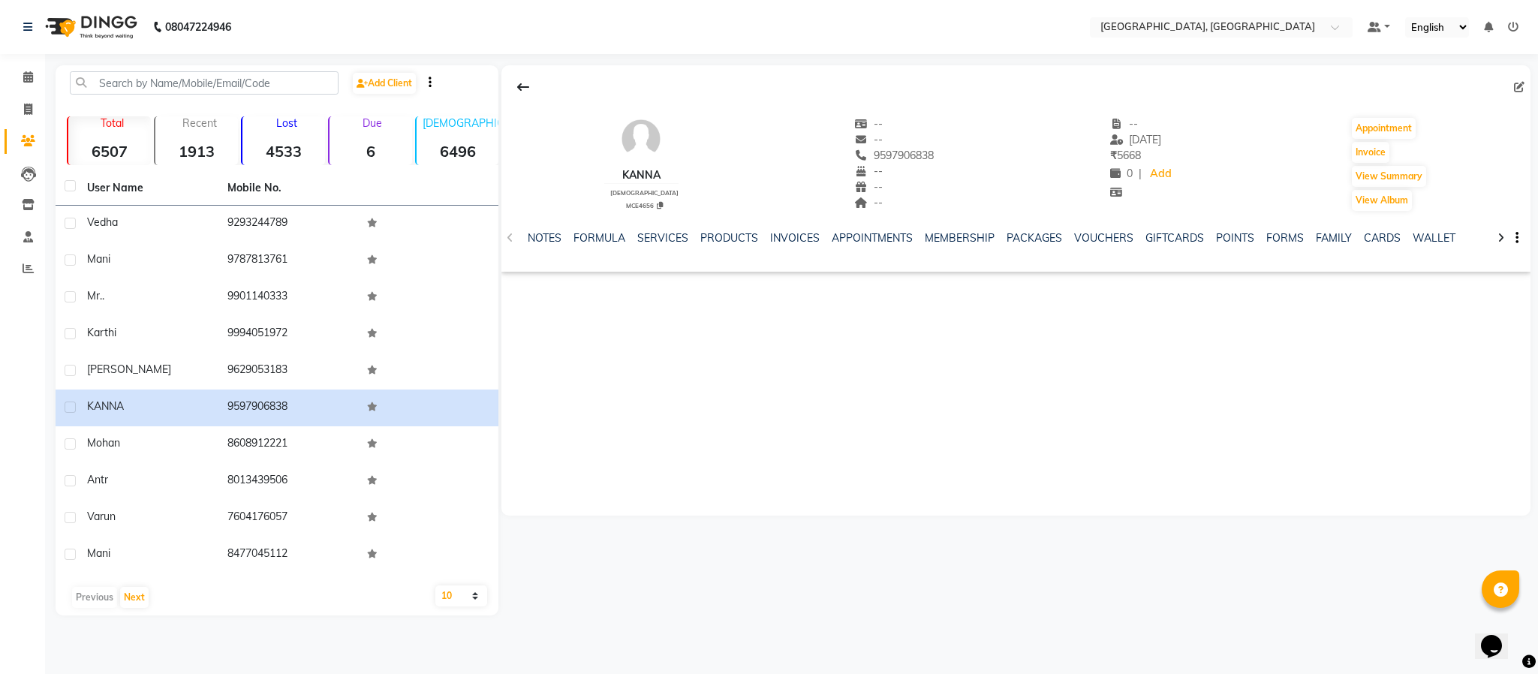
click at [646, 252] on div "NOTES FORMULA SERVICES PRODUCTS INVOICES APPOINTMENTS MEMBERSHIP PACKAGES VOUCH…" at bounding box center [998, 244] width 941 height 28
click at [669, 241] on link "SERVICES" at bounding box center [662, 238] width 51 height 14
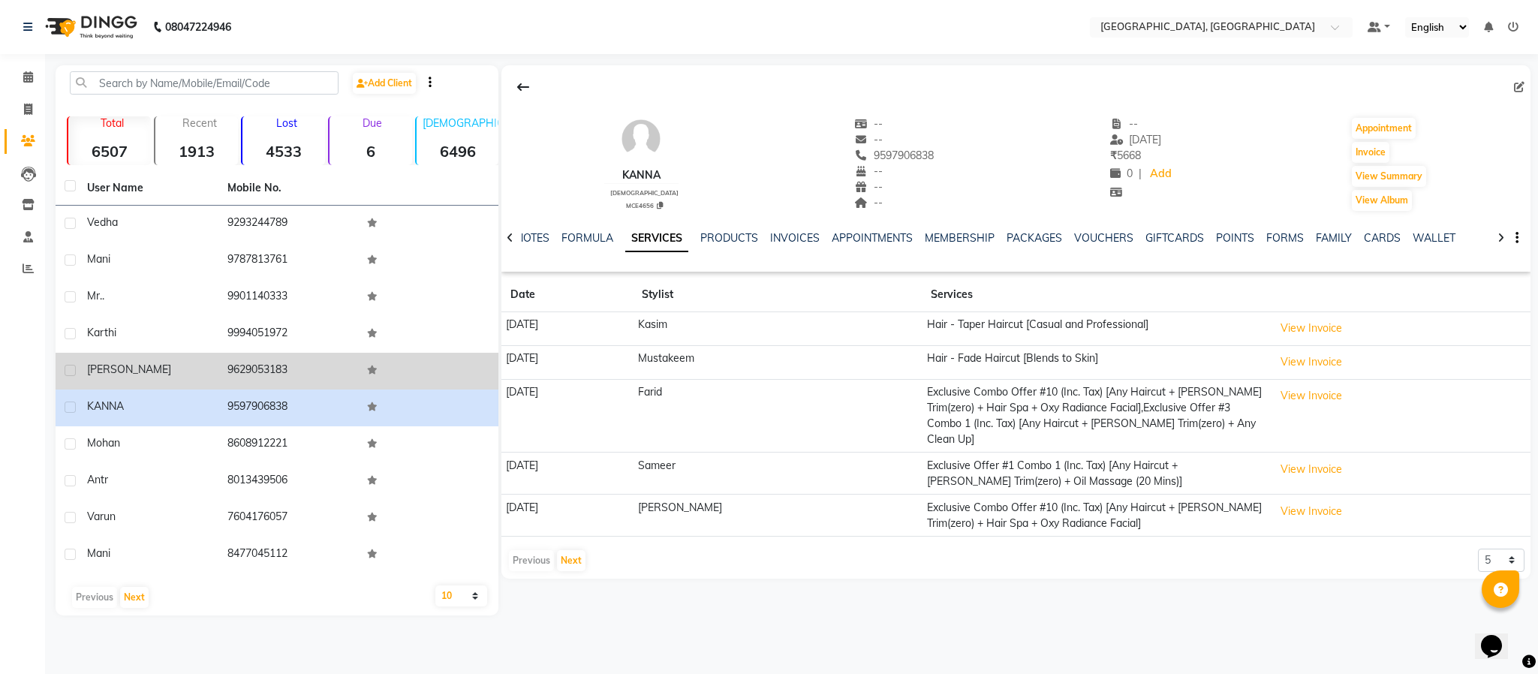
click at [249, 374] on td "9629053183" at bounding box center [288, 371] width 140 height 37
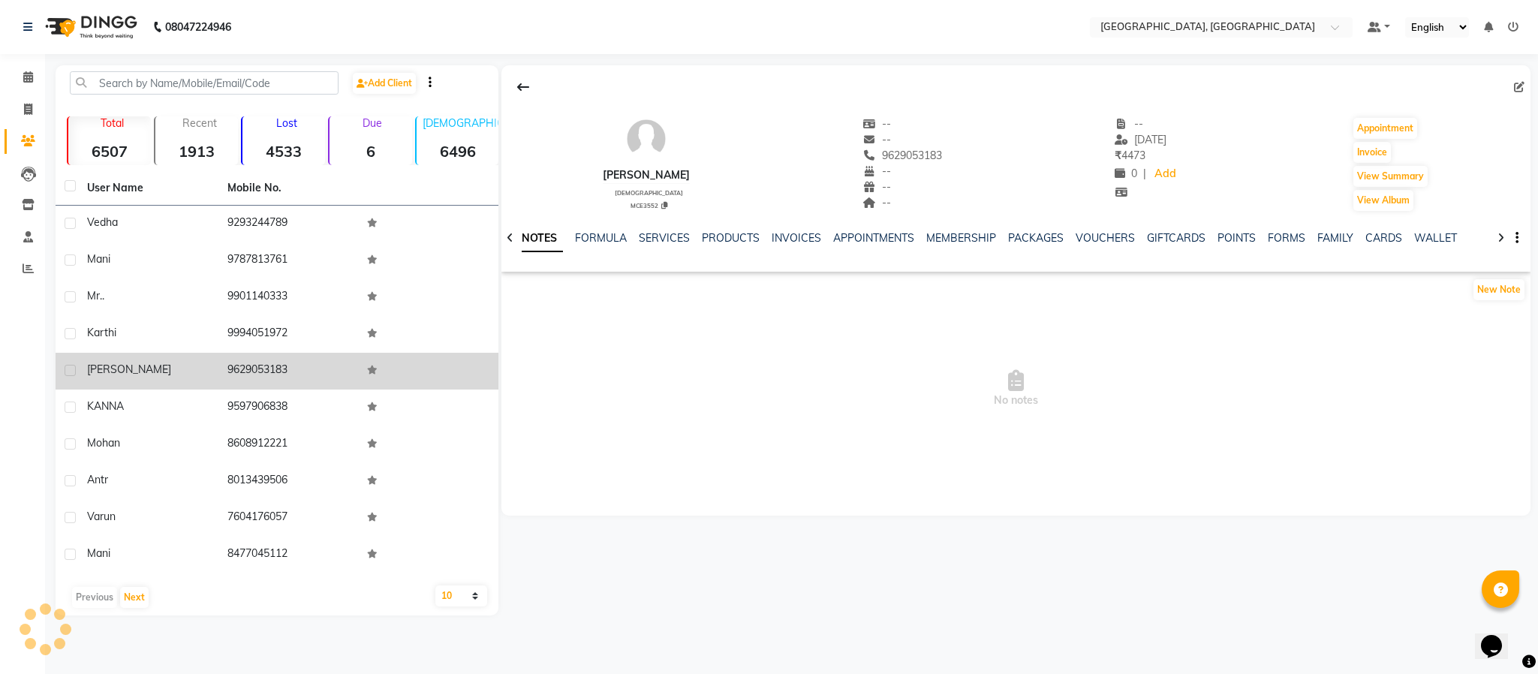
click at [250, 368] on td "9629053183" at bounding box center [288, 371] width 140 height 37
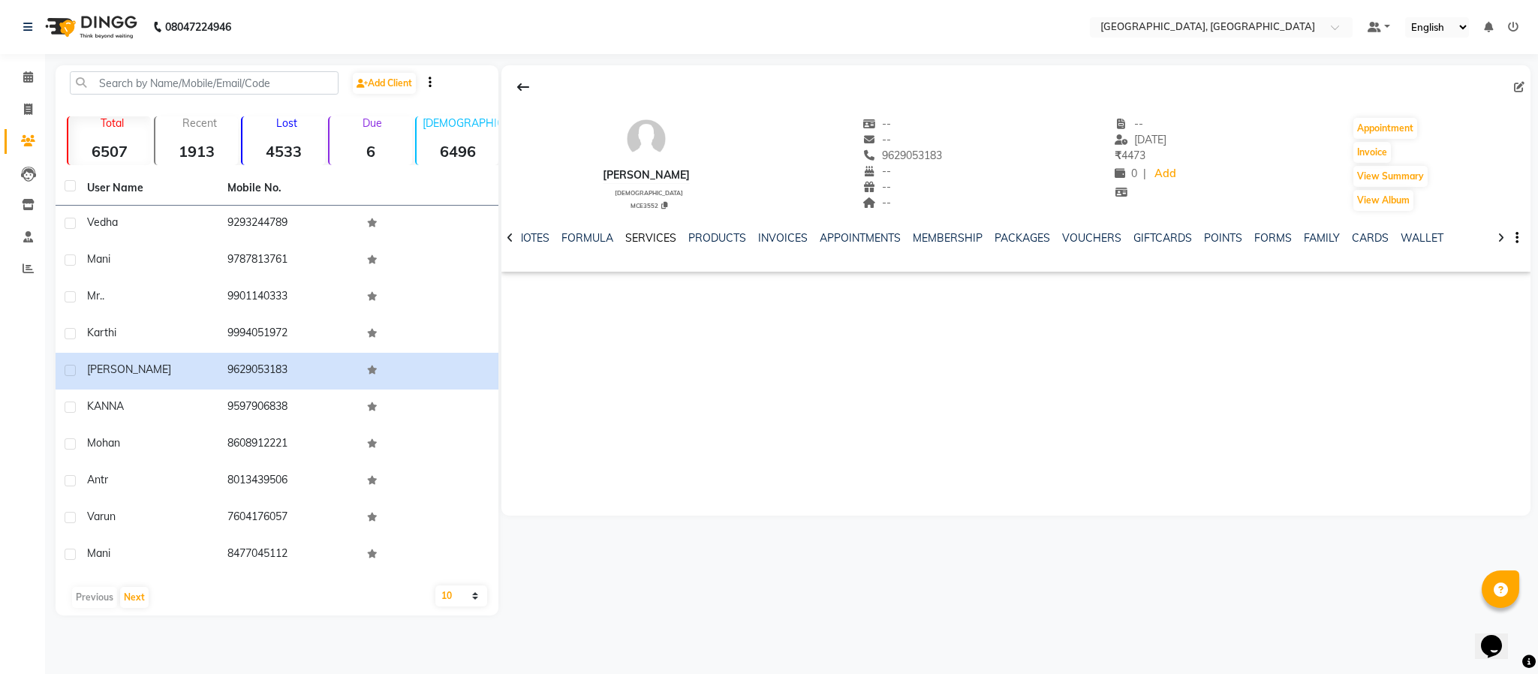
click at [645, 239] on link "SERVICES" at bounding box center [650, 238] width 51 height 14
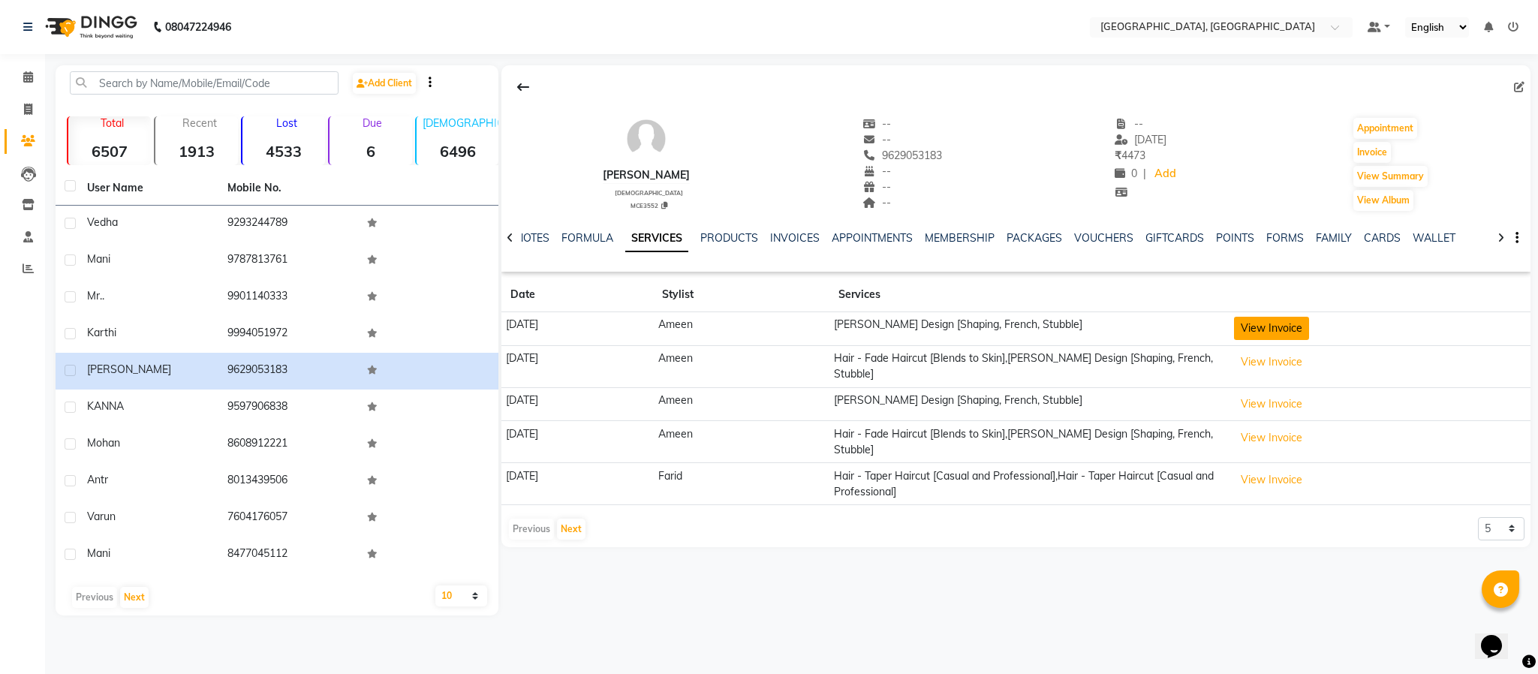
click at [1309, 327] on button "View Invoice" at bounding box center [1271, 328] width 75 height 23
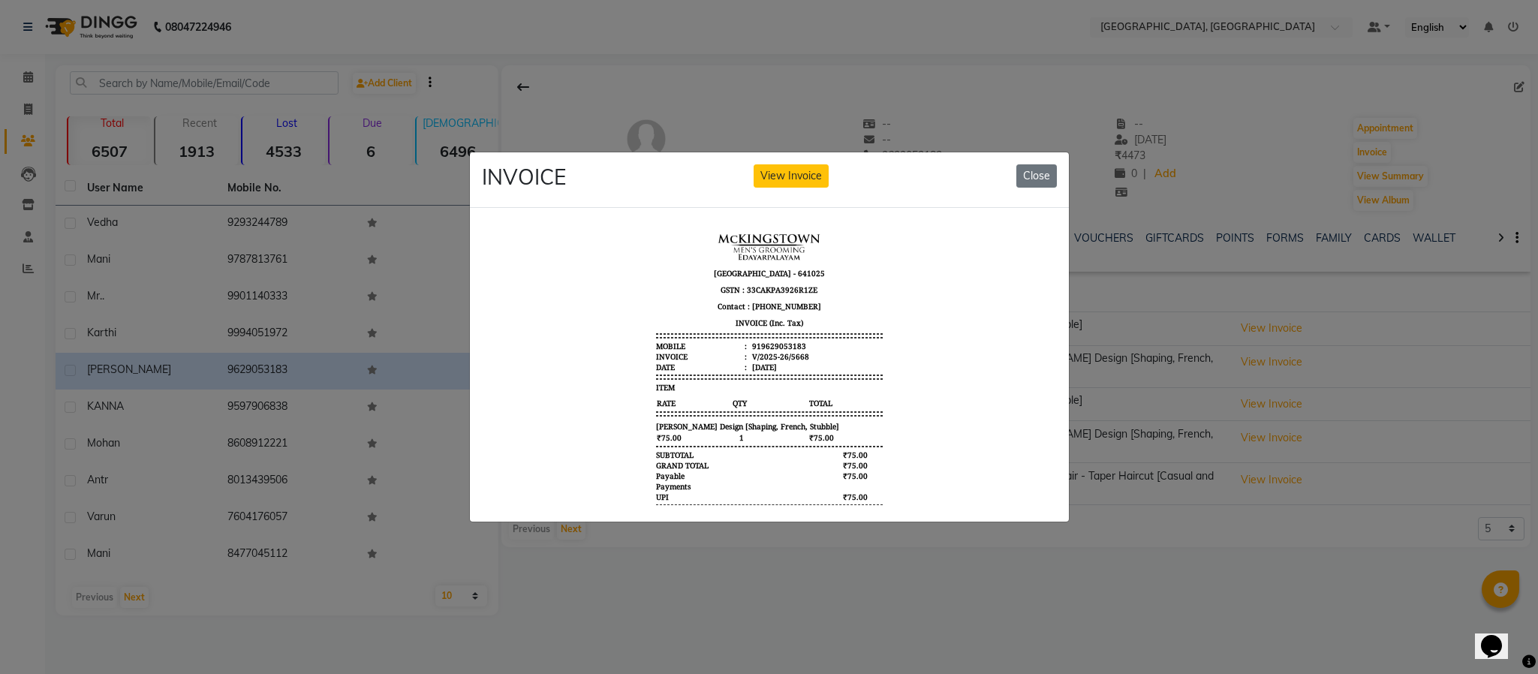
click at [1011, 164] on div "INVOICE View Invoice Close" at bounding box center [769, 180] width 599 height 56
click at [1048, 164] on button "Close" at bounding box center [1037, 175] width 41 height 23
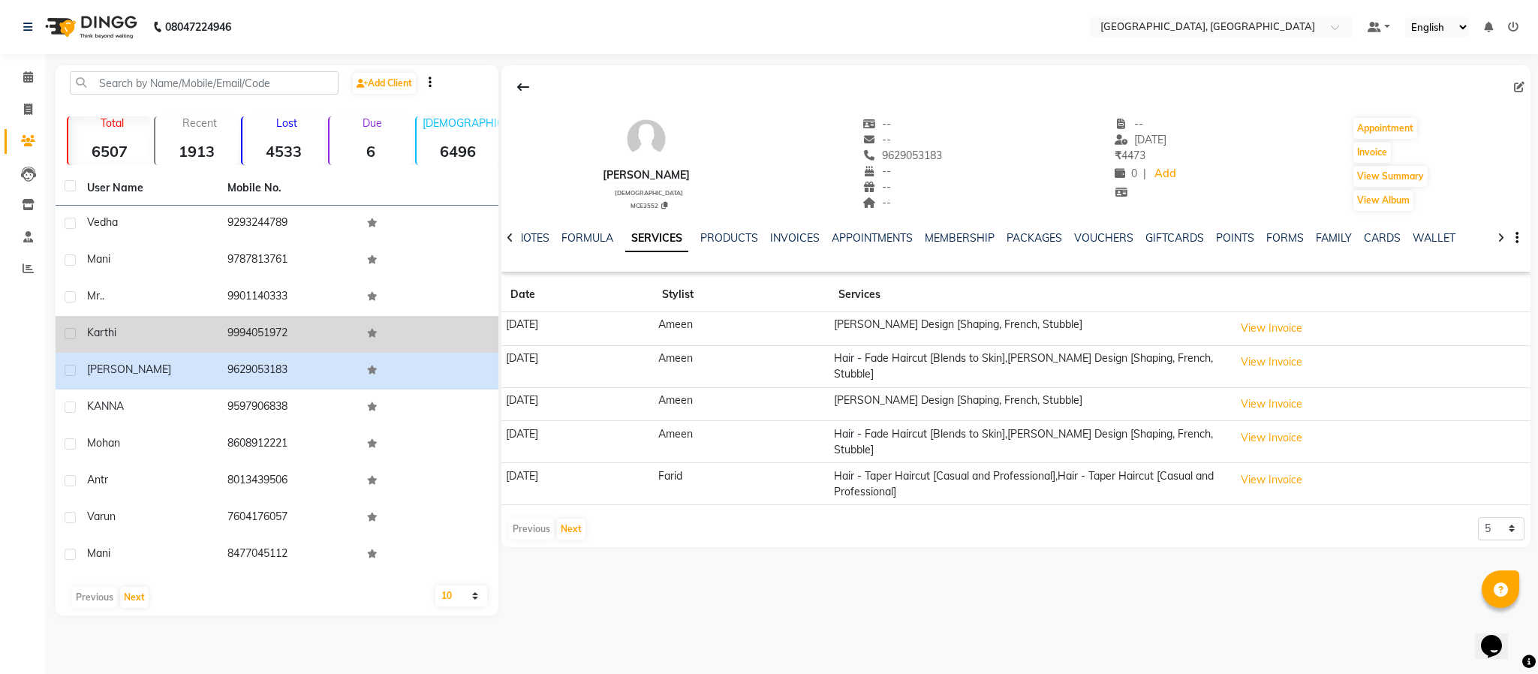
click at [255, 334] on td "9994051972" at bounding box center [288, 334] width 140 height 37
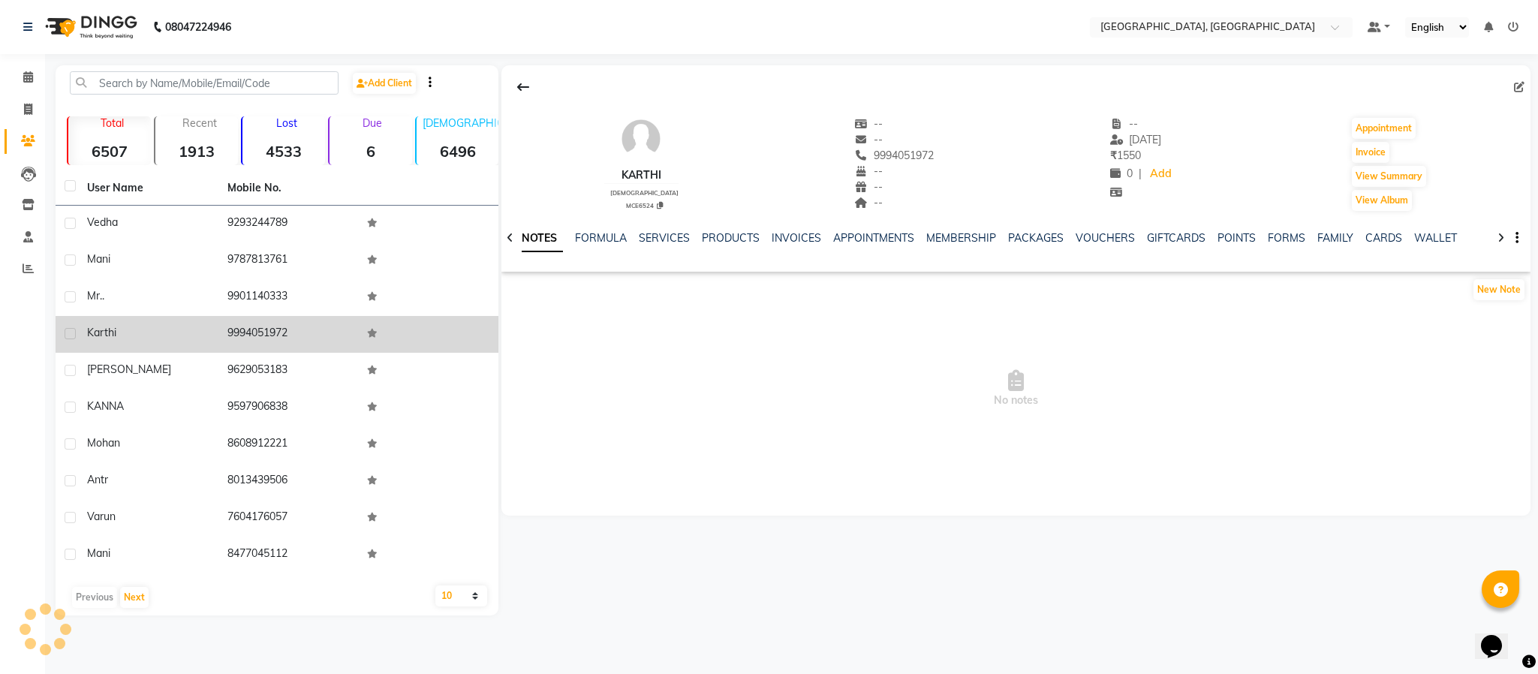
click at [255, 334] on td "9994051972" at bounding box center [288, 334] width 140 height 37
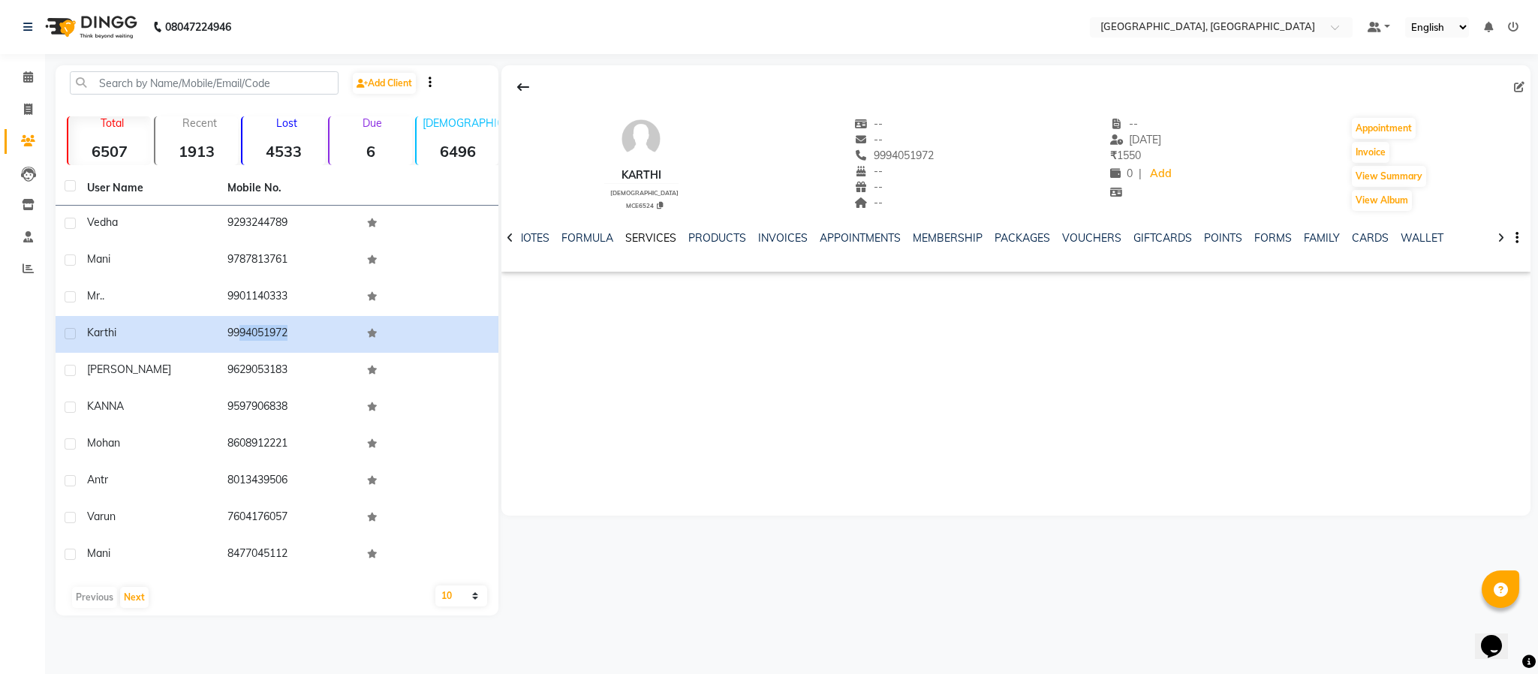
click at [656, 235] on link "SERVICES" at bounding box center [650, 238] width 51 height 14
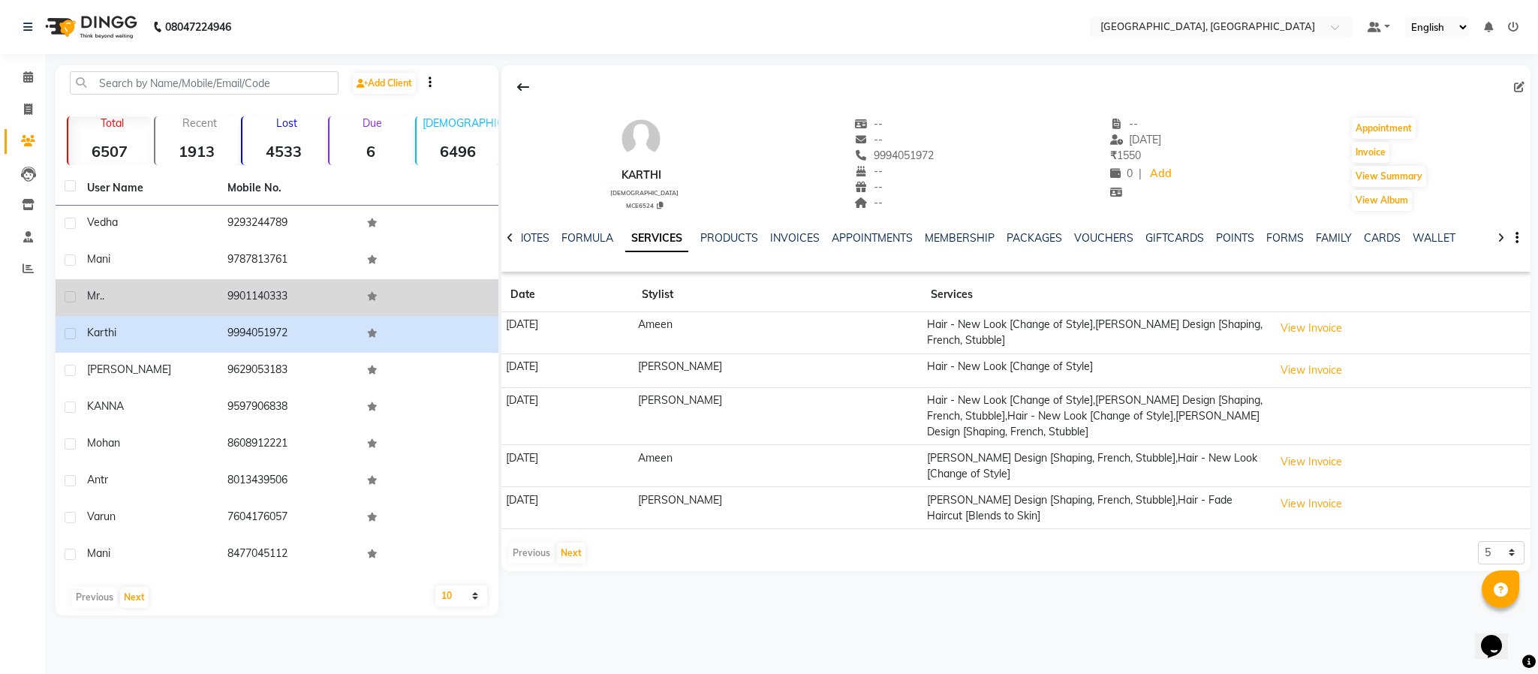
click at [260, 296] on td "9901140333" at bounding box center [288, 297] width 140 height 37
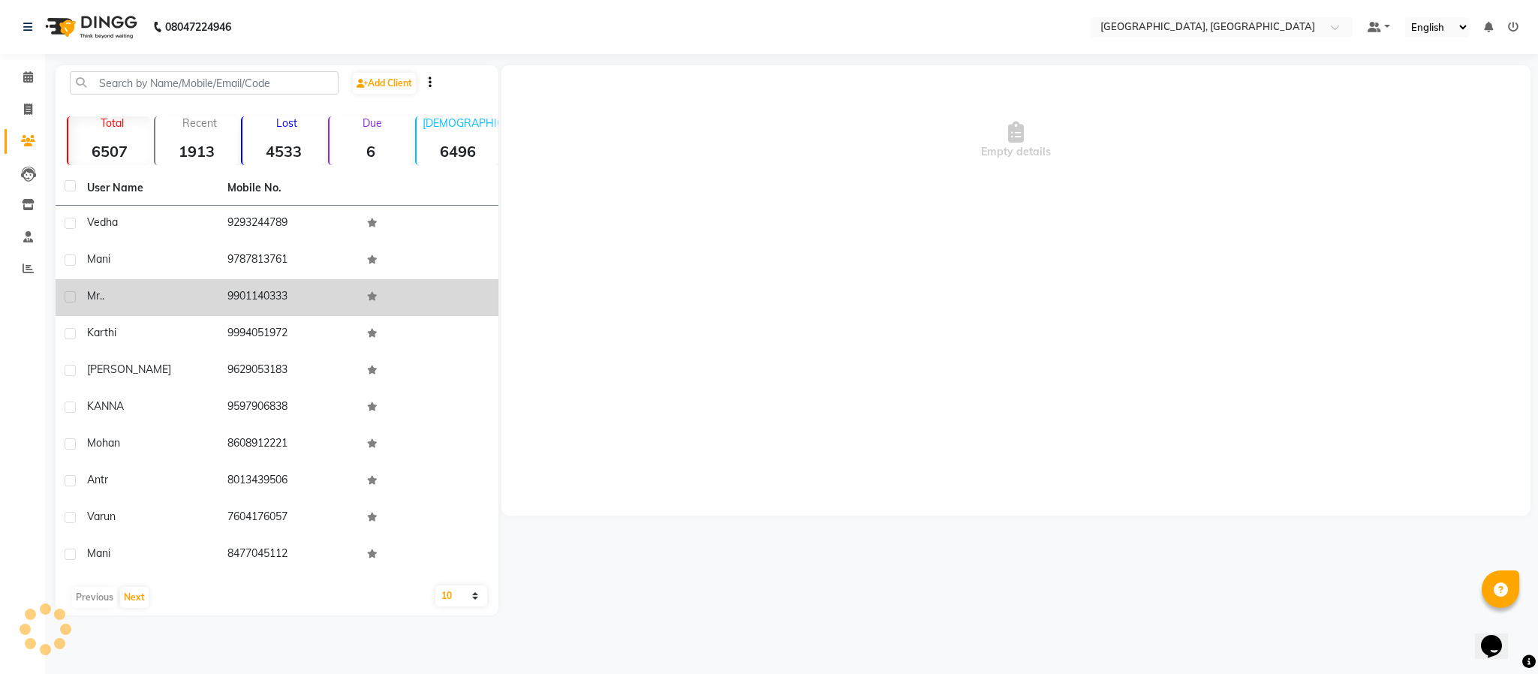
click at [260, 296] on td "9901140333" at bounding box center [288, 297] width 140 height 37
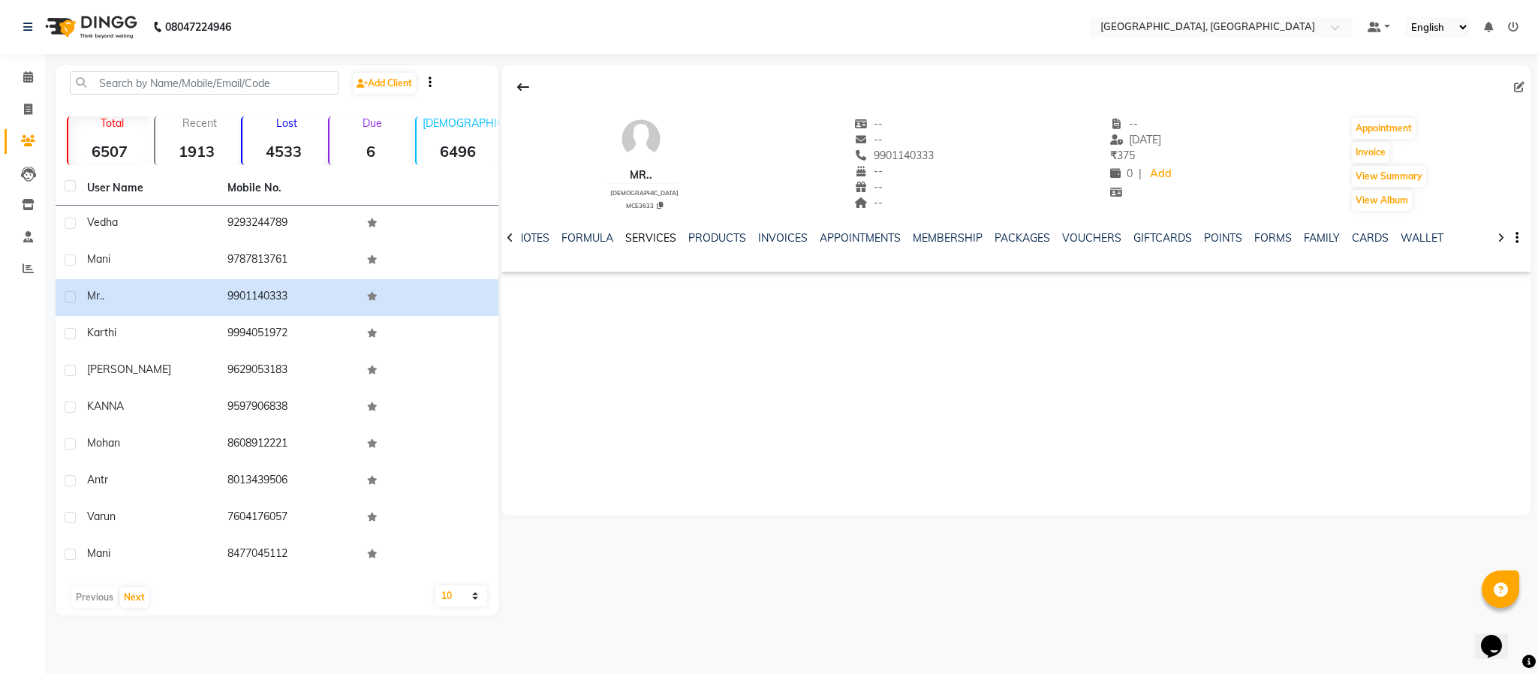
click at [647, 237] on link "SERVICES" at bounding box center [650, 238] width 51 height 14
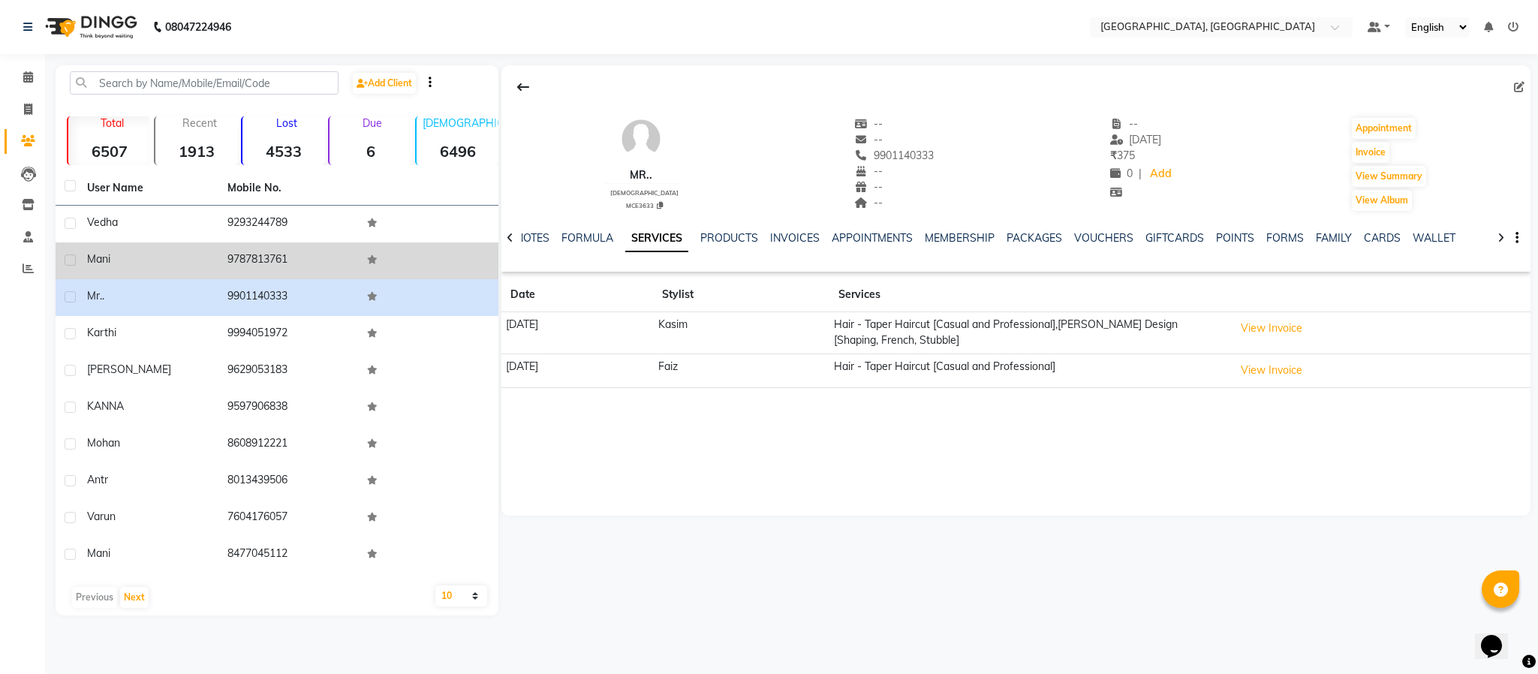
click at [251, 248] on td "9787813761" at bounding box center [288, 260] width 140 height 37
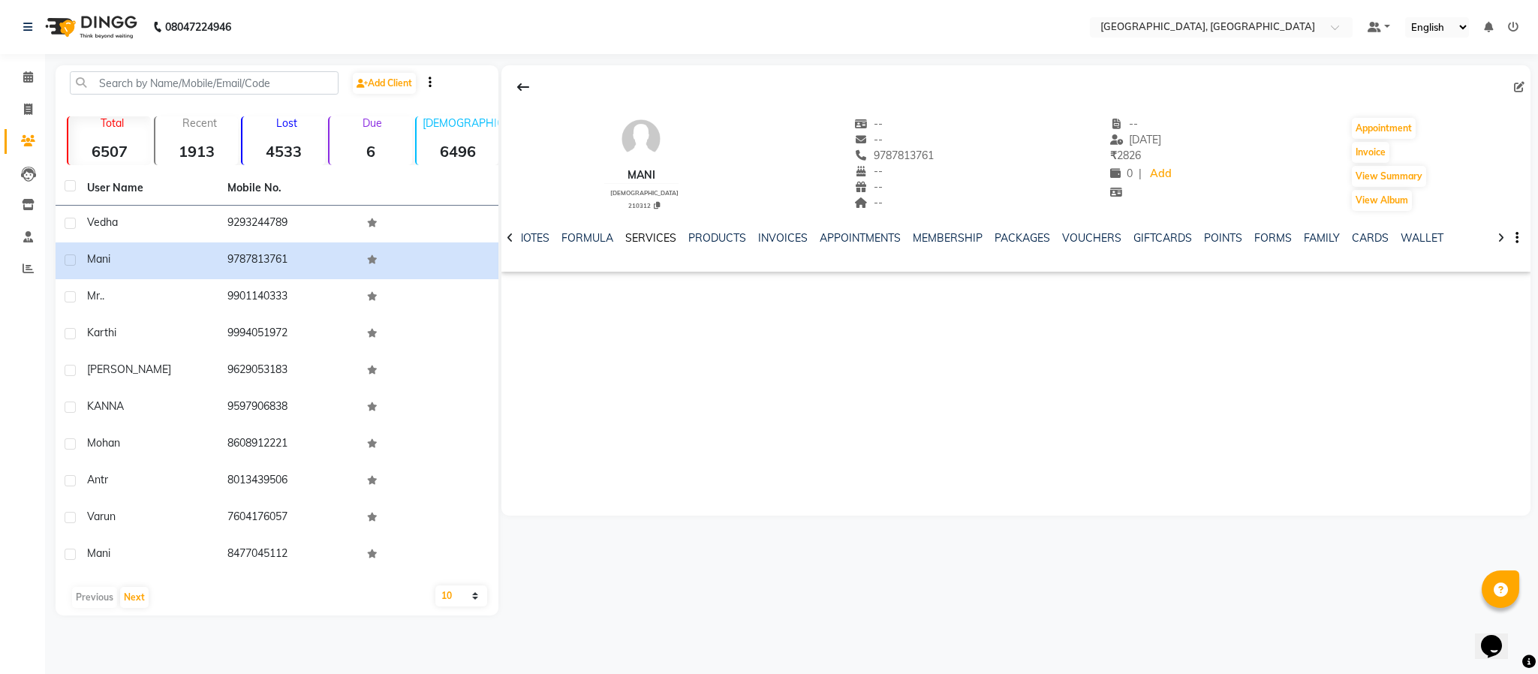
click at [665, 239] on link "SERVICES" at bounding box center [650, 238] width 51 height 14
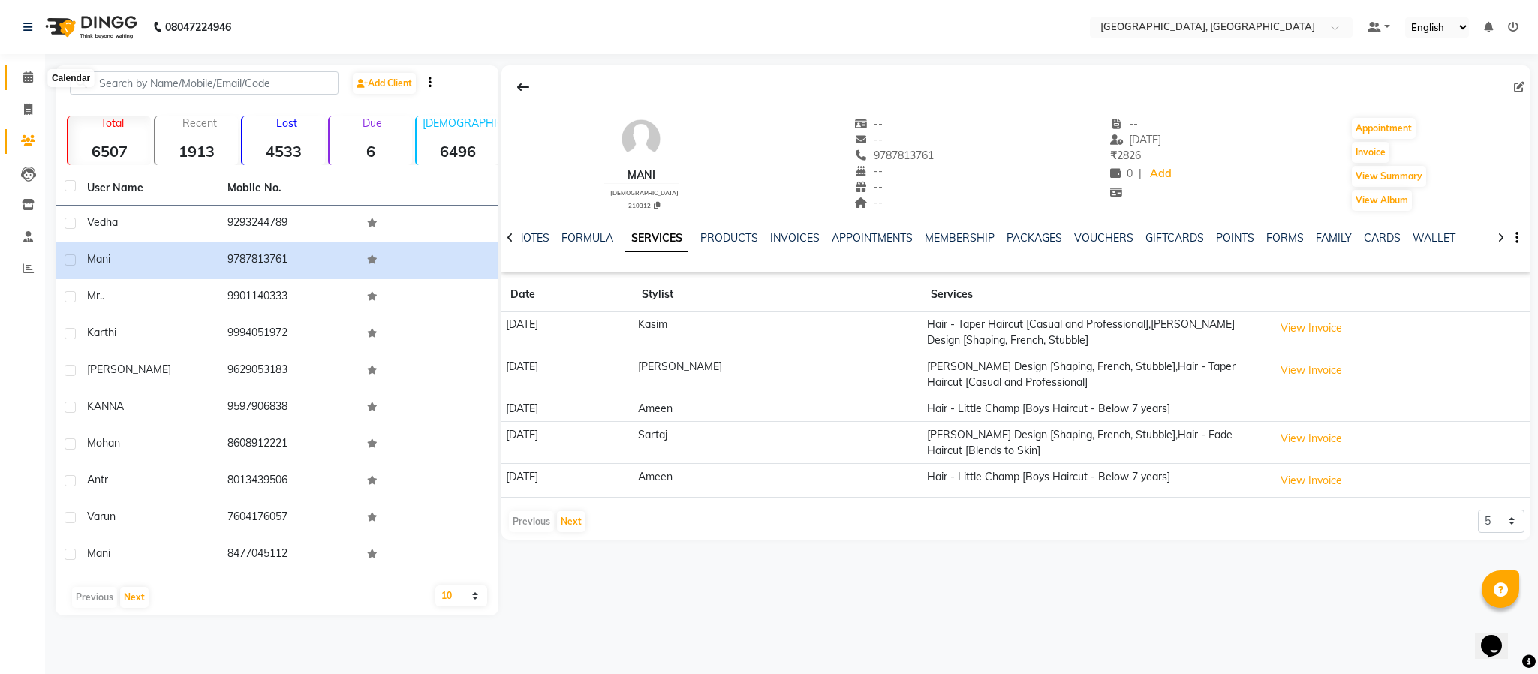
click at [28, 73] on icon at bounding box center [28, 76] width 10 height 11
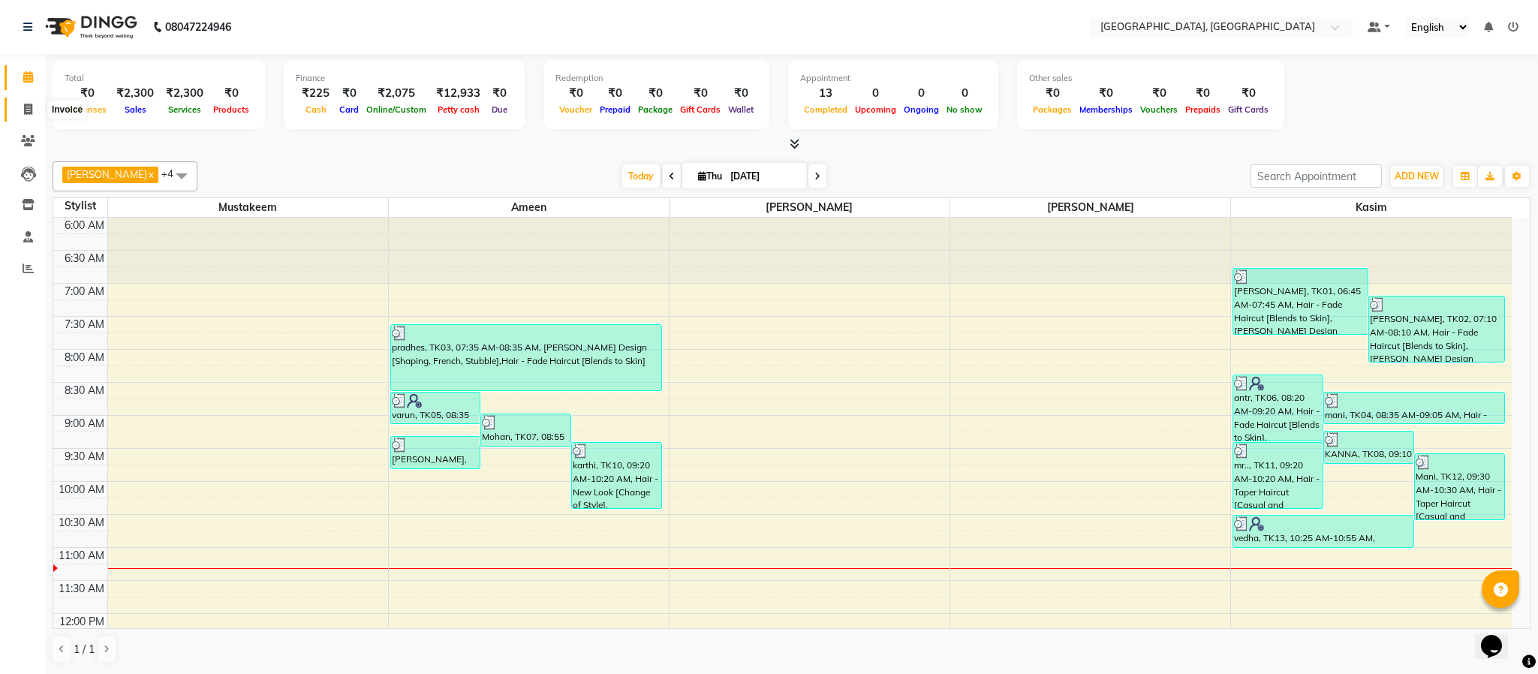
click at [24, 106] on icon at bounding box center [28, 109] width 8 height 11
select select "service"
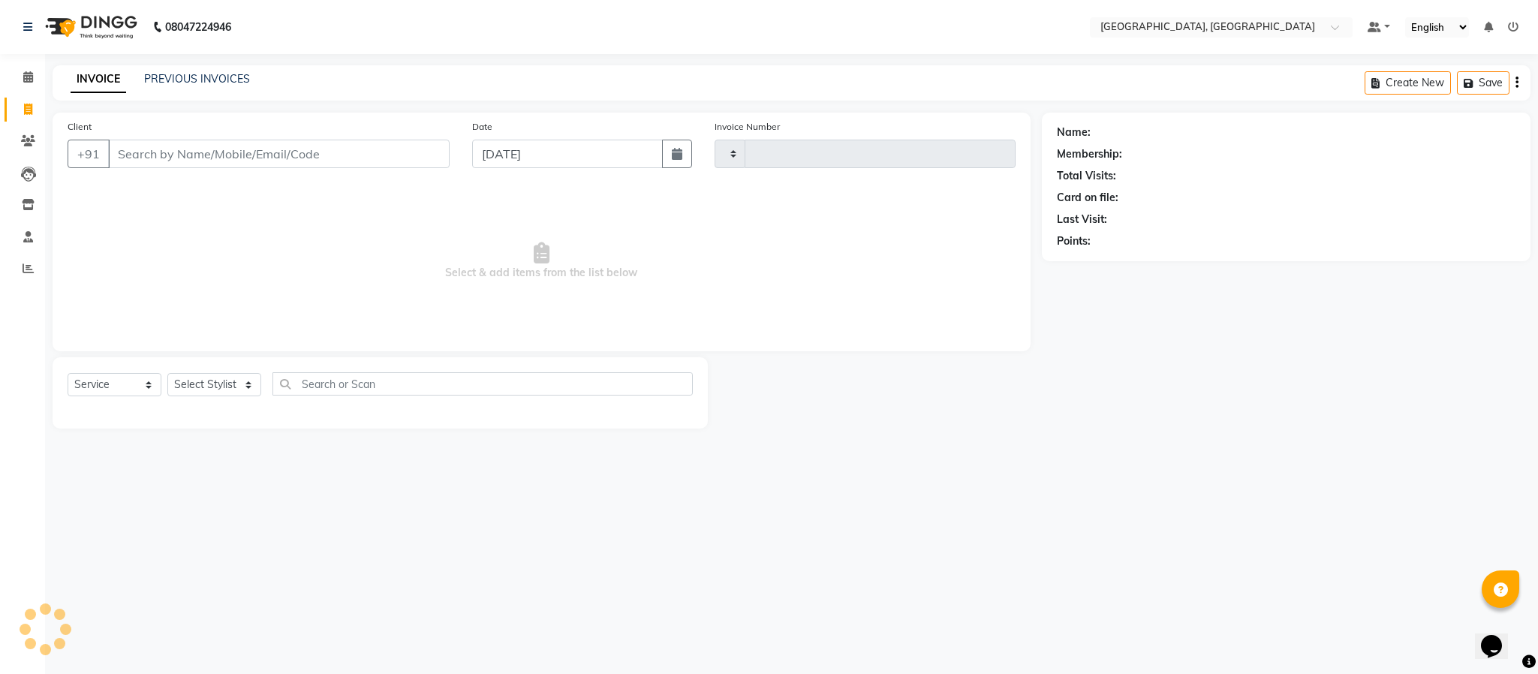
type input "5673"
select select "4977"
click at [27, 145] on icon at bounding box center [28, 140] width 14 height 11
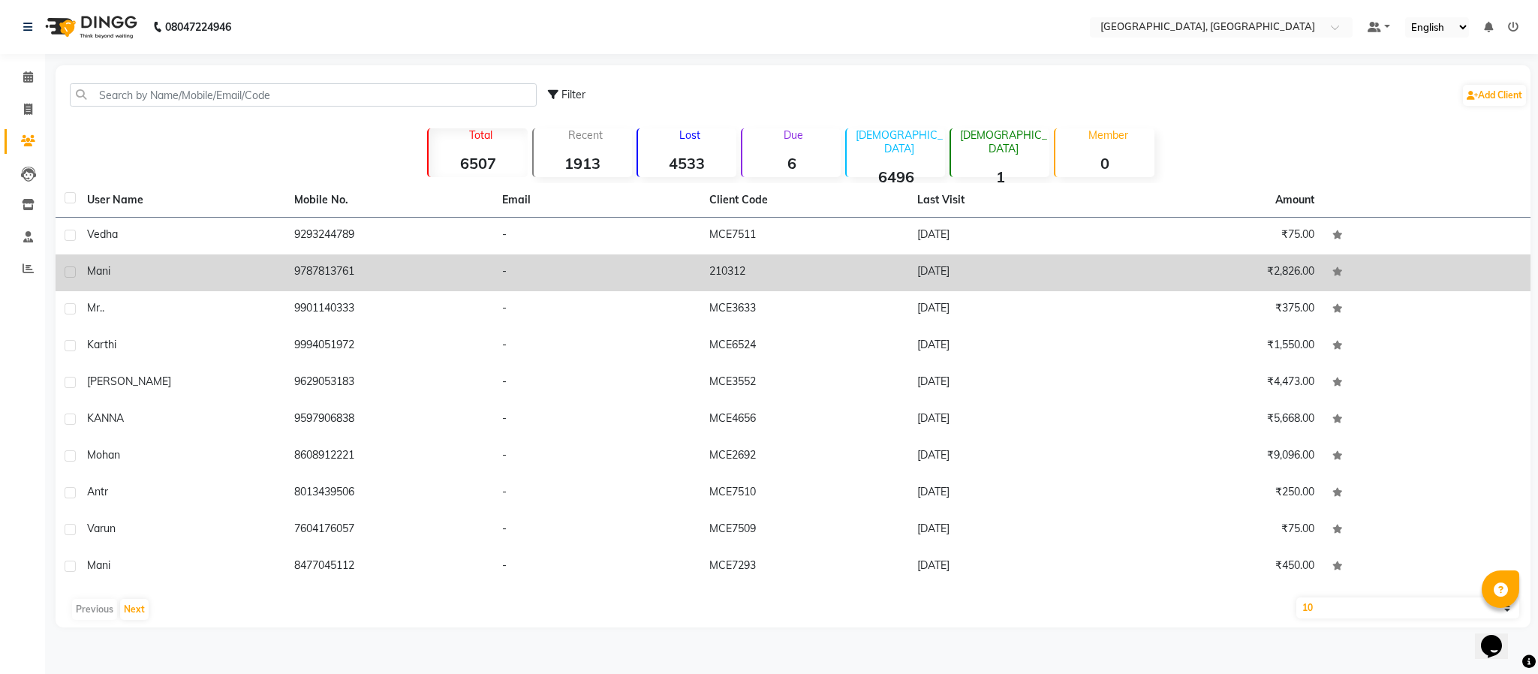
click at [327, 262] on td "9787813761" at bounding box center [388, 273] width 207 height 37
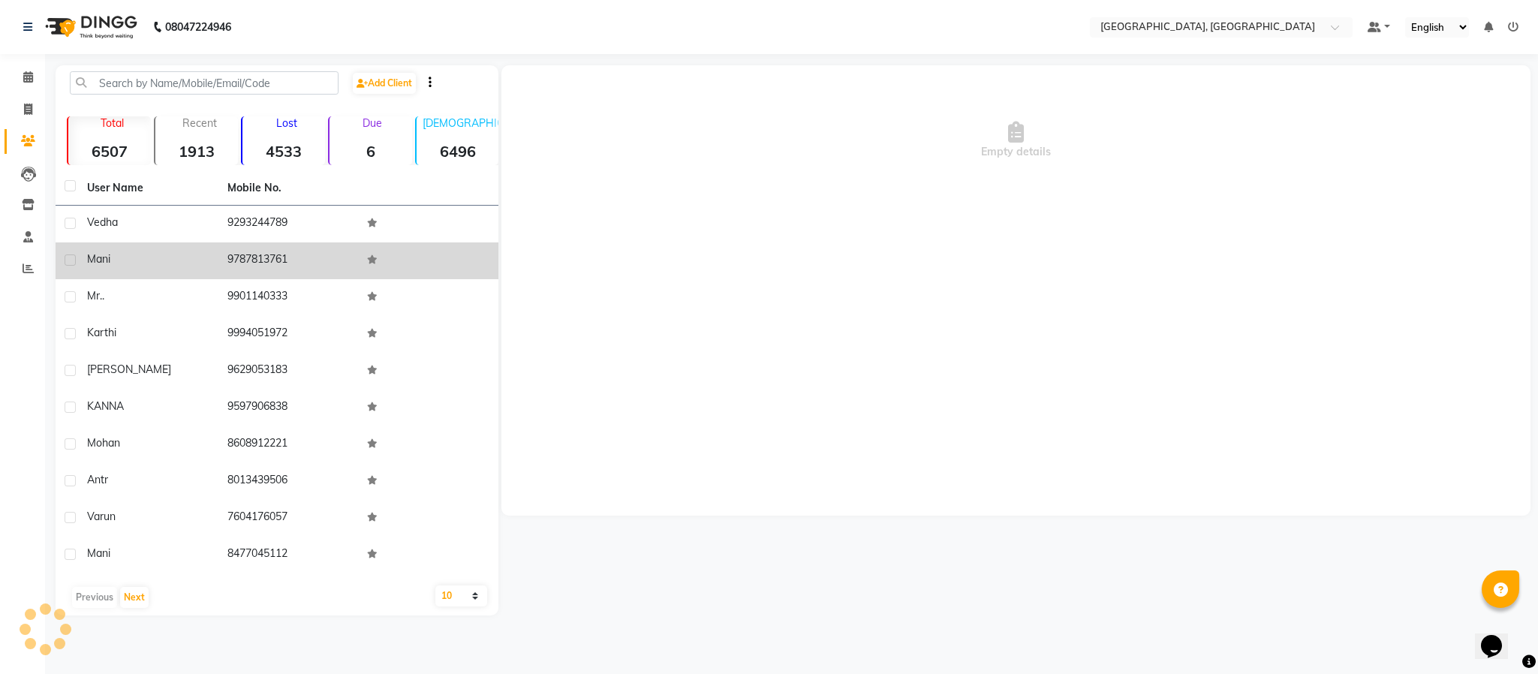
click at [327, 262] on td "9787813761" at bounding box center [288, 260] width 140 height 37
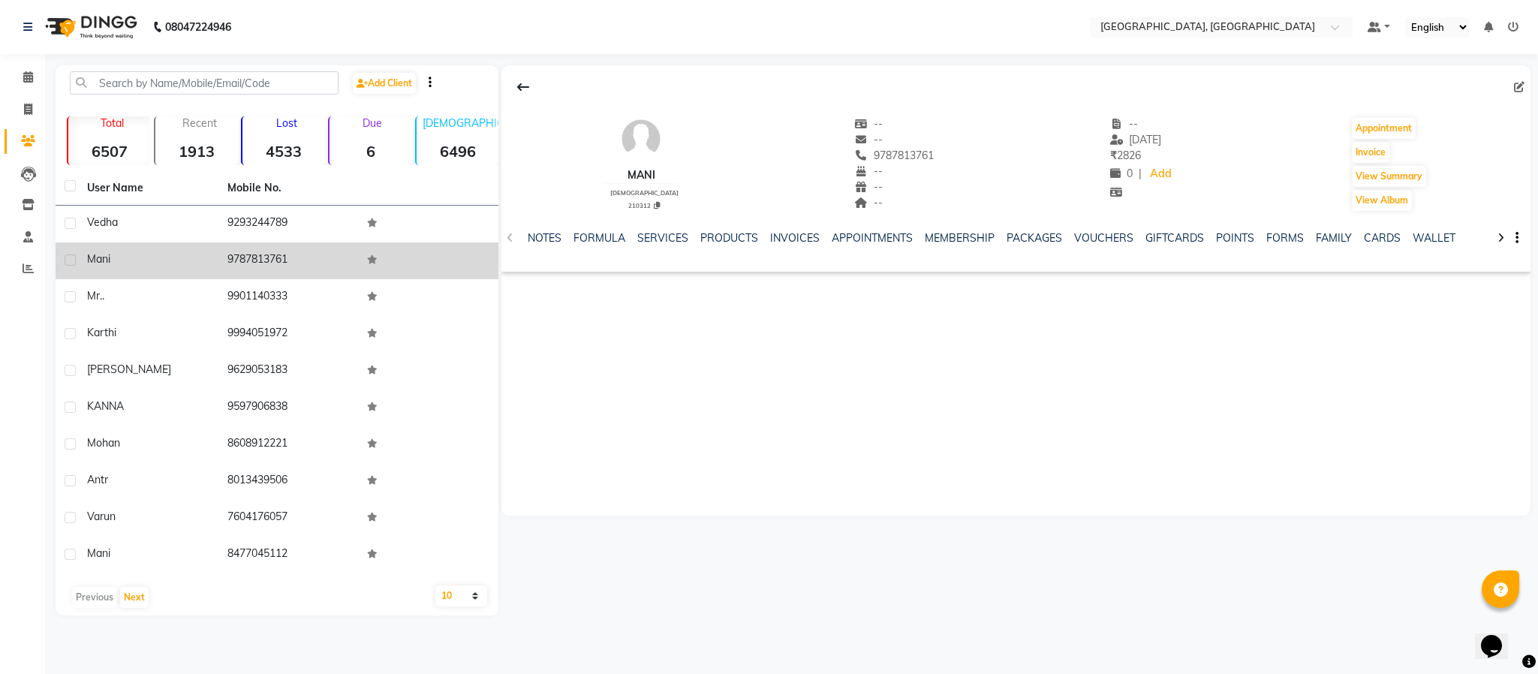
click at [277, 264] on td "9787813761" at bounding box center [288, 260] width 140 height 37
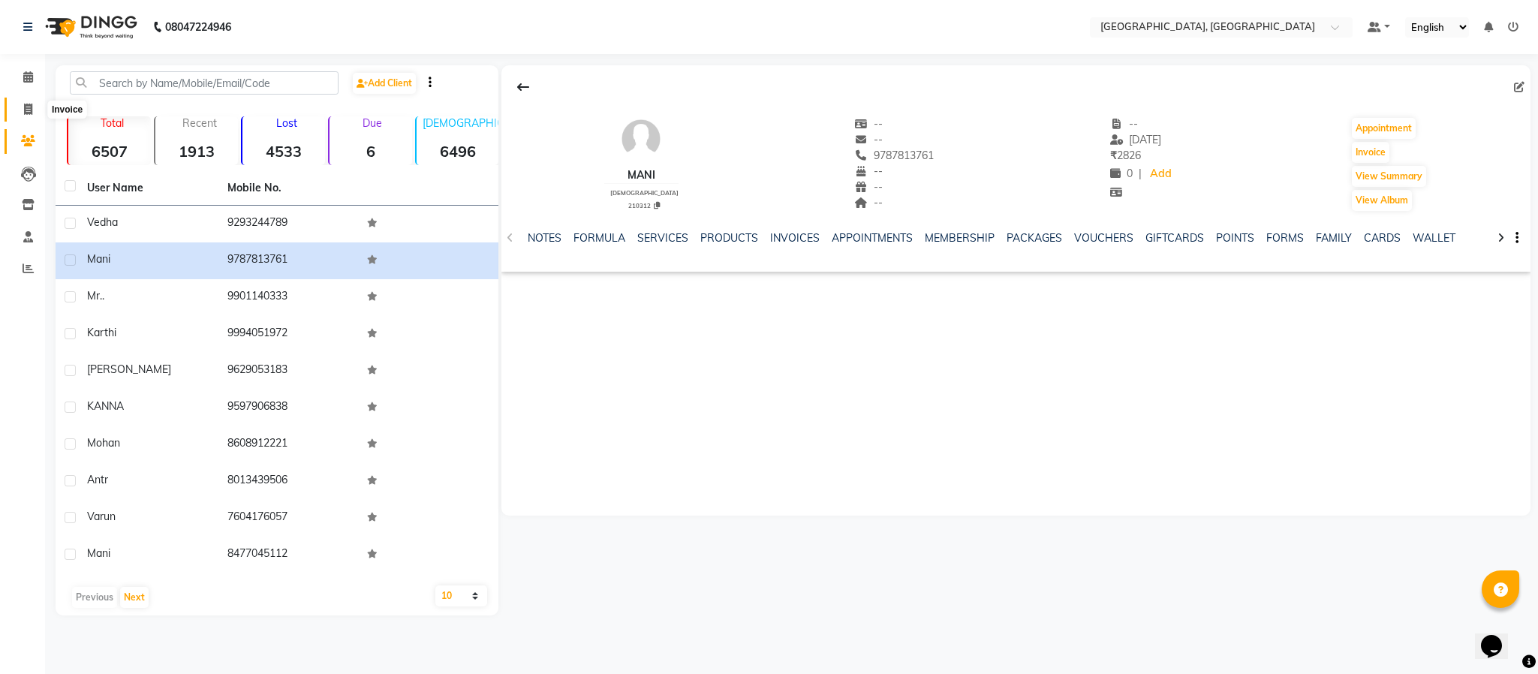
click at [36, 104] on span at bounding box center [28, 109] width 26 height 17
select select "4977"
select select "service"
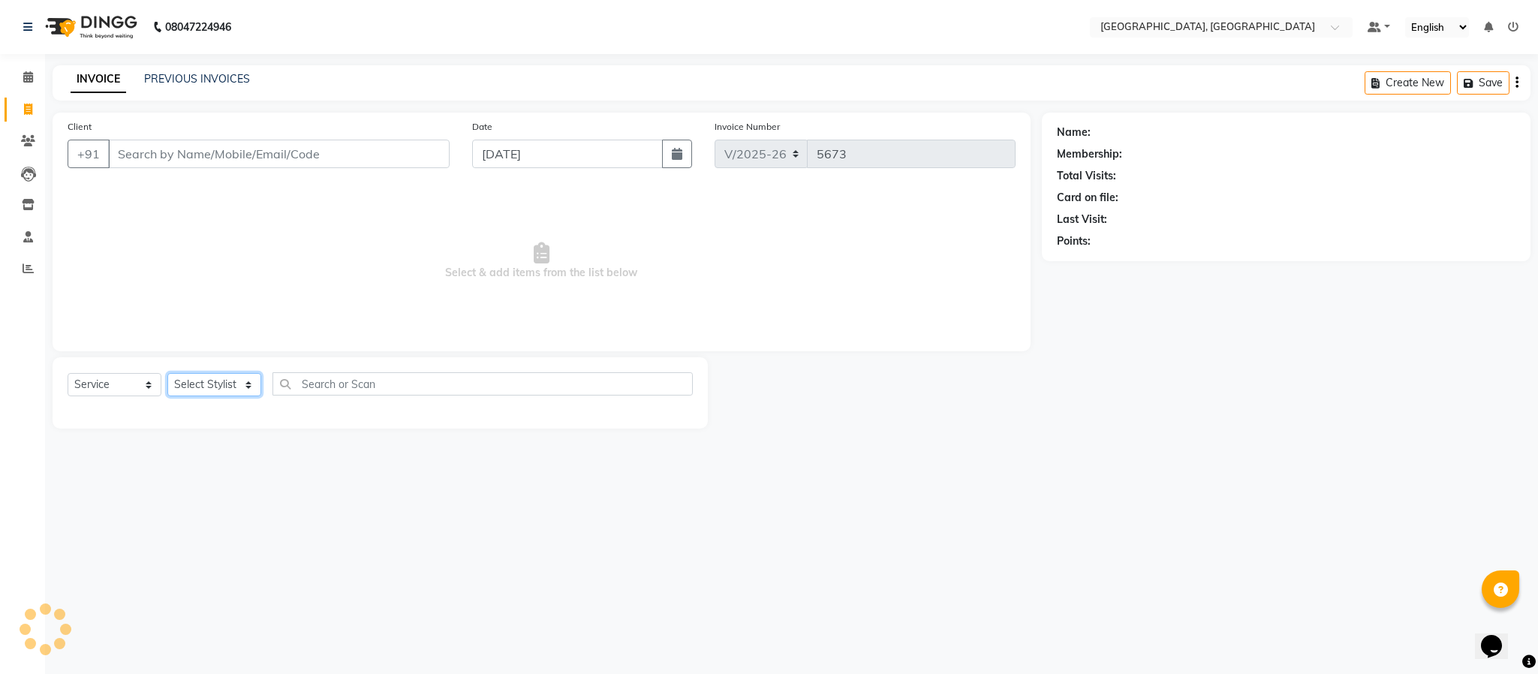
click at [219, 386] on select "Select Stylist Ameen House Keeping [PERSON_NAME] [PERSON_NAME] Prathiswar [PERS…" at bounding box center [214, 384] width 94 height 23
select select "59056"
click at [167, 374] on select "Select Stylist Ameen House Keeping [PERSON_NAME] [PERSON_NAME] Prathiswar [PERS…" at bounding box center [214, 384] width 94 height 23
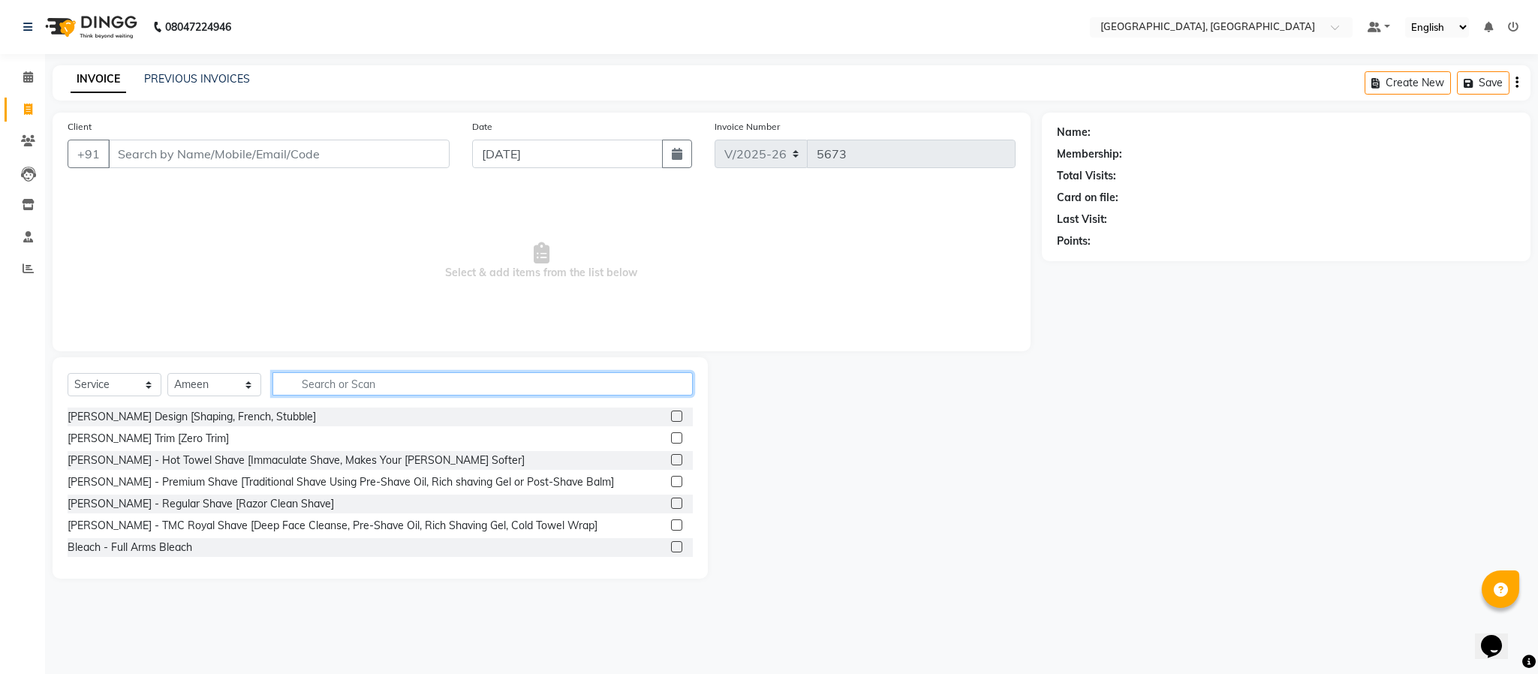
click at [323, 390] on input "text" at bounding box center [483, 383] width 420 height 23
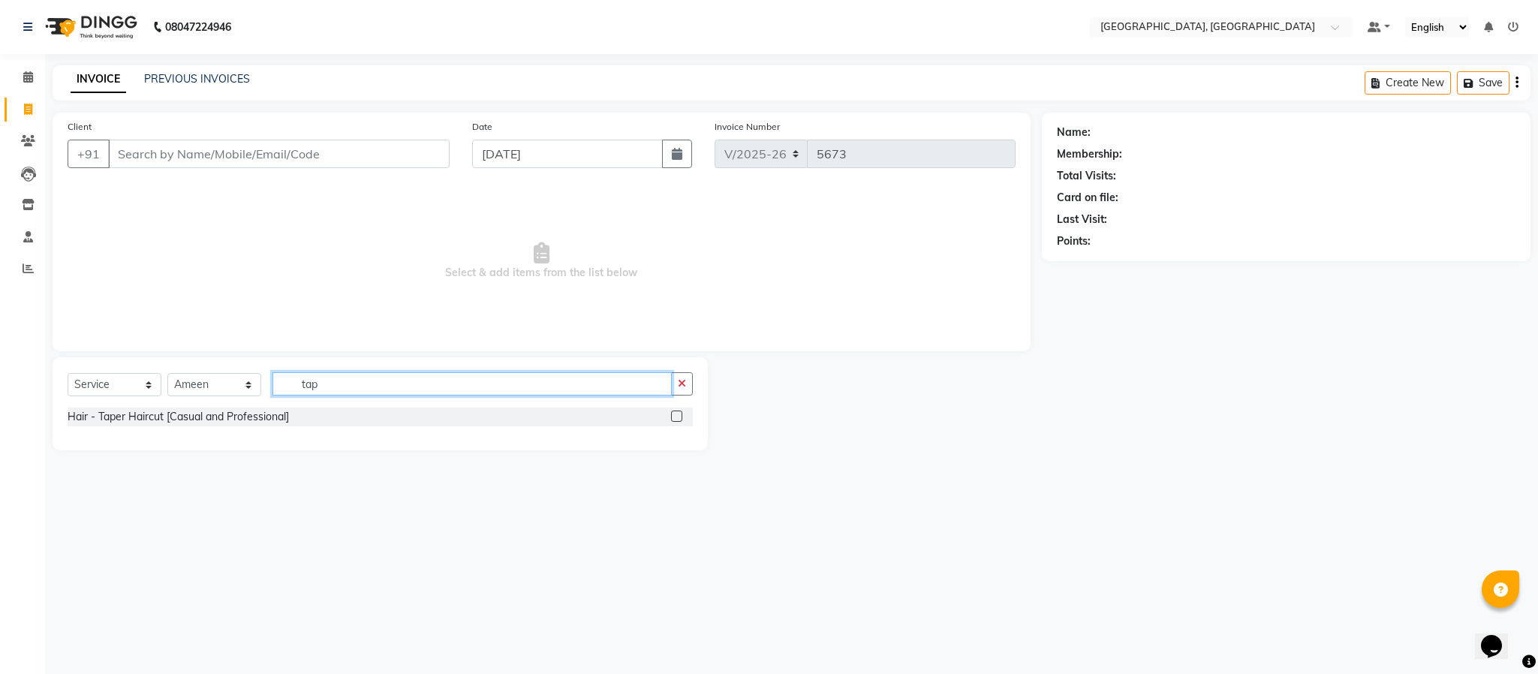
type input "tap"
click at [676, 411] on label at bounding box center [676, 416] width 11 height 11
click at [676, 412] on input "checkbox" at bounding box center [676, 417] width 10 height 10
checkbox input "true"
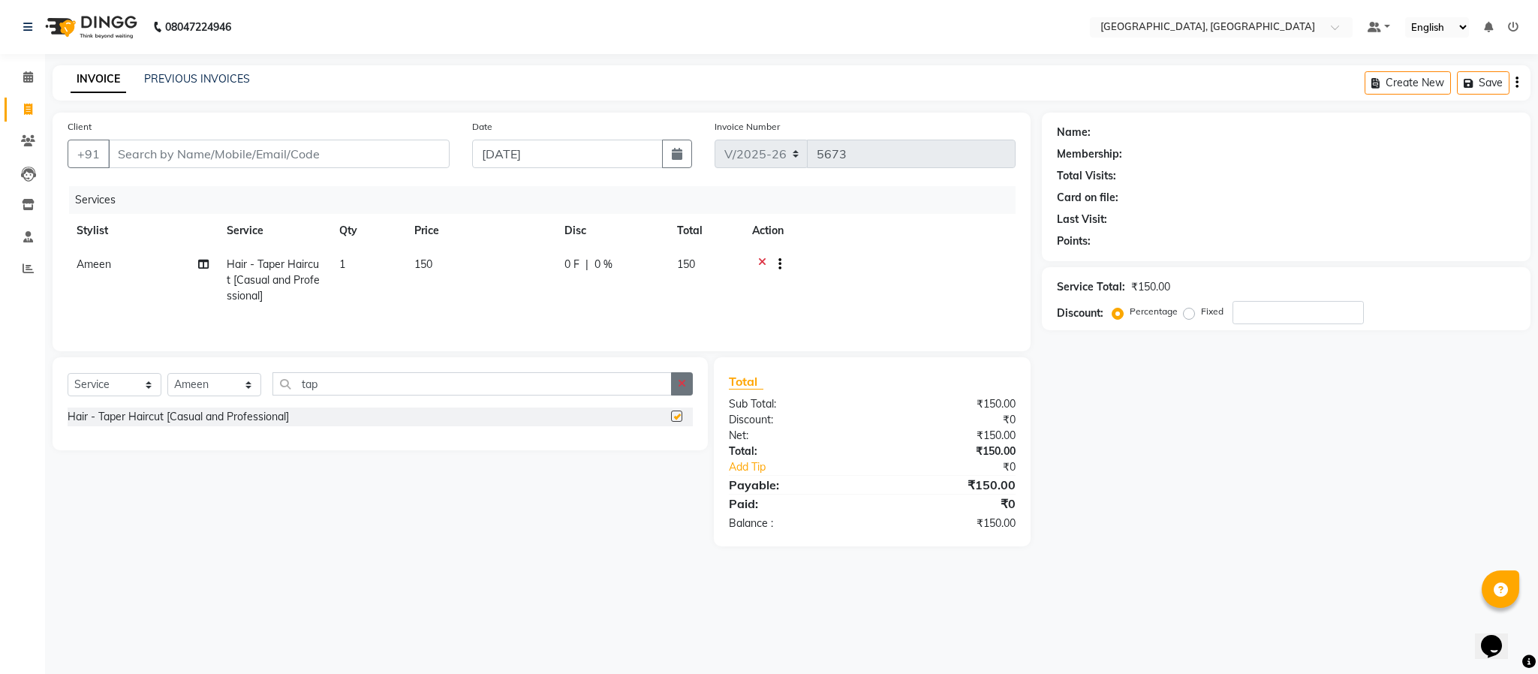
click at [676, 387] on button "button" at bounding box center [682, 383] width 22 height 23
checkbox input "false"
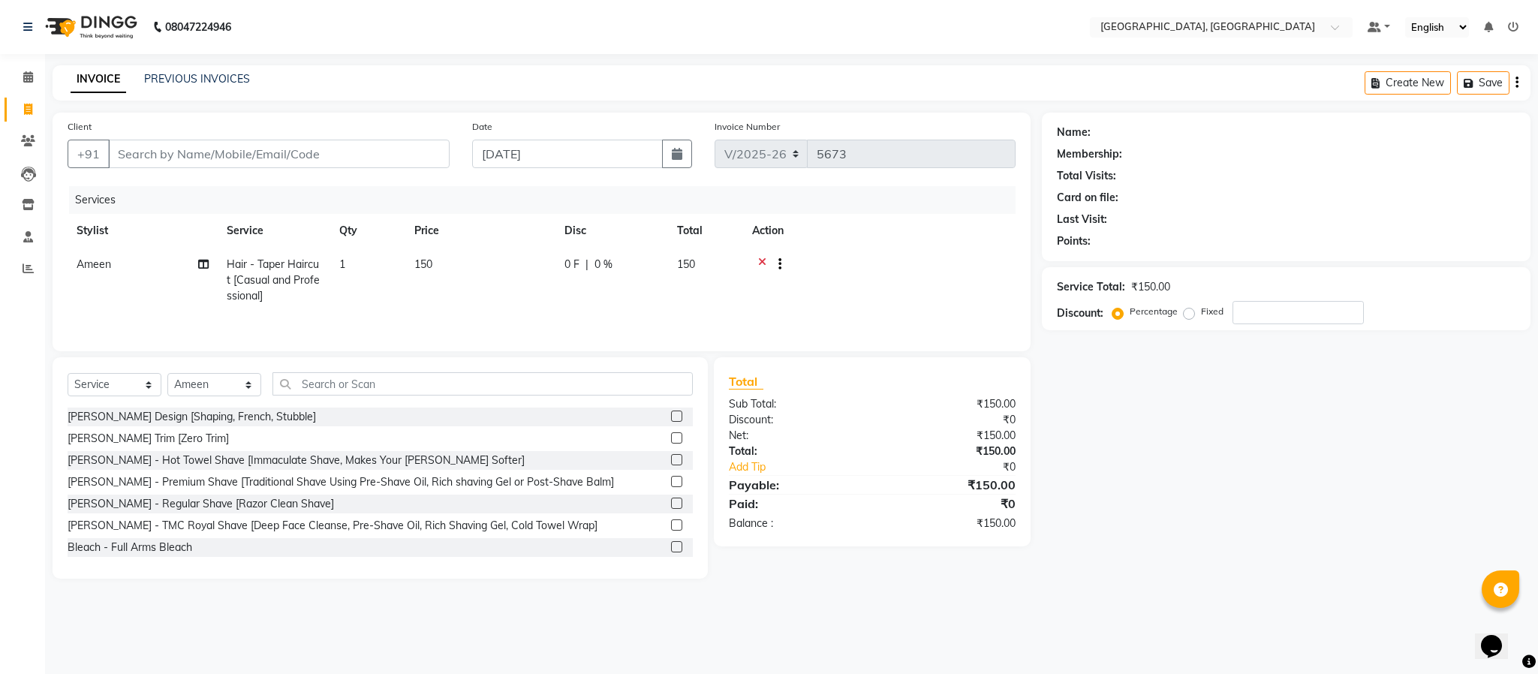
click at [327, 170] on div "Client +91" at bounding box center [258, 150] width 405 height 62
click at [329, 160] on input "Client" at bounding box center [279, 154] width 342 height 29
type input "9"
type input "0"
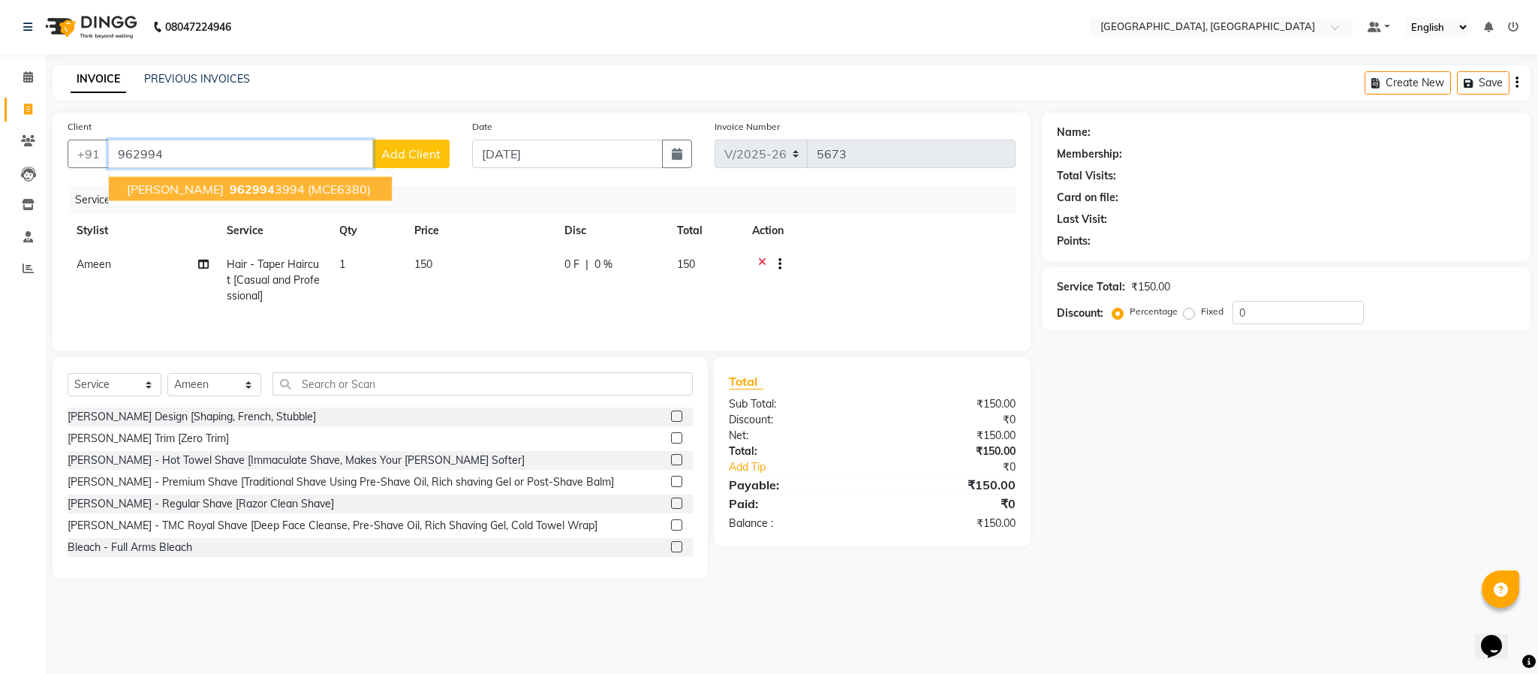
click at [320, 189] on button "[PERSON_NAME] 962994 3994 (MCE6380)" at bounding box center [250, 189] width 283 height 24
type input "9629943994"
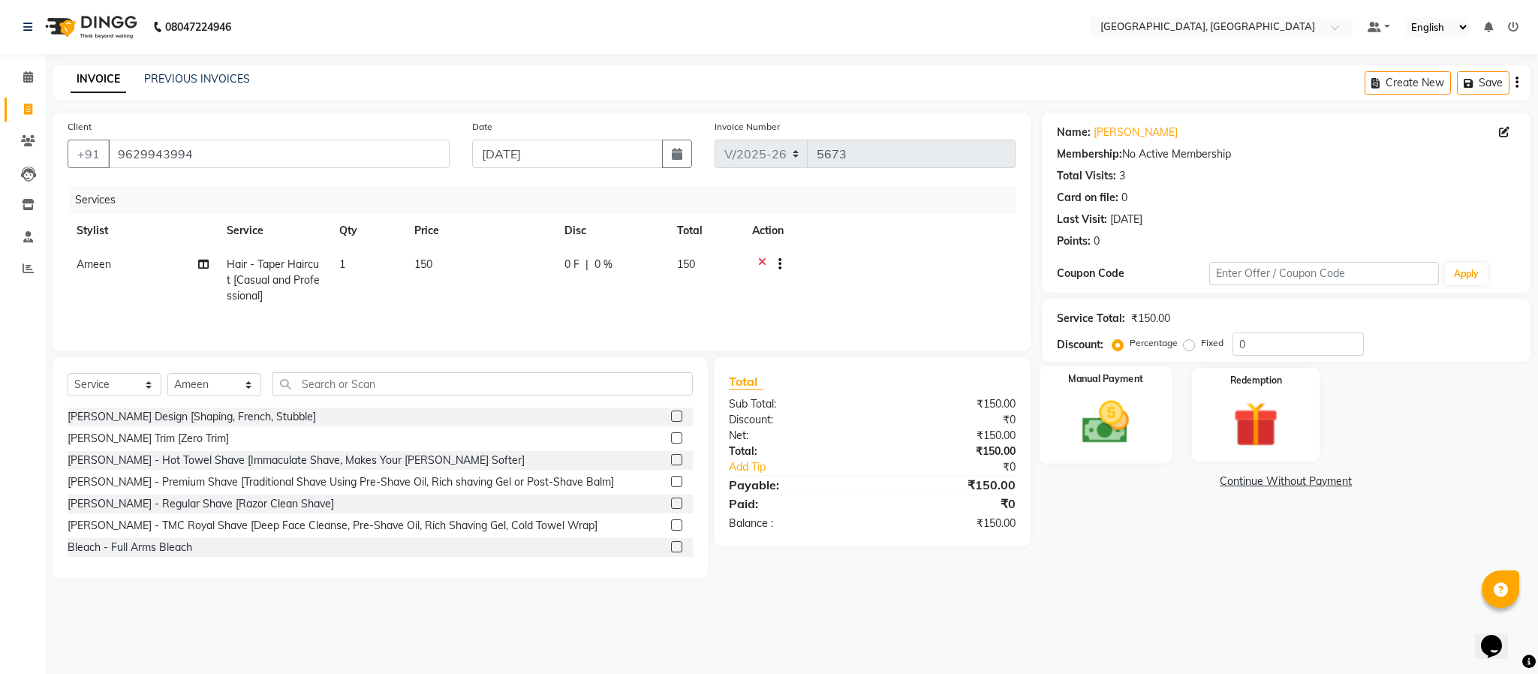
click at [1131, 453] on div "Manual Payment" at bounding box center [1105, 415] width 133 height 98
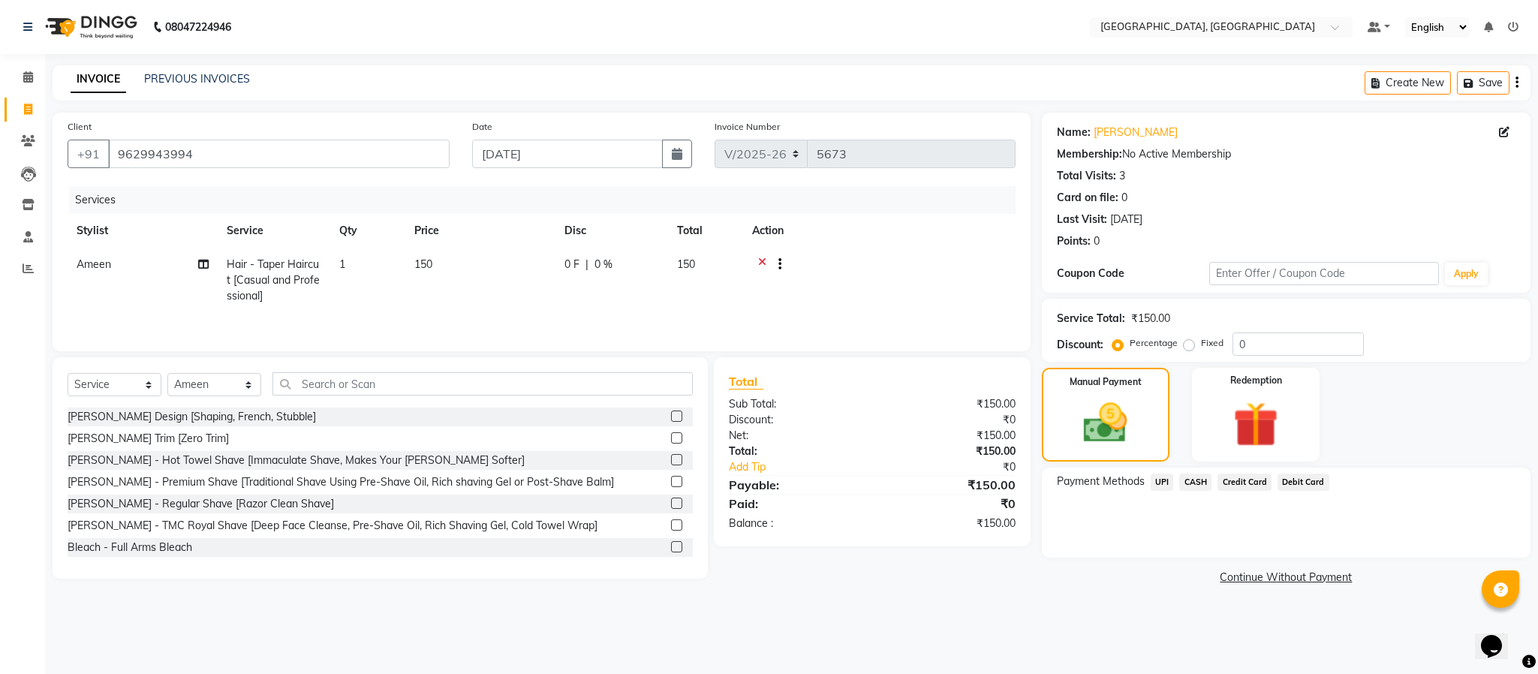
click at [1163, 486] on span "UPI" at bounding box center [1162, 482] width 23 height 17
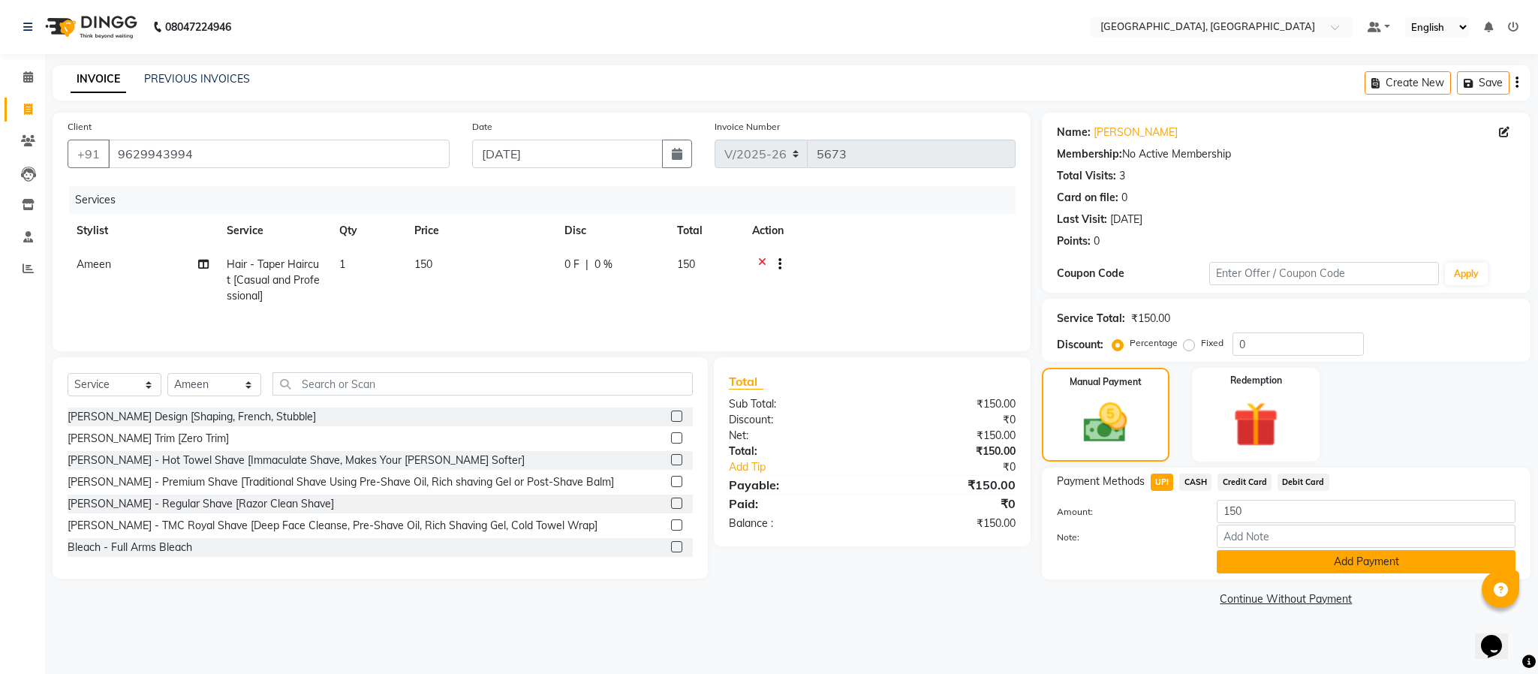
click at [1340, 563] on button "Add Payment" at bounding box center [1366, 561] width 299 height 23
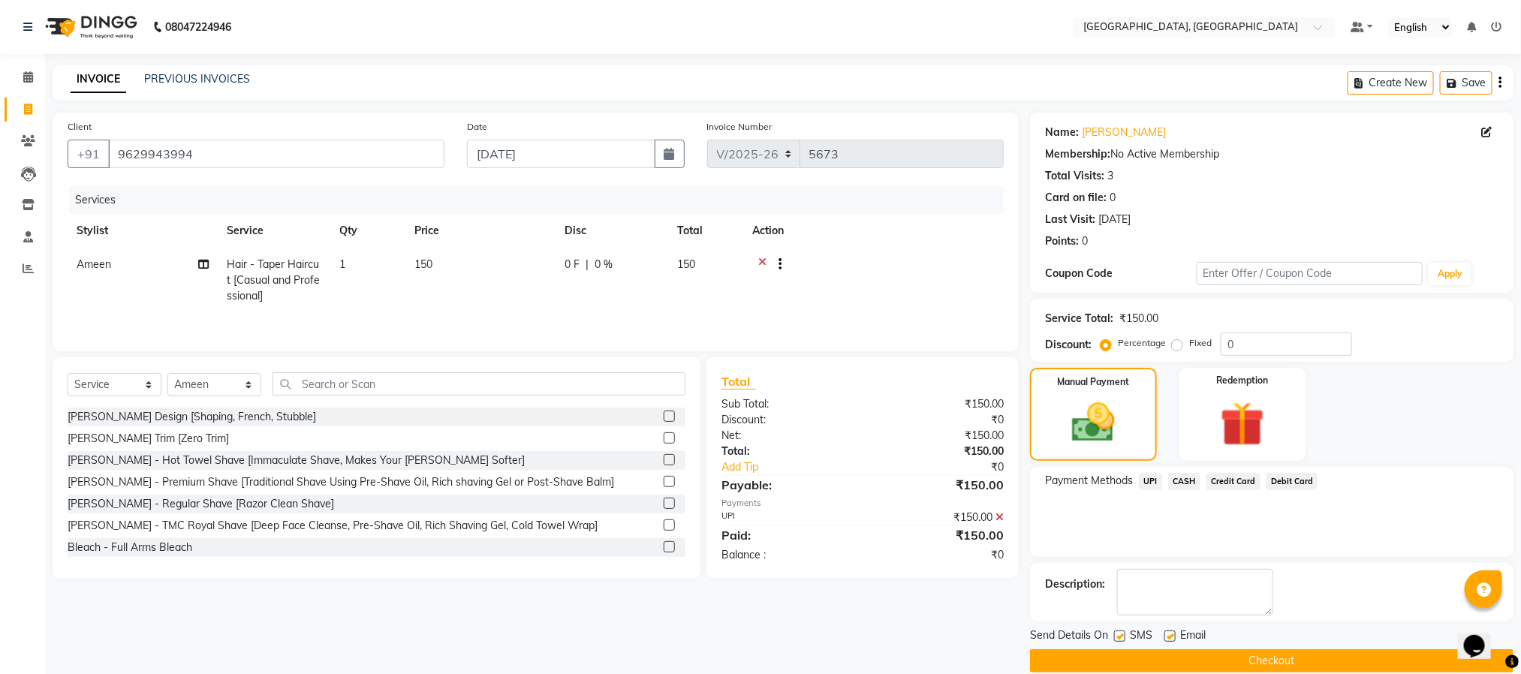
scroll to position [23, 0]
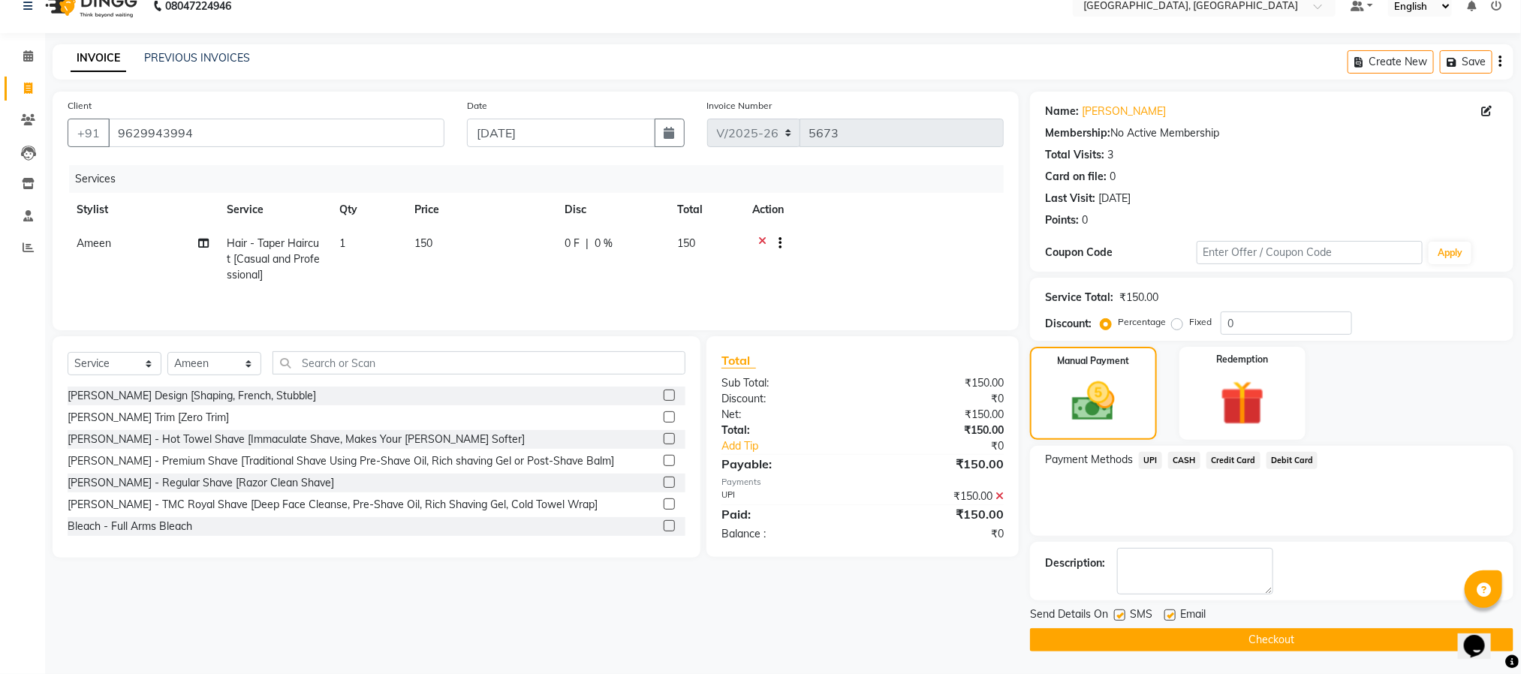
click at [1325, 631] on button "Checkout" at bounding box center [1271, 639] width 483 height 23
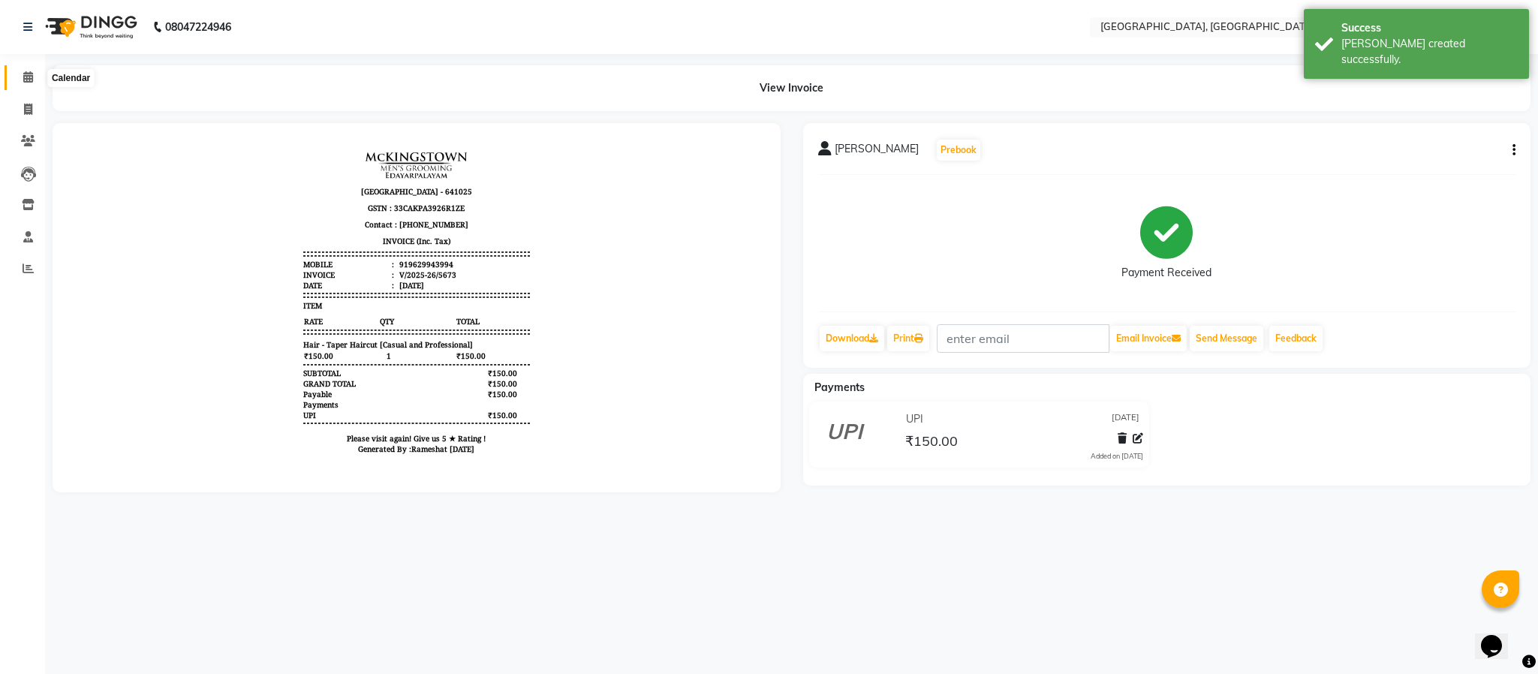
click at [21, 71] on span at bounding box center [28, 77] width 26 height 17
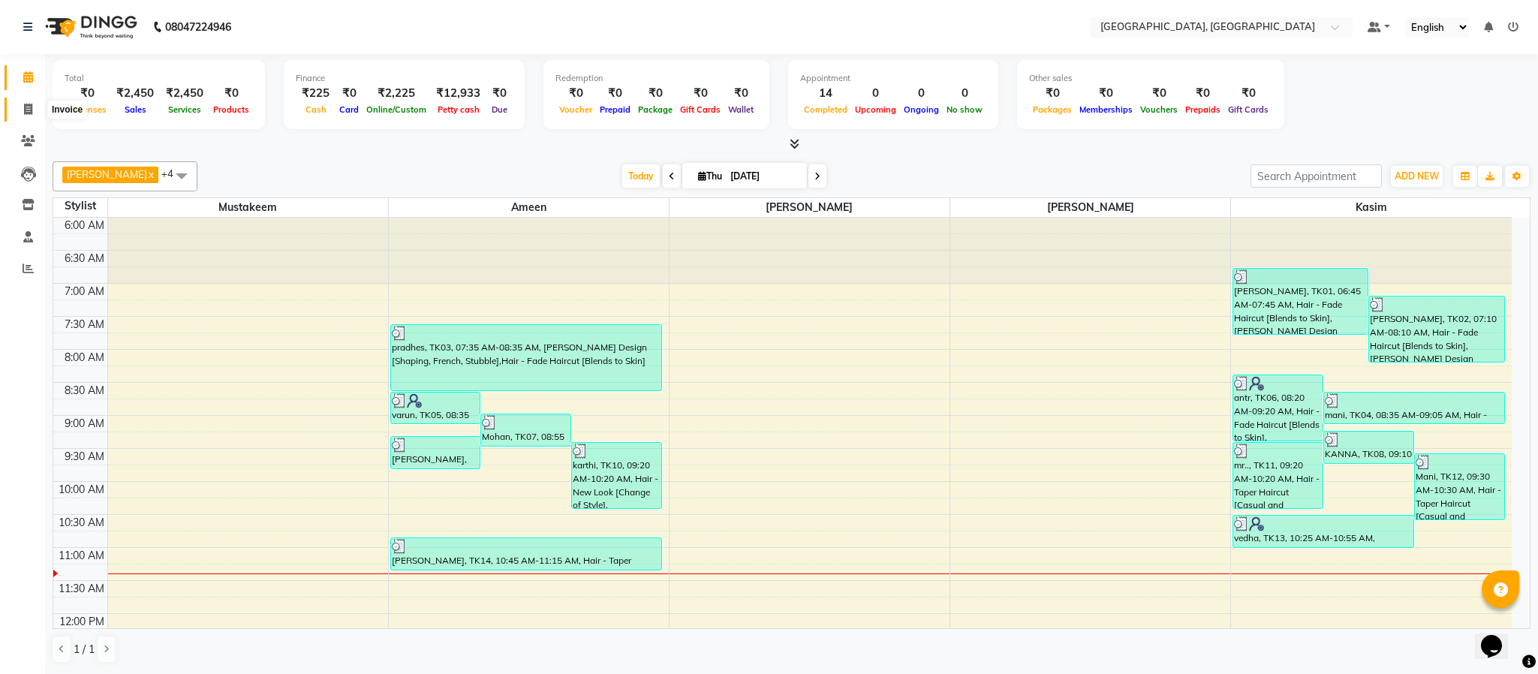
click at [23, 104] on span at bounding box center [28, 109] width 26 height 17
select select "4977"
select select "service"
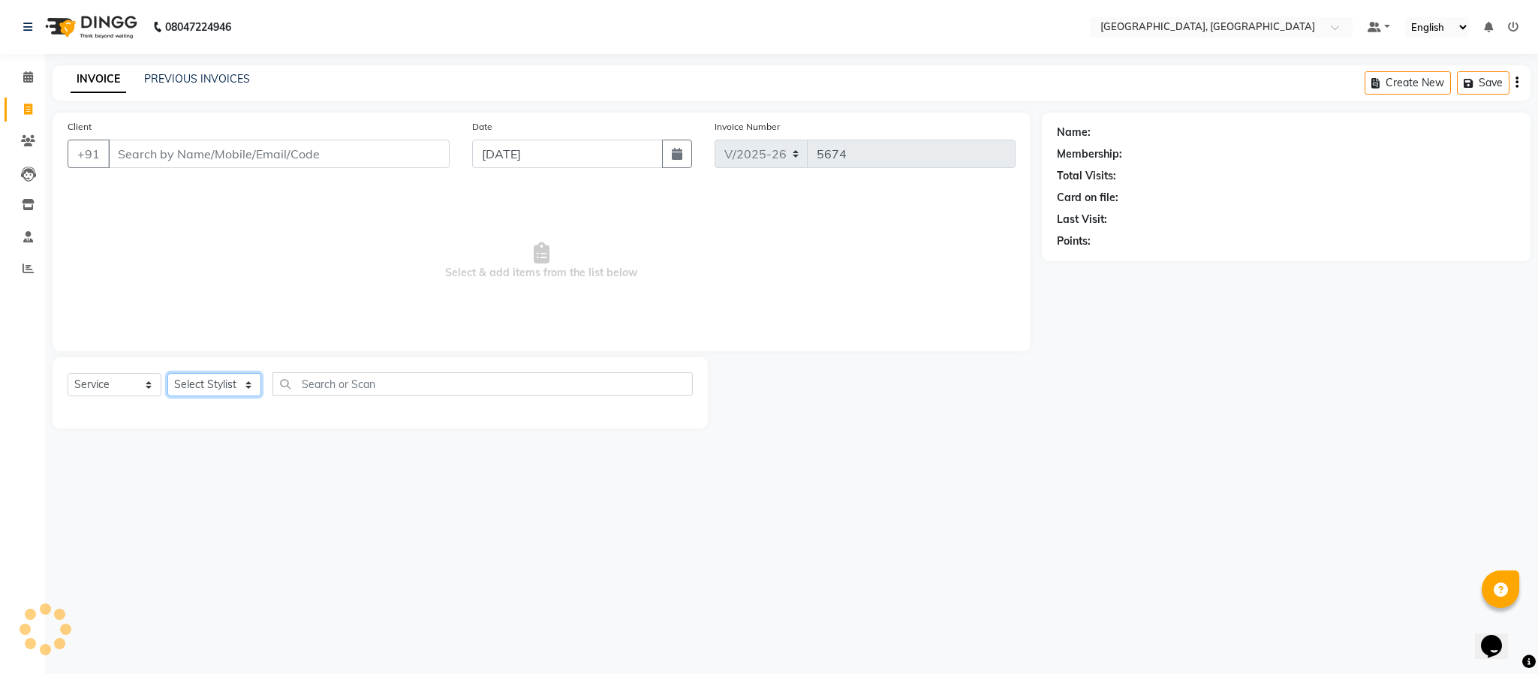
click at [242, 383] on select "Select Stylist Ameen House Keeping [PERSON_NAME] [PERSON_NAME] Prathiswar [PERS…" at bounding box center [214, 384] width 94 height 23
select select "66371"
click at [167, 374] on select "Select Stylist Ameen House Keeping [PERSON_NAME] [PERSON_NAME] Prathiswar [PERS…" at bounding box center [214, 384] width 94 height 23
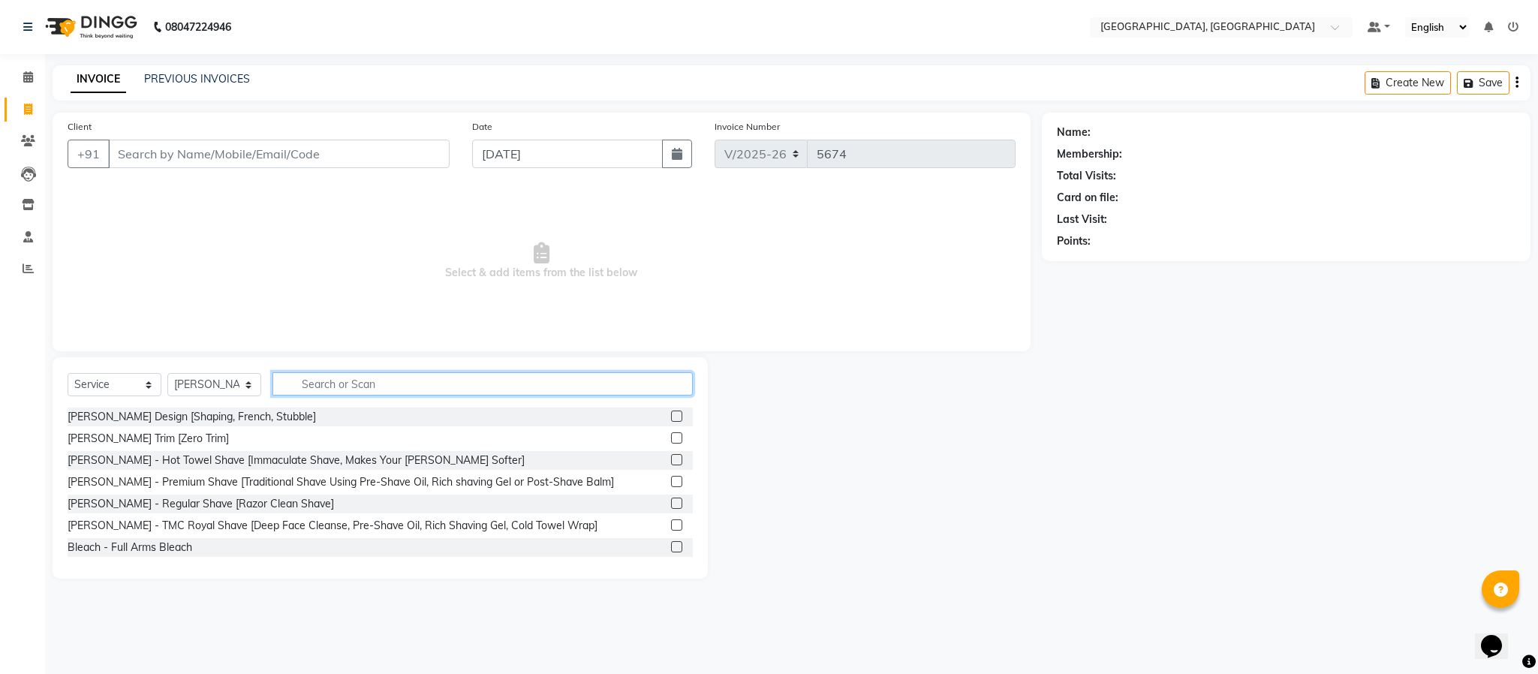
click at [383, 387] on input "text" at bounding box center [483, 383] width 420 height 23
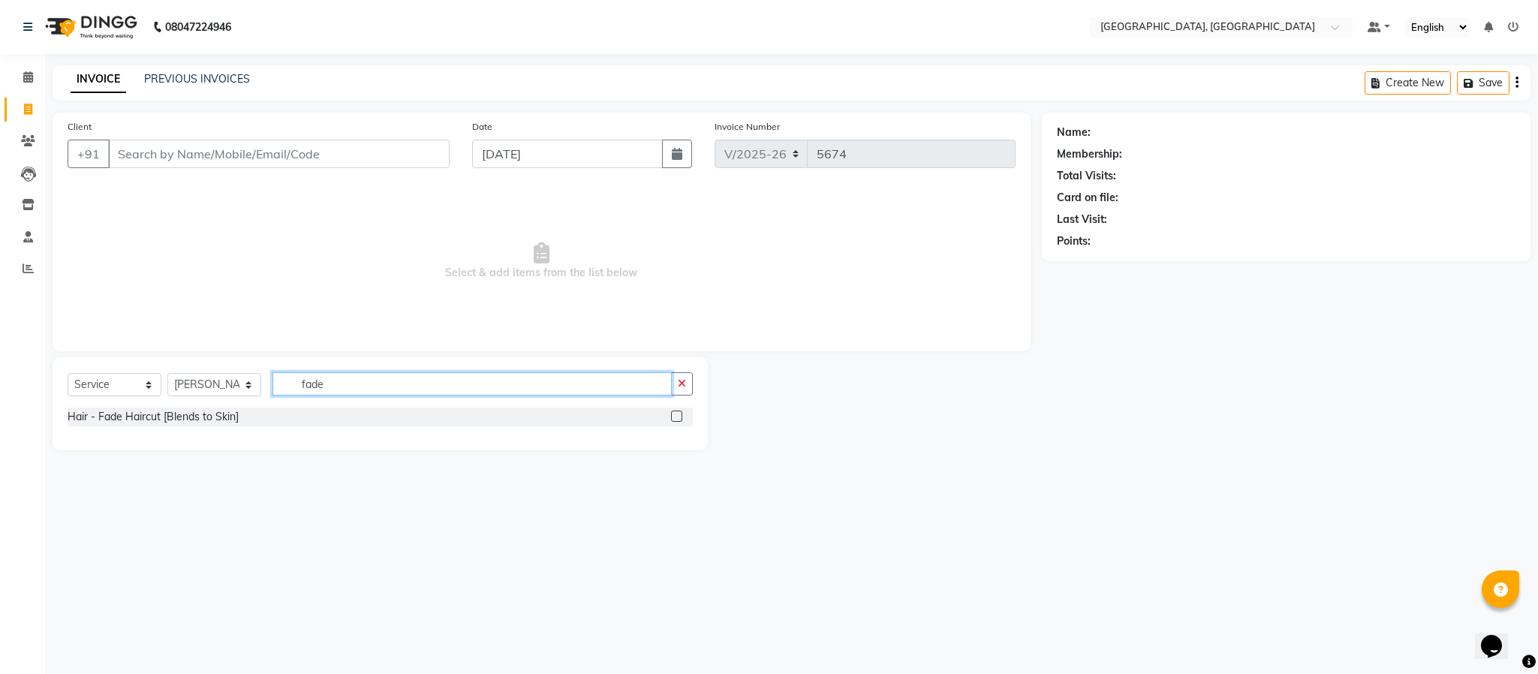
type input "fade"
click at [673, 419] on label at bounding box center [676, 416] width 11 height 11
click at [673, 419] on input "checkbox" at bounding box center [676, 417] width 10 height 10
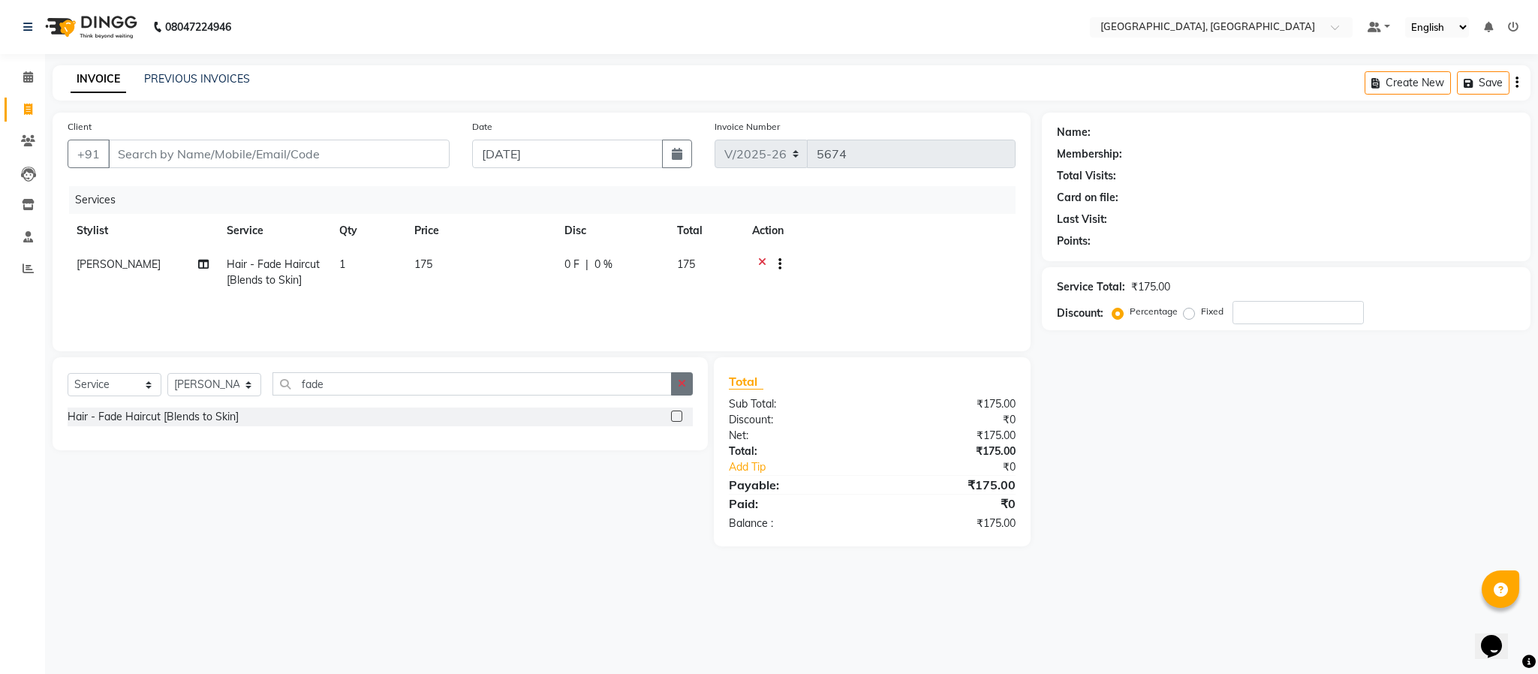
checkbox input "false"
click at [688, 381] on button "button" at bounding box center [682, 383] width 22 height 23
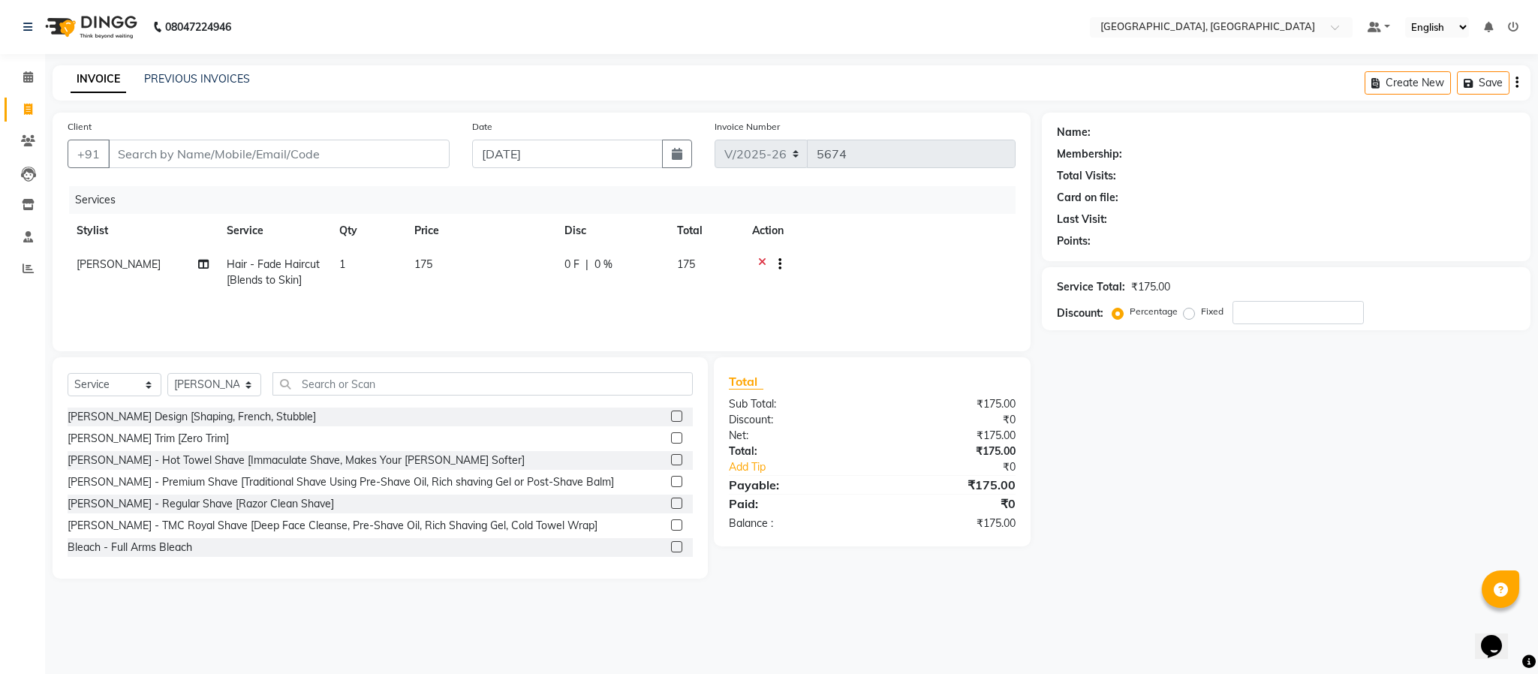
click at [671, 417] on label at bounding box center [676, 416] width 11 height 11
click at [671, 417] on input "checkbox" at bounding box center [676, 417] width 10 height 10
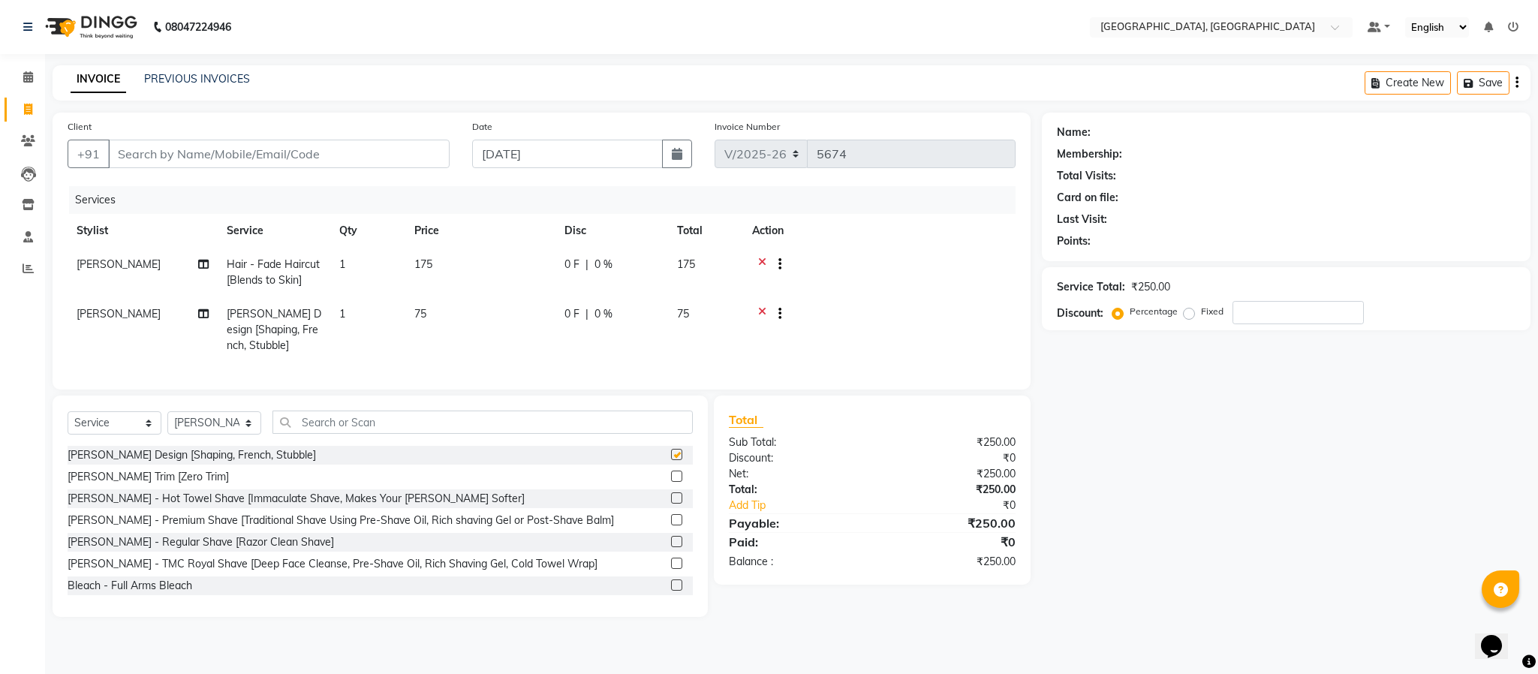
checkbox input "false"
click at [359, 151] on input "Client" at bounding box center [279, 154] width 342 height 29
type input "6"
type input "0"
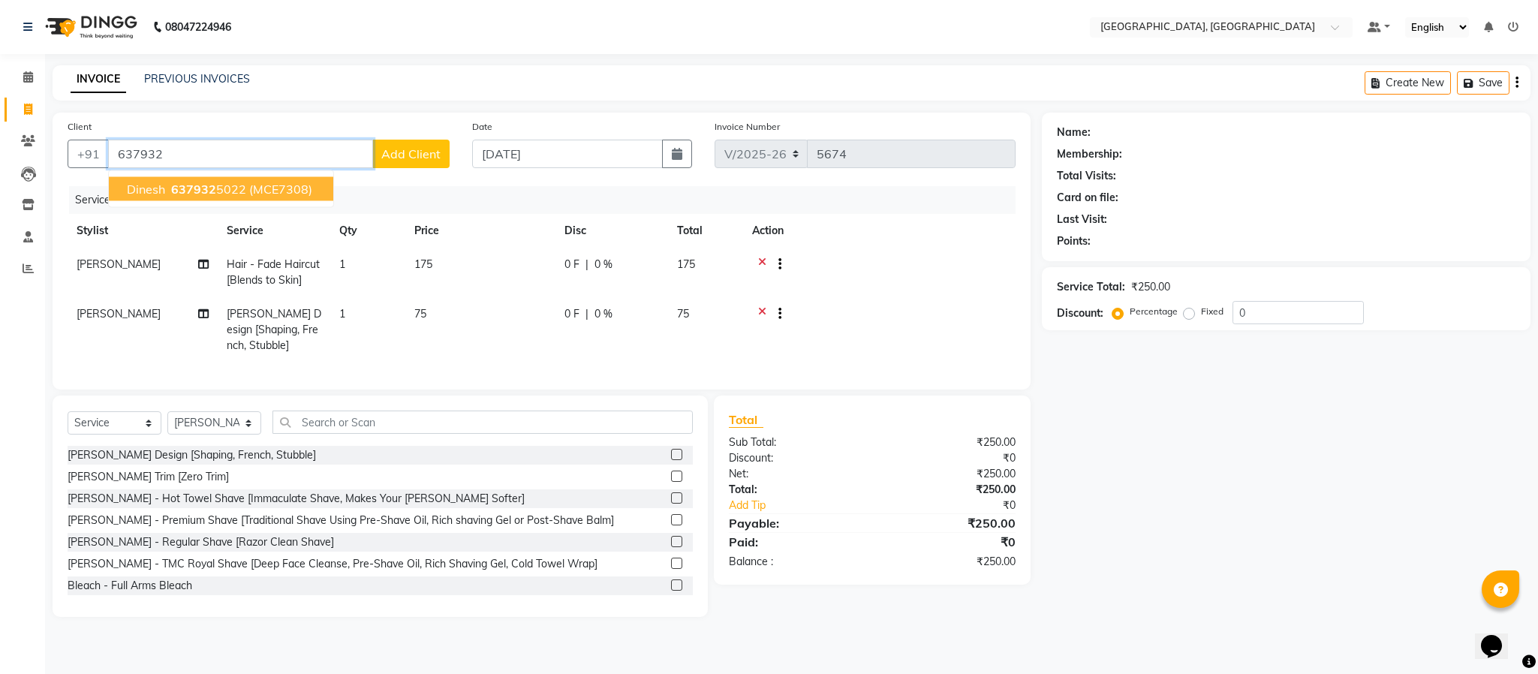
click at [223, 190] on ngb-highlight "637932 5022" at bounding box center [207, 189] width 78 height 15
type input "6379325022"
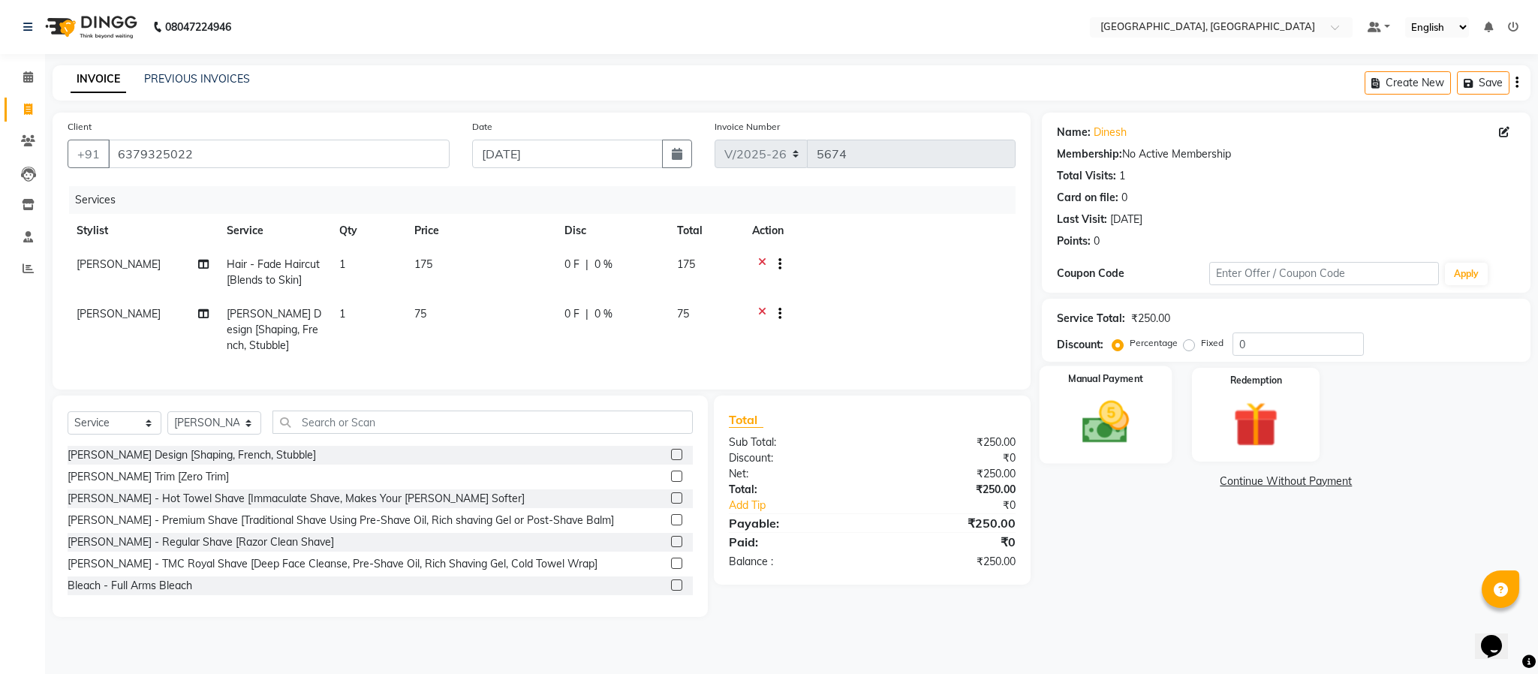
click at [1116, 417] on img at bounding box center [1106, 423] width 77 height 54
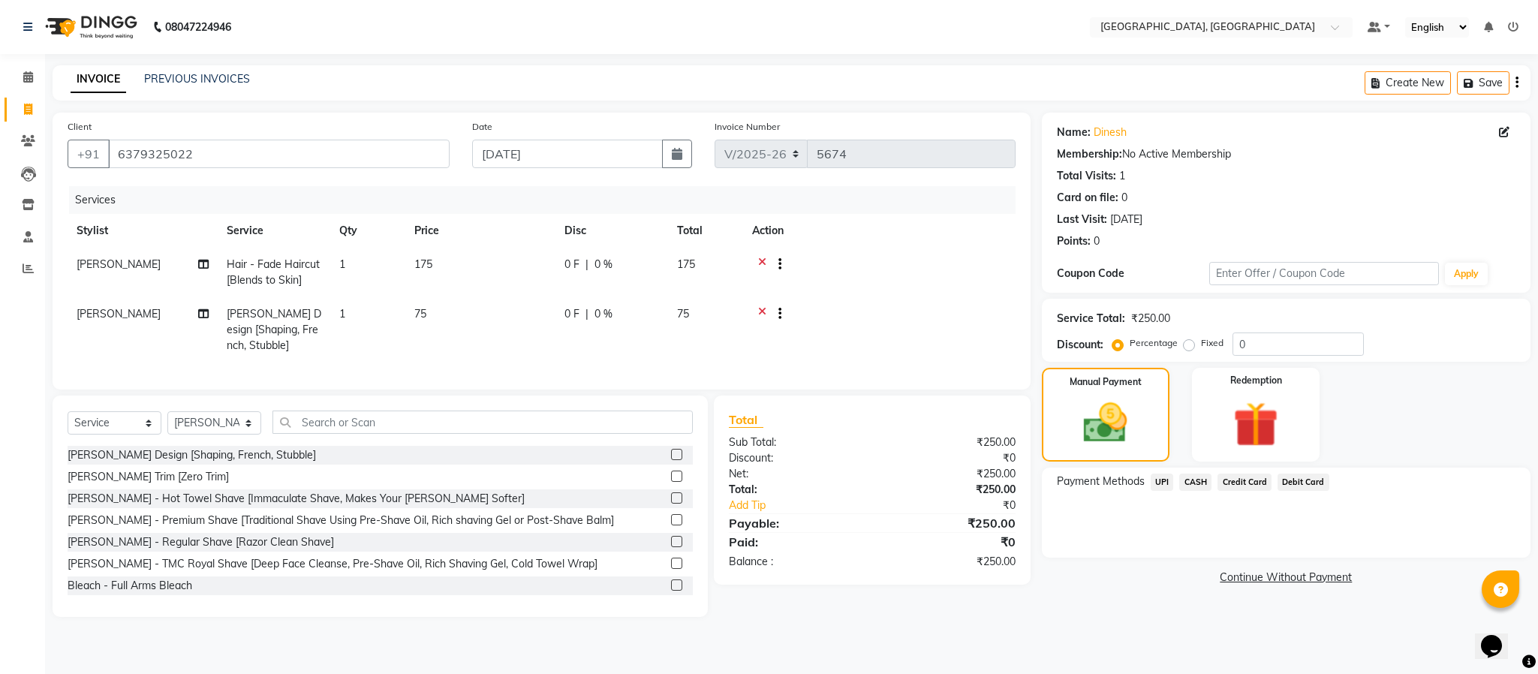
click at [1167, 480] on span "UPI" at bounding box center [1162, 482] width 23 height 17
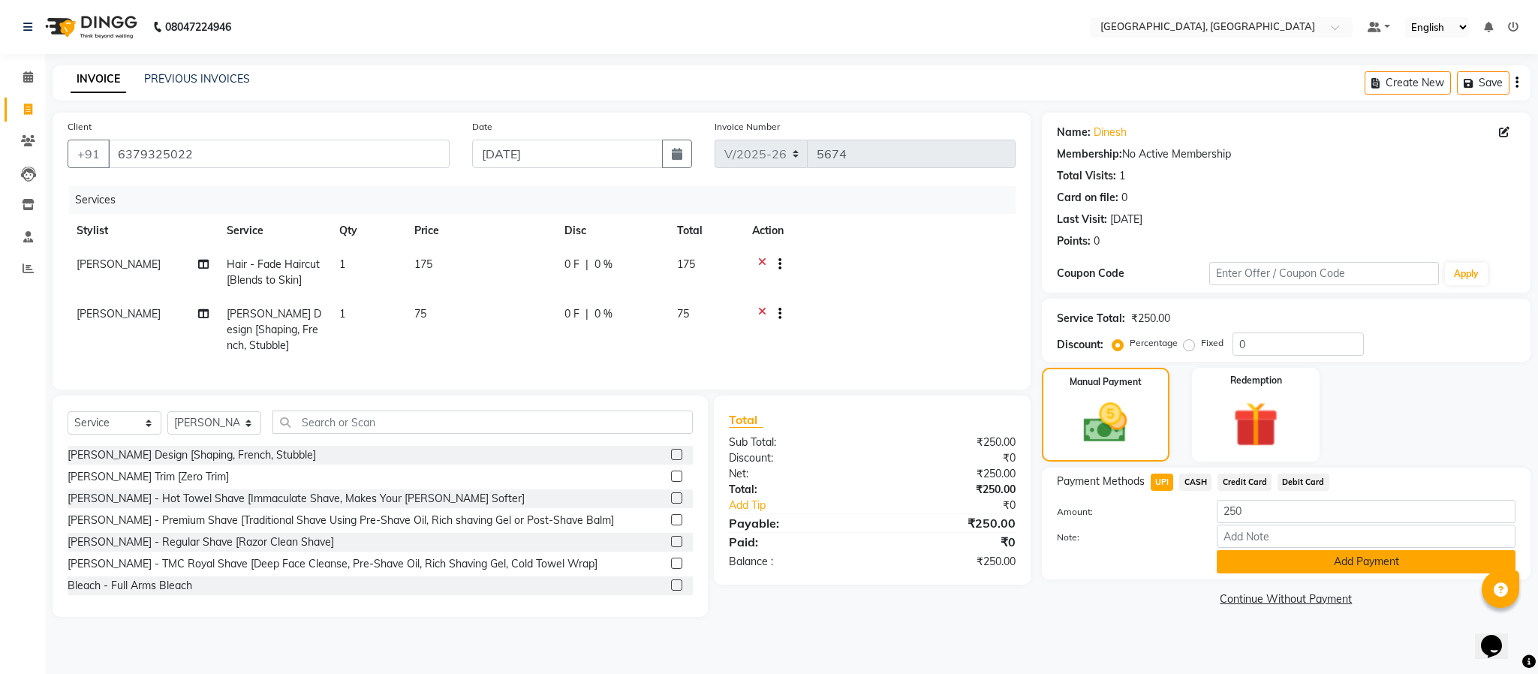
click at [1322, 564] on button "Add Payment" at bounding box center [1366, 561] width 299 height 23
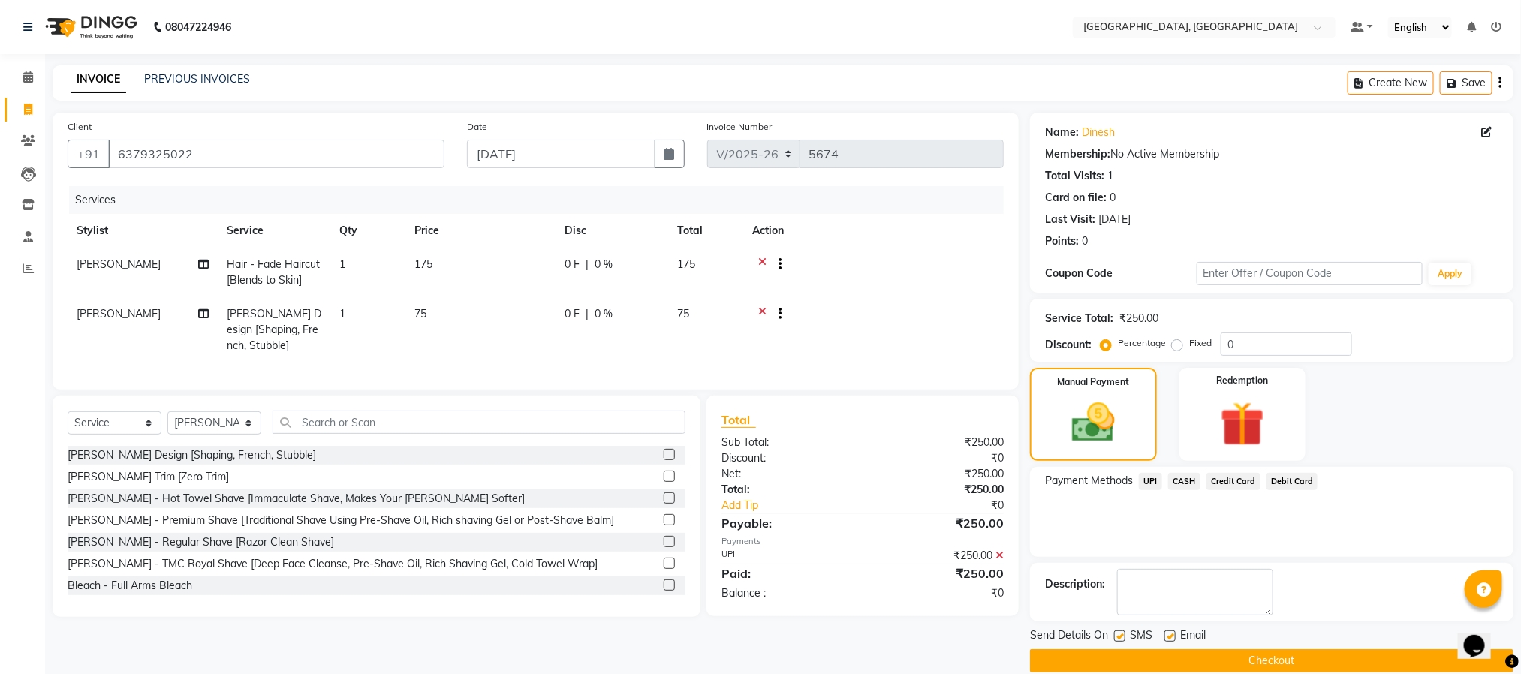
scroll to position [23, 0]
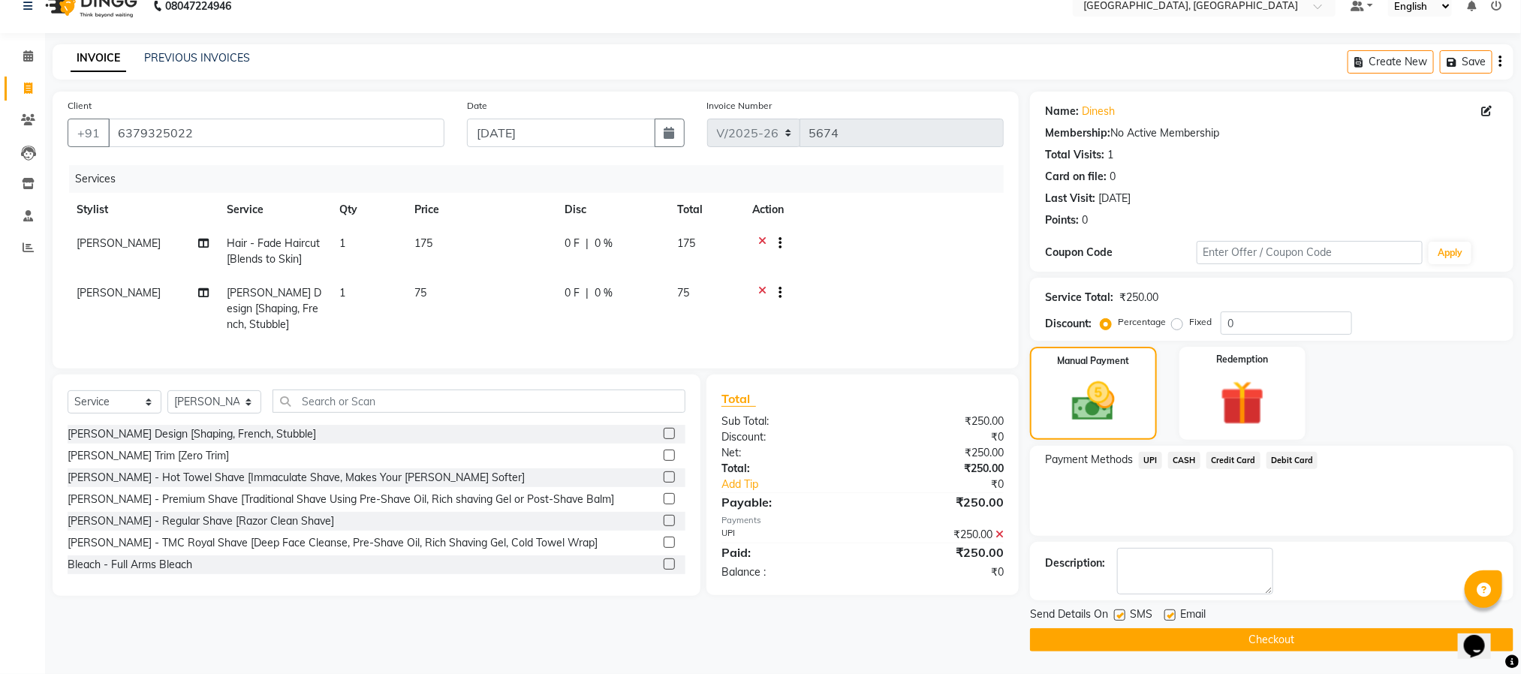
click at [1327, 640] on button "Checkout" at bounding box center [1271, 639] width 483 height 23
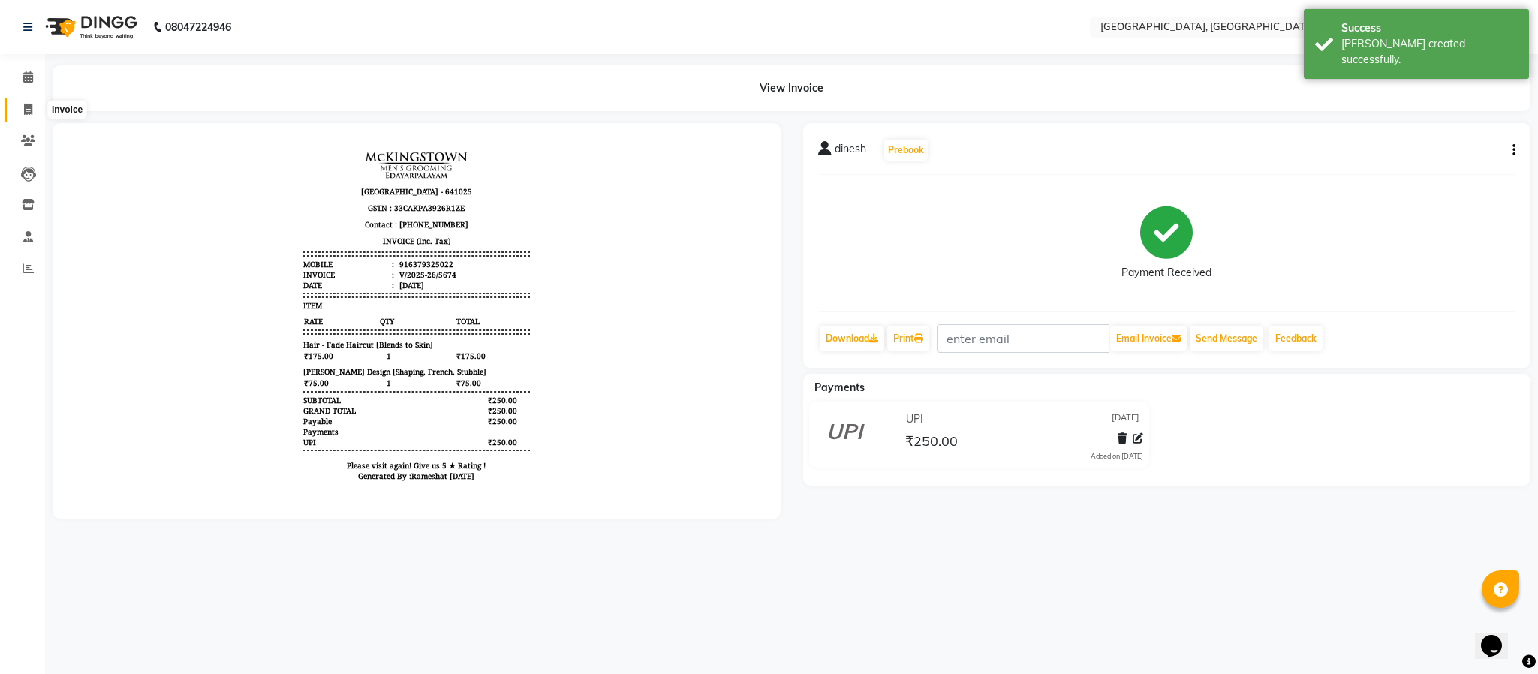
click at [18, 102] on span at bounding box center [28, 109] width 26 height 17
select select "service"
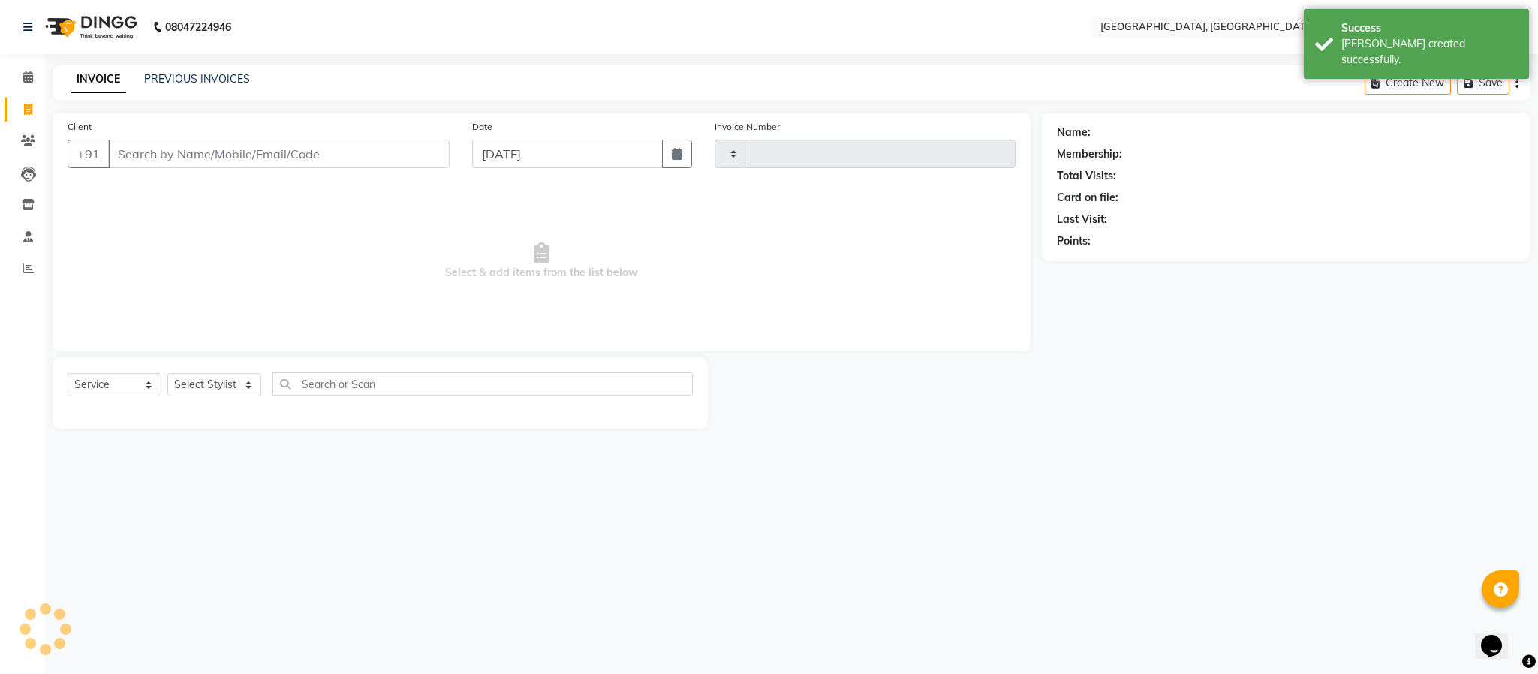
type input "5675"
click at [30, 140] on icon at bounding box center [28, 140] width 14 height 11
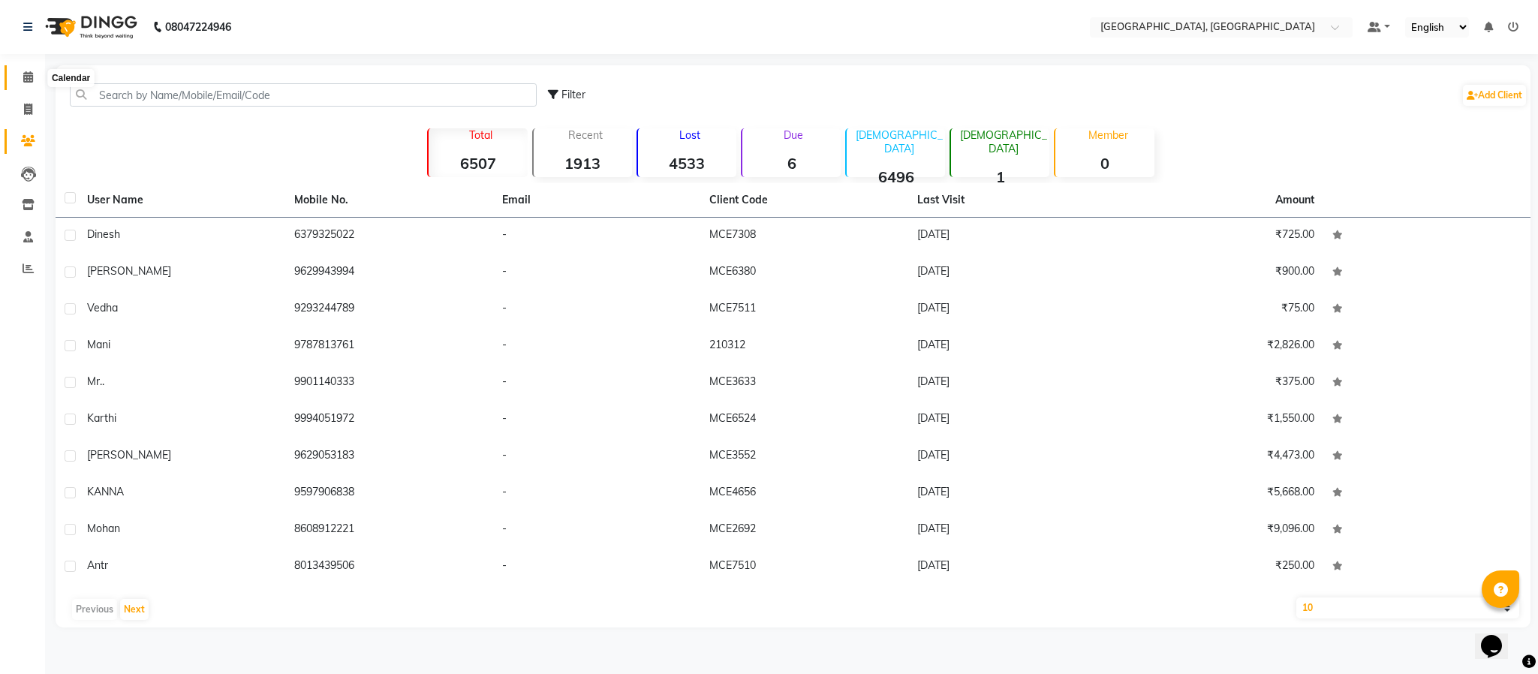
click at [34, 82] on span at bounding box center [28, 77] width 26 height 17
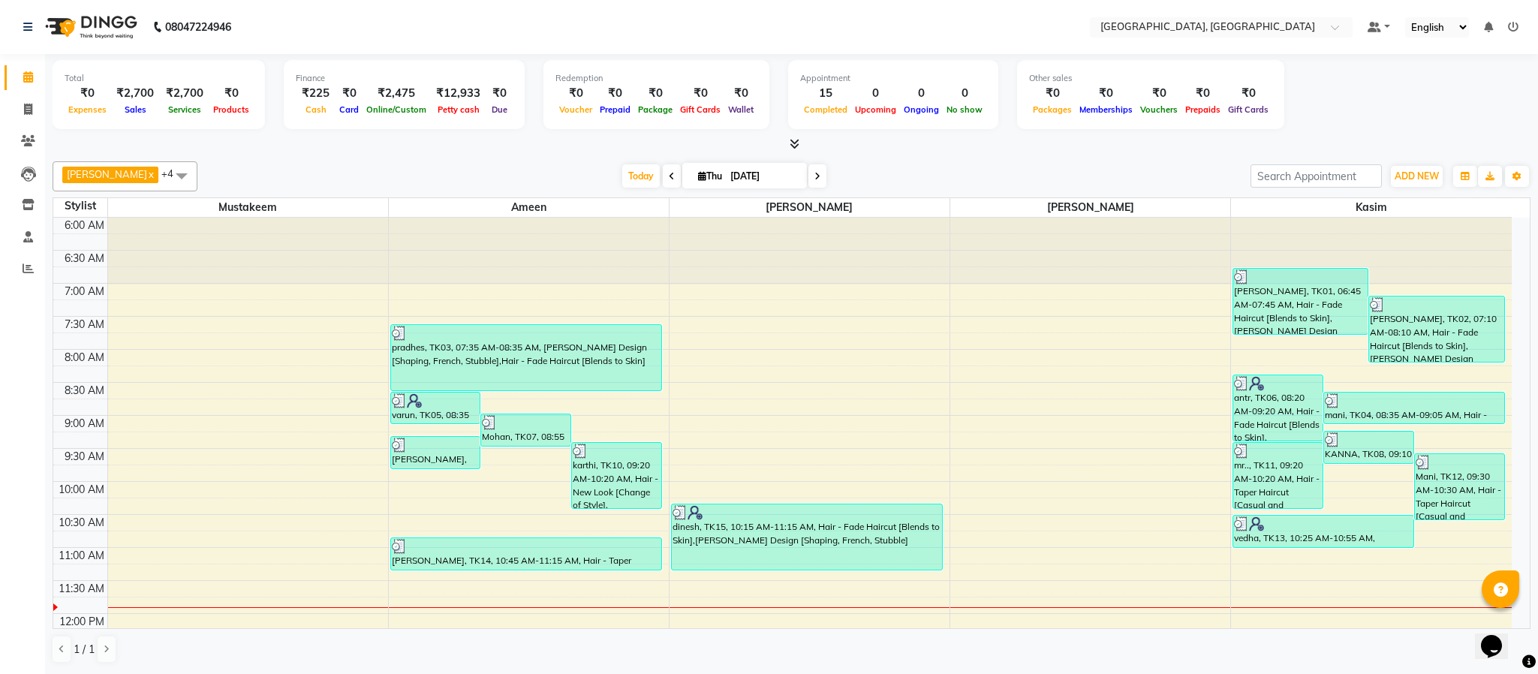
click at [797, 147] on icon at bounding box center [795, 143] width 10 height 11
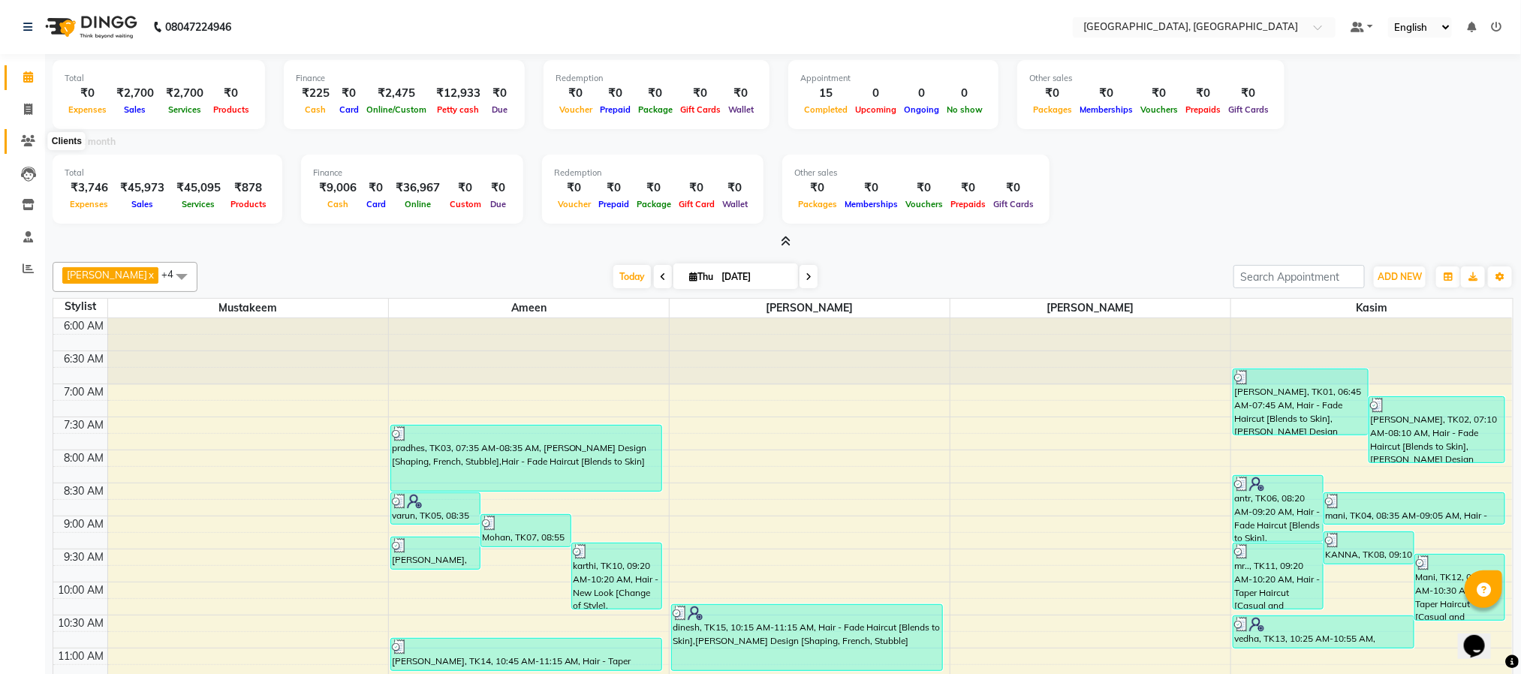
click at [21, 142] on icon at bounding box center [28, 140] width 14 height 11
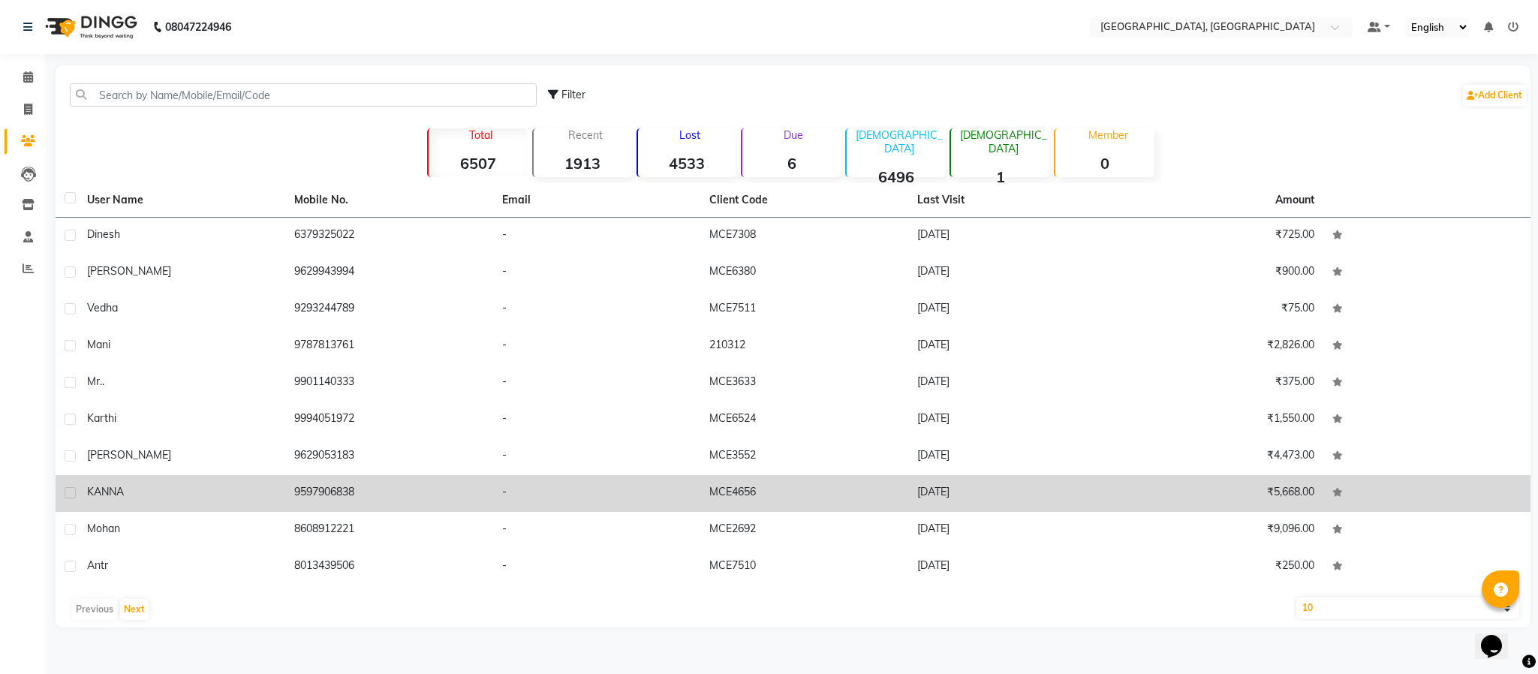
click at [348, 486] on td "9597906838" at bounding box center [388, 493] width 207 height 37
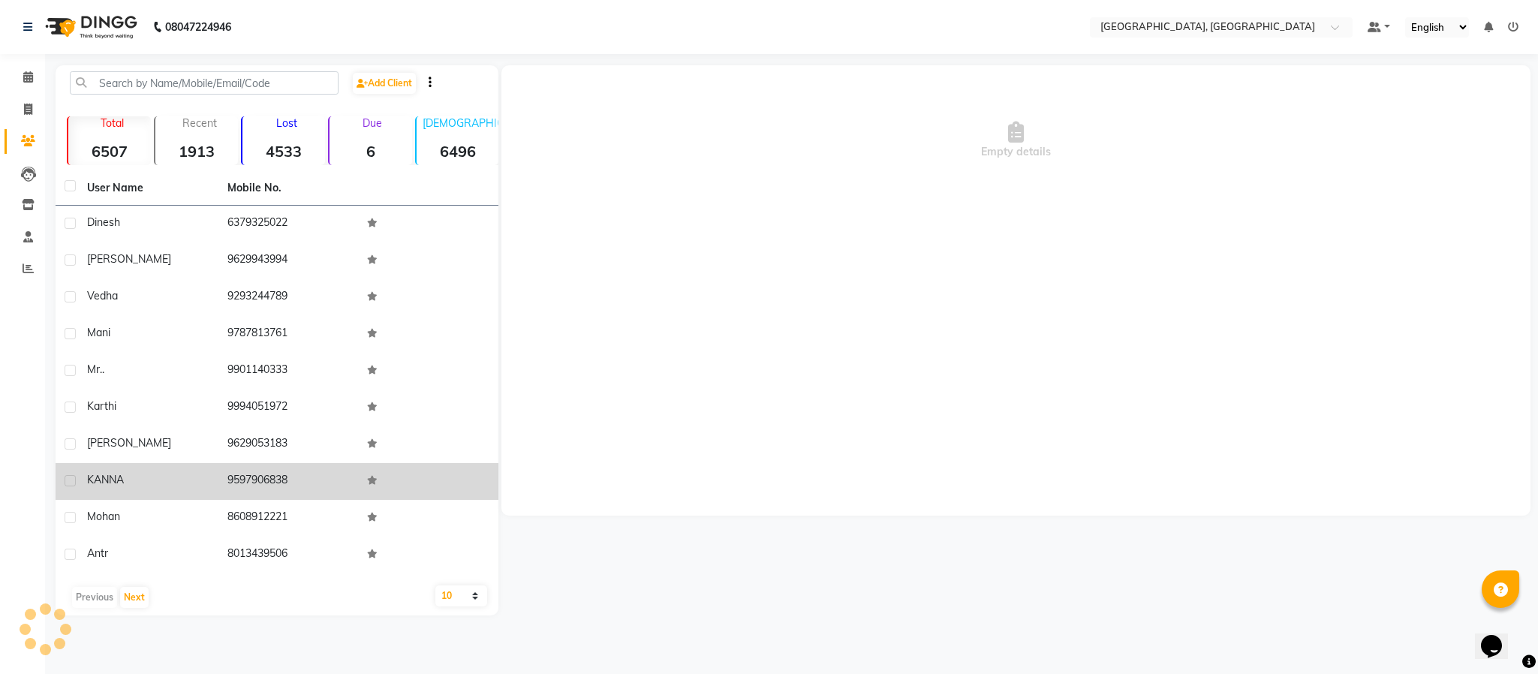
click at [348, 486] on td "9597906838" at bounding box center [288, 481] width 140 height 37
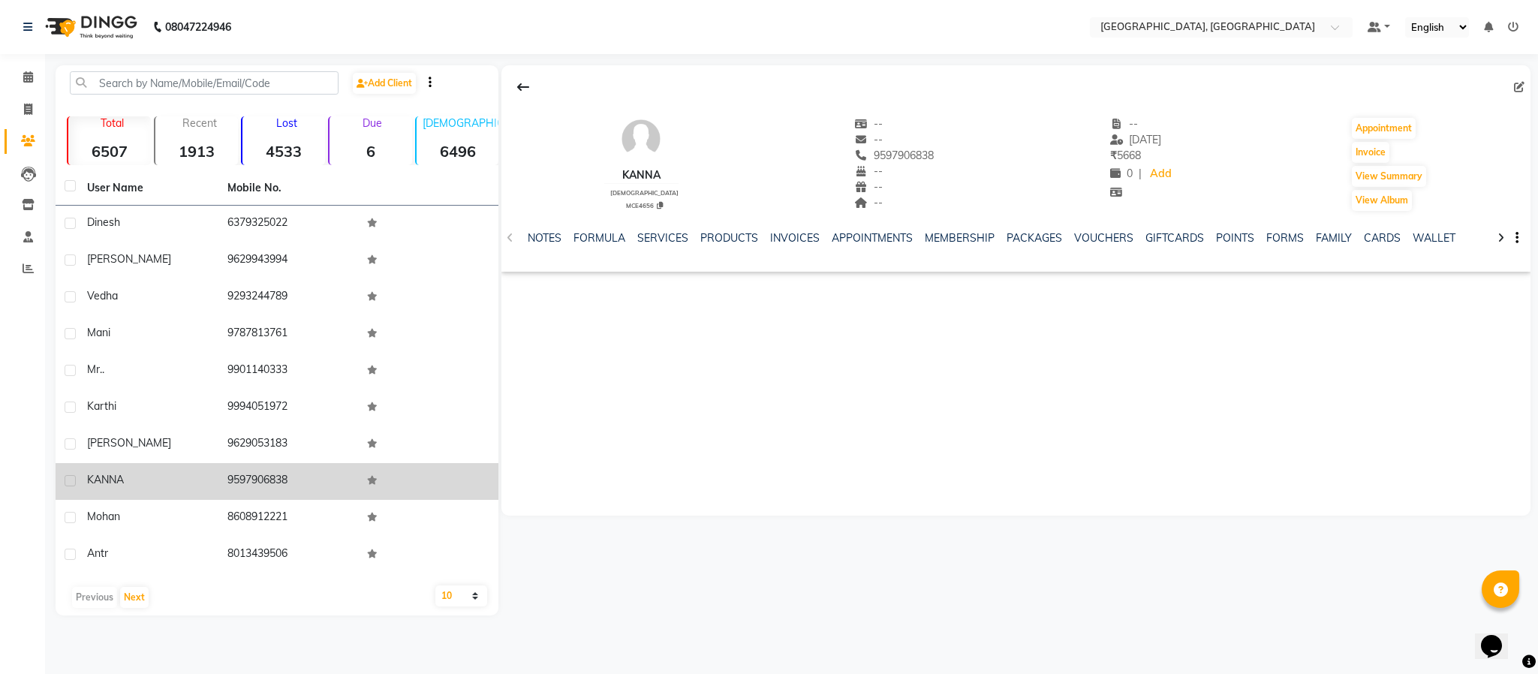
click at [248, 484] on td "9597906838" at bounding box center [288, 481] width 140 height 37
copy td "9597906838"
click at [662, 230] on div "NOTES FORMULA SERVICES PRODUCTS INVOICES APPOINTMENTS MEMBERSHIP PACKAGES VOUCH…" at bounding box center [1017, 238] width 1030 height 52
click at [672, 236] on link "SERVICES" at bounding box center [662, 238] width 51 height 14
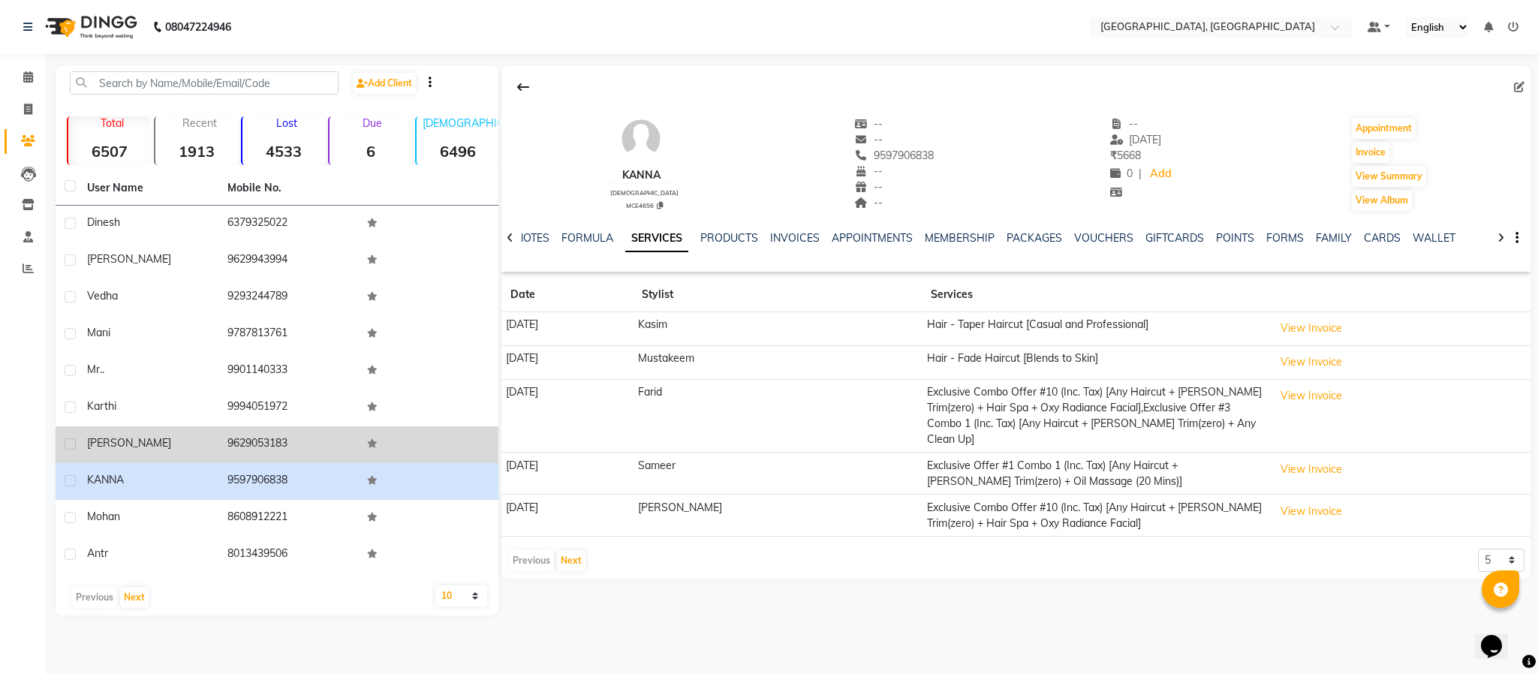
click at [269, 444] on td "9629053183" at bounding box center [288, 444] width 140 height 37
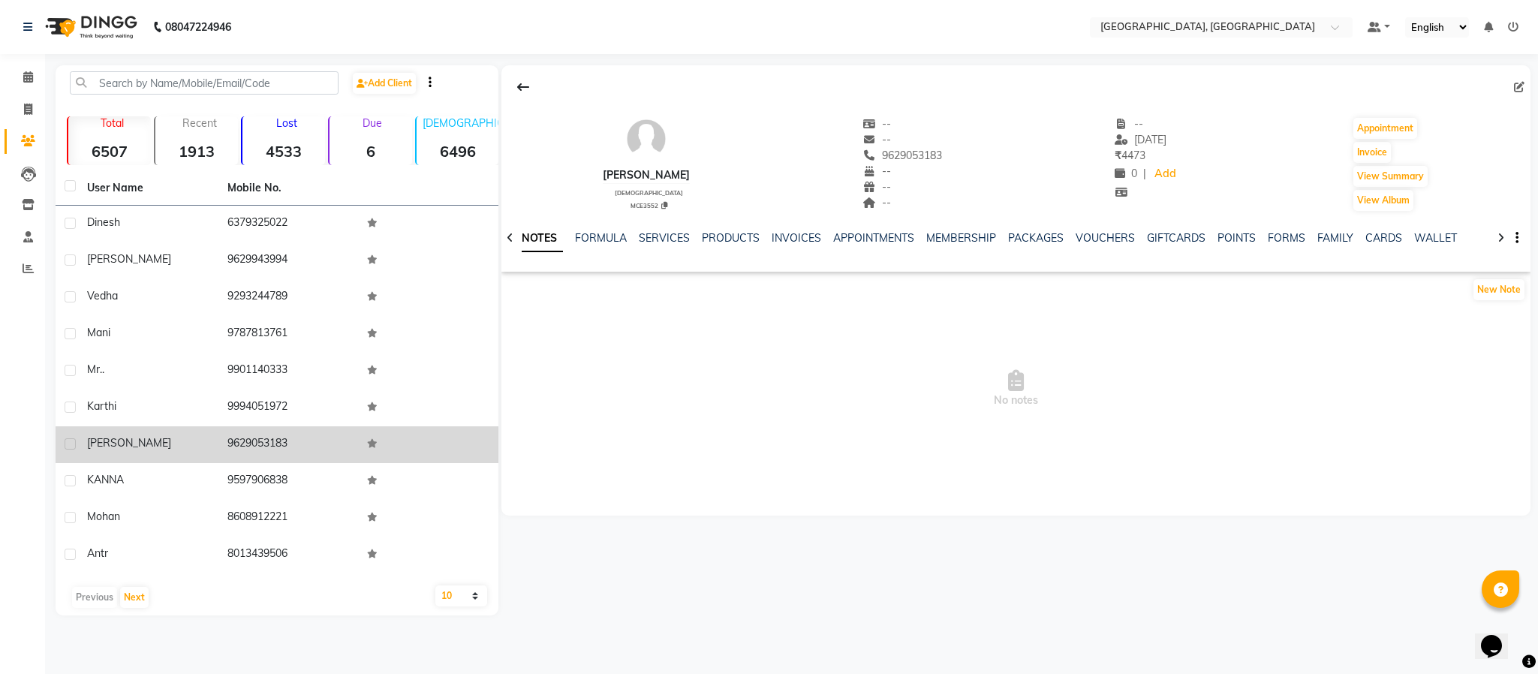
click at [252, 440] on td "9629053183" at bounding box center [288, 444] width 140 height 37
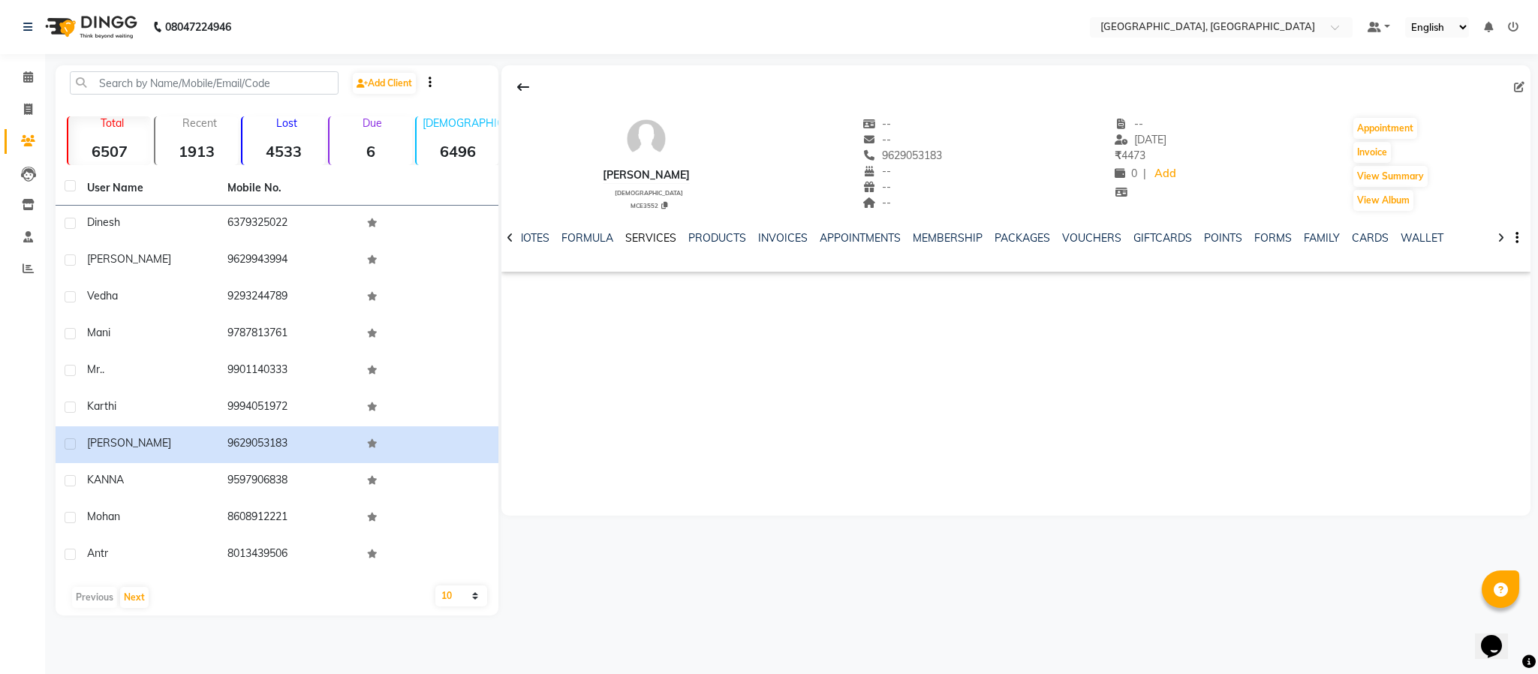
click at [672, 239] on link "SERVICES" at bounding box center [650, 238] width 51 height 14
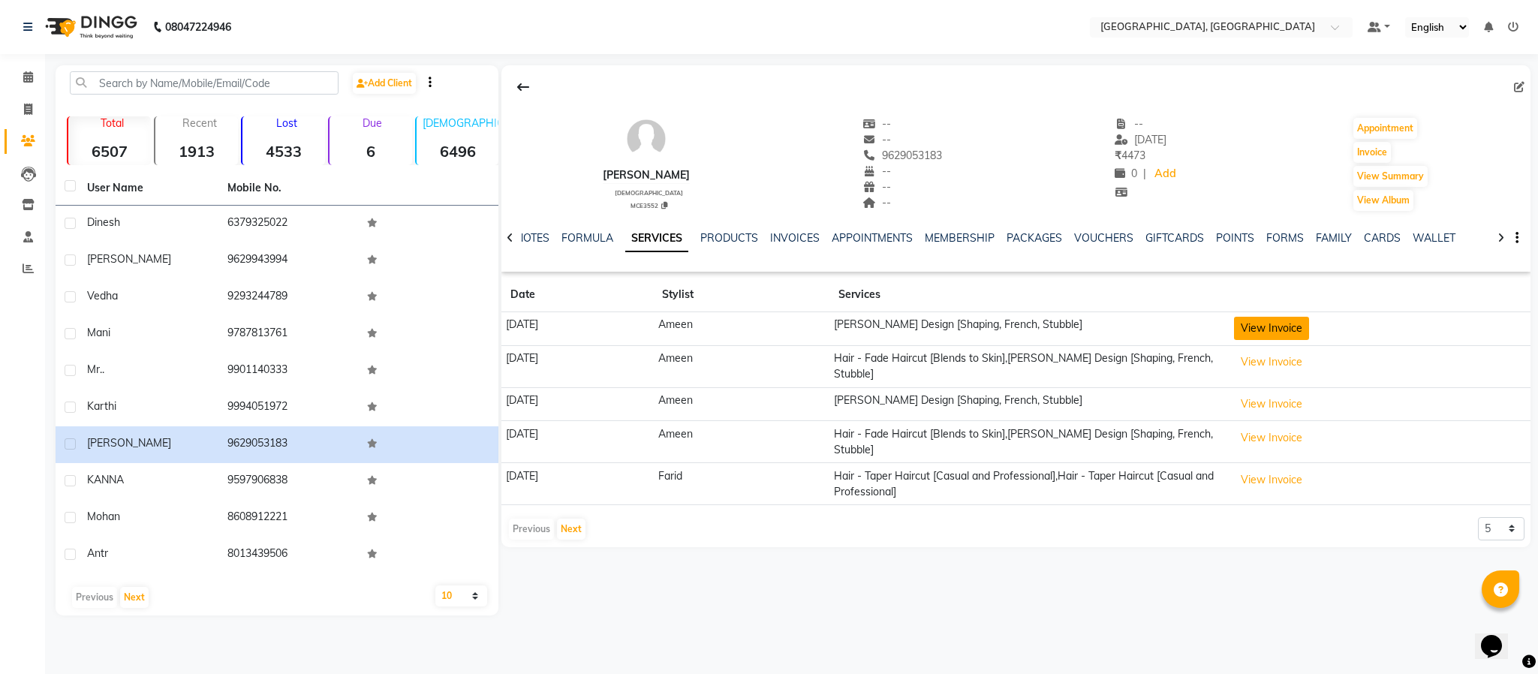
click at [1293, 338] on button "View Invoice" at bounding box center [1271, 328] width 75 height 23
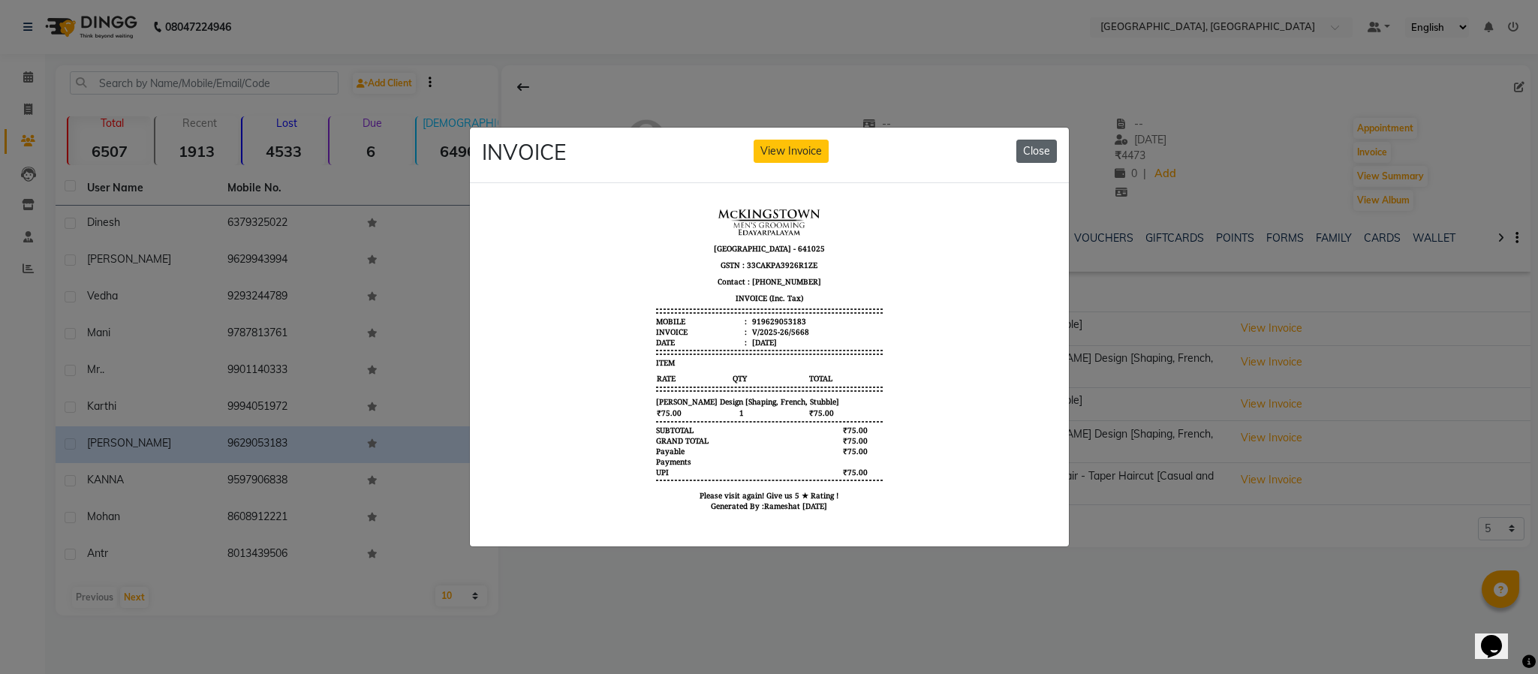
drag, startPoint x: 1034, startPoint y: 136, endPoint x: 709, endPoint y: 10, distance: 348.0
click at [1027, 140] on button "Close" at bounding box center [1037, 151] width 41 height 23
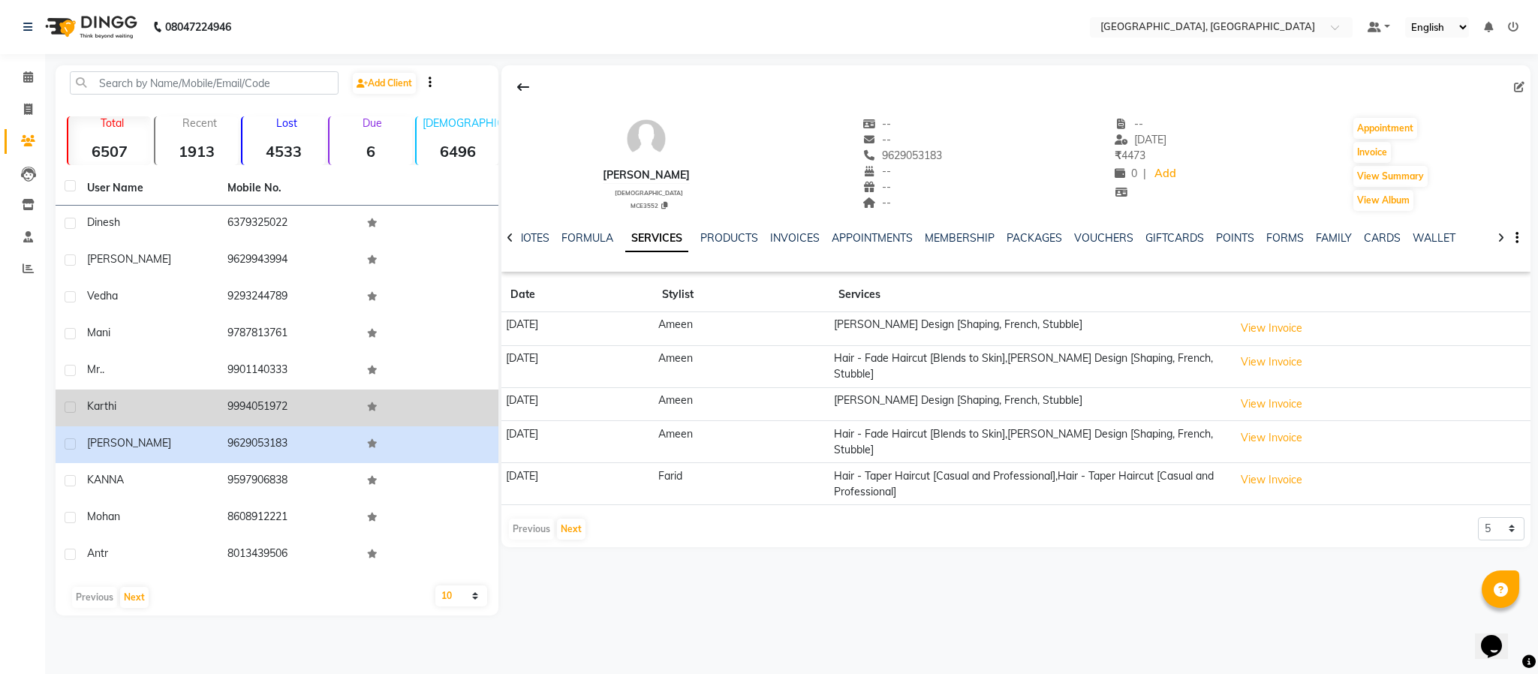
click at [266, 404] on td "9994051972" at bounding box center [288, 408] width 140 height 37
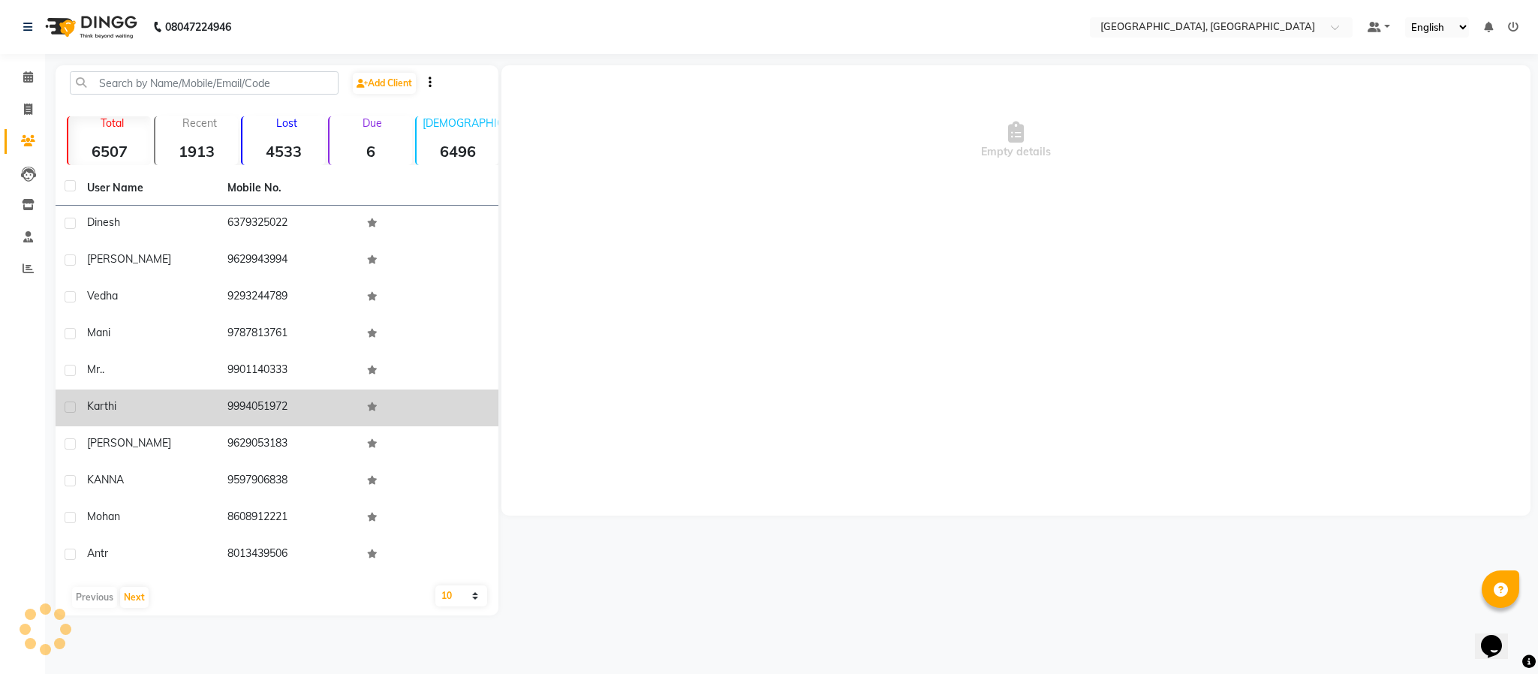
click at [266, 404] on td "9994051972" at bounding box center [288, 408] width 140 height 37
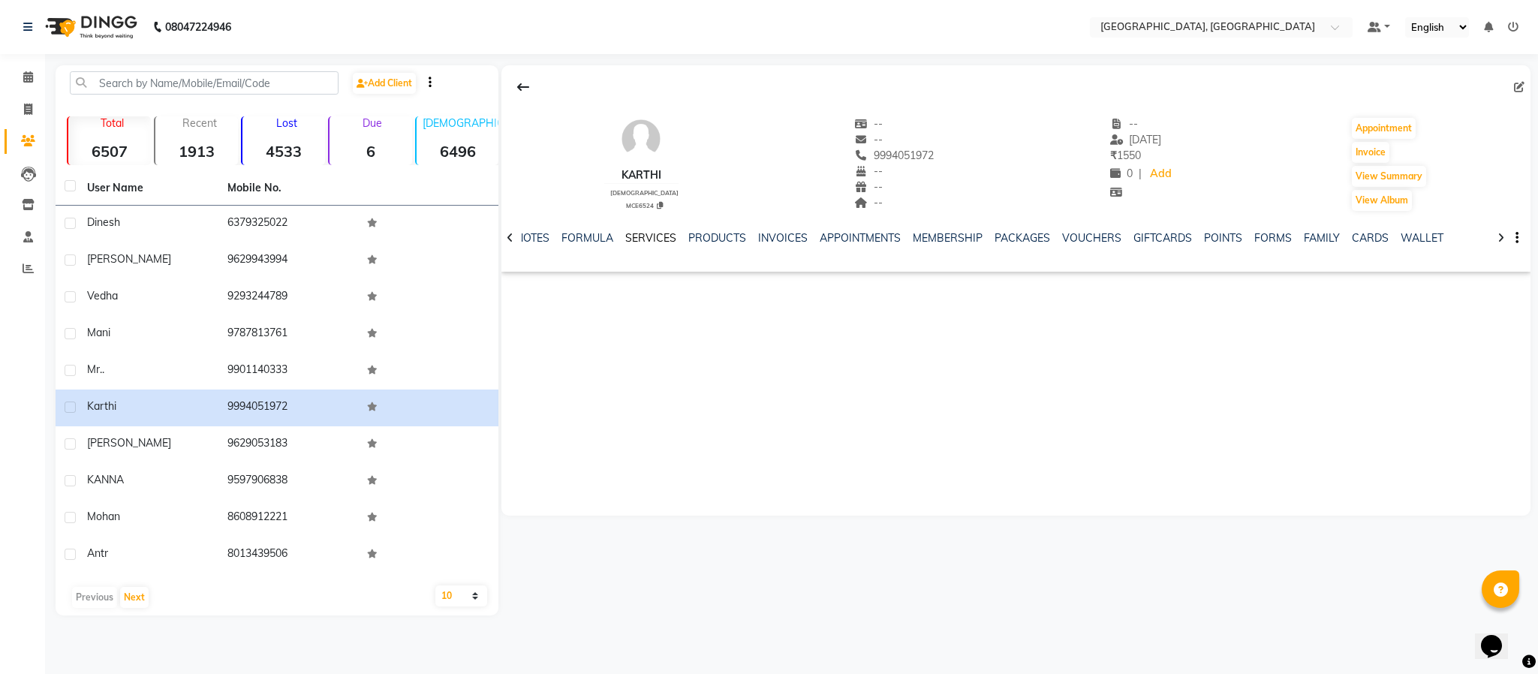
click at [662, 233] on link "SERVICES" at bounding box center [650, 238] width 51 height 14
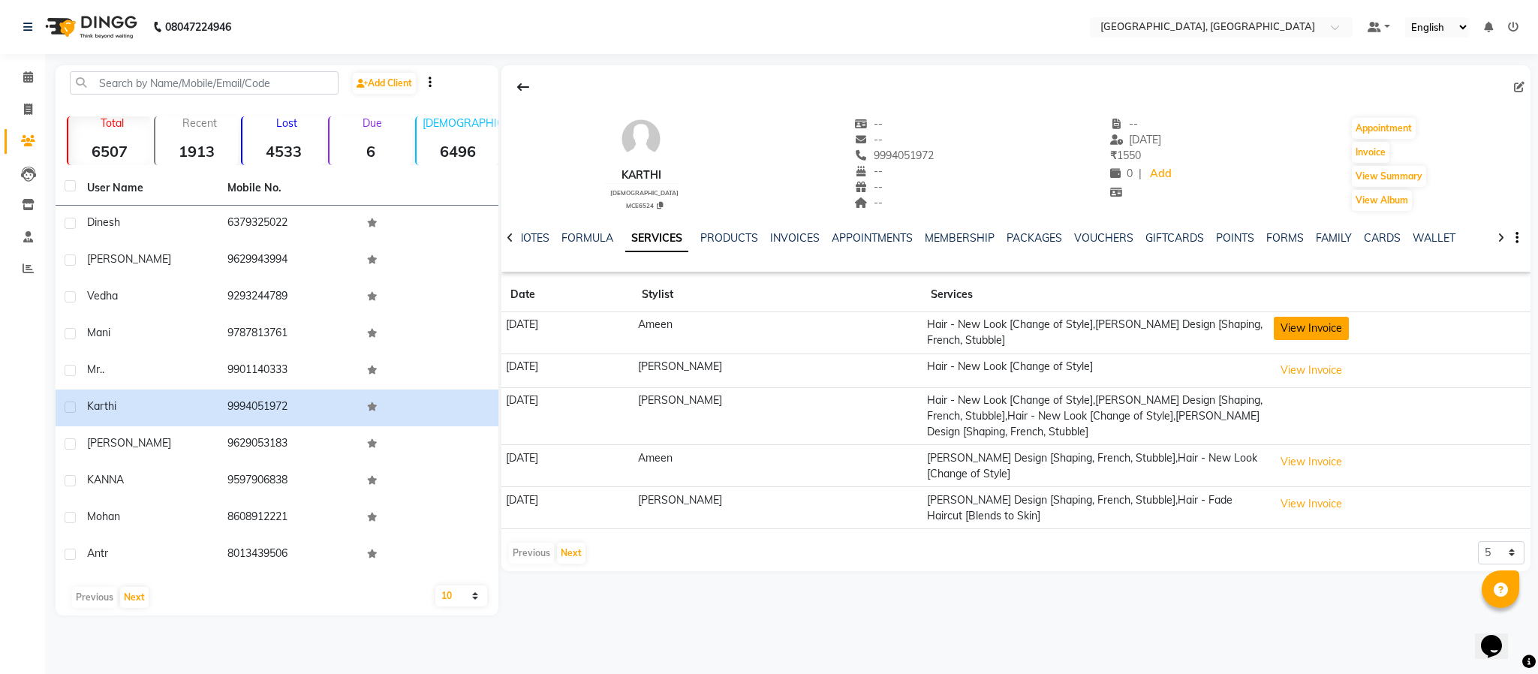
click at [1293, 325] on button "View Invoice" at bounding box center [1311, 328] width 75 height 23
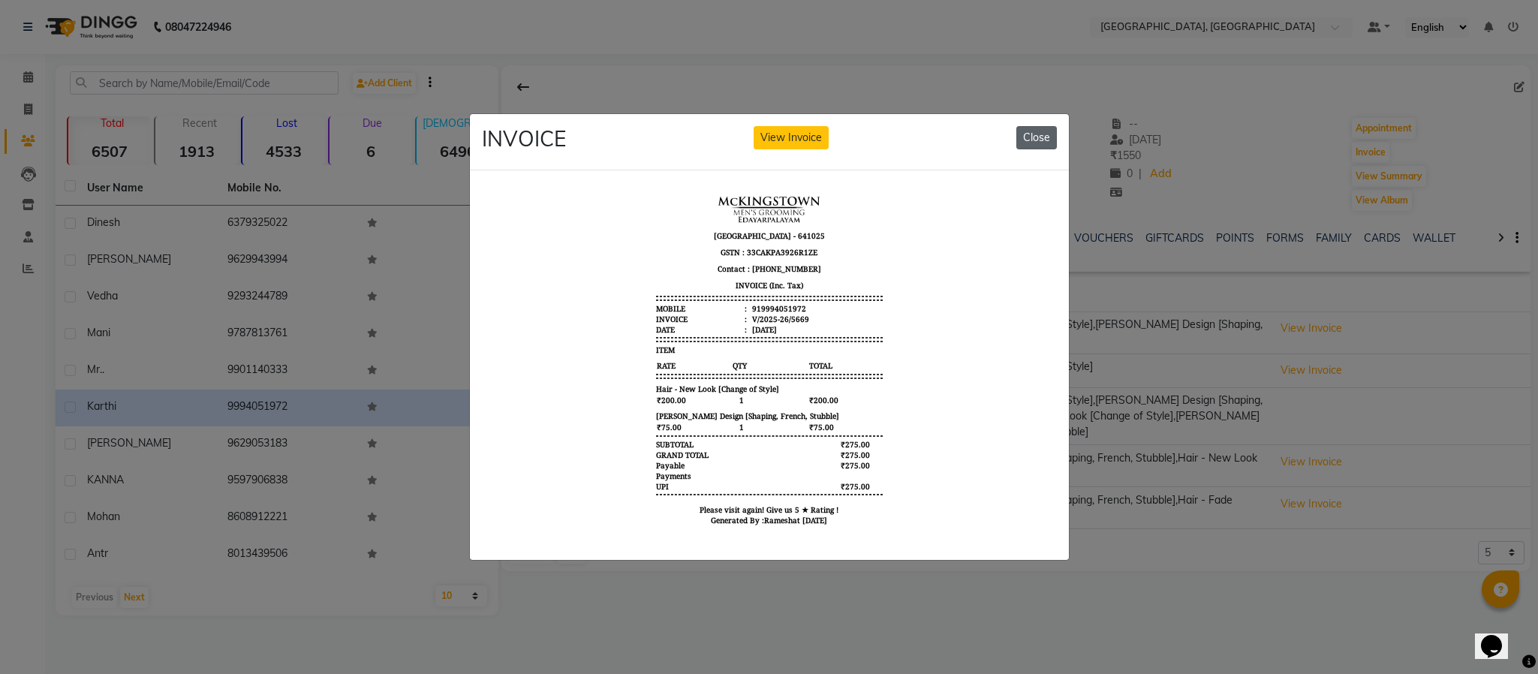
click at [1028, 127] on button "Close" at bounding box center [1037, 137] width 41 height 23
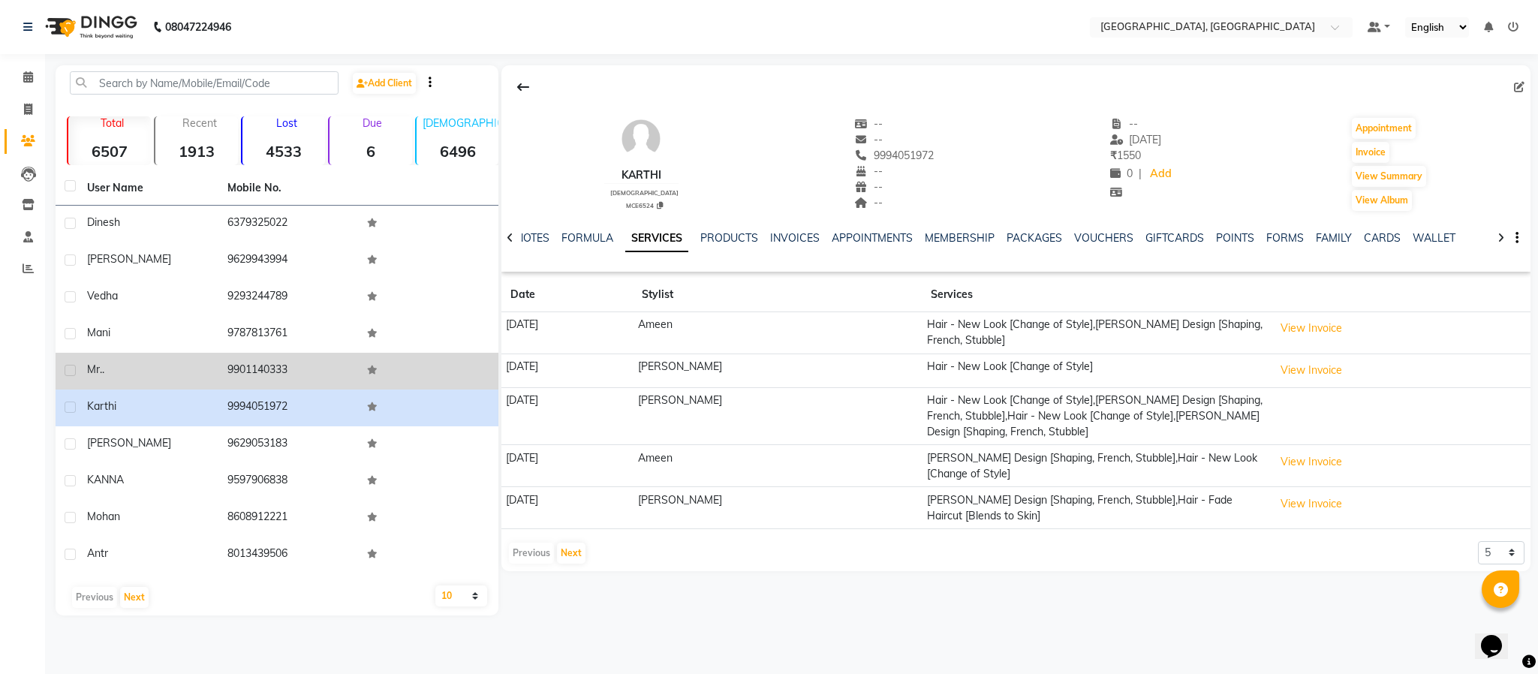
click at [277, 366] on td "9901140333" at bounding box center [288, 371] width 140 height 37
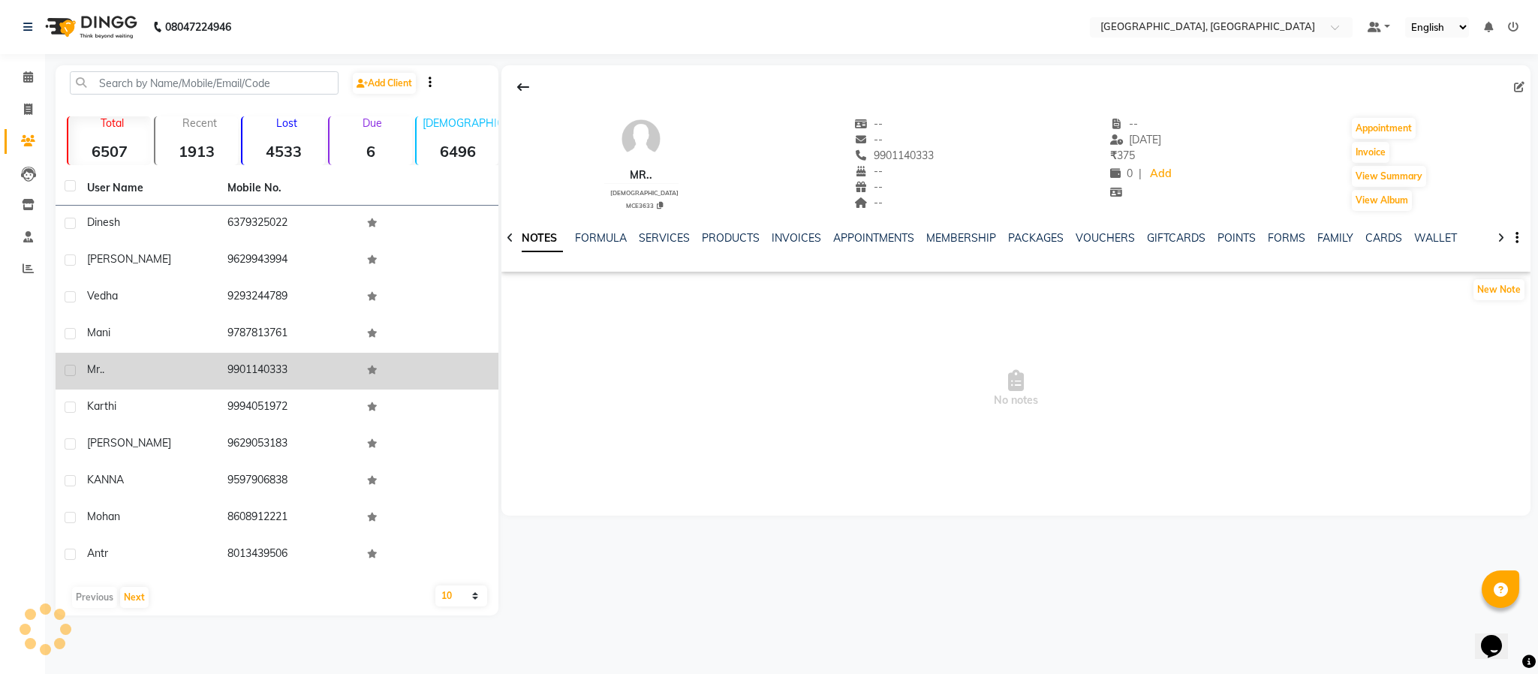
click at [277, 366] on td "9901140333" at bounding box center [288, 371] width 140 height 37
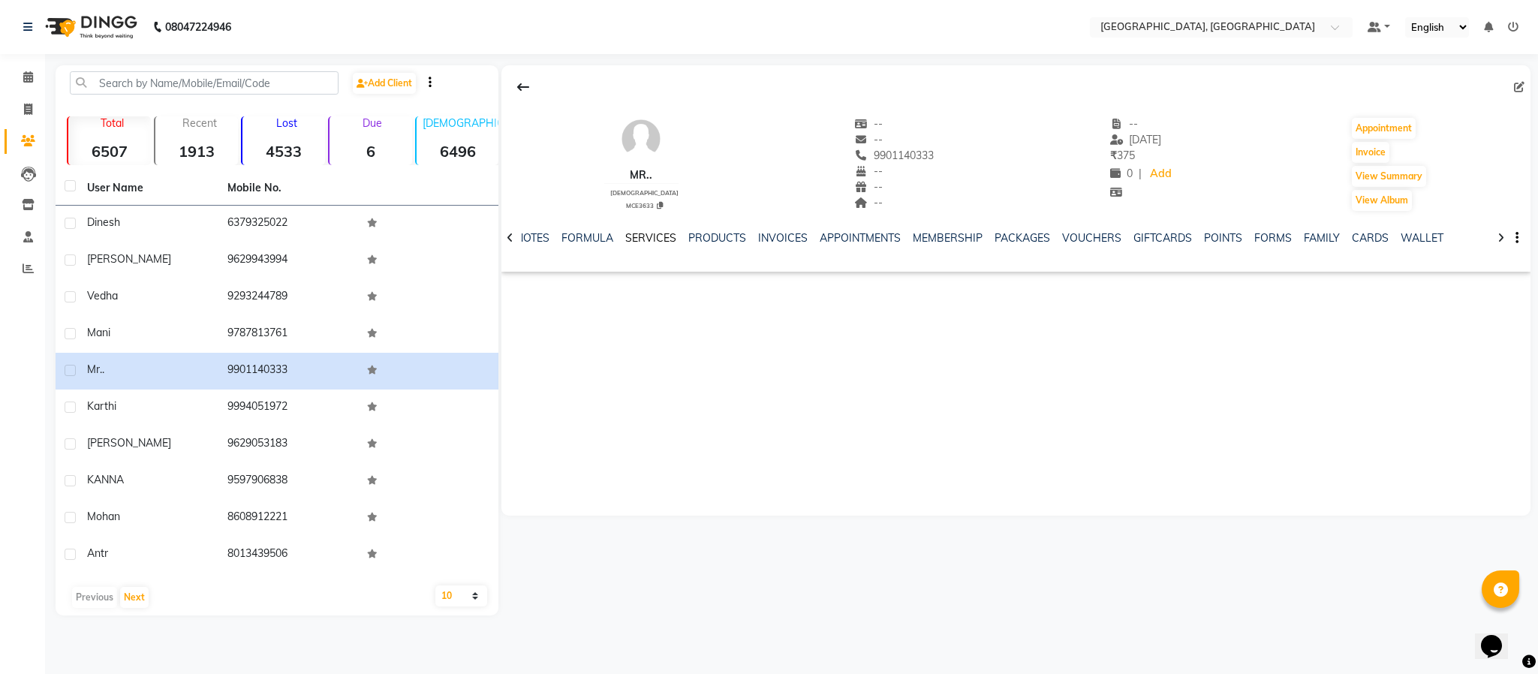
drag, startPoint x: 647, startPoint y: 230, endPoint x: 649, endPoint y: 237, distance: 7.8
click at [649, 237] on div "NOTES FORMULA SERVICES PRODUCTS INVOICES APPOINTMENTS MEMBERSHIP PACKAGES VOUCH…" at bounding box center [1017, 238] width 1030 height 52
click at [656, 246] on div "SERVICES" at bounding box center [650, 238] width 51 height 16
click at [656, 233] on link "SERVICES" at bounding box center [650, 238] width 51 height 14
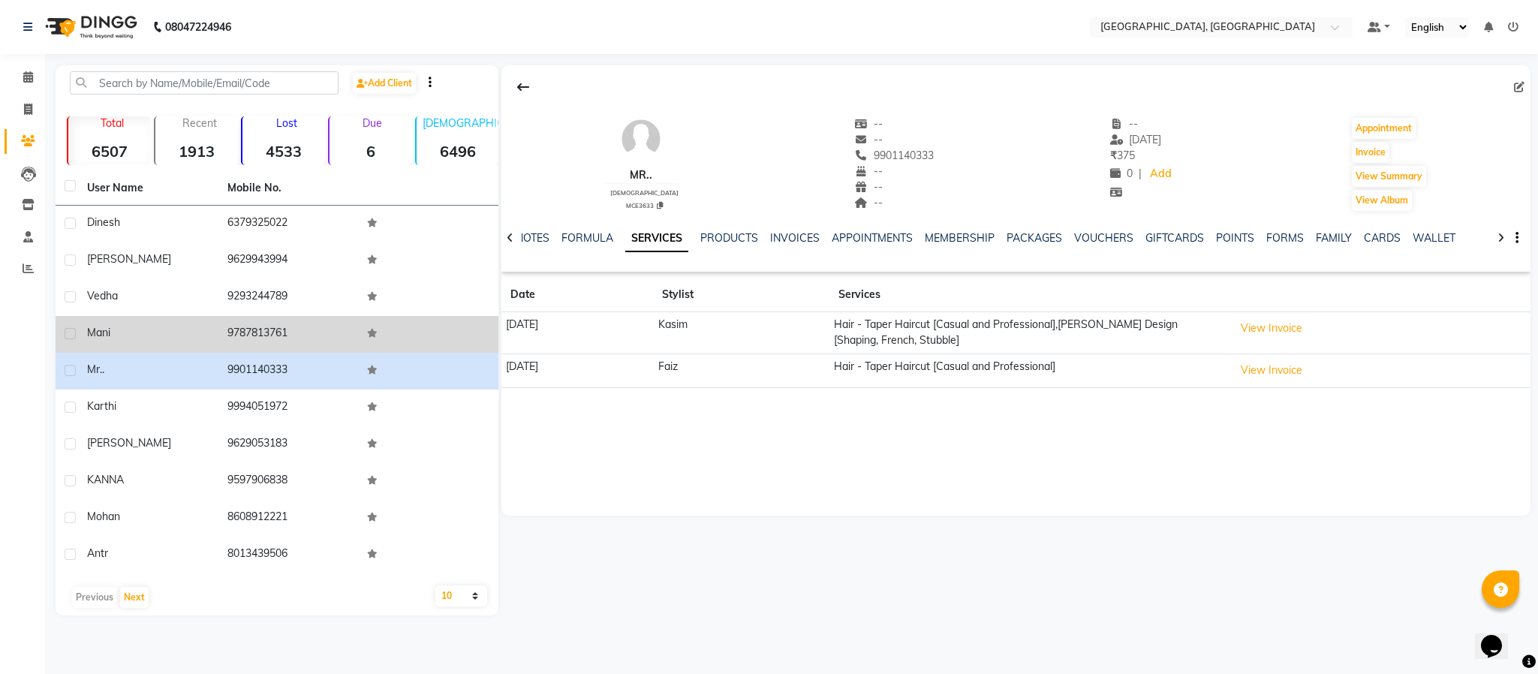
click at [273, 332] on td "9787813761" at bounding box center [288, 334] width 140 height 37
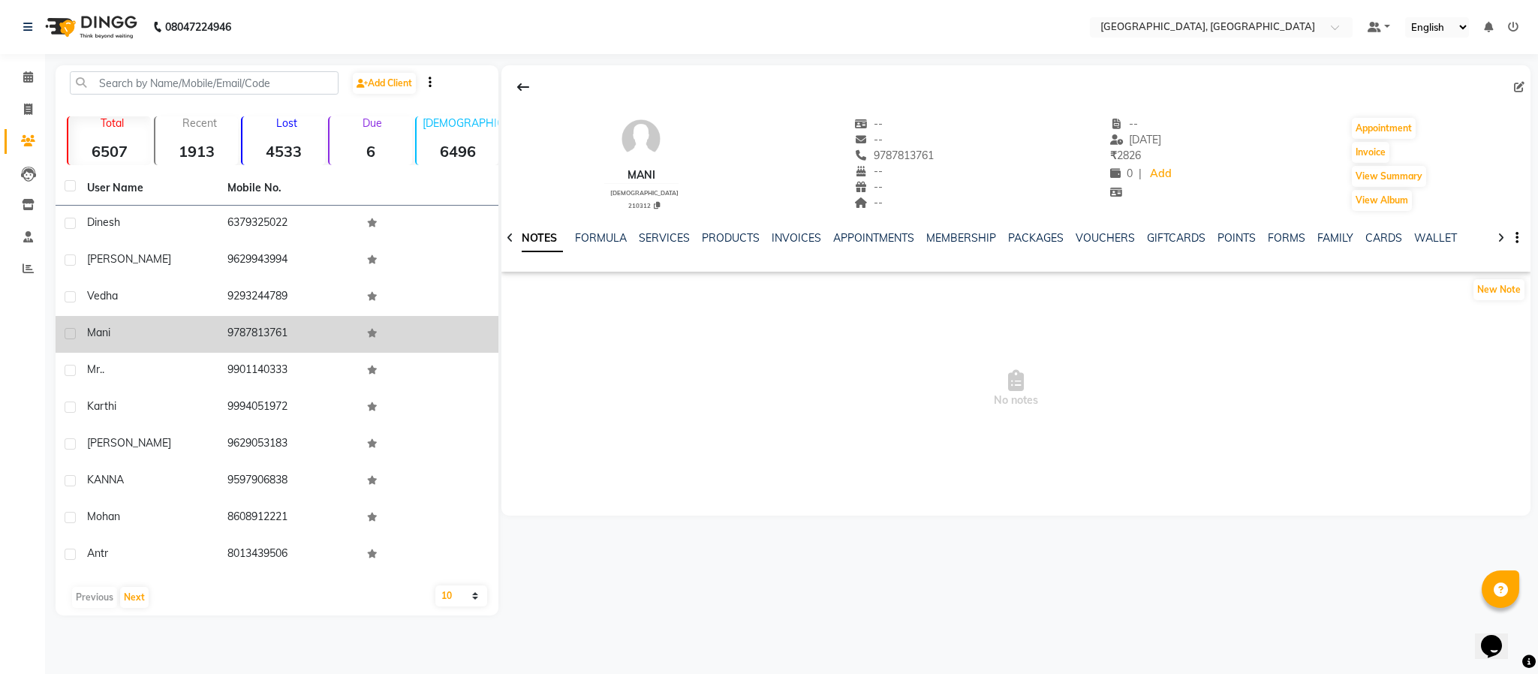
click at [273, 332] on td "9787813761" at bounding box center [288, 334] width 140 height 37
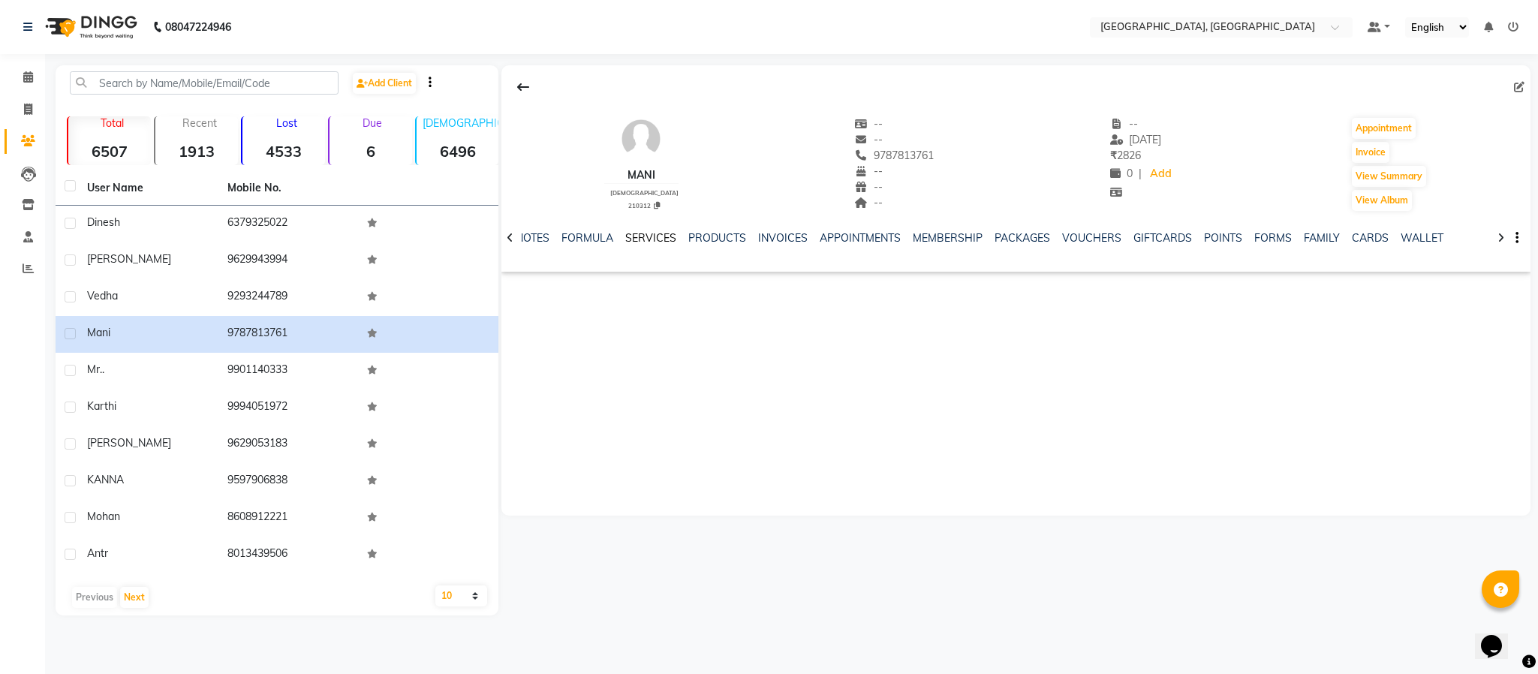
click at [660, 236] on link "SERVICES" at bounding box center [650, 238] width 51 height 14
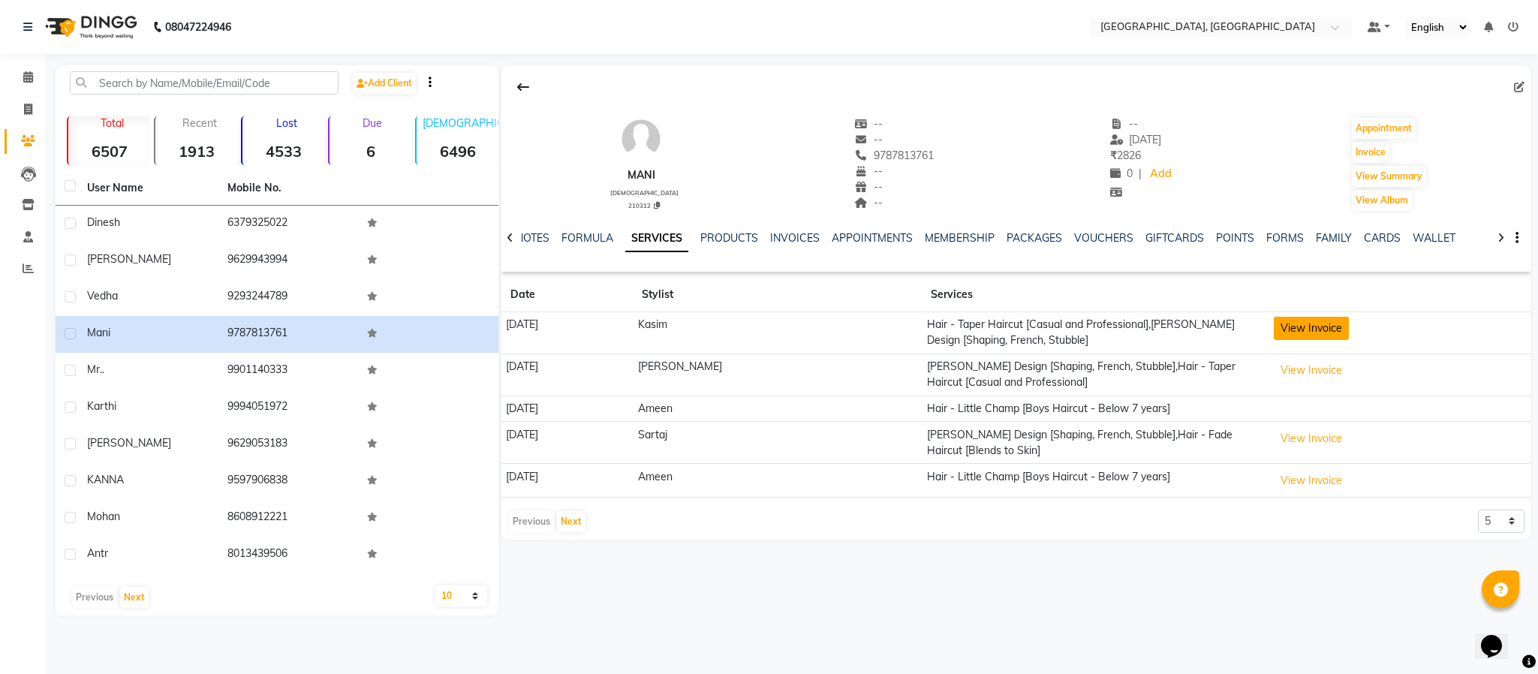
click at [1276, 334] on button "View Invoice" at bounding box center [1311, 328] width 75 height 23
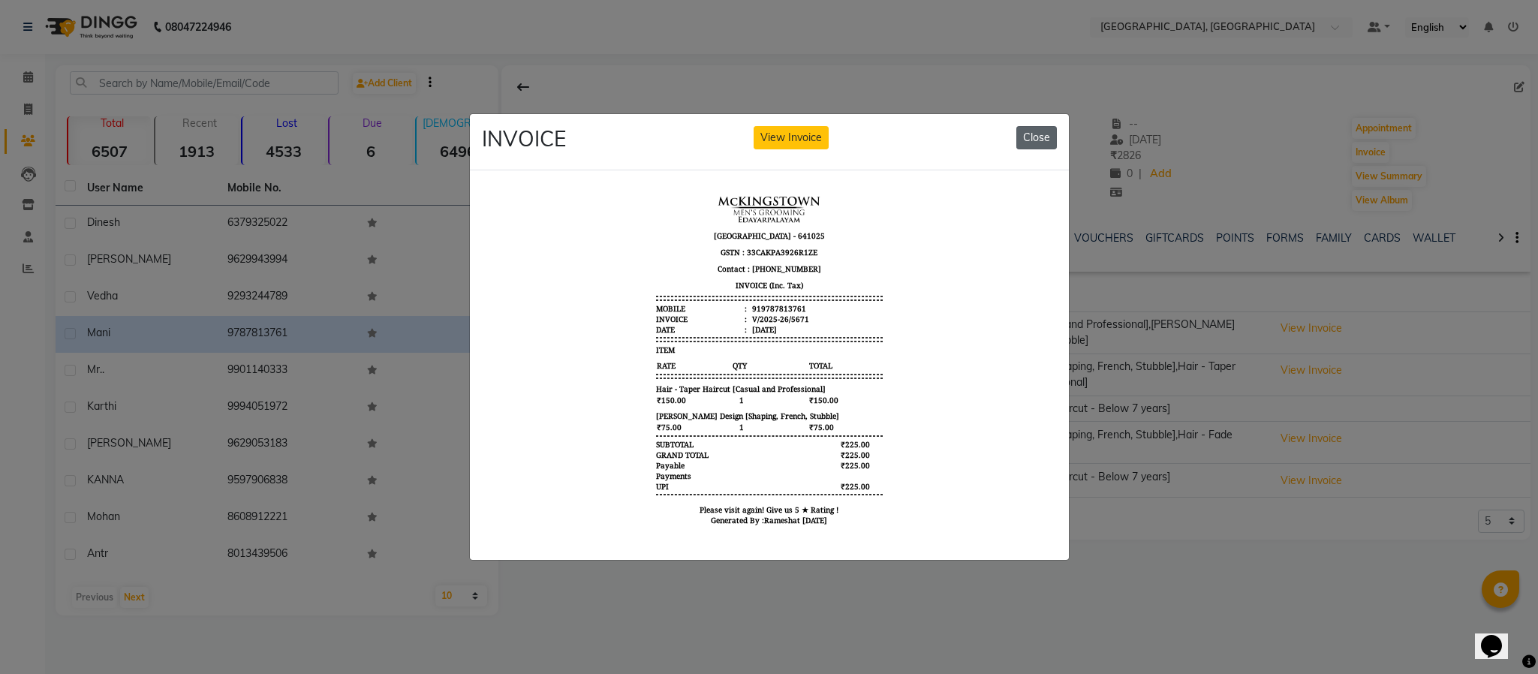
click at [1041, 126] on button "Close" at bounding box center [1037, 137] width 41 height 23
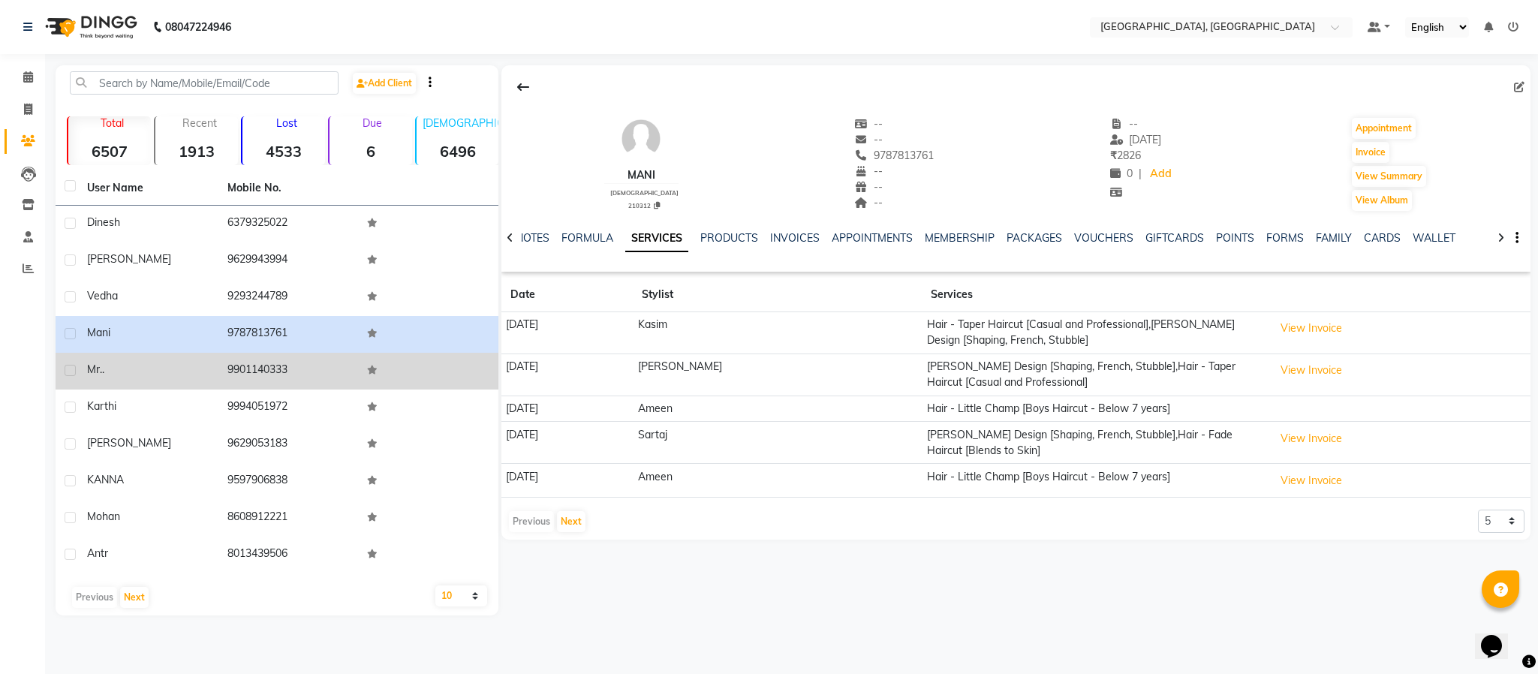
click at [255, 359] on td "9901140333" at bounding box center [288, 371] width 140 height 37
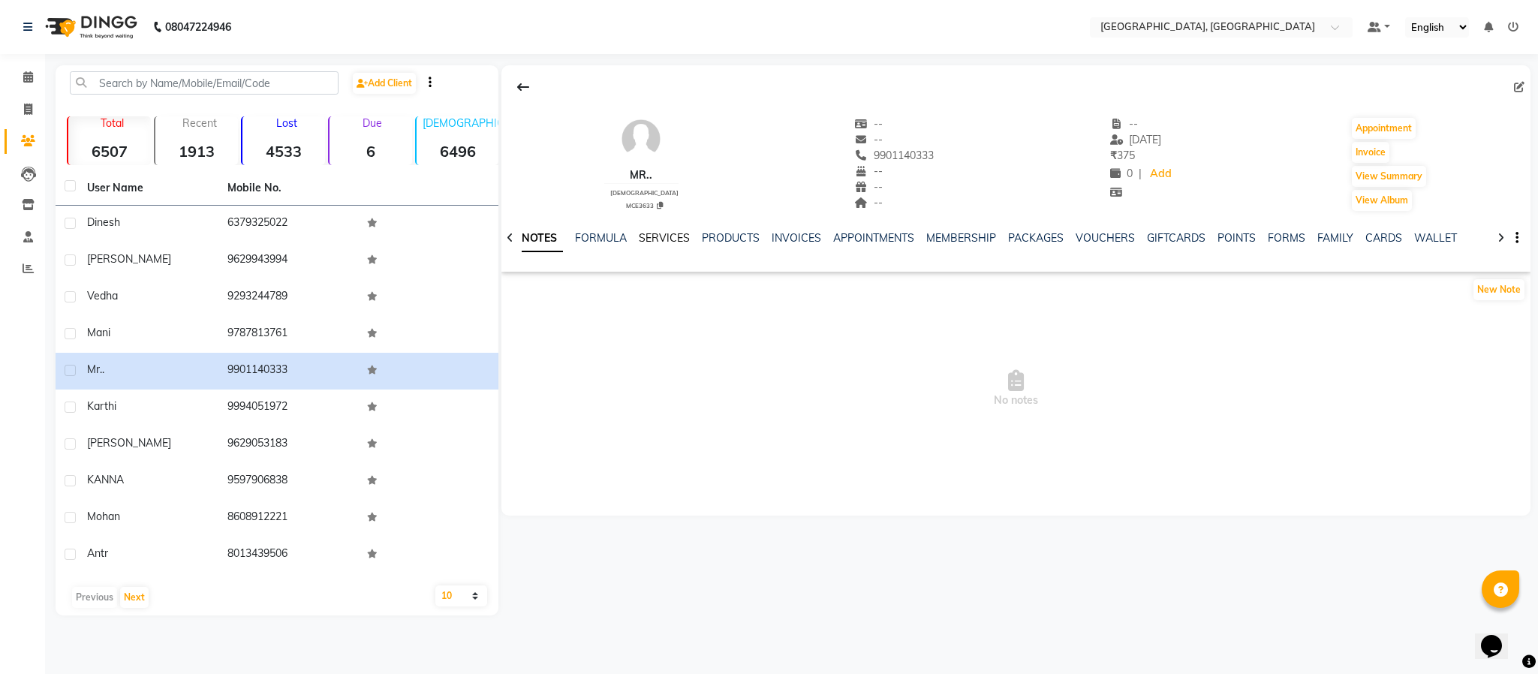
click at [673, 232] on link "SERVICES" at bounding box center [664, 238] width 51 height 14
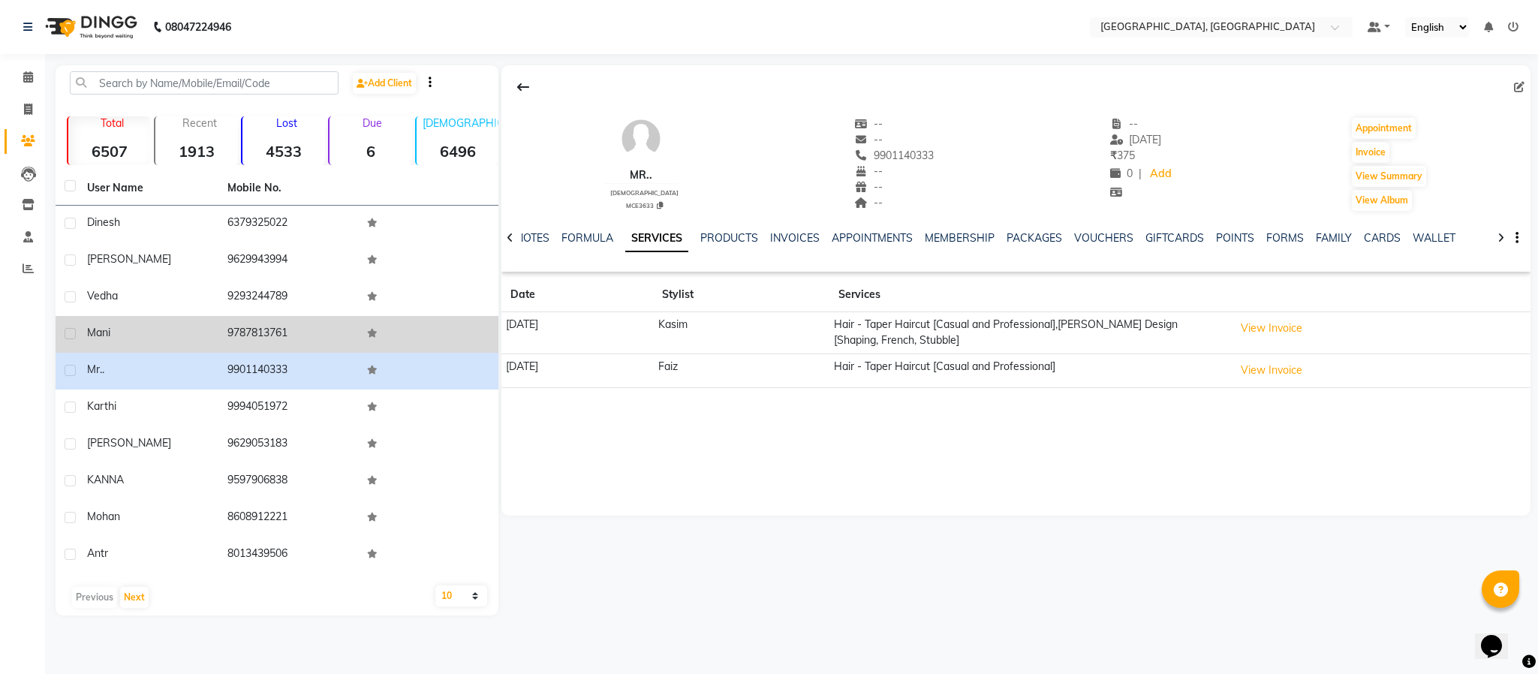
click at [300, 325] on td "9787813761" at bounding box center [288, 334] width 140 height 37
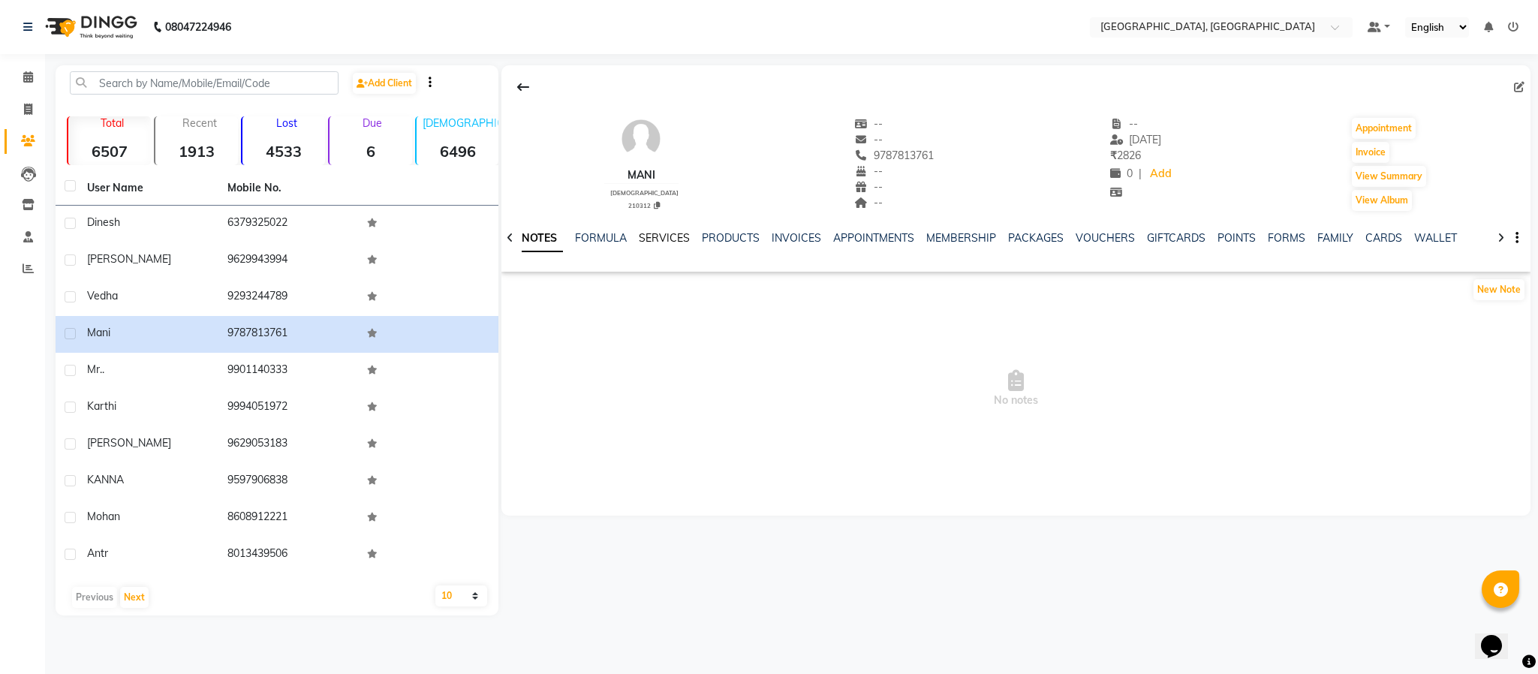
click at [653, 241] on link "SERVICES" at bounding box center [664, 238] width 51 height 14
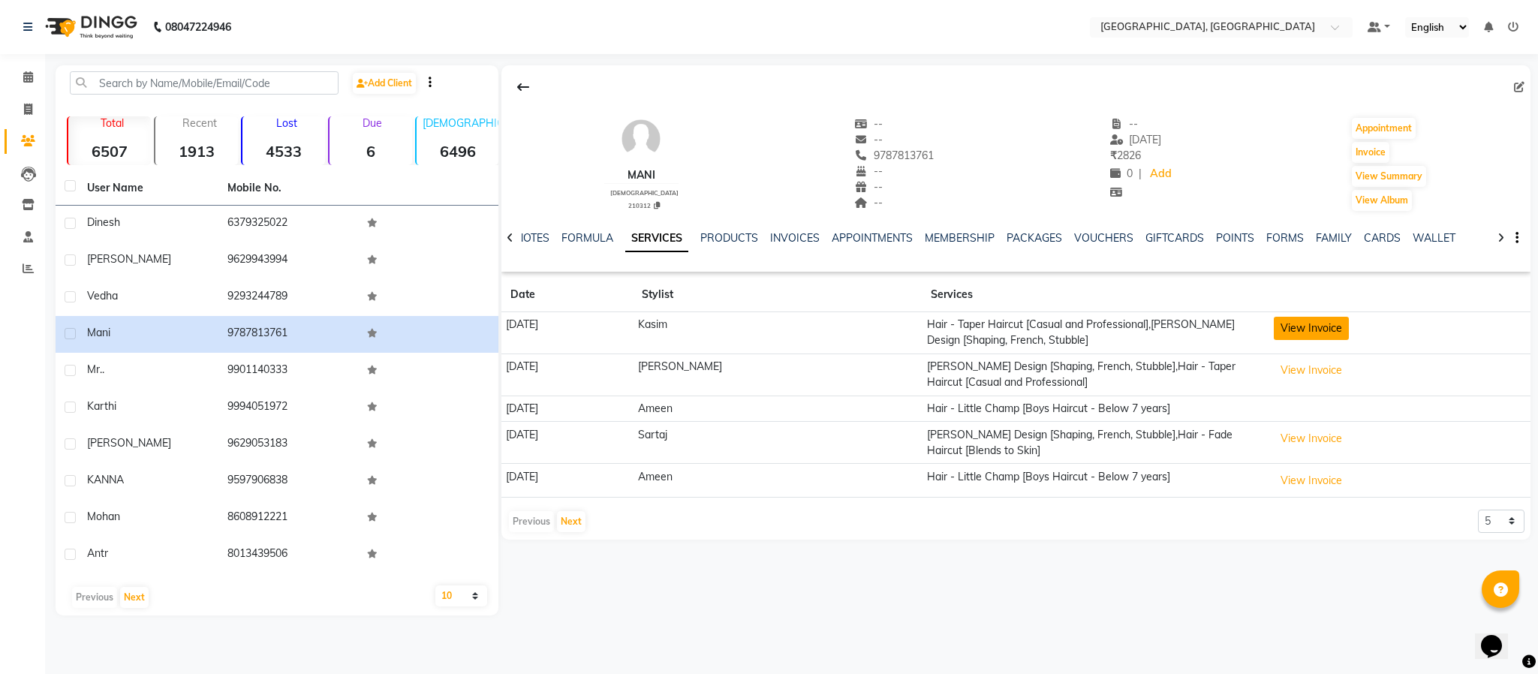
click at [1300, 333] on button "View Invoice" at bounding box center [1311, 328] width 75 height 23
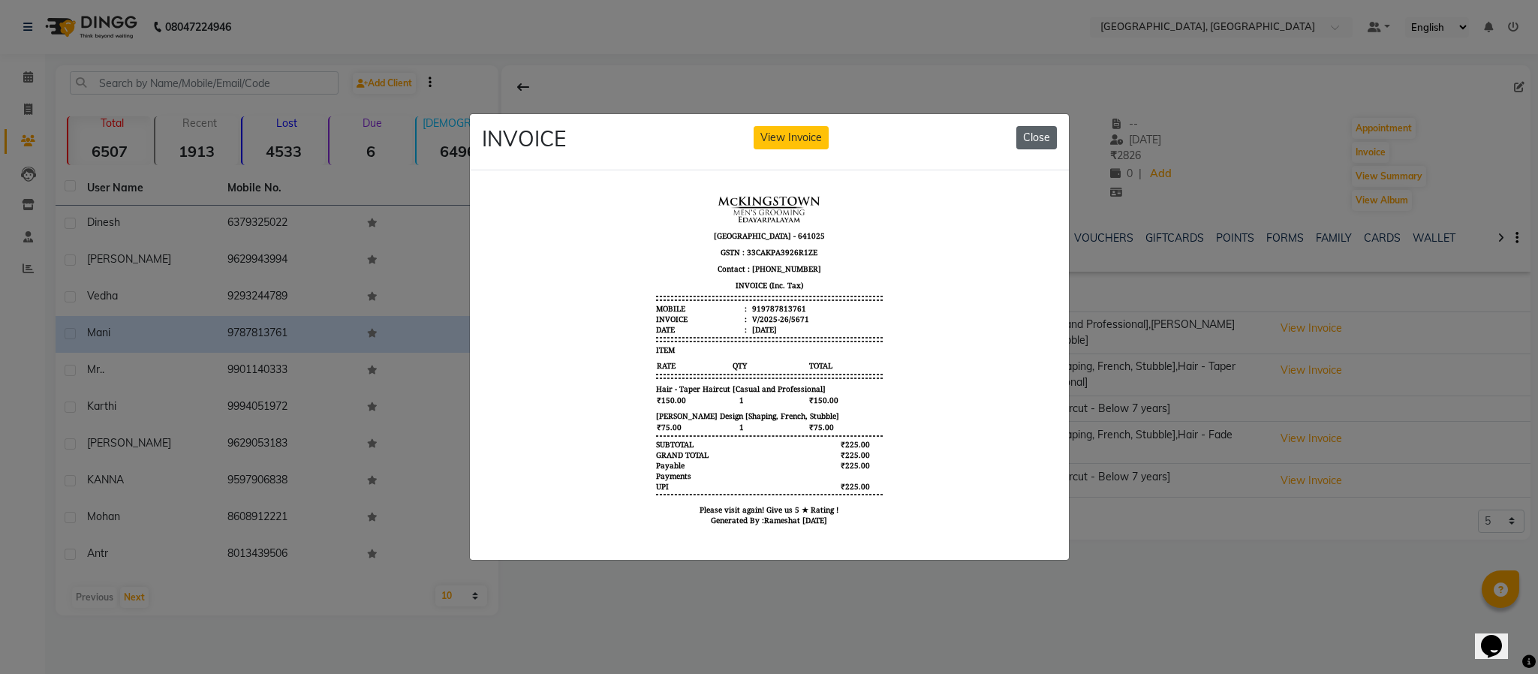
click at [1039, 126] on button "Close" at bounding box center [1037, 137] width 41 height 23
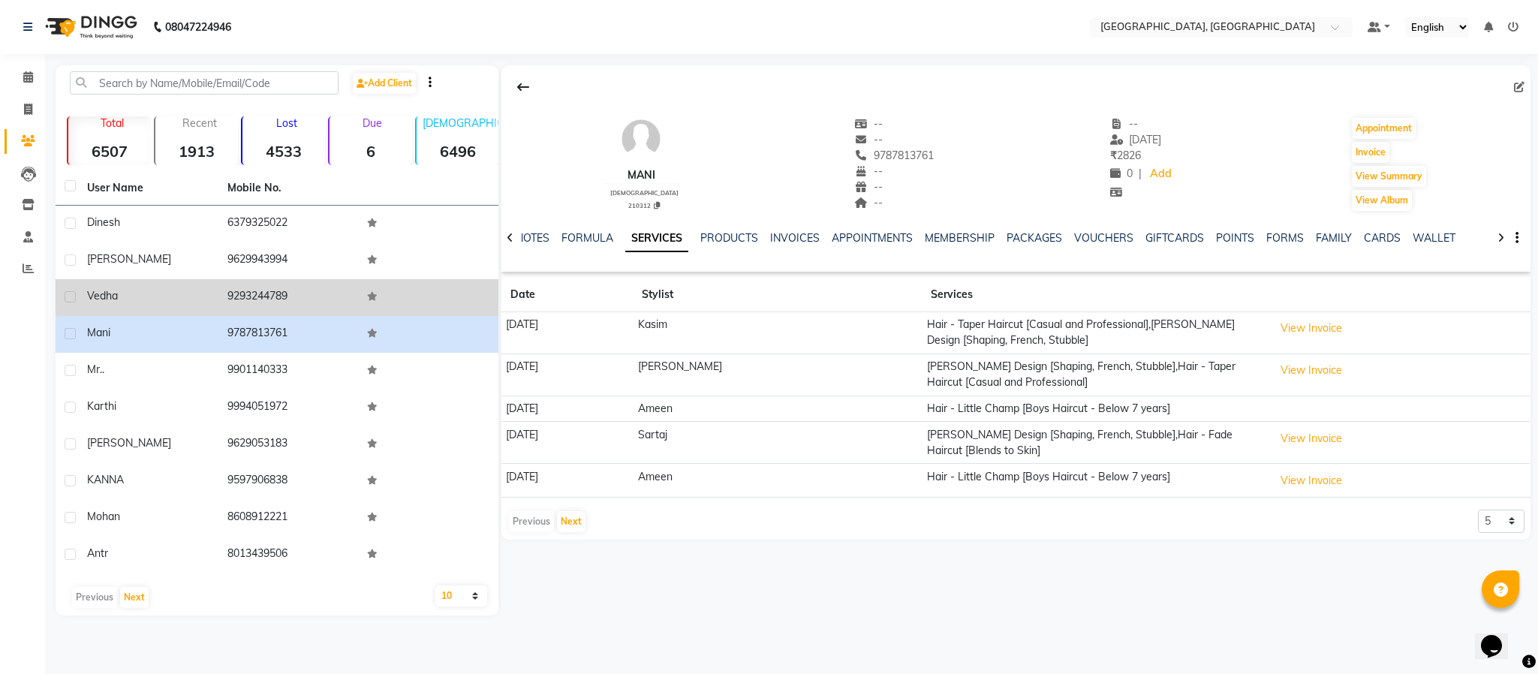
click at [257, 296] on td "9293244789" at bounding box center [288, 297] width 140 height 37
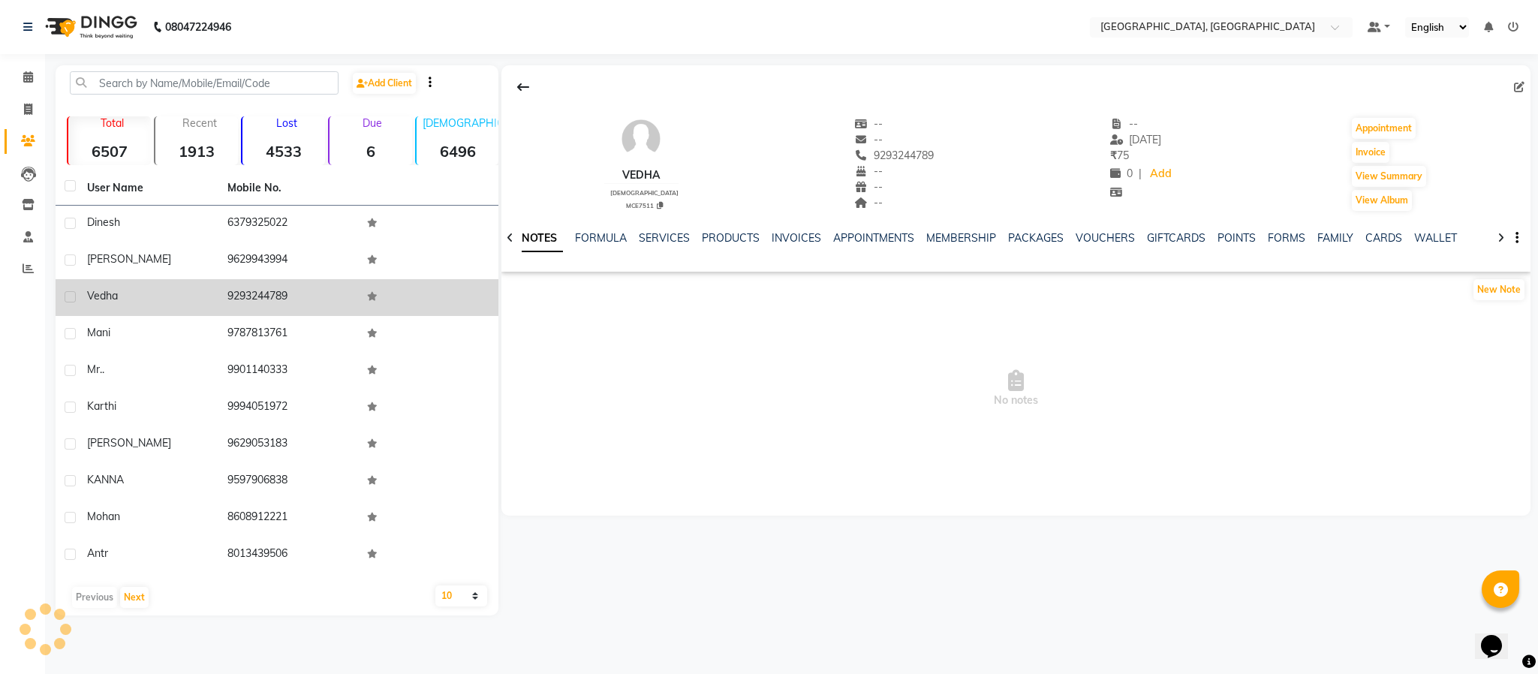
click at [257, 296] on td "9293244789" at bounding box center [288, 297] width 140 height 37
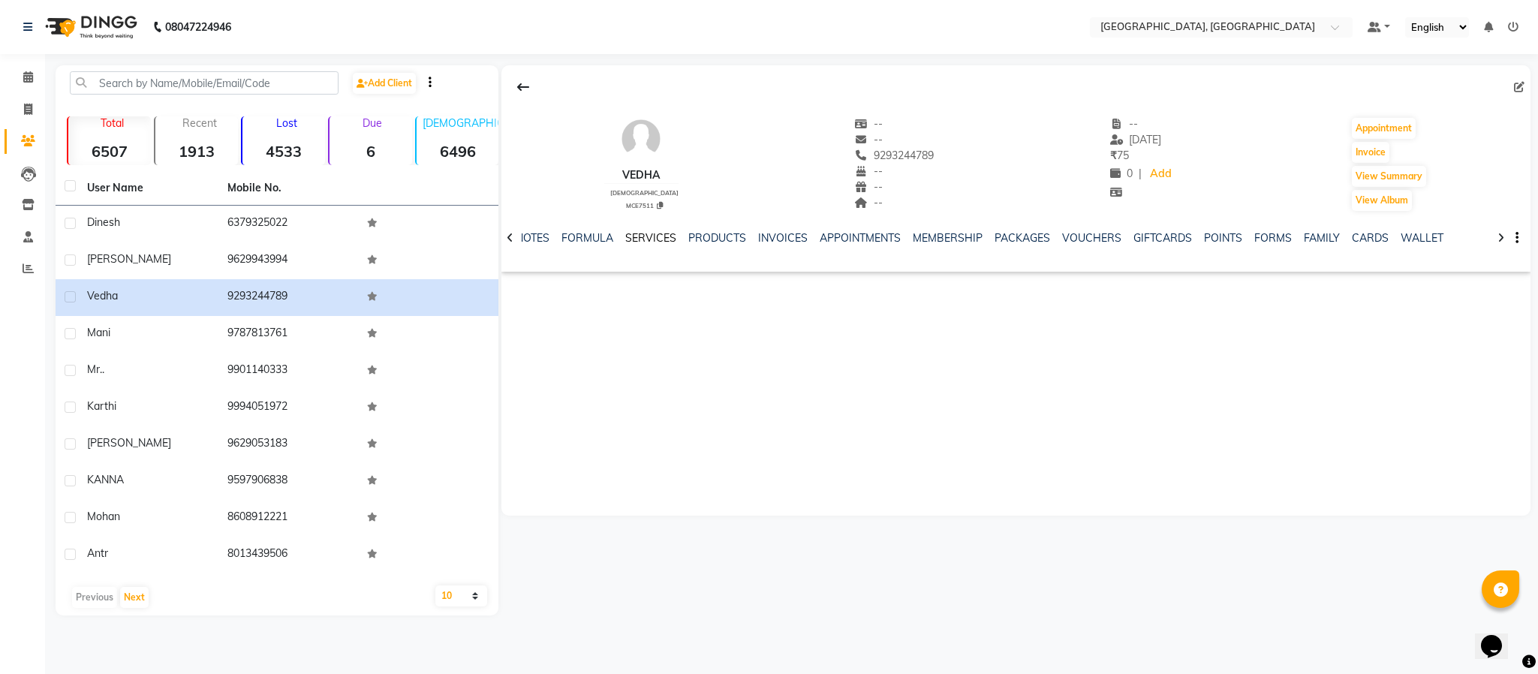
click at [646, 239] on link "SERVICES" at bounding box center [650, 238] width 51 height 14
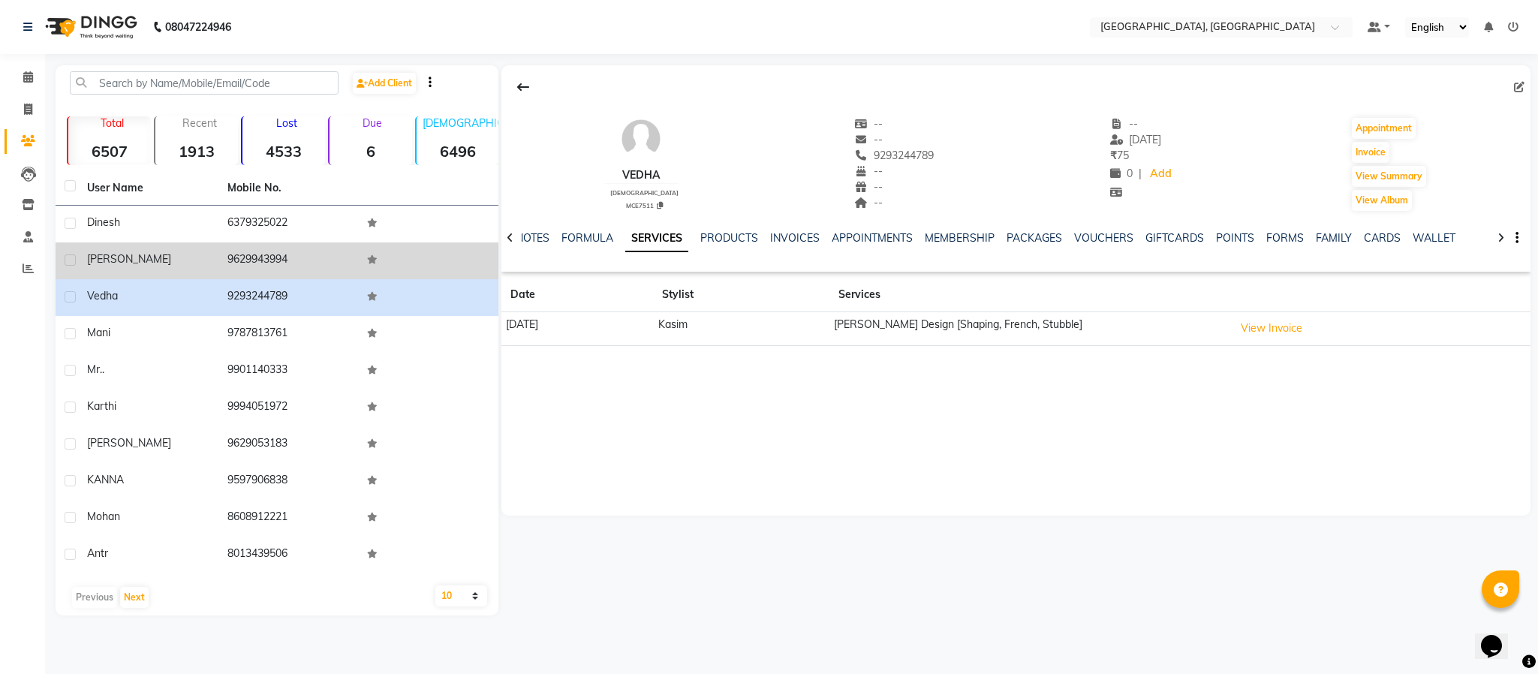
click at [257, 257] on td "9629943994" at bounding box center [288, 260] width 140 height 37
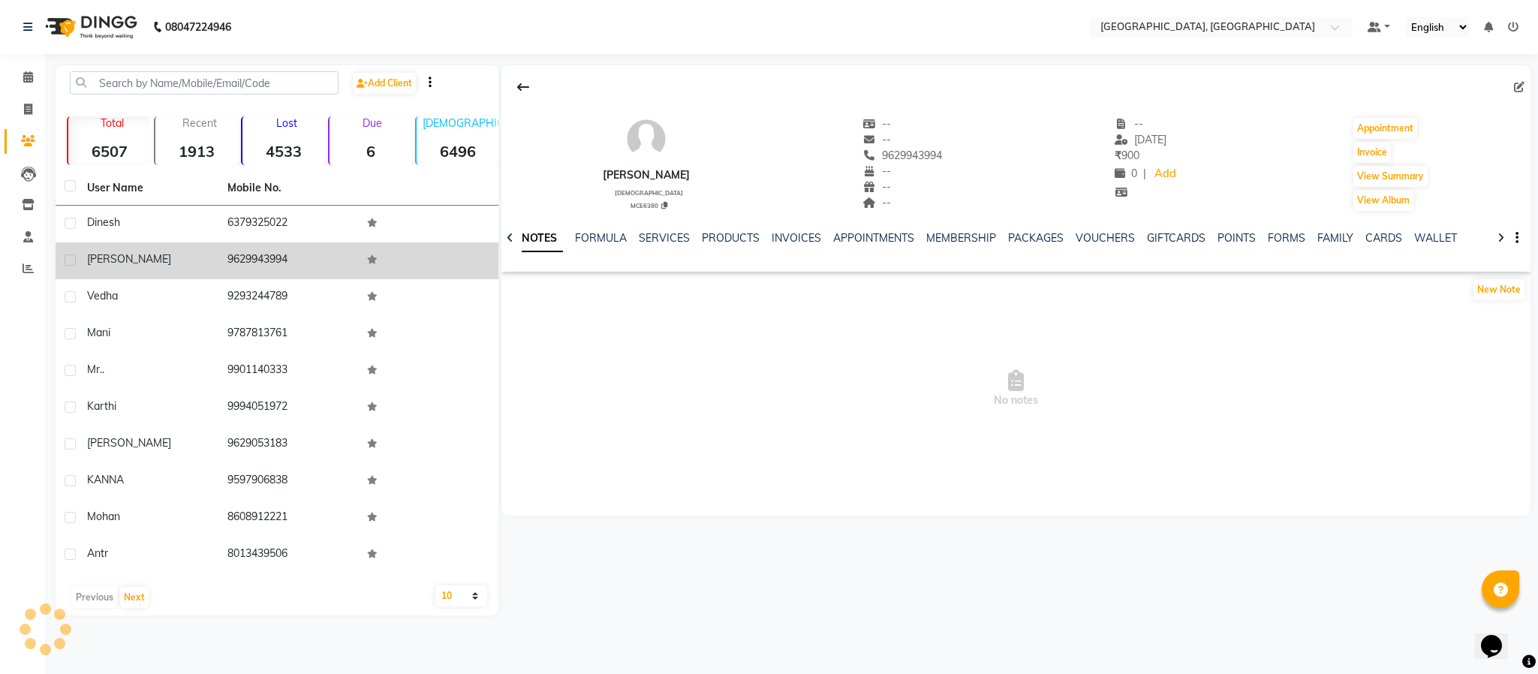
click at [257, 257] on td "9629943994" at bounding box center [288, 260] width 140 height 37
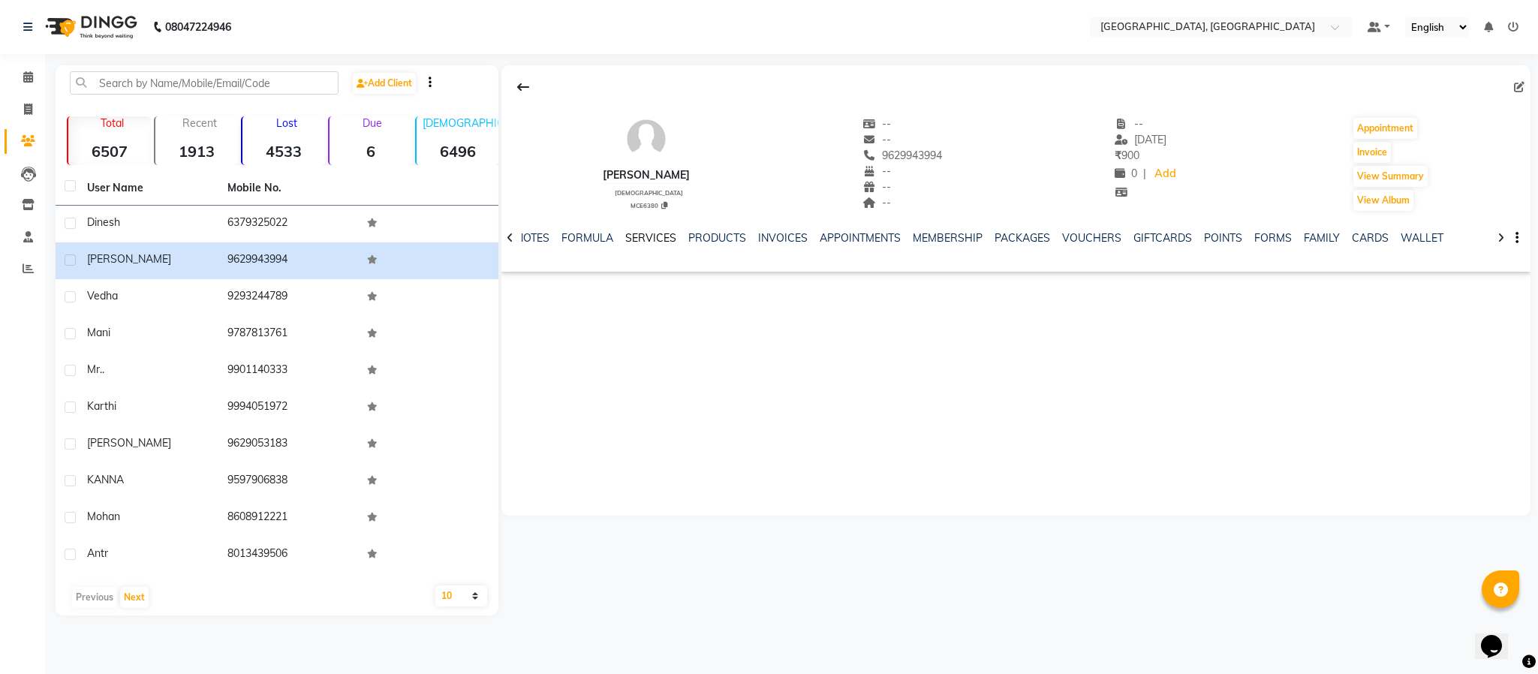
click at [656, 239] on link "SERVICES" at bounding box center [650, 238] width 51 height 14
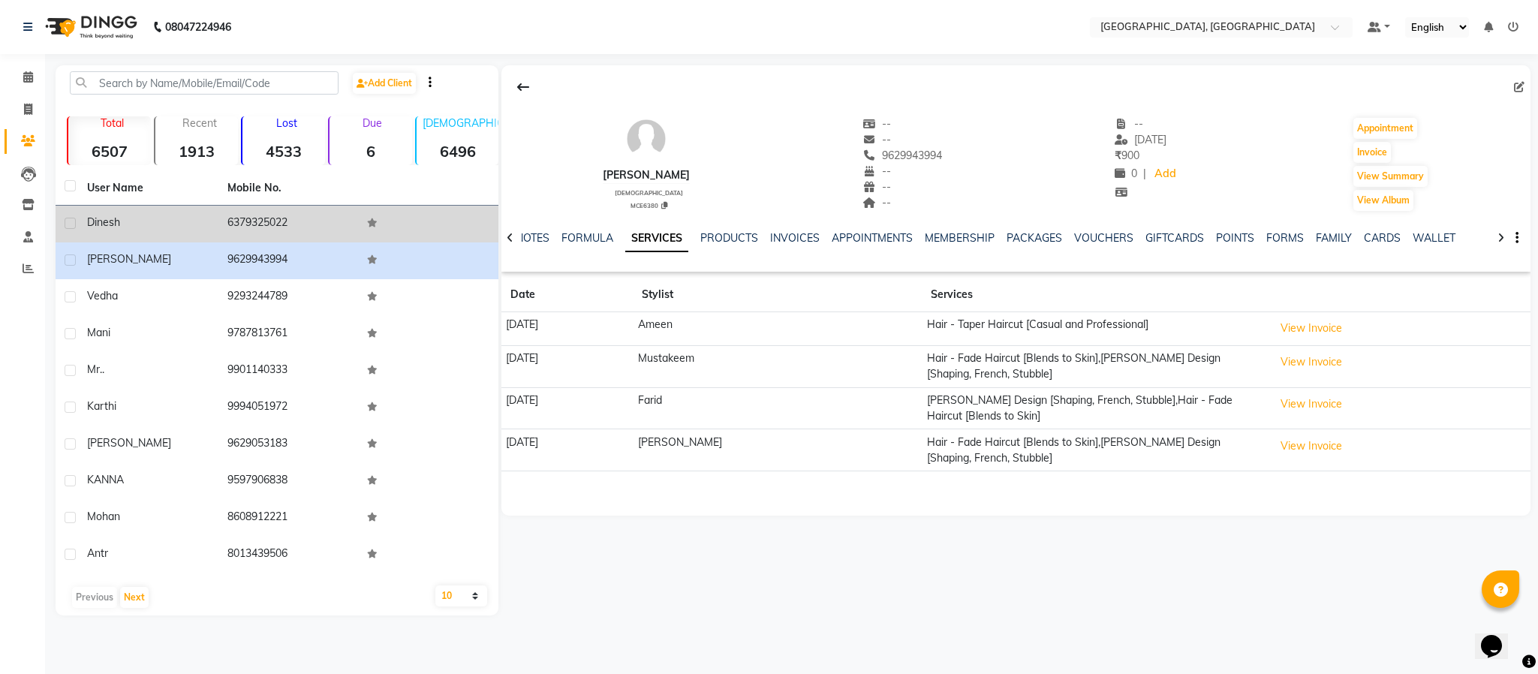
click at [255, 214] on td "6379325022" at bounding box center [288, 224] width 140 height 37
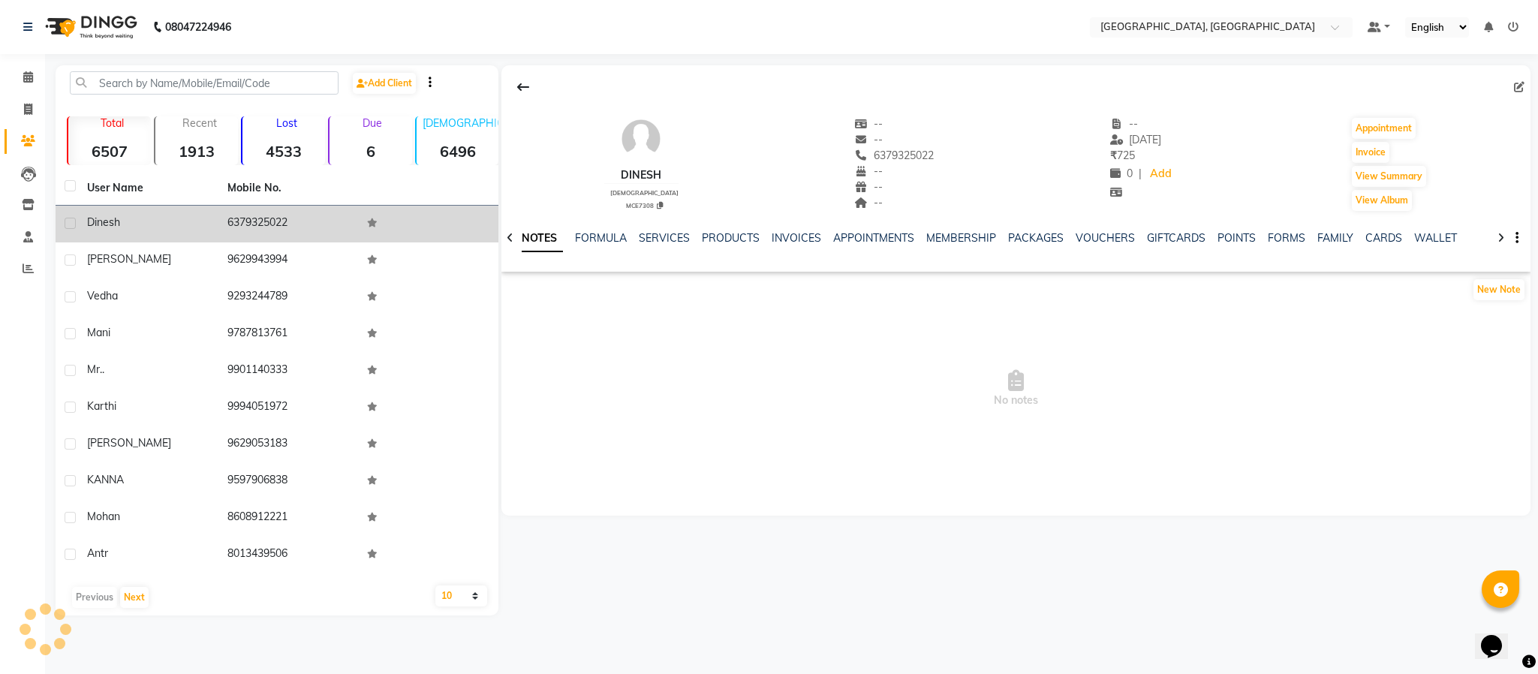
click at [255, 214] on td "6379325022" at bounding box center [288, 224] width 140 height 37
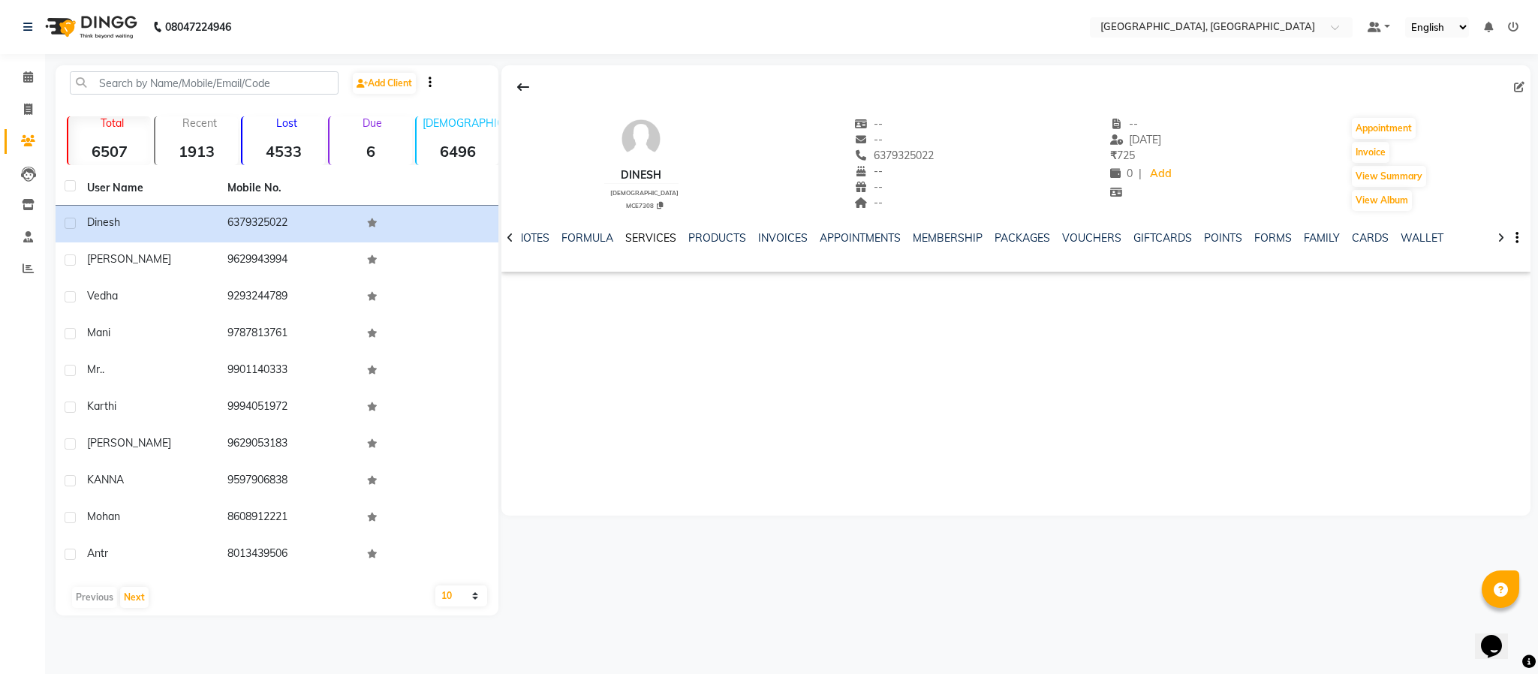
click at [658, 242] on link "SERVICES" at bounding box center [650, 238] width 51 height 14
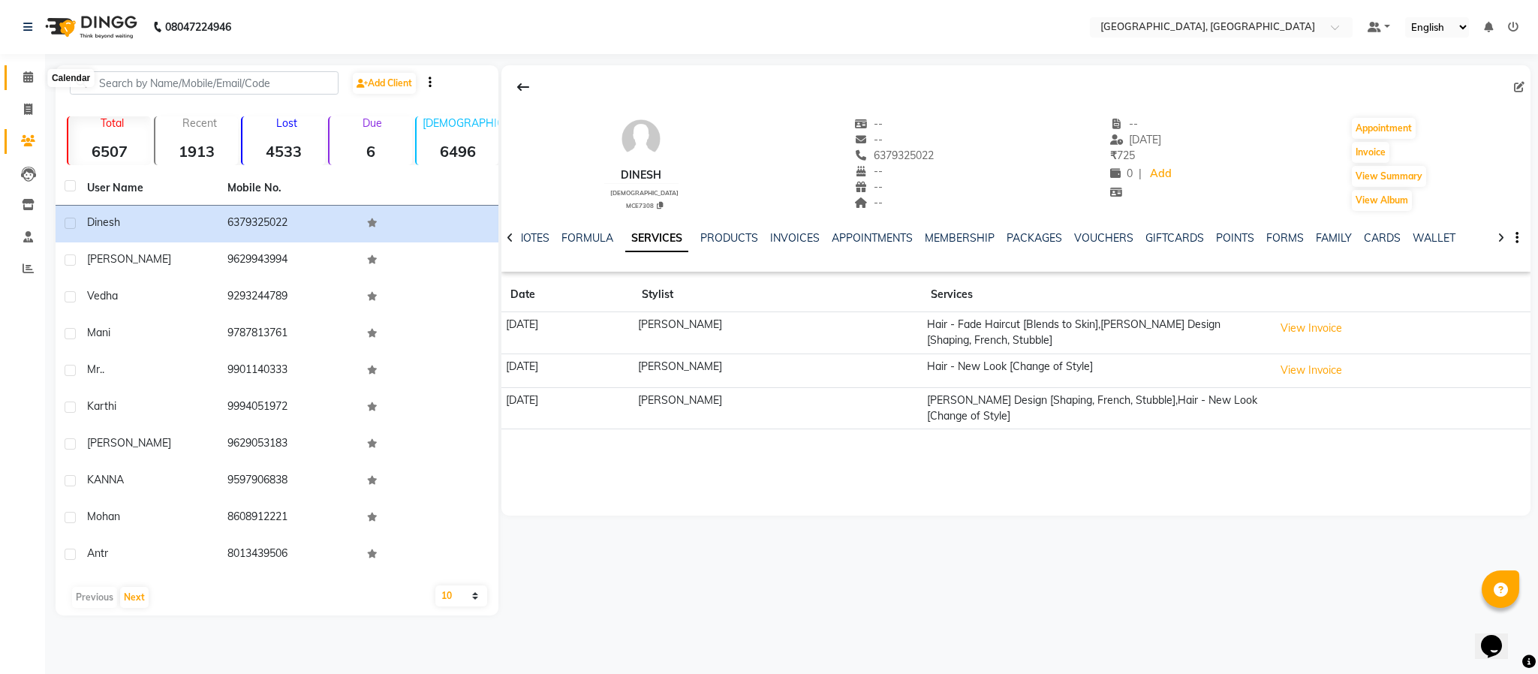
click at [36, 84] on span at bounding box center [28, 77] width 26 height 17
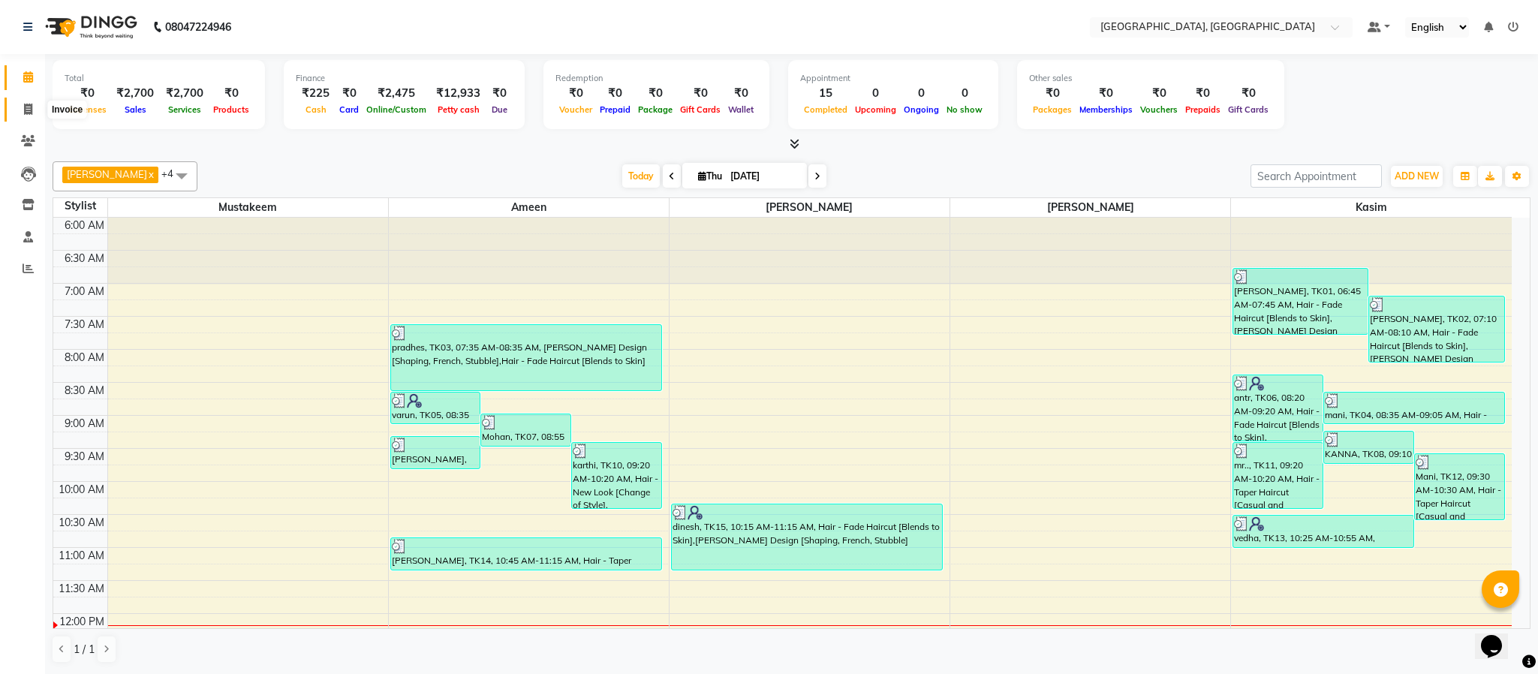
click at [15, 102] on span at bounding box center [28, 109] width 26 height 17
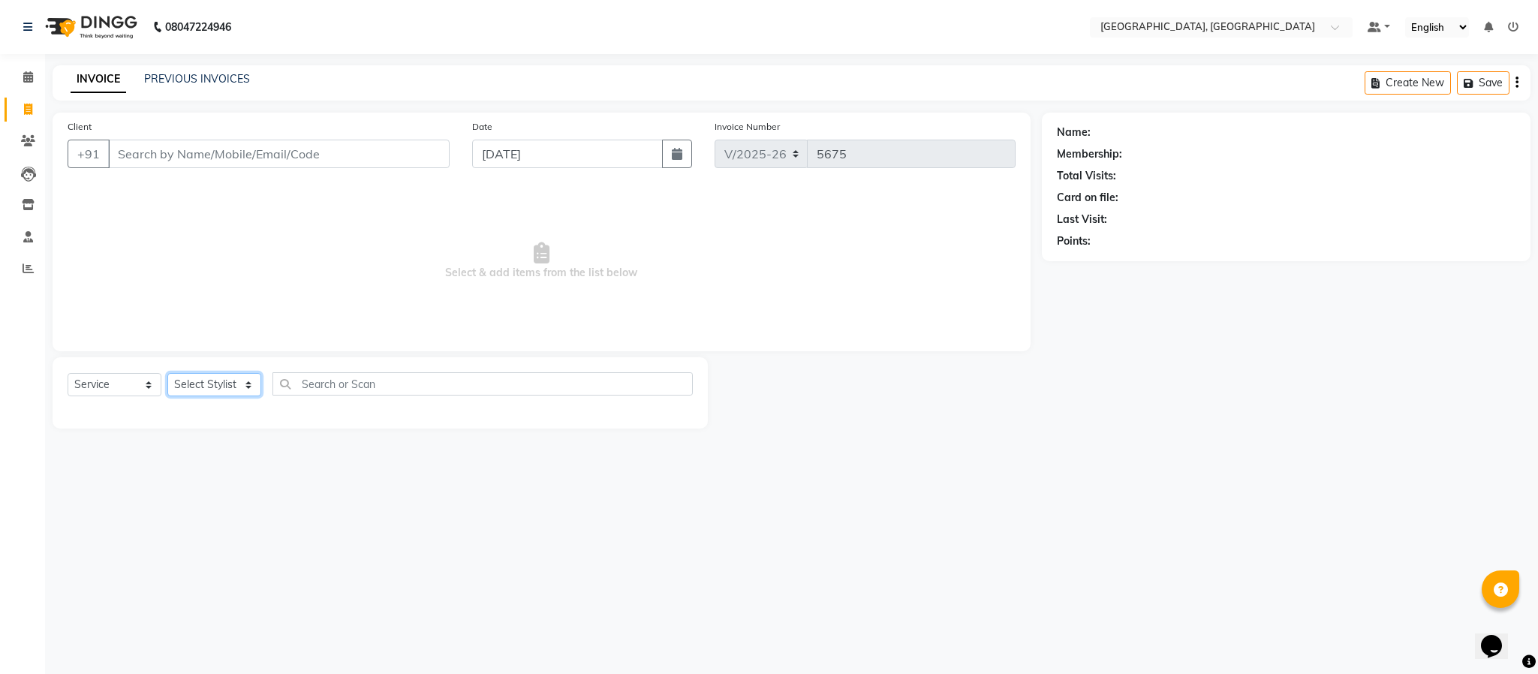
click at [228, 383] on select "Select Stylist Ameen House Keeping [PERSON_NAME] [PERSON_NAME] Prathiswar [PERS…" at bounding box center [214, 384] width 94 height 23
click at [167, 374] on select "Select Stylist Ameen House Keeping [PERSON_NAME] [PERSON_NAME] Prathiswar [PERS…" at bounding box center [214, 384] width 94 height 23
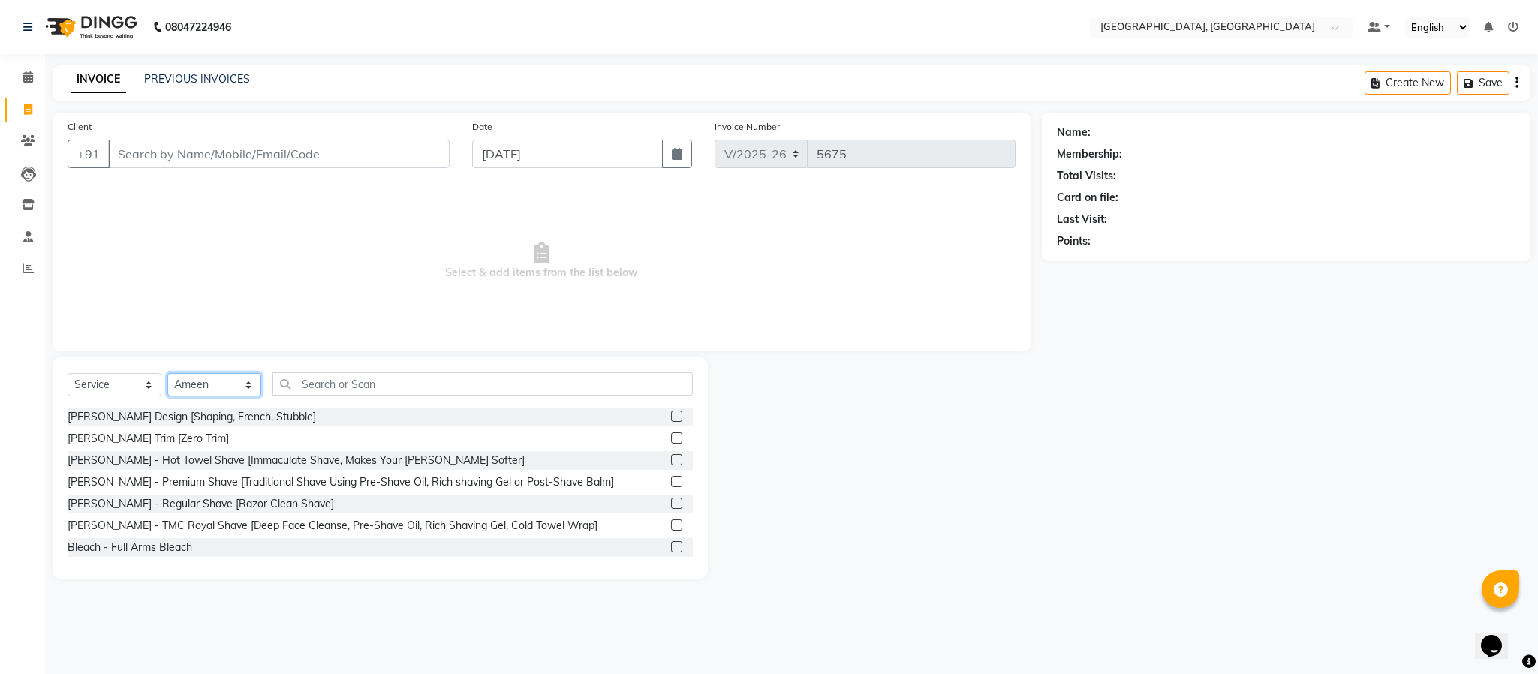
click at [233, 384] on select "Select Stylist Ameen House Keeping [PERSON_NAME] [PERSON_NAME] Prathiswar [PERS…" at bounding box center [214, 384] width 94 height 23
click at [167, 374] on select "Select Stylist Ameen House Keeping [PERSON_NAME] [PERSON_NAME] Prathiswar [PERS…" at bounding box center [214, 384] width 94 height 23
click at [314, 381] on input "text" at bounding box center [483, 383] width 420 height 23
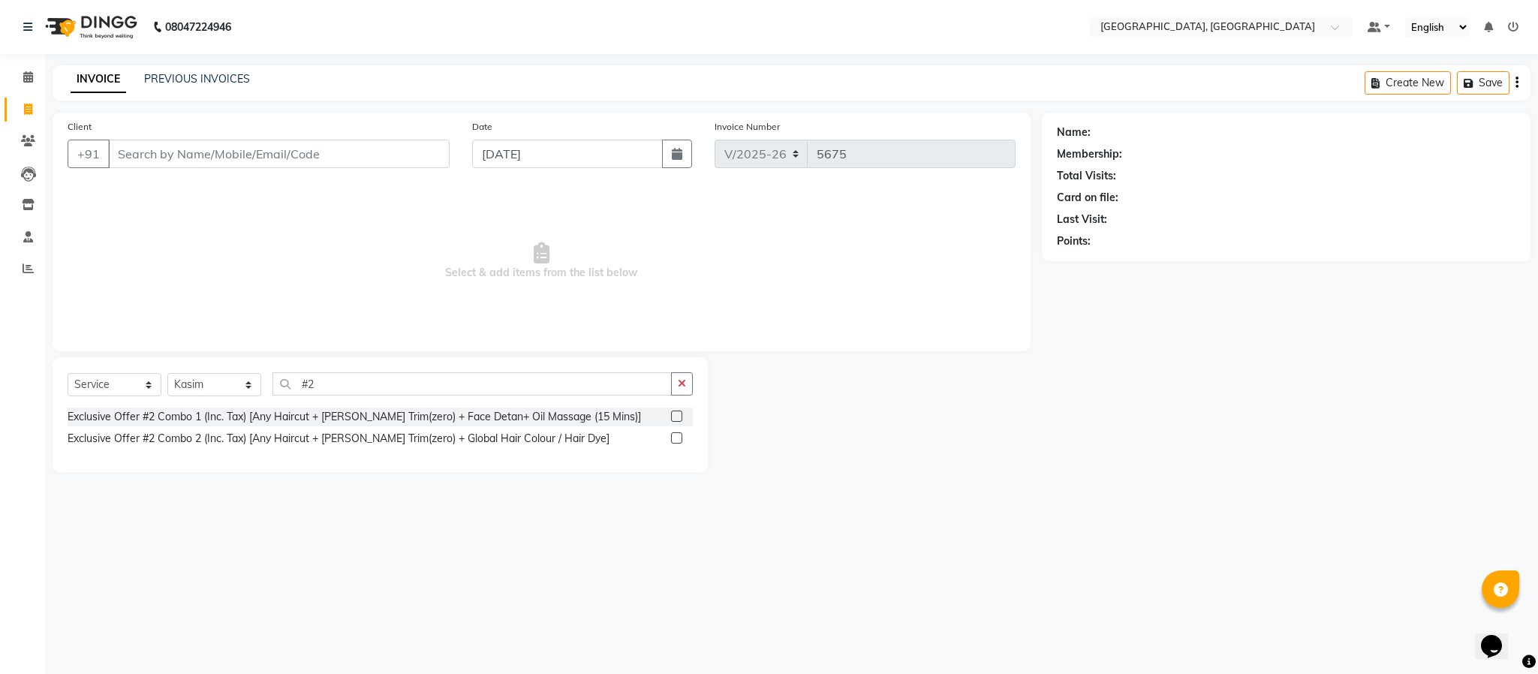
click at [676, 421] on label at bounding box center [676, 416] width 11 height 11
click at [676, 421] on input "checkbox" at bounding box center [676, 417] width 10 height 10
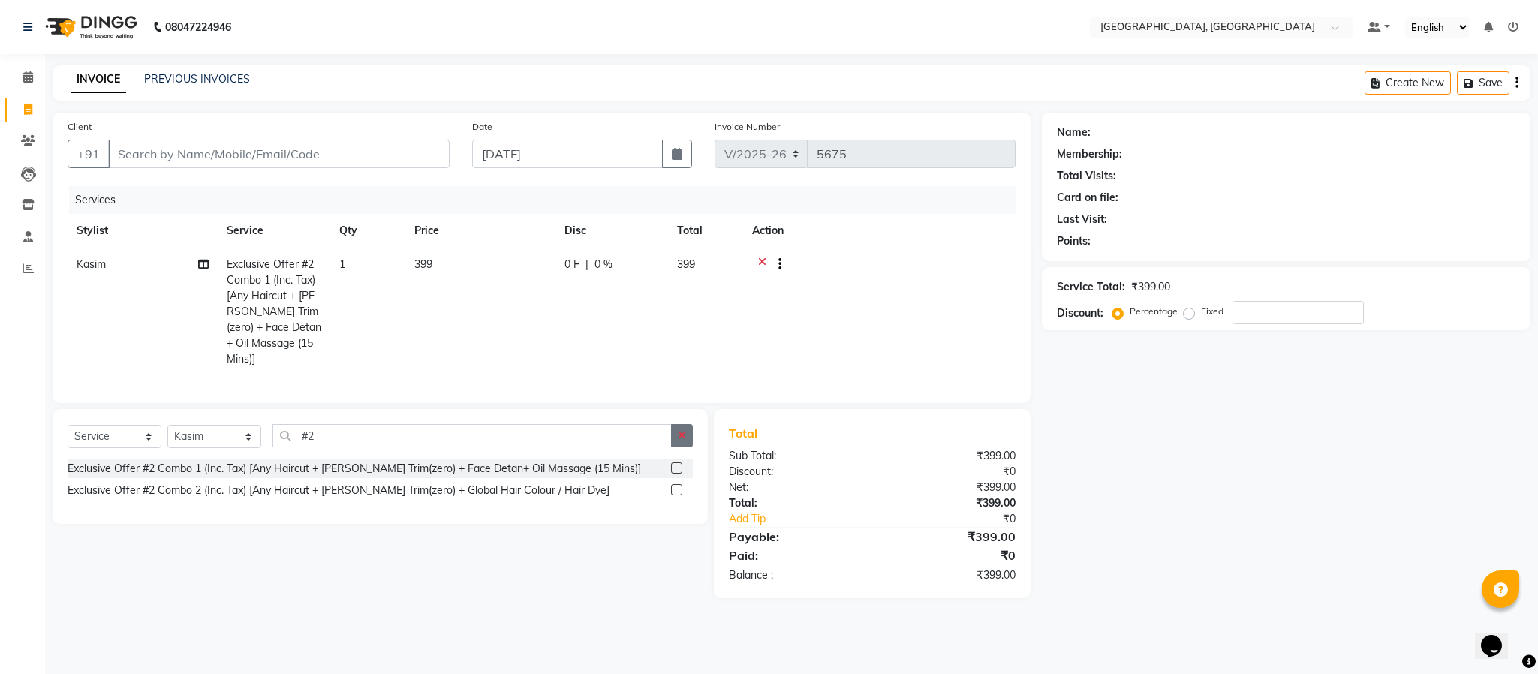
click at [679, 426] on button "button" at bounding box center [682, 435] width 22 height 23
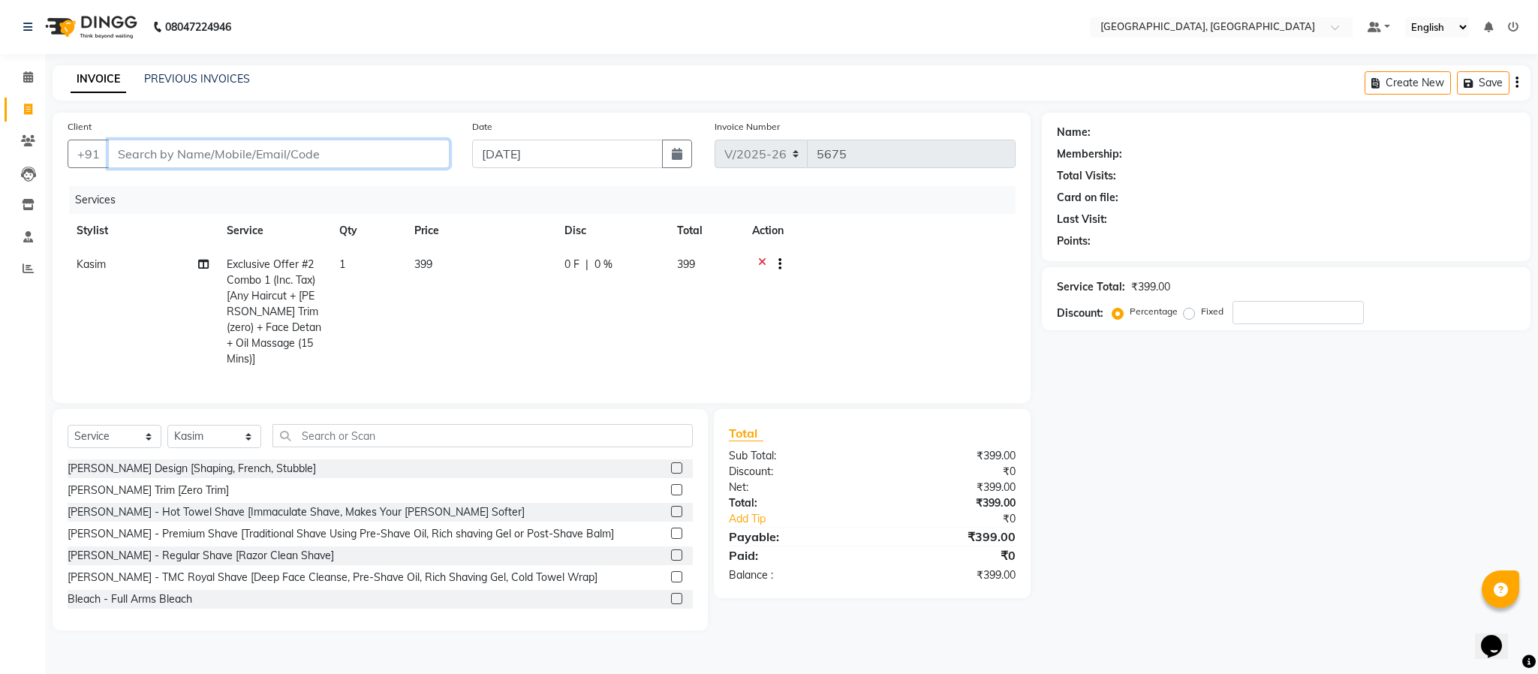
click at [298, 155] on input "Client" at bounding box center [279, 154] width 342 height 29
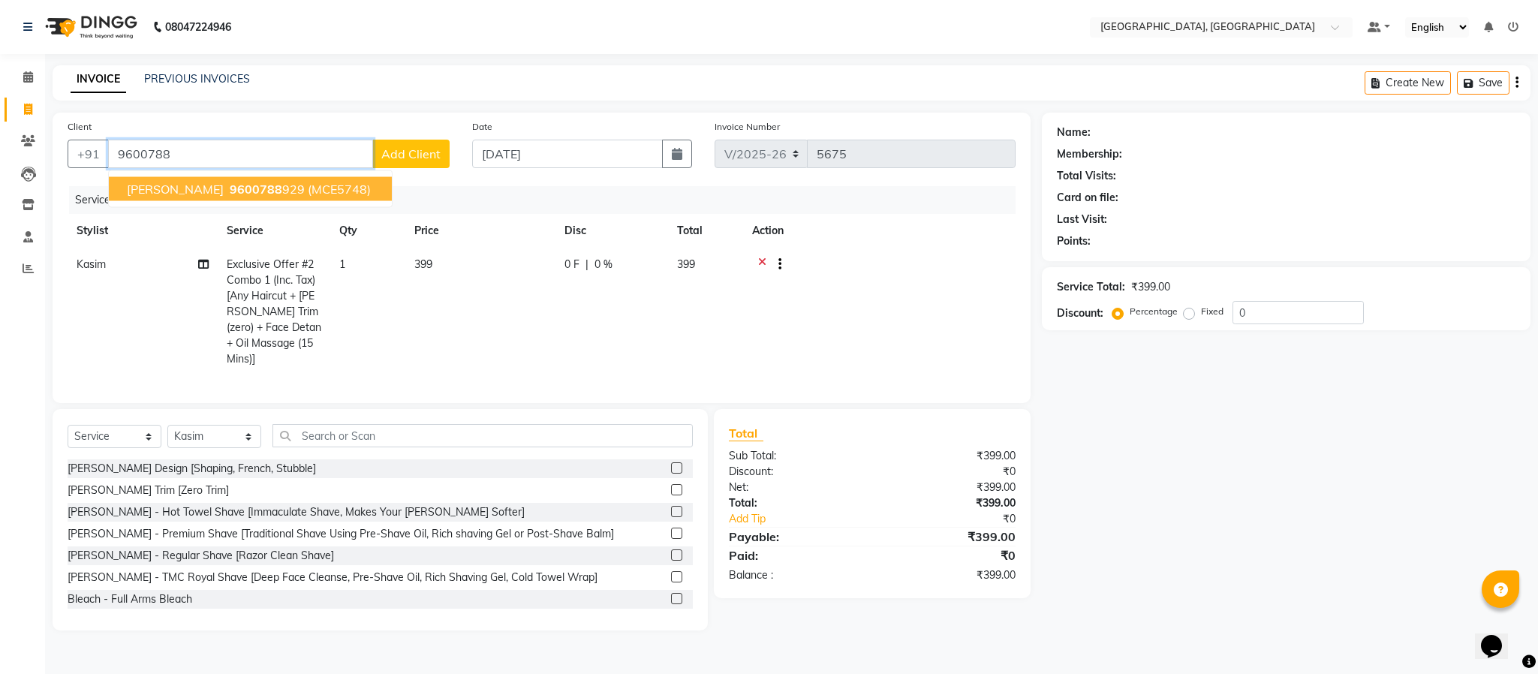
click at [308, 185] on span "(MCE5748)" at bounding box center [339, 189] width 63 height 15
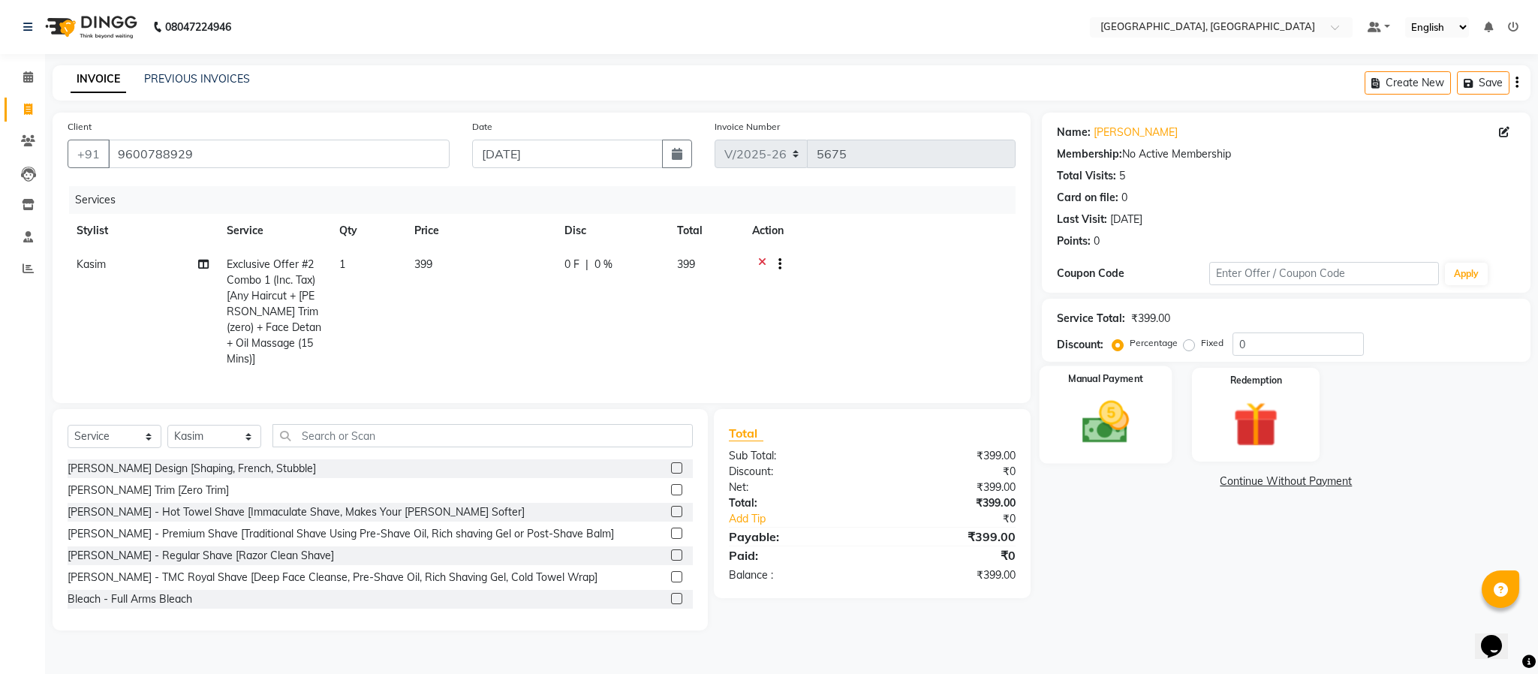
click at [1100, 462] on div "Manual Payment" at bounding box center [1105, 415] width 133 height 98
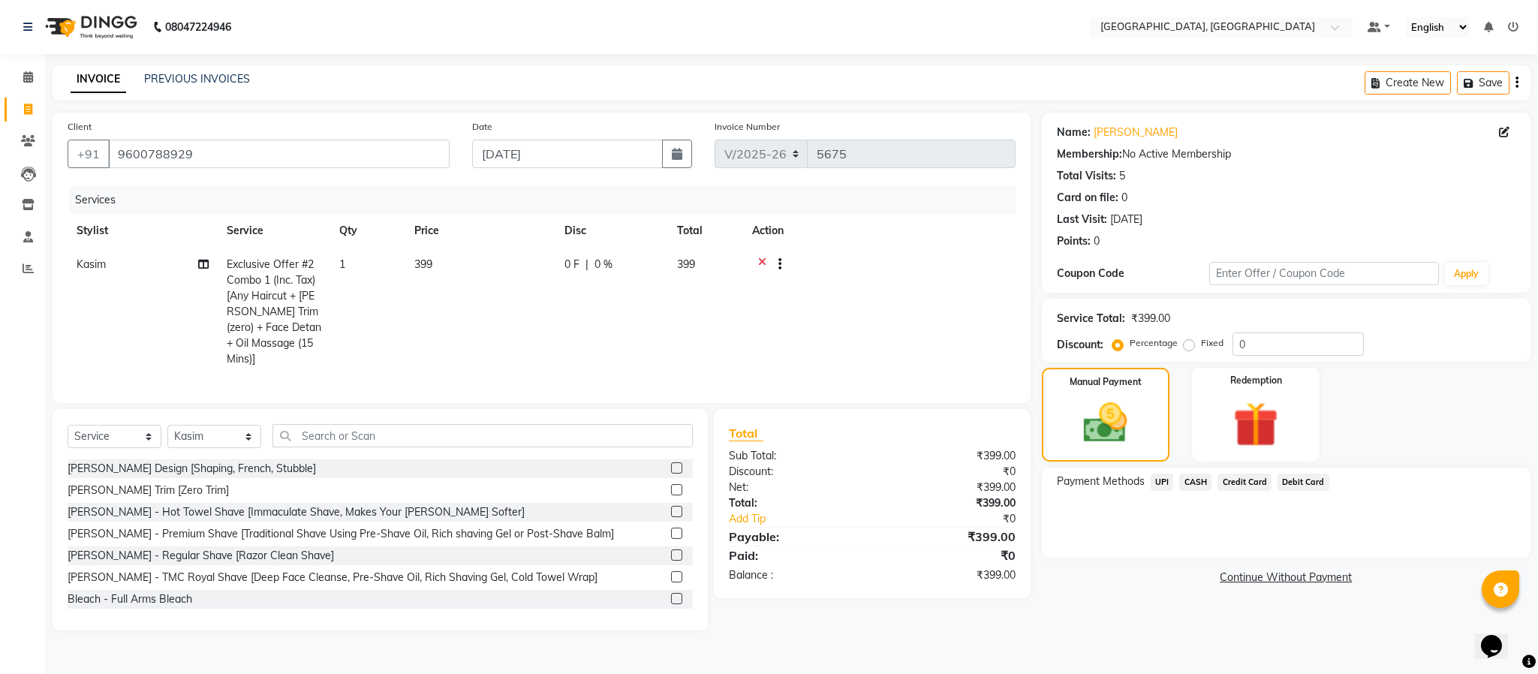
click at [1167, 478] on span "UPI" at bounding box center [1162, 482] width 23 height 17
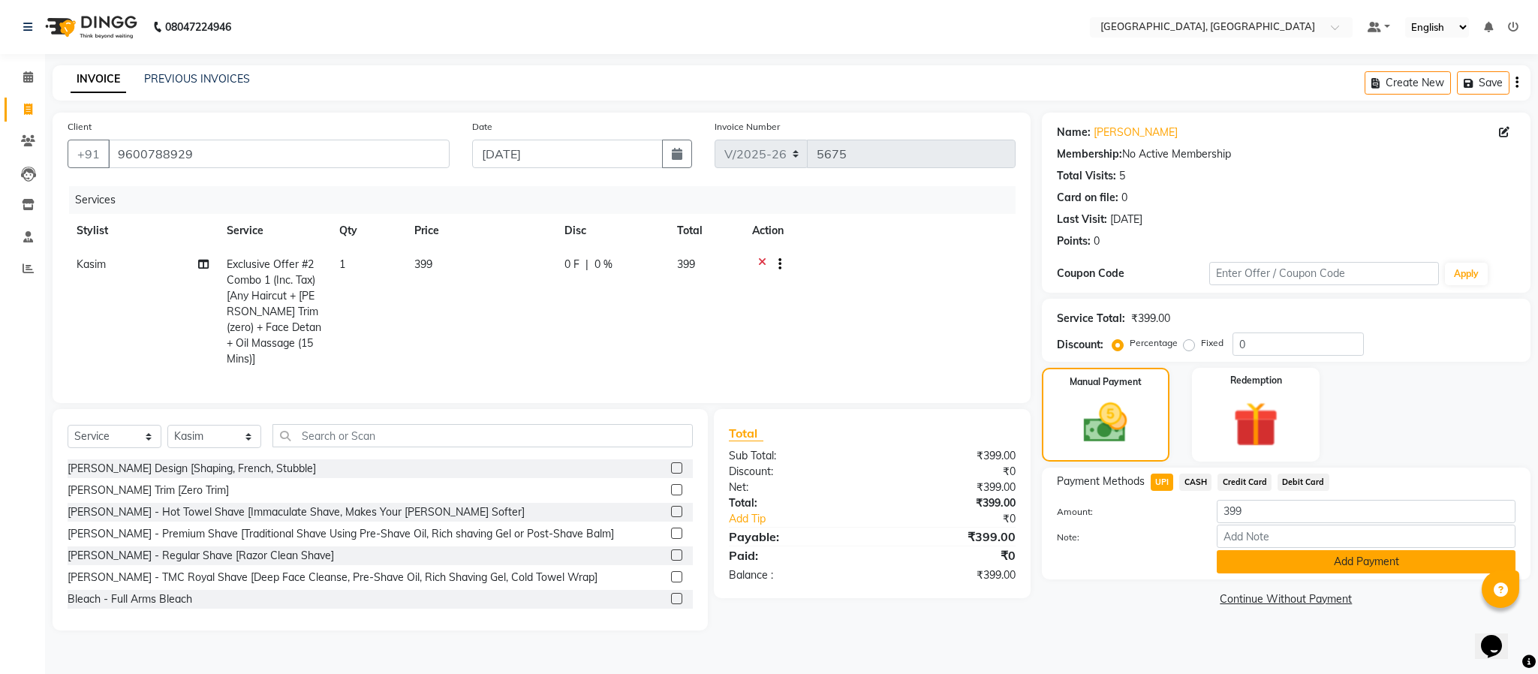
click at [1230, 565] on button "Add Payment" at bounding box center [1366, 561] width 299 height 23
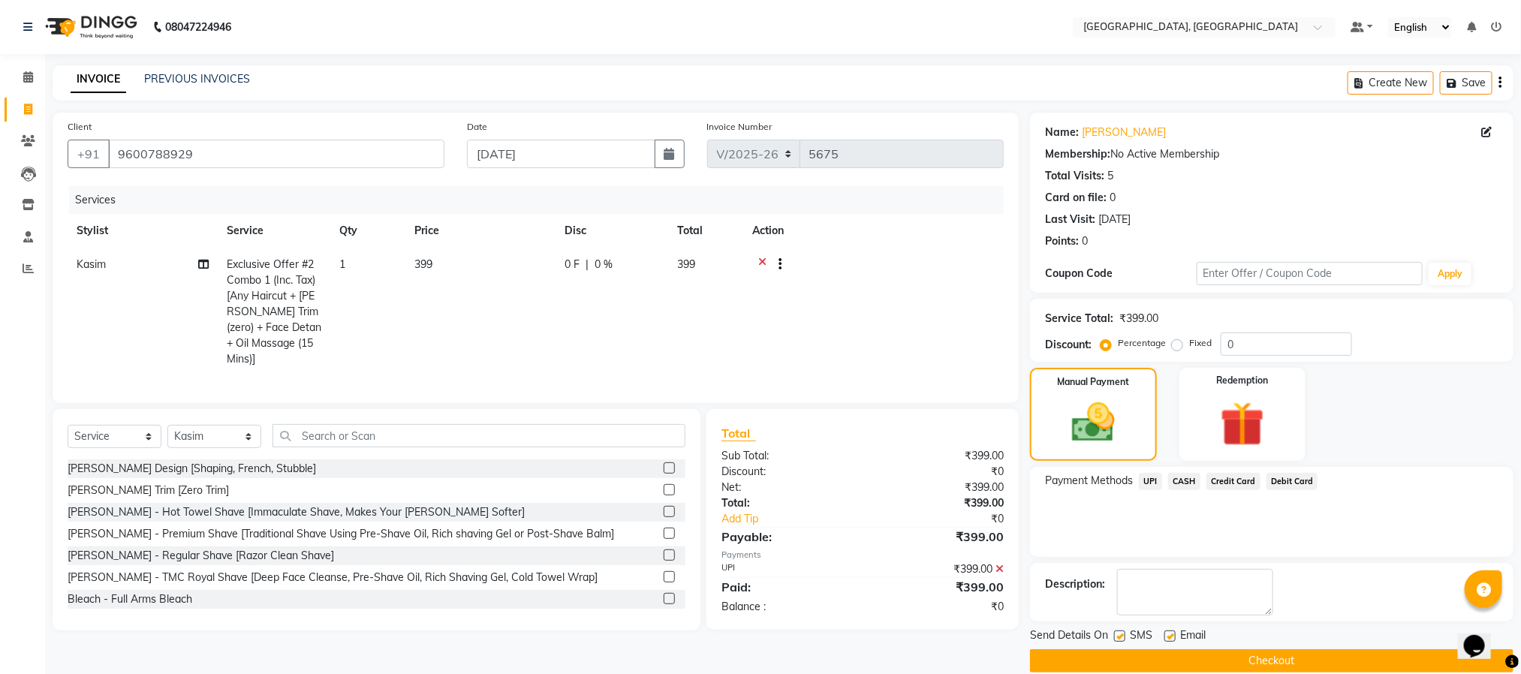
scroll to position [23, 0]
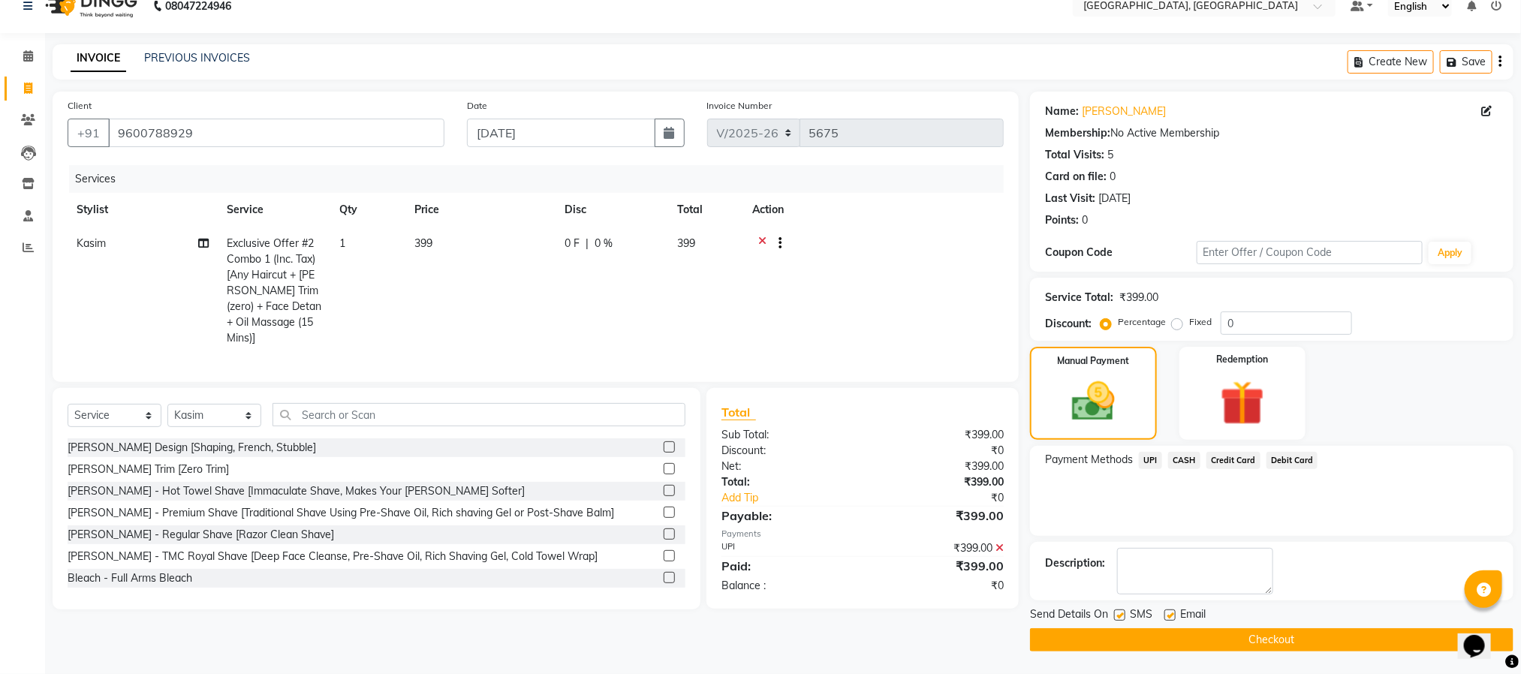
click at [1179, 631] on button "Checkout" at bounding box center [1271, 639] width 483 height 23
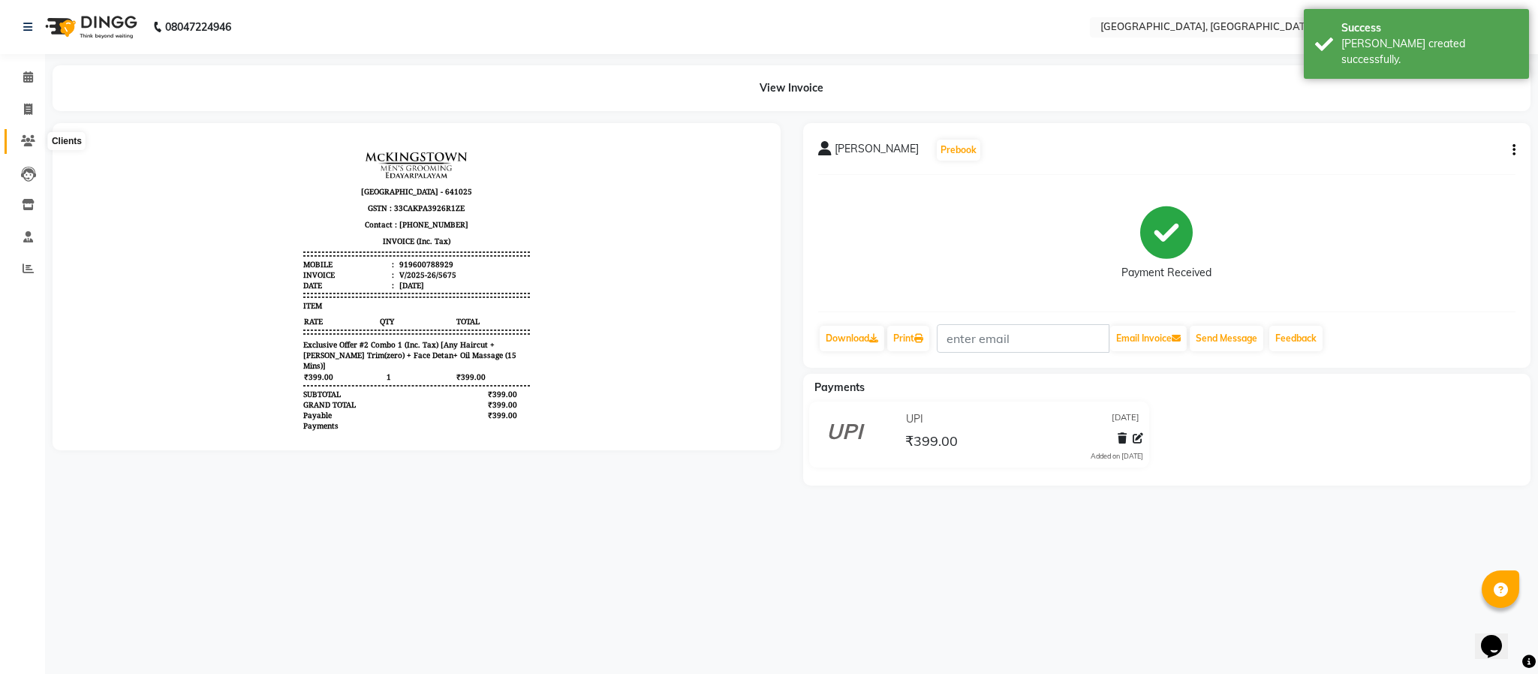
click at [25, 140] on icon at bounding box center [28, 140] width 14 height 11
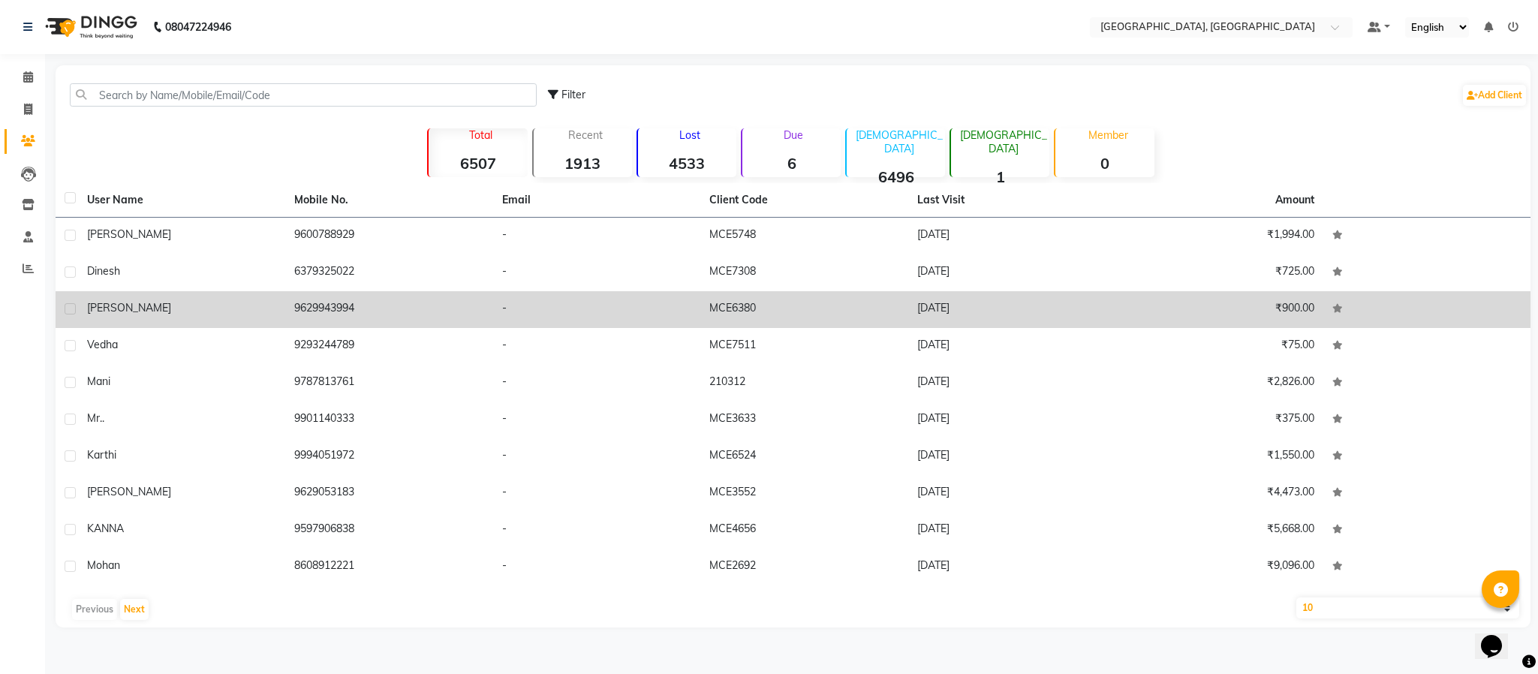
click at [312, 296] on td "9629943994" at bounding box center [388, 309] width 207 height 37
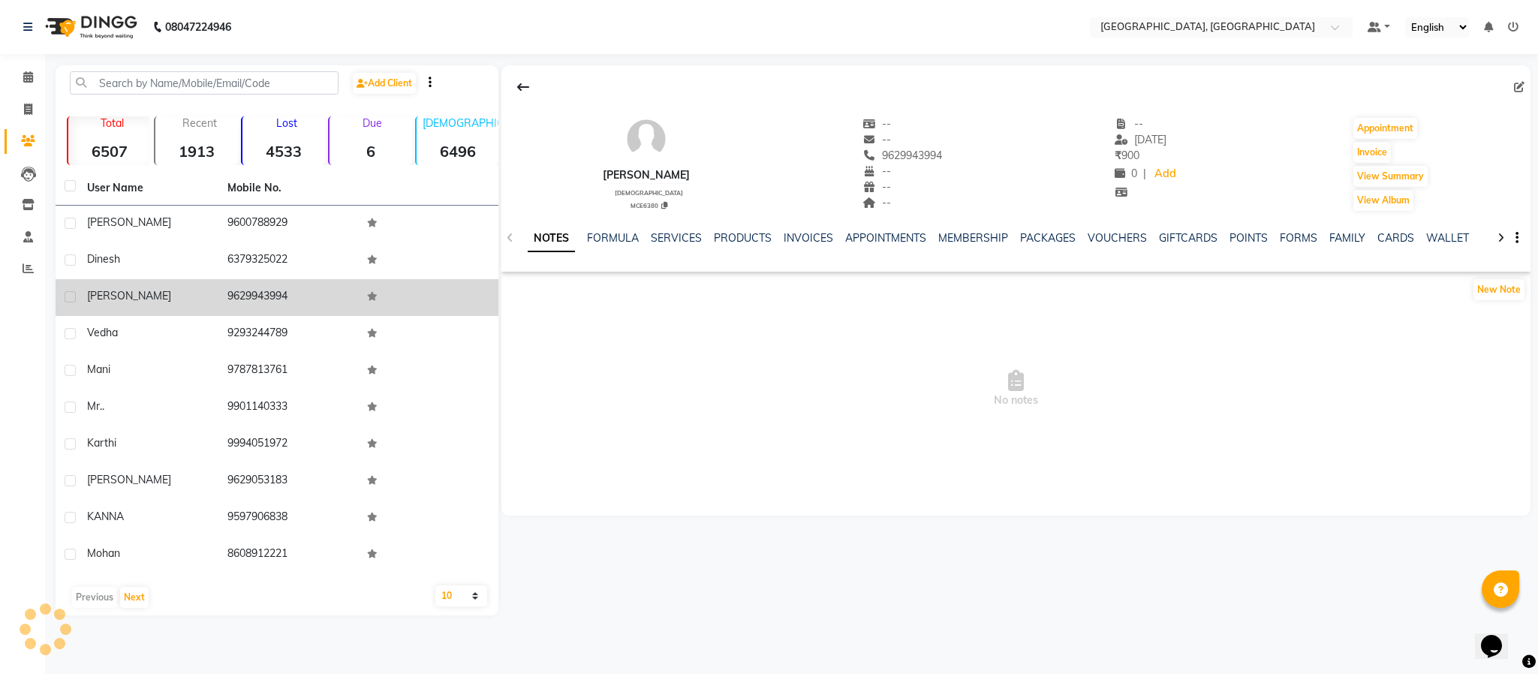
click at [312, 296] on td "9629943994" at bounding box center [288, 297] width 140 height 37
click at [264, 289] on td "9629943994" at bounding box center [288, 297] width 140 height 37
copy td "9629943994"
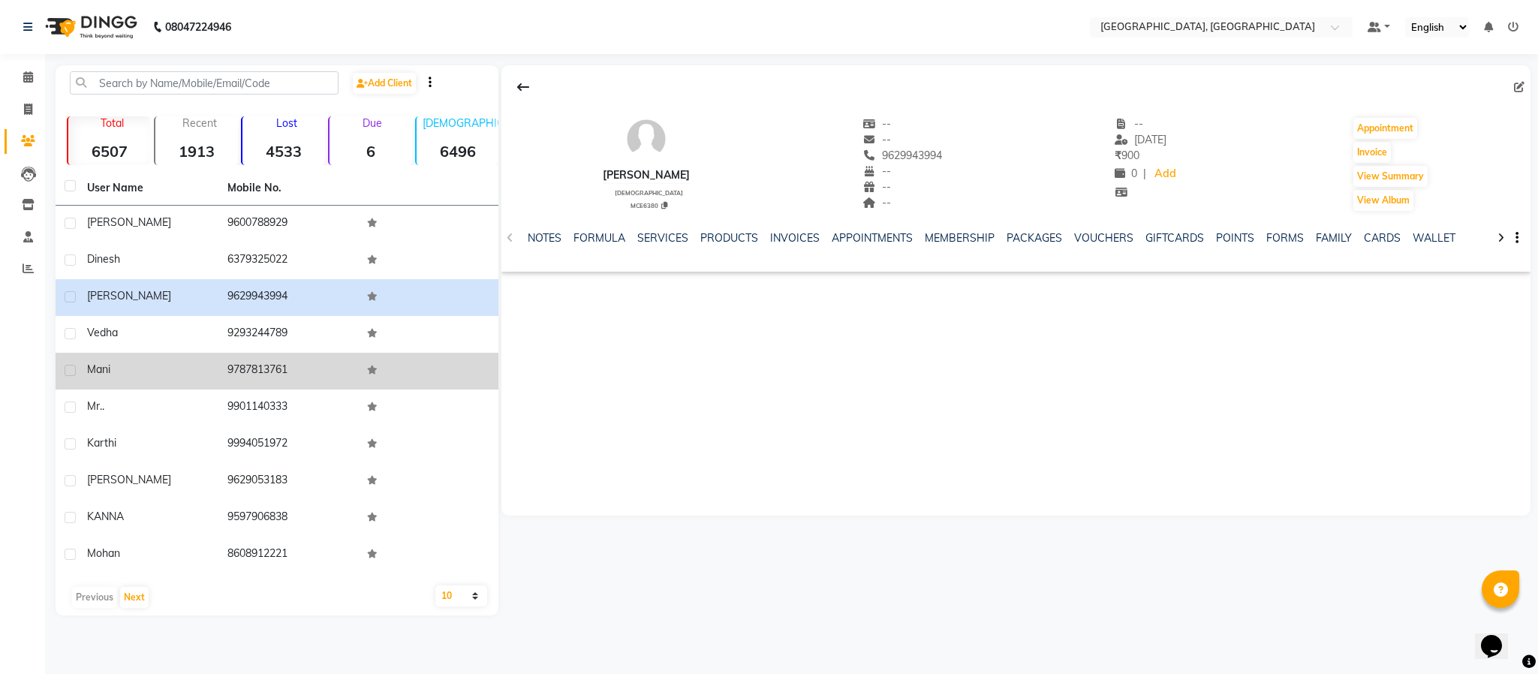
click at [243, 361] on td "9787813761" at bounding box center [288, 371] width 140 height 37
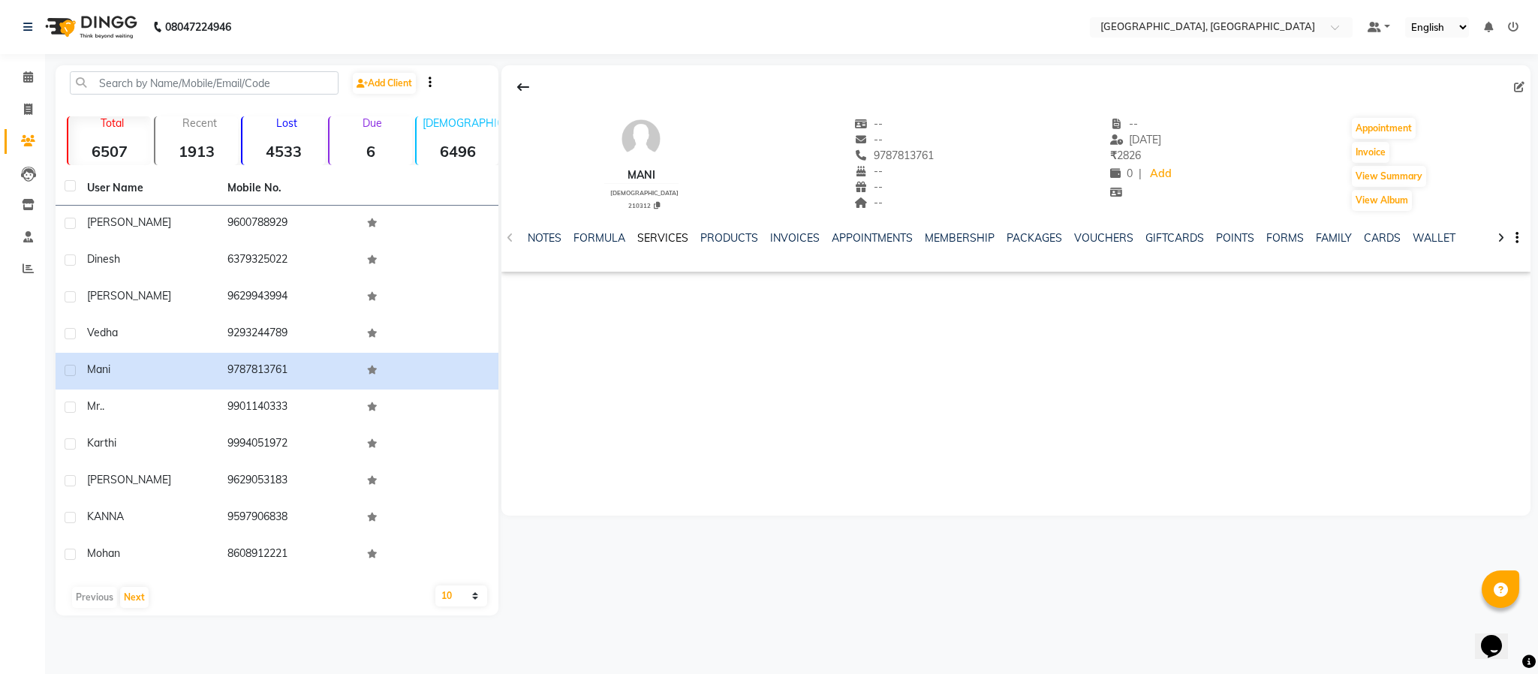
click at [652, 241] on link "SERVICES" at bounding box center [662, 238] width 51 height 14
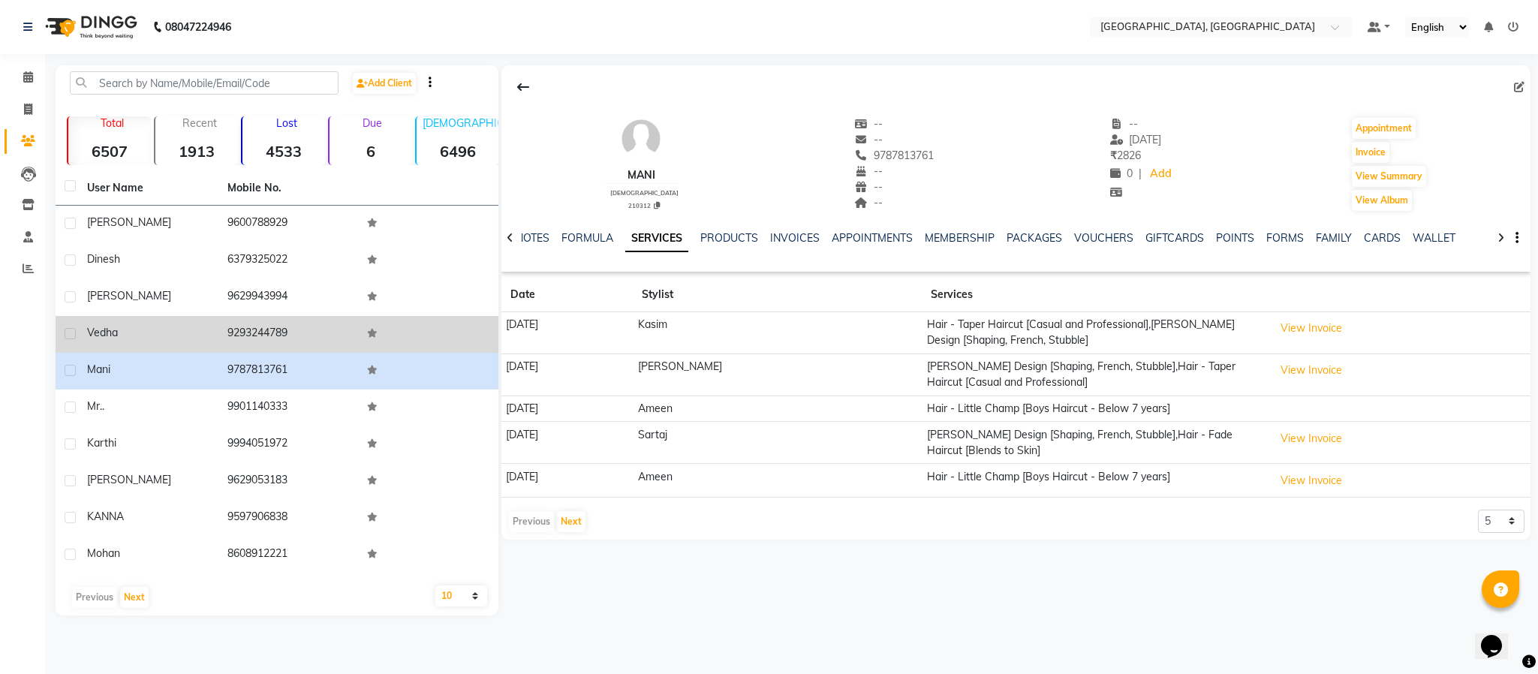
click at [230, 348] on td "9293244789" at bounding box center [288, 334] width 140 height 37
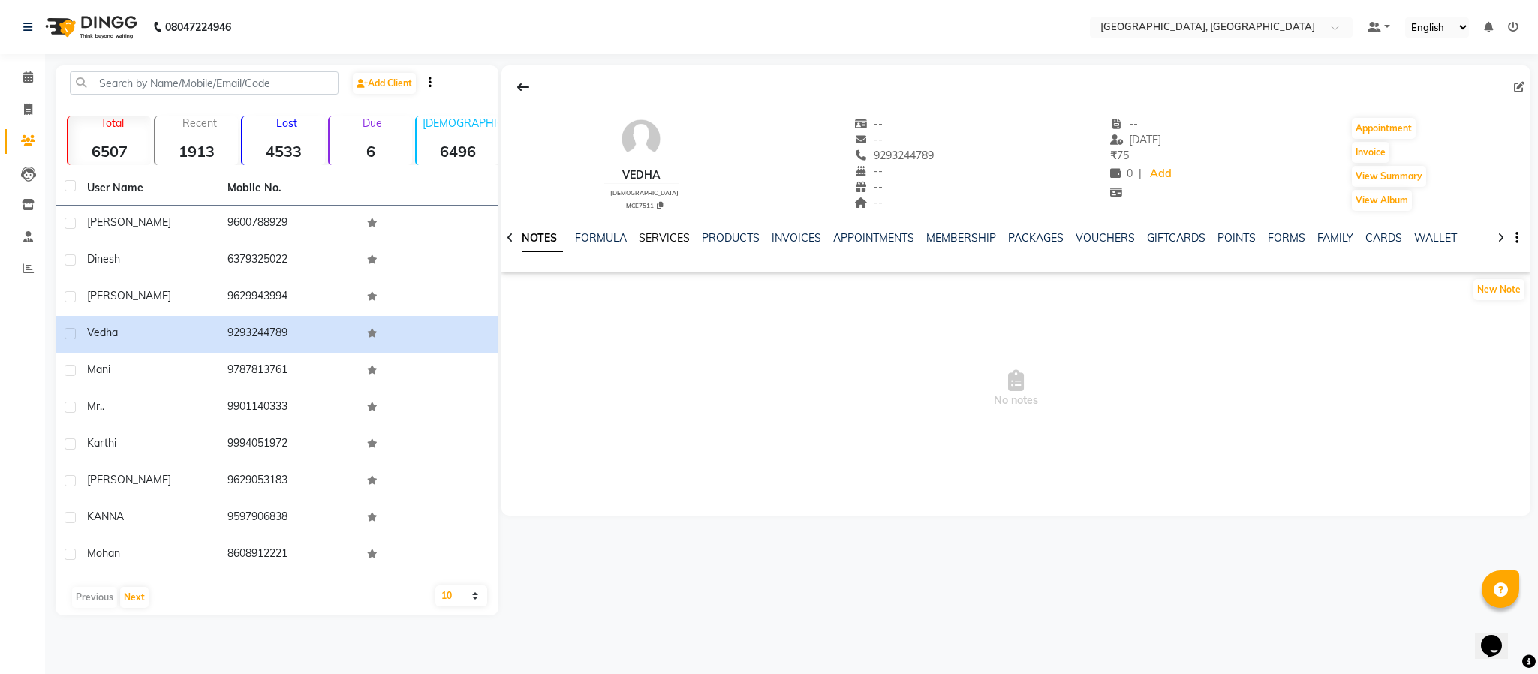
click at [660, 235] on link "SERVICES" at bounding box center [664, 238] width 51 height 14
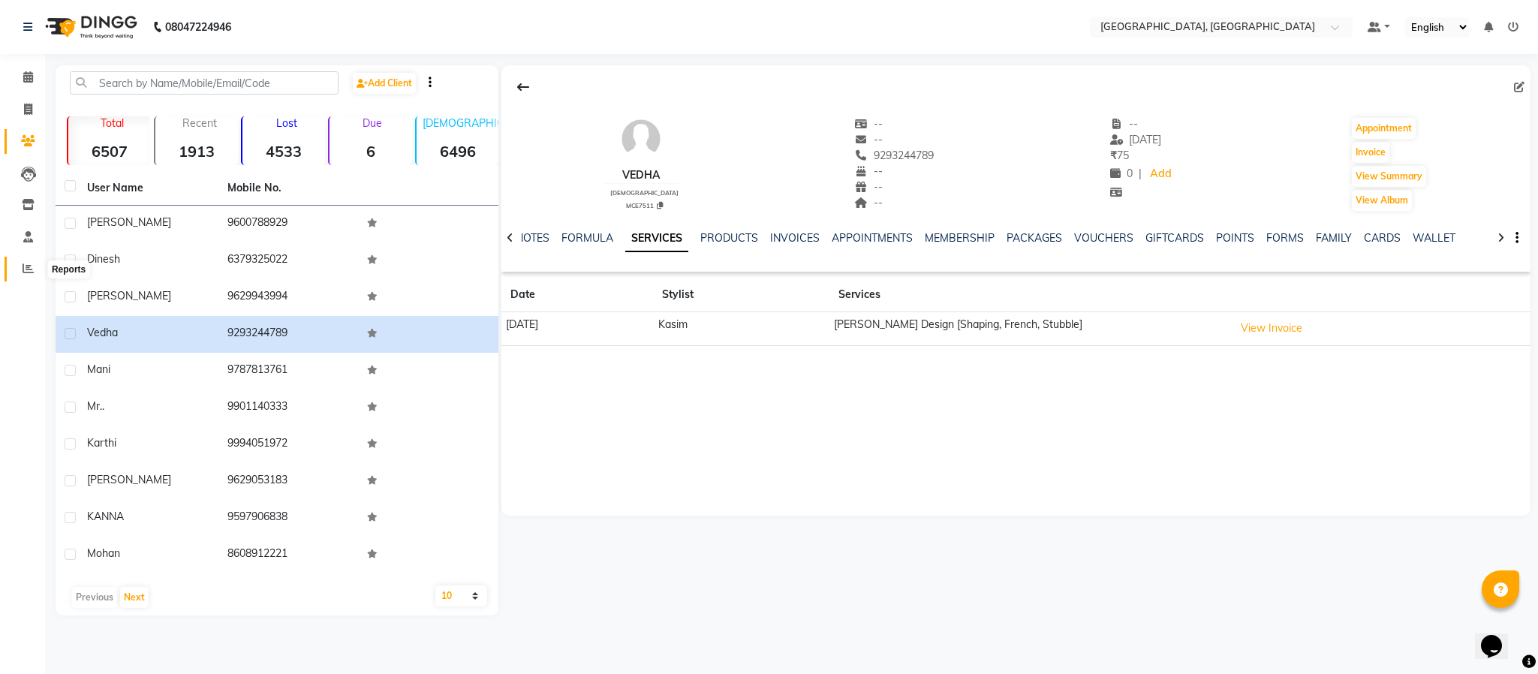
click at [35, 271] on span at bounding box center [28, 269] width 26 height 17
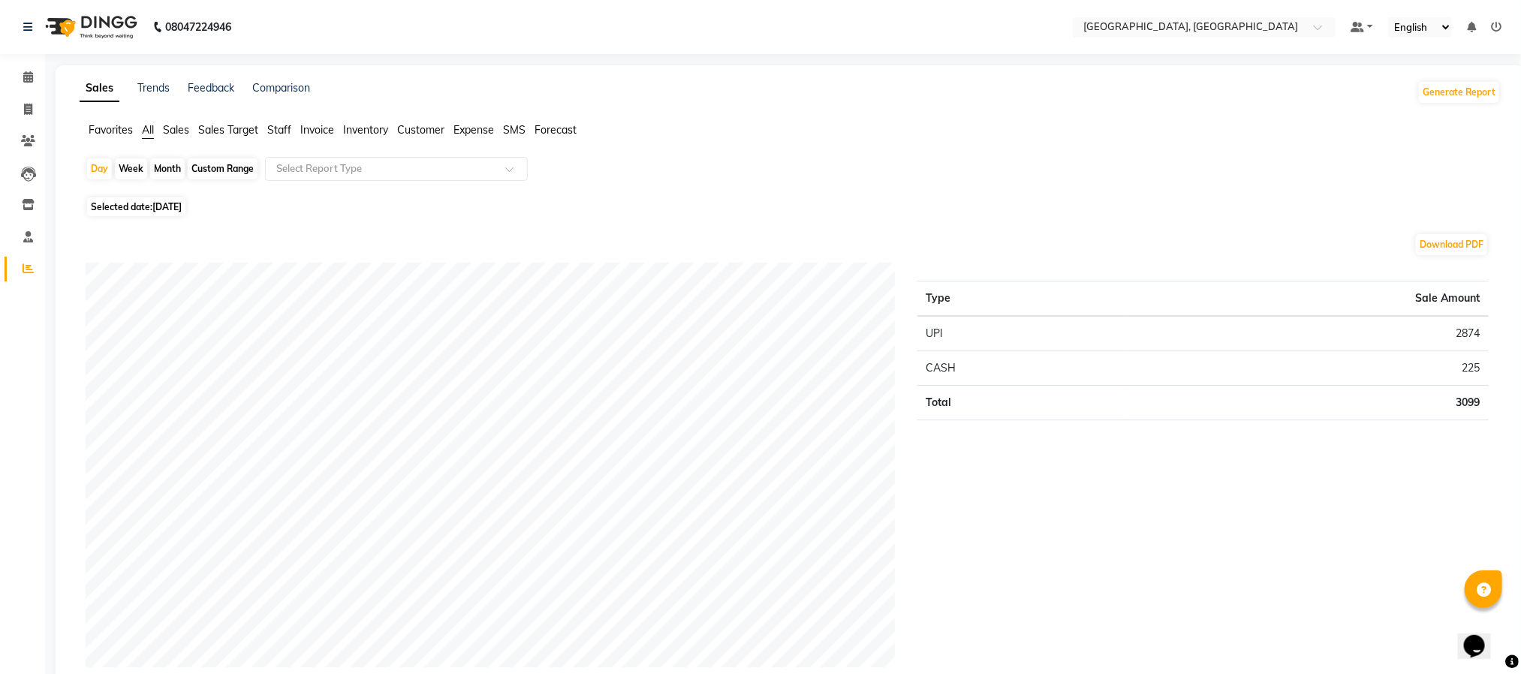
click at [273, 128] on span "Staff" at bounding box center [279, 130] width 24 height 14
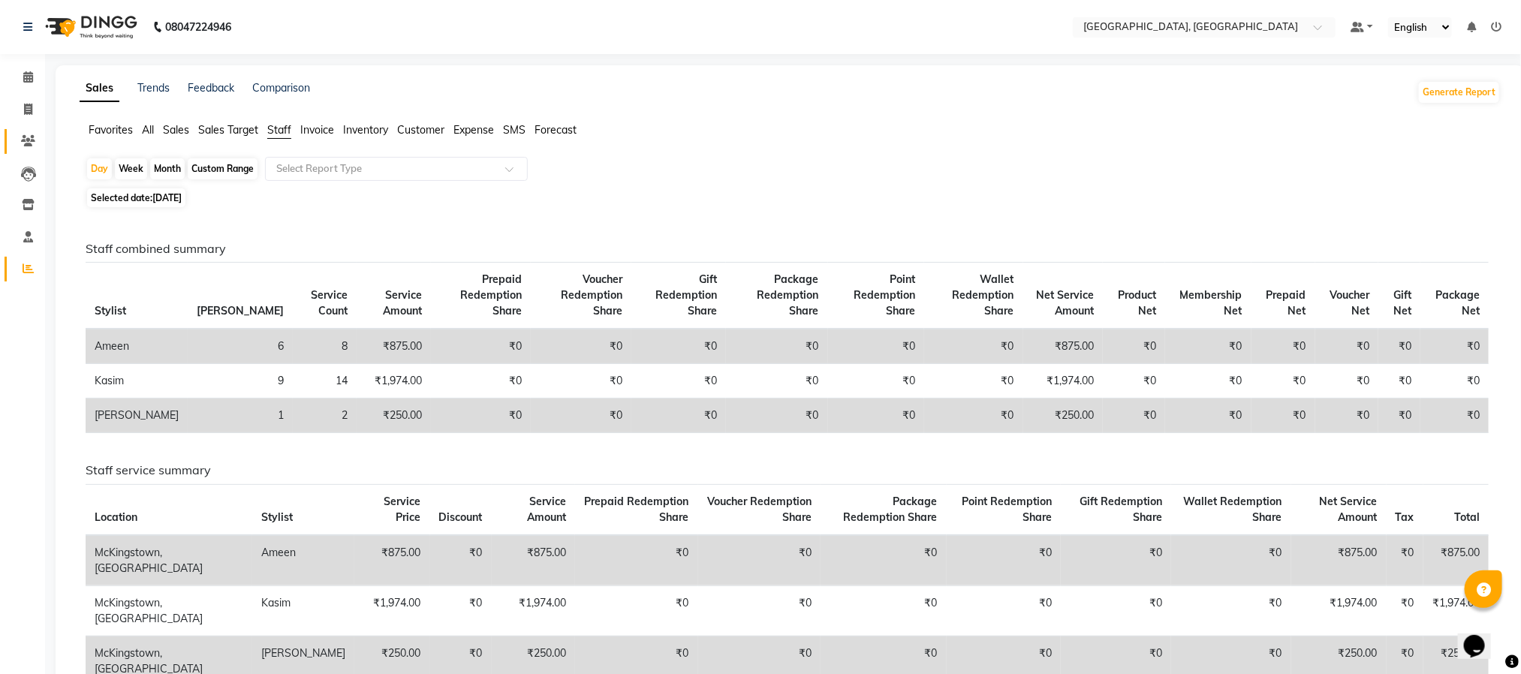
click at [25, 131] on link "Clients" at bounding box center [23, 141] width 36 height 25
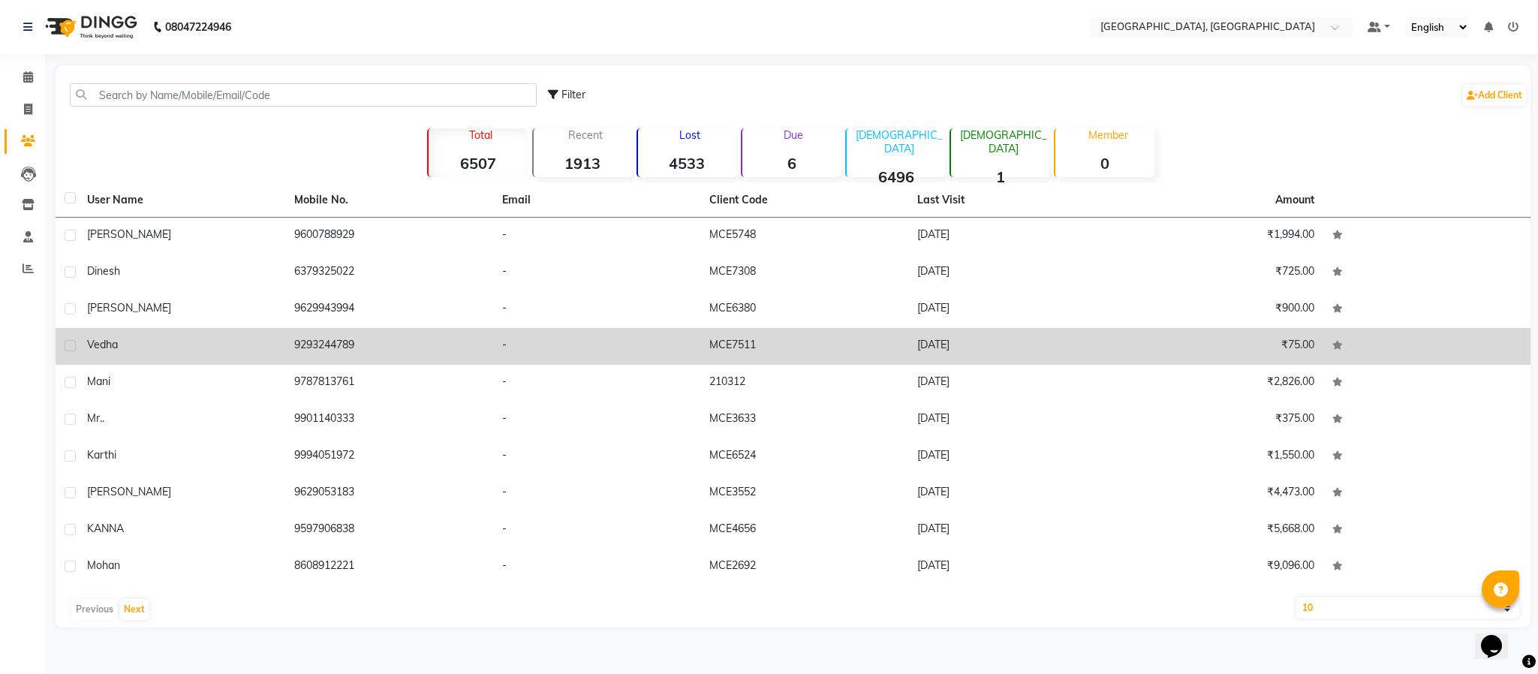
click at [336, 340] on td "9293244789" at bounding box center [388, 346] width 207 height 37
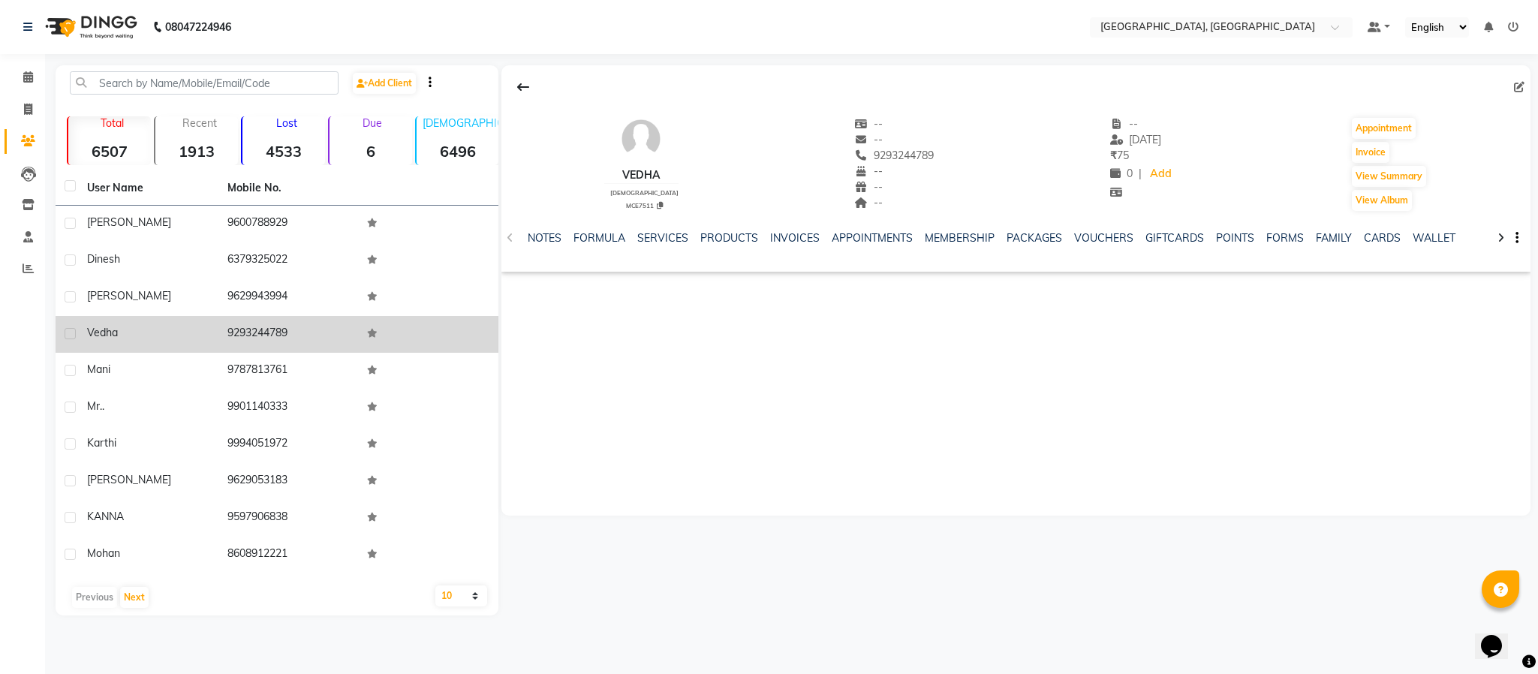
click at [249, 324] on td "9293244789" at bounding box center [288, 334] width 140 height 37
copy td "9293244789"
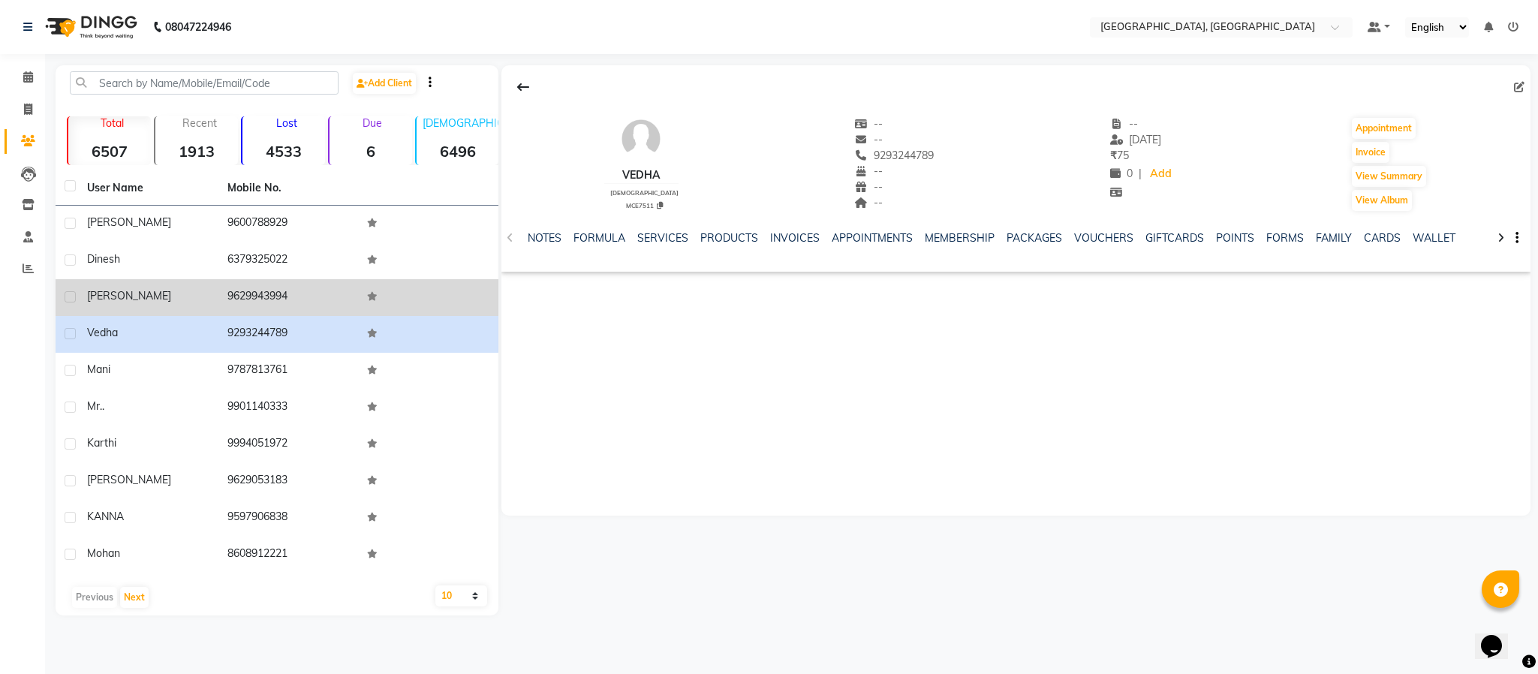
click at [246, 294] on td "9629943994" at bounding box center [288, 297] width 140 height 37
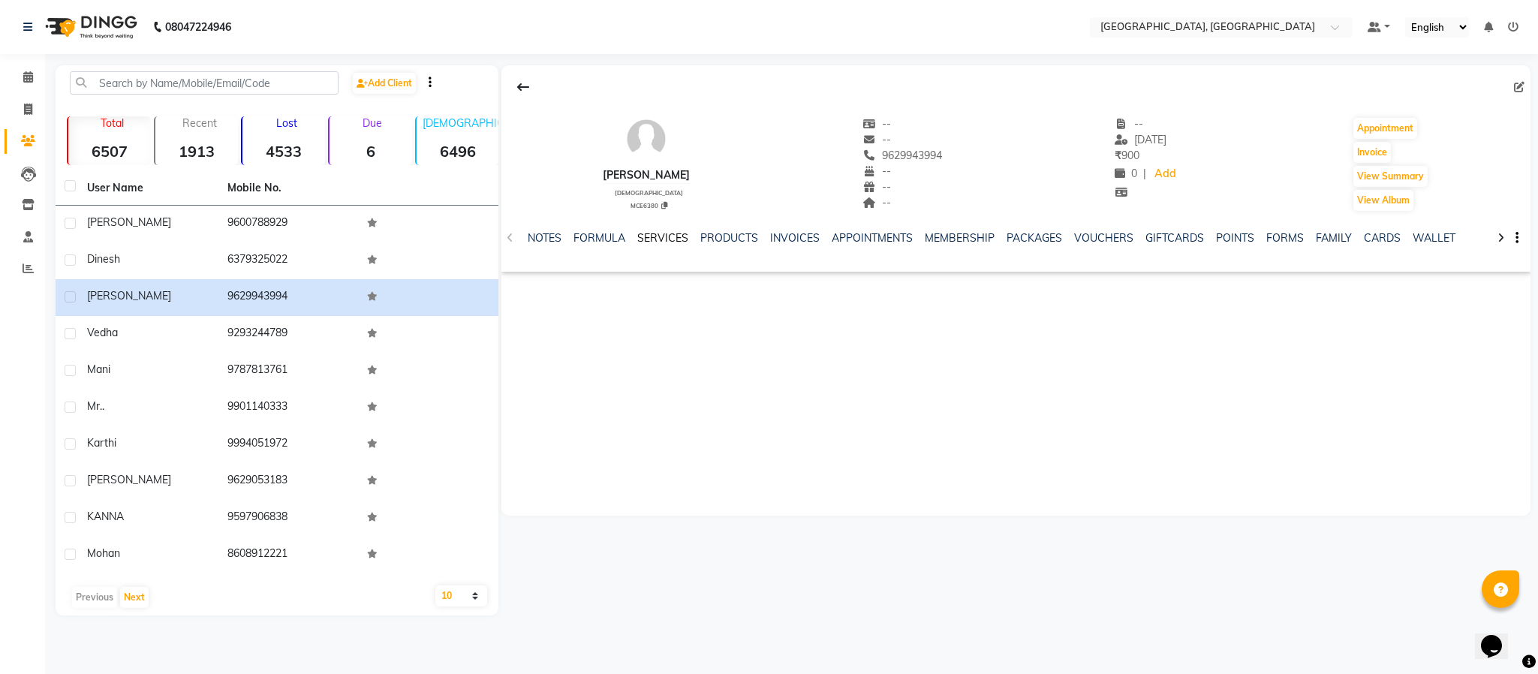
click at [664, 244] on link "SERVICES" at bounding box center [662, 238] width 51 height 14
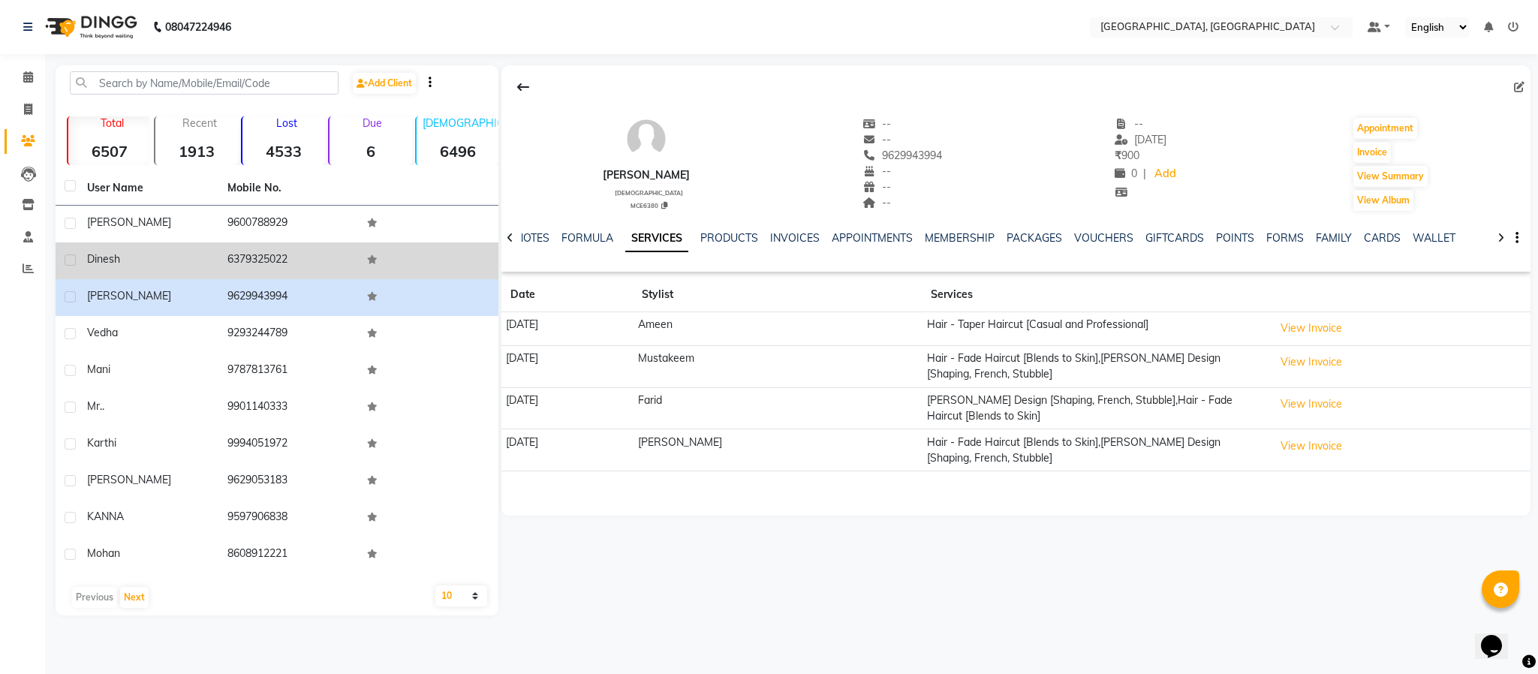
click at [255, 249] on td "6379325022" at bounding box center [288, 260] width 140 height 37
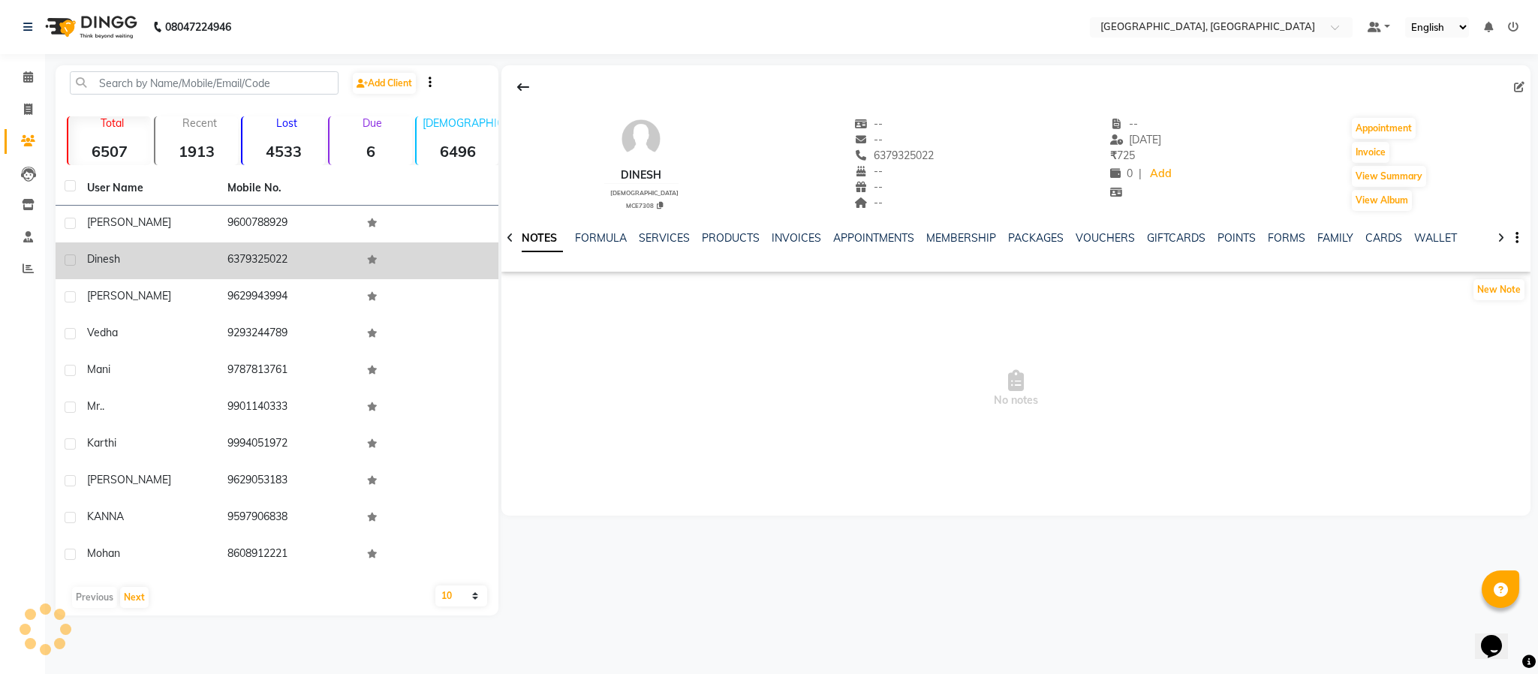
click at [255, 249] on td "6379325022" at bounding box center [288, 260] width 140 height 37
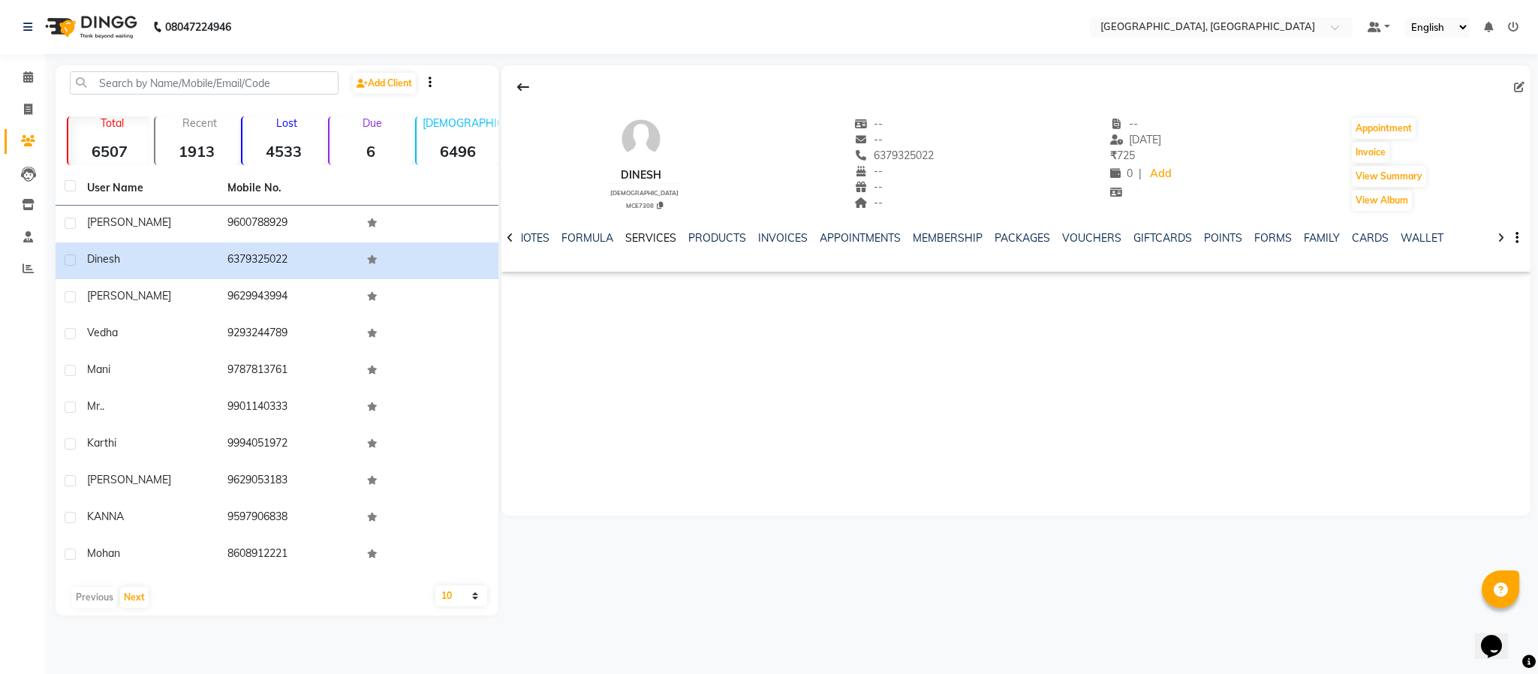
click at [653, 239] on link "SERVICES" at bounding box center [650, 238] width 51 height 14
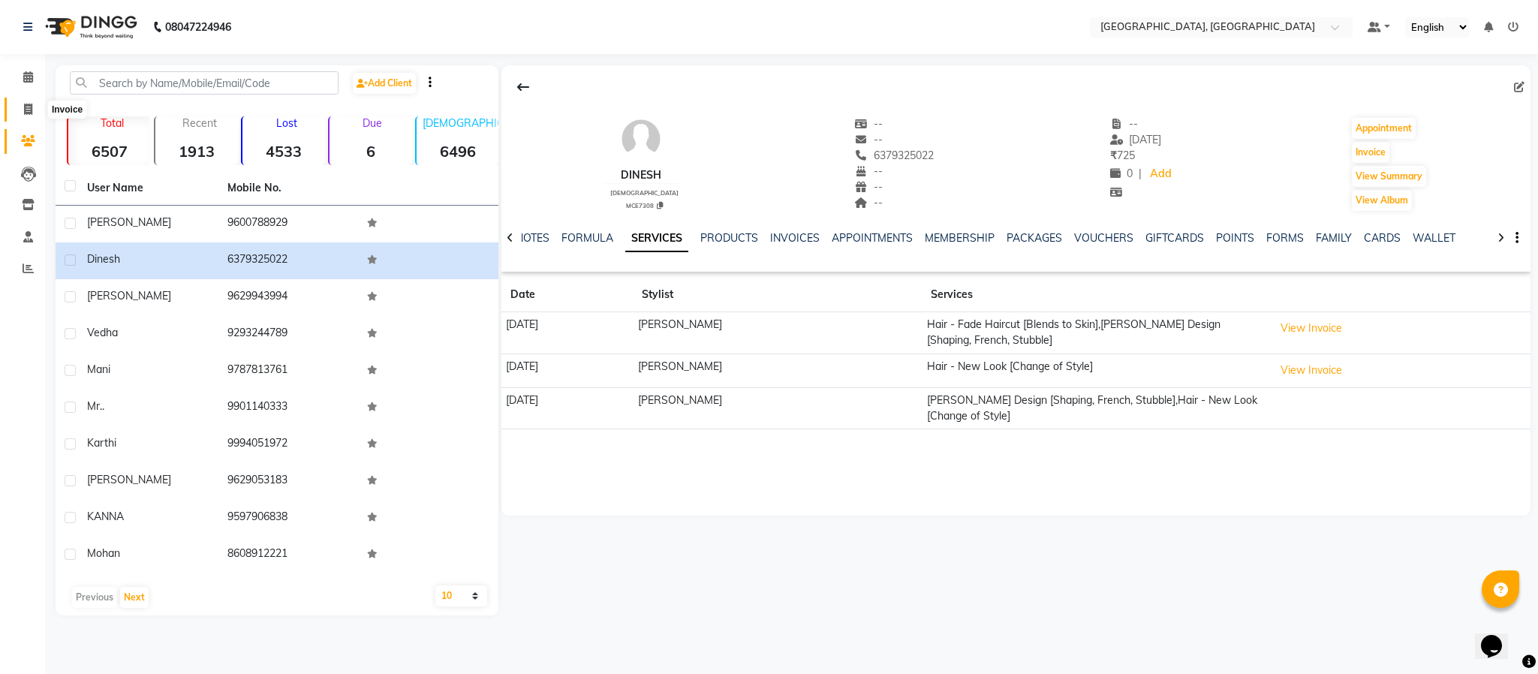
click at [21, 113] on span at bounding box center [28, 109] width 26 height 17
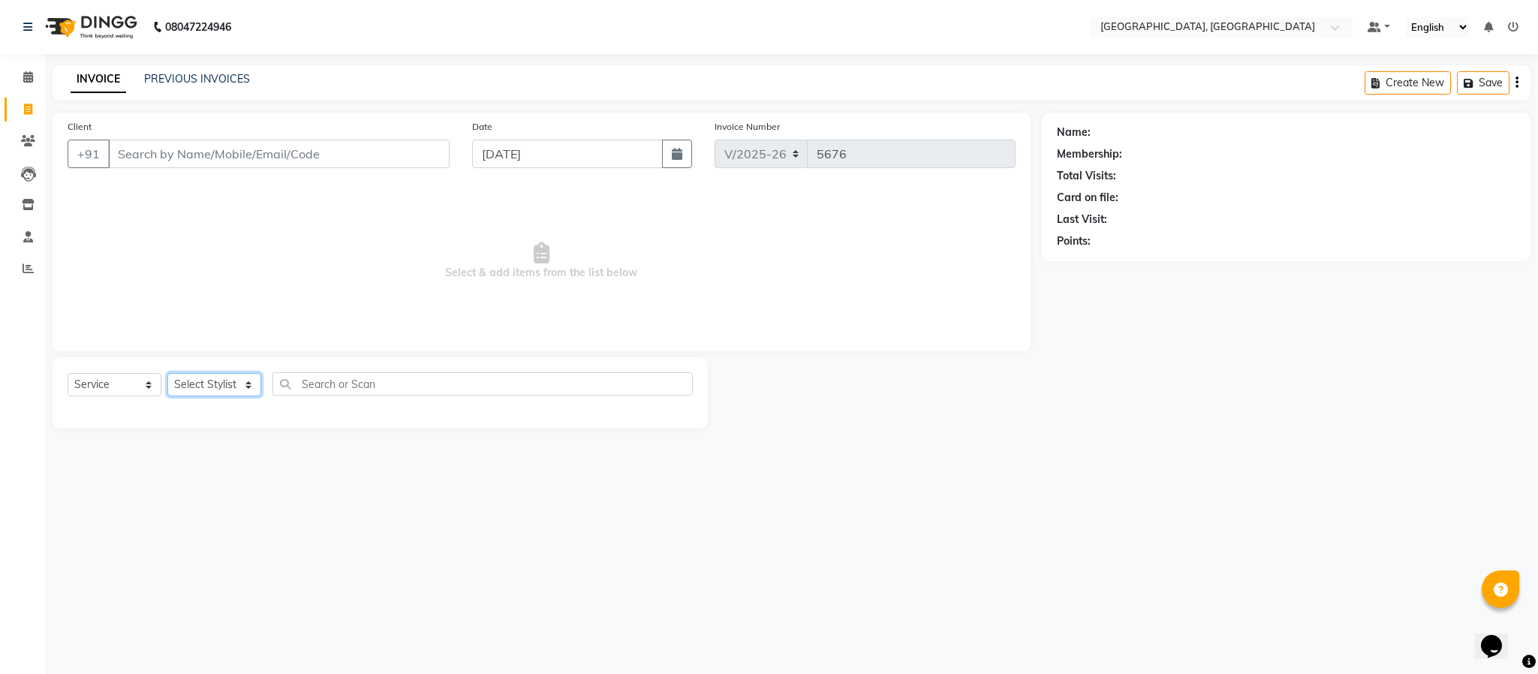
click at [252, 381] on select "Select Stylist Ameen House Keeping [PERSON_NAME] [PERSON_NAME] Prathiswar [PERS…" at bounding box center [214, 384] width 94 height 23
click at [167, 374] on select "Select Stylist Ameen House Keeping [PERSON_NAME] [PERSON_NAME] Prathiswar [PERS…" at bounding box center [214, 384] width 94 height 23
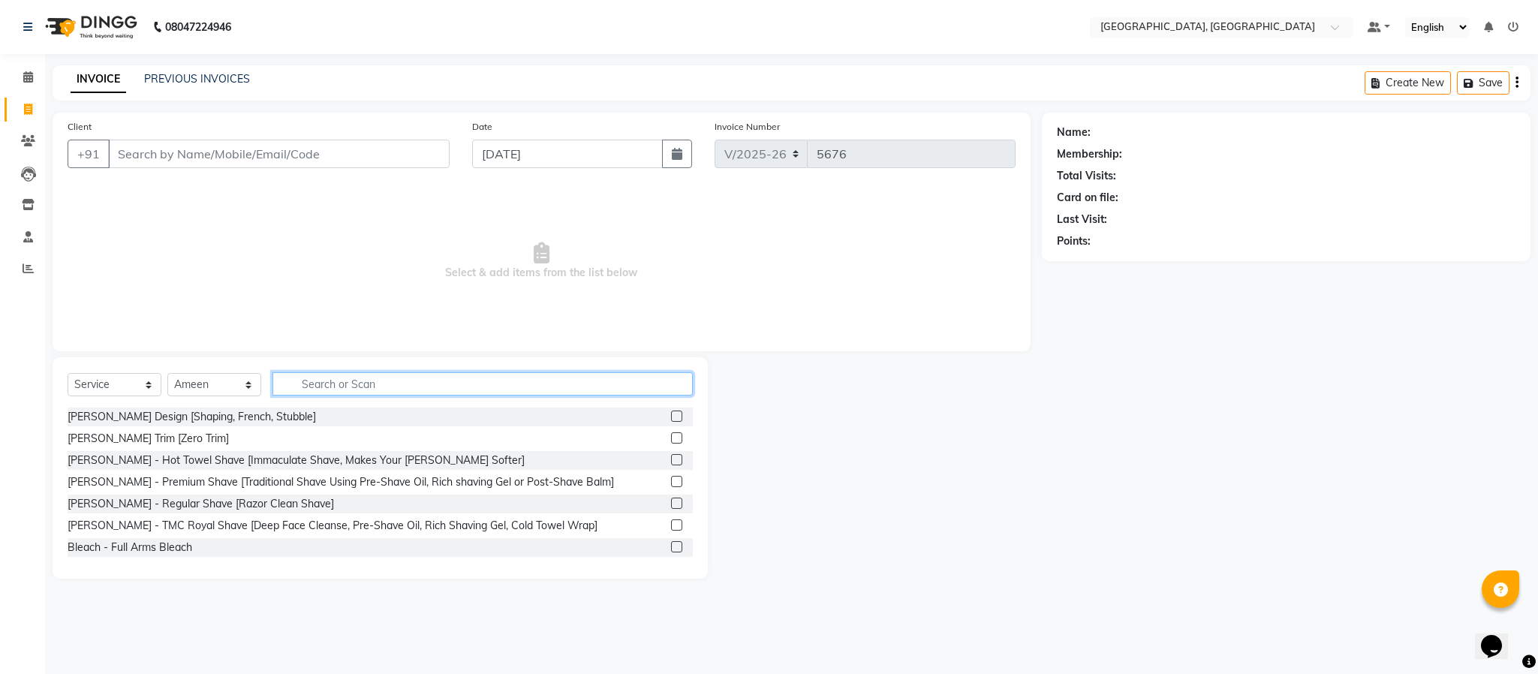
click at [324, 381] on input "text" at bounding box center [483, 383] width 420 height 23
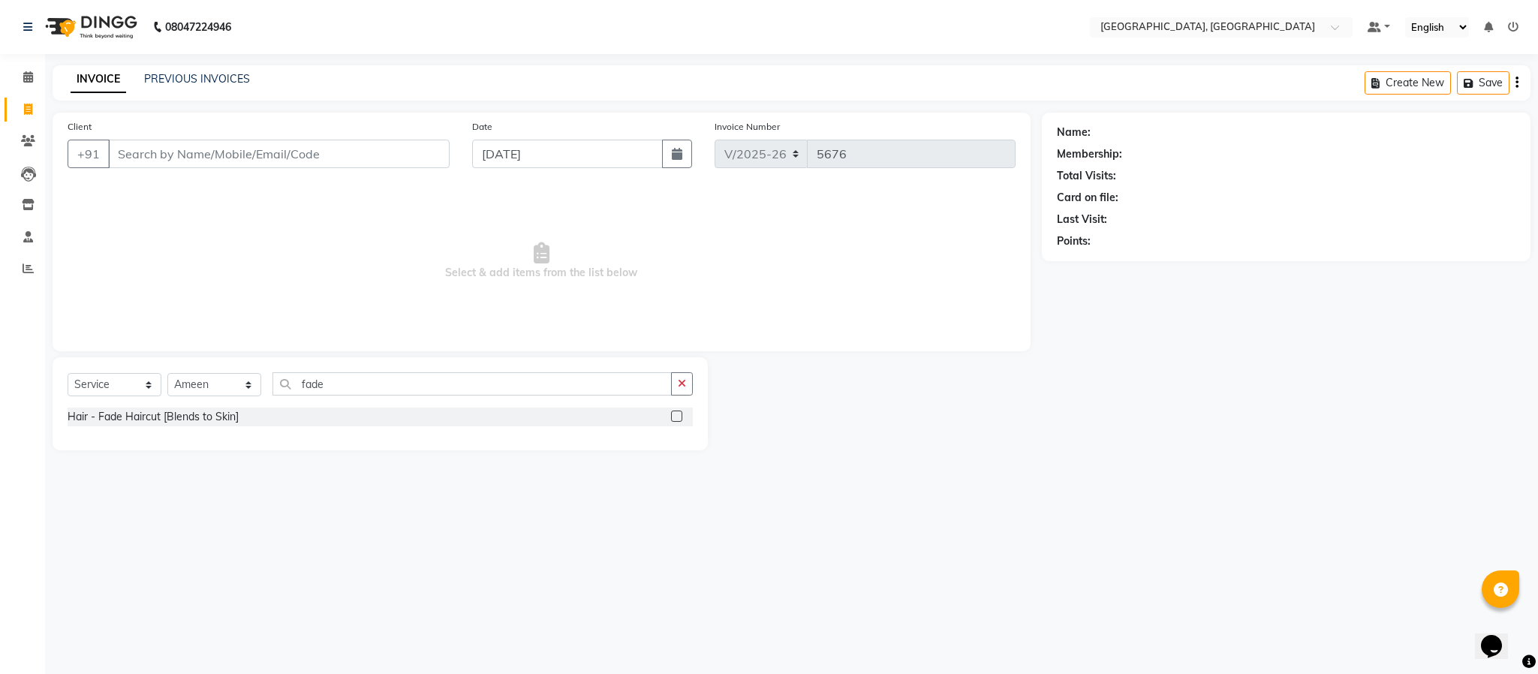
click at [681, 417] on label at bounding box center [676, 416] width 11 height 11
click at [681, 417] on input "checkbox" at bounding box center [676, 417] width 10 height 10
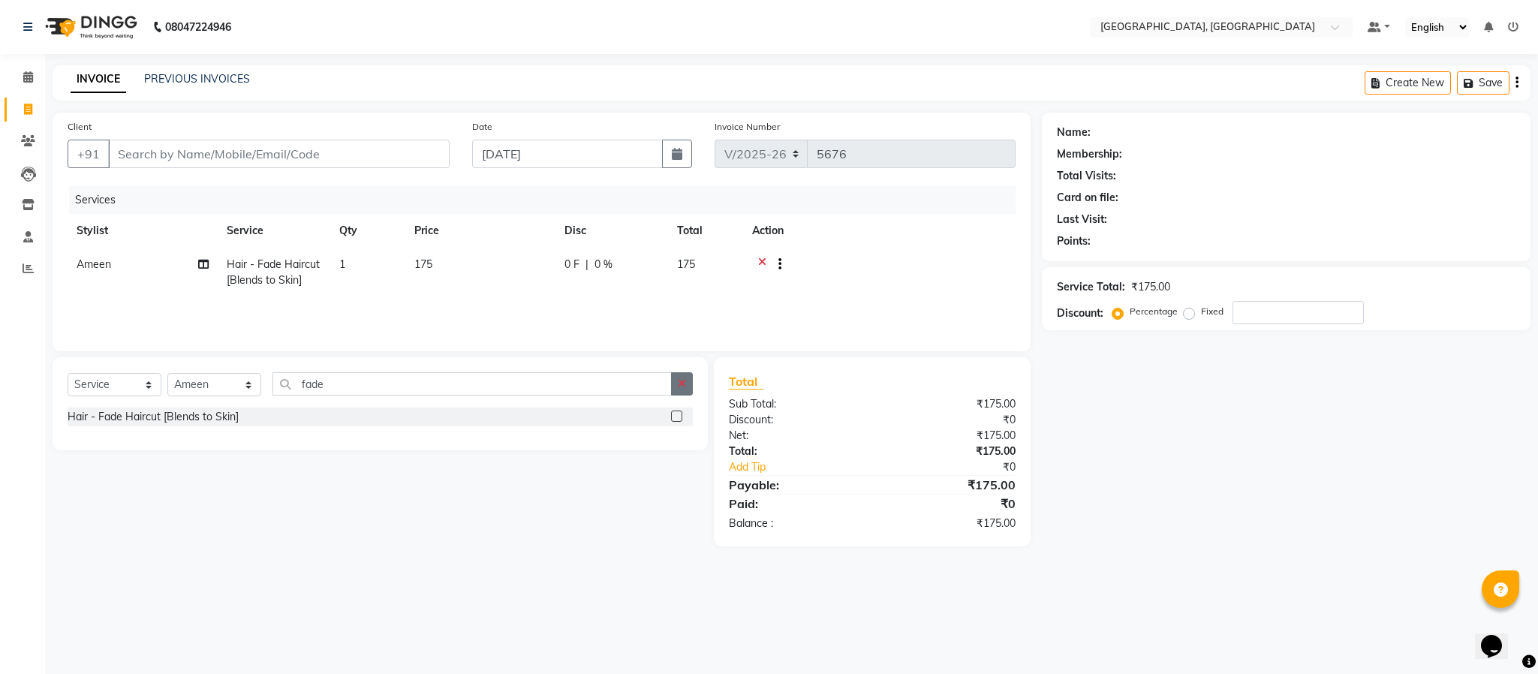
click at [682, 390] on button "button" at bounding box center [682, 383] width 22 height 23
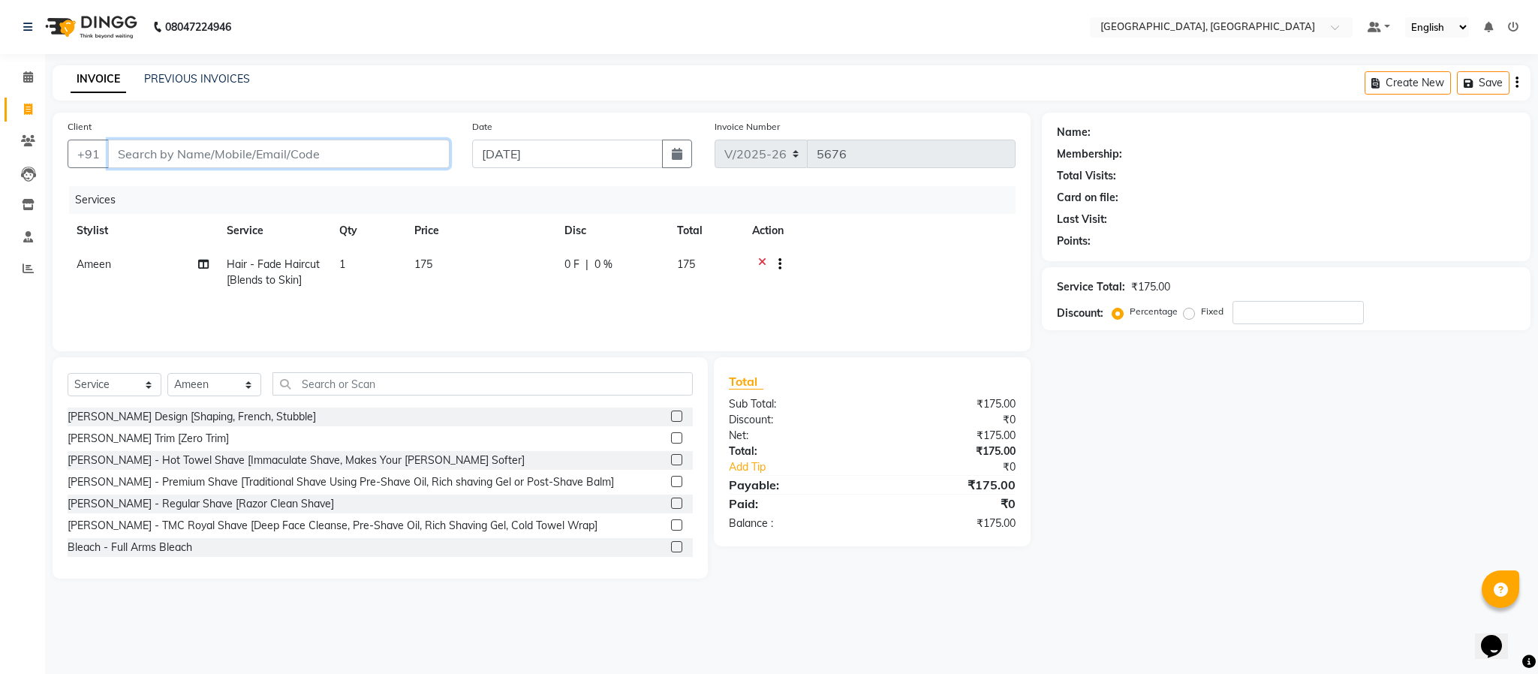
click at [275, 149] on input "Client" at bounding box center [279, 154] width 342 height 29
click at [417, 146] on span "Add Client" at bounding box center [410, 153] width 59 height 15
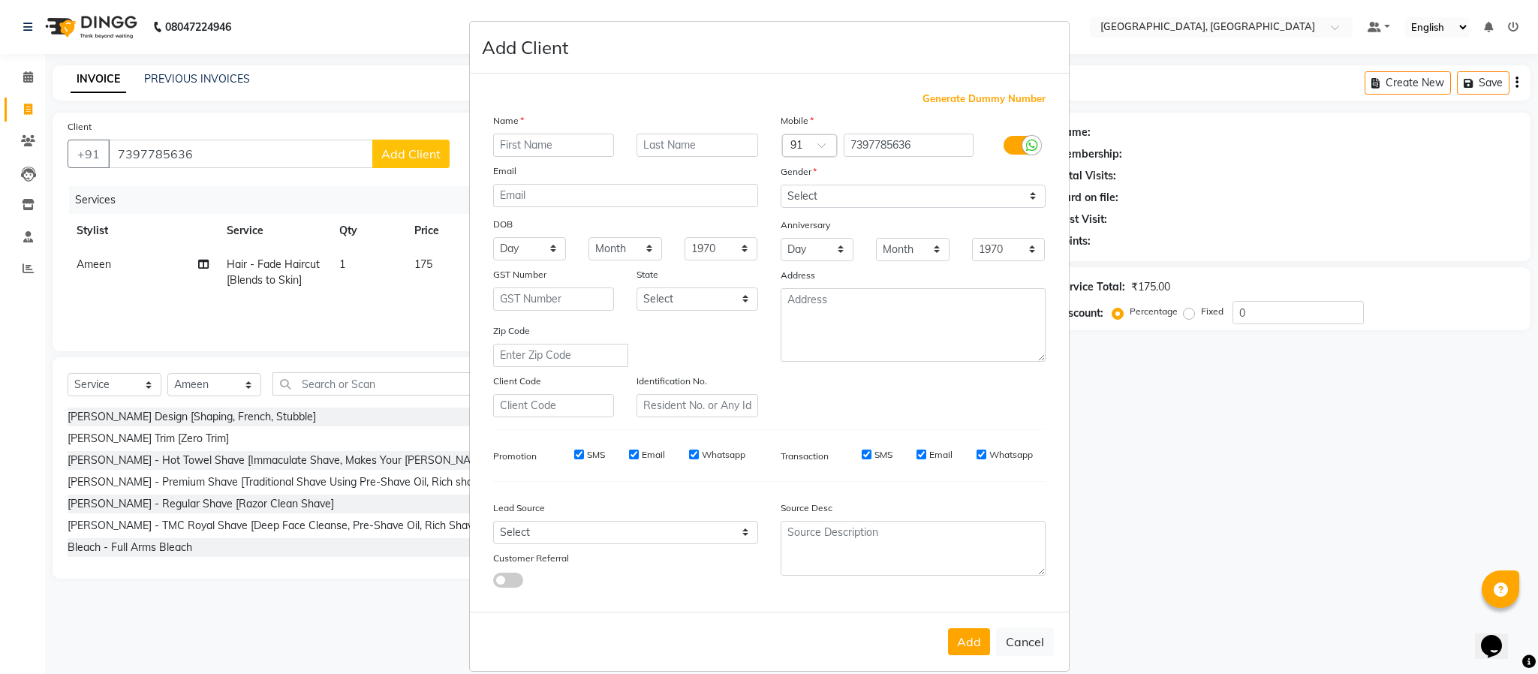
click at [554, 146] on input "text" at bounding box center [554, 145] width 122 height 23
click at [804, 194] on select "Select [DEMOGRAPHIC_DATA] [DEMOGRAPHIC_DATA] Other Prefer Not To Say" at bounding box center [913, 196] width 265 height 23
click at [781, 185] on select "Select [DEMOGRAPHIC_DATA] [DEMOGRAPHIC_DATA] Other Prefer Not To Say" at bounding box center [913, 196] width 265 height 23
click at [962, 634] on button "Add" at bounding box center [969, 641] width 42 height 27
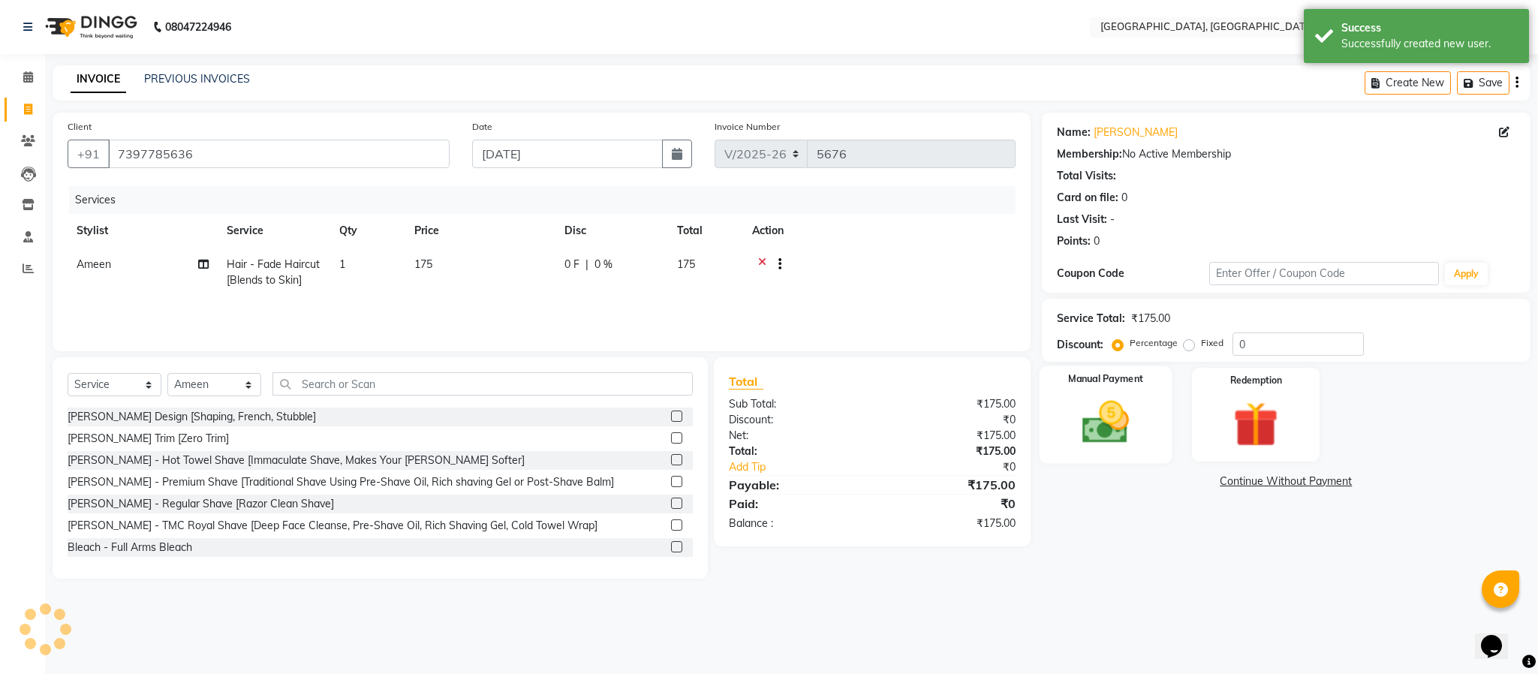
click at [1131, 444] on img at bounding box center [1106, 423] width 77 height 54
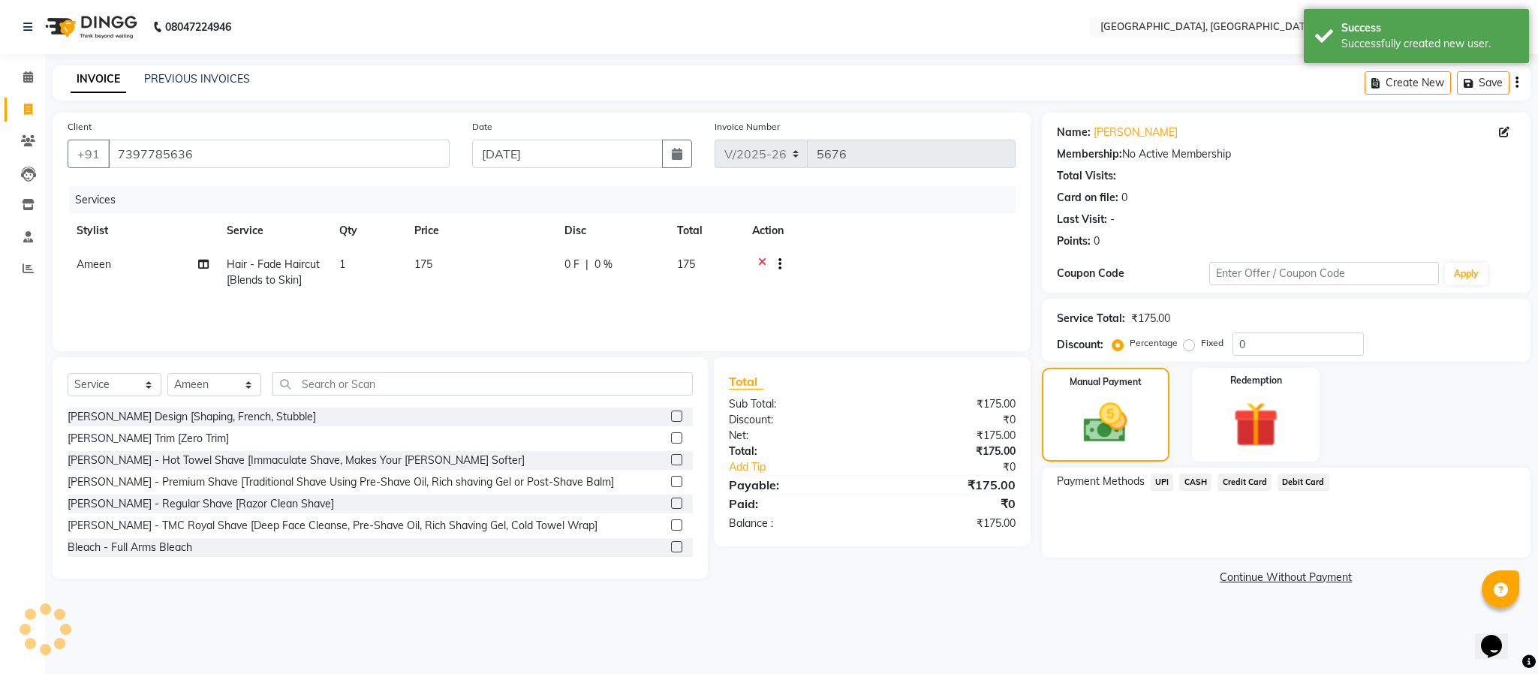
click at [1167, 490] on span "UPI" at bounding box center [1162, 482] width 23 height 17
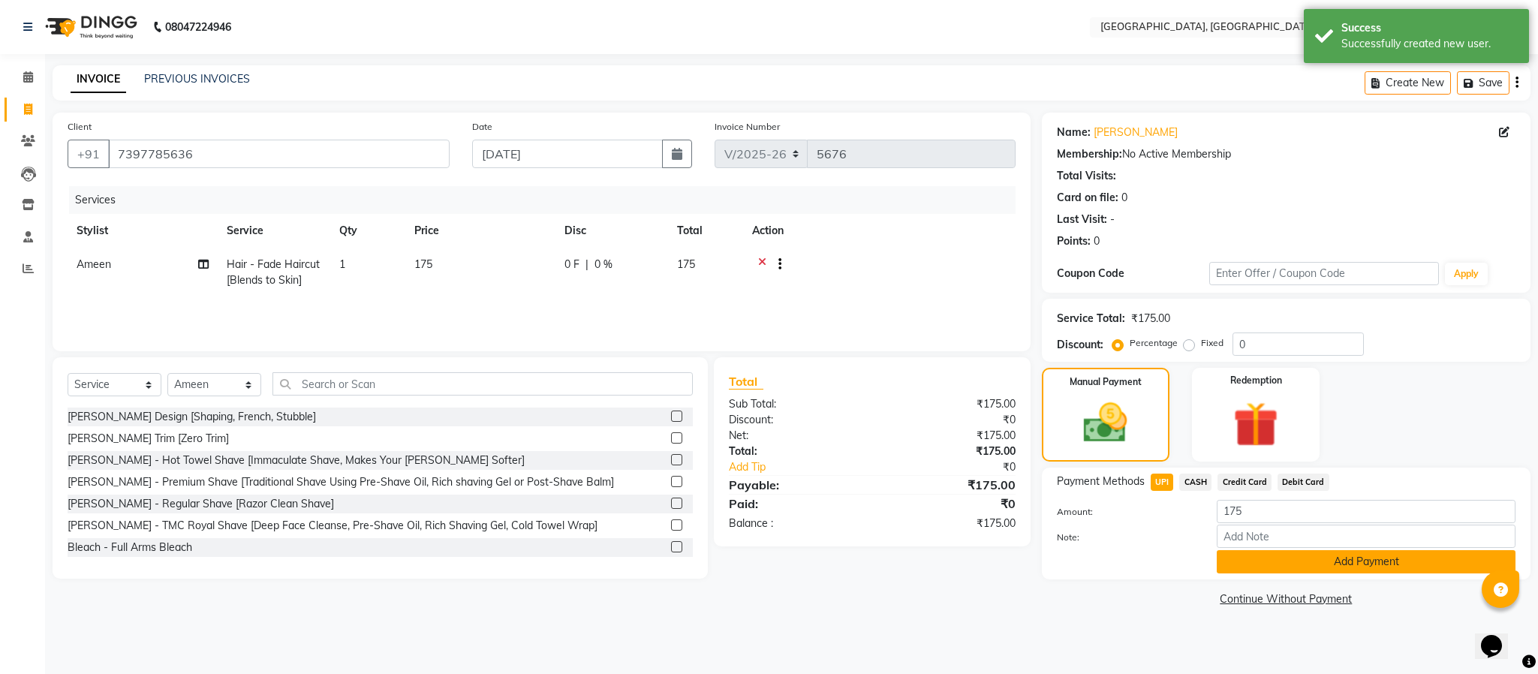
click at [1235, 559] on button "Add Payment" at bounding box center [1366, 561] width 299 height 23
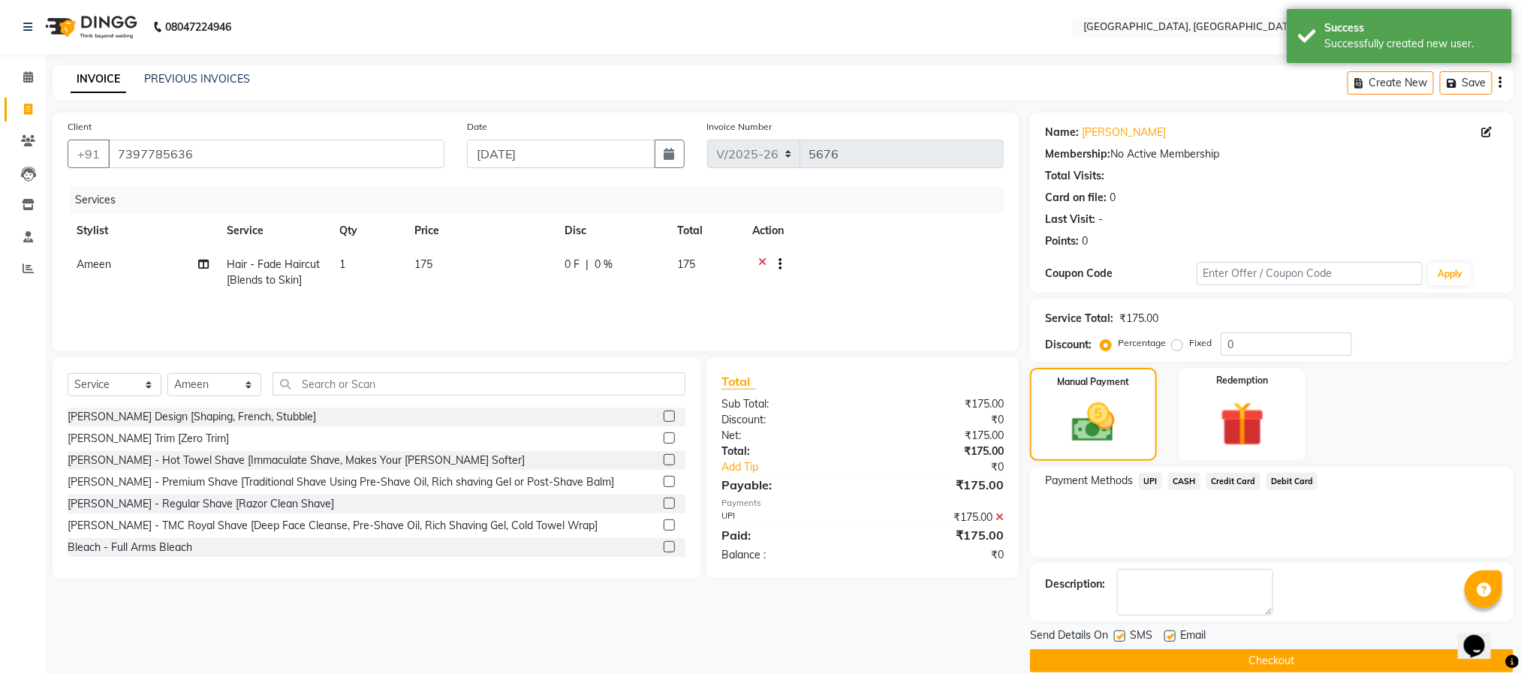
scroll to position [23, 0]
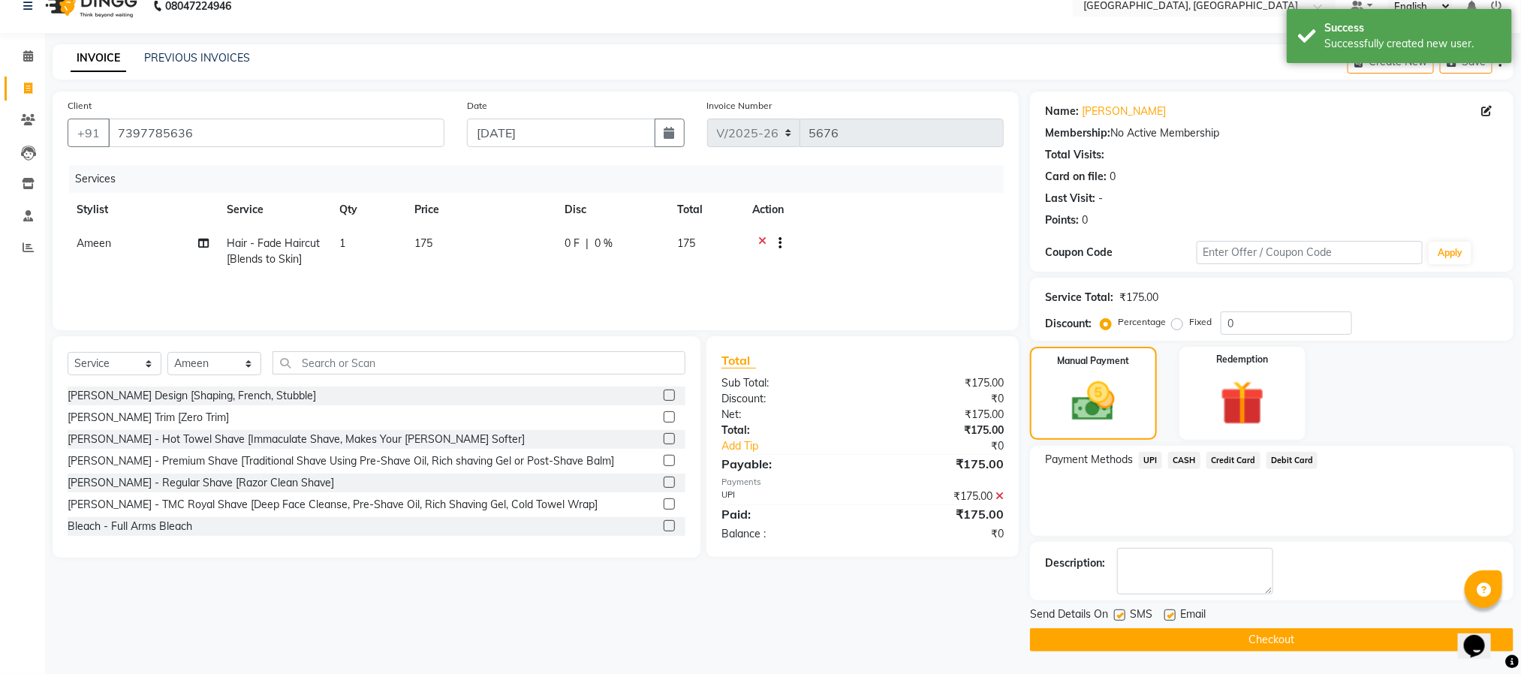
click at [1192, 649] on button "Checkout" at bounding box center [1271, 639] width 483 height 23
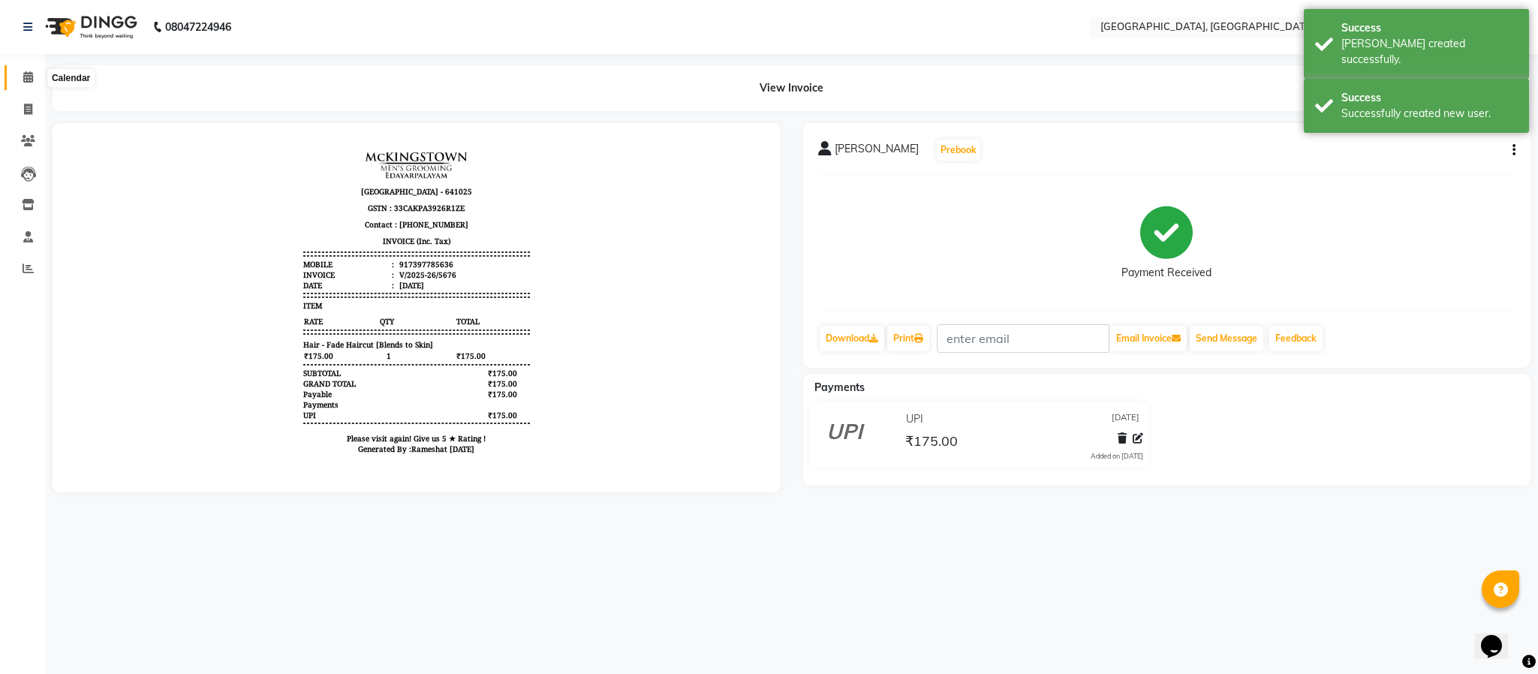
click at [23, 70] on span at bounding box center [28, 77] width 26 height 17
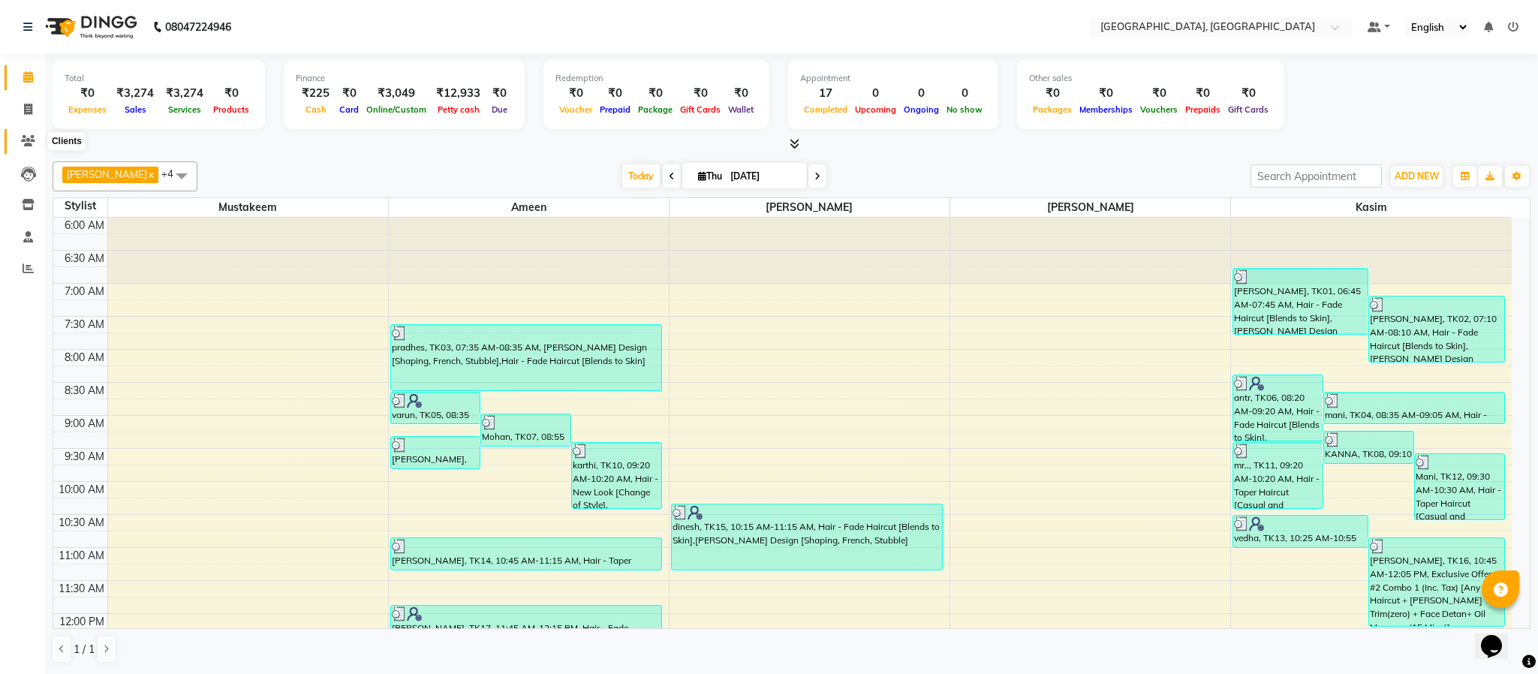
click at [34, 143] on icon at bounding box center [28, 140] width 14 height 11
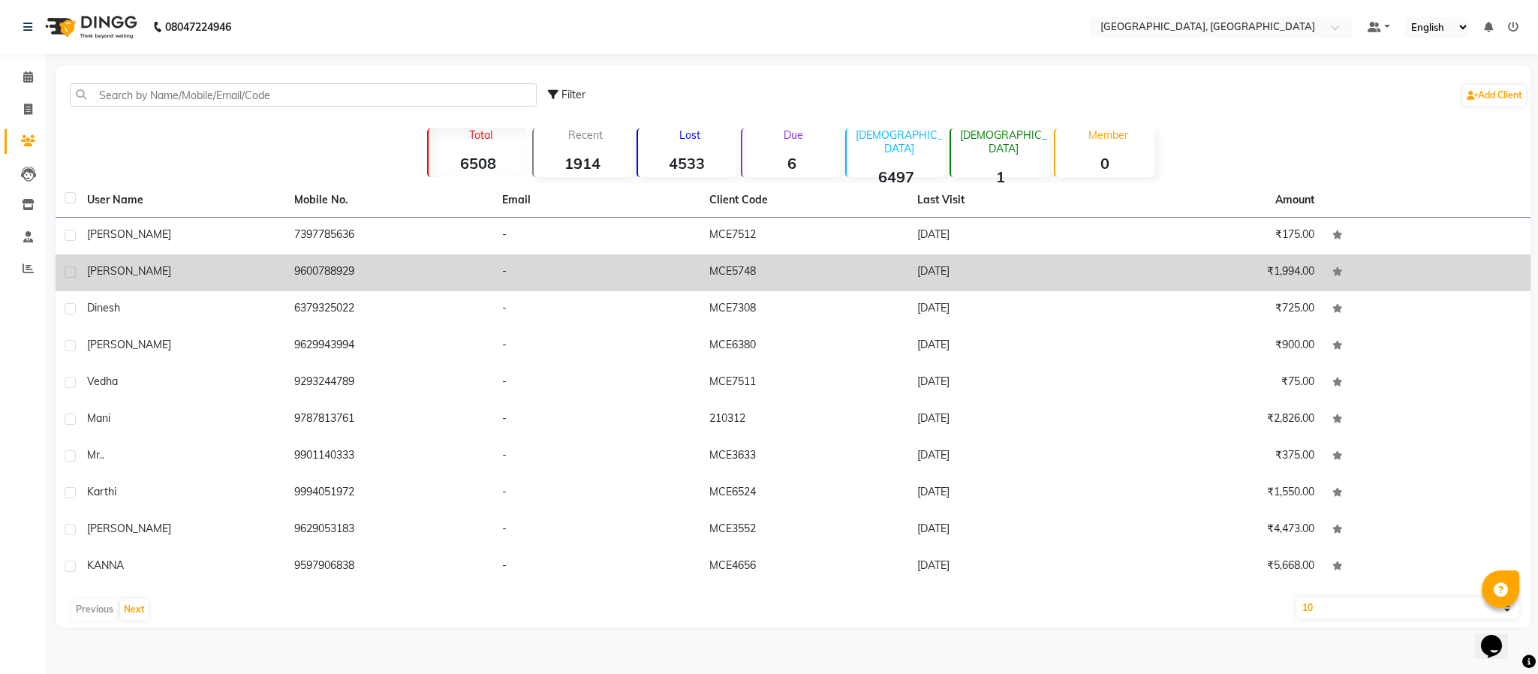
click at [313, 271] on td "9600788929" at bounding box center [388, 273] width 207 height 37
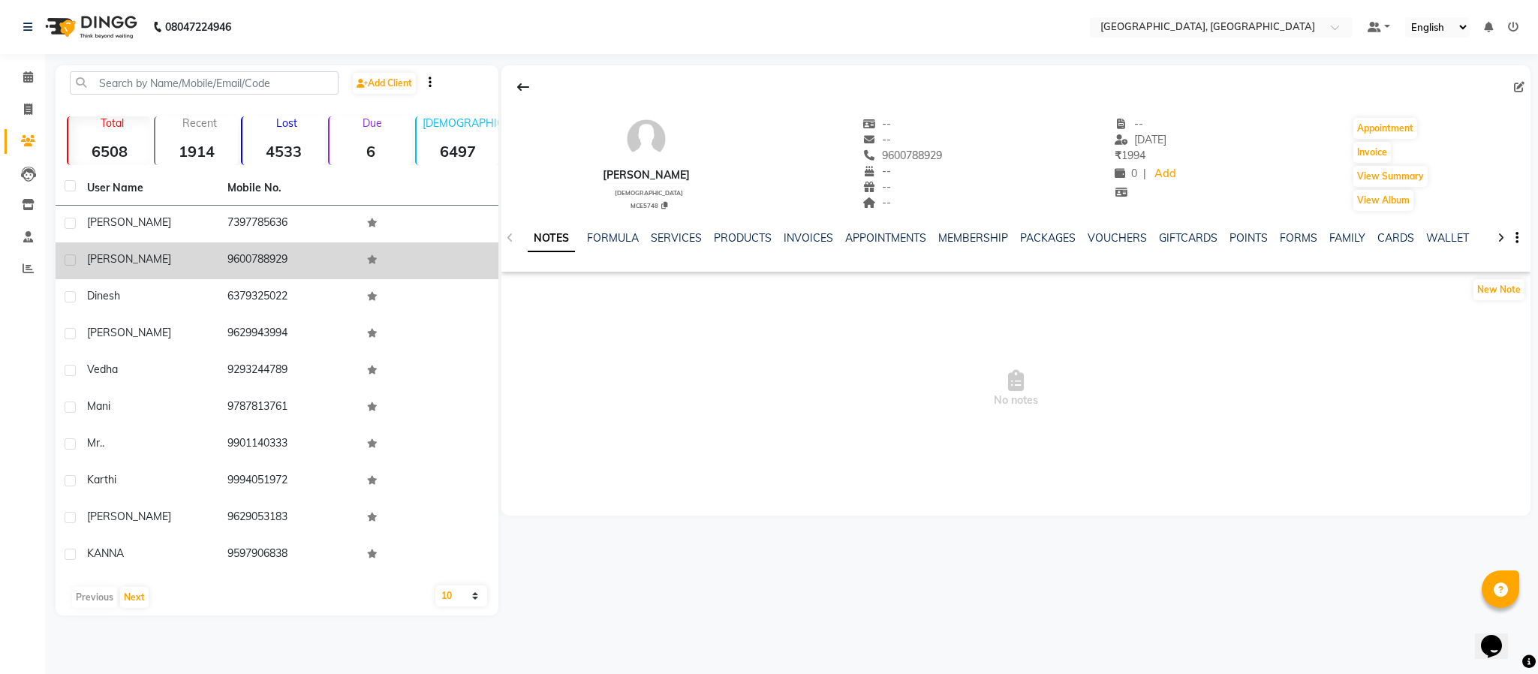
click at [273, 260] on td "9600788929" at bounding box center [288, 260] width 140 height 37
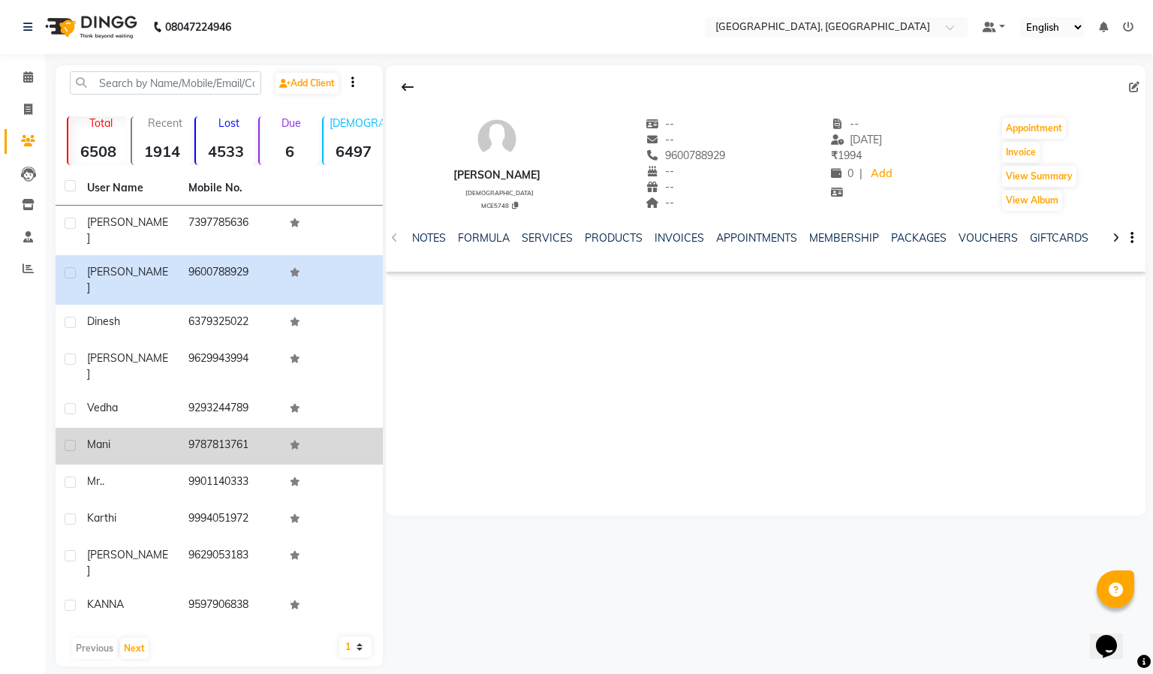
drag, startPoint x: 289, startPoint y: 399, endPoint x: 286, endPoint y: 414, distance: 16.0
click at [286, 413] on tbody "[PERSON_NAME] 7397785636 [PERSON_NAME] 9600788929 dinesh 6379325022 [PERSON_NAM…" at bounding box center [219, 415] width 327 height 419
click at [282, 428] on td at bounding box center [331, 446] width 101 height 37
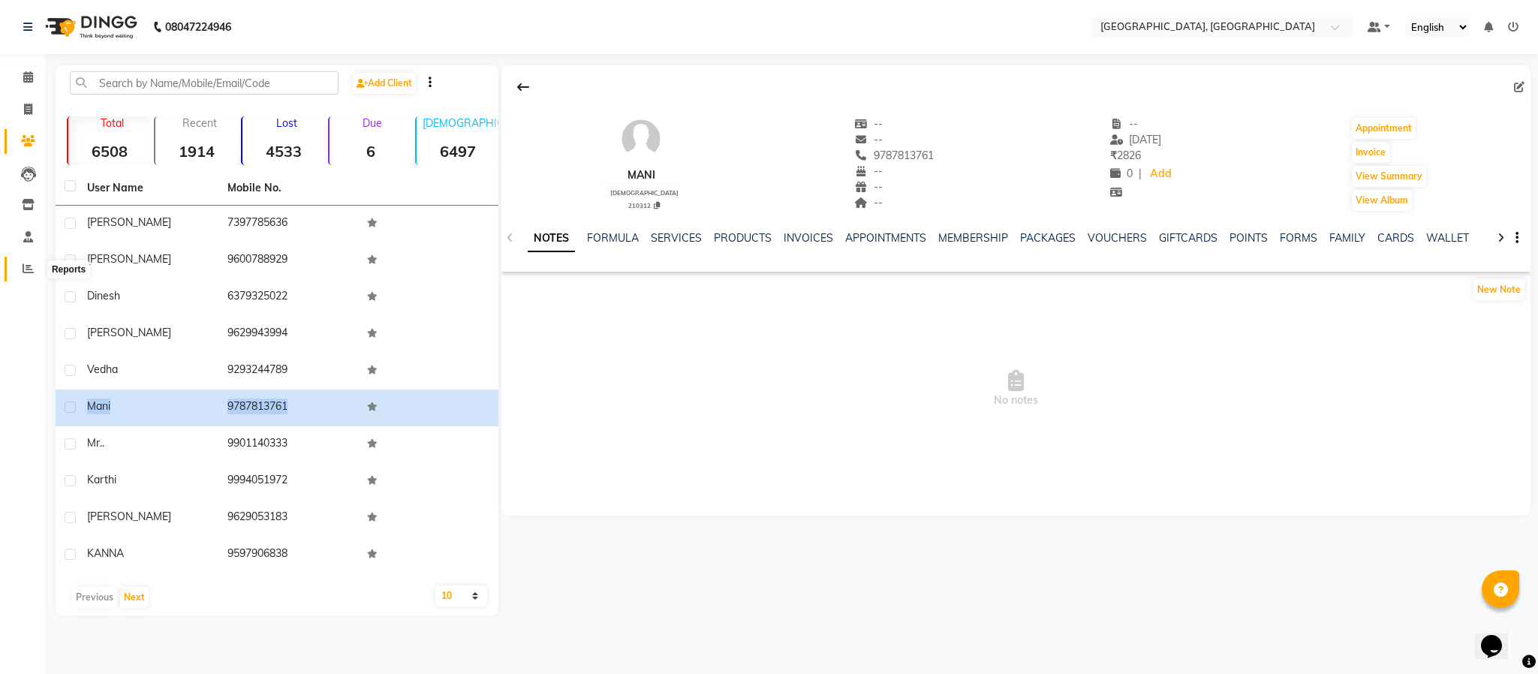
click at [35, 262] on span at bounding box center [28, 269] width 26 height 17
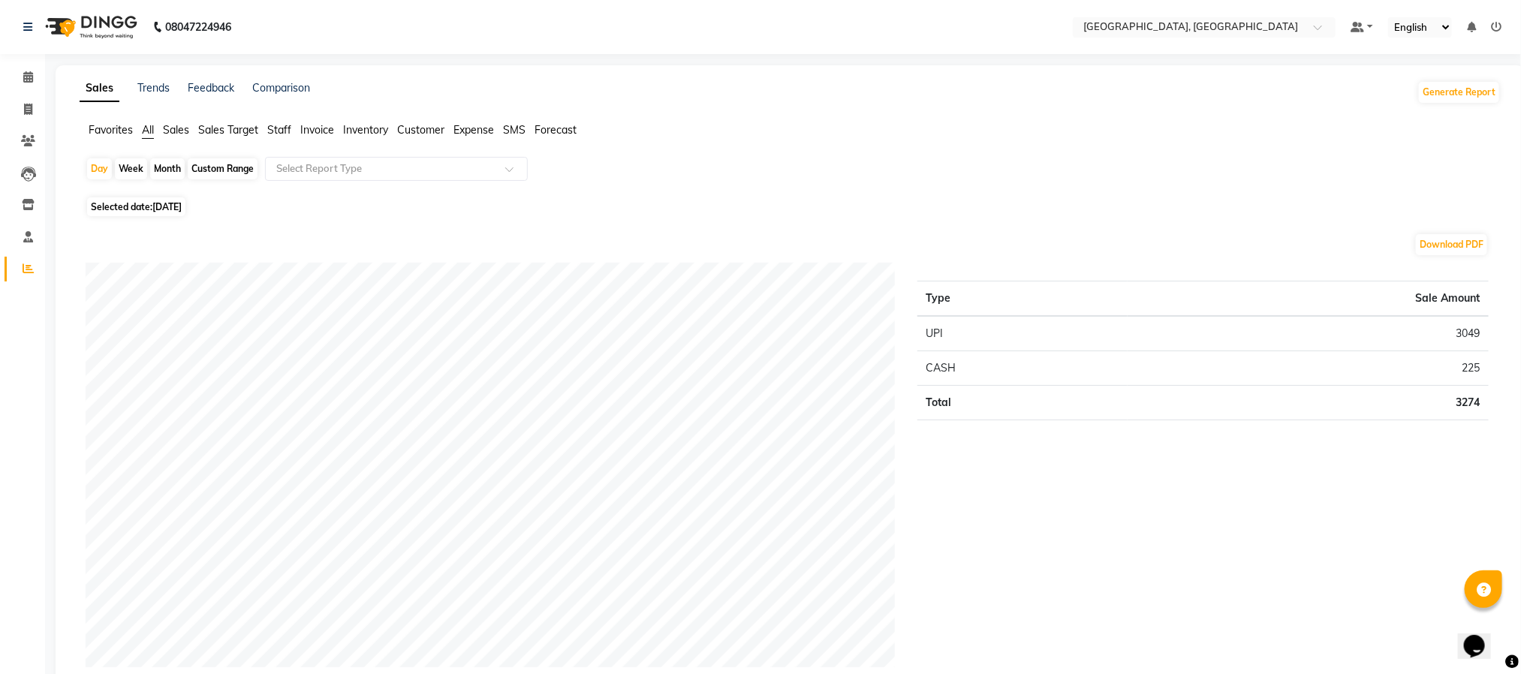
click at [277, 142] on div "Favorites All Sales Sales Target Staff Invoice Inventory Customer Expense SMS F…" at bounding box center [790, 136] width 1444 height 29
click at [277, 136] on li "Staff" at bounding box center [279, 130] width 24 height 16
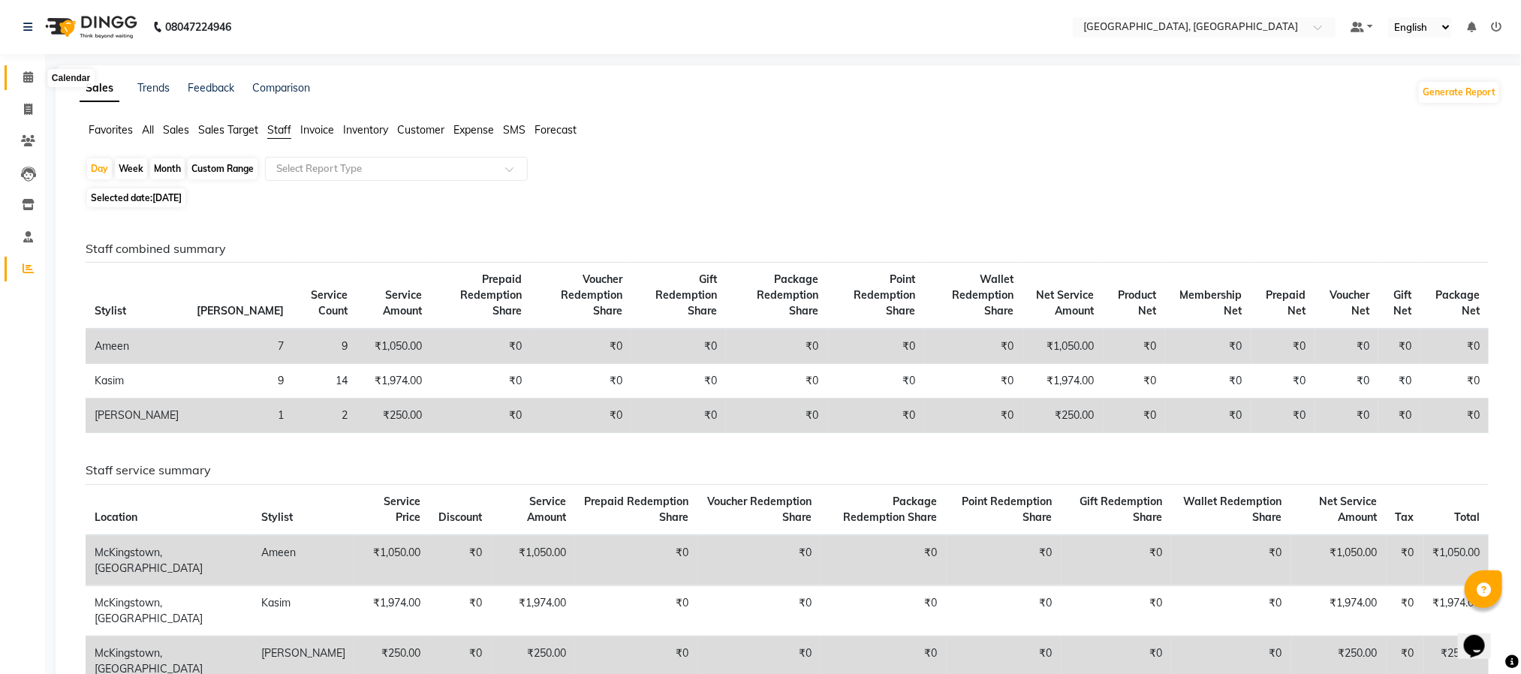
click at [27, 75] on icon at bounding box center [28, 76] width 10 height 11
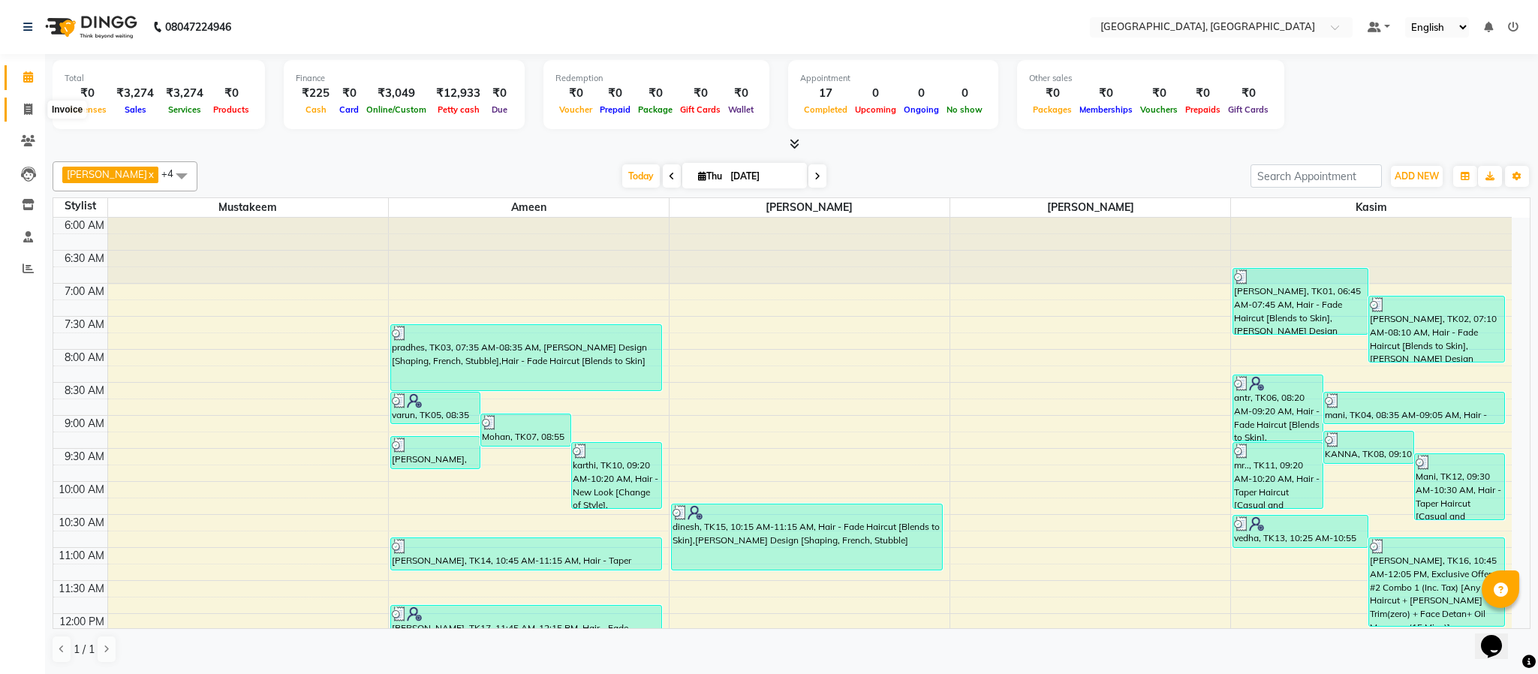
click at [37, 117] on span at bounding box center [28, 109] width 26 height 17
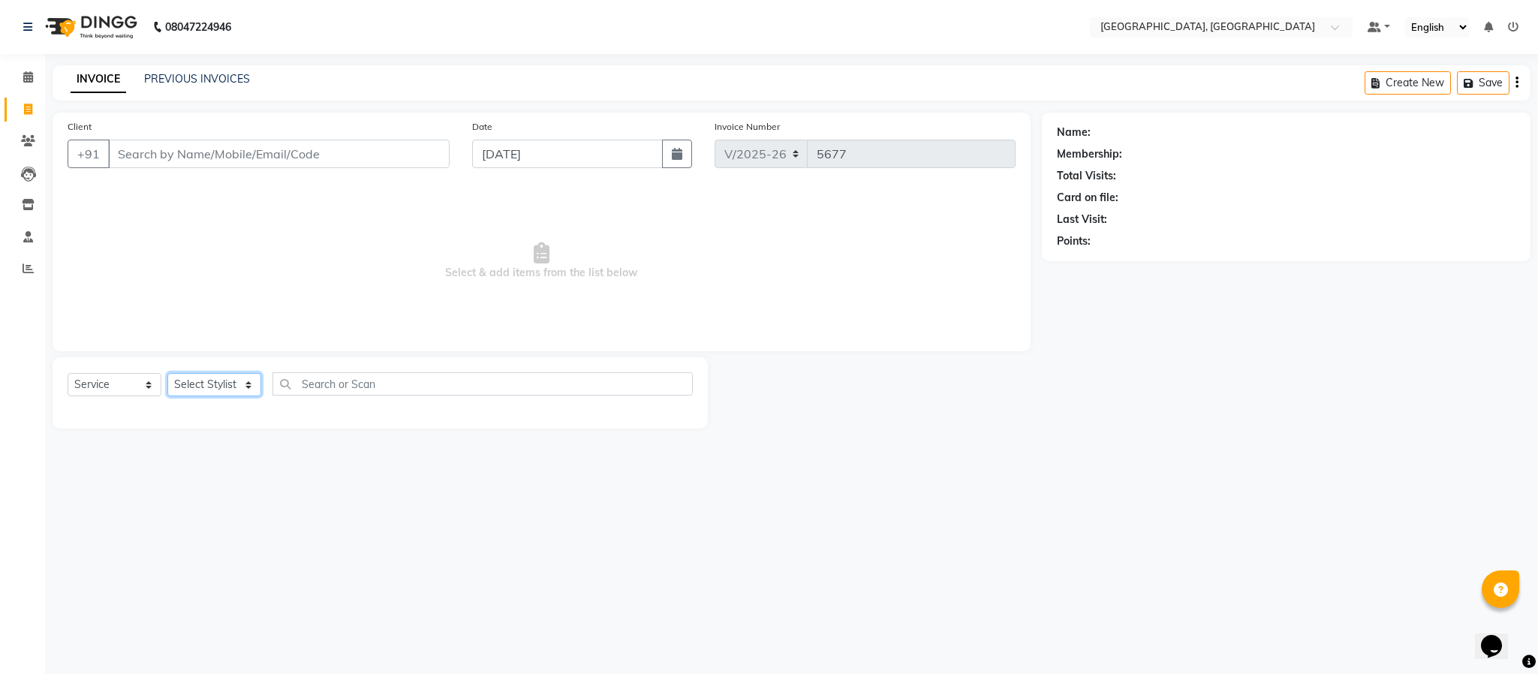
click at [208, 378] on select "Select Stylist" at bounding box center [214, 384] width 94 height 23
click at [167, 374] on select "Select Stylist Ameen House Keeping [PERSON_NAME] [PERSON_NAME] Prathiswar [PERS…" at bounding box center [214, 384] width 94 height 23
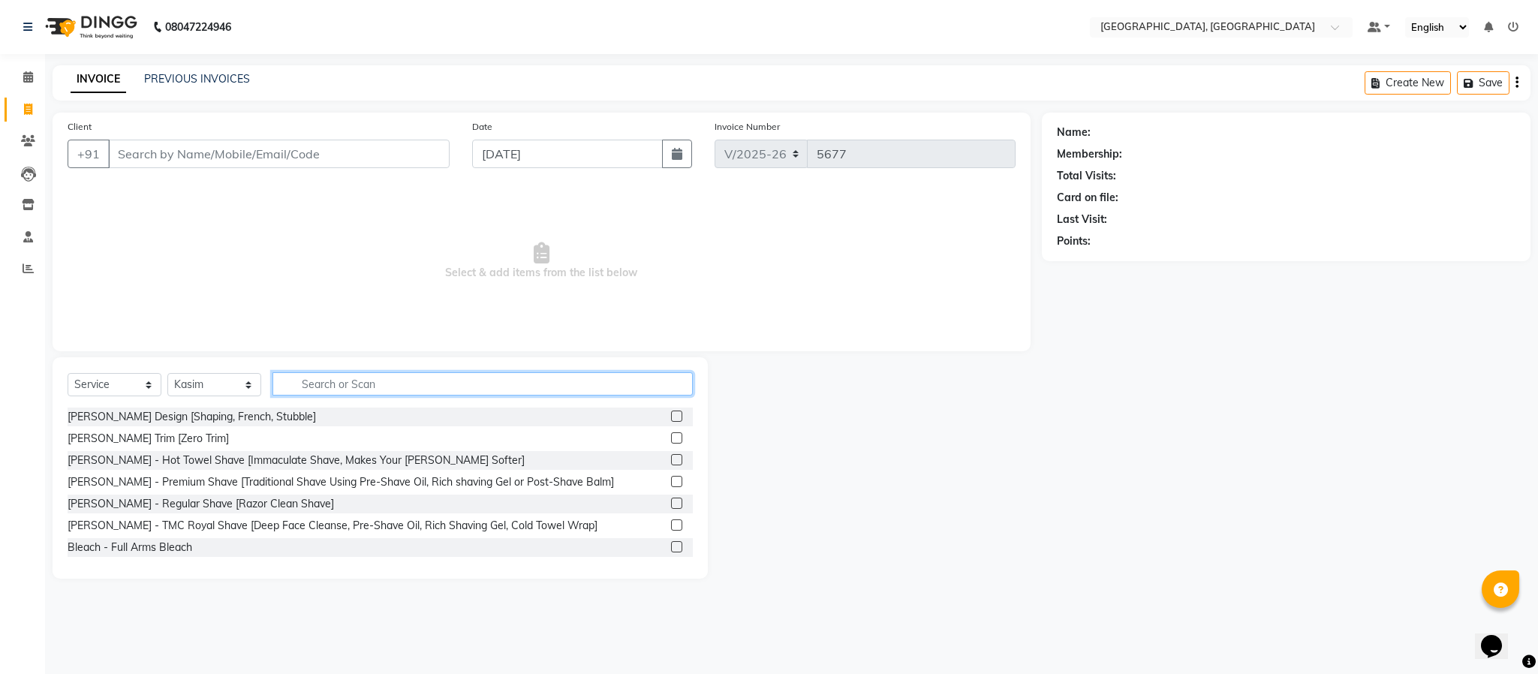
click at [341, 384] on input "text" at bounding box center [483, 383] width 420 height 23
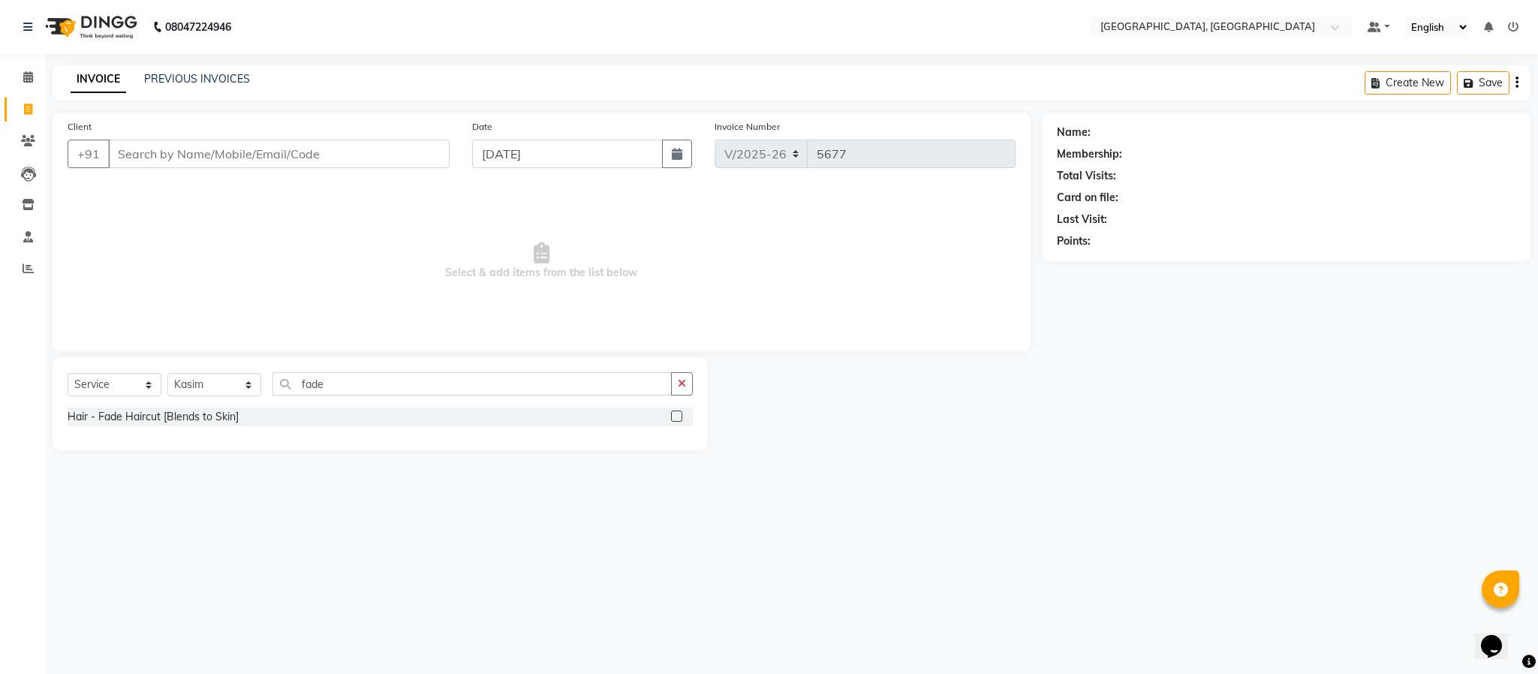
click at [676, 413] on label at bounding box center [676, 416] width 11 height 11
click at [676, 413] on input "checkbox" at bounding box center [676, 417] width 10 height 10
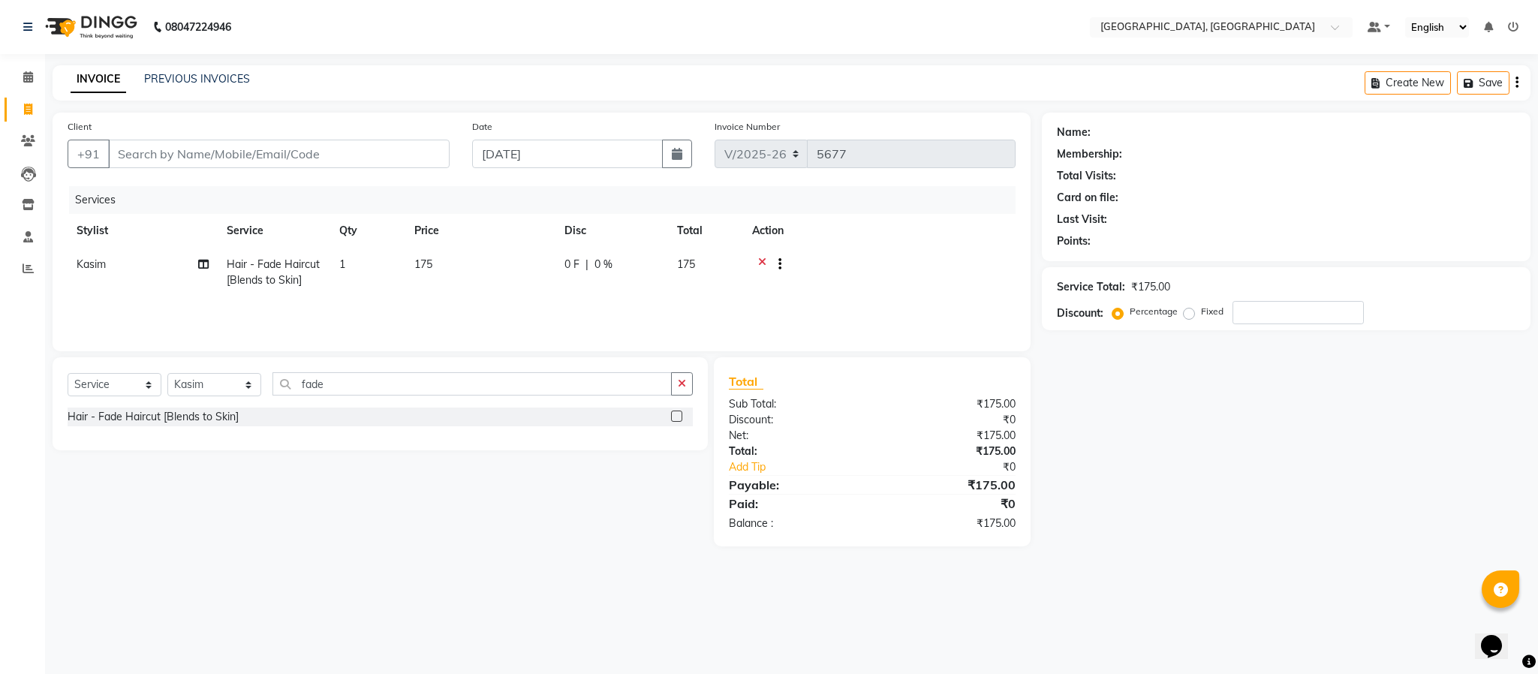
drag, startPoint x: 685, startPoint y: 378, endPoint x: 599, endPoint y: 374, distance: 86.5
click at [685, 378] on icon "button" at bounding box center [682, 383] width 8 height 11
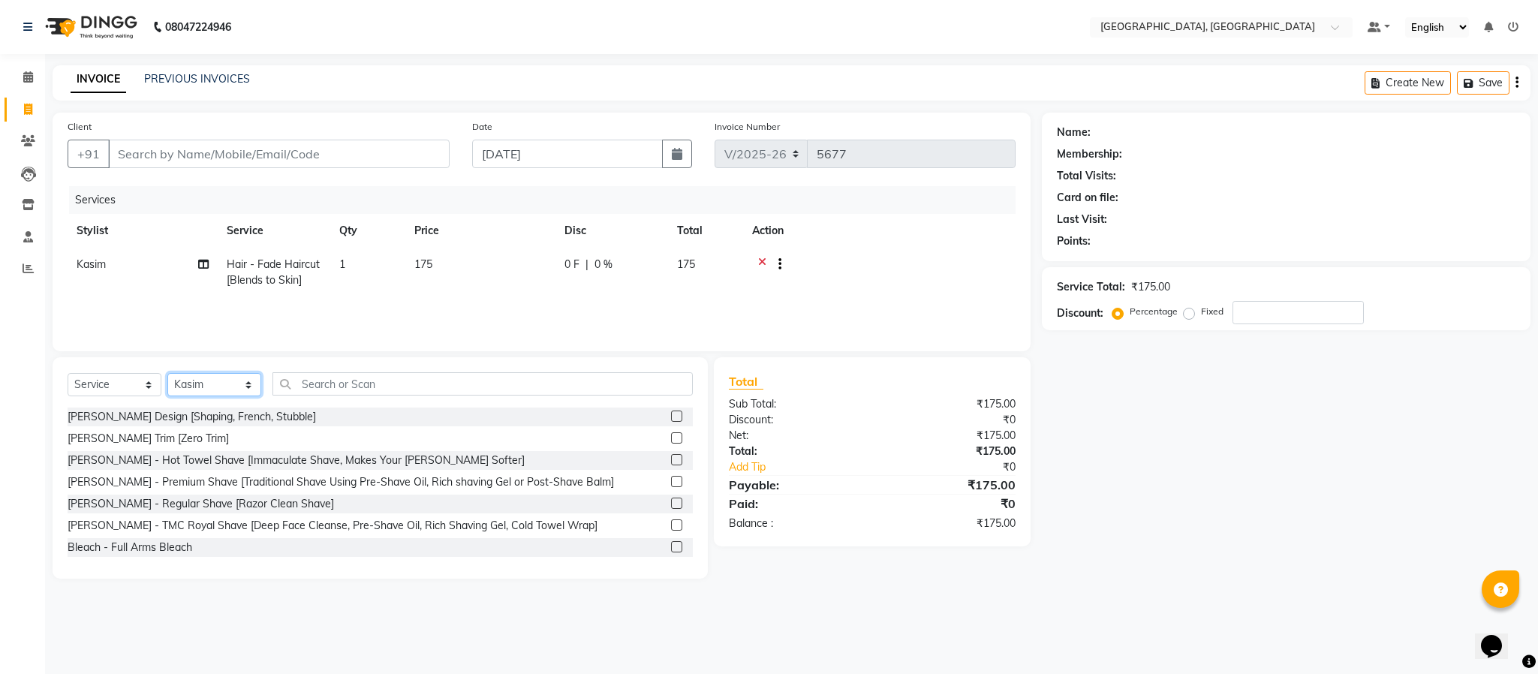
click at [203, 388] on select "Select Stylist Ameen House Keeping [PERSON_NAME] [PERSON_NAME] Prathiswar [PERS…" at bounding box center [214, 384] width 94 height 23
click at [167, 374] on select "Select Stylist Ameen House Keeping [PERSON_NAME] [PERSON_NAME] Prathiswar [PERS…" at bounding box center [214, 384] width 94 height 23
click at [397, 388] on input "text" at bounding box center [483, 383] width 420 height 23
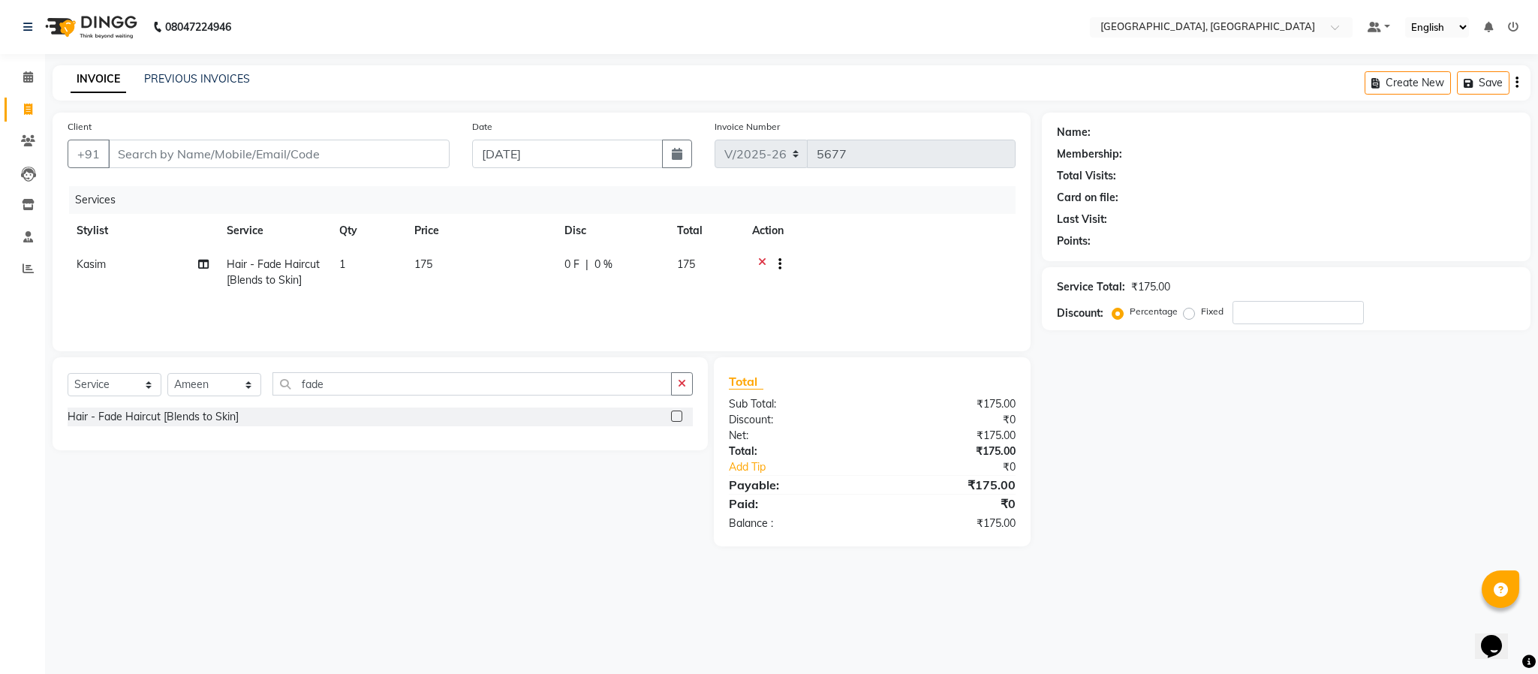
click at [674, 413] on label at bounding box center [676, 416] width 11 height 11
click at [674, 413] on input "checkbox" at bounding box center [676, 417] width 10 height 10
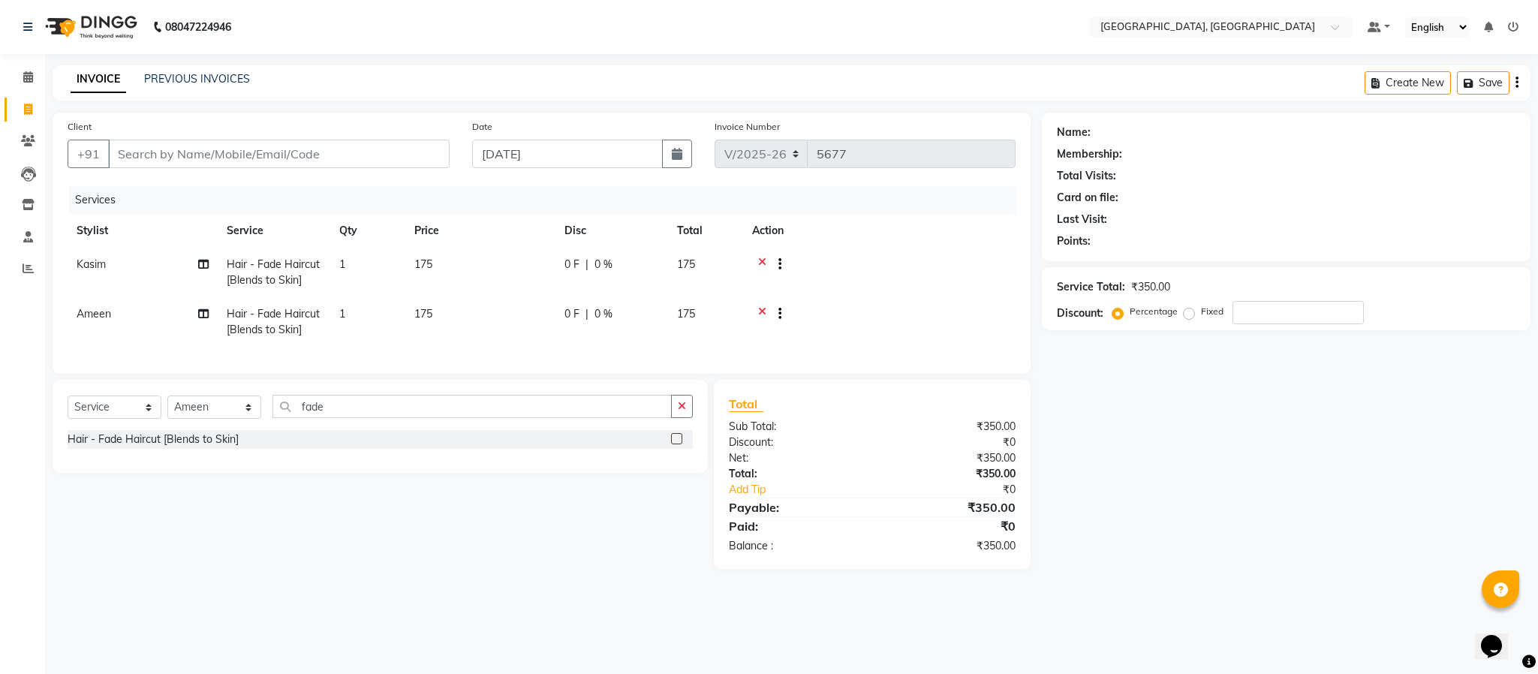
click at [683, 430] on div "Select Service Product Membership Package Voucher Prepaid Gift Card Select Styl…" at bounding box center [380, 412] width 625 height 35
drag, startPoint x: 682, startPoint y: 424, endPoint x: 653, endPoint y: 403, distance: 36.0
click at [682, 411] on icon "button" at bounding box center [682, 406] width 8 height 11
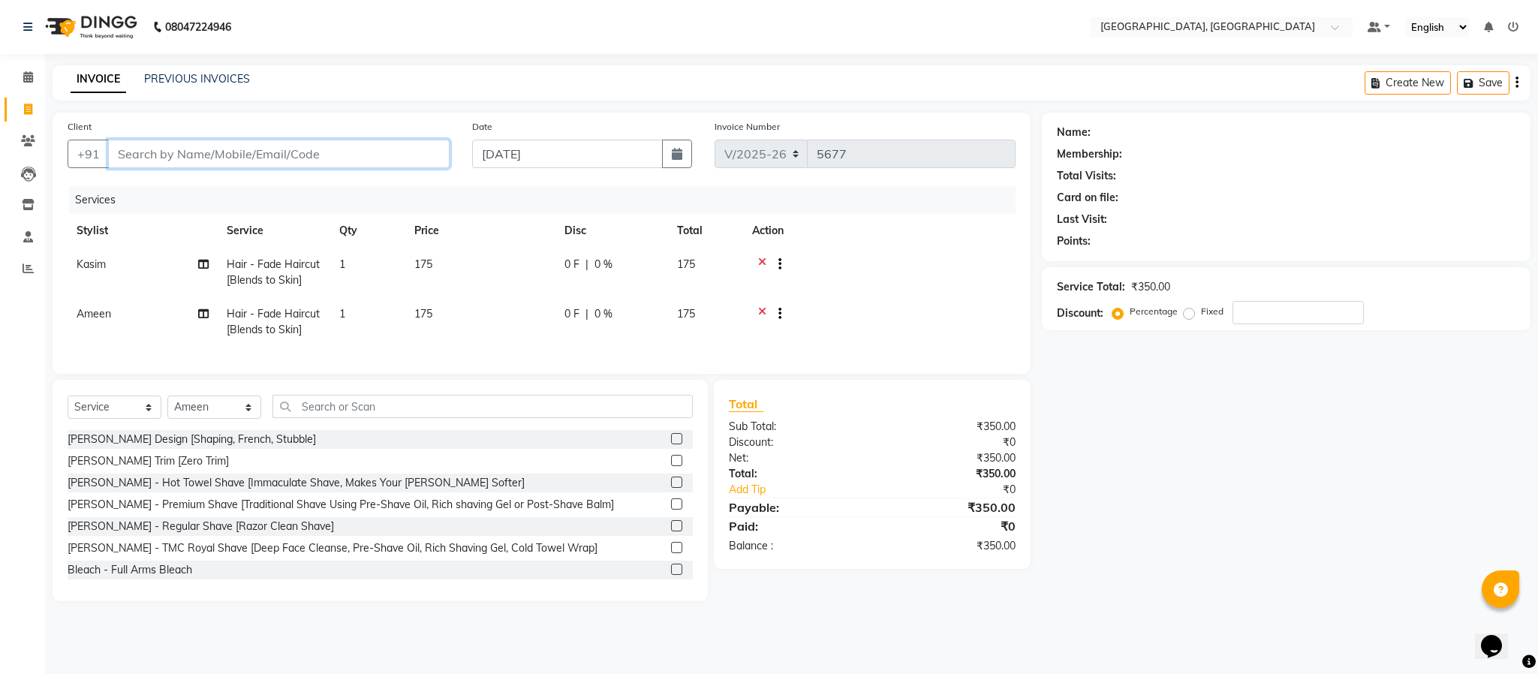
click at [197, 140] on input "Client" at bounding box center [279, 154] width 342 height 29
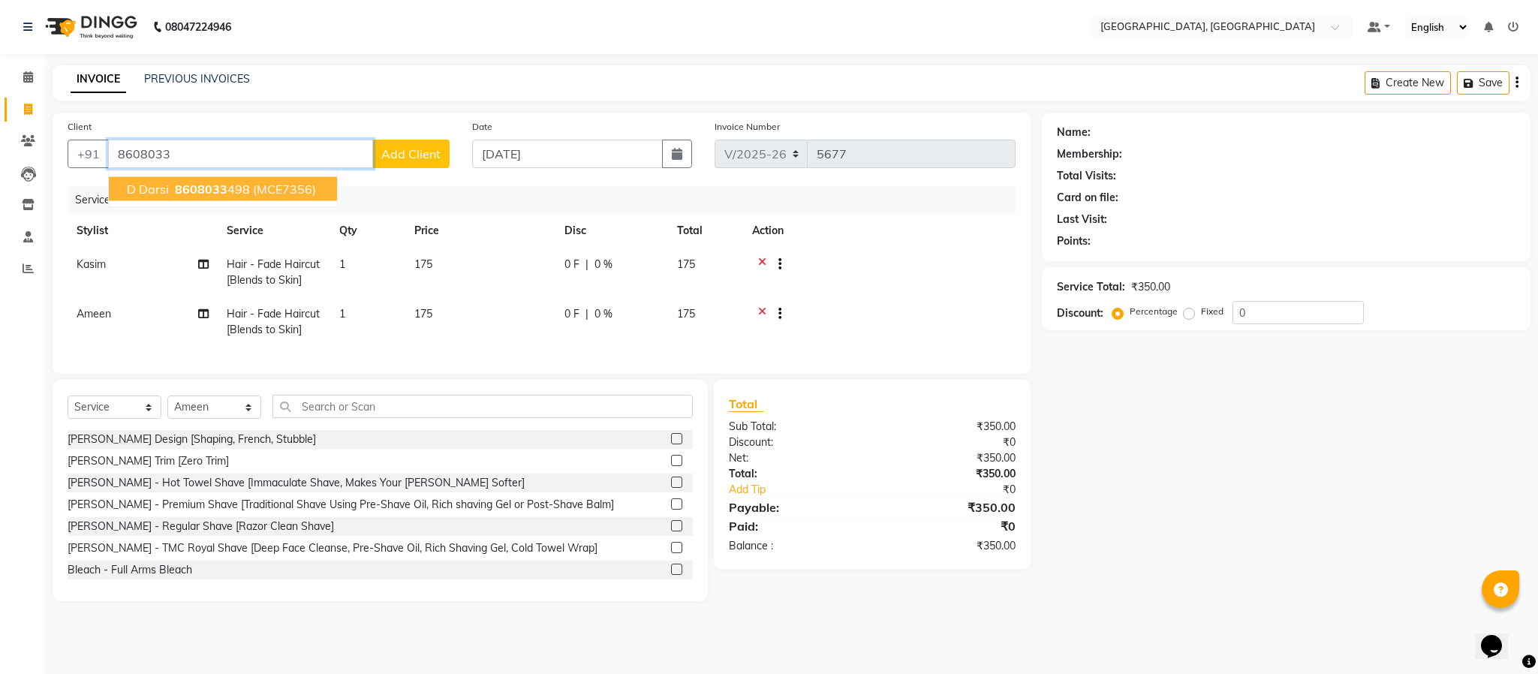
click at [179, 192] on span "8608033" at bounding box center [201, 189] width 53 height 15
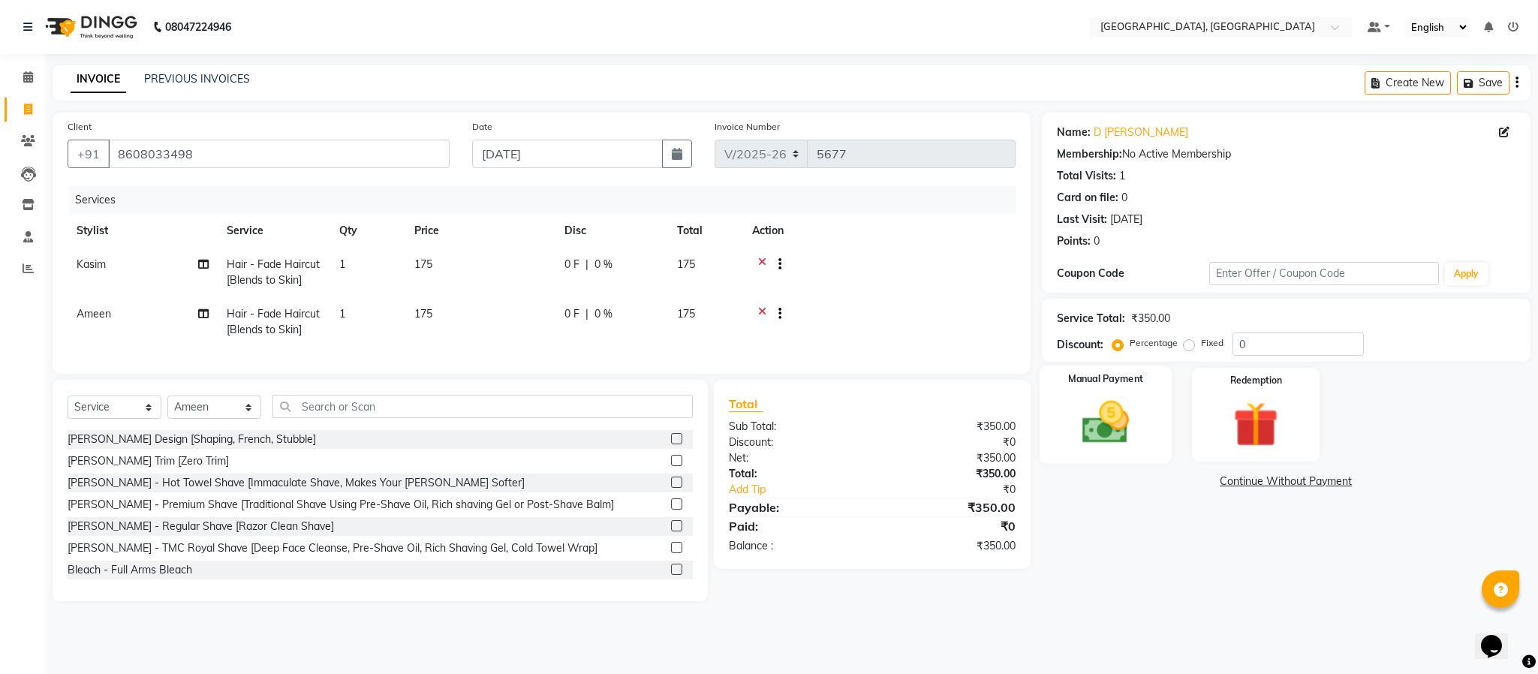
click at [1108, 453] on div "Manual Payment" at bounding box center [1105, 415] width 133 height 98
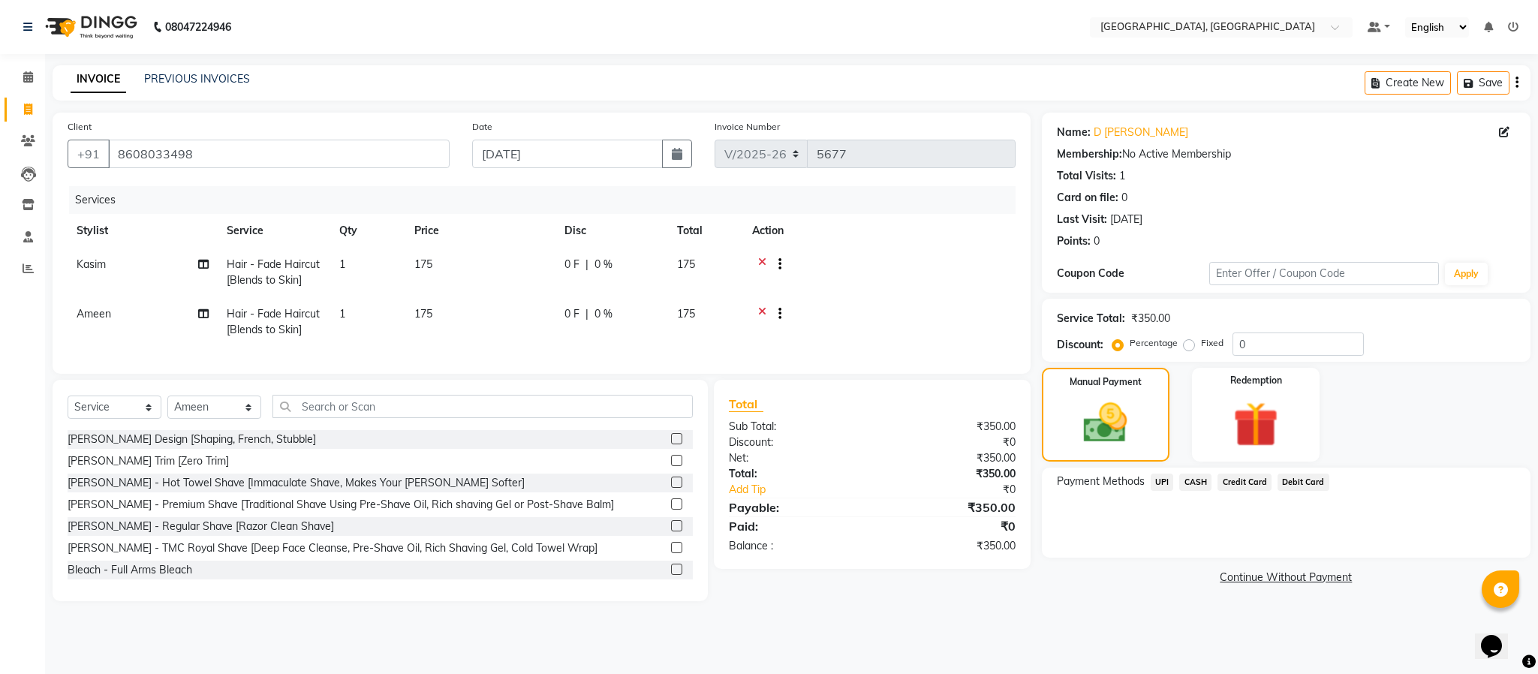
click at [1165, 486] on span "UPI" at bounding box center [1162, 482] width 23 height 17
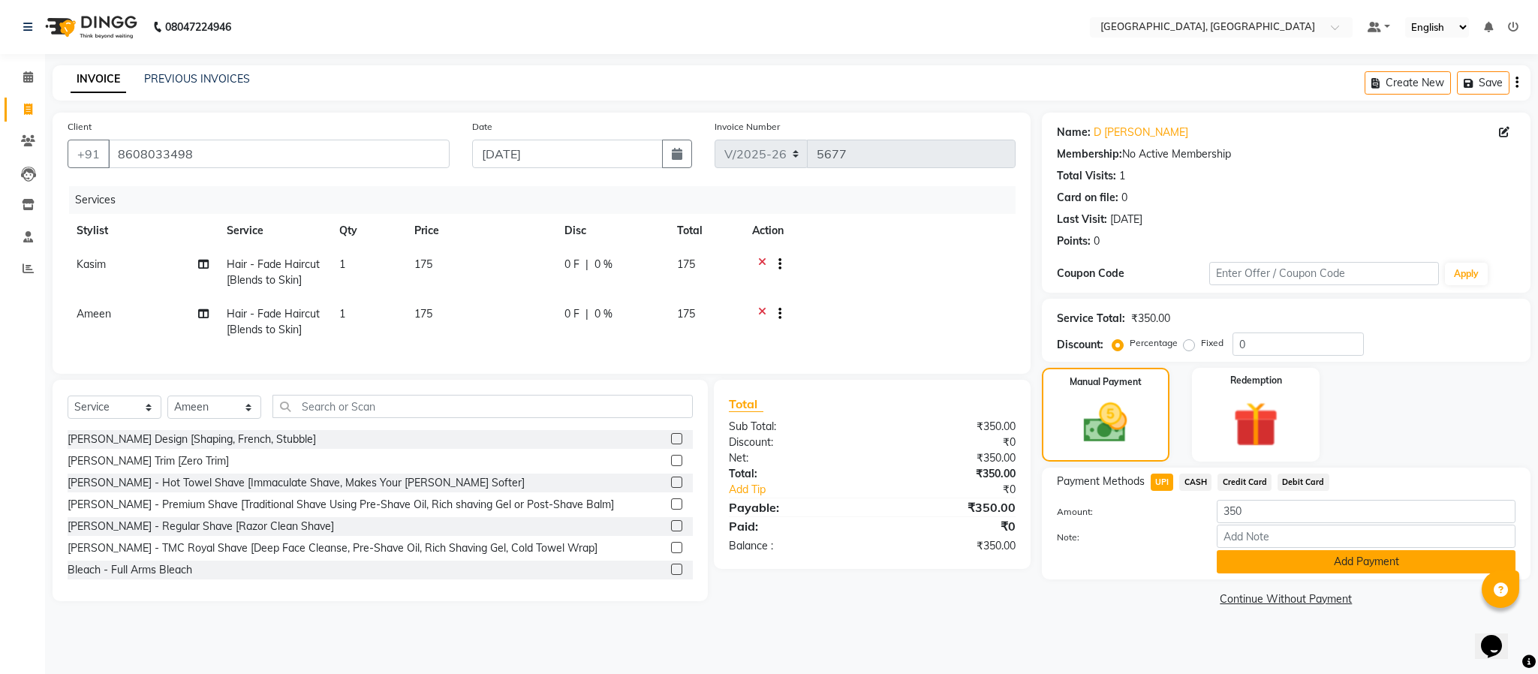
click at [1312, 562] on button "Add Payment" at bounding box center [1366, 561] width 299 height 23
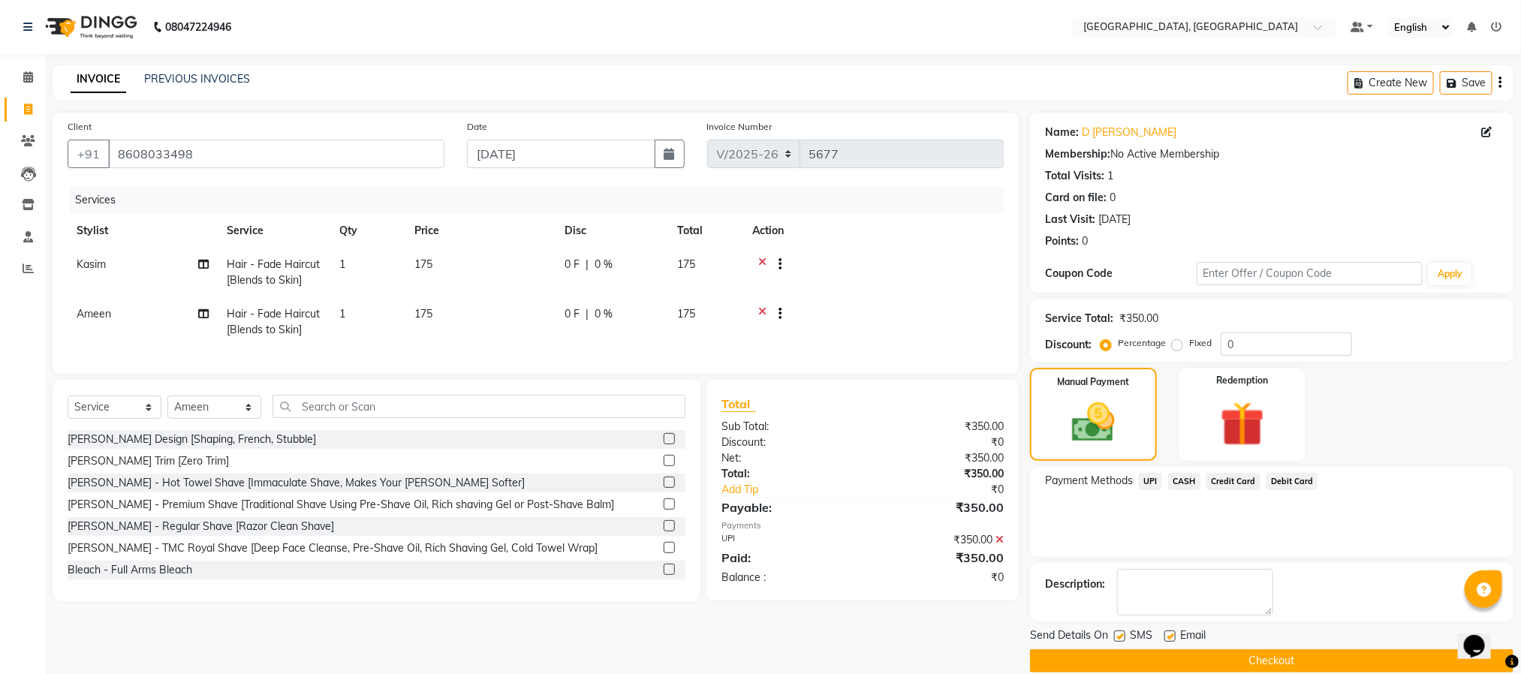
scroll to position [23, 0]
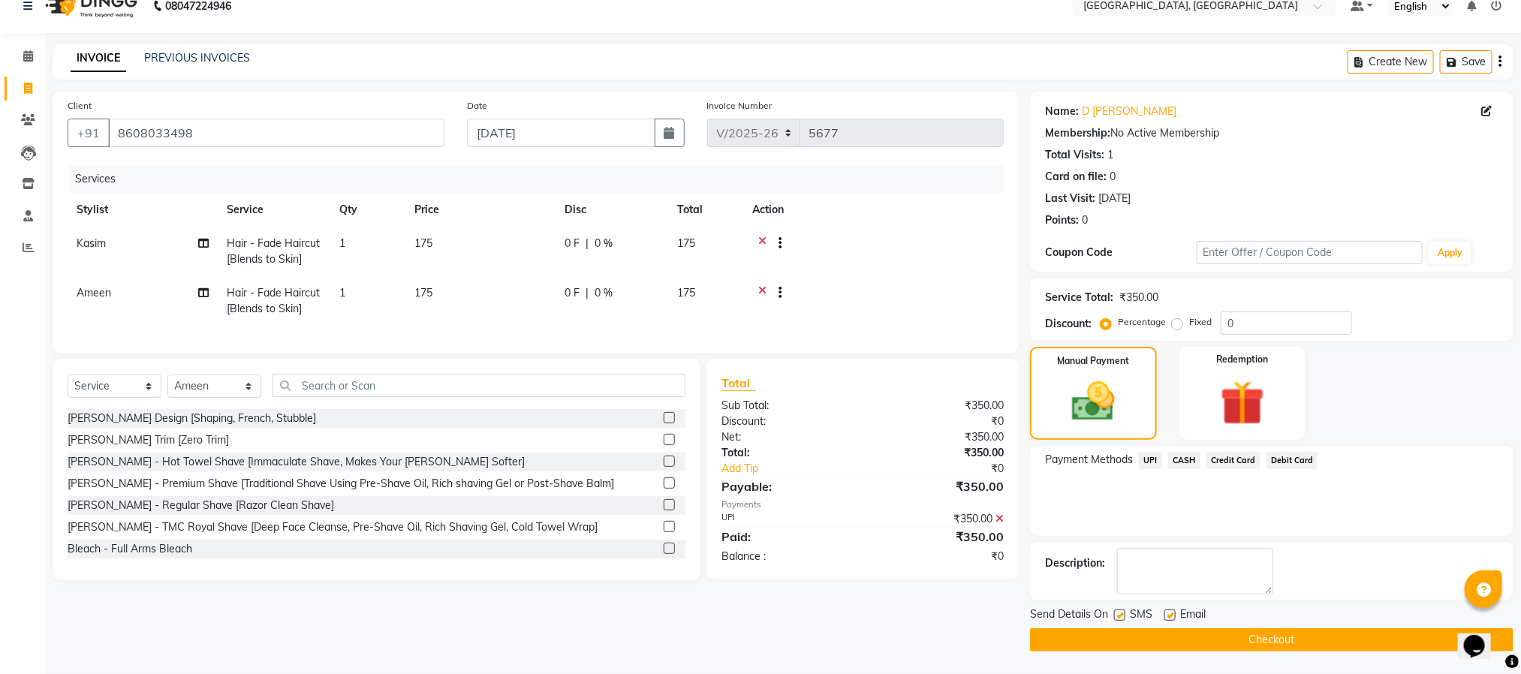
click at [1285, 633] on button "Checkout" at bounding box center [1271, 639] width 483 height 23
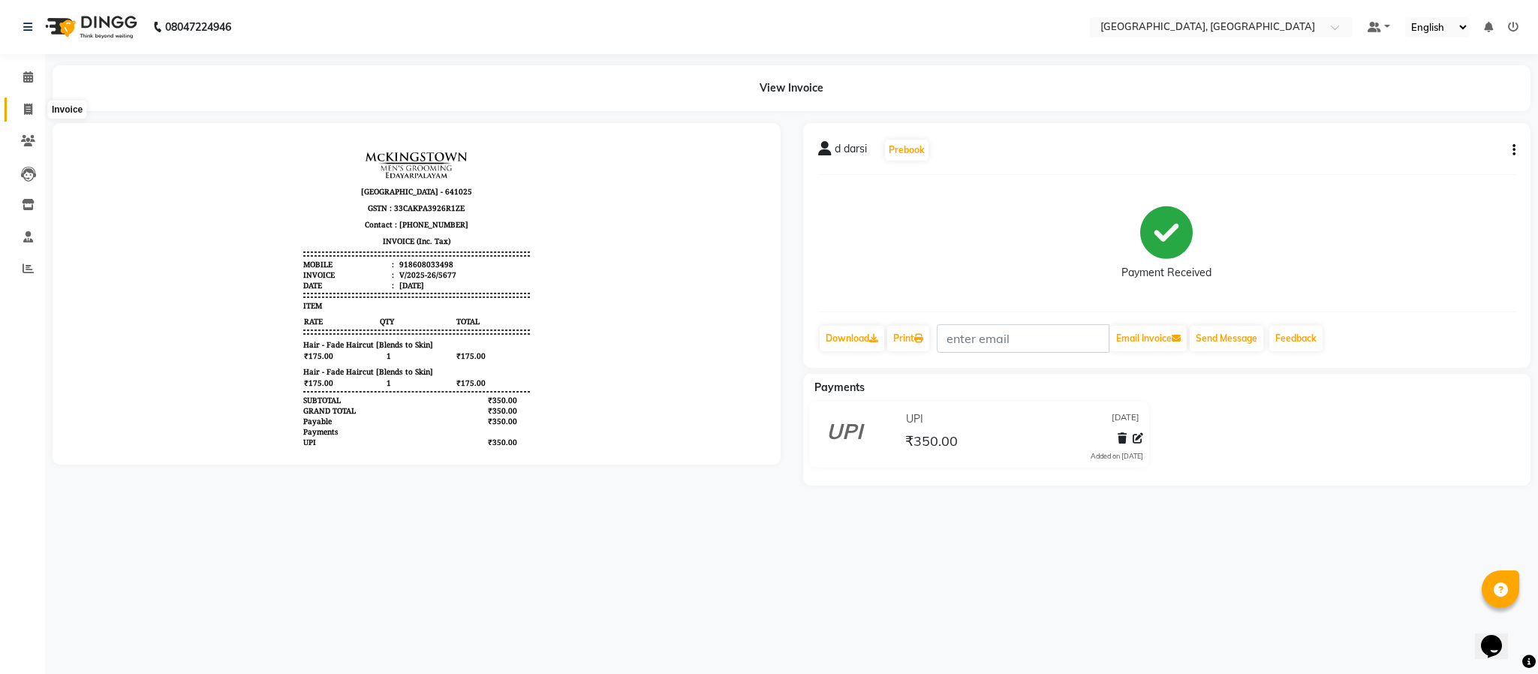
drag, startPoint x: 25, startPoint y: 101, endPoint x: 34, endPoint y: 111, distance: 13.3
click at [25, 101] on span at bounding box center [28, 109] width 26 height 17
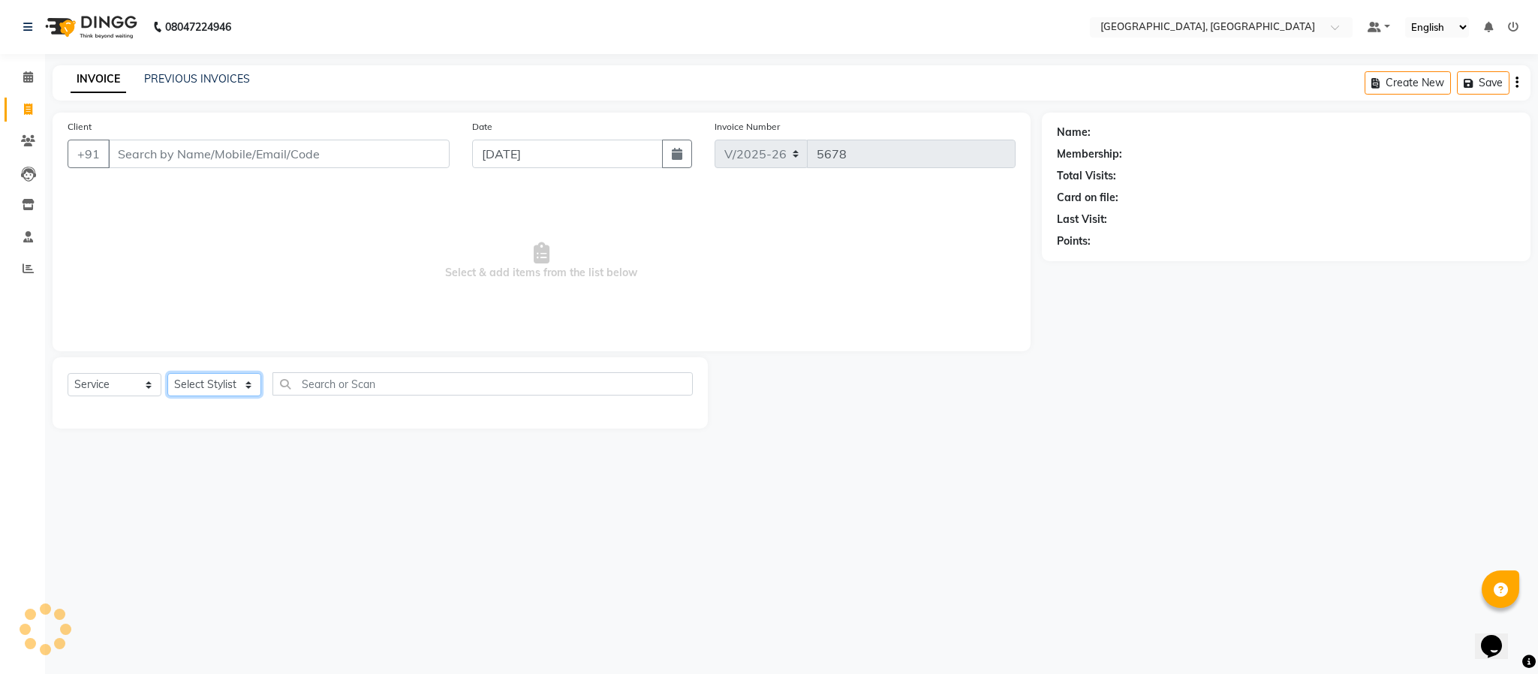
click at [183, 381] on select "Select Stylist Ameen House Keeping [PERSON_NAME] [PERSON_NAME] Prathiswar [PERS…" at bounding box center [214, 384] width 94 height 23
click at [167, 374] on select "Select Stylist Ameen House Keeping [PERSON_NAME] [PERSON_NAME] Prathiswar [PERS…" at bounding box center [214, 384] width 94 height 23
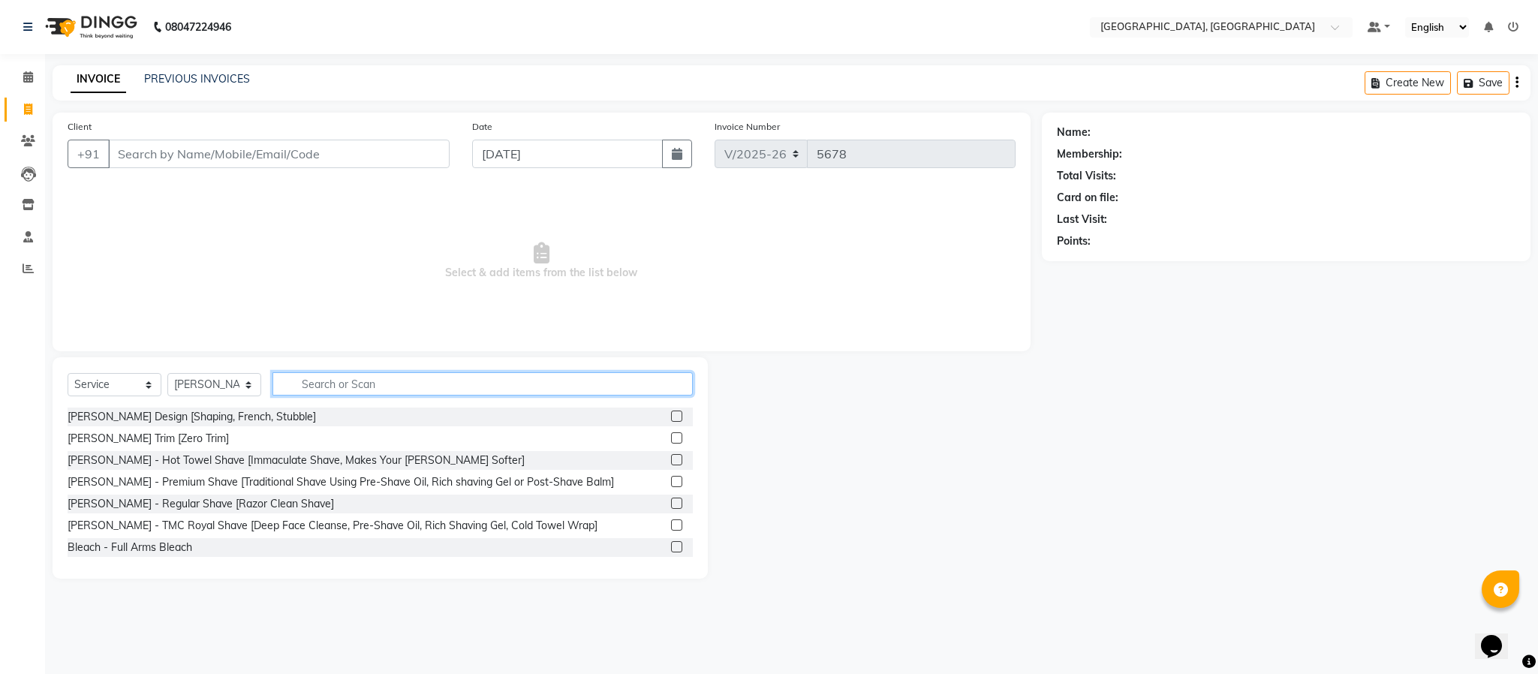
click at [358, 377] on input "text" at bounding box center [483, 383] width 420 height 23
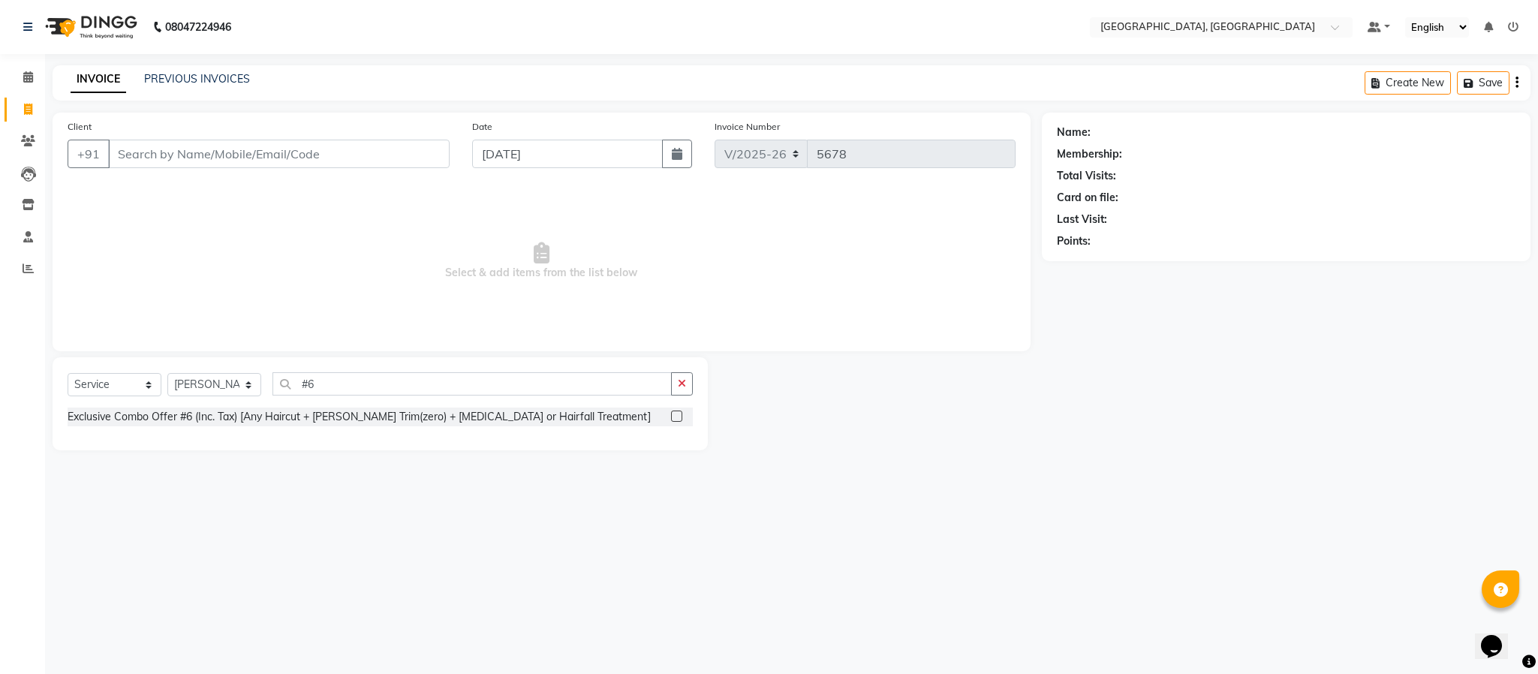
click at [678, 414] on label at bounding box center [676, 416] width 11 height 11
click at [678, 414] on input "checkbox" at bounding box center [676, 417] width 10 height 10
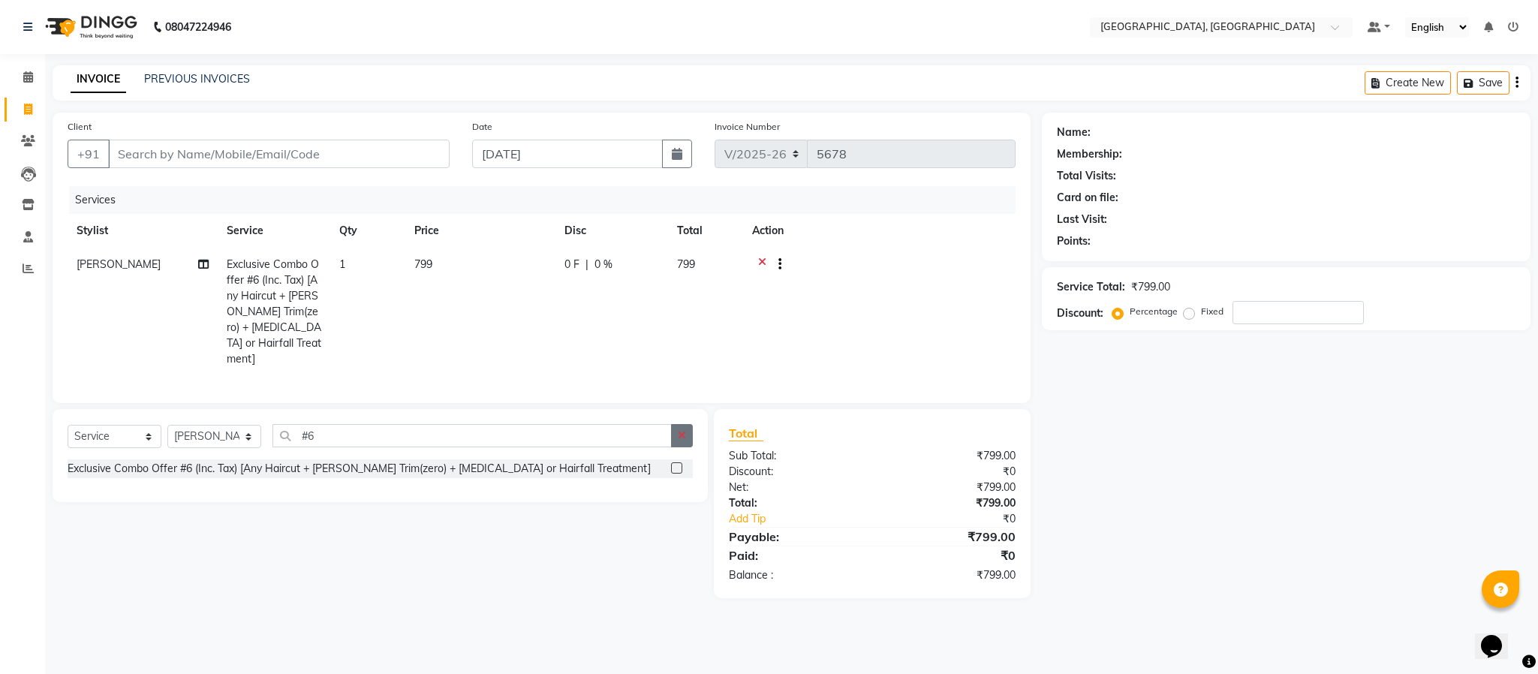
click at [682, 442] on button "button" at bounding box center [682, 435] width 22 height 23
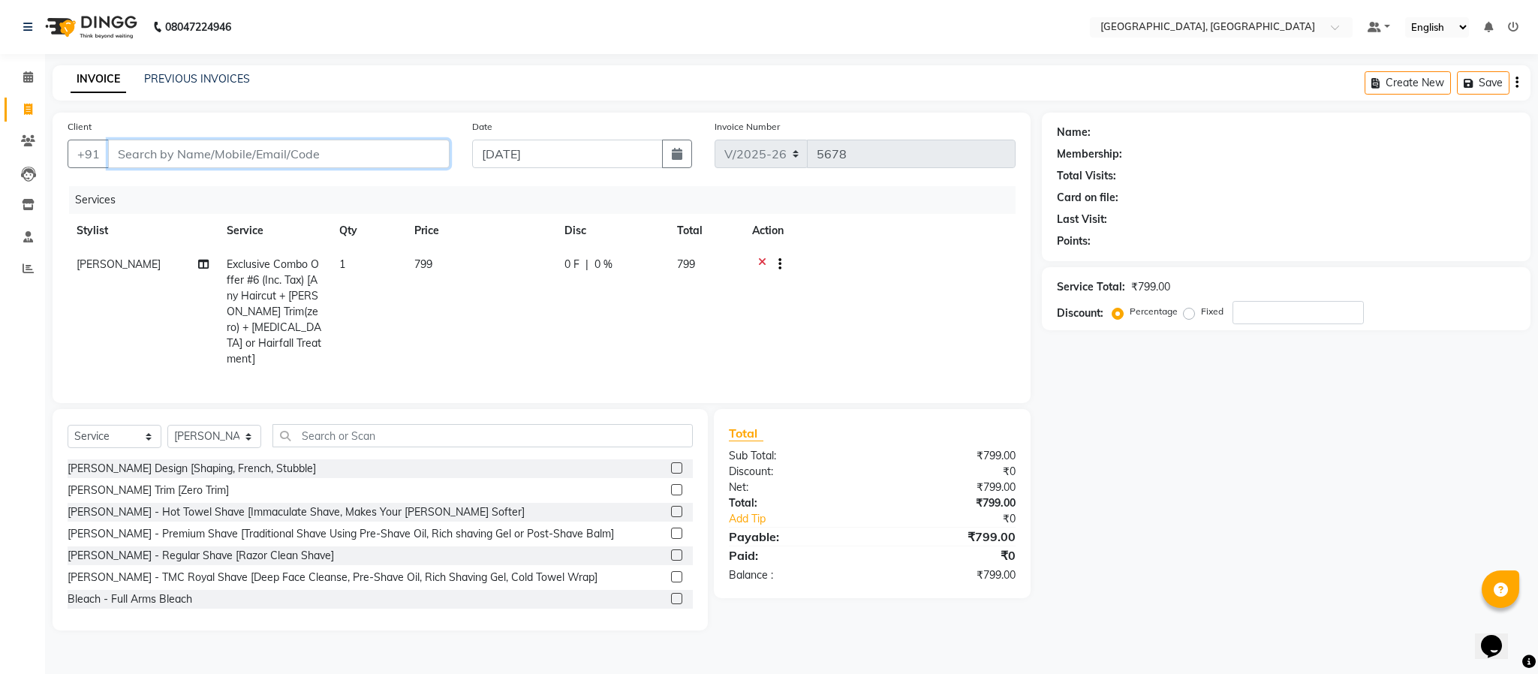
click at [268, 155] on input "Client" at bounding box center [279, 154] width 342 height 29
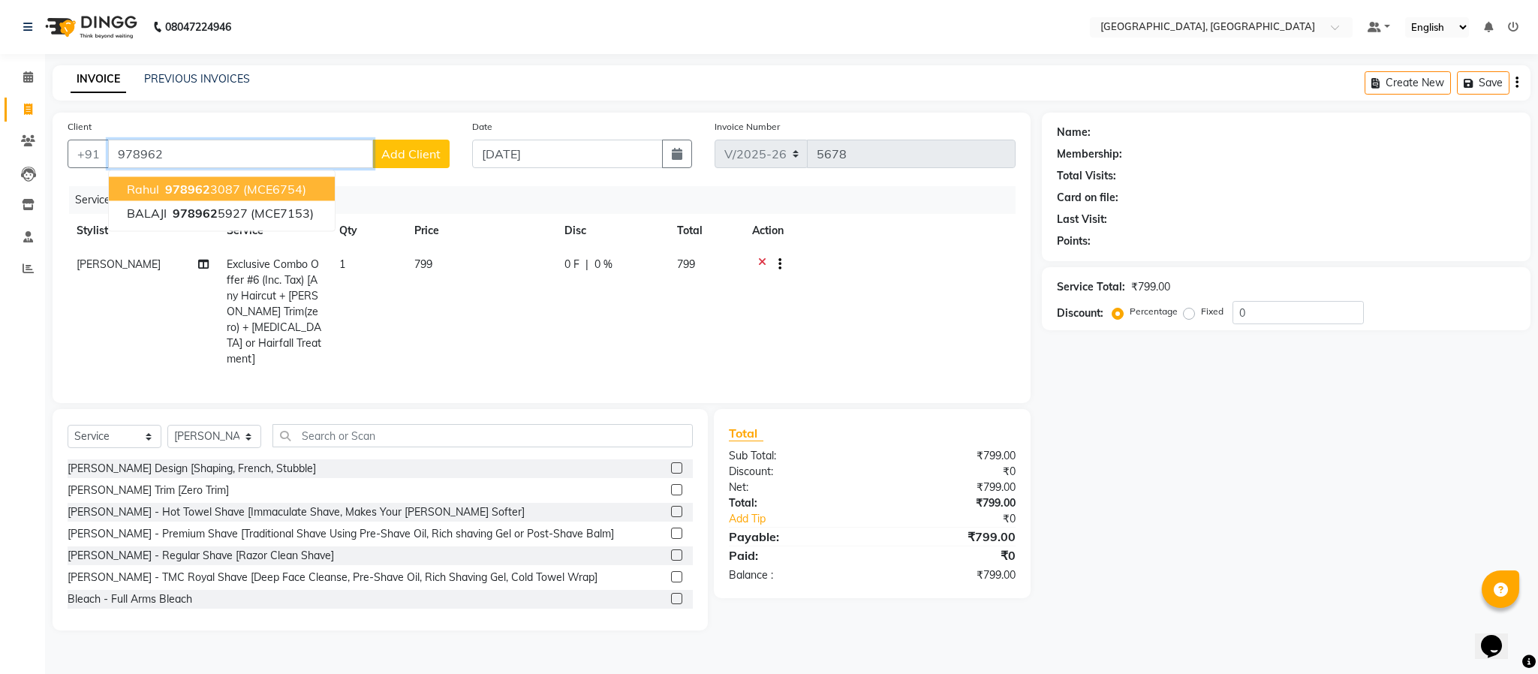
click at [255, 189] on span "(MCE6754)" at bounding box center [274, 189] width 63 height 15
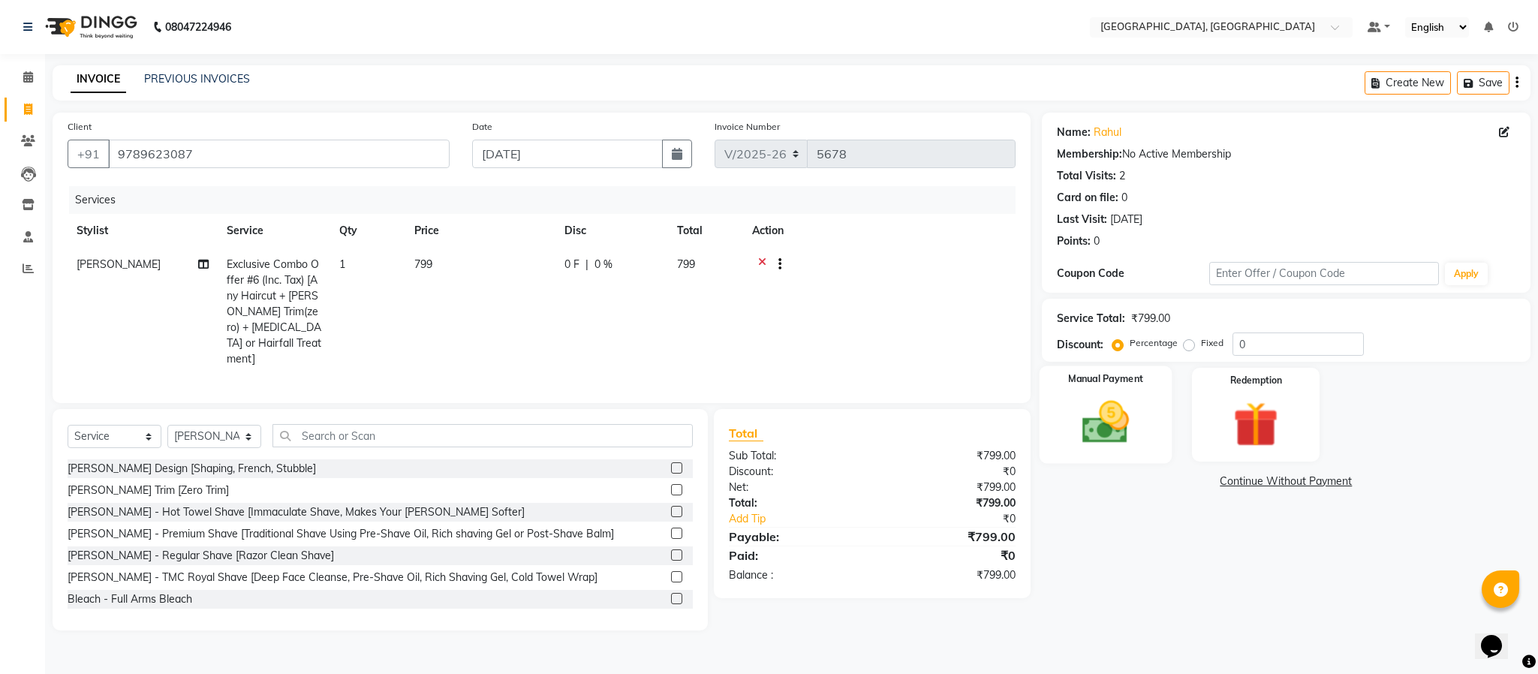
click at [1115, 440] on img at bounding box center [1106, 423] width 77 height 54
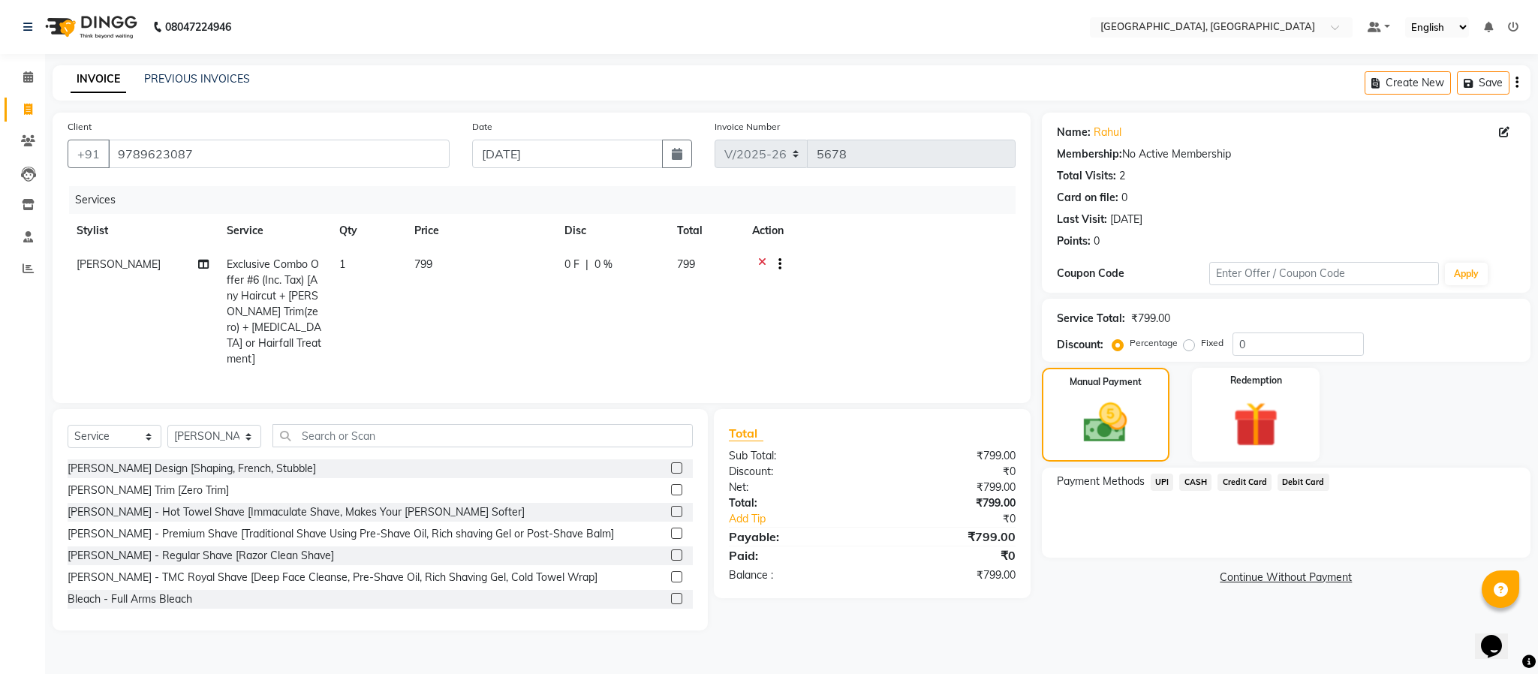
click at [1164, 486] on span "UPI" at bounding box center [1162, 482] width 23 height 17
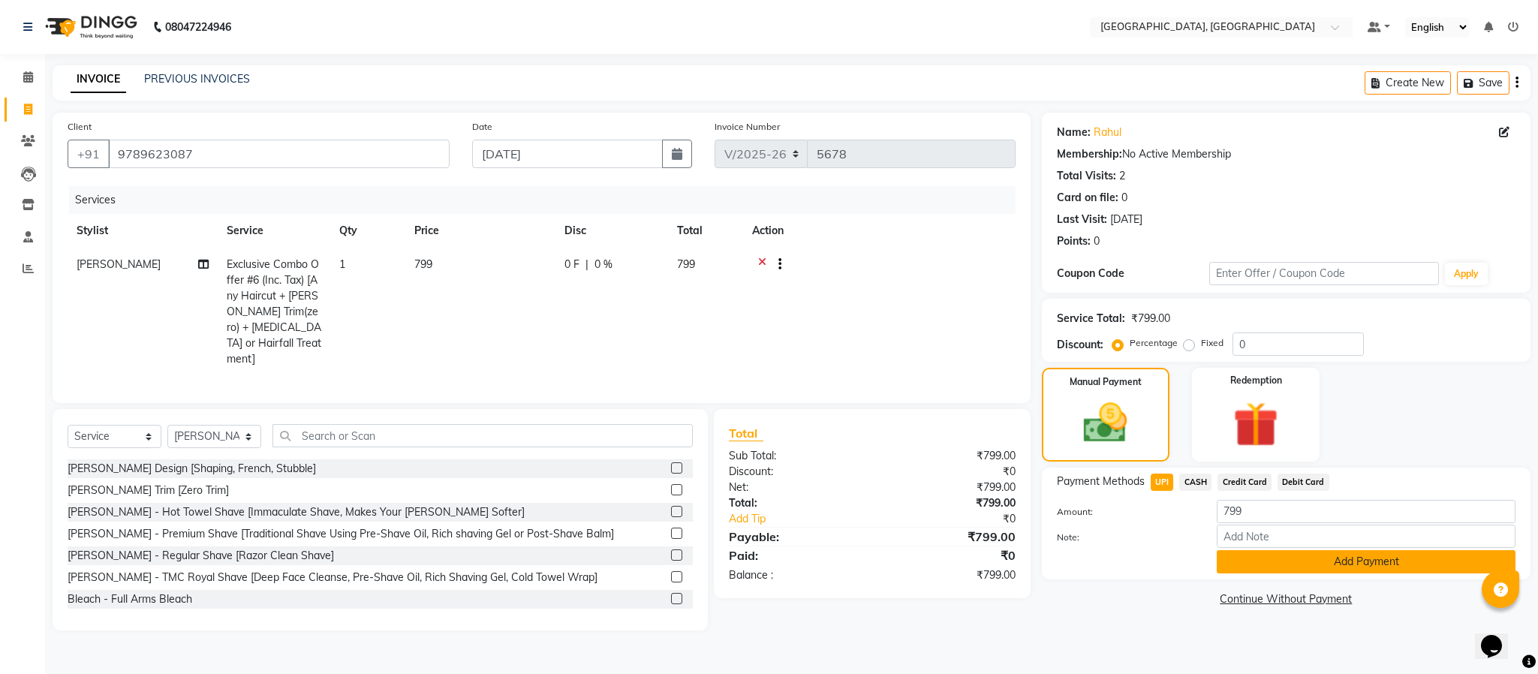
click at [1267, 564] on button "Add Payment" at bounding box center [1366, 561] width 299 height 23
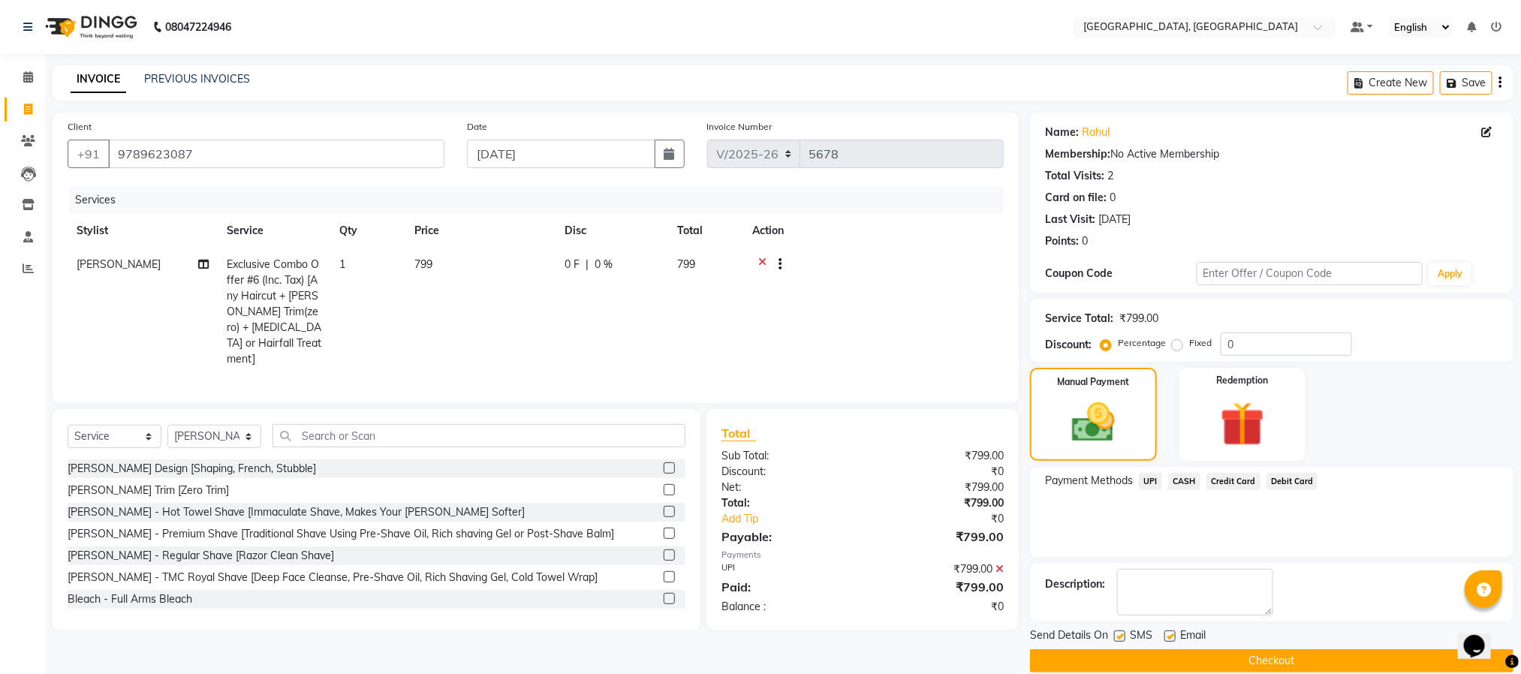
scroll to position [23, 0]
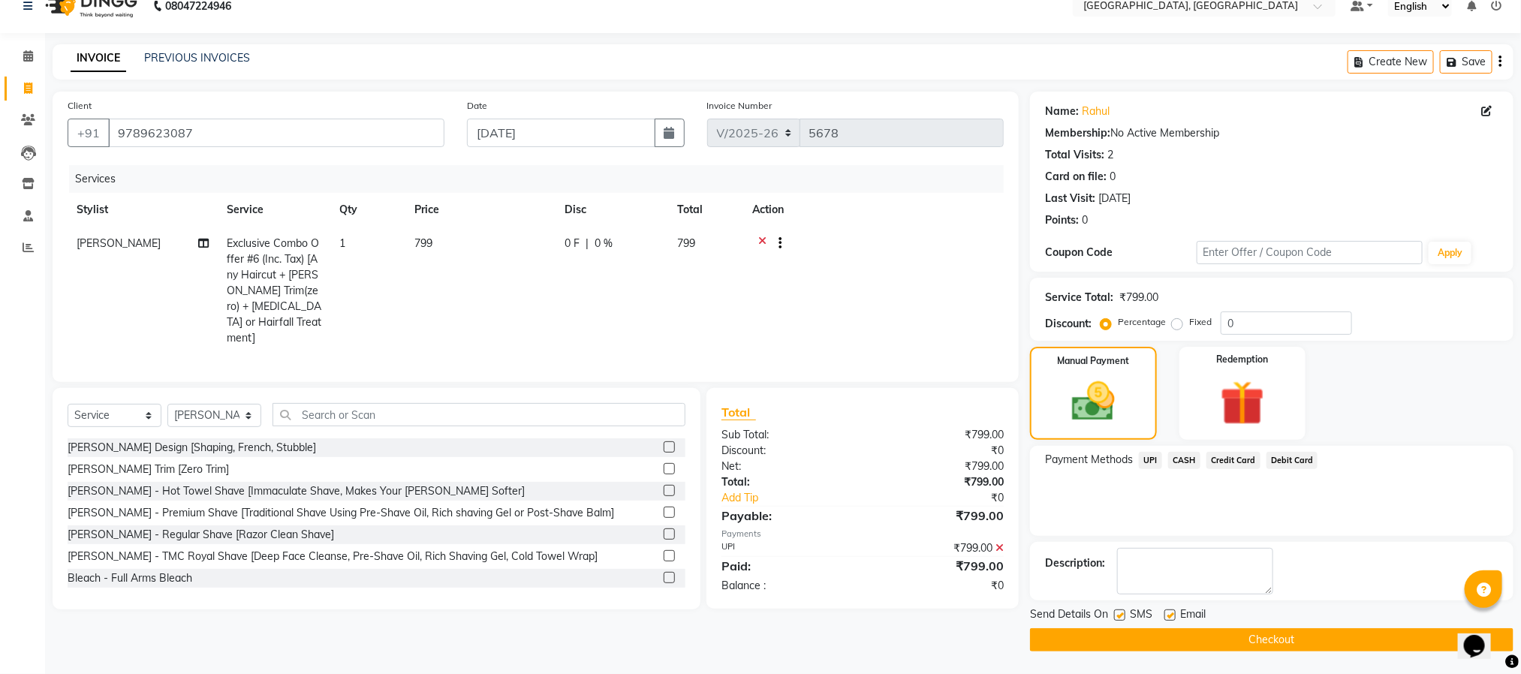
click at [1336, 642] on button "Checkout" at bounding box center [1271, 639] width 483 height 23
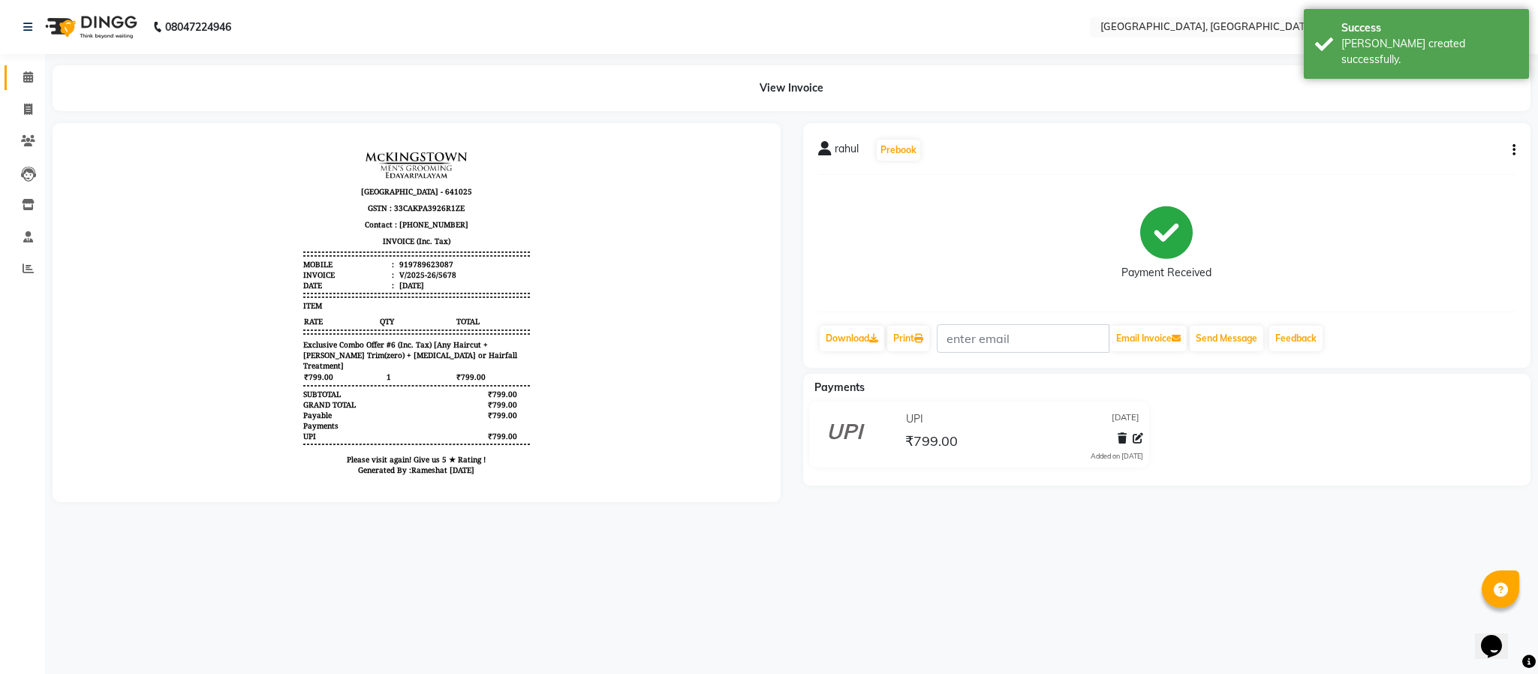
click at [37, 68] on link "Calendar" at bounding box center [23, 77] width 36 height 25
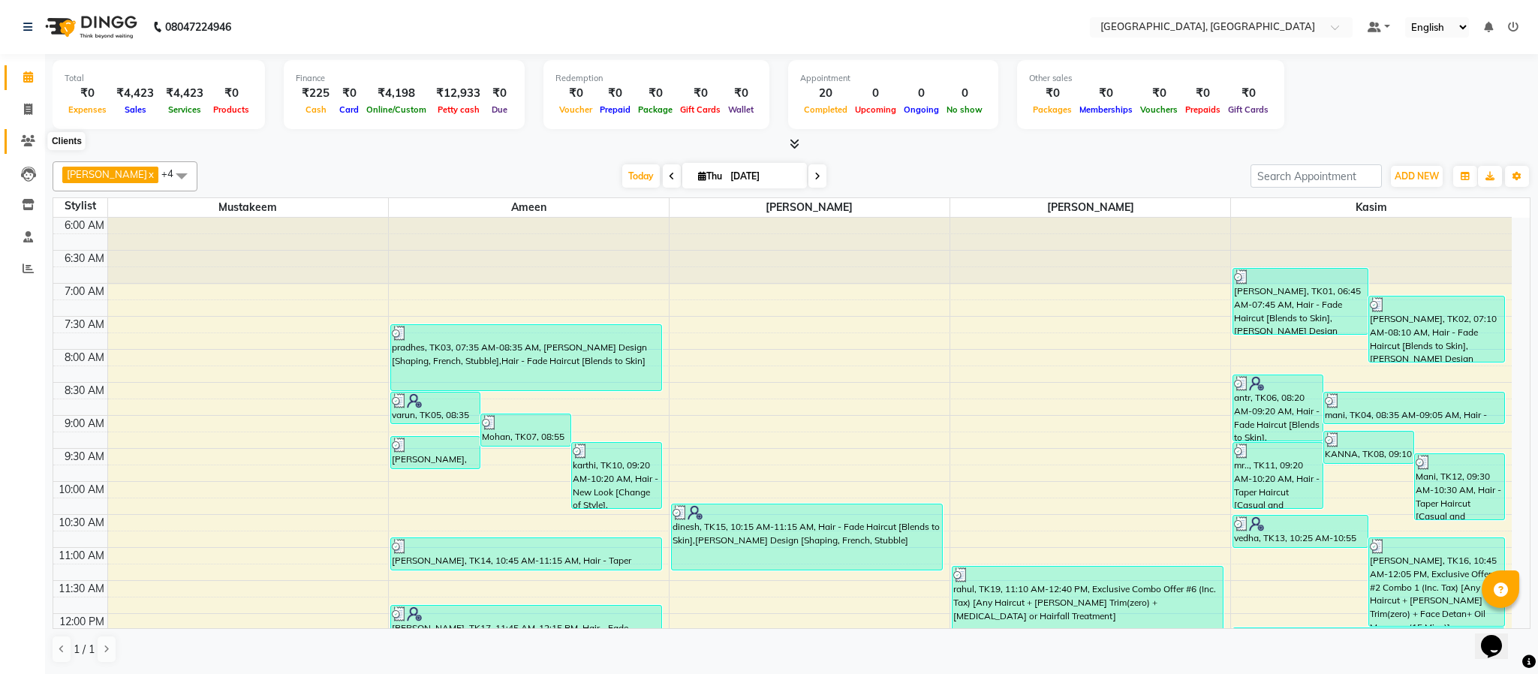
click at [17, 143] on span at bounding box center [28, 141] width 26 height 17
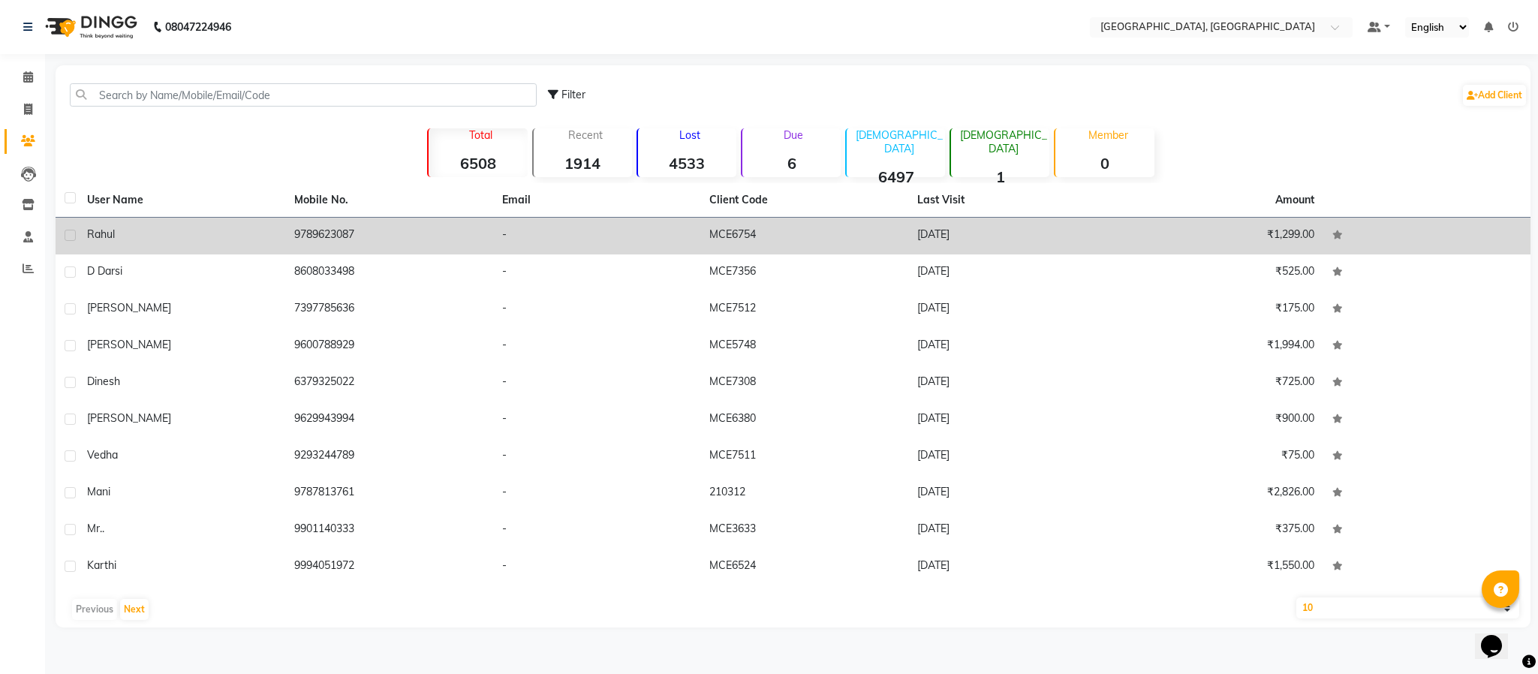
click at [321, 230] on td "9789623087" at bounding box center [388, 236] width 207 height 37
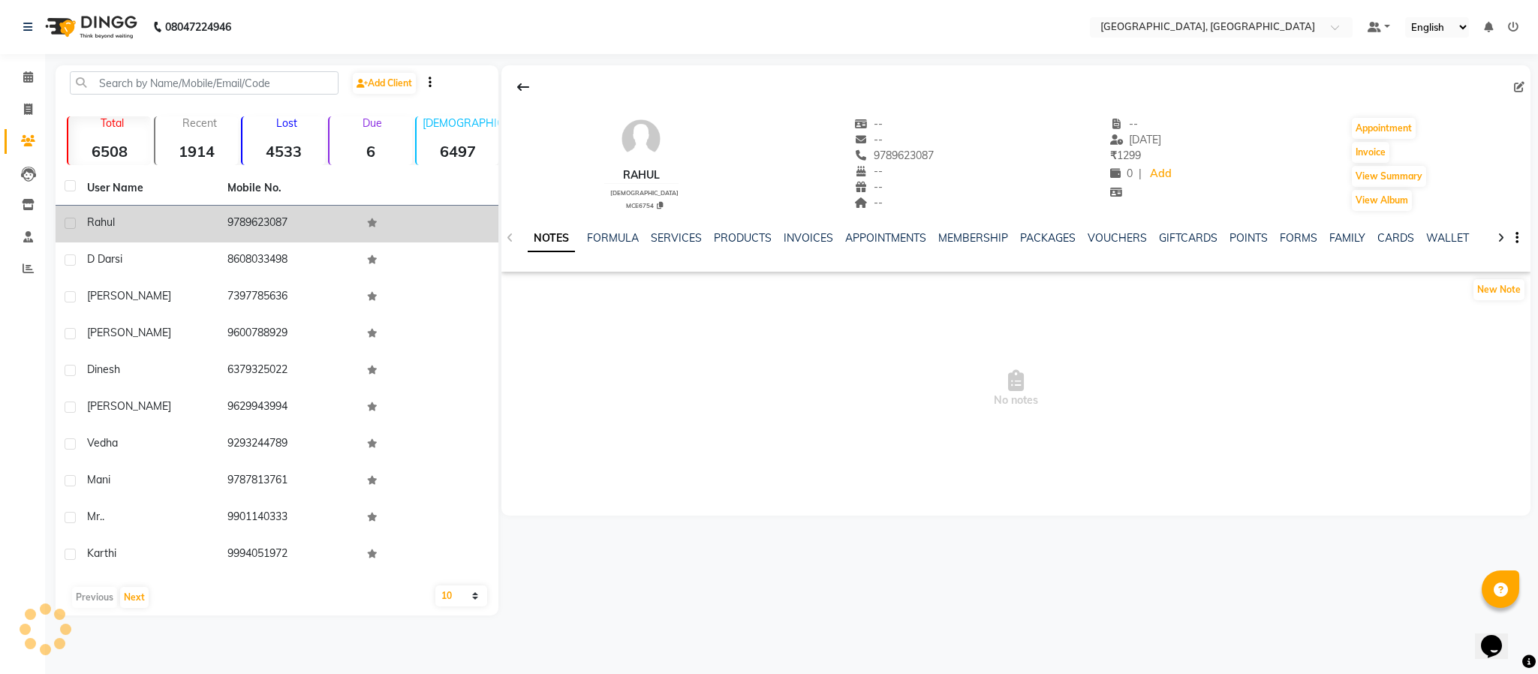
click at [321, 230] on td "9789623087" at bounding box center [288, 224] width 140 height 37
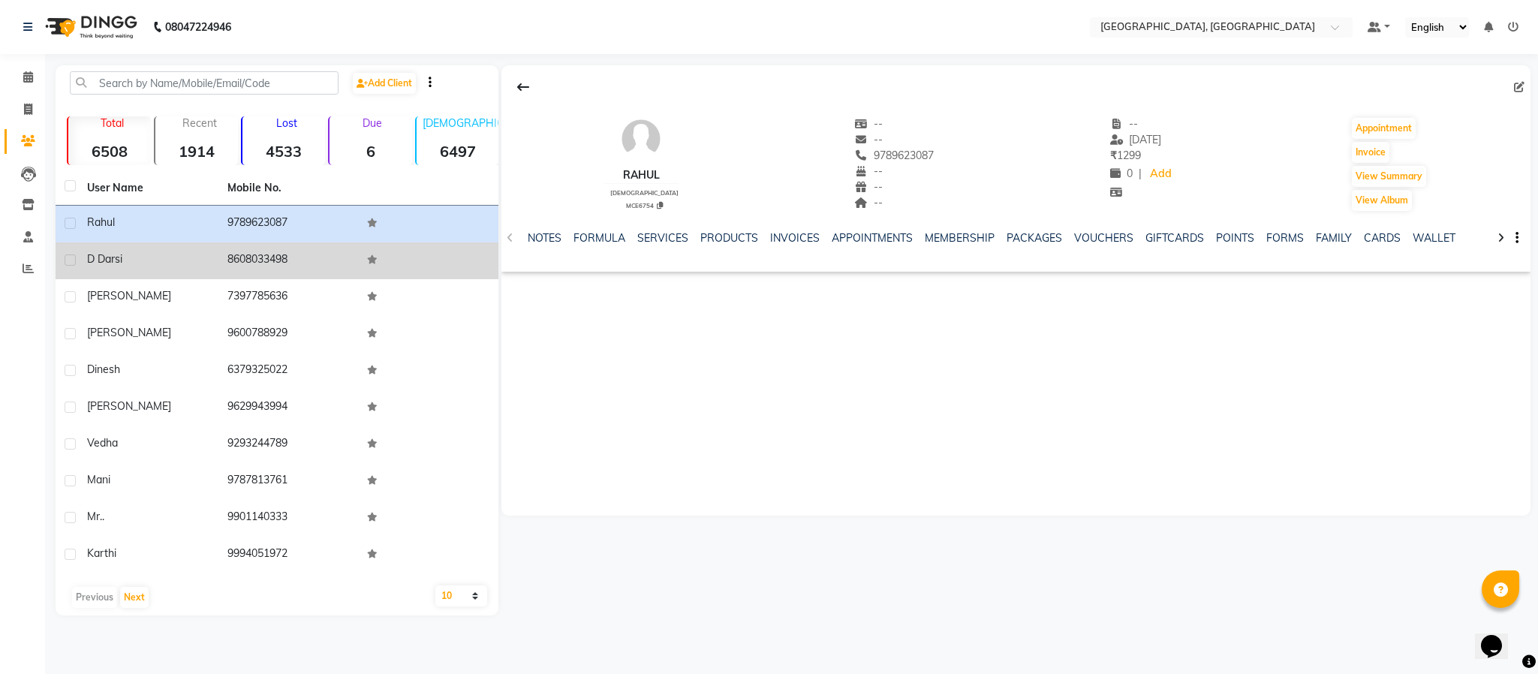
click at [264, 261] on td "8608033498" at bounding box center [288, 260] width 140 height 37
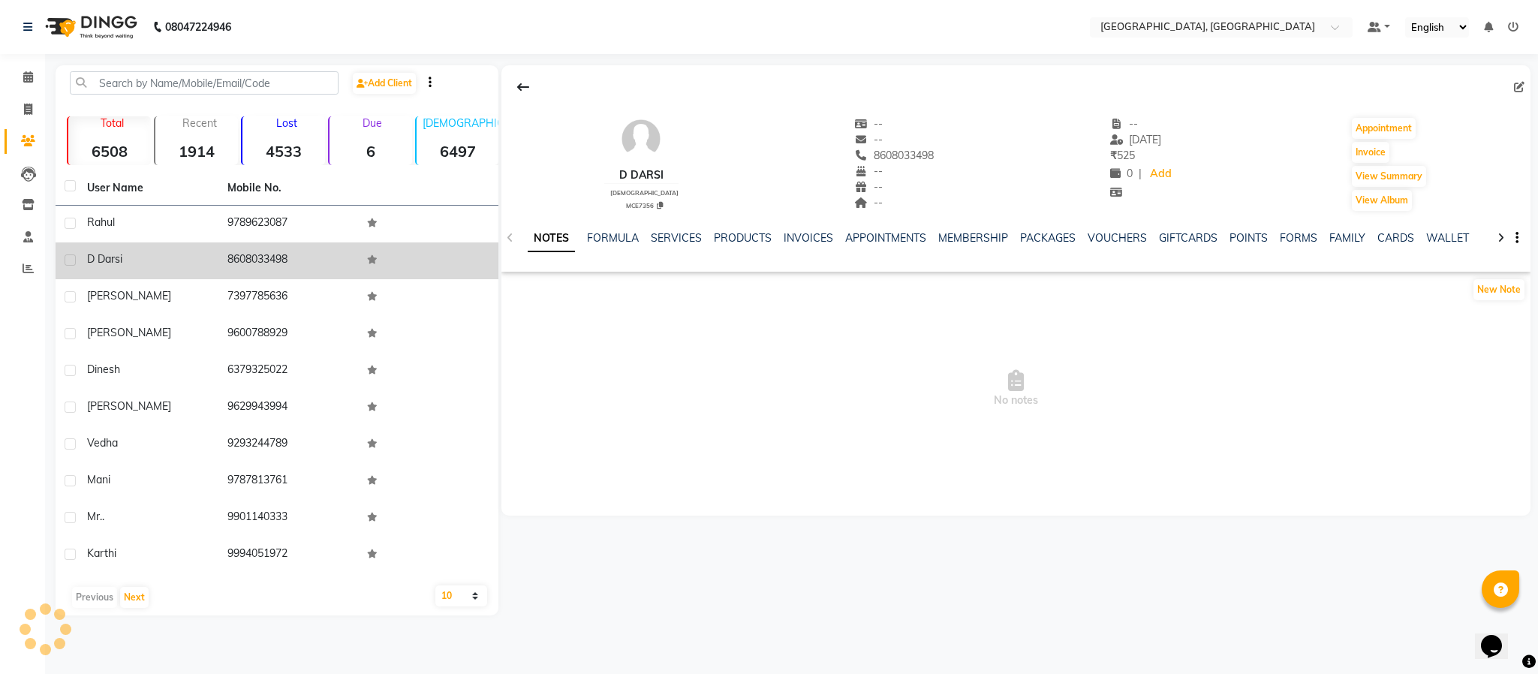
click at [264, 261] on td "8608033498" at bounding box center [288, 260] width 140 height 37
click at [253, 261] on td "8608033498" at bounding box center [288, 260] width 140 height 37
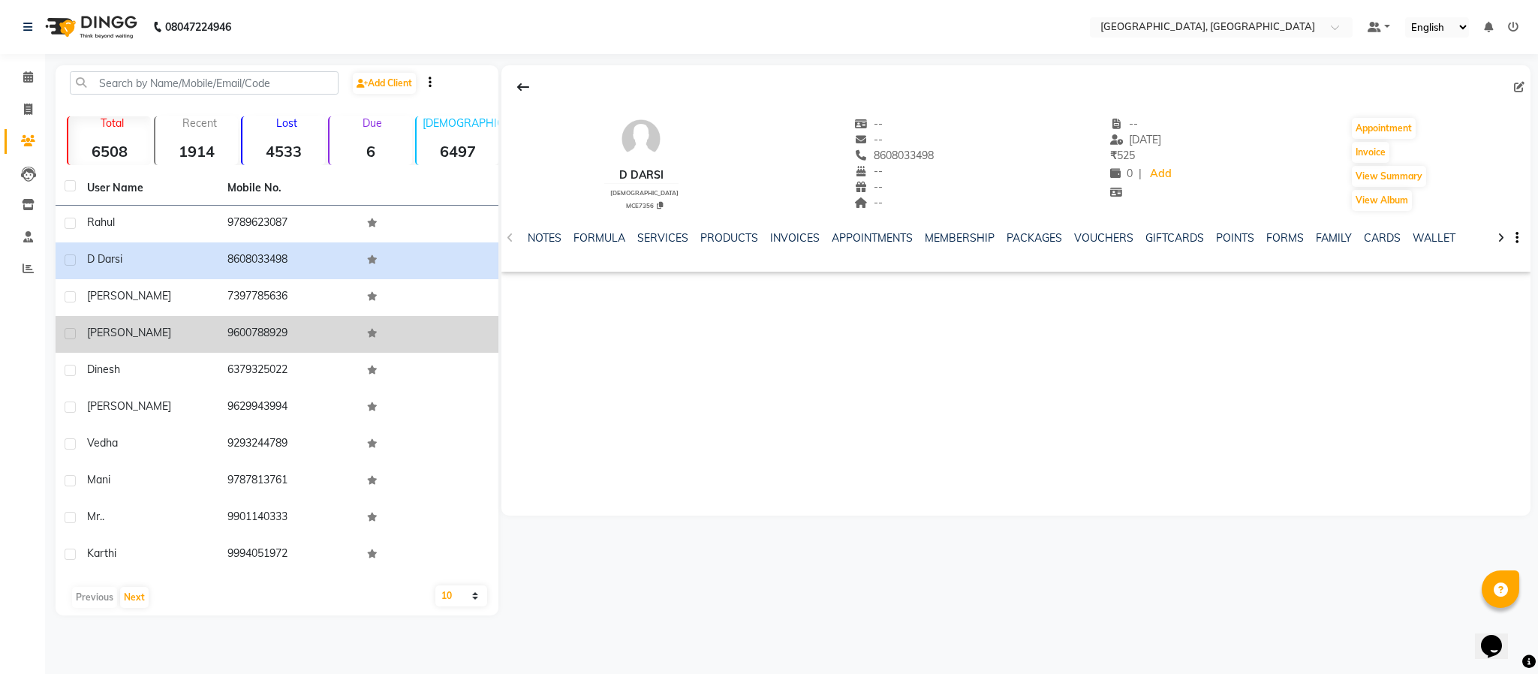
click at [235, 340] on td "9600788929" at bounding box center [288, 334] width 140 height 37
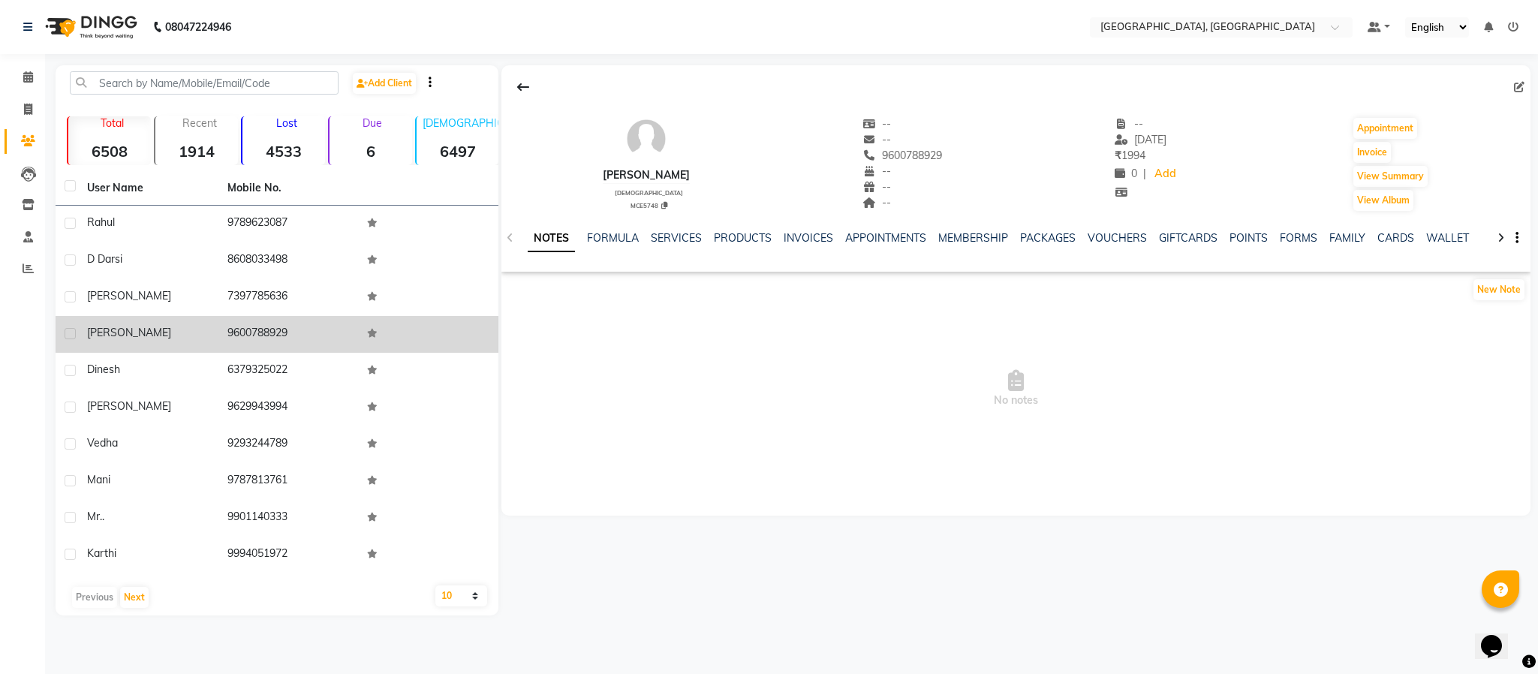
click at [252, 333] on td "9600788929" at bounding box center [288, 334] width 140 height 37
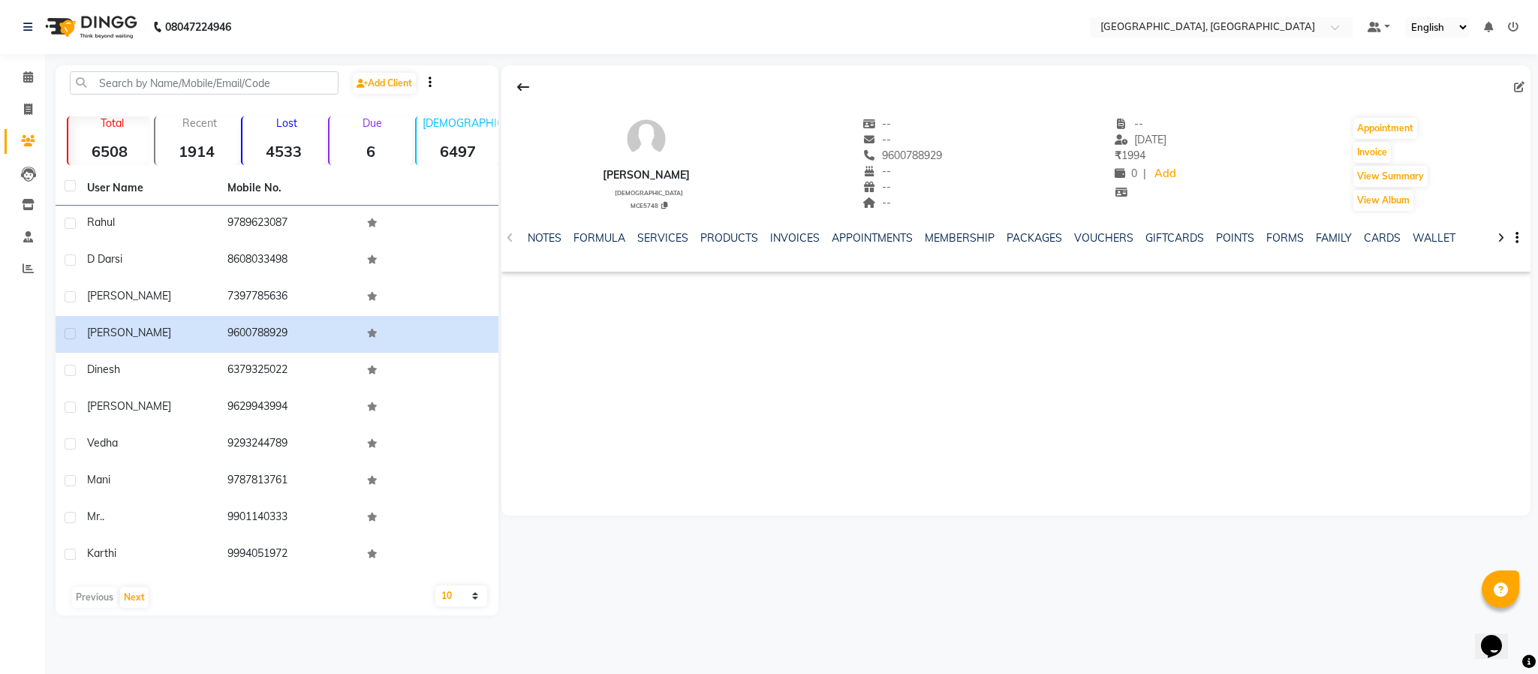
click at [652, 248] on div "NOTES FORMULA SERVICES PRODUCTS INVOICES APPOINTMENTS MEMBERSHIP PACKAGES VOUCH…" at bounding box center [998, 244] width 941 height 28
click at [656, 234] on link "SERVICES" at bounding box center [662, 238] width 51 height 14
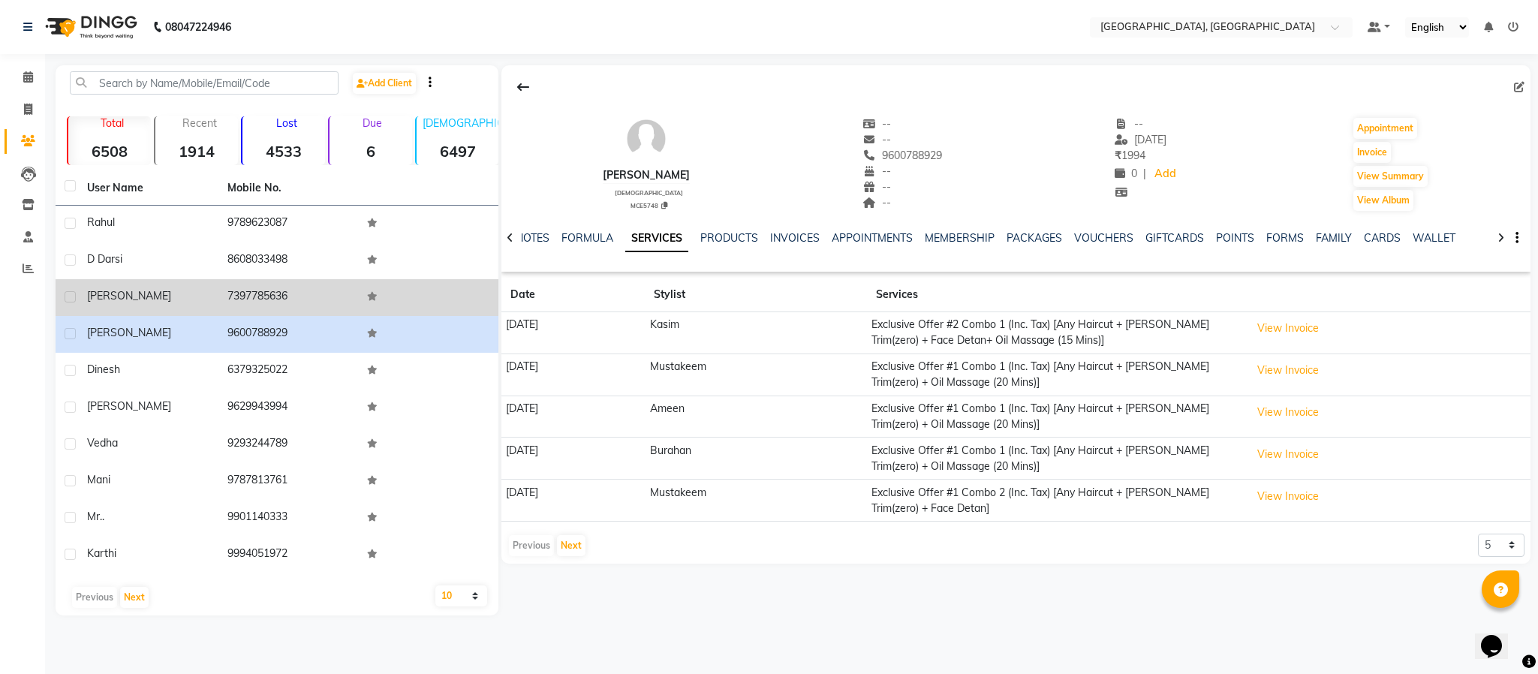
click at [264, 286] on td "7397785636" at bounding box center [288, 297] width 140 height 37
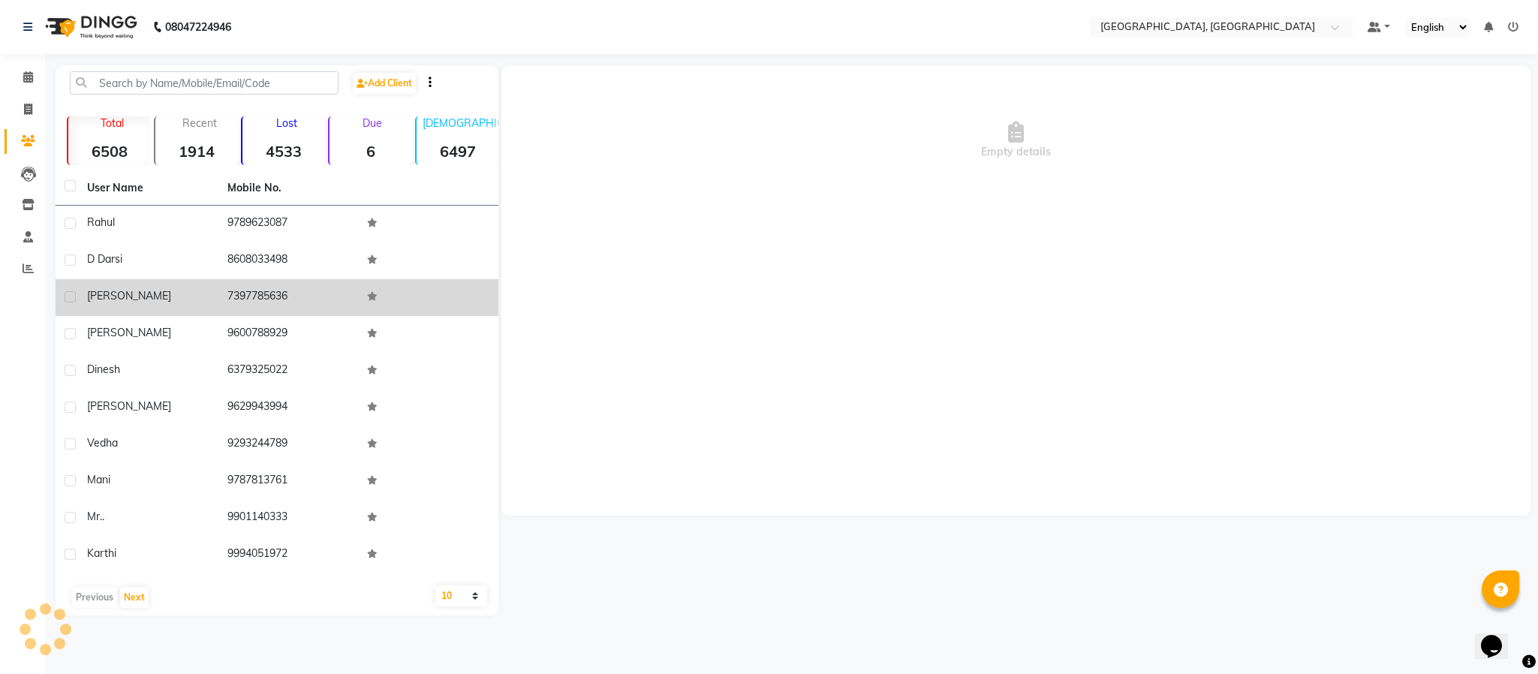
click at [264, 286] on td "7397785636" at bounding box center [288, 297] width 140 height 37
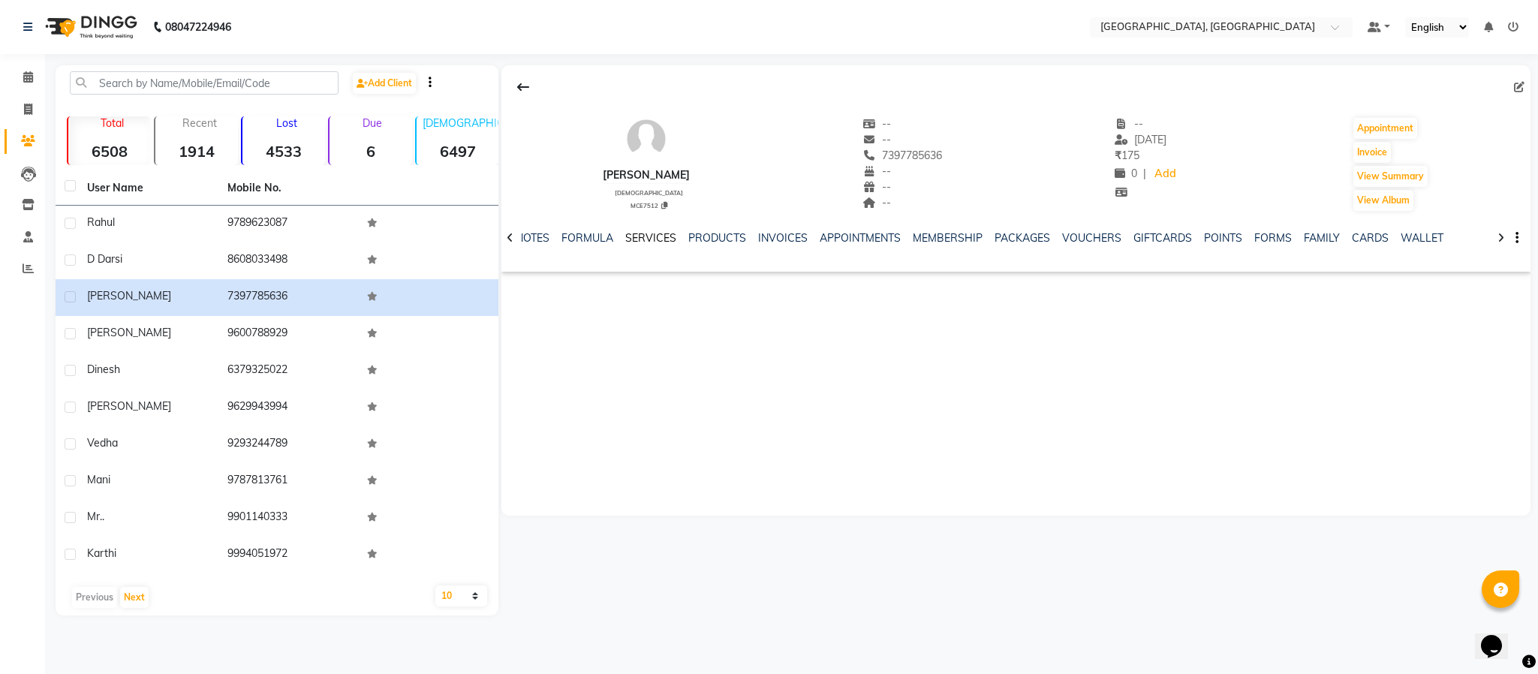
click at [625, 233] on link "SERVICES" at bounding box center [650, 238] width 51 height 14
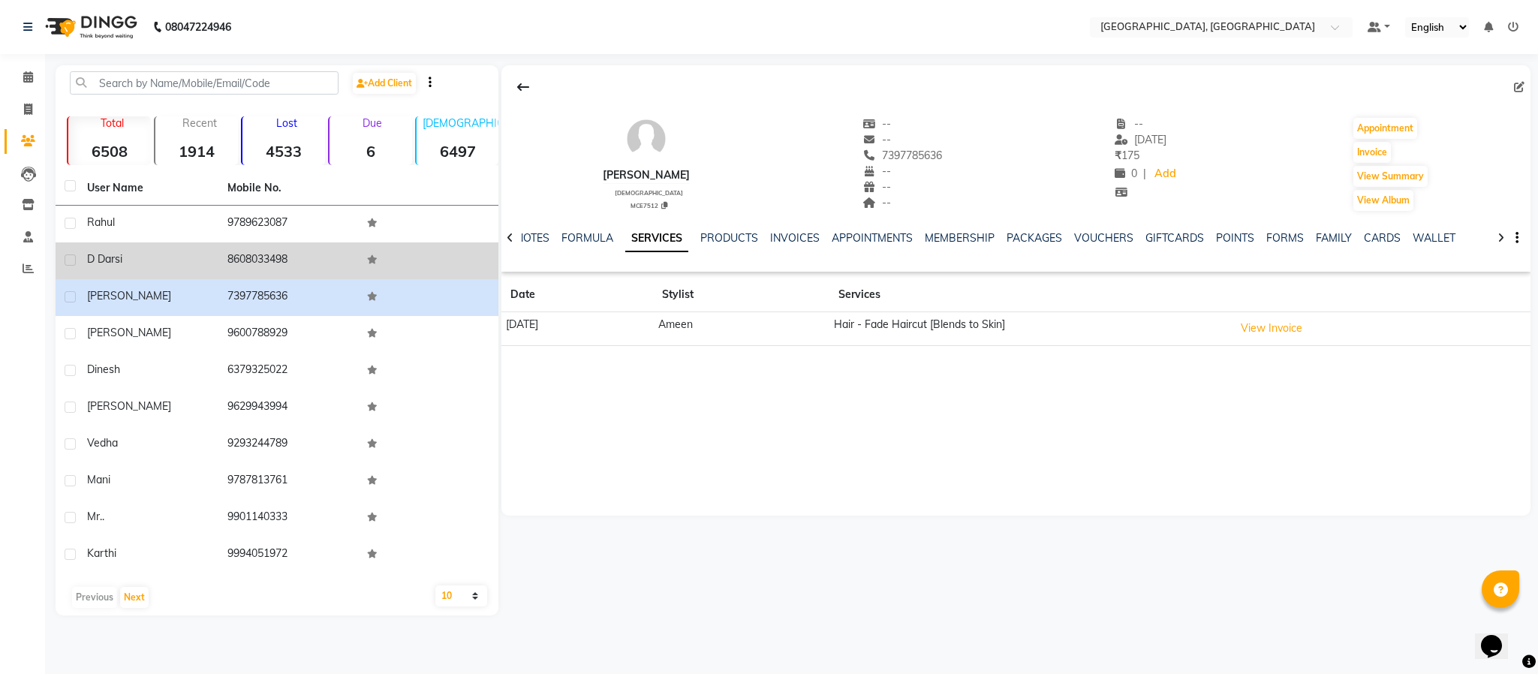
click at [259, 264] on td "8608033498" at bounding box center [288, 260] width 140 height 37
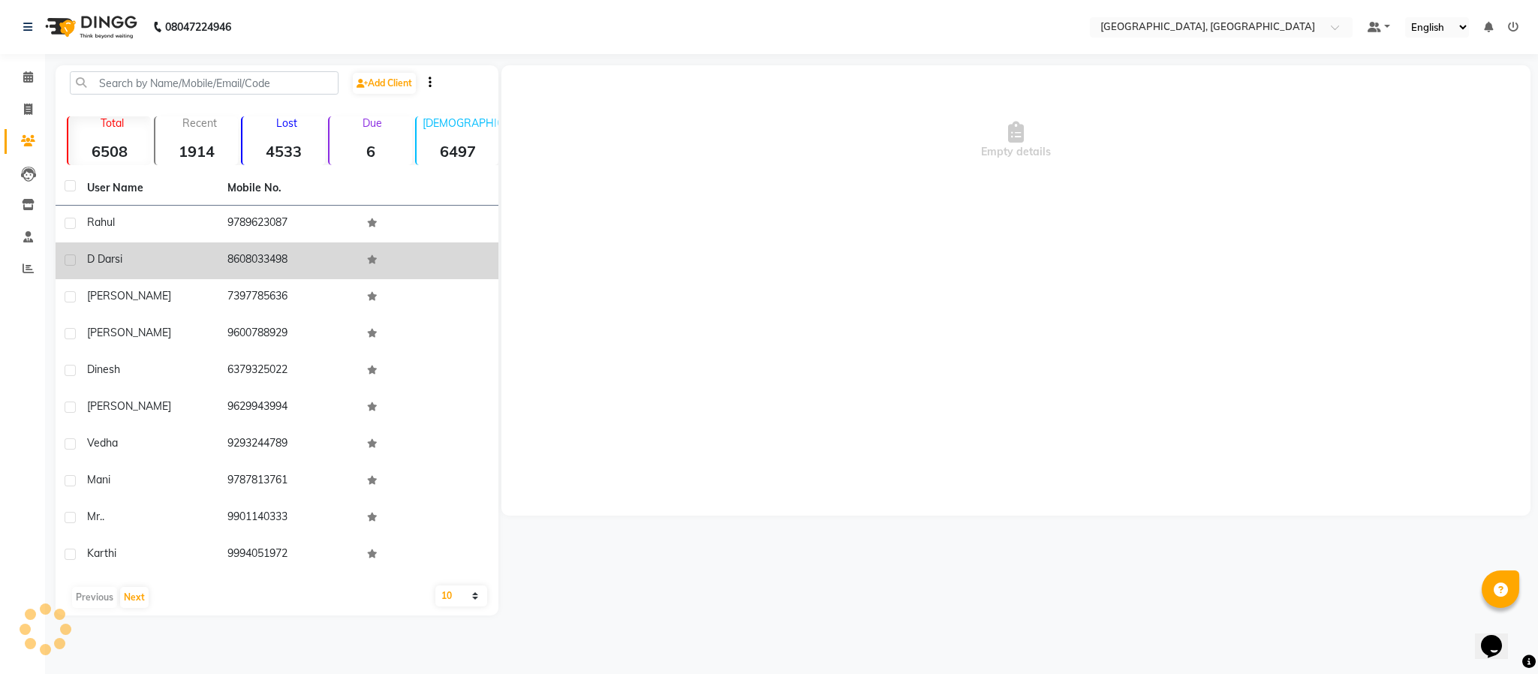
click at [259, 264] on td "8608033498" at bounding box center [288, 260] width 140 height 37
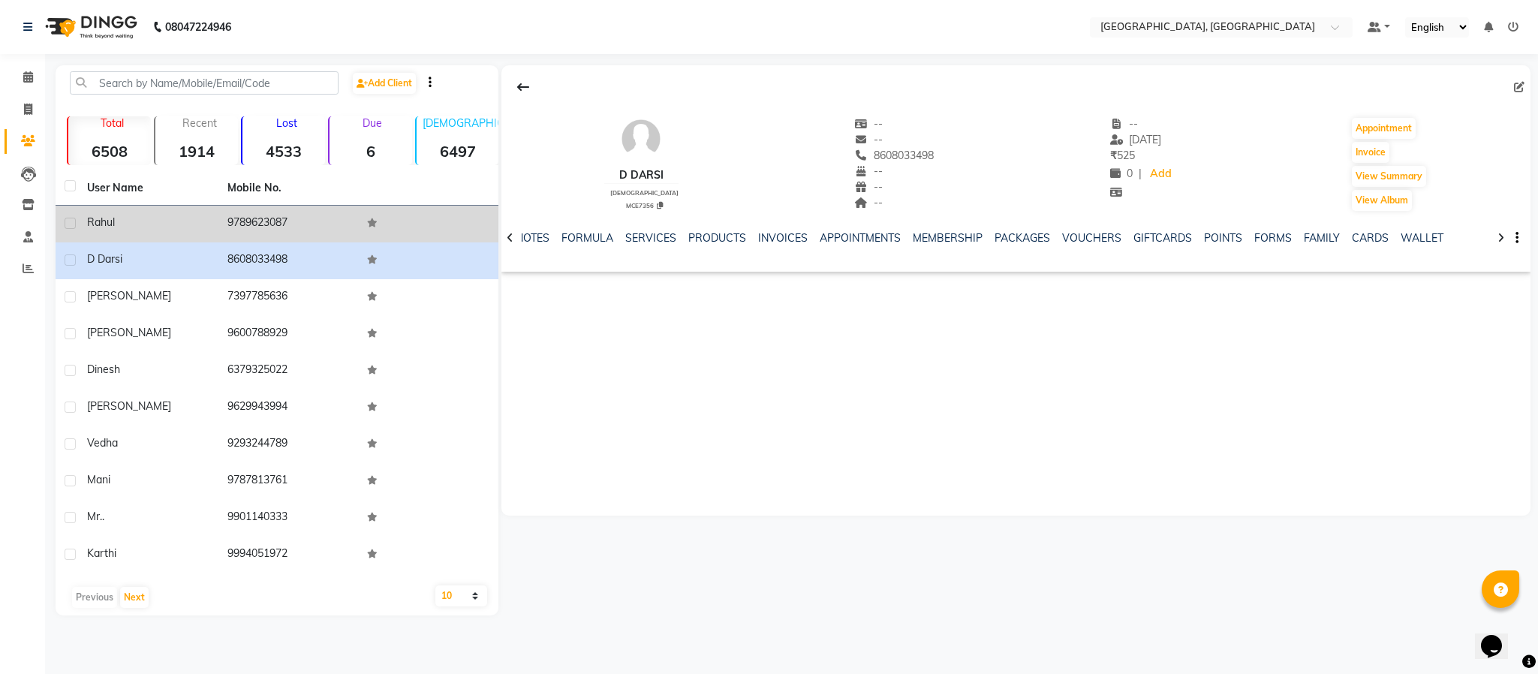
click at [269, 216] on td "9789623087" at bounding box center [288, 224] width 140 height 37
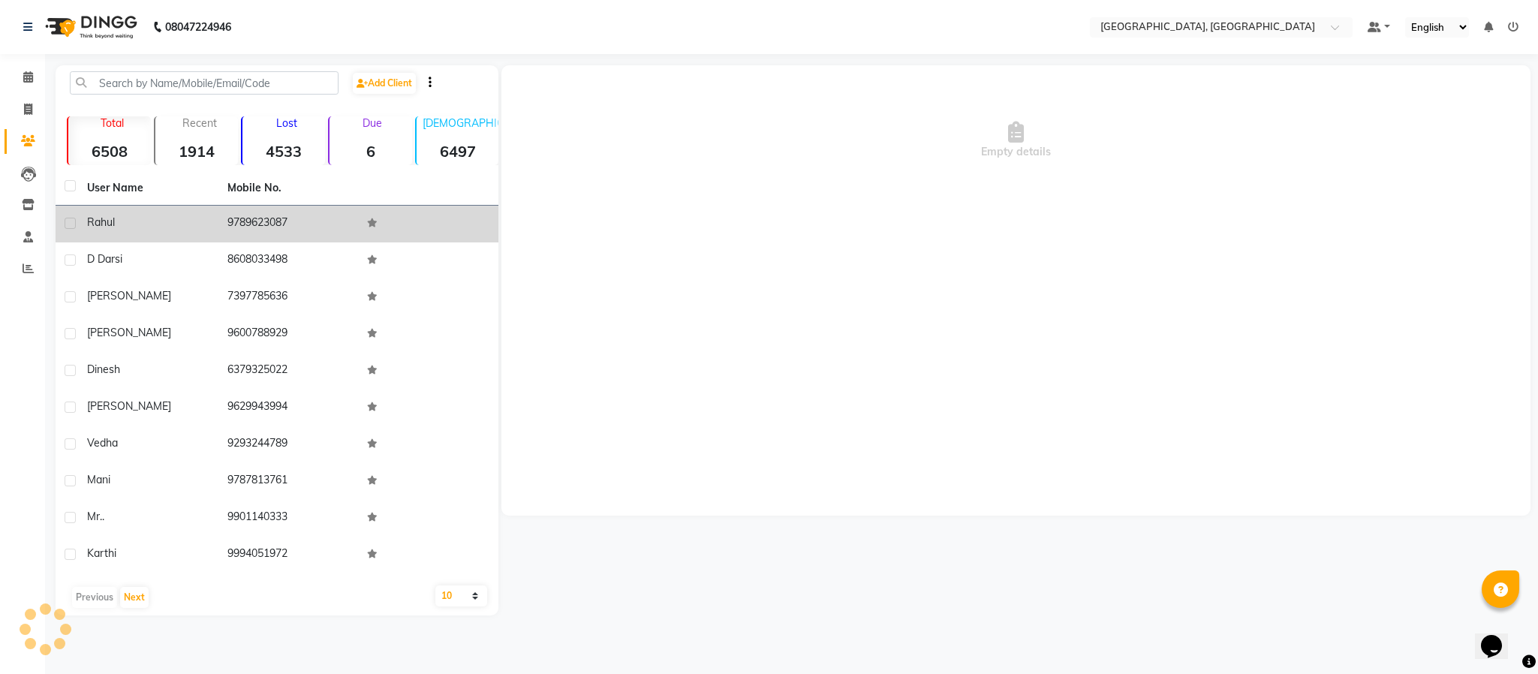
click at [269, 216] on td "9789623087" at bounding box center [288, 224] width 140 height 37
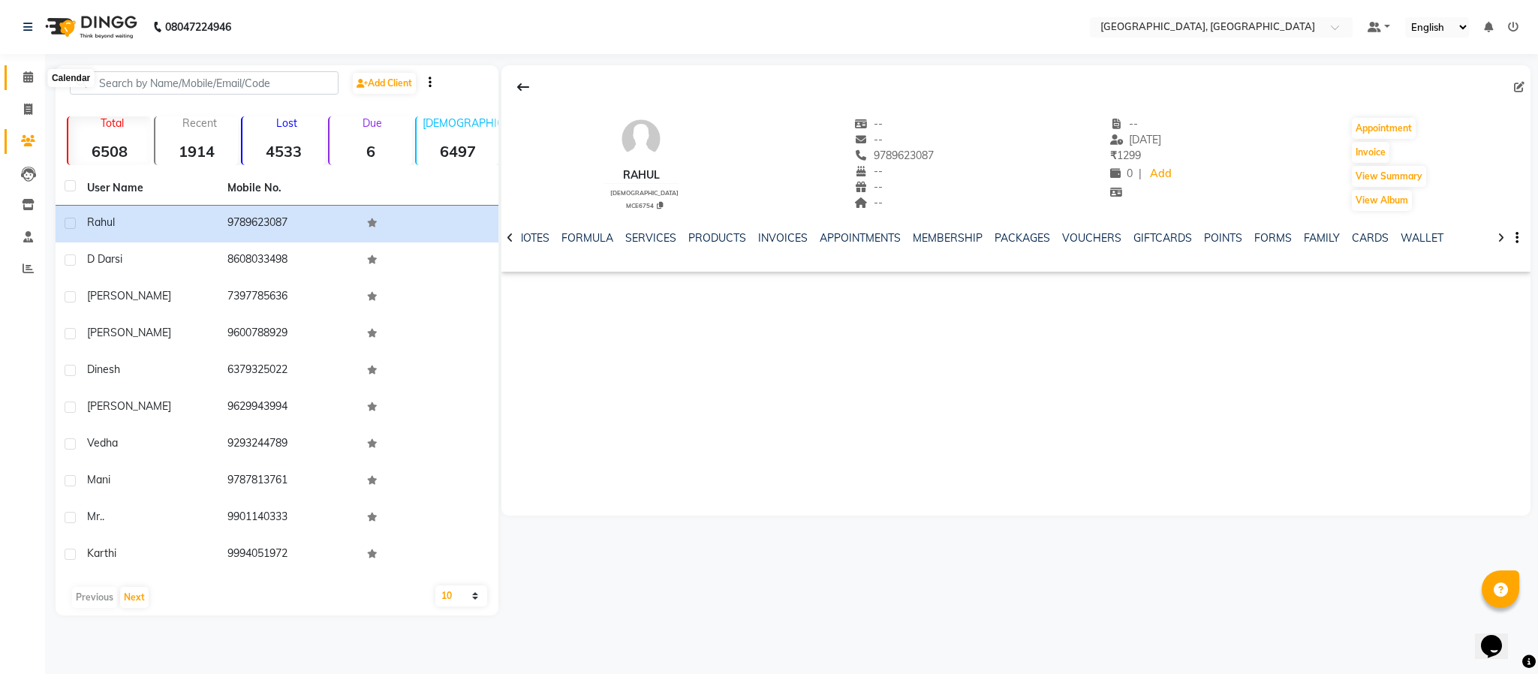
click at [21, 75] on span at bounding box center [28, 77] width 26 height 17
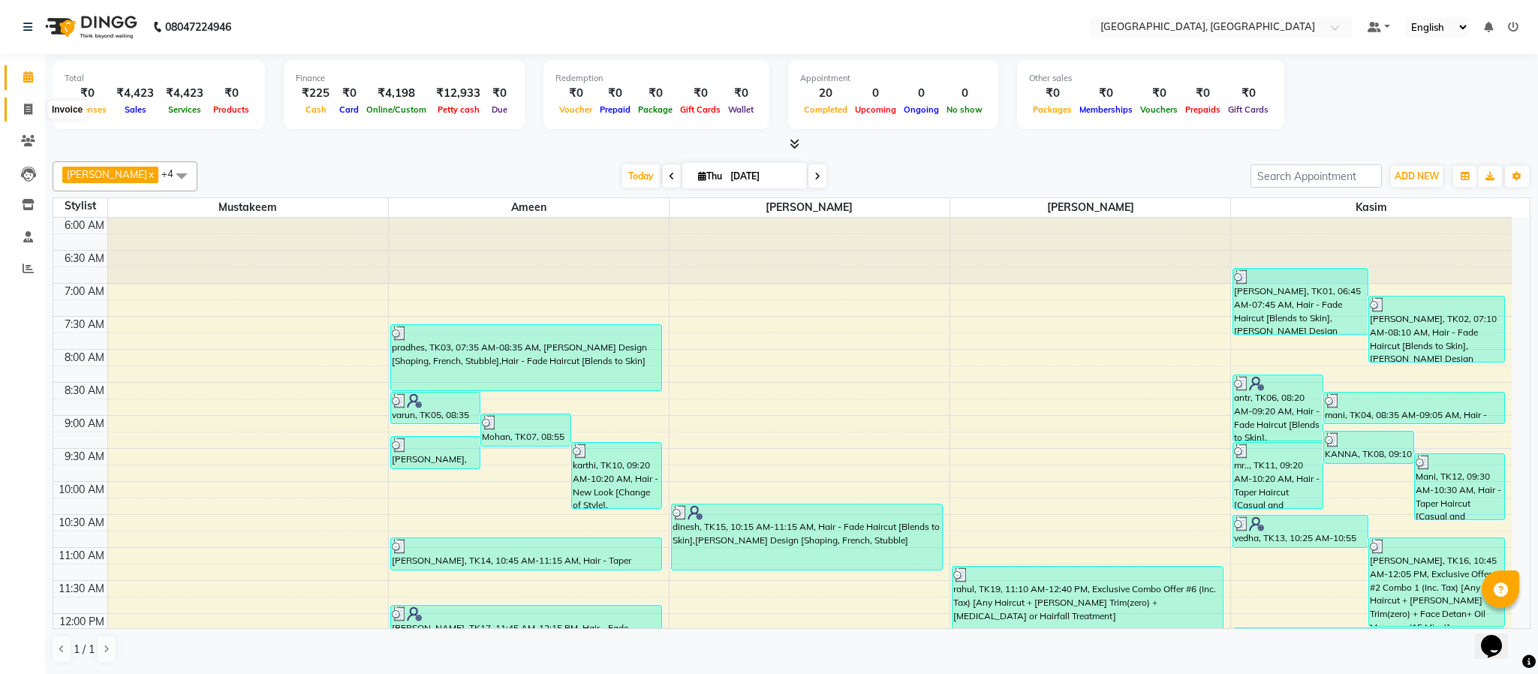
click at [26, 104] on icon at bounding box center [28, 109] width 8 height 11
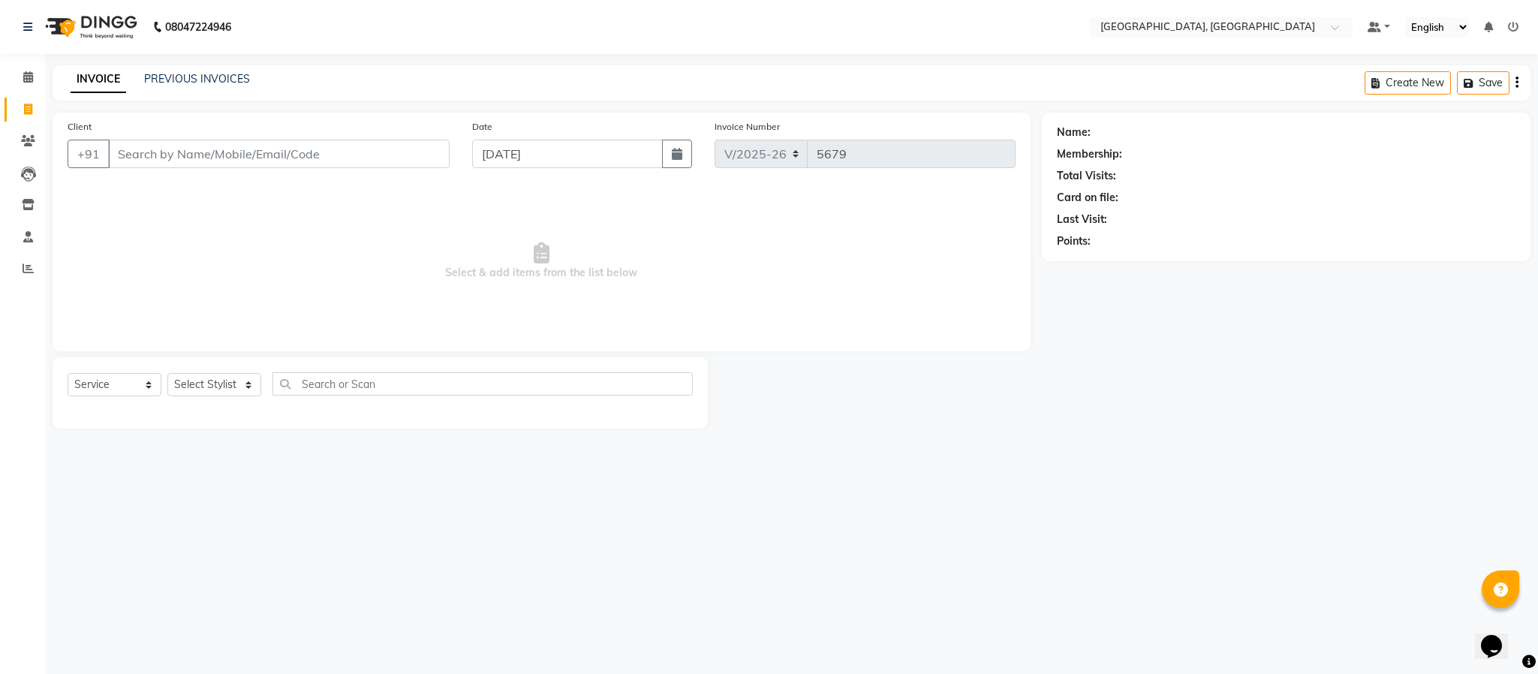
click at [233, 372] on div "Select Service Product Membership Package Voucher Prepaid Gift Card Select Styl…" at bounding box center [380, 389] width 625 height 35
click at [235, 385] on select "Select Stylist Ameen House Keeping [PERSON_NAME] [PERSON_NAME] Prathiswar [PERS…" at bounding box center [214, 384] width 94 height 23
click at [167, 374] on select "Select Stylist Ameen House Keeping [PERSON_NAME] [PERSON_NAME] Prathiswar [PERS…" at bounding box center [214, 384] width 94 height 23
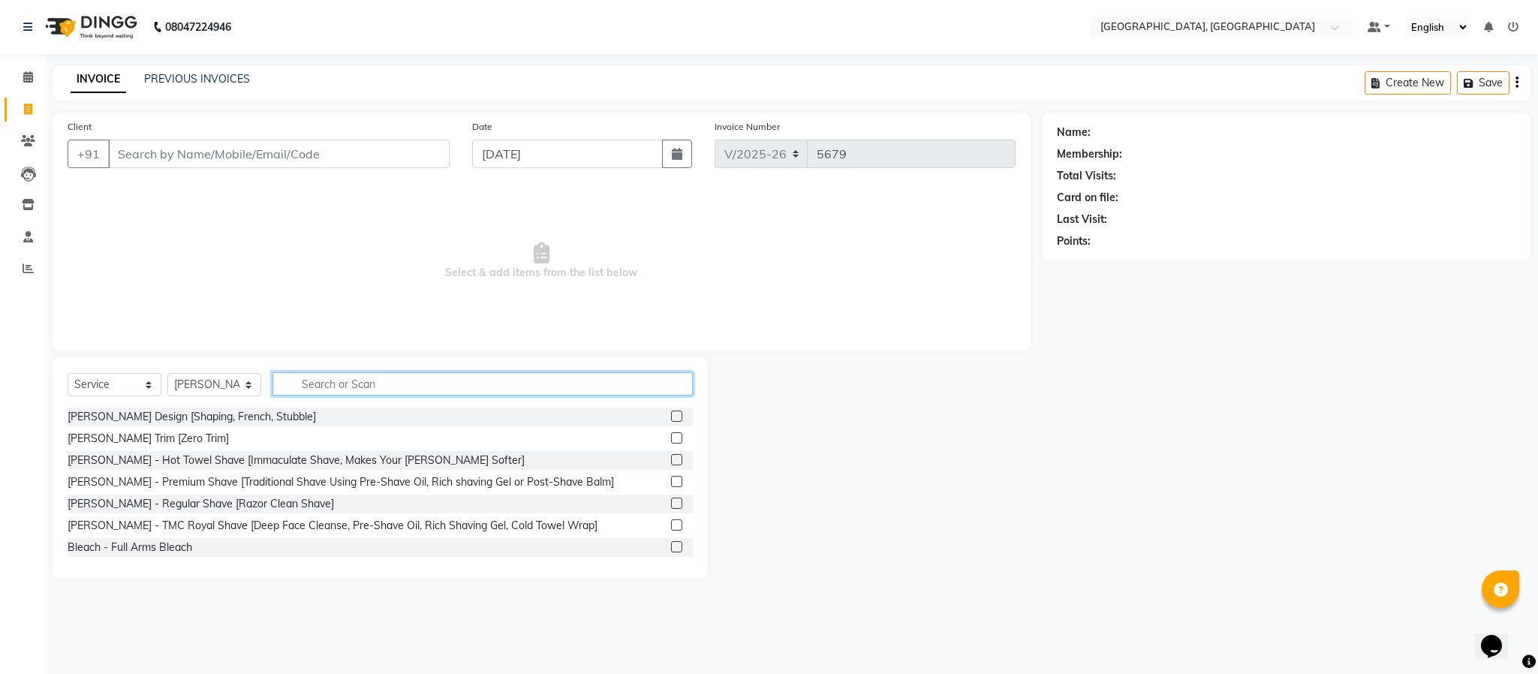
click at [351, 381] on input "text" at bounding box center [483, 383] width 420 height 23
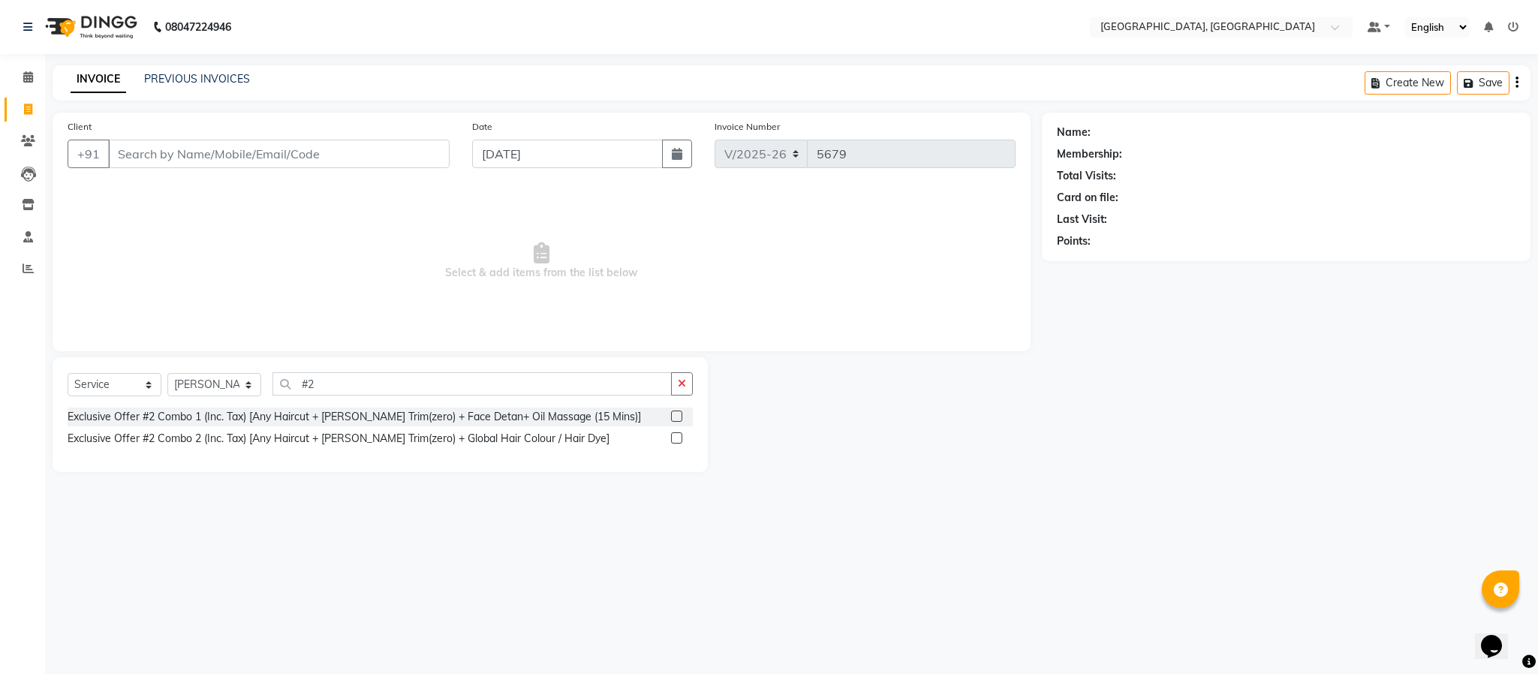
click at [676, 415] on label at bounding box center [676, 416] width 11 height 11
click at [676, 415] on input "checkbox" at bounding box center [676, 417] width 10 height 10
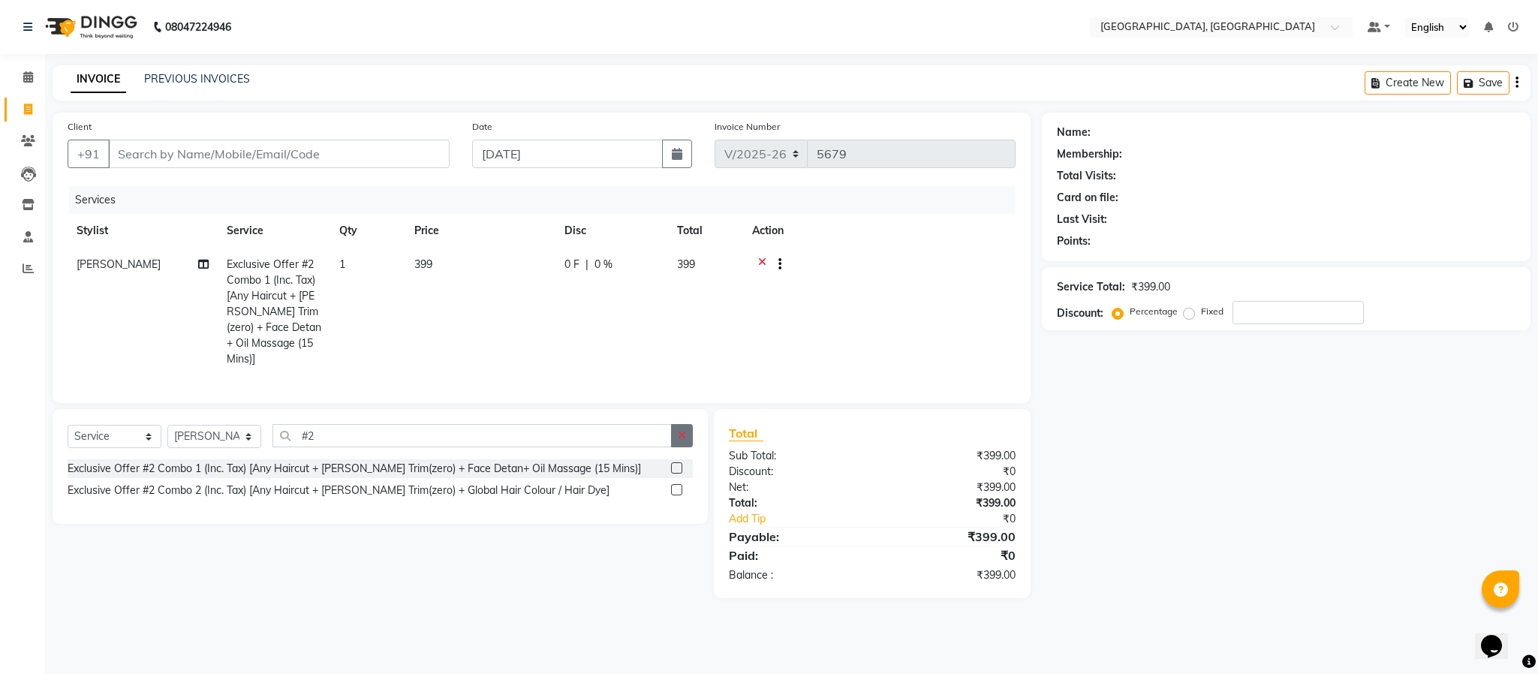
click at [674, 435] on button "button" at bounding box center [682, 435] width 22 height 23
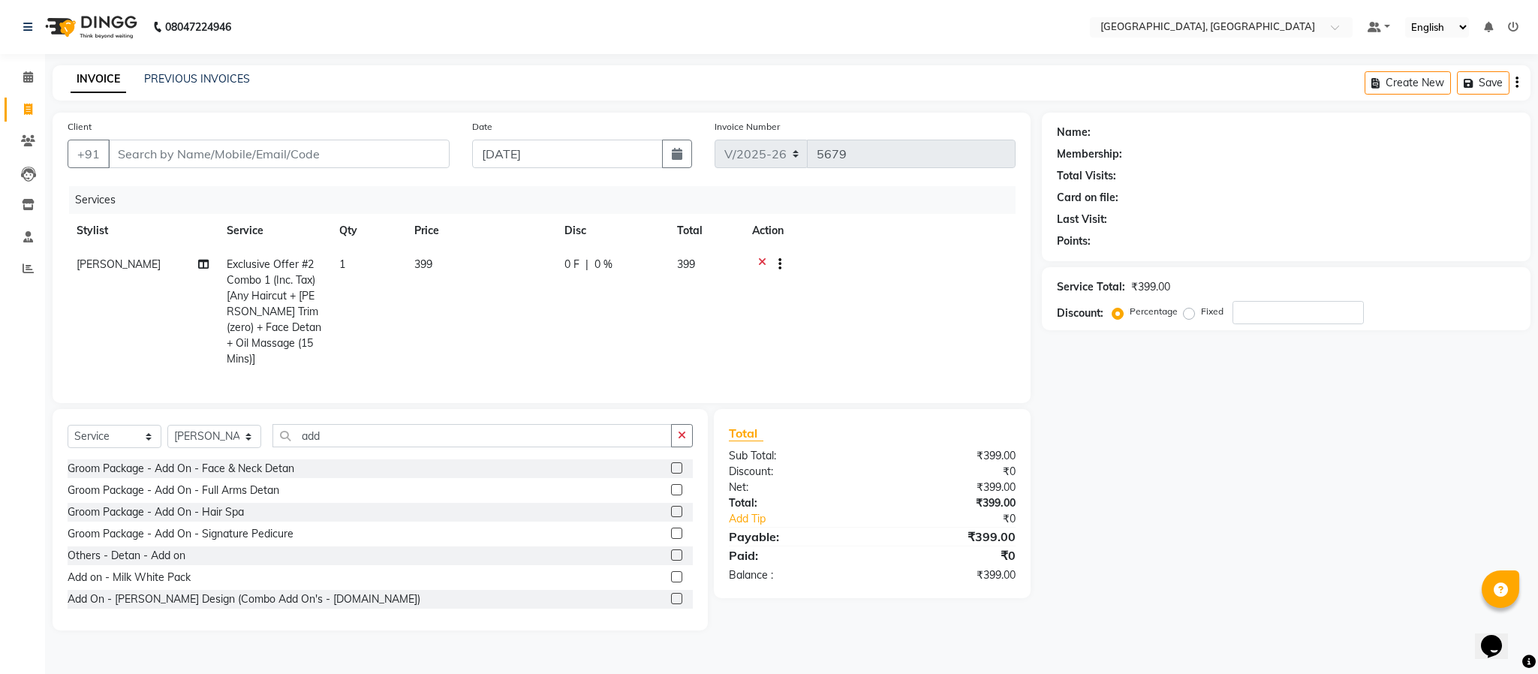
click at [671, 595] on label at bounding box center [676, 598] width 11 height 11
click at [671, 595] on input "checkbox" at bounding box center [676, 600] width 10 height 10
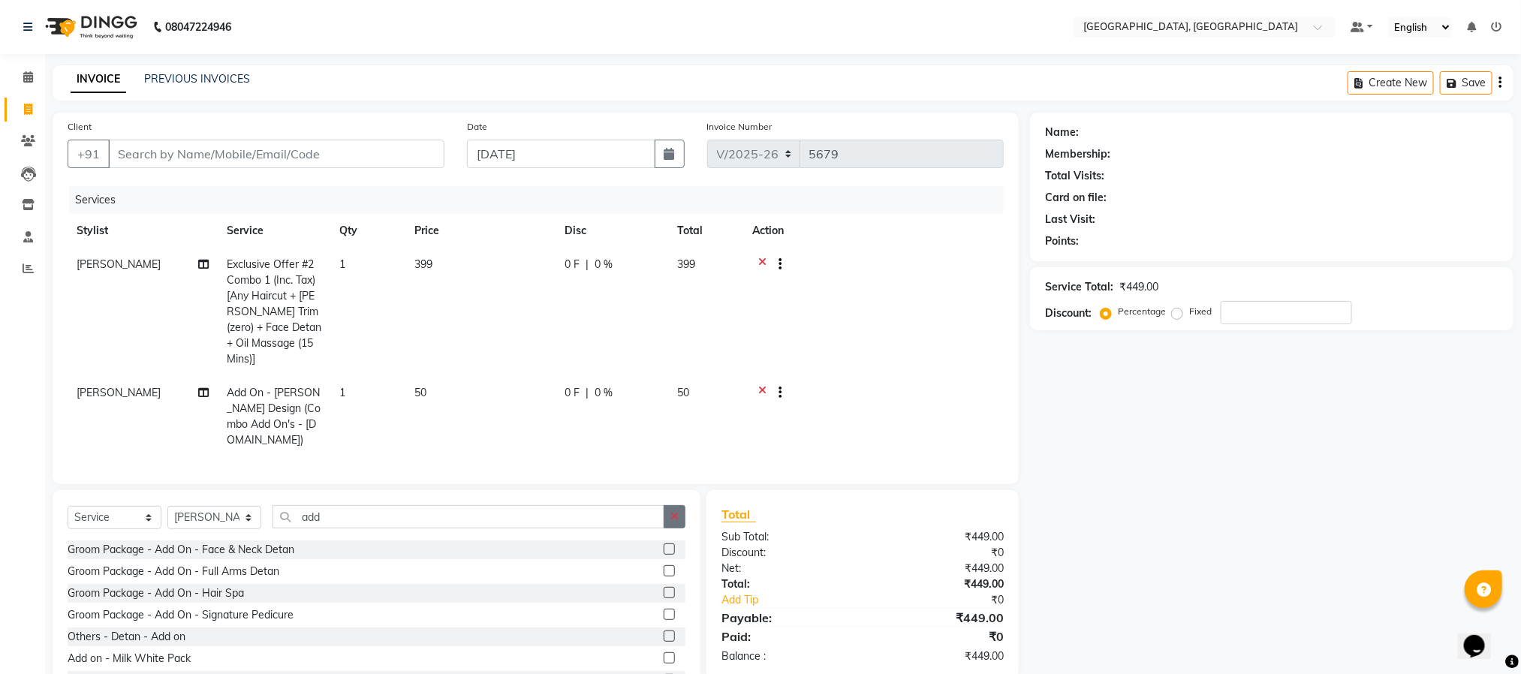
click at [673, 511] on icon "button" at bounding box center [674, 516] width 8 height 11
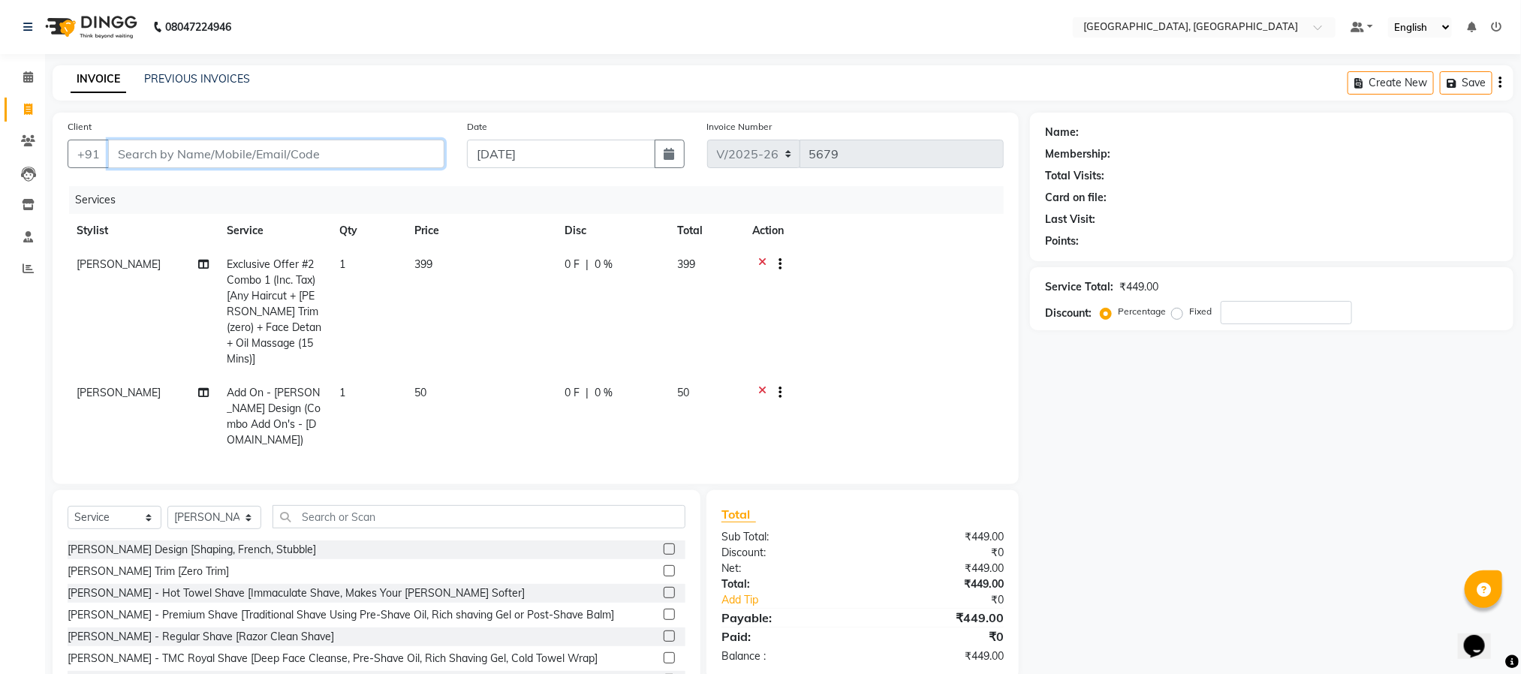
click at [287, 158] on input "Client" at bounding box center [276, 154] width 336 height 29
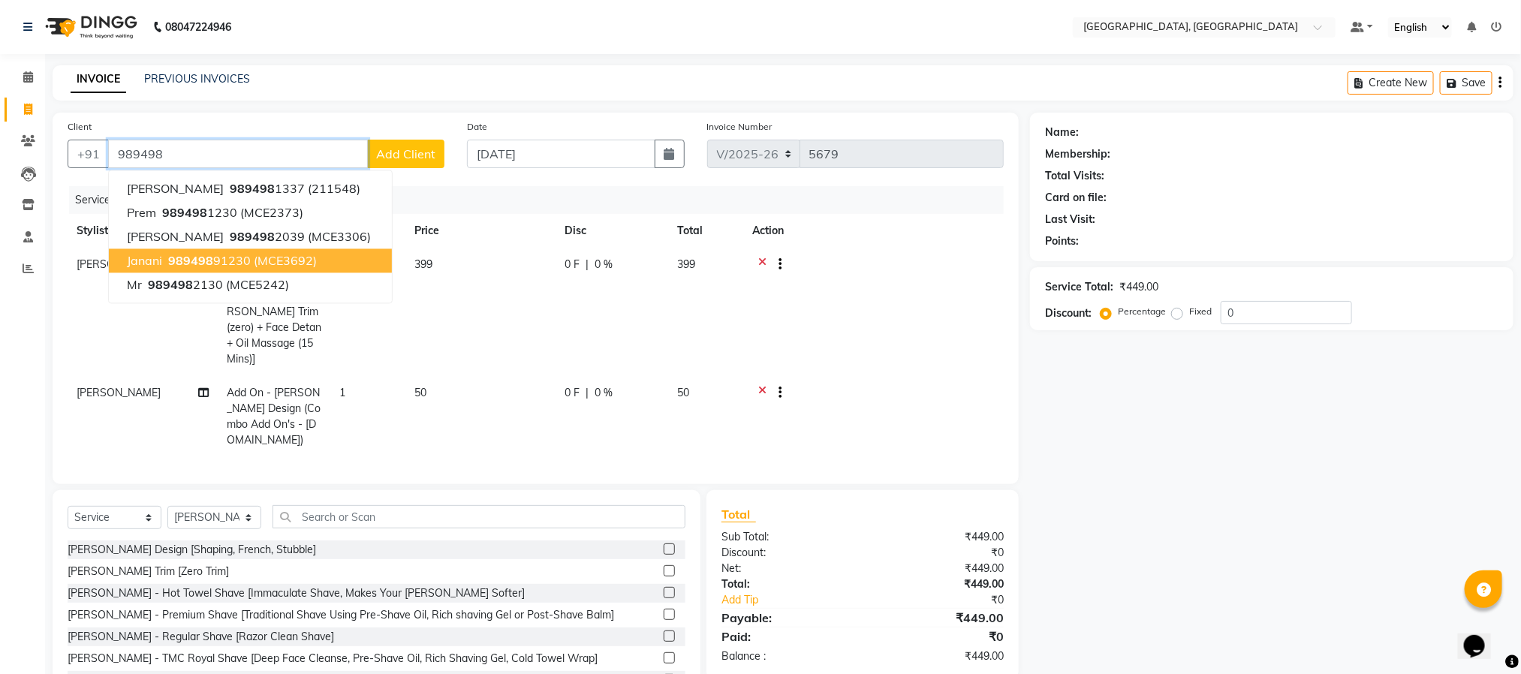
click at [255, 252] on button "janani 989498 91230 (MCE3692)" at bounding box center [250, 261] width 283 height 24
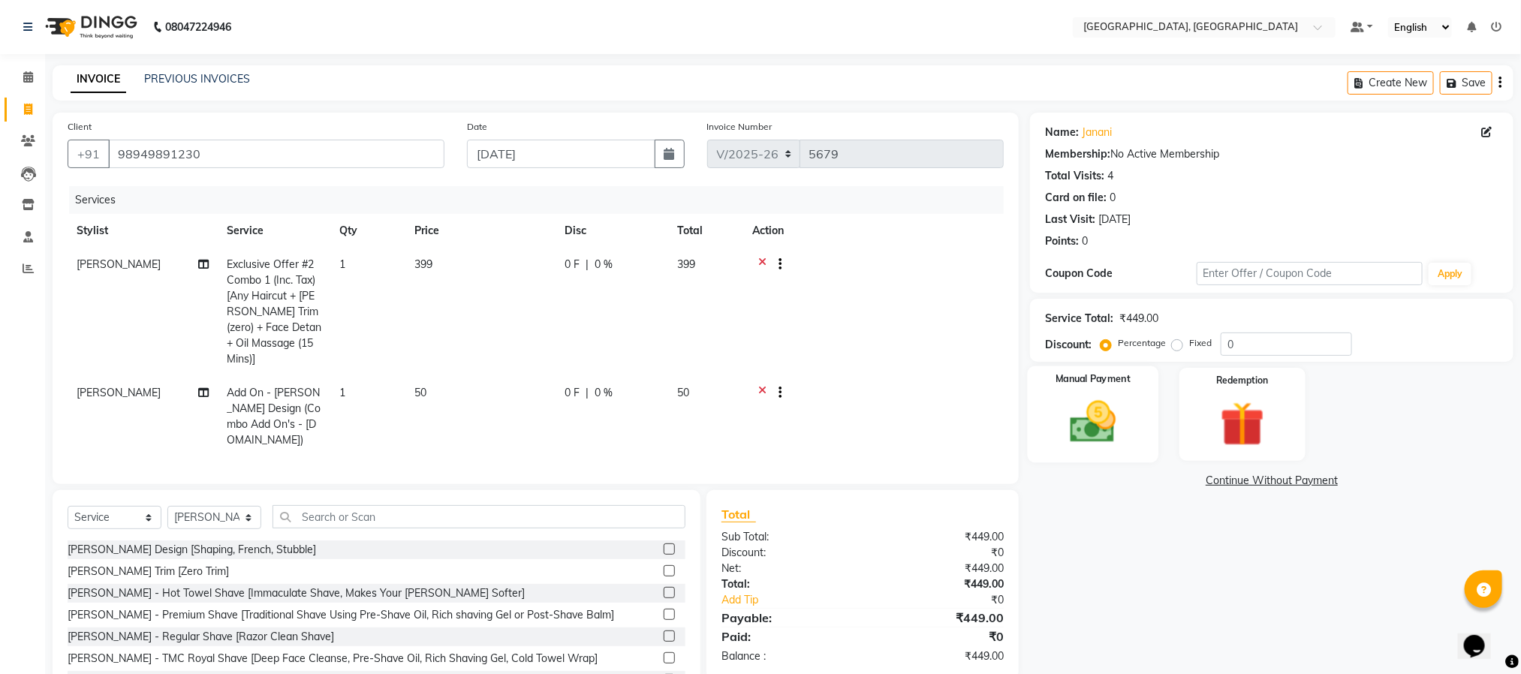
click at [1106, 415] on img at bounding box center [1093, 422] width 75 height 53
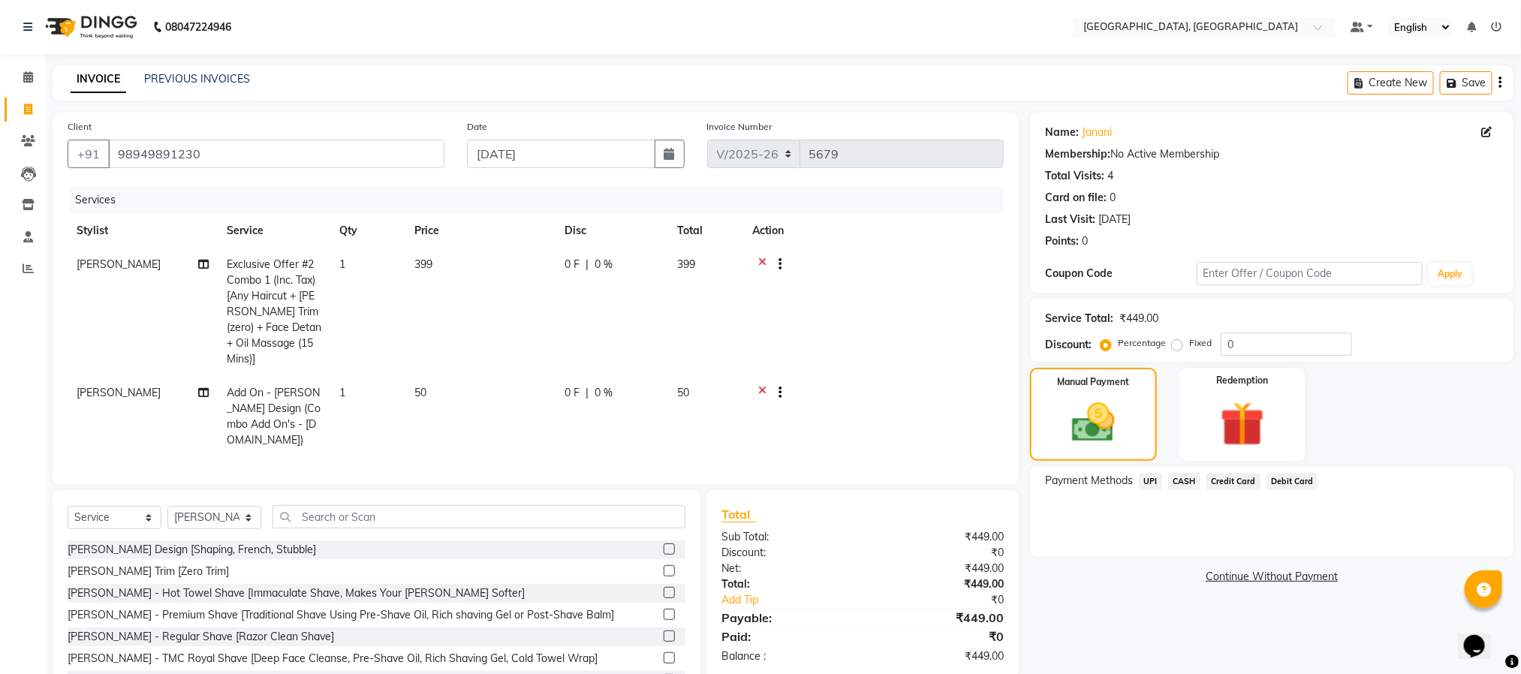
click at [1152, 478] on span "UPI" at bounding box center [1150, 481] width 23 height 17
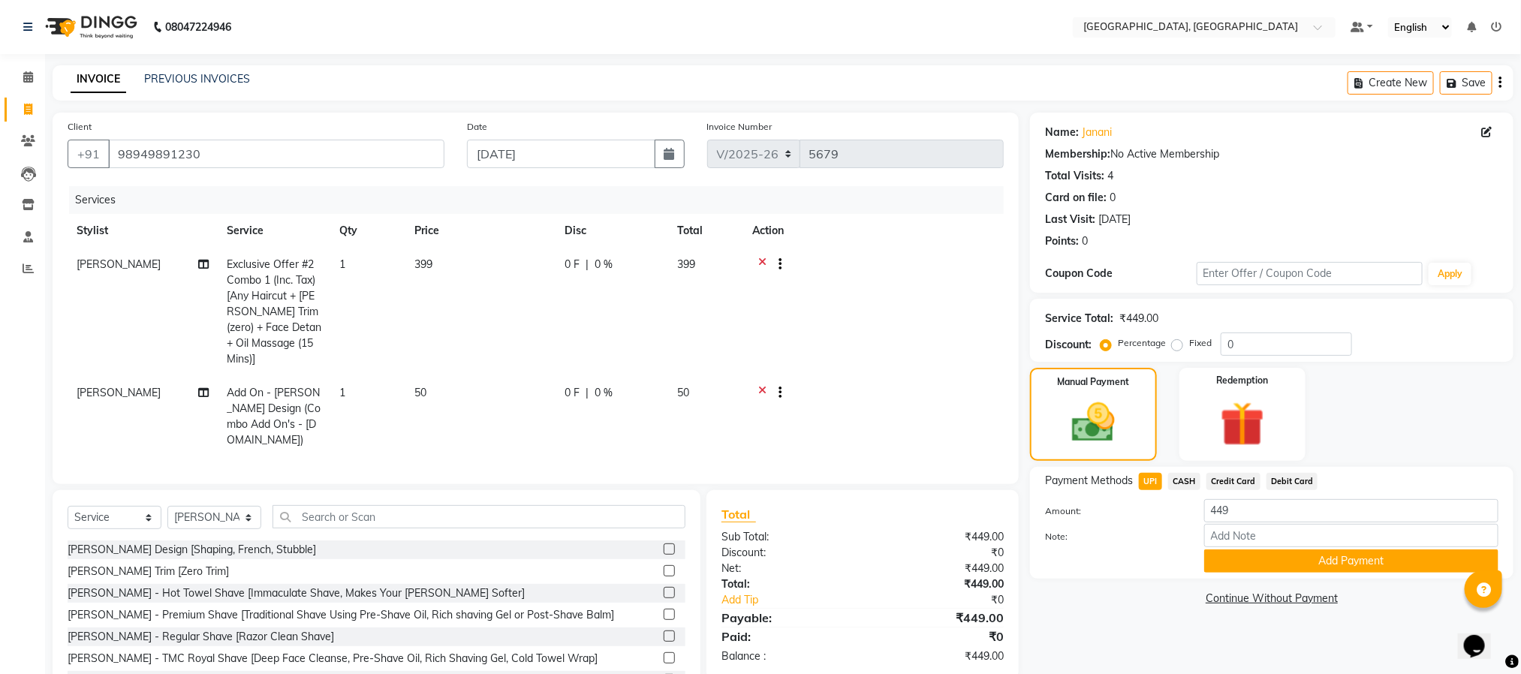
scroll to position [45, 0]
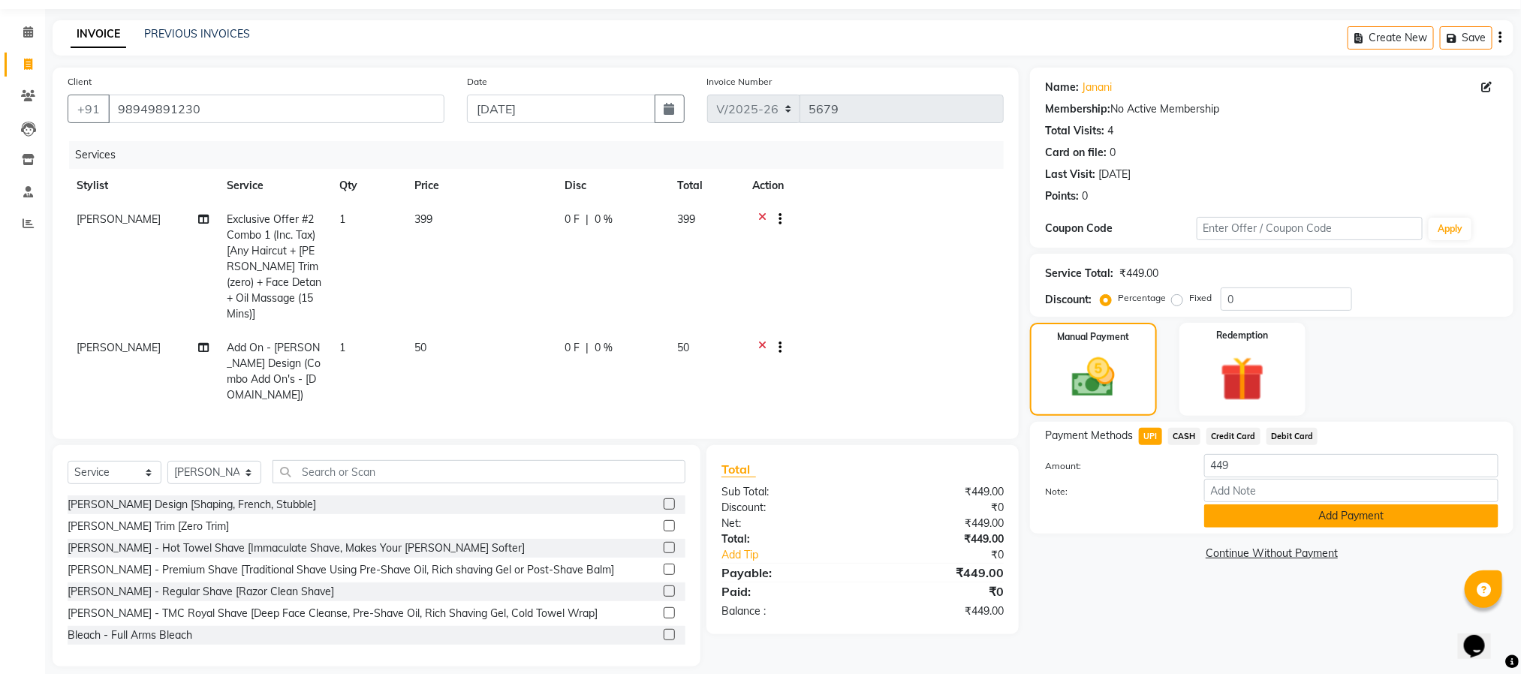
click at [1257, 516] on button "Add Payment" at bounding box center [1351, 516] width 294 height 23
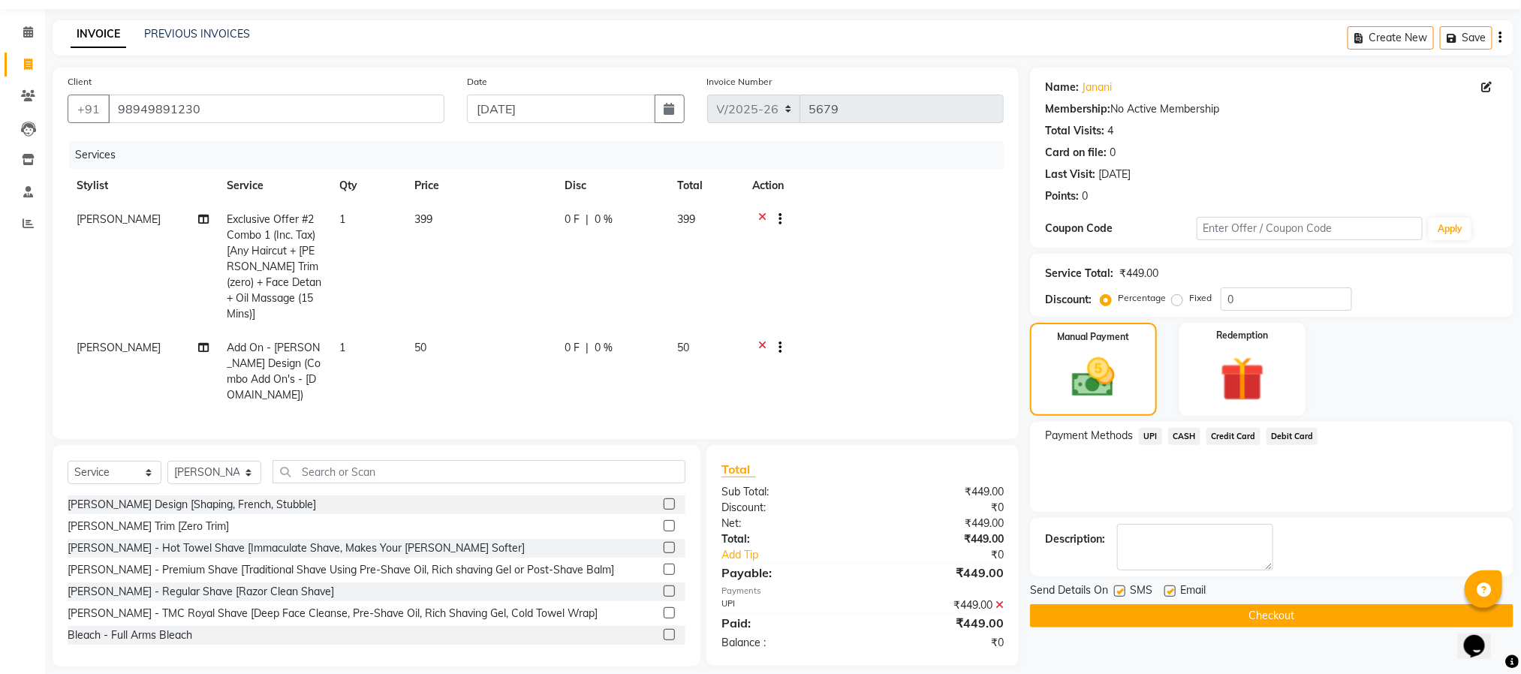
click at [1286, 615] on button "Checkout" at bounding box center [1271, 615] width 483 height 23
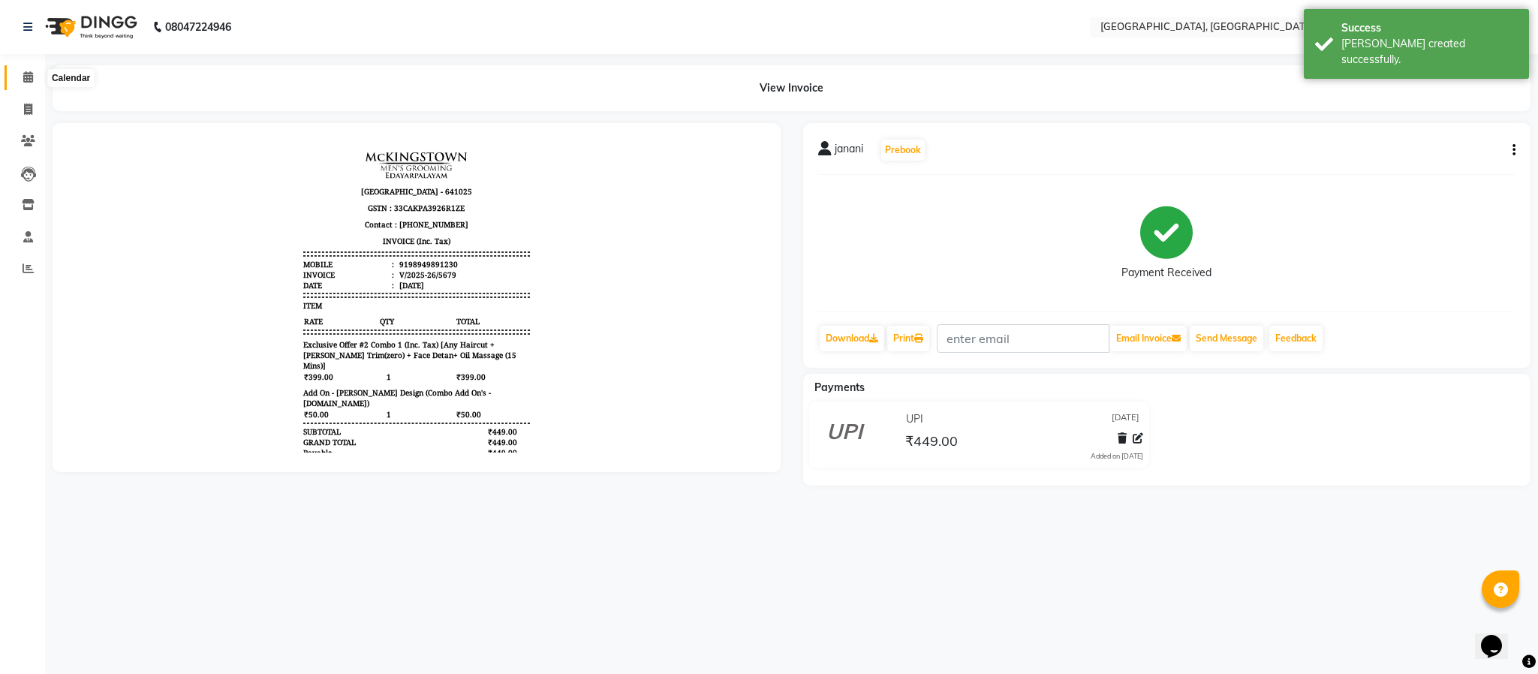
click at [32, 80] on icon at bounding box center [28, 76] width 10 height 11
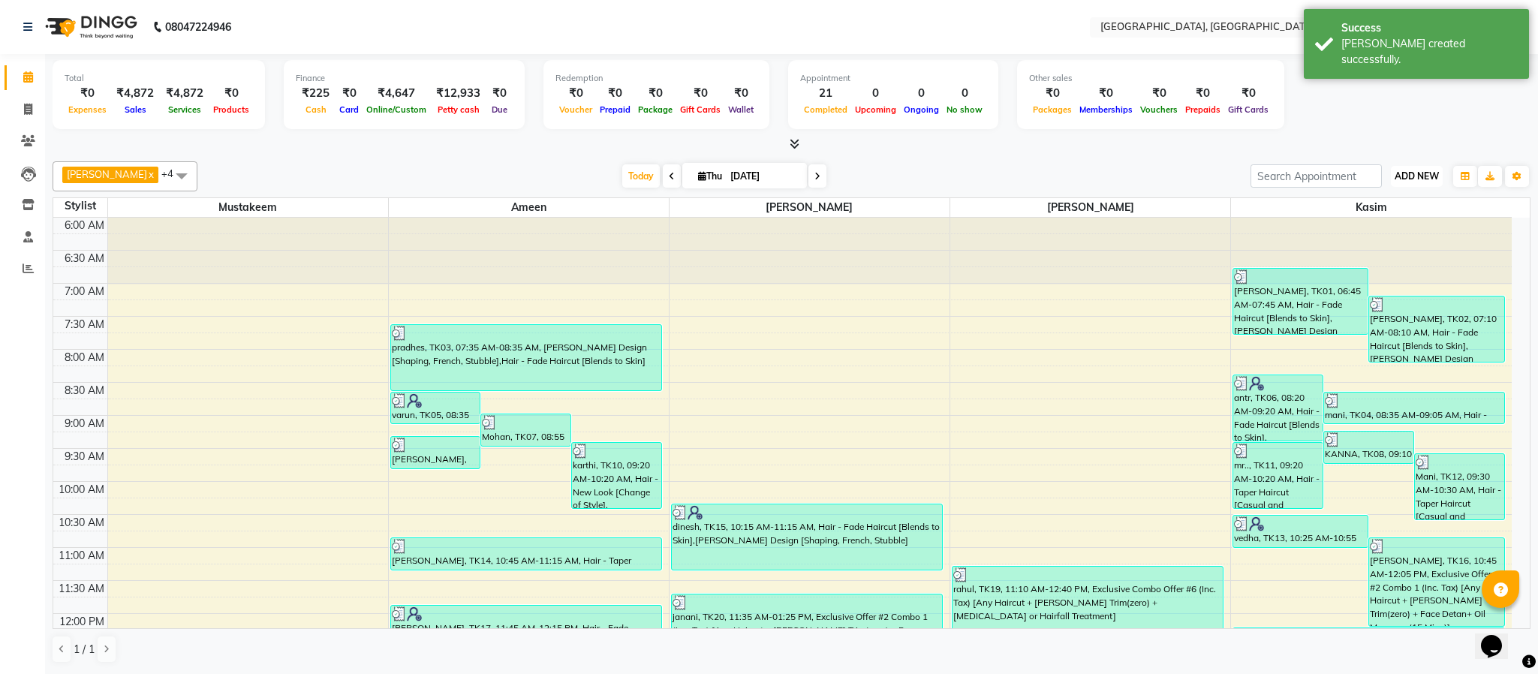
click at [1411, 178] on span "ADD NEW" at bounding box center [1417, 175] width 44 height 11
click at [1401, 246] on link "Add Expense" at bounding box center [1383, 245] width 119 height 20
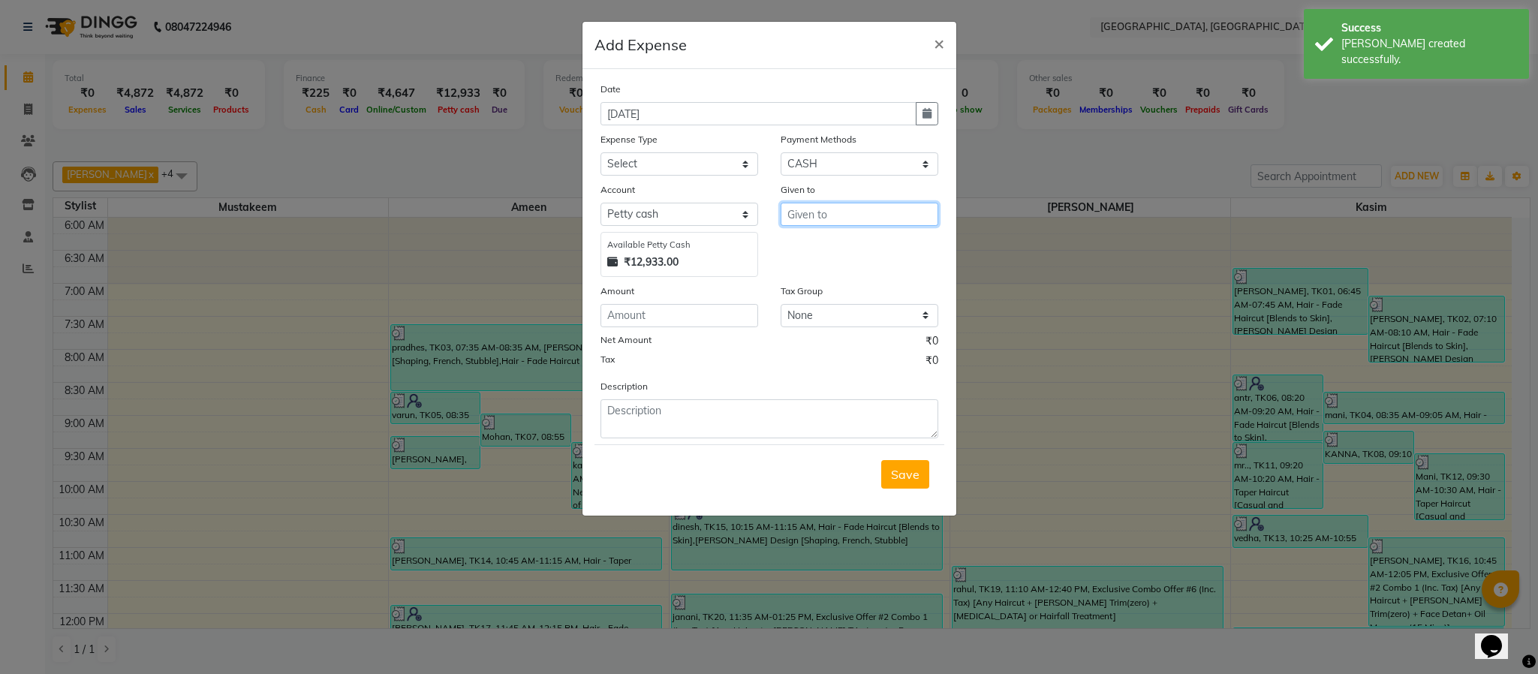
click at [876, 214] on input "text" at bounding box center [860, 214] width 158 height 23
click at [867, 241] on button "Zu lfekar" at bounding box center [841, 245] width 119 height 24
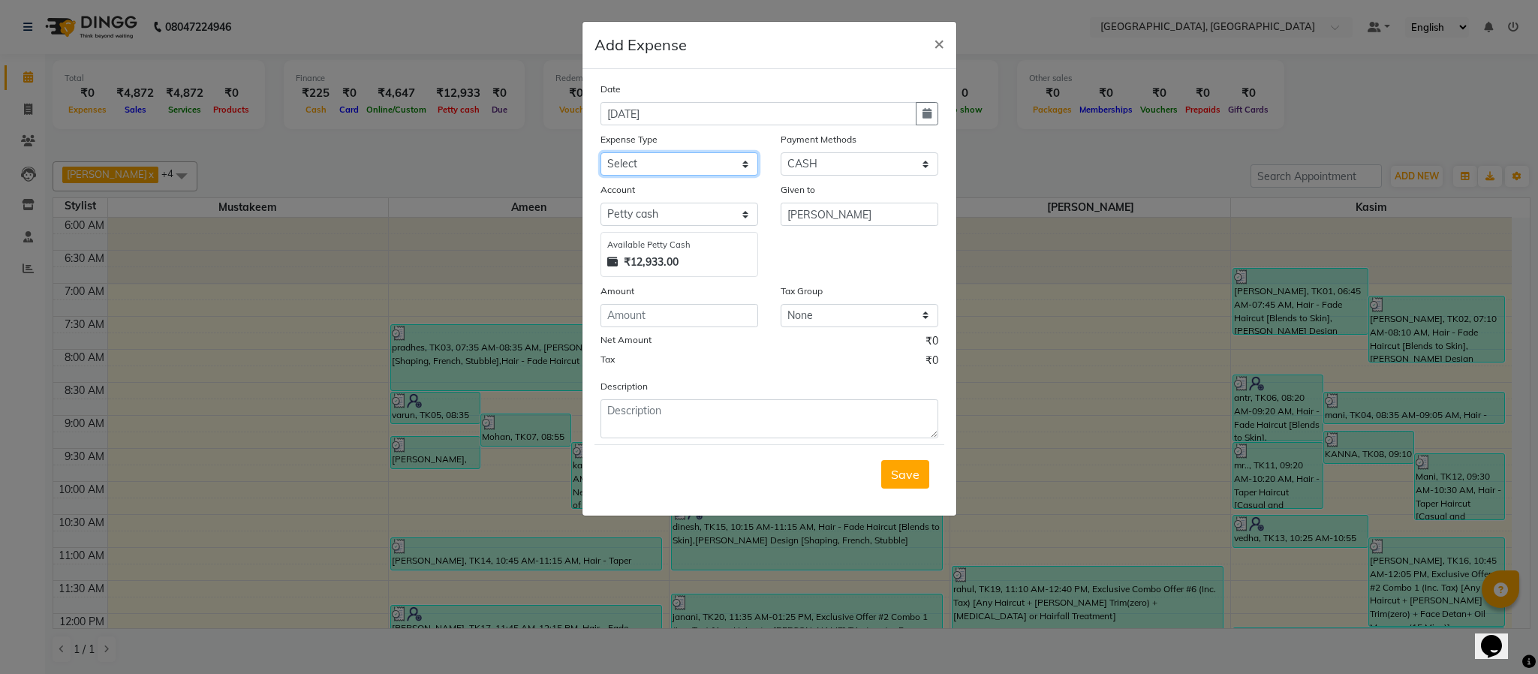
click at [646, 160] on select "Select Advance Salary Bank charges Cash Exchange Cash transfer to bank Customer…" at bounding box center [680, 163] width 158 height 23
click at [601, 152] on select "Select Advance Salary Bank charges Cash Exchange Cash transfer to bank Customer…" at bounding box center [680, 163] width 158 height 23
click at [685, 311] on input "number" at bounding box center [680, 315] width 158 height 23
click at [896, 468] on span "Save" at bounding box center [905, 474] width 29 height 15
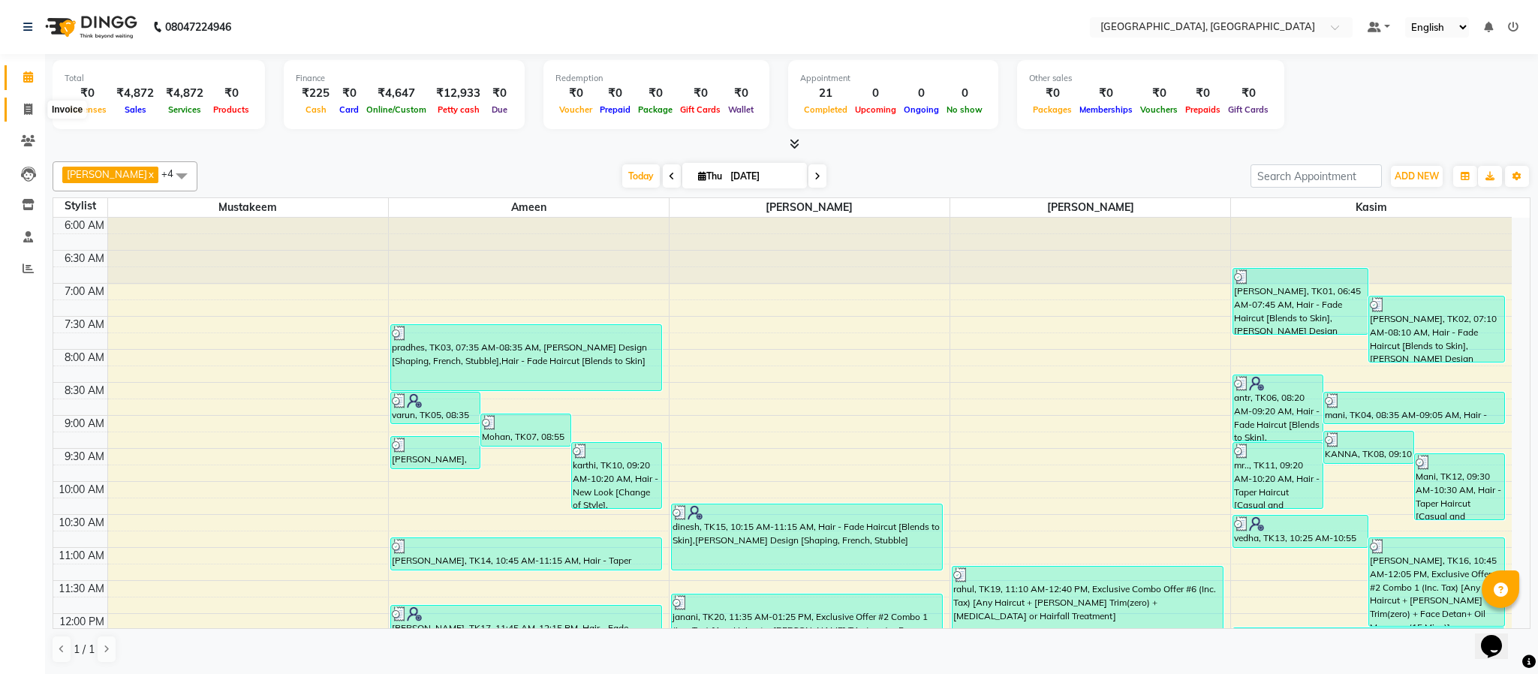
drag, startPoint x: 30, startPoint y: 104, endPoint x: 46, endPoint y: 108, distance: 16.2
click at [30, 104] on icon at bounding box center [28, 109] width 8 height 11
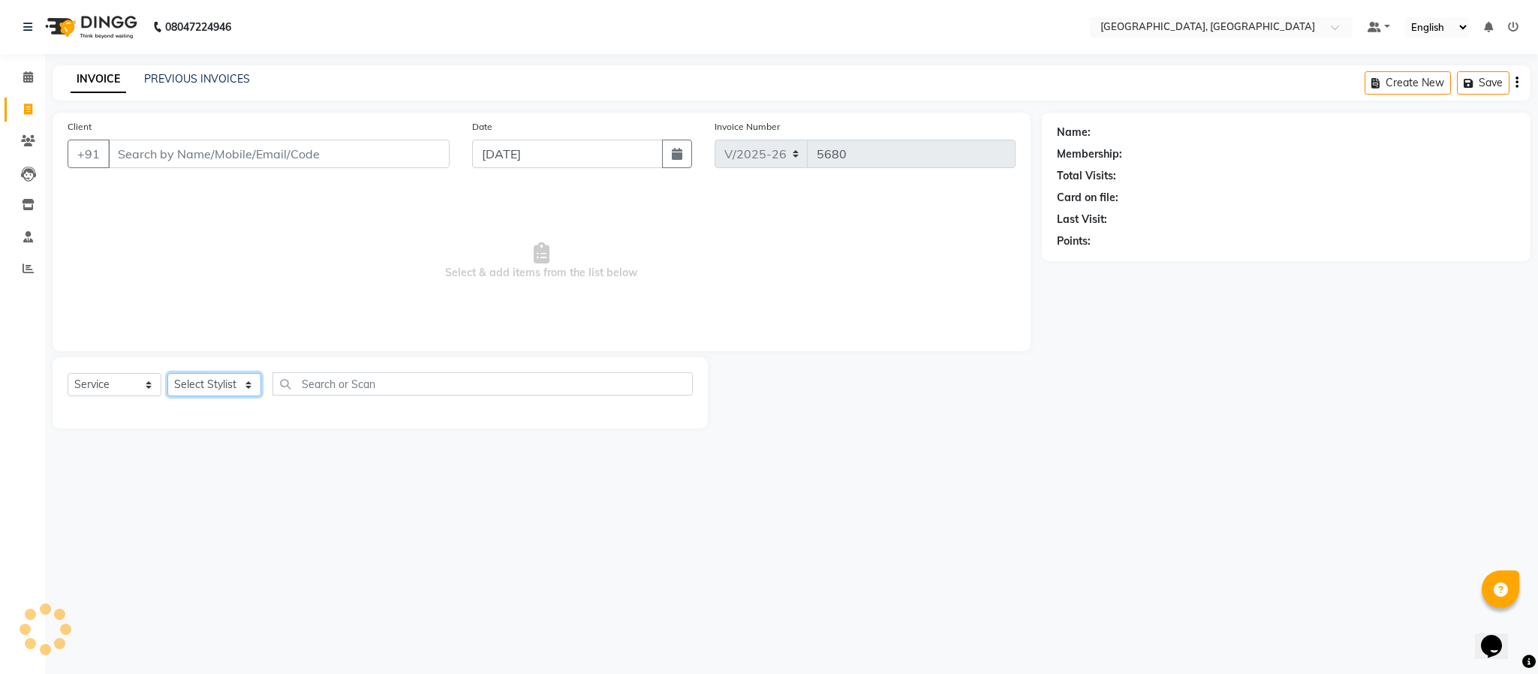
click at [203, 390] on select "Select Stylist" at bounding box center [214, 384] width 94 height 23
click at [167, 374] on select "Select Stylist Ameen House Keeping [PERSON_NAME] [PERSON_NAME] Prathiswar [PERS…" at bounding box center [214, 384] width 94 height 23
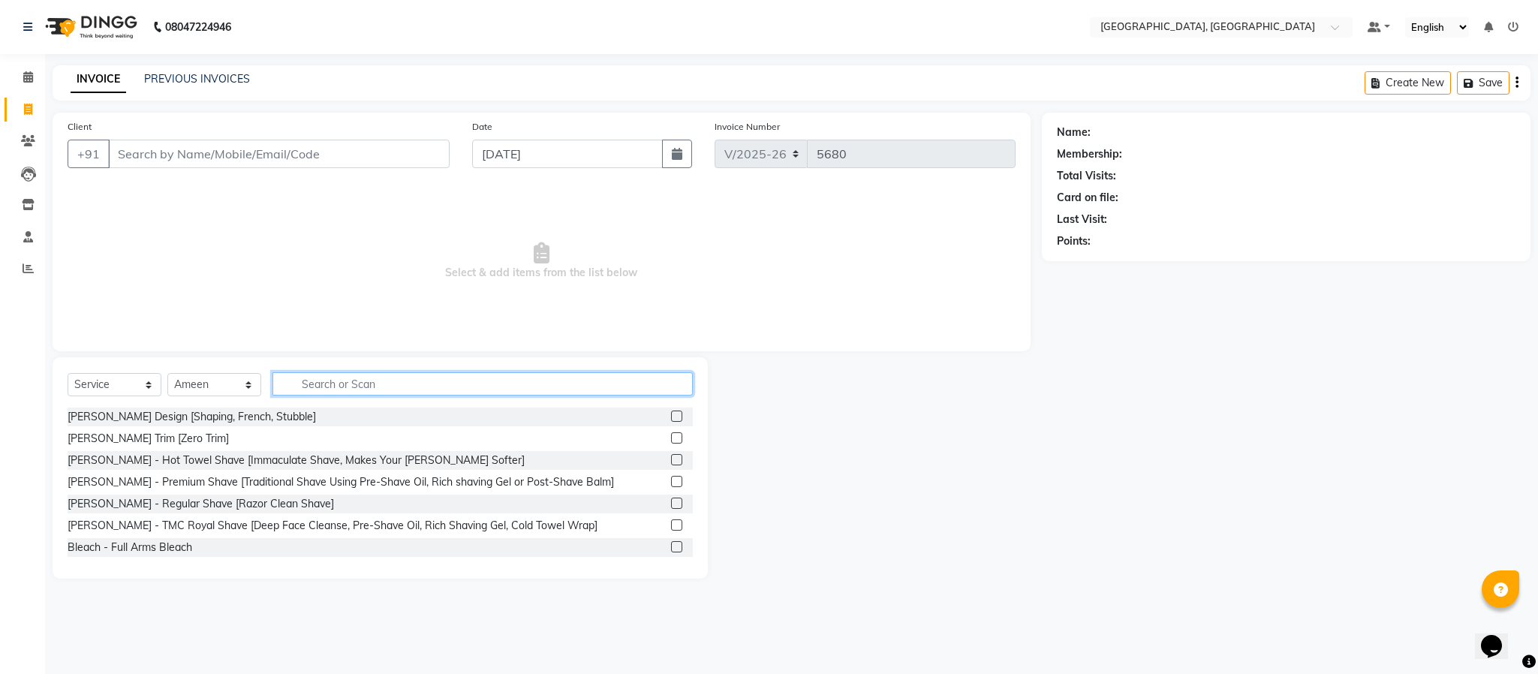
click at [572, 388] on input "text" at bounding box center [483, 383] width 420 height 23
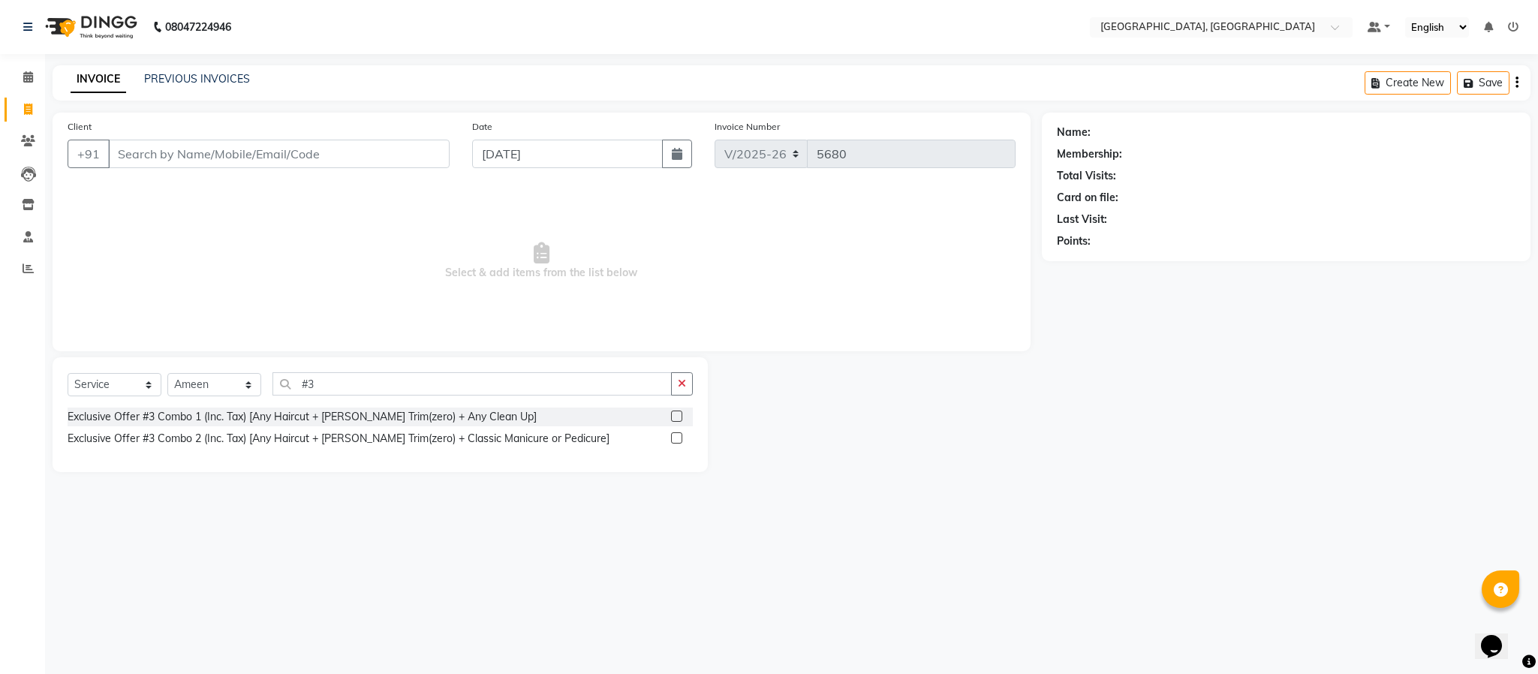
click at [676, 415] on label at bounding box center [676, 416] width 11 height 11
click at [676, 415] on input "checkbox" at bounding box center [676, 417] width 10 height 10
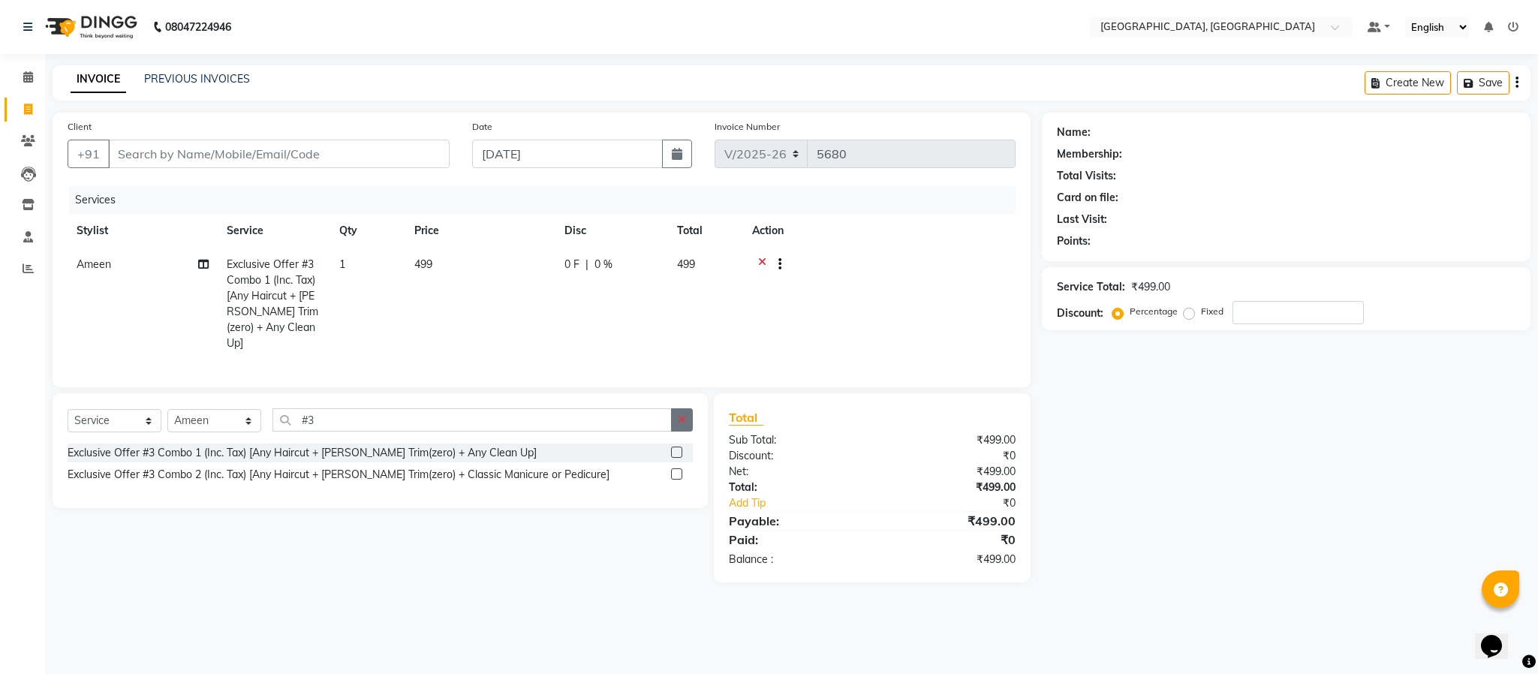
click at [678, 412] on button "button" at bounding box center [682, 419] width 22 height 23
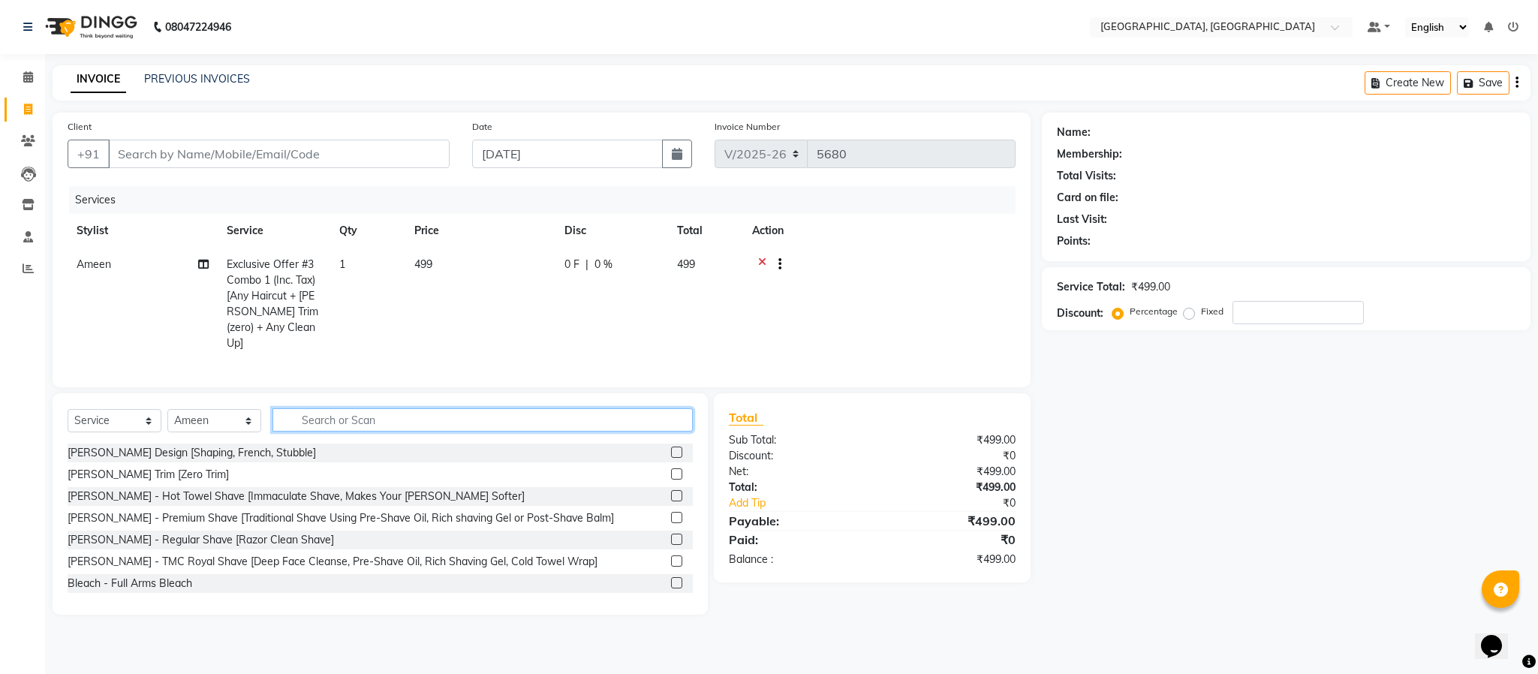
click at [386, 423] on input "text" at bounding box center [483, 419] width 420 height 23
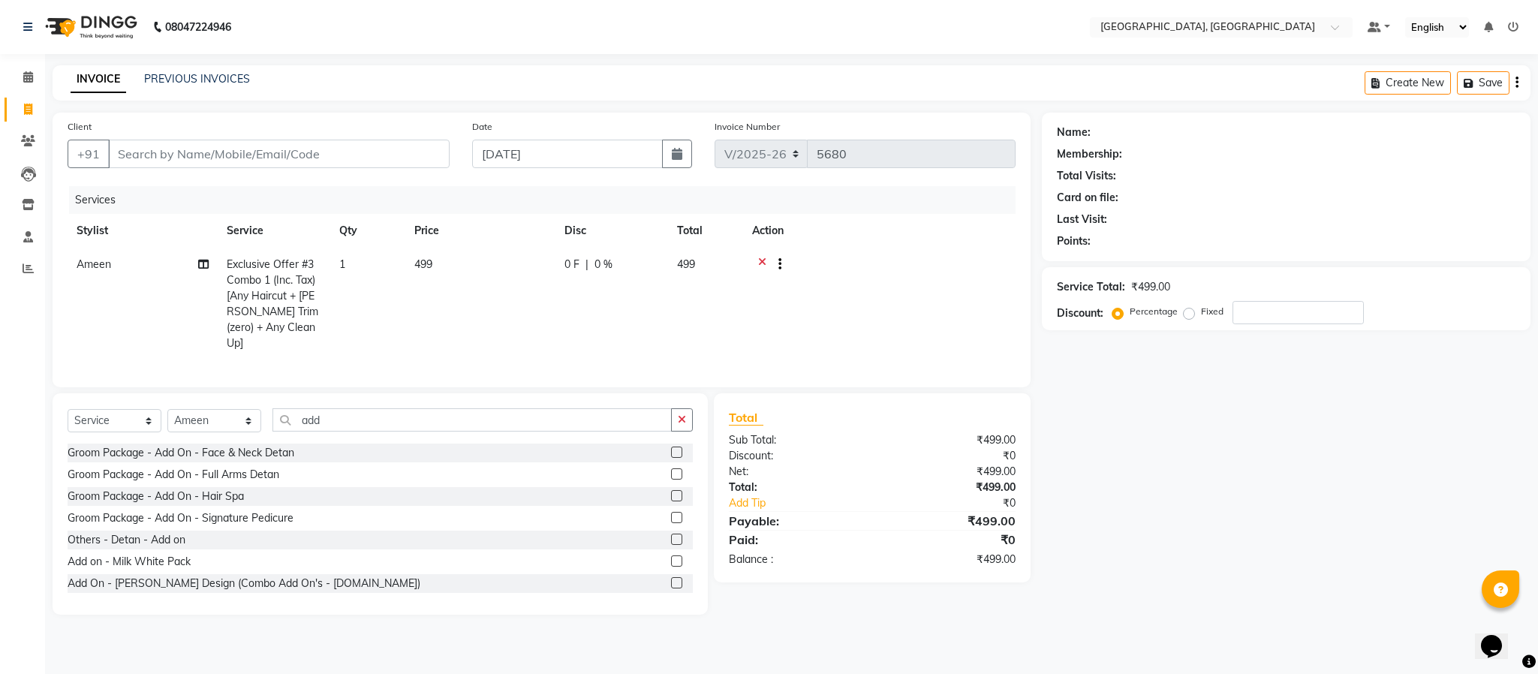
click at [671, 589] on label at bounding box center [676, 582] width 11 height 11
click at [671, 589] on input "checkbox" at bounding box center [676, 584] width 10 height 10
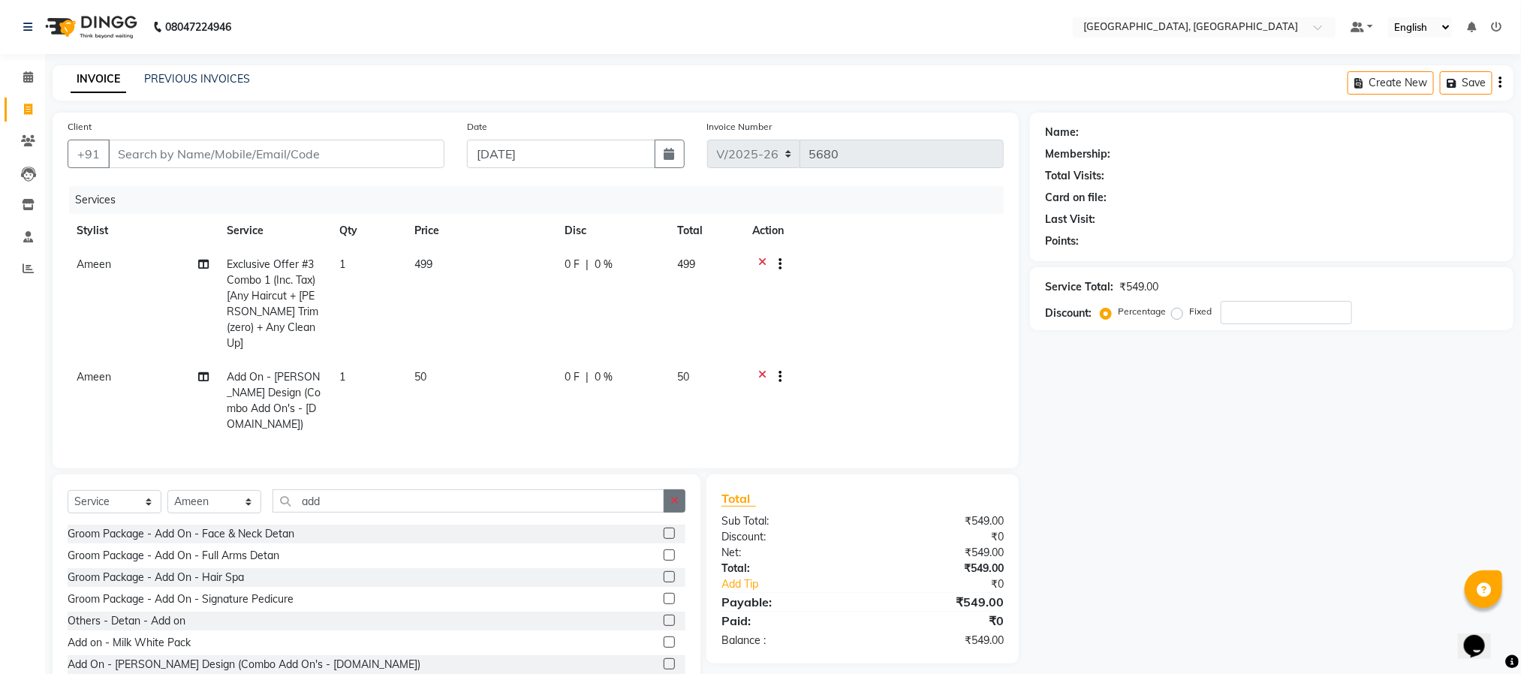
click at [678, 496] on icon "button" at bounding box center [674, 501] width 8 height 11
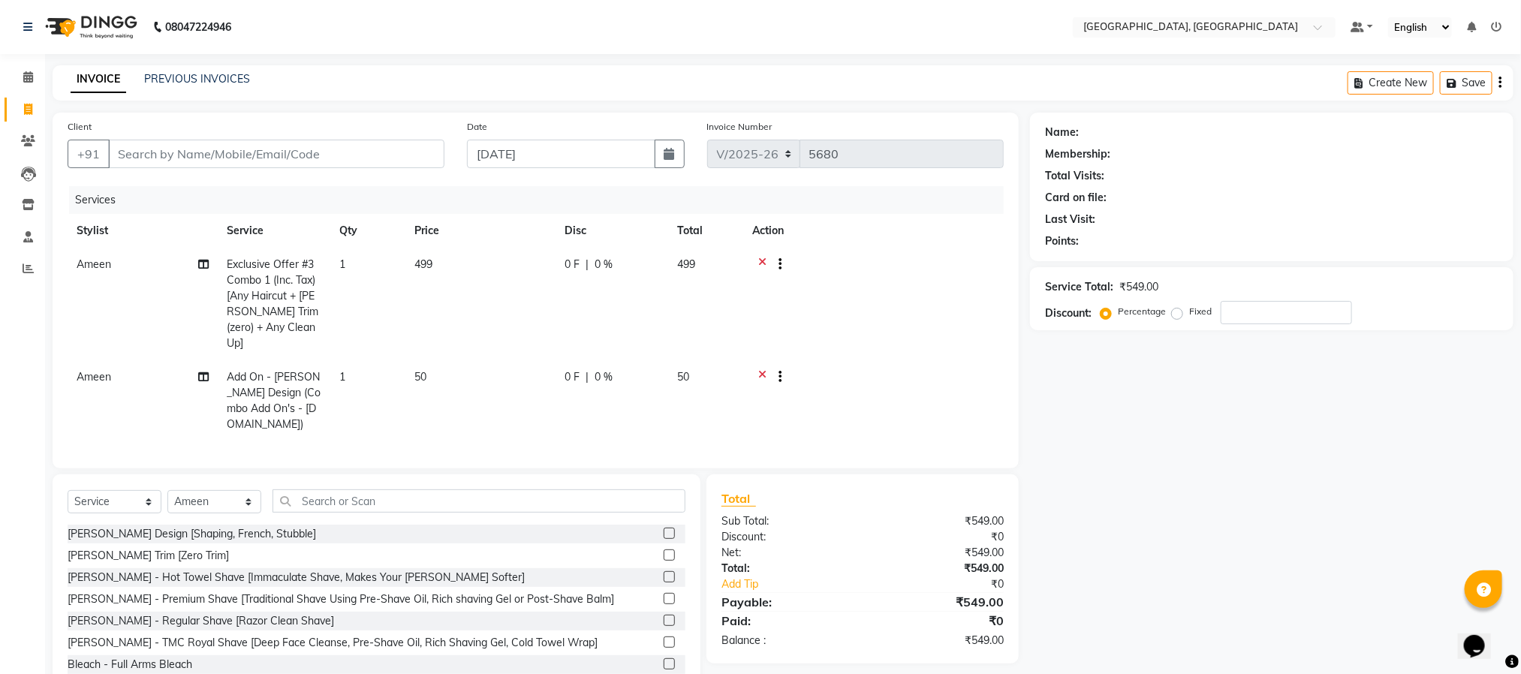
click at [250, 138] on div "Client +91" at bounding box center [255, 150] width 399 height 62
click at [248, 155] on input "Client" at bounding box center [276, 154] width 336 height 29
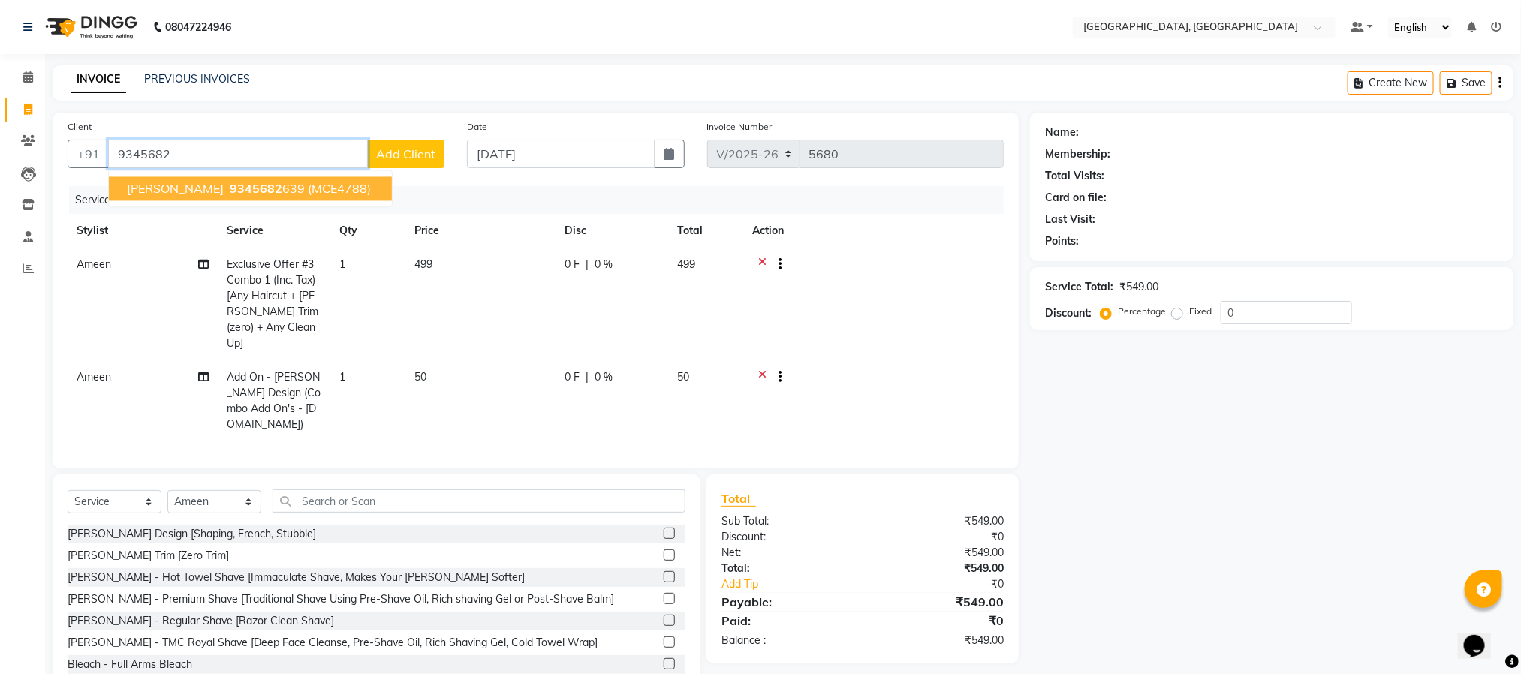
click at [308, 192] on span "(MCE4788)" at bounding box center [339, 189] width 63 height 15
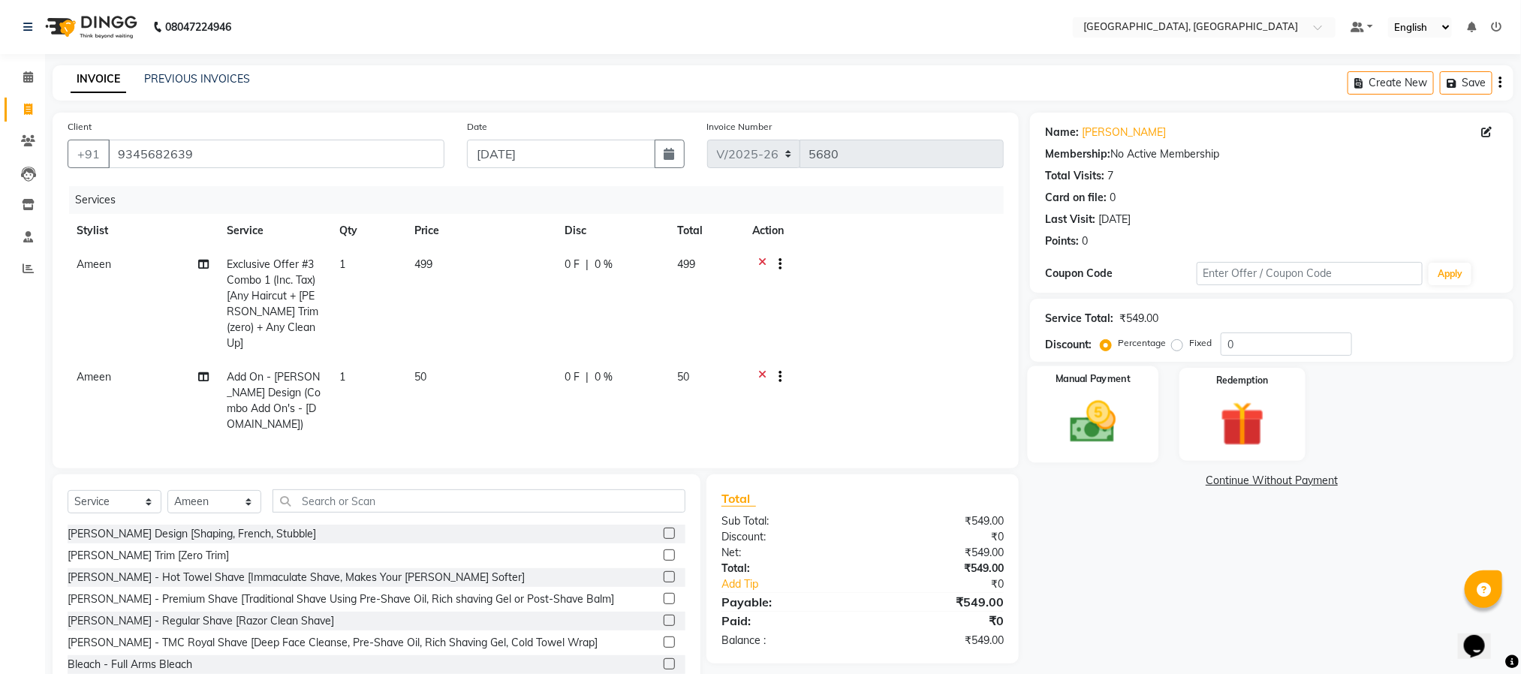
drag, startPoint x: 1039, startPoint y: 383, endPoint x: 1062, endPoint y: 396, distance: 26.3
click at [1062, 396] on div "Manual Payment" at bounding box center [1093, 414] width 131 height 97
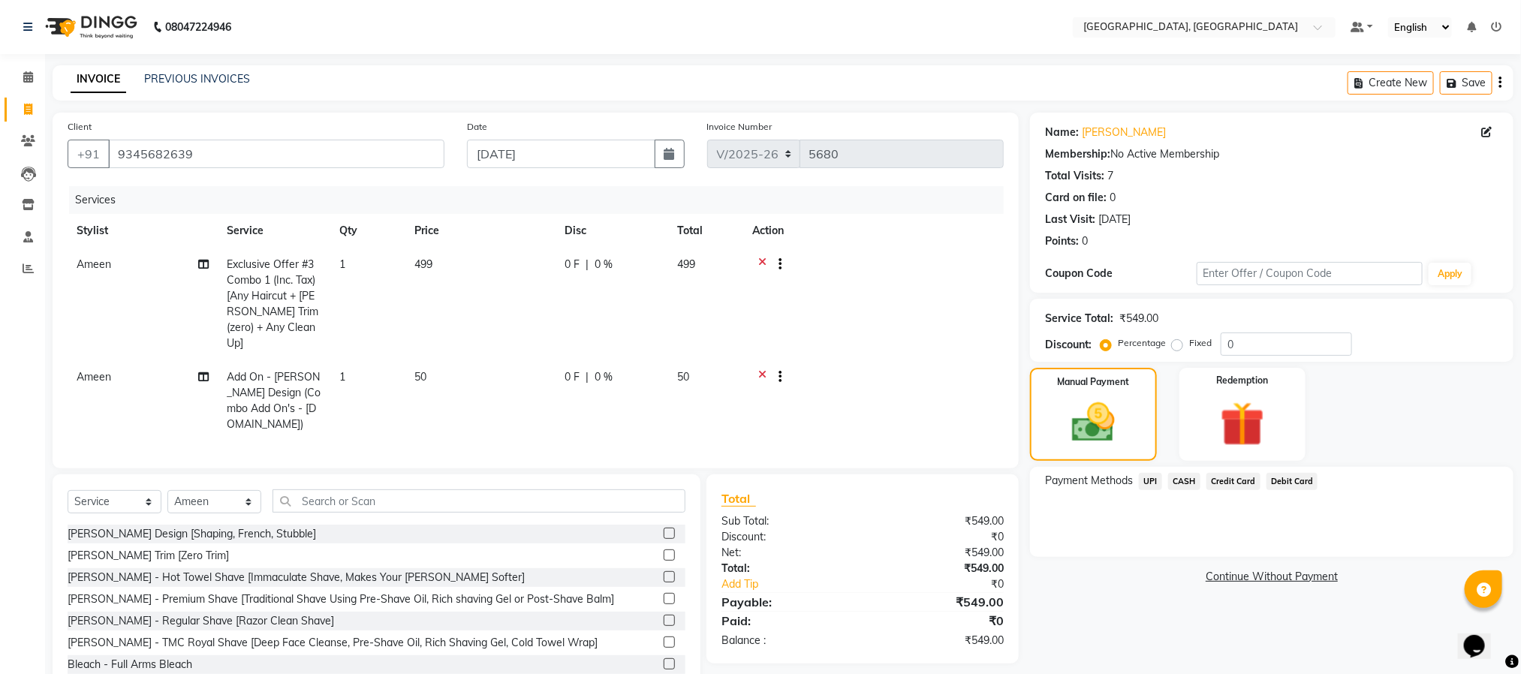
click at [1151, 480] on span "UPI" at bounding box center [1150, 481] width 23 height 17
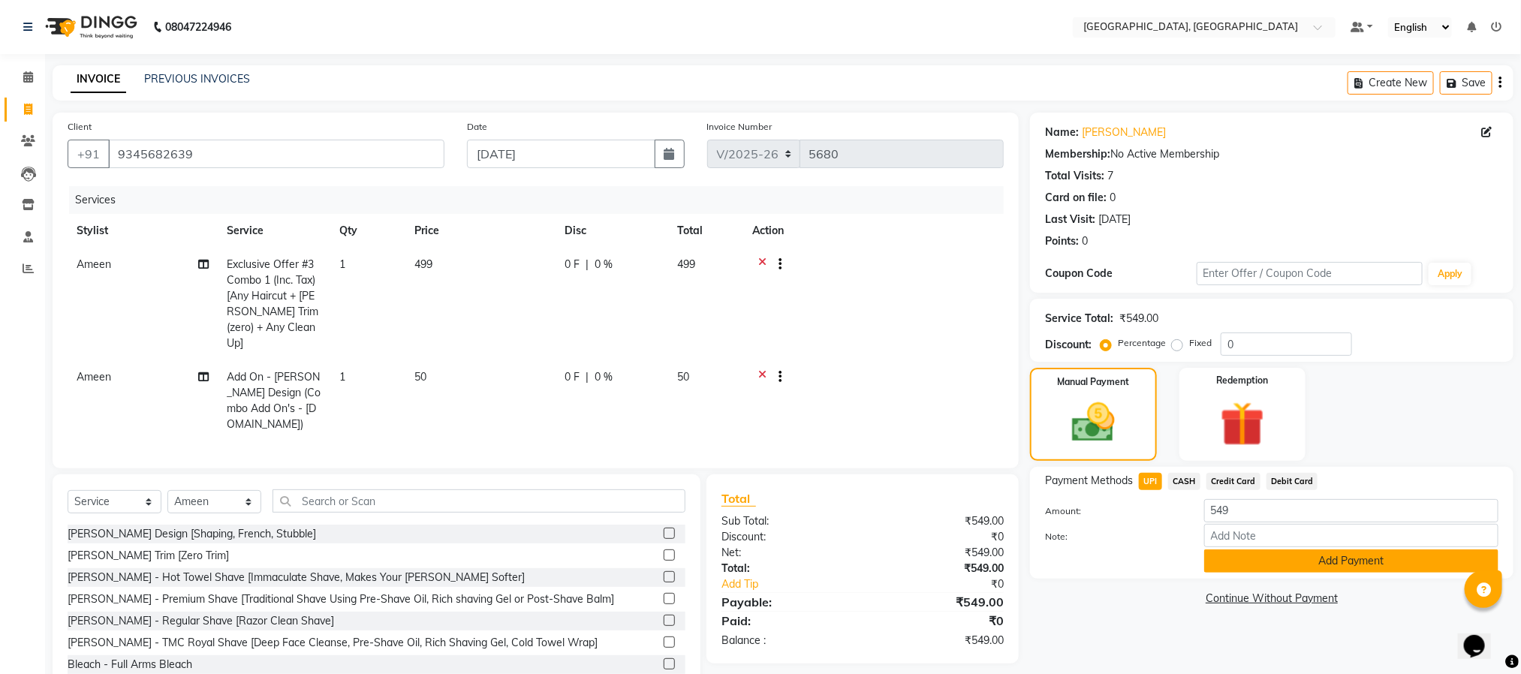
scroll to position [29, 0]
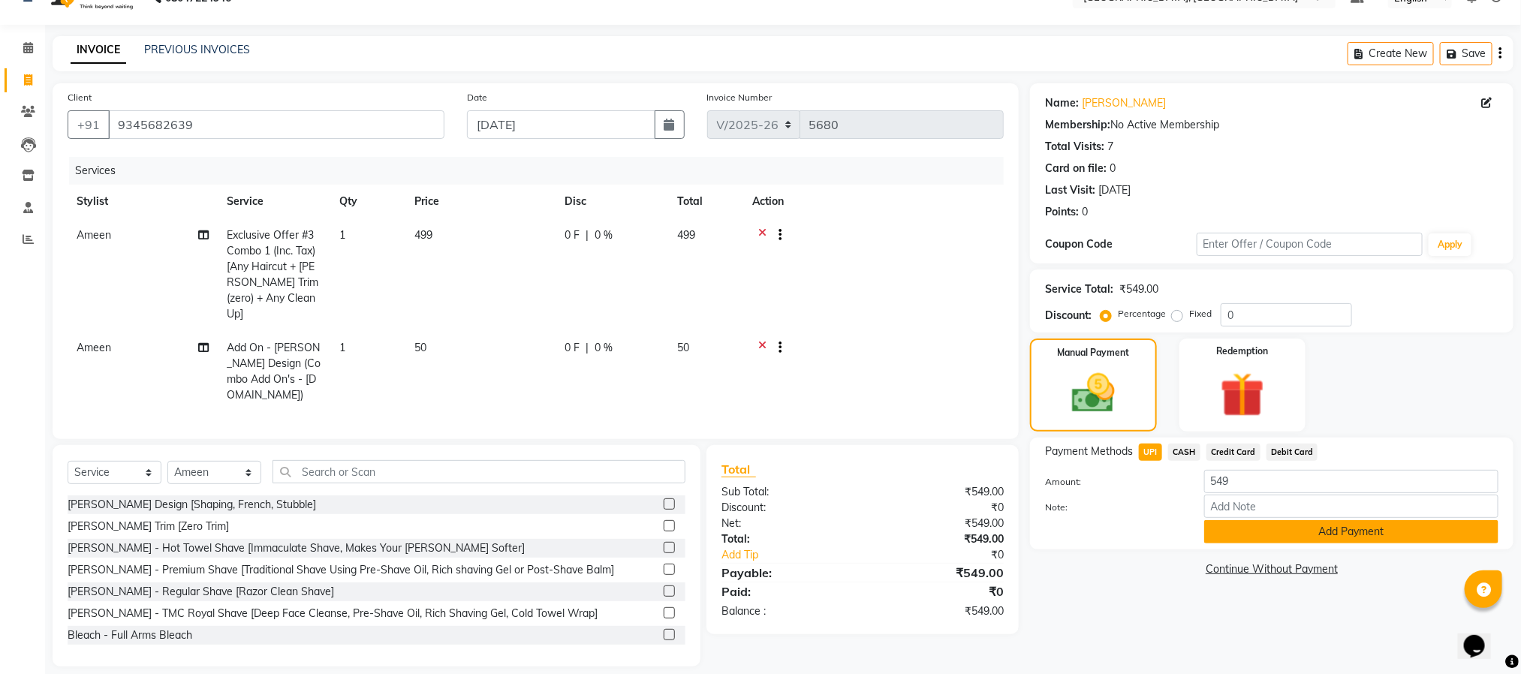
click at [1230, 534] on button "Add Payment" at bounding box center [1351, 531] width 294 height 23
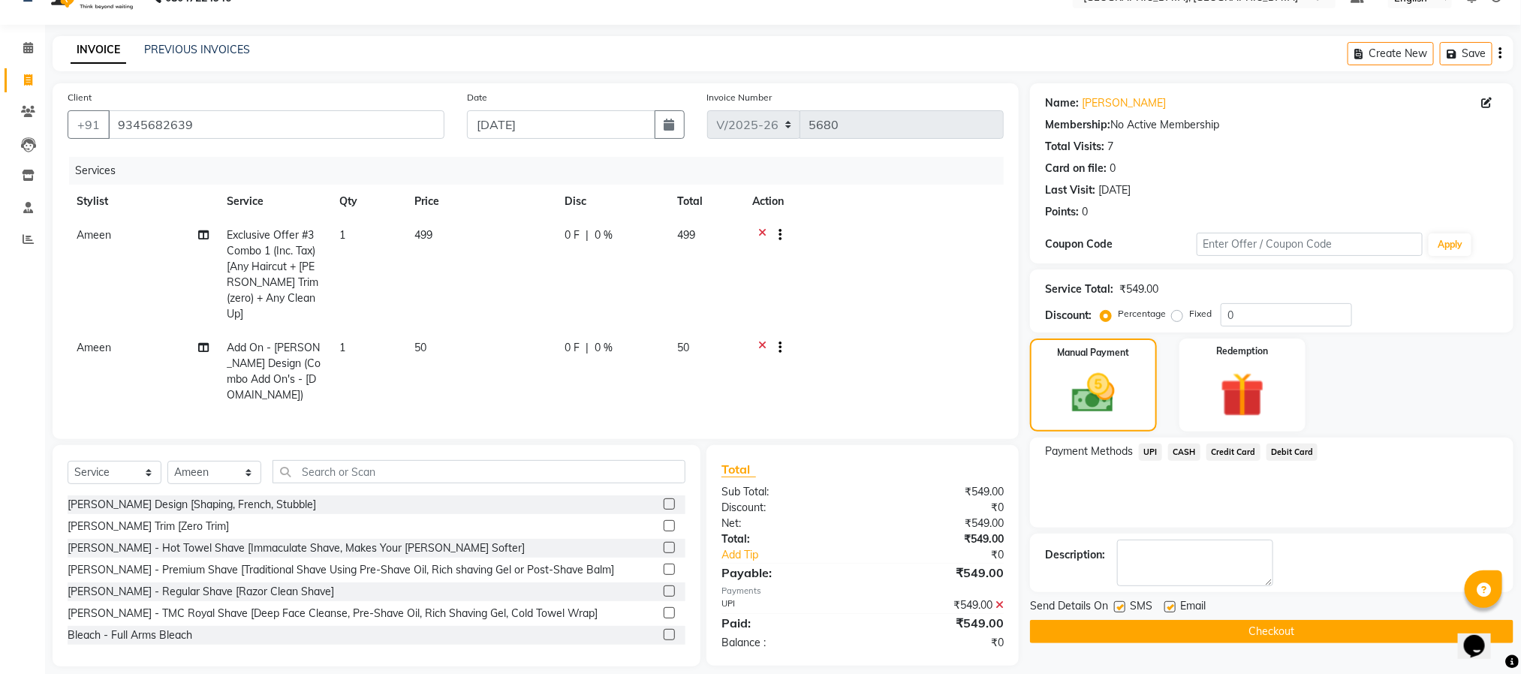
click at [1225, 625] on button "Checkout" at bounding box center [1271, 631] width 483 height 23
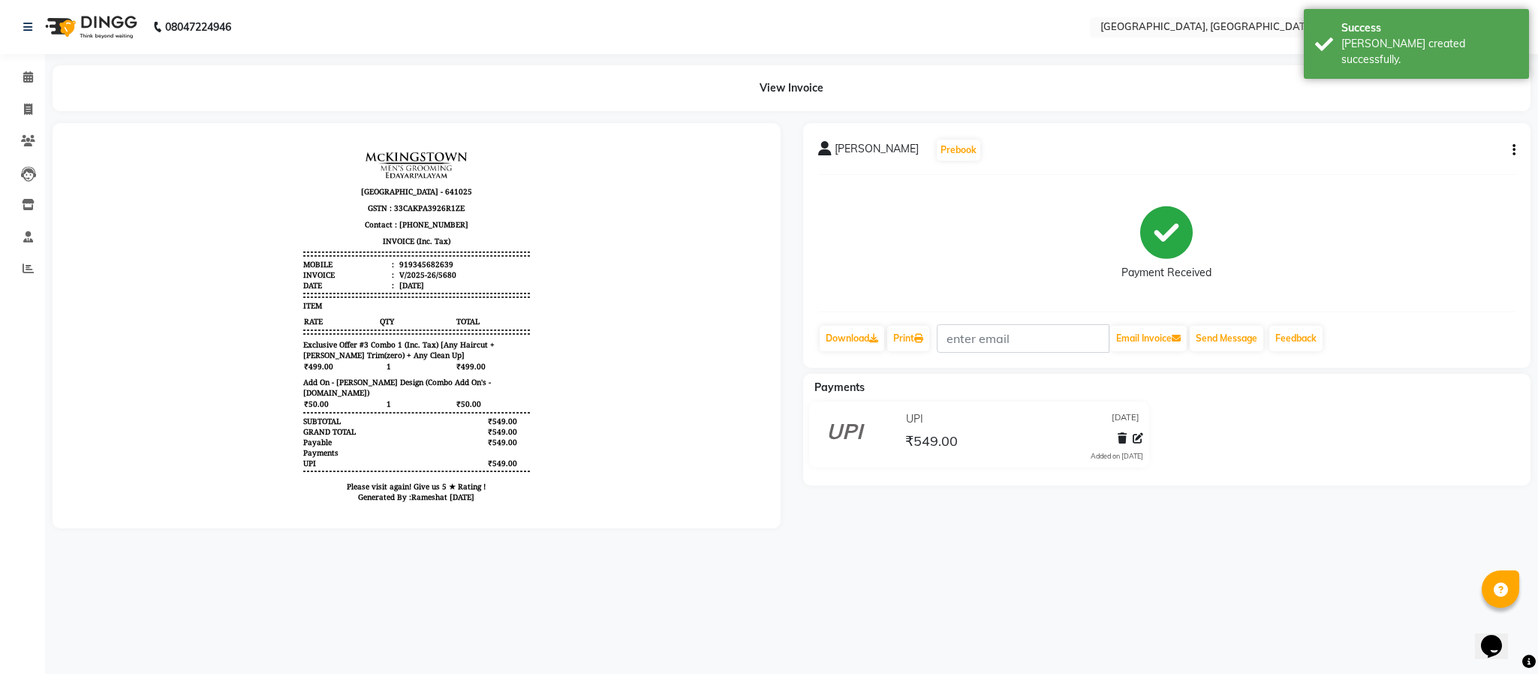
click at [29, 95] on li "Invoice" at bounding box center [22, 110] width 45 height 32
click at [27, 108] on icon at bounding box center [28, 109] width 8 height 11
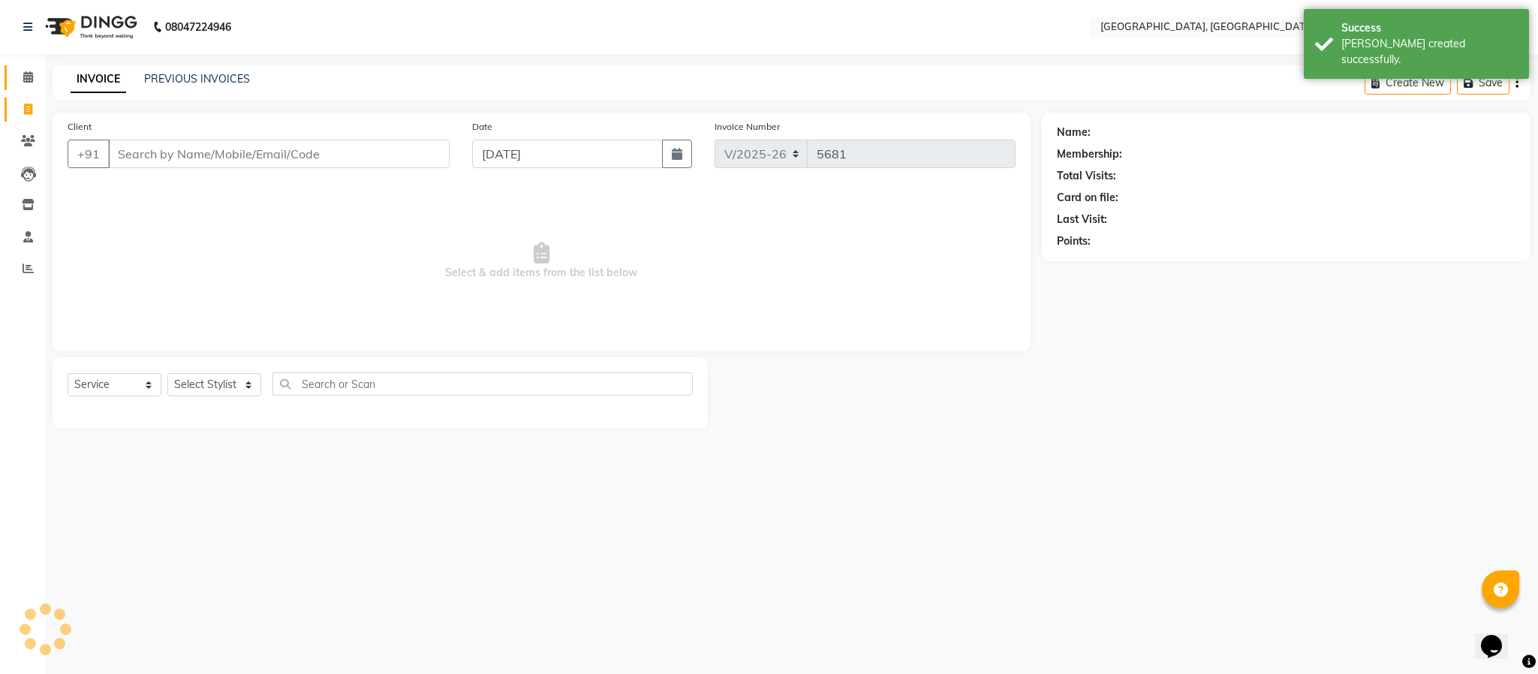
click at [27, 86] on link "Calendar" at bounding box center [23, 77] width 36 height 25
